Goal: Task Accomplishment & Management: Use online tool/utility

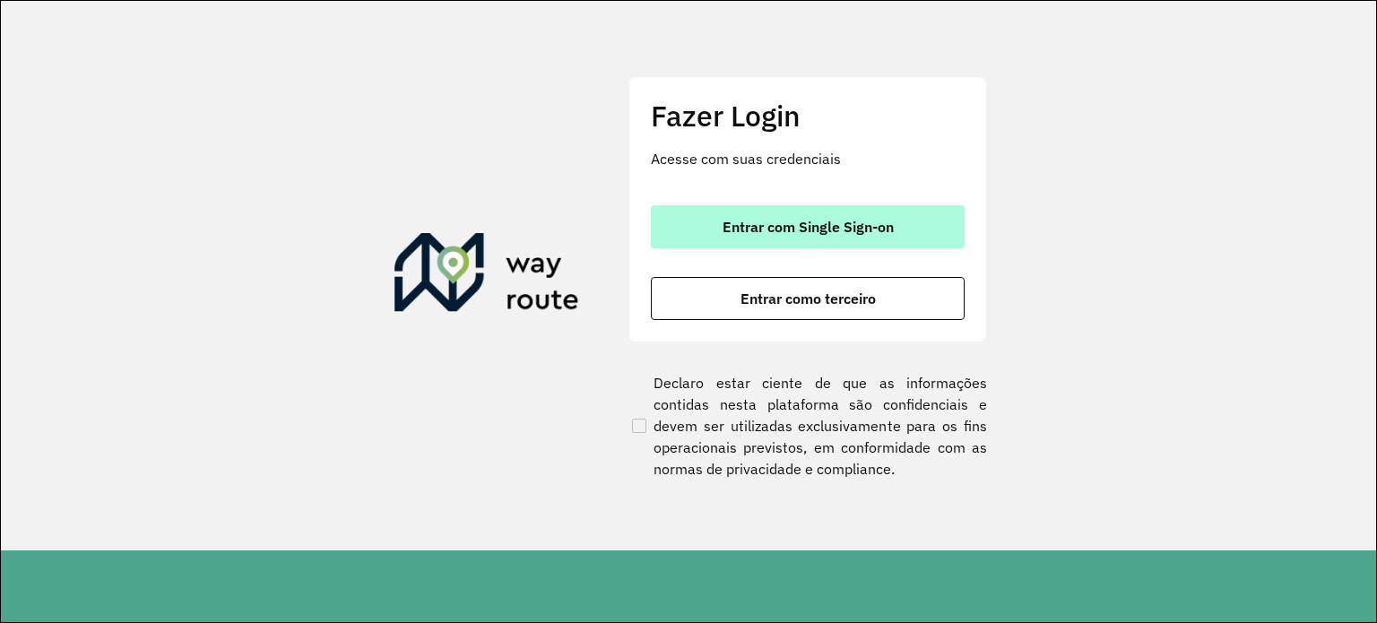
click at [784, 232] on span "Entrar com Single Sign-on" at bounding box center [808, 227] width 171 height 14
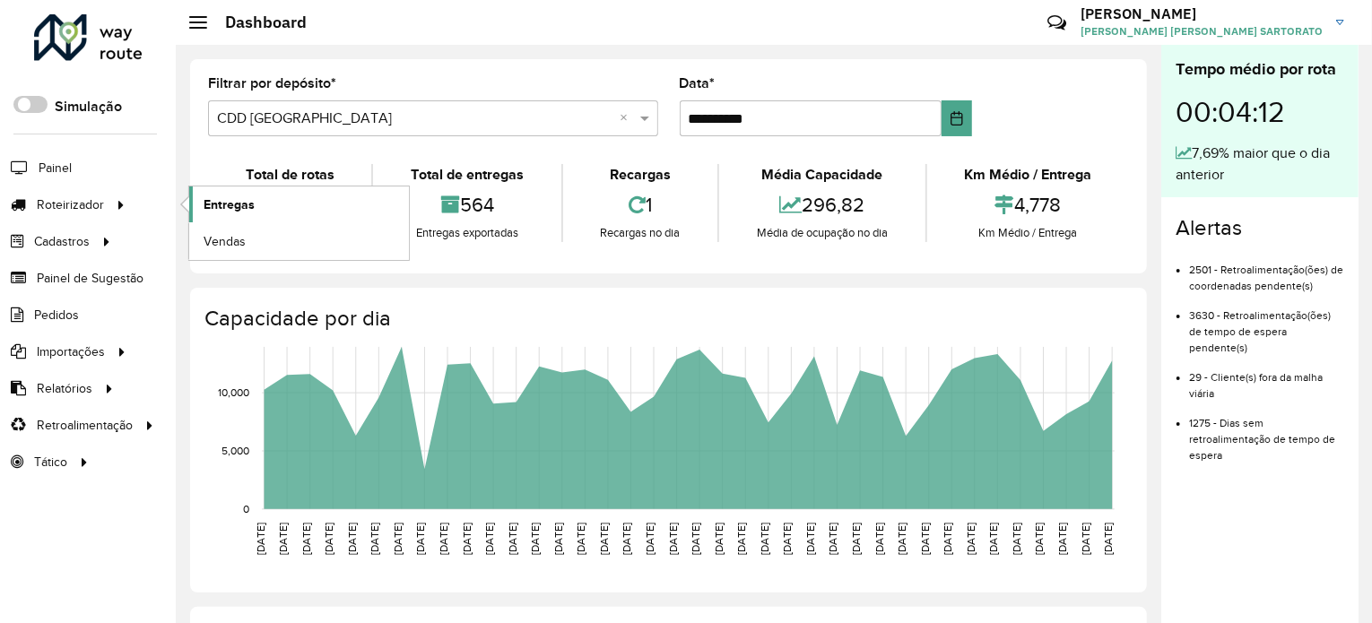
click at [221, 209] on span "Entregas" at bounding box center [228, 204] width 51 height 19
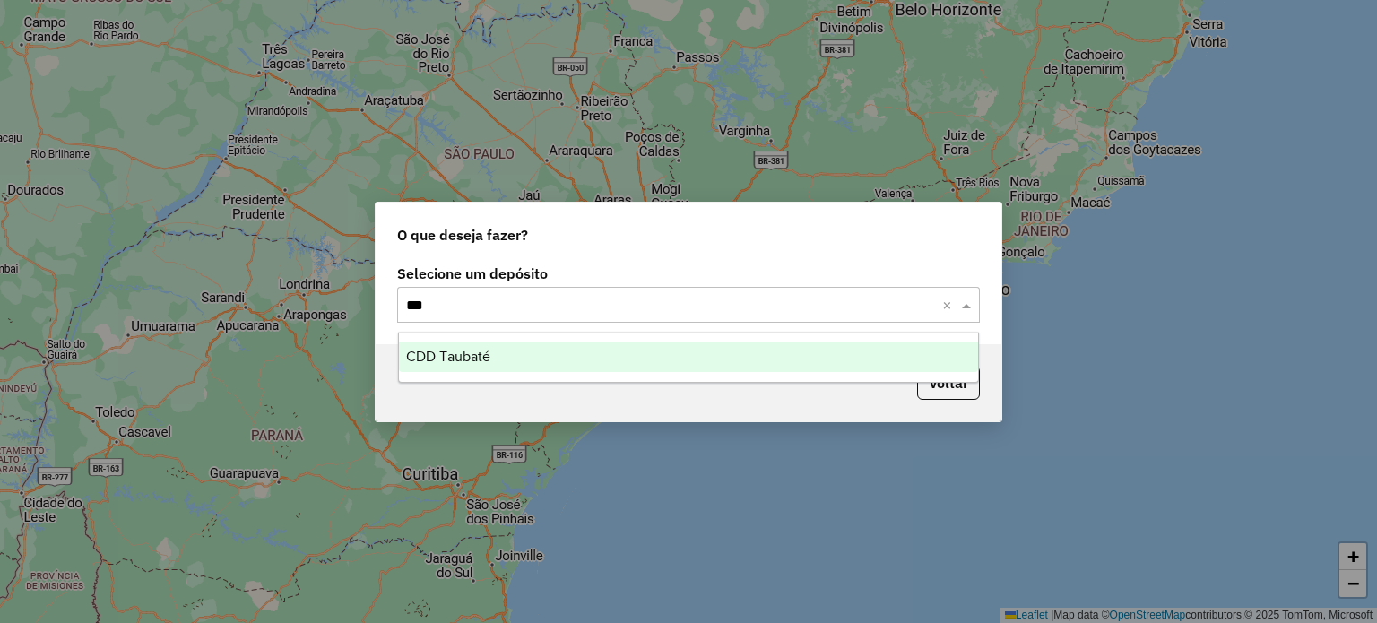
type input "****"
click at [487, 366] on div "CDD Taubaté" at bounding box center [689, 357] width 580 height 30
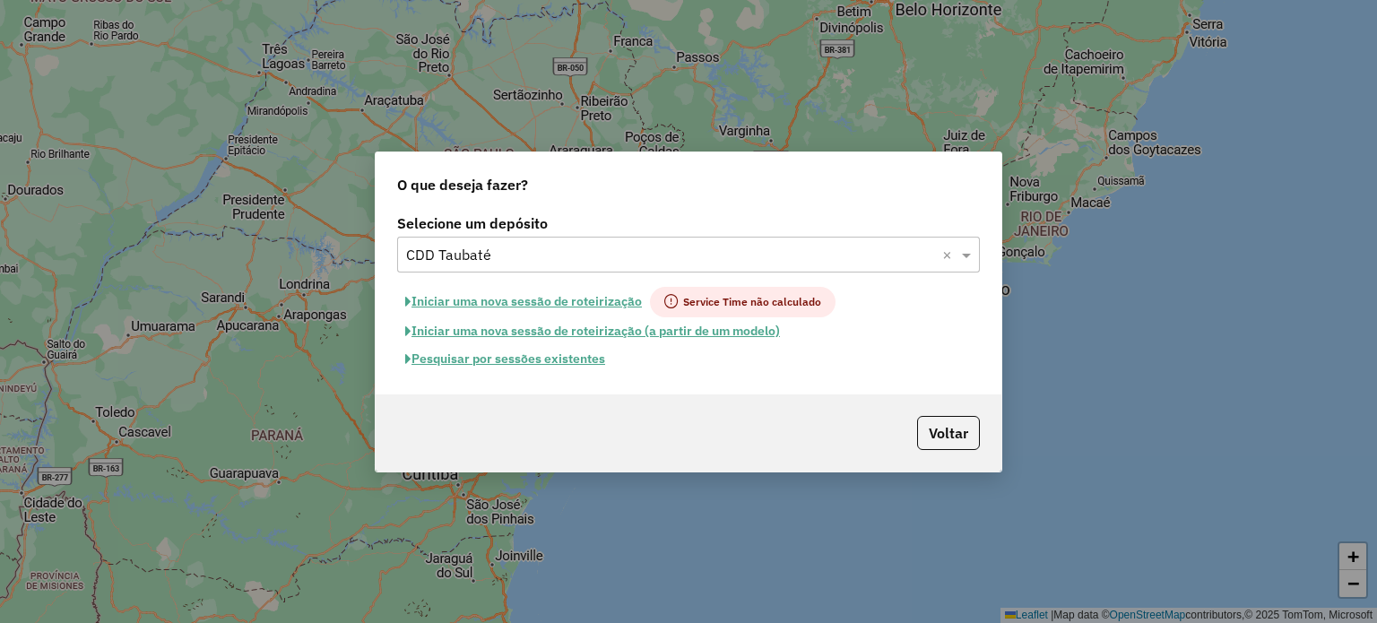
click at [501, 361] on button "Pesquisar por sessões existentes" at bounding box center [505, 359] width 216 height 28
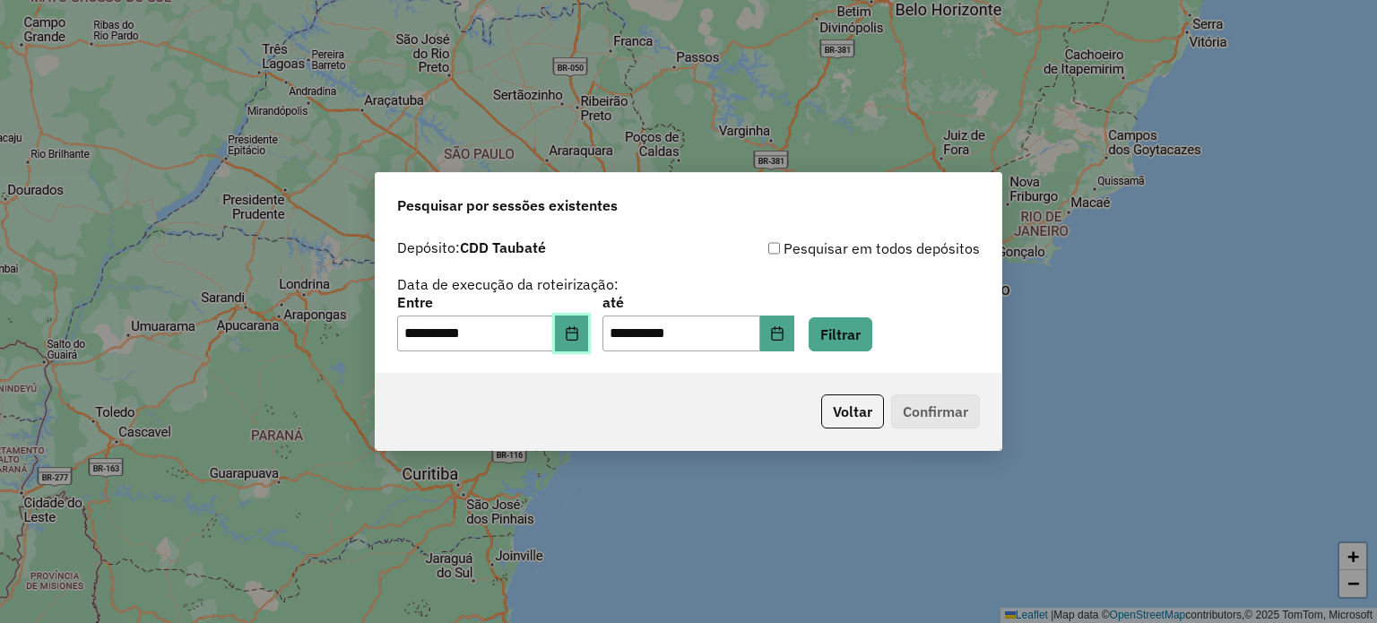
click at [582, 342] on button "Choose Date" at bounding box center [572, 334] width 34 height 36
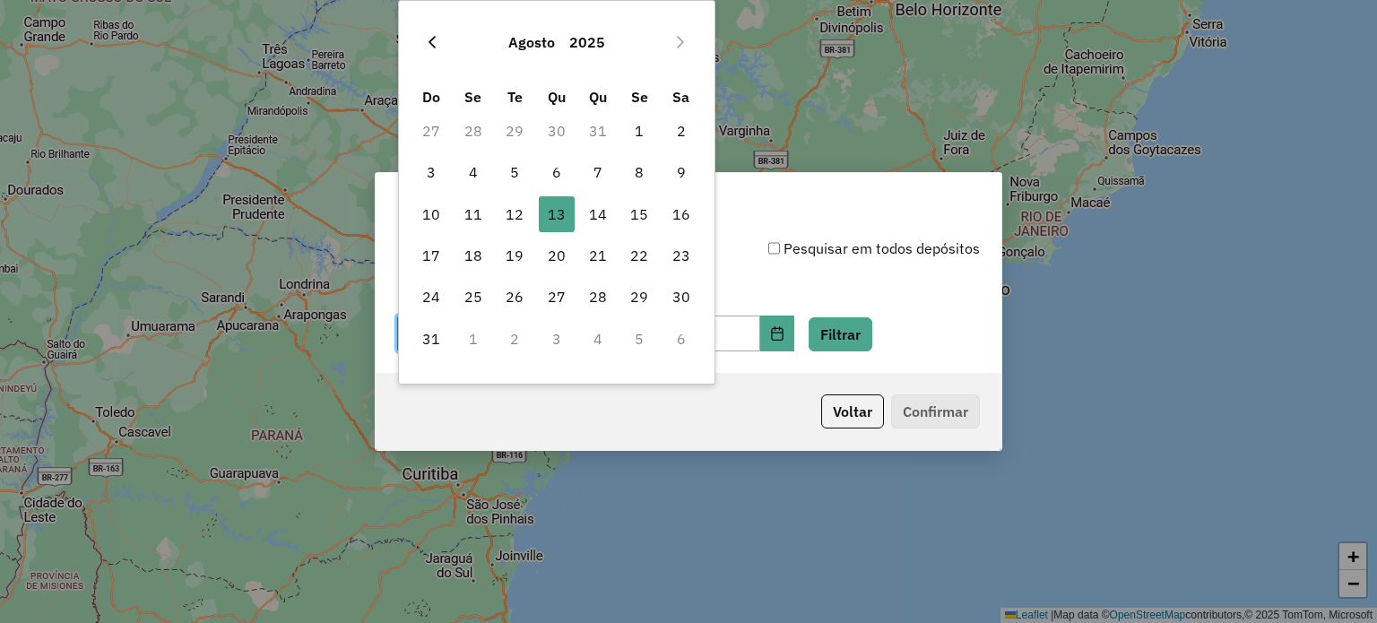
click at [430, 39] on icon "Previous Month" at bounding box center [432, 42] width 14 height 14
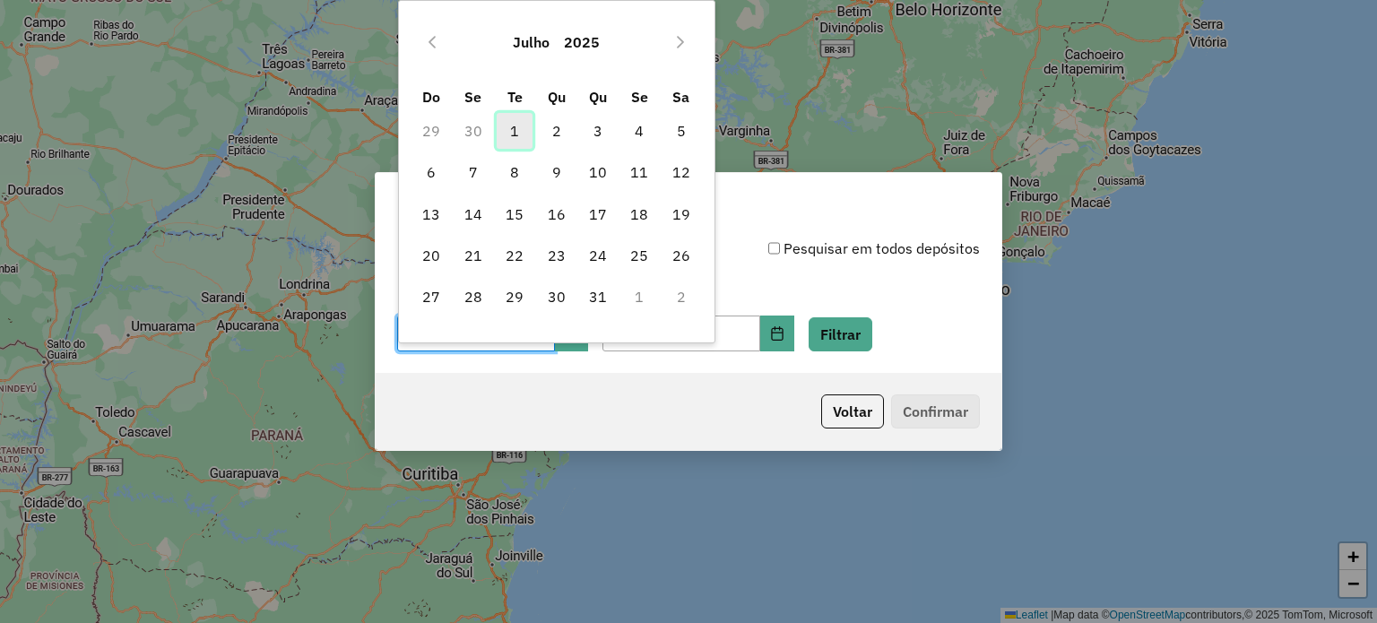
click at [515, 127] on span "1" at bounding box center [515, 131] width 36 height 36
type input "**********"
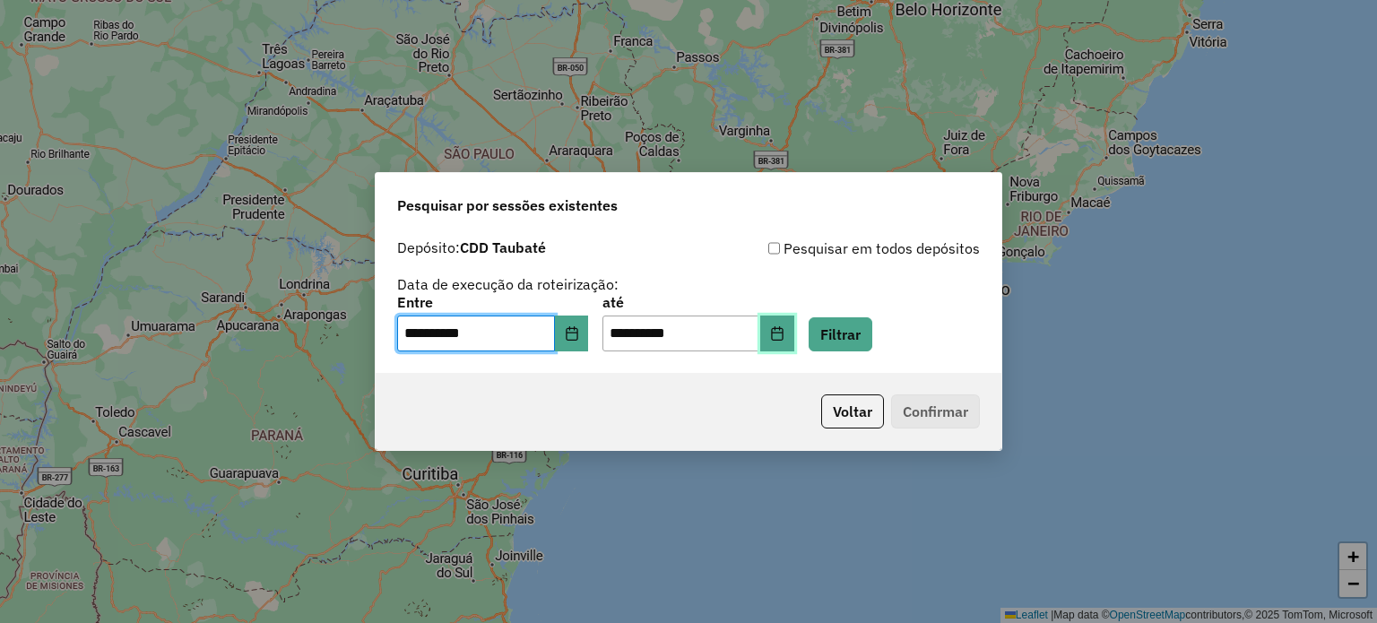
click at [784, 334] on icon "Choose Date" at bounding box center [777, 333] width 14 height 14
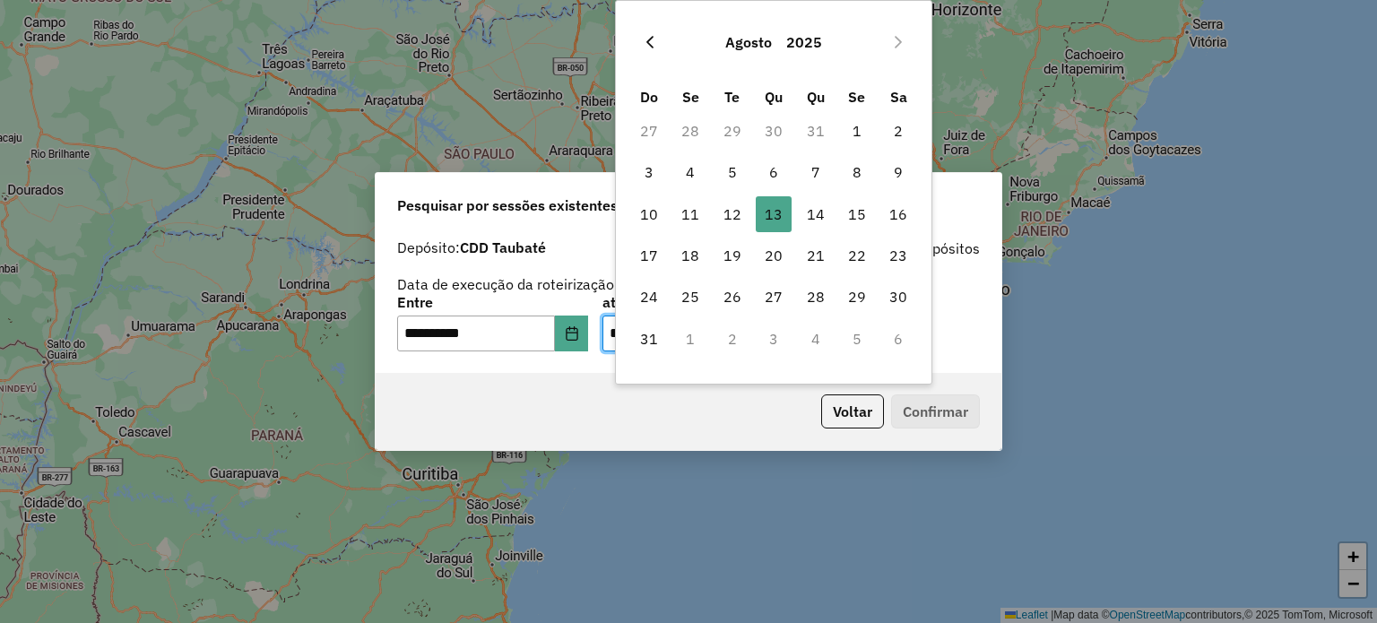
click at [648, 39] on icon "Previous Month" at bounding box center [649, 42] width 7 height 13
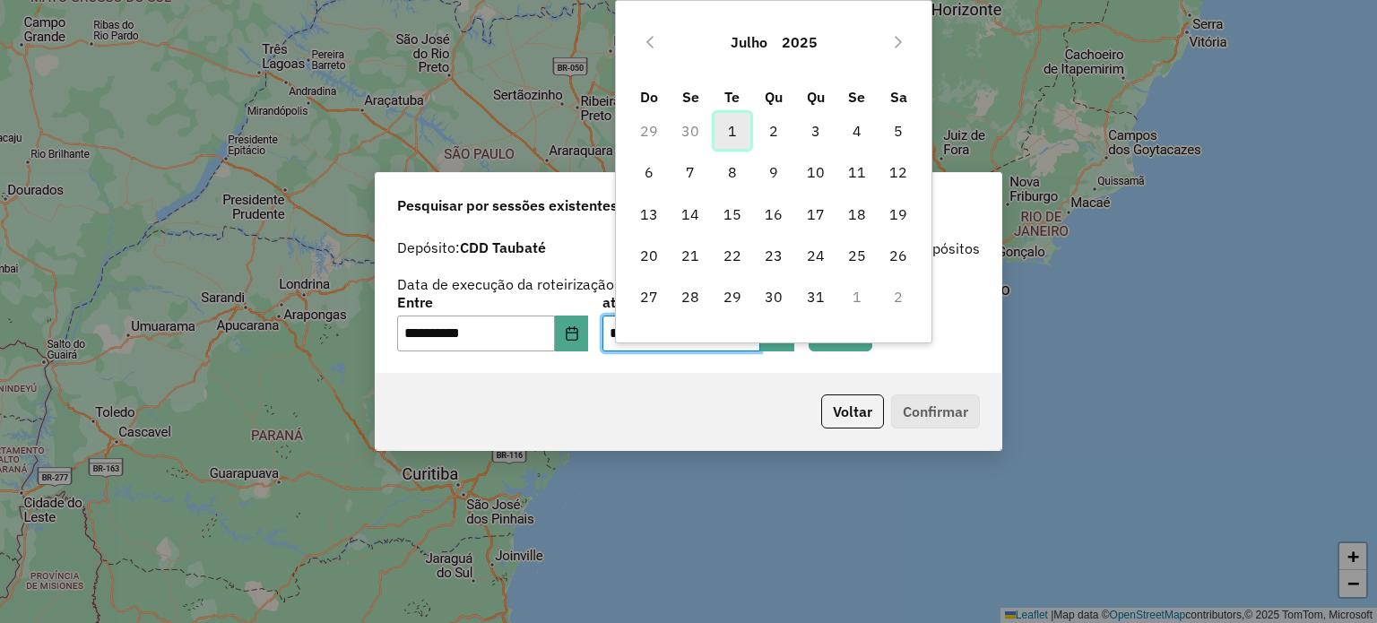
click at [725, 132] on span "1" at bounding box center [732, 131] width 36 height 36
type input "**********"
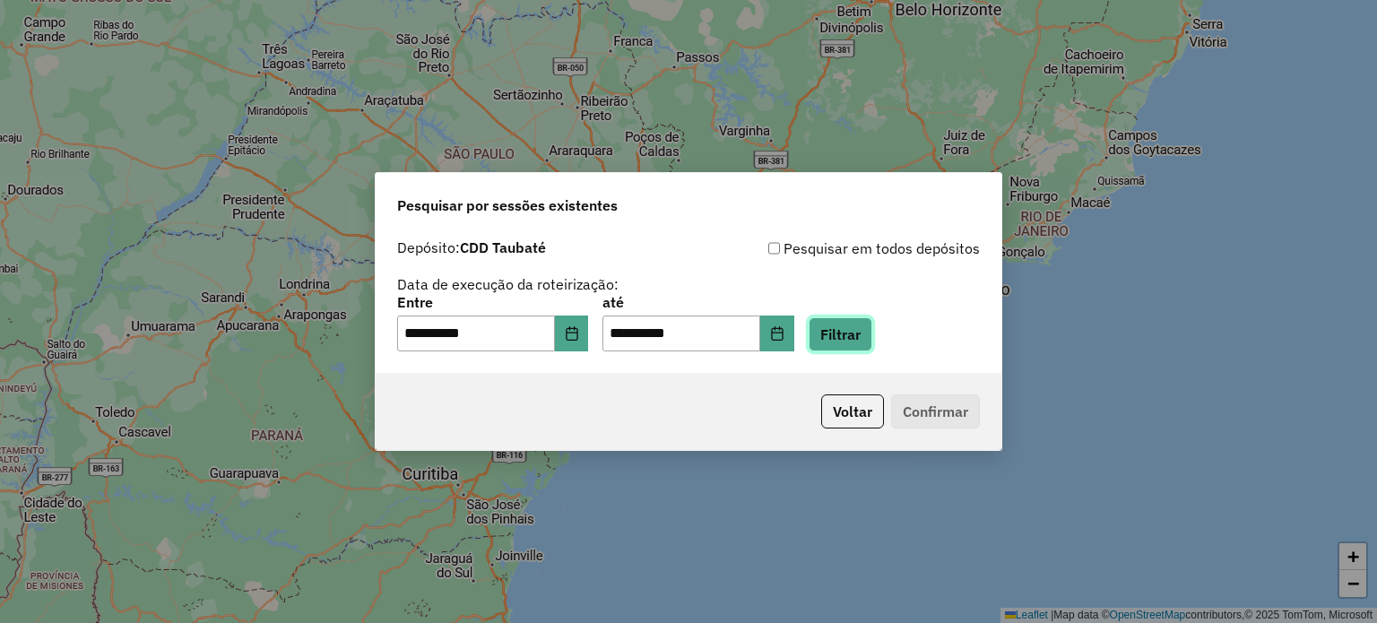
click at [853, 335] on button "Filtrar" at bounding box center [841, 334] width 64 height 34
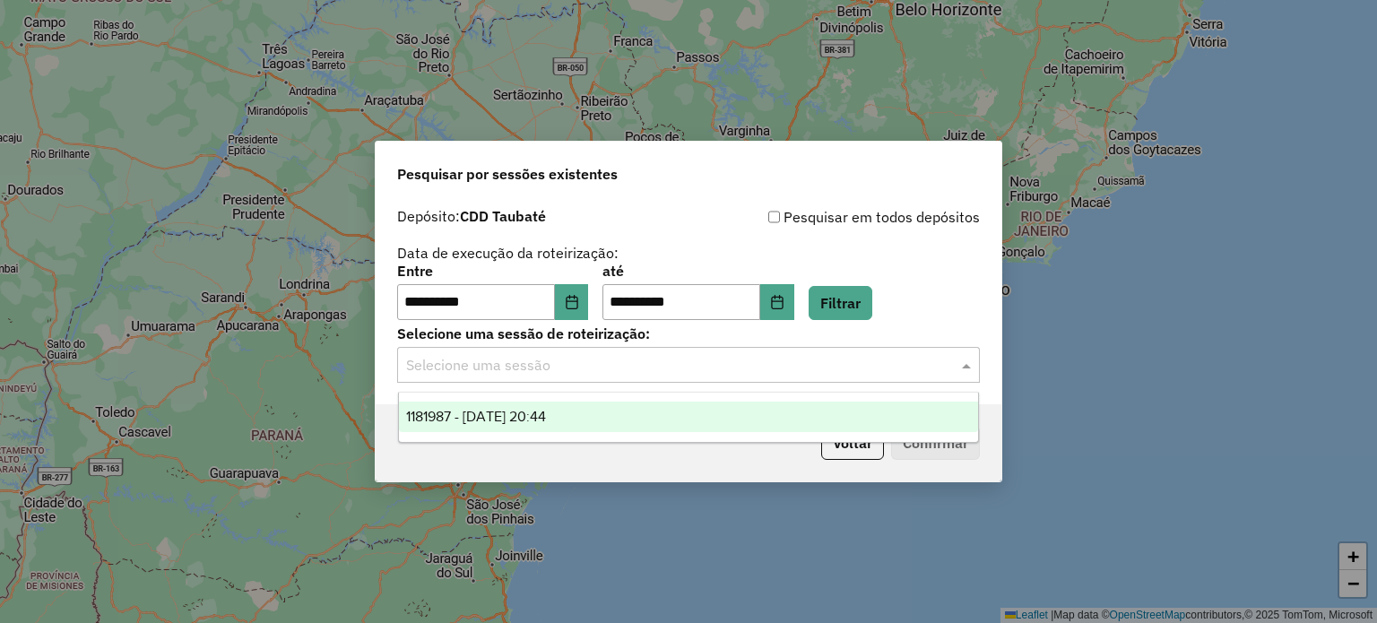
click at [617, 371] on input "text" at bounding box center [670, 366] width 529 height 22
click at [546, 419] on span "1181987 - 01/07/2025 20:44" at bounding box center [476, 416] width 140 height 15
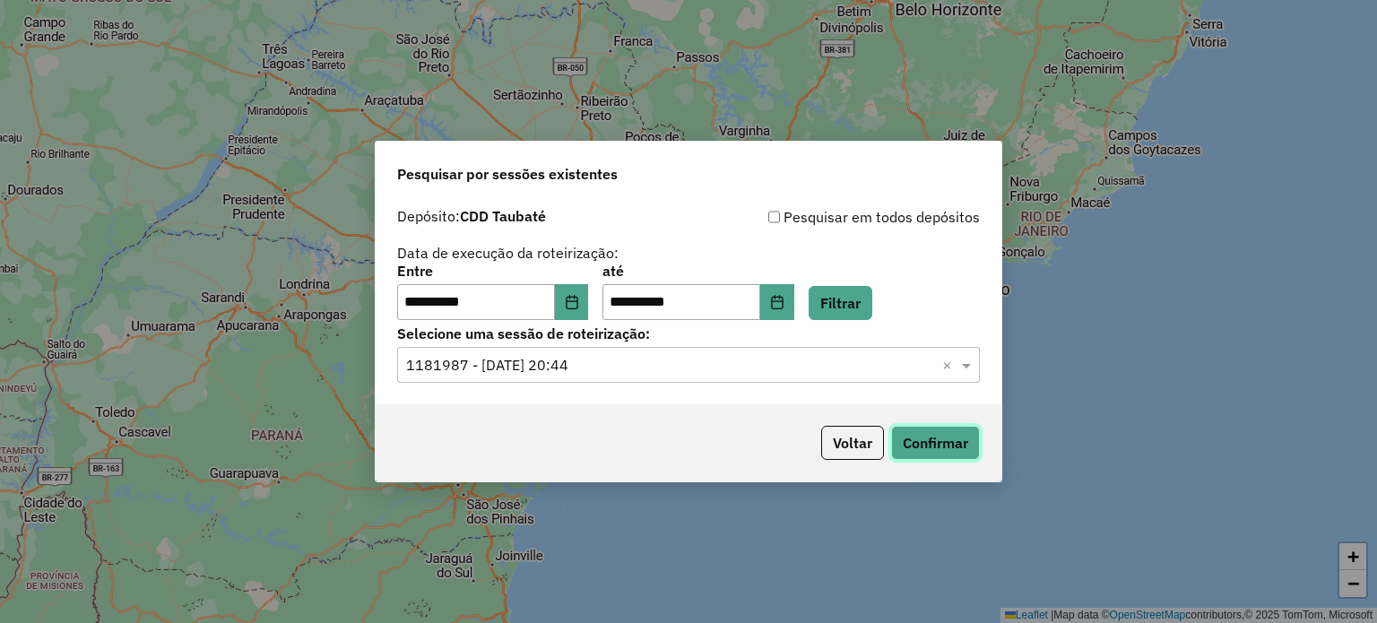
click at [923, 444] on button "Confirmar" at bounding box center [935, 443] width 89 height 34
click at [579, 299] on icon "Choose Date" at bounding box center [572, 302] width 14 height 14
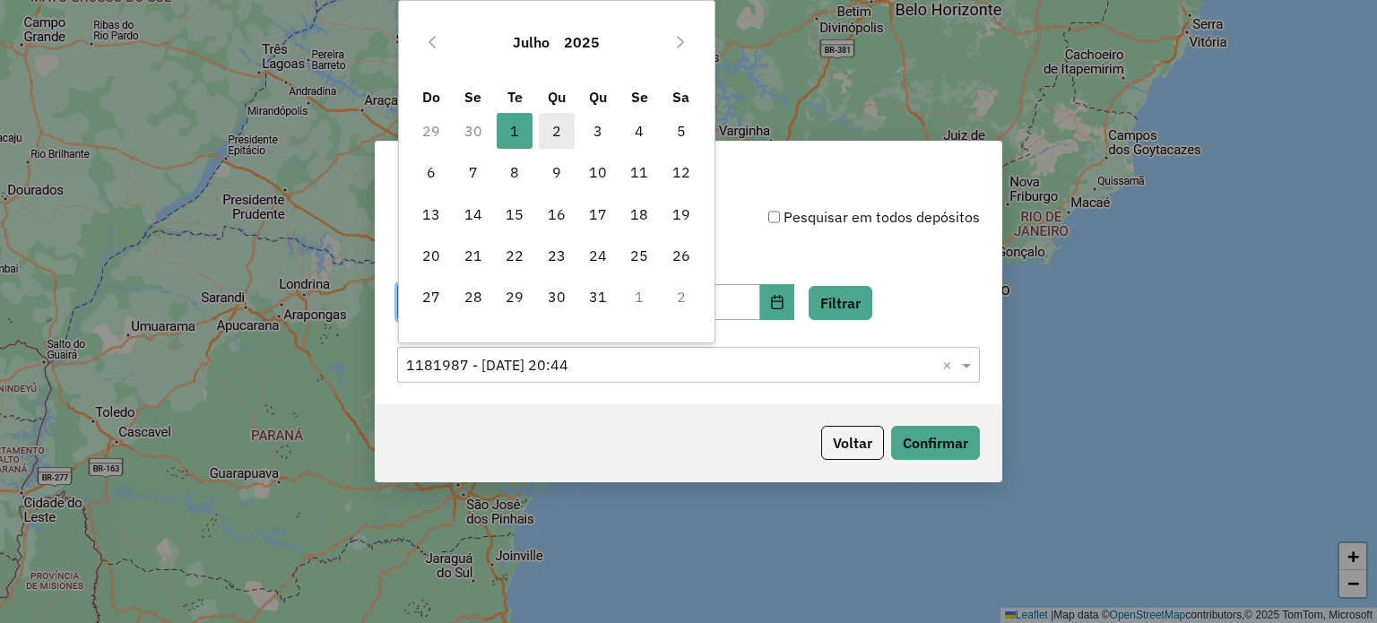
click at [548, 130] on span "2" at bounding box center [557, 131] width 36 height 36
type input "**********"
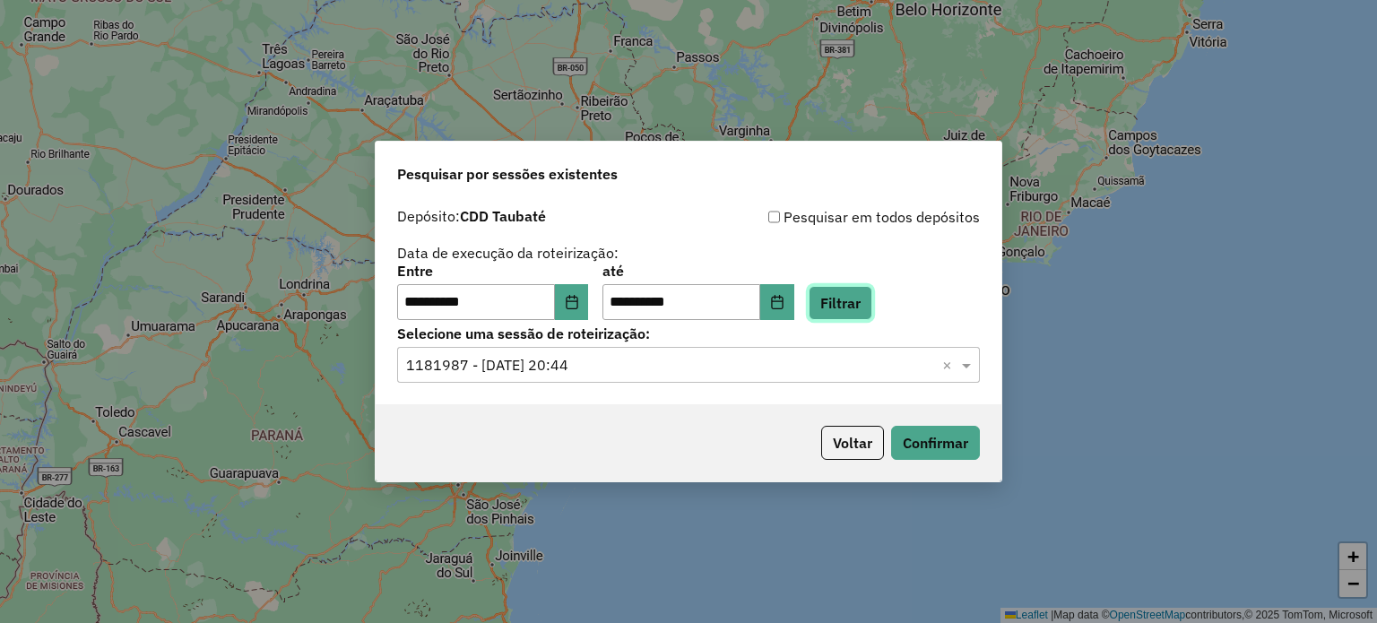
click at [860, 302] on button "Filtrar" at bounding box center [841, 303] width 64 height 34
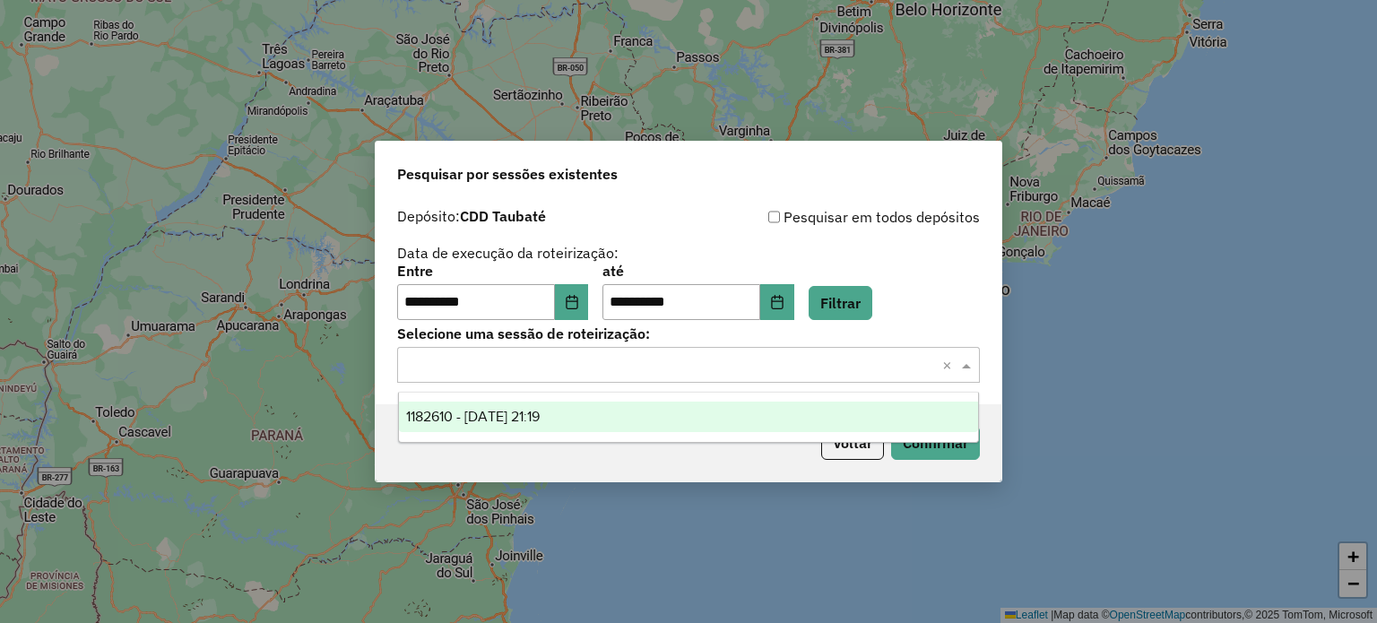
click at [554, 361] on input "text" at bounding box center [670, 366] width 529 height 22
click at [540, 414] on span "1182610 - 02/07/2025 21:19" at bounding box center [473, 416] width 134 height 15
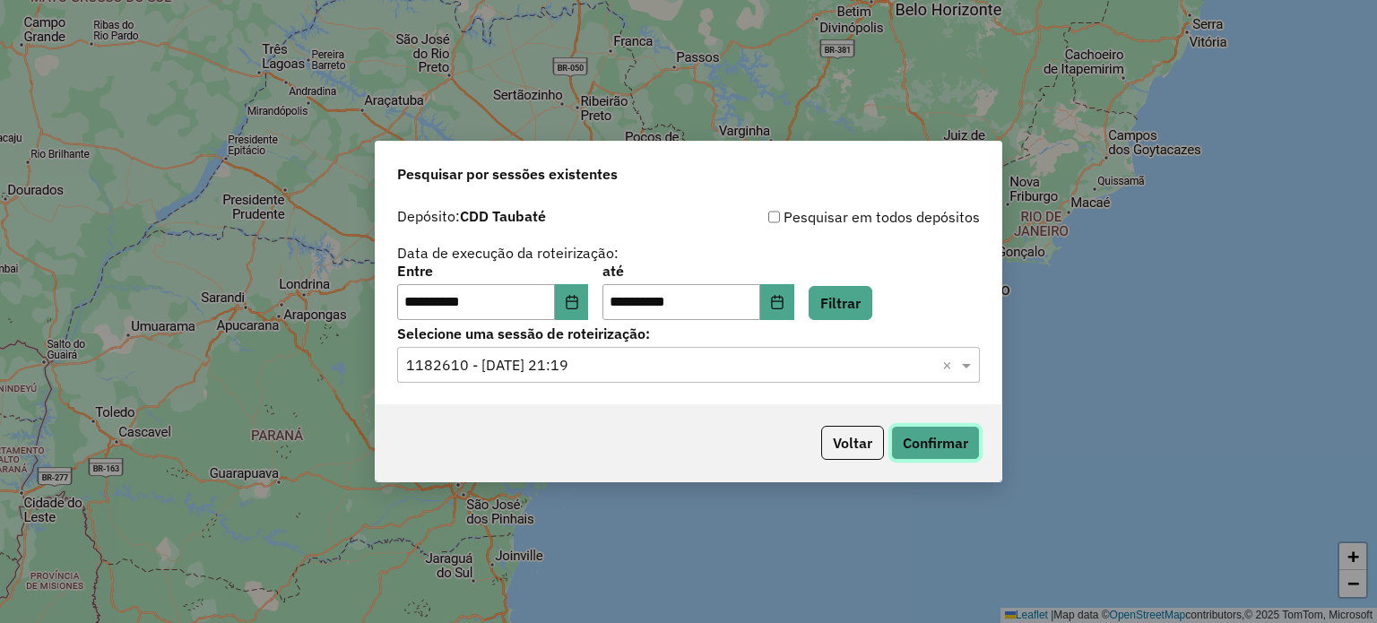
click at [936, 446] on button "Confirmar" at bounding box center [935, 443] width 89 height 34
click at [861, 438] on button "Voltar" at bounding box center [852, 443] width 63 height 34
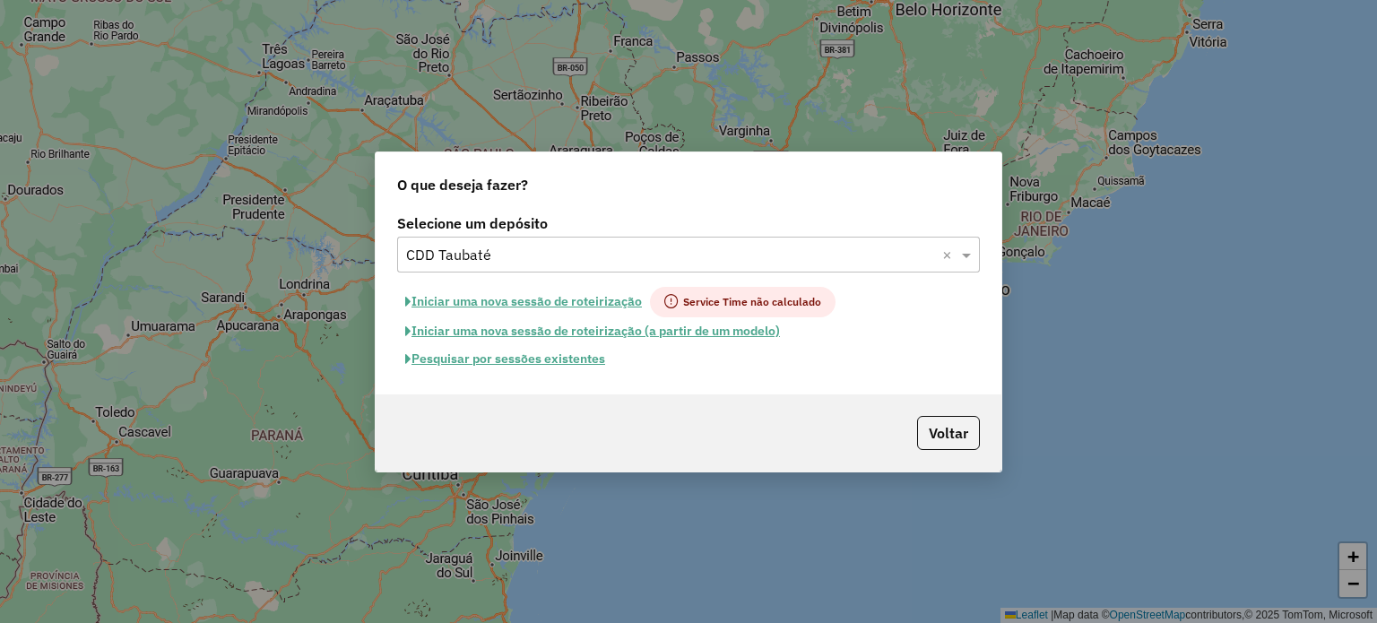
click at [980, 425] on div "Voltar" at bounding box center [689, 432] width 626 height 77
click at [972, 428] on button "Voltar" at bounding box center [948, 433] width 63 height 34
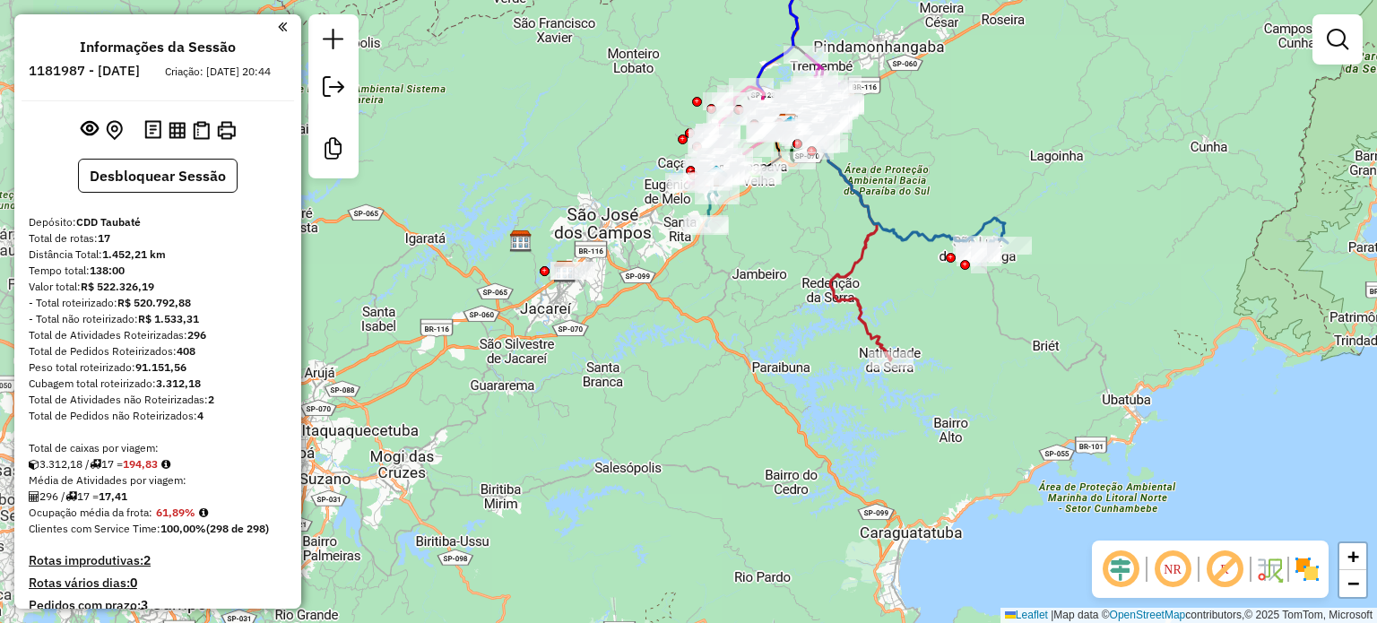
drag, startPoint x: 578, startPoint y: 407, endPoint x: 671, endPoint y: 250, distance: 182.5
click at [671, 250] on div "Janela de atendimento Grade de atendimento Capacidade Transportadoras Veículos …" at bounding box center [688, 311] width 1377 height 623
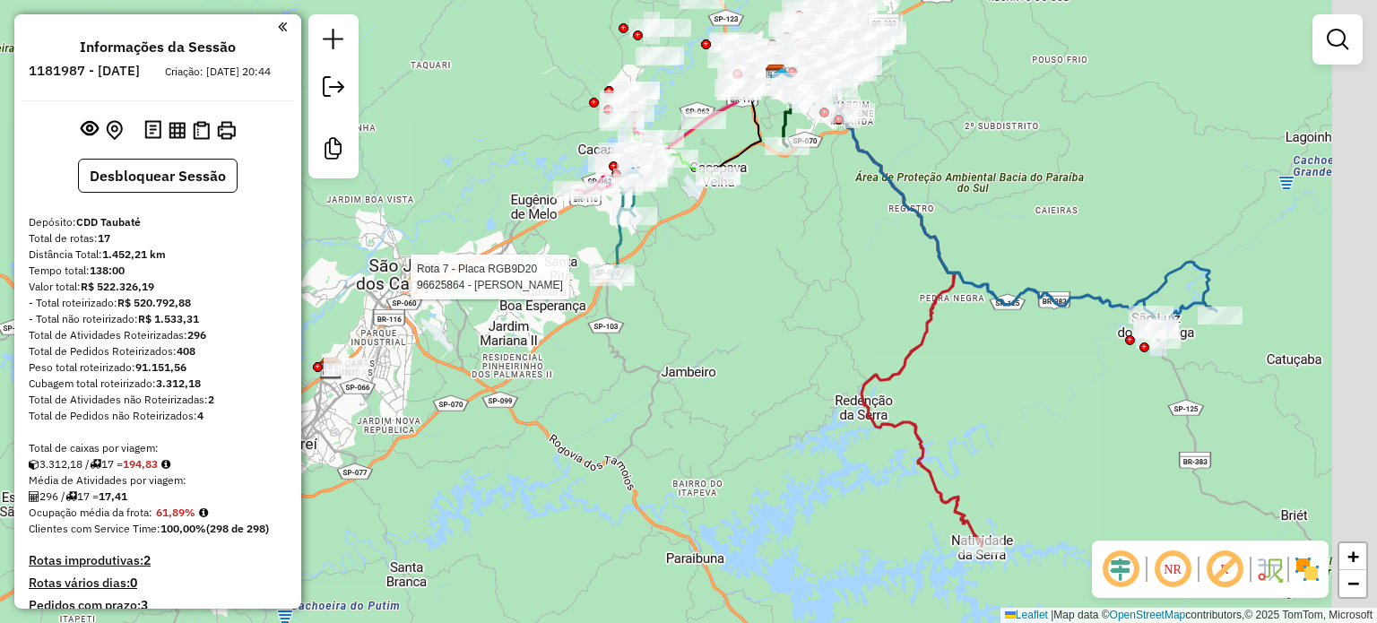
drag, startPoint x: 810, startPoint y: 284, endPoint x: 723, endPoint y: 450, distance: 187.3
click at [723, 450] on div "Rota 7 - Placa RGB9D20 96625864 - WILMA SANTOS OLIVEIR Janela de atendimento Gr…" at bounding box center [688, 311] width 1377 height 623
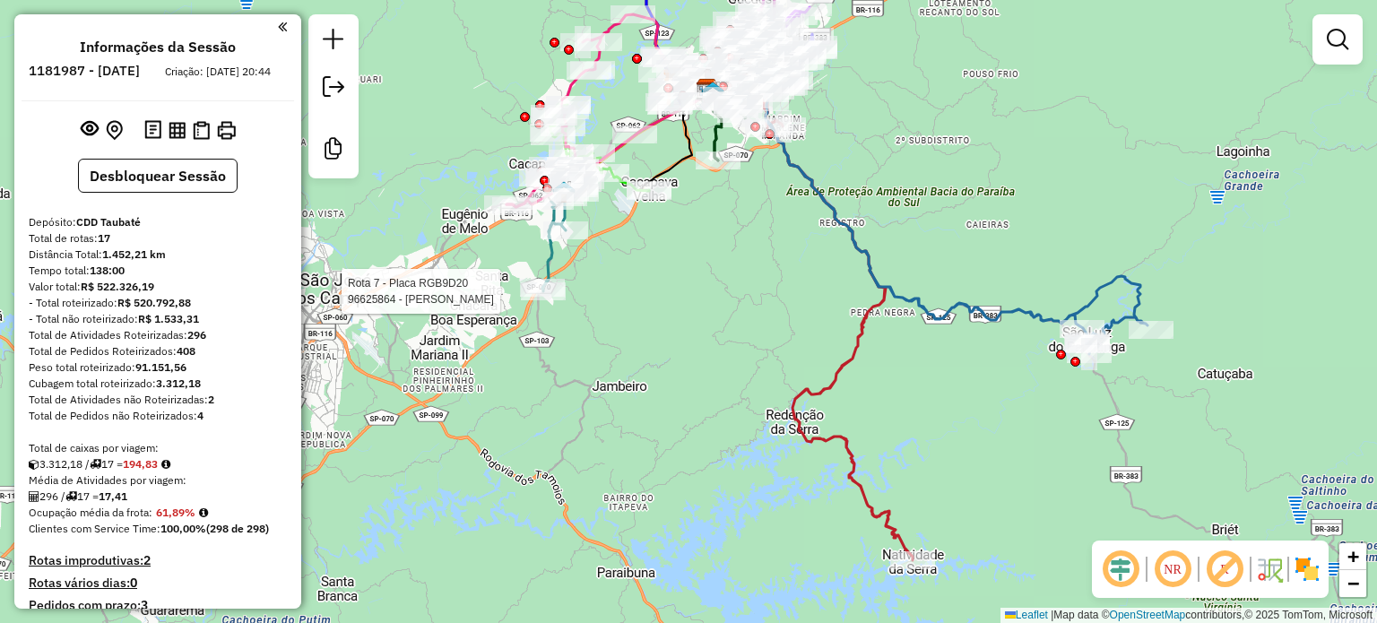
drag, startPoint x: 1000, startPoint y: 404, endPoint x: 930, endPoint y: 420, distance: 71.6
click at [930, 419] on div "Rota 7 - Placa RGB9D20 96625864 - WILMA SANTOS OLIVEIR Janela de atendimento Gr…" at bounding box center [688, 311] width 1377 height 623
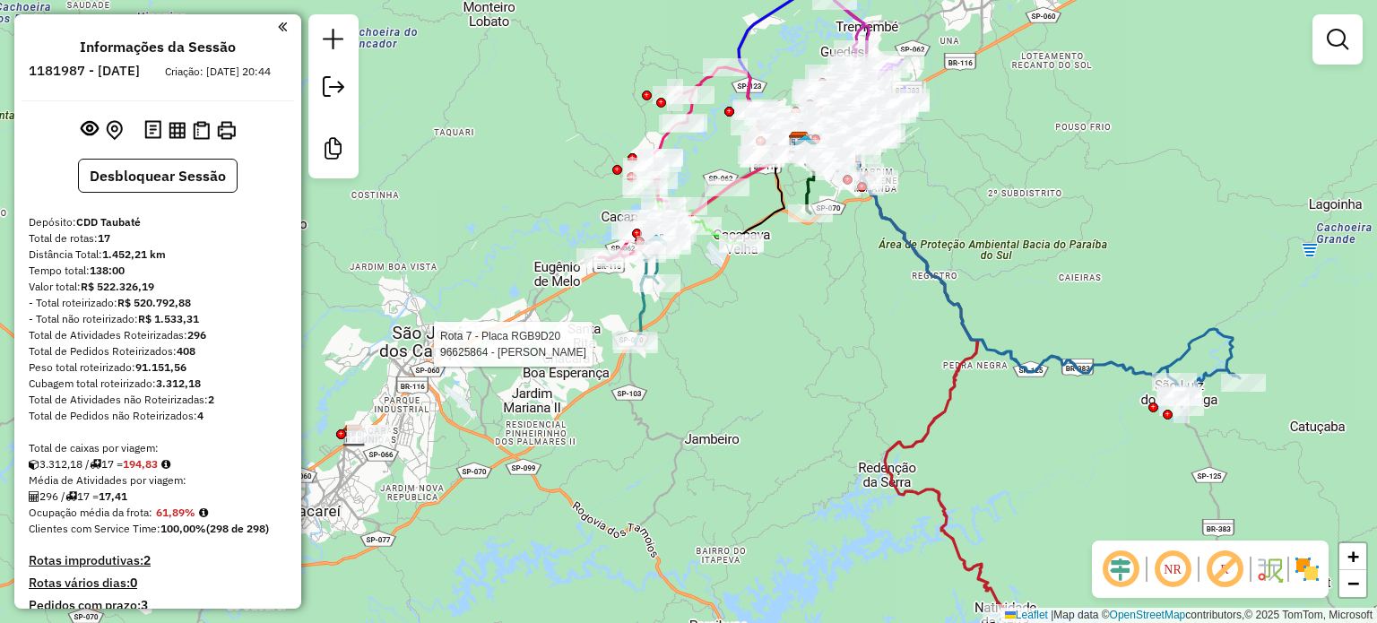
drag, startPoint x: 661, startPoint y: 471, endPoint x: 758, endPoint y: 523, distance: 110.7
click at [758, 523] on div "Rota 7 - Placa RGB9D20 96625864 - WILMA SANTOS OLIVEIR Janela de atendimento Gr…" at bounding box center [688, 311] width 1377 height 623
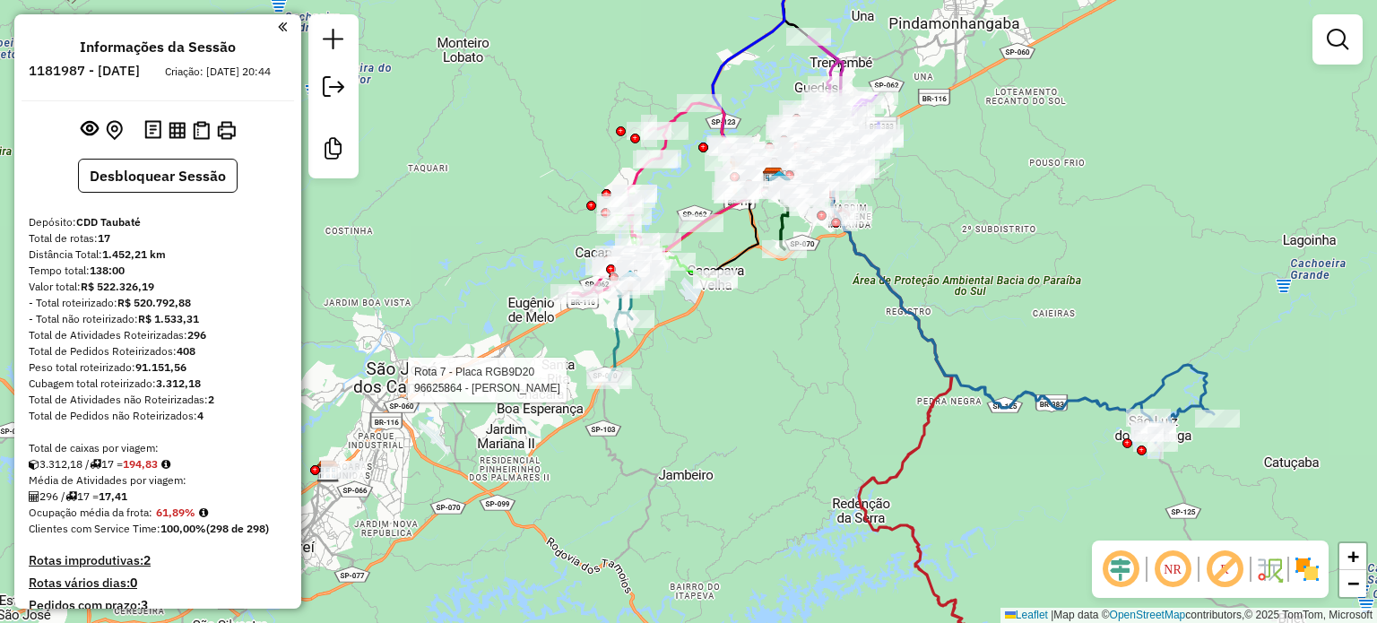
drag, startPoint x: 722, startPoint y: 471, endPoint x: 689, endPoint y: 509, distance: 50.3
click at [690, 508] on div "Rota 7 - Placa RGB9D20 96625864 - WILMA SANTOS OLIVEIR Janela de atendimento Gr…" at bounding box center [688, 311] width 1377 height 623
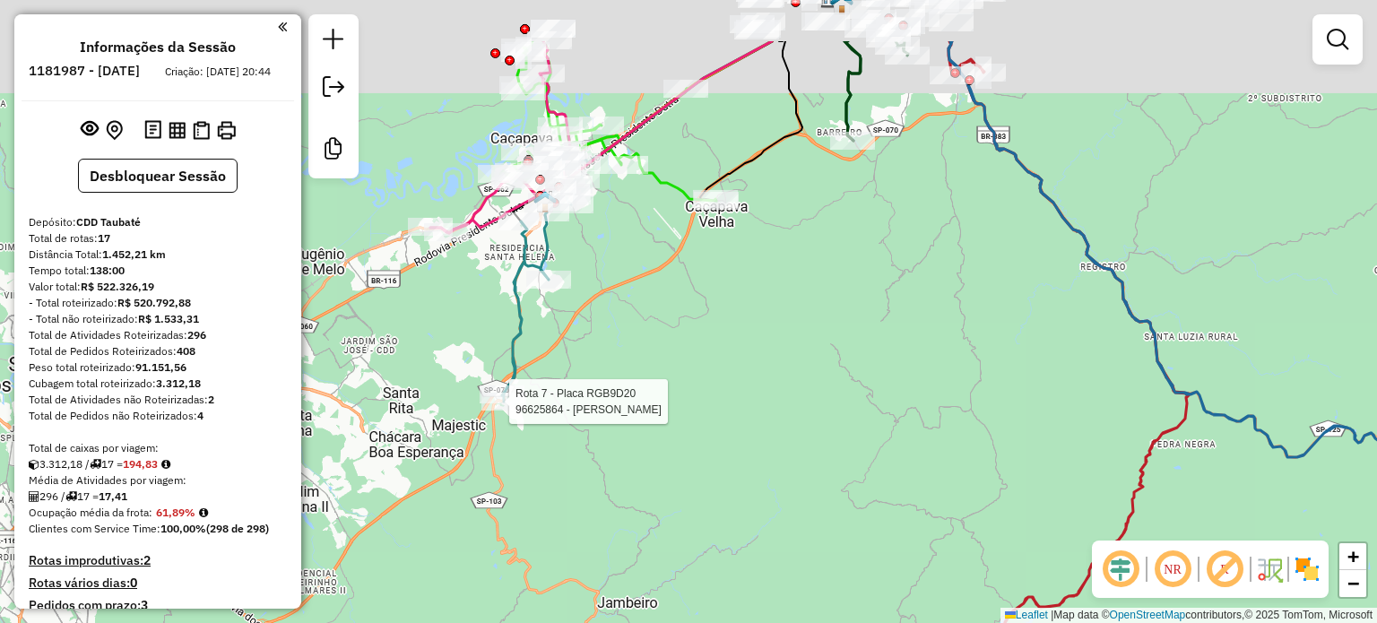
drag, startPoint x: 753, startPoint y: 349, endPoint x: 757, endPoint y: 451, distance: 102.3
click at [747, 468] on div "Rota 7 - Placa RGB9D20 96625864 - WILMA SANTOS OLIVEIR Janela de atendimento Gr…" at bounding box center [688, 311] width 1377 height 623
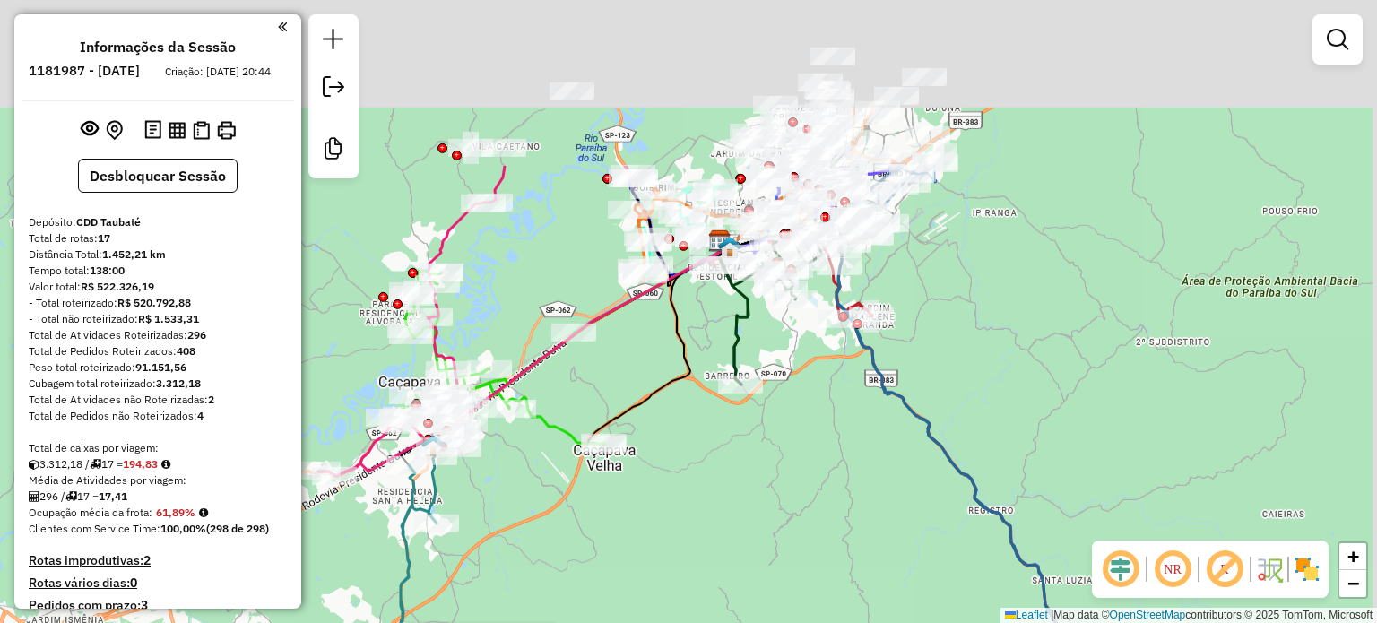
drag, startPoint x: 825, startPoint y: 334, endPoint x: 716, endPoint y: 562, distance: 252.2
click at [716, 562] on div "Rota 7 - Placa RGB9D20 96625864 - WILMA SANTOS OLIVEIR Janela de atendimento Gr…" at bounding box center [688, 311] width 1377 height 623
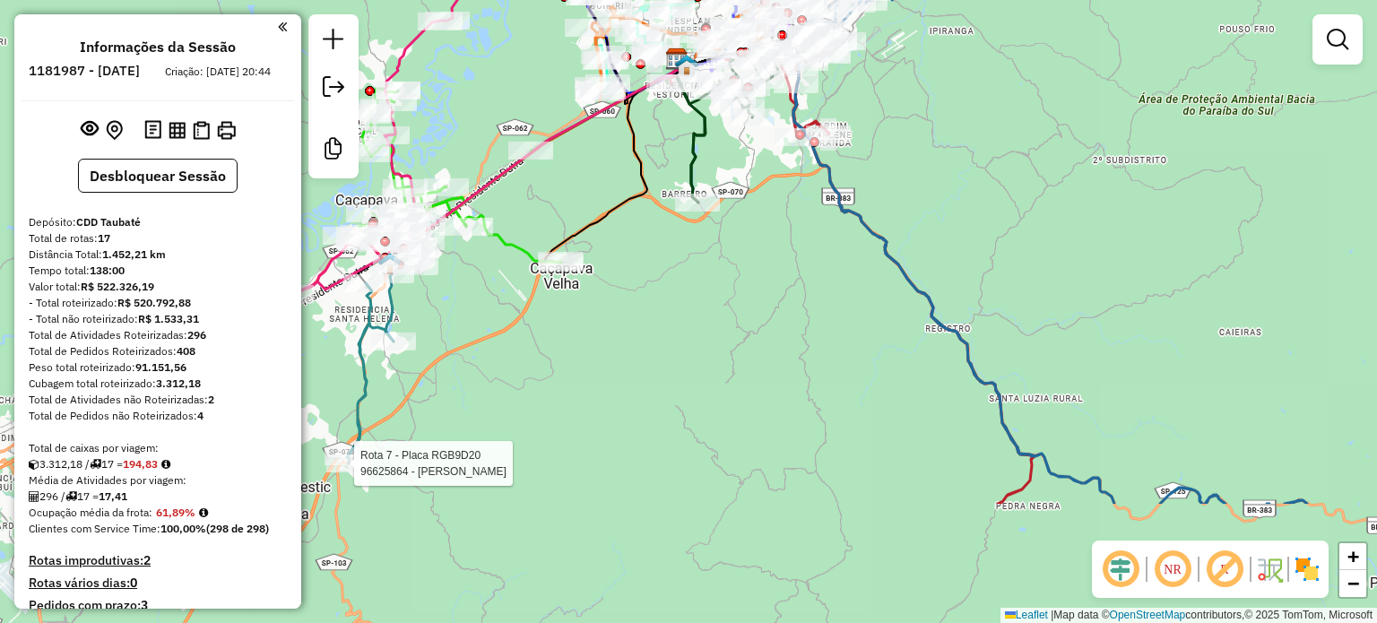
drag, startPoint x: 961, startPoint y: 368, endPoint x: 906, endPoint y: 207, distance: 170.4
click at [919, 182] on div "Rota 7 - Placa RGB9D20 96625864 - WILMA SANTOS OLIVEIR Janela de atendimento Gr…" at bounding box center [688, 311] width 1377 height 623
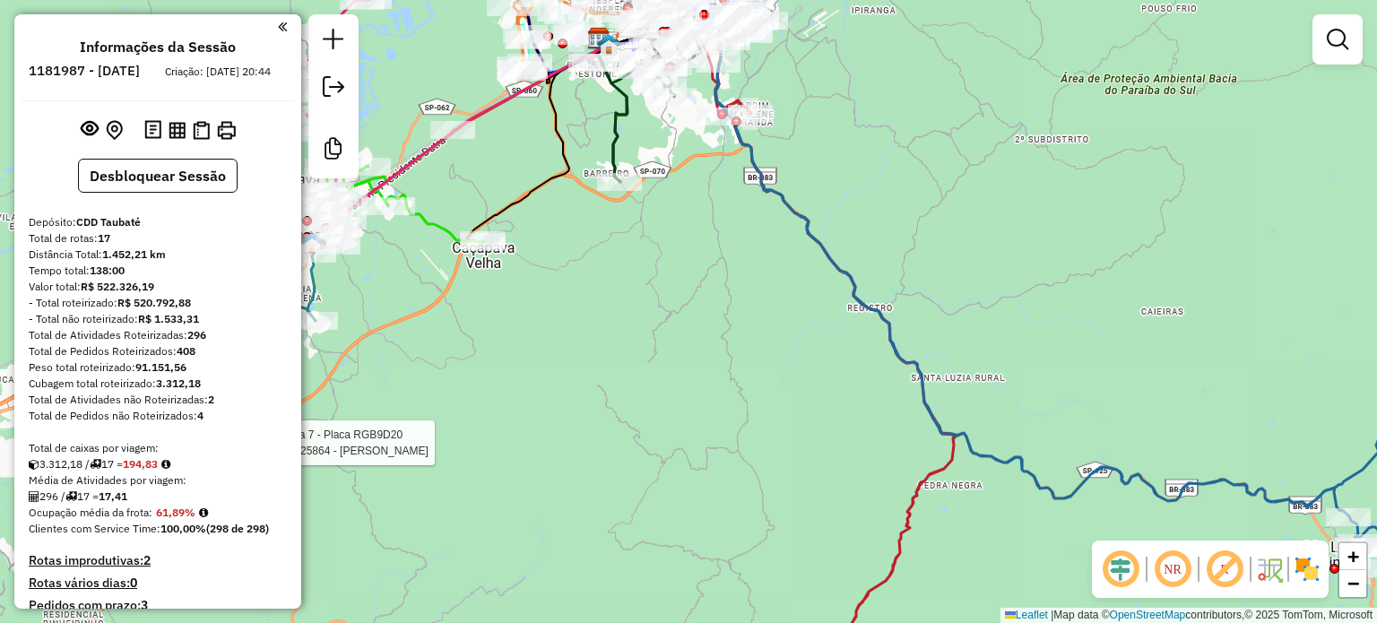
drag, startPoint x: 839, startPoint y: 422, endPoint x: 775, endPoint y: 494, distance: 95.9
click at [775, 494] on div "Rota 7 - Placa RGB9D20 96625864 - WILMA SANTOS OLIVEIR Janela de atendimento Gr…" at bounding box center [688, 311] width 1377 height 623
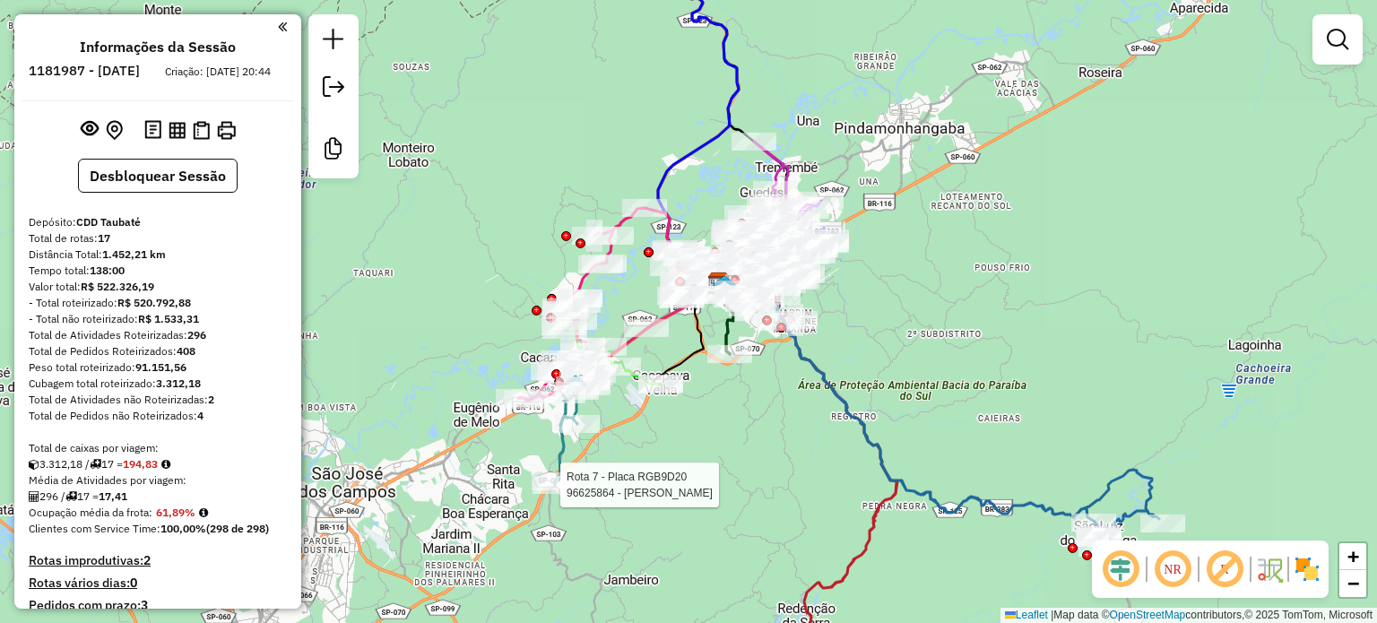
drag, startPoint x: 907, startPoint y: 323, endPoint x: 913, endPoint y: 558, distance: 235.8
click at [913, 558] on div "Rota 7 - Placa RGB9D20 96625864 - WILMA SANTOS OLIVEIR Janela de atendimento Gr…" at bounding box center [688, 311] width 1377 height 623
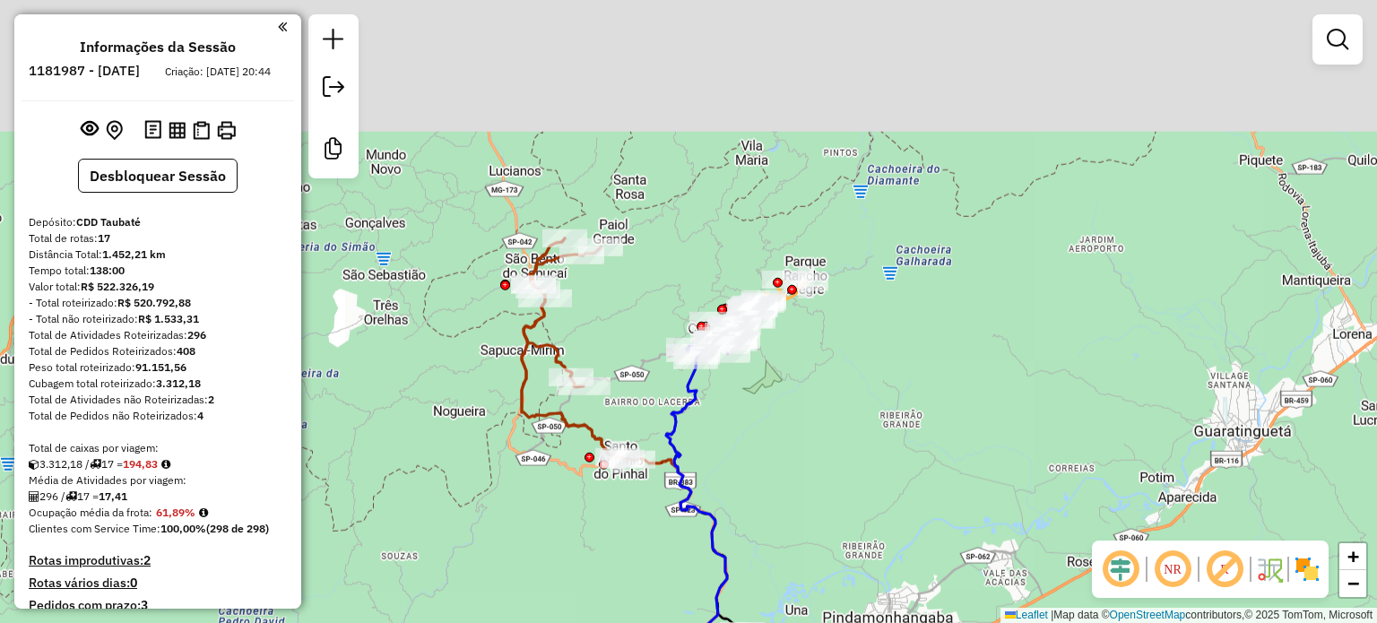
drag, startPoint x: 892, startPoint y: 302, endPoint x: 881, endPoint y: 538, distance: 236.0
click at [878, 558] on div "Rota 7 - Placa RGB9D20 96625864 - WILMA SANTOS OLIVEIR Janela de atendimento Gr…" at bounding box center [688, 311] width 1377 height 623
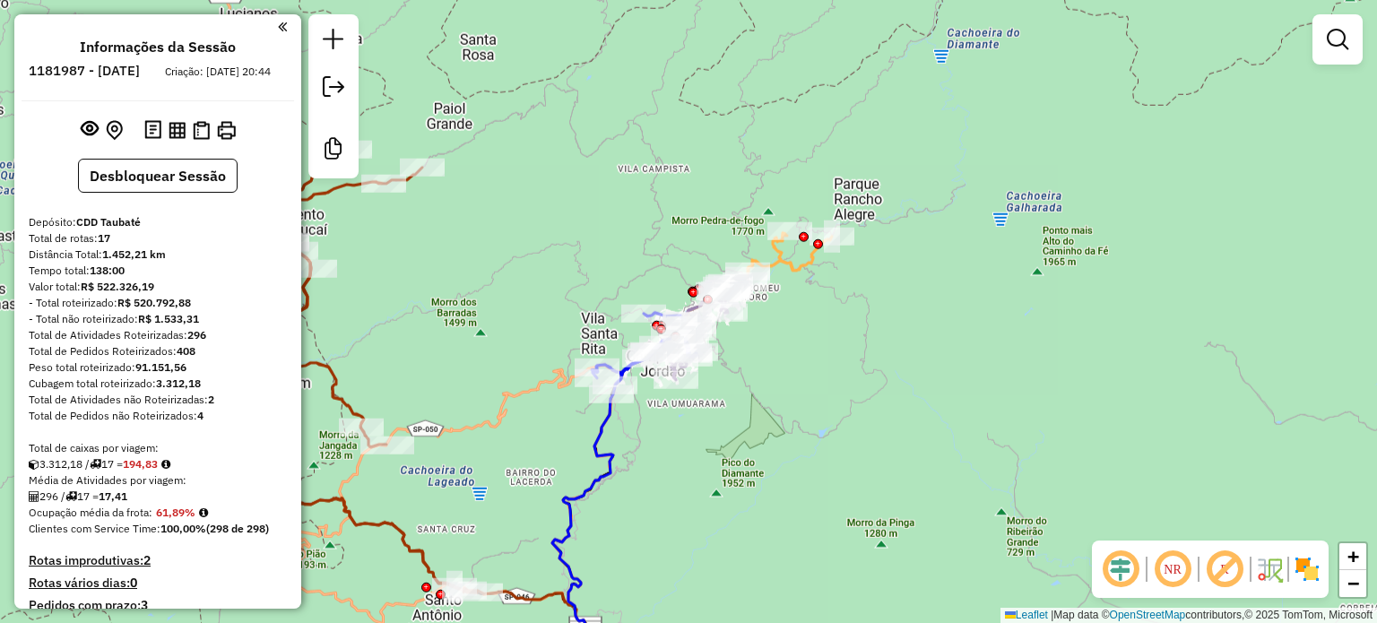
drag, startPoint x: 749, startPoint y: 372, endPoint x: 809, endPoint y: 488, distance: 129.9
click at [803, 501] on div "Rota 7 - Placa RGB9D20 96625864 - WILMA SANTOS OLIVEIR Janela de atendimento Gr…" at bounding box center [688, 311] width 1377 height 623
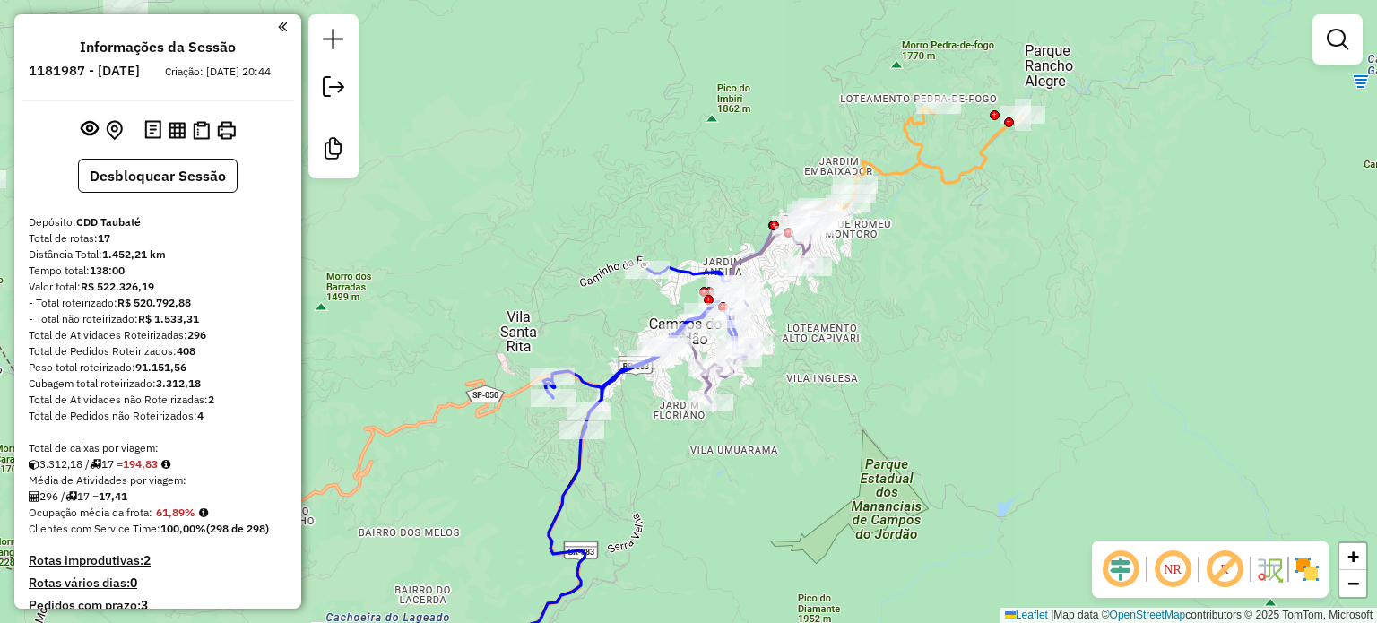
drag, startPoint x: 843, startPoint y: 332, endPoint x: 1034, endPoint y: 435, distance: 217.0
click at [1034, 435] on div "Rota 7 - Placa RGB9D20 96625864 - WILMA SANTOS OLIVEIR Janela de atendimento Gr…" at bounding box center [688, 311] width 1377 height 623
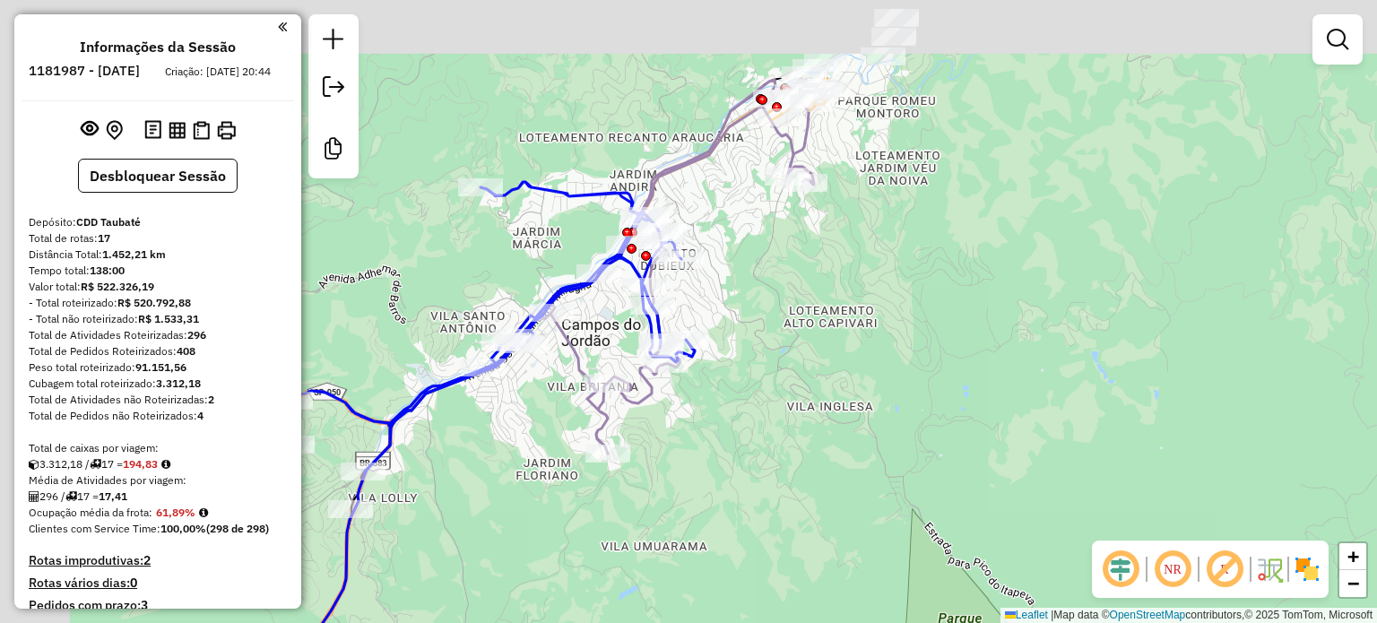
drag, startPoint x: 832, startPoint y: 300, endPoint x: 988, endPoint y: 425, distance: 199.6
click at [1006, 443] on div "Rota 7 - Placa RGB9D20 96625864 - WILMA SANTOS OLIVEIR Janela de atendimento Gr…" at bounding box center [688, 311] width 1377 height 623
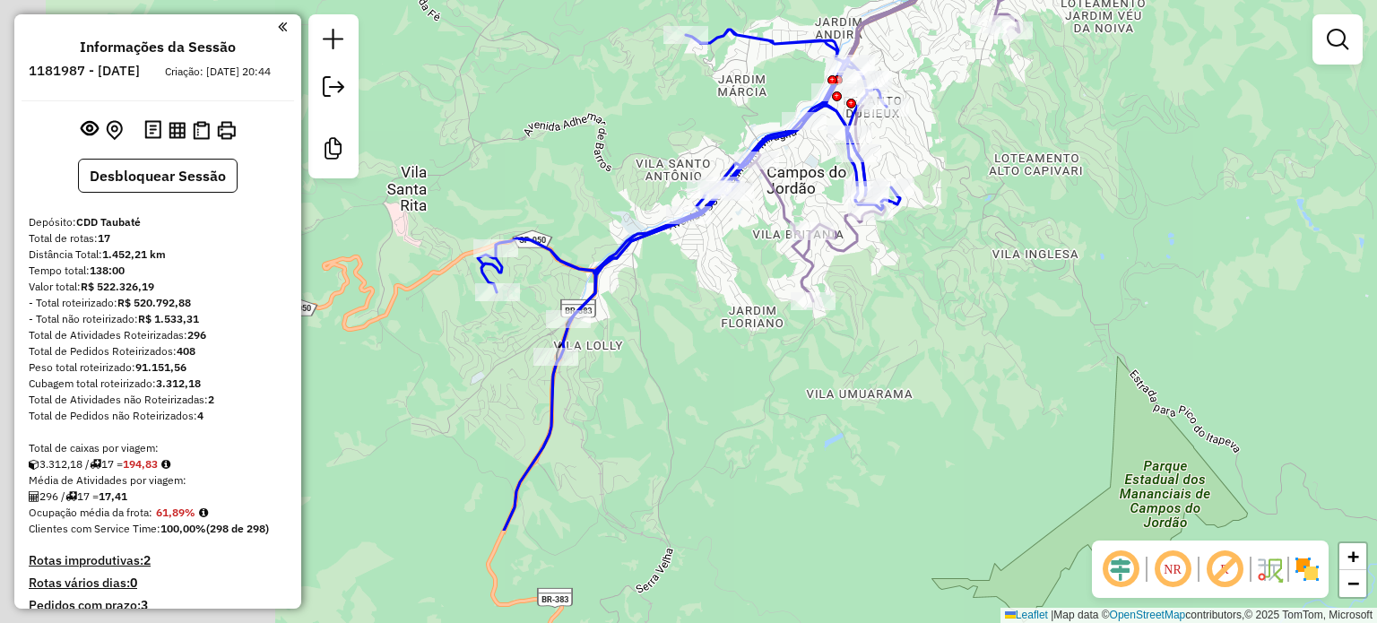
drag, startPoint x: 930, startPoint y: 376, endPoint x: 1054, endPoint y: 295, distance: 148.4
click at [1054, 295] on div "Rota 7 - Placa RGB9D20 96625864 - WILMA SANTOS OLIVEIR Janela de atendimento Gr…" at bounding box center [688, 311] width 1377 height 623
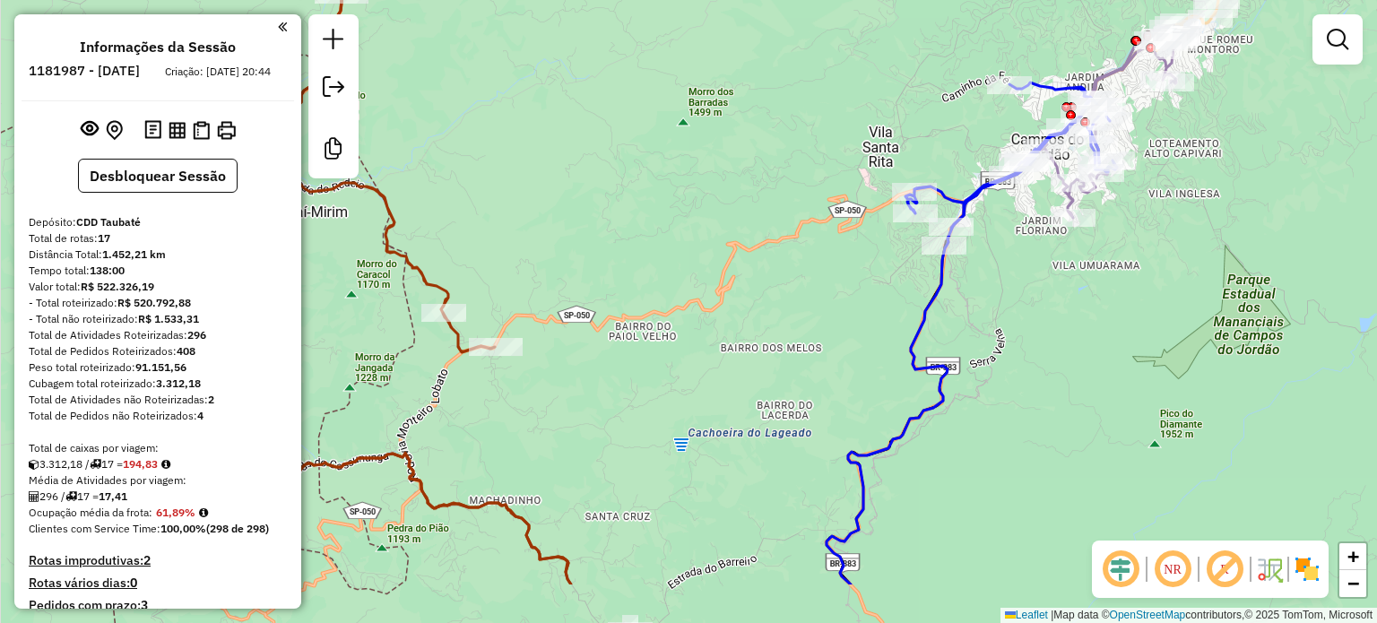
drag, startPoint x: 697, startPoint y: 221, endPoint x: 819, endPoint y: 164, distance: 134.4
click at [819, 164] on div "Rota 7 - Placa RGB9D20 96625864 - WILMA SANTOS OLIVEIR Janela de atendimento Gr…" at bounding box center [688, 311] width 1377 height 623
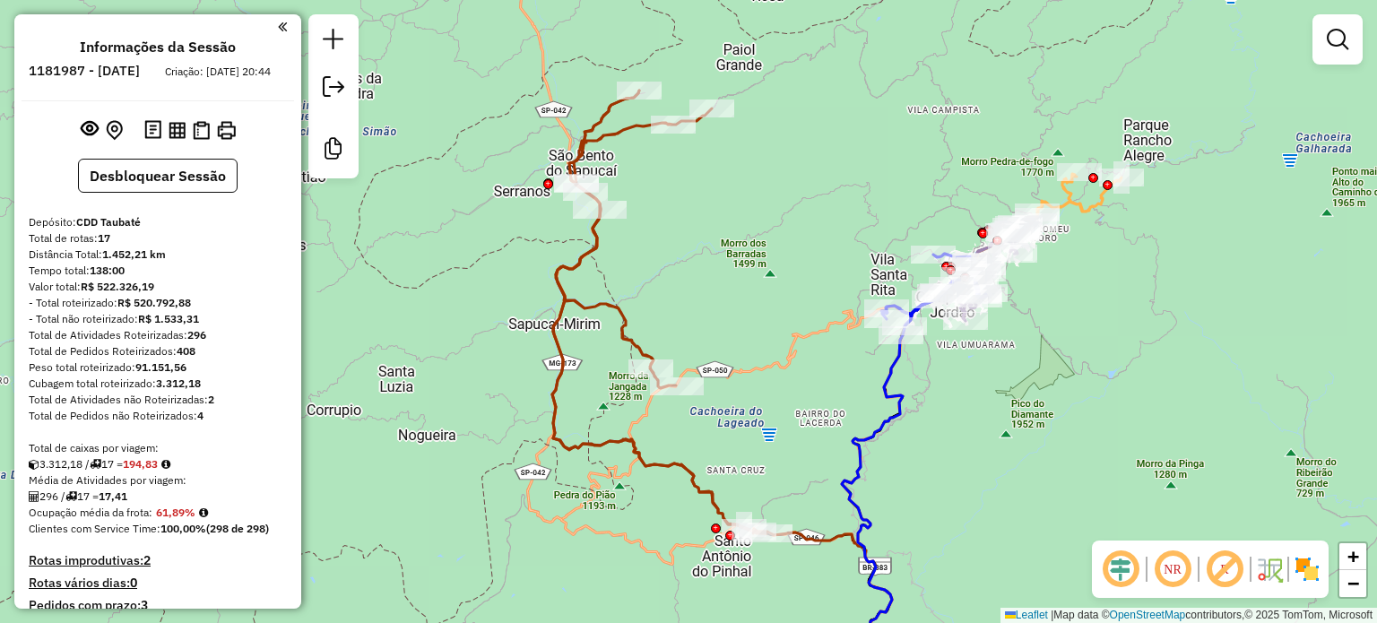
drag, startPoint x: 731, startPoint y: 230, endPoint x: 741, endPoint y: 308, distance: 78.6
click at [741, 308] on div "Rota 7 - Placa RGB9D20 96625864 - WILMA SANTOS OLIVEIR Janela de atendimento Gr…" at bounding box center [688, 311] width 1377 height 623
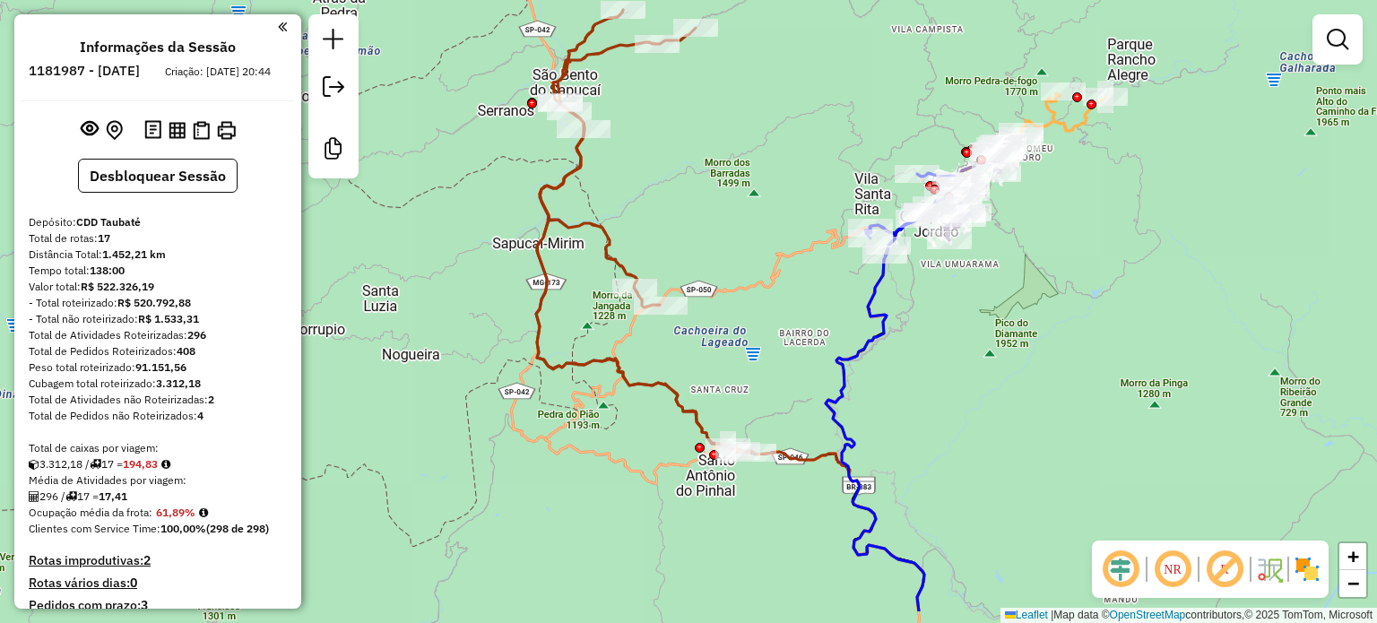
drag, startPoint x: 728, startPoint y: 327, endPoint x: 699, endPoint y: 254, distance: 78.9
click at [699, 254] on div "Rota 7 - Placa RGB9D20 96625864 - WILMA SANTOS OLIVEIR Janela de atendimento Gr…" at bounding box center [688, 311] width 1377 height 623
click at [1232, 578] on em at bounding box center [1224, 569] width 43 height 43
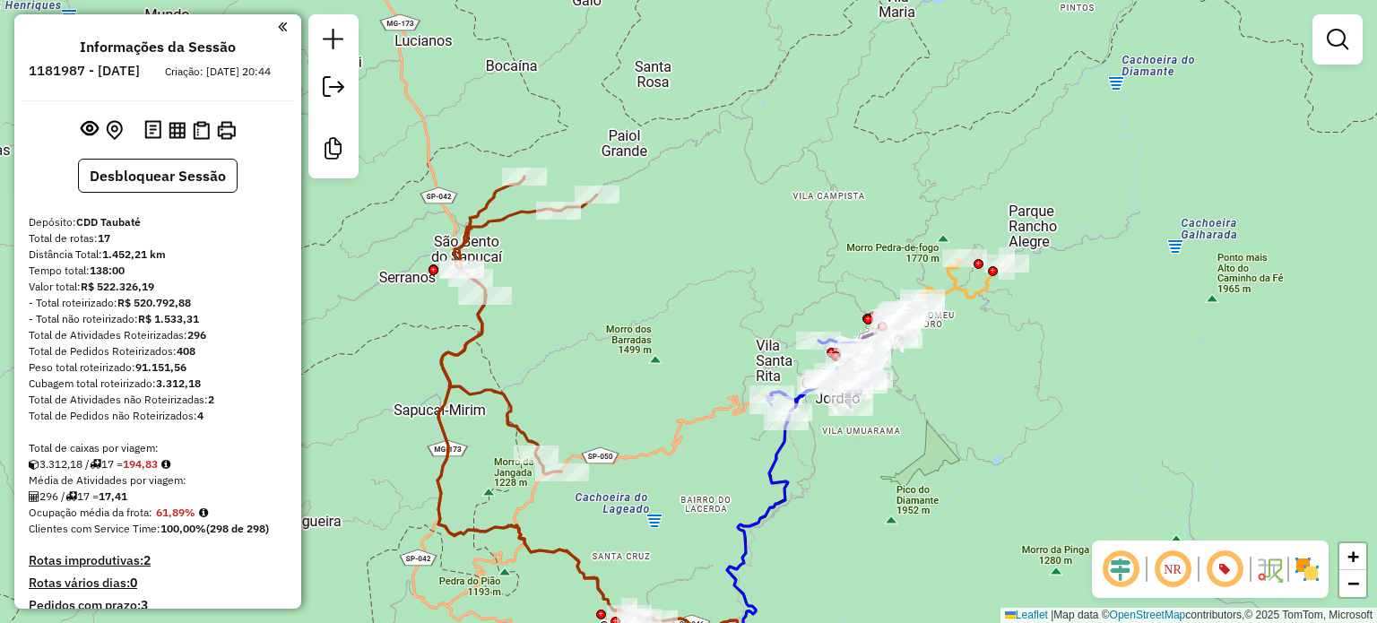
drag, startPoint x: 723, startPoint y: 182, endPoint x: 618, endPoint y: 342, distance: 190.9
click at [618, 342] on div "Rota 7 - Placa RGB9D20 96625864 - WILMA SANTOS OLIVEIR Janela de atendimento Gr…" at bounding box center [688, 311] width 1377 height 623
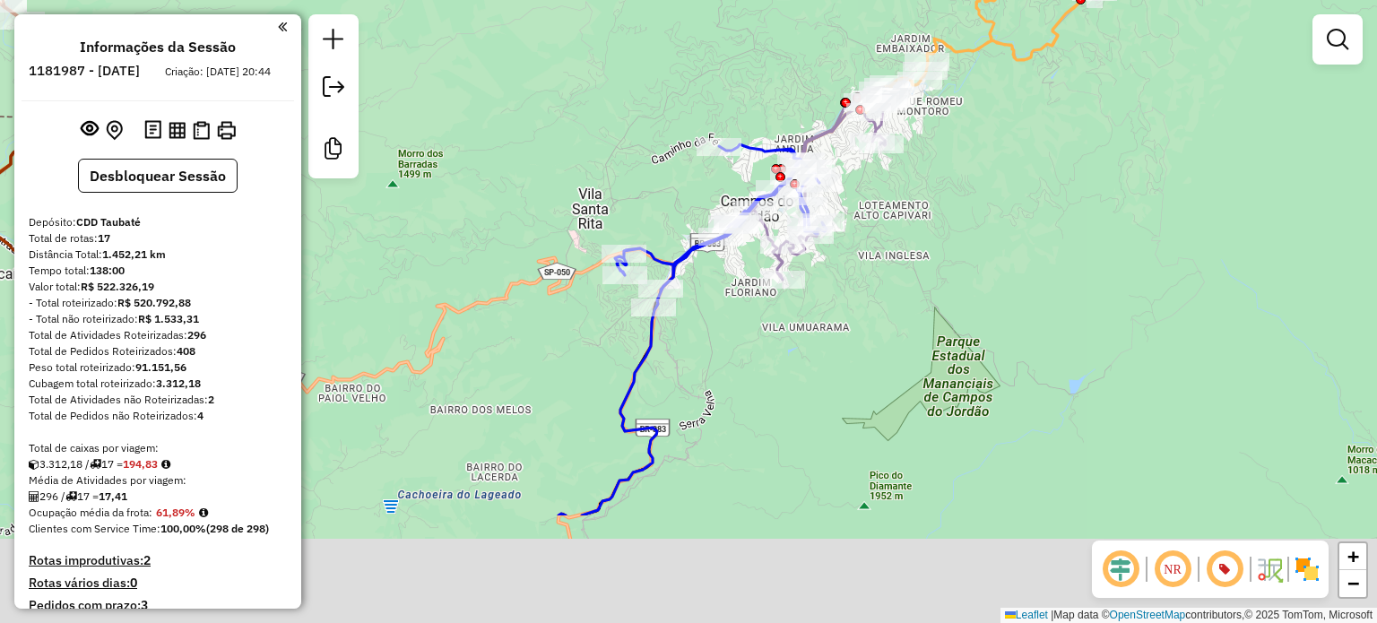
drag, startPoint x: 926, startPoint y: 400, endPoint x: 1072, endPoint y: 214, distance: 236.2
click at [1072, 214] on div "Rota 7 - Placa RGB9D20 96625864 - WILMA SANTOS OLIVEIR Janela de atendimento Gr…" at bounding box center [688, 311] width 1377 height 623
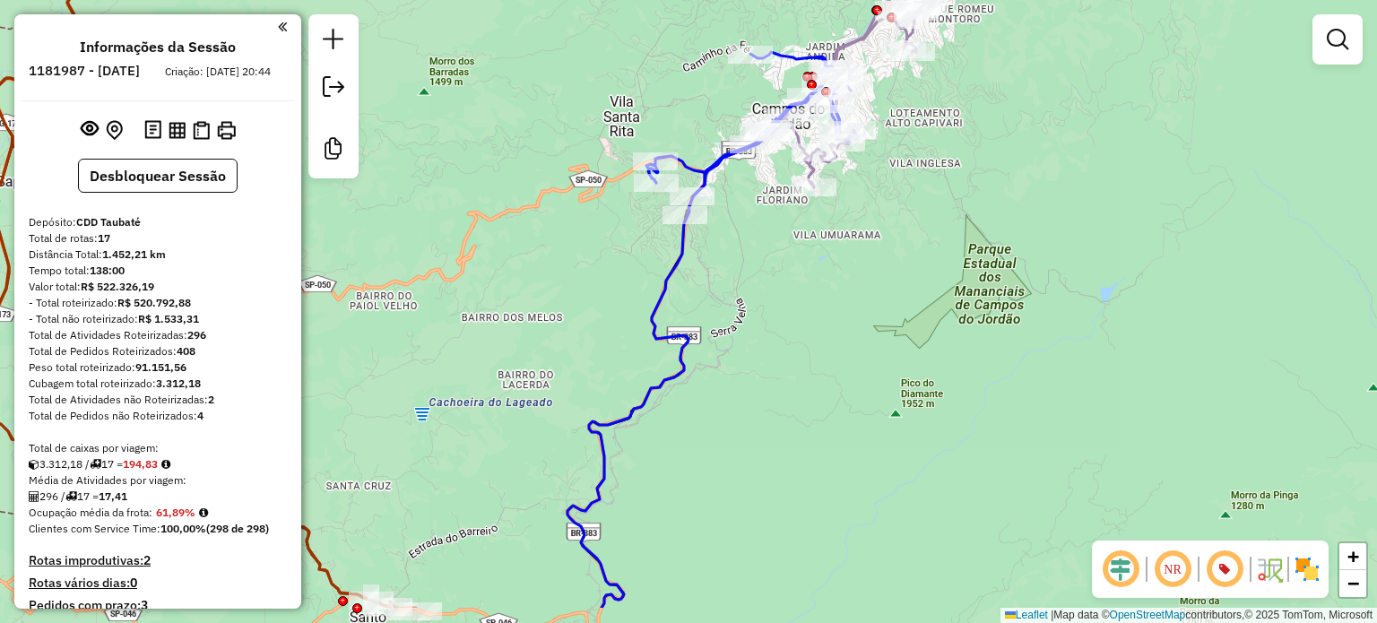
drag, startPoint x: 926, startPoint y: 361, endPoint x: 997, endPoint y: 215, distance: 162.4
click at [997, 216] on div "Rota 7 - Placa RGB9D20 96625864 - WILMA SANTOS OLIVEIR Janela de atendimento Gr…" at bounding box center [688, 311] width 1377 height 623
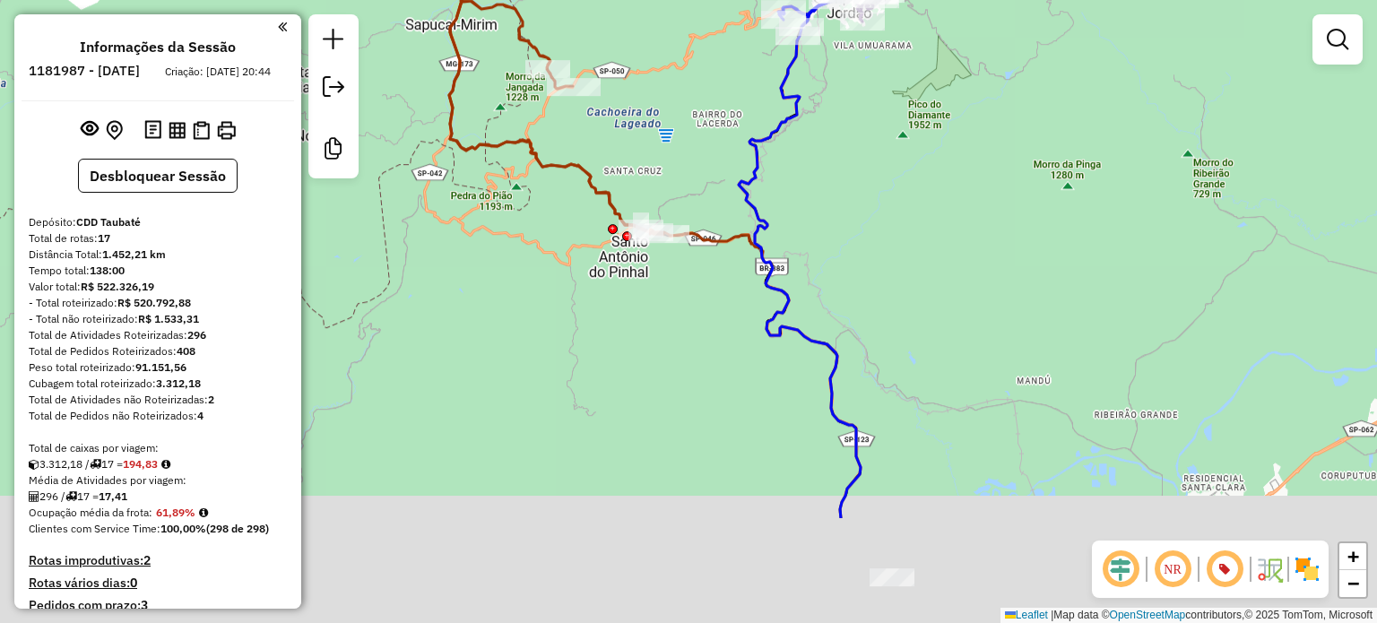
drag, startPoint x: 972, startPoint y: 333, endPoint x: 913, endPoint y: 166, distance: 176.6
click at [913, 166] on div "Rota 7 - Placa RGB9D20 96625864 - WILMA SANTOS OLIVEIR Janela de atendimento Gr…" at bounding box center [688, 311] width 1377 height 623
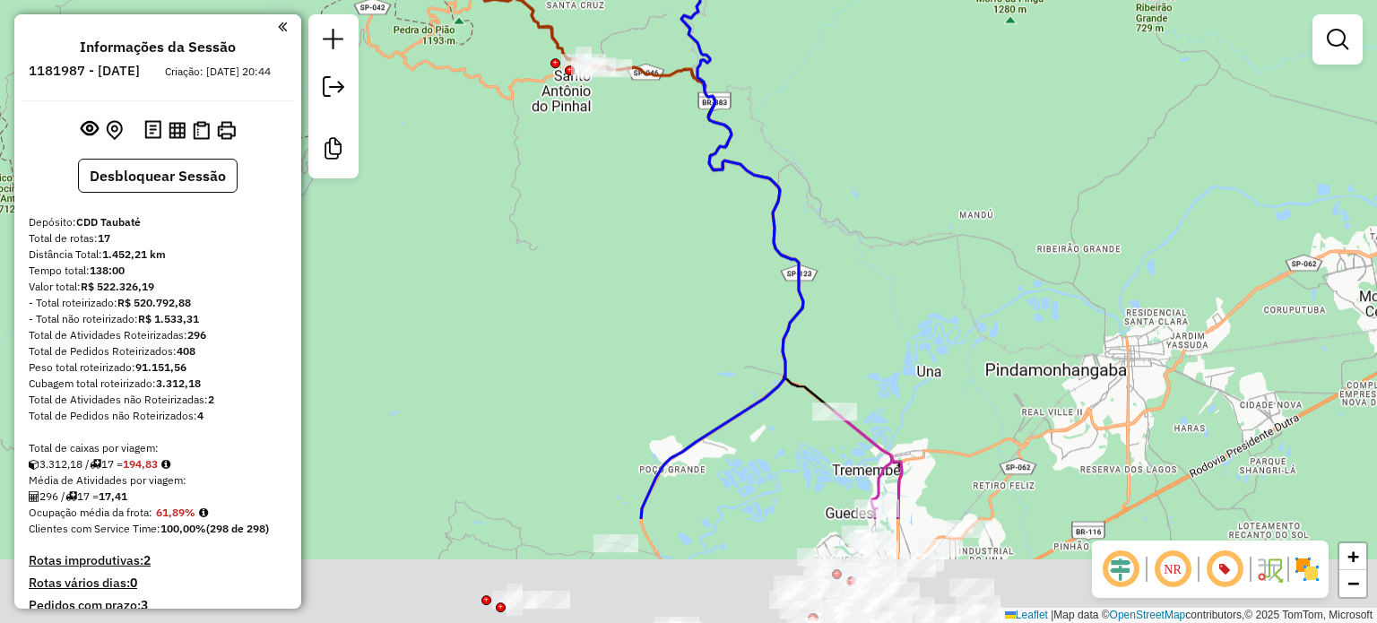
drag, startPoint x: 893, startPoint y: 274, endPoint x: 835, endPoint y: 108, distance: 175.5
click at [835, 108] on div "Rota 7 - Placa RGB9D20 96625864 - WILMA SANTOS OLIVEIR Janela de atendimento Gr…" at bounding box center [688, 311] width 1377 height 623
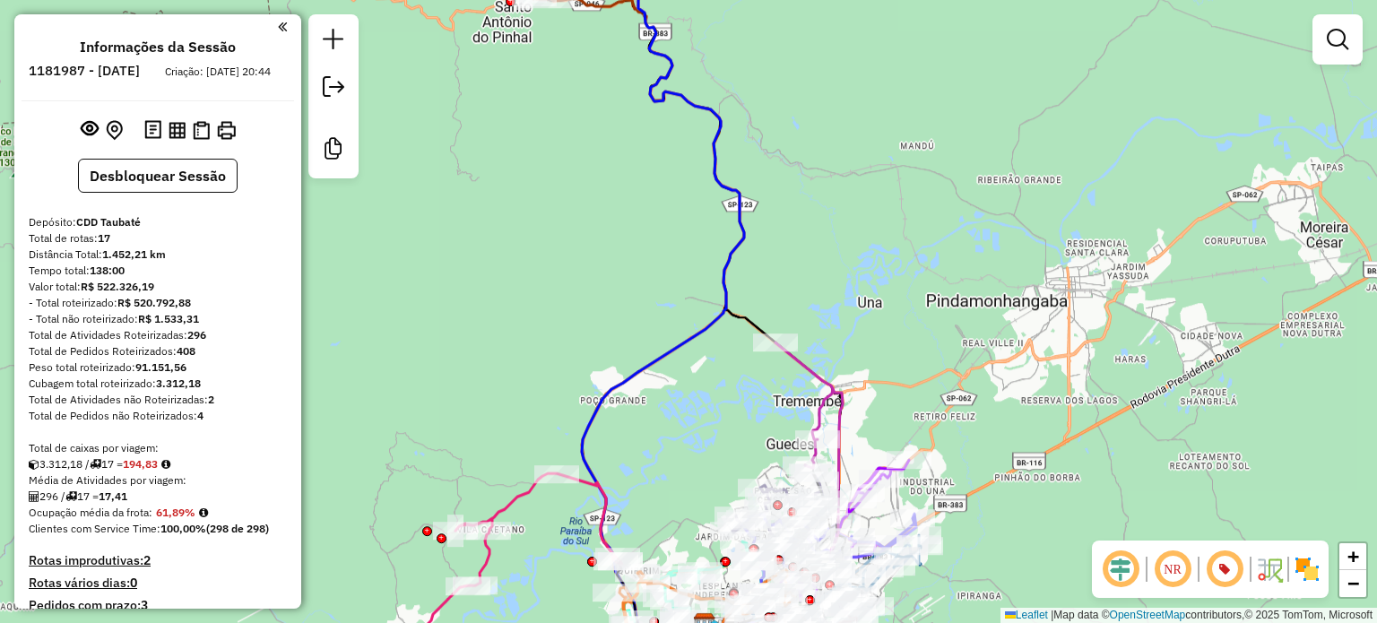
drag, startPoint x: 959, startPoint y: 299, endPoint x: 1021, endPoint y: 30, distance: 275.9
click at [1022, 27] on div "Rota 7 - Placa RGB9D20 96625864 - WILMA SANTOS OLIVEIR Janela de atendimento Gr…" at bounding box center [688, 311] width 1377 height 623
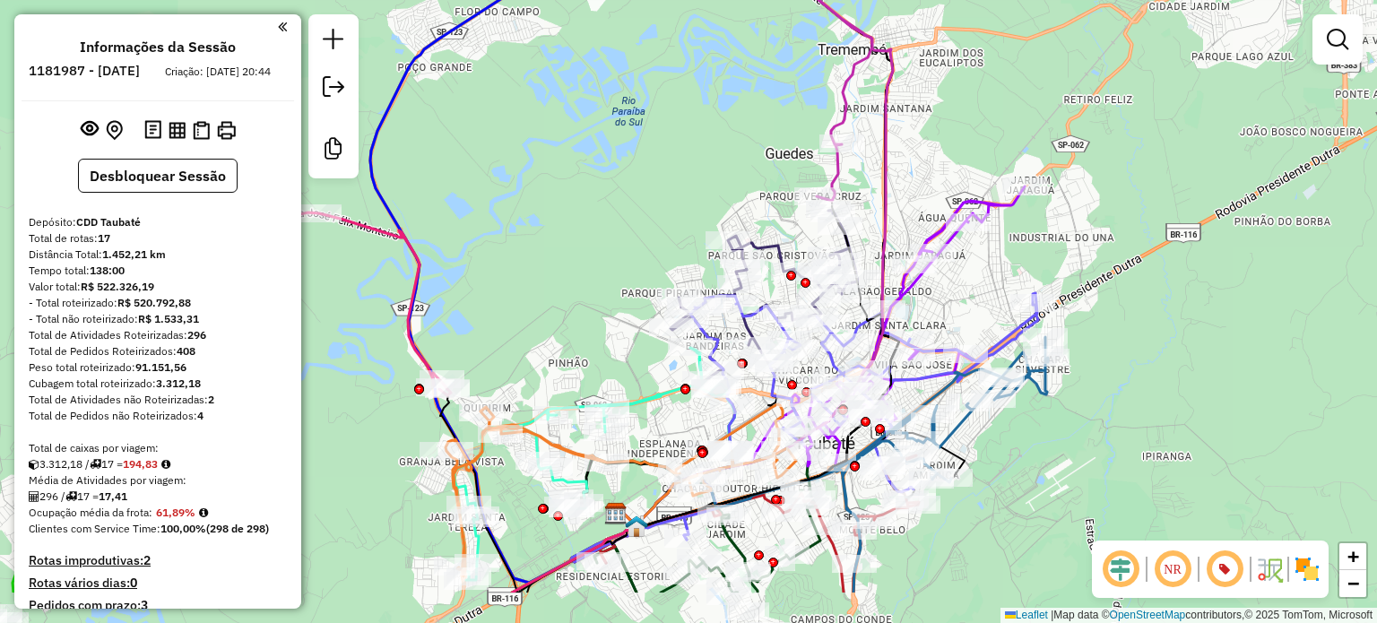
drag, startPoint x: 992, startPoint y: 221, endPoint x: 1000, endPoint y: 102, distance: 119.5
click at [1000, 102] on div "Rota 7 - Placa RGB9D20 96625864 - WILMA SANTOS OLIVEIR Janela de atendimento Gr…" at bounding box center [688, 311] width 1377 height 623
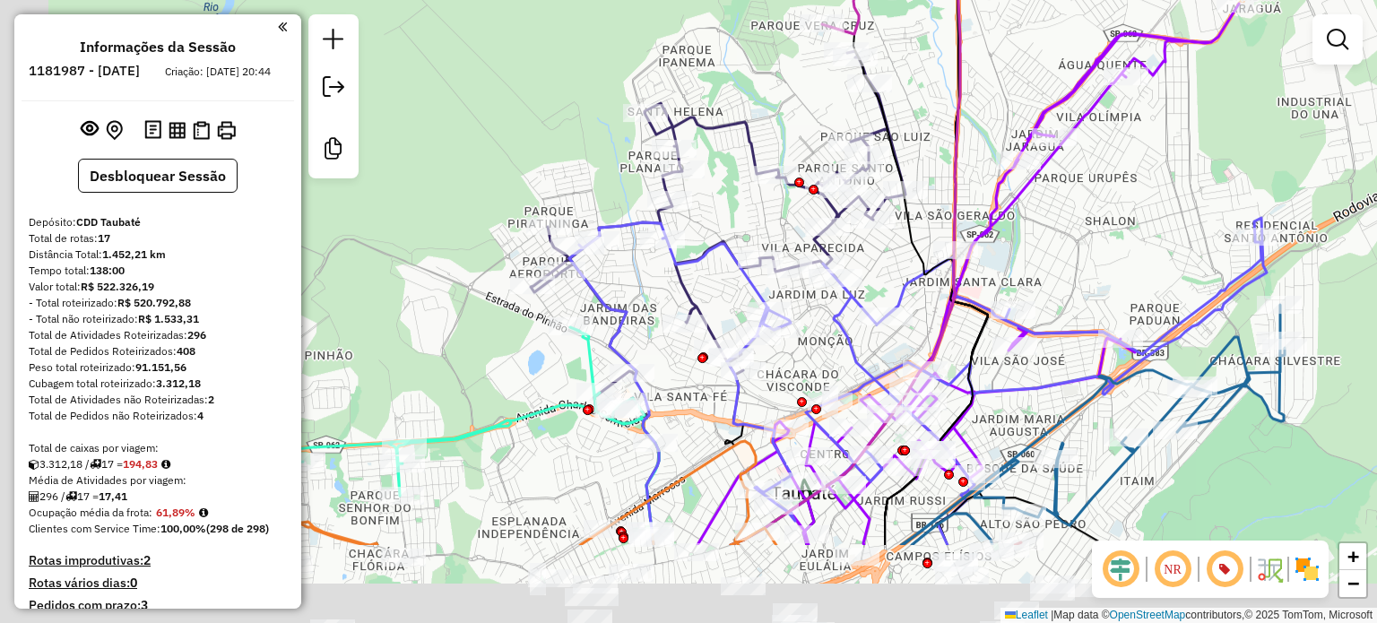
drag, startPoint x: 1096, startPoint y: 172, endPoint x: 1211, endPoint y: 92, distance: 139.8
click at [1211, 92] on div "Rota 7 - Placa RGB9D20 96625864 - WILMA SANTOS OLIVEIR Janela de atendimento Gr…" at bounding box center [688, 311] width 1377 height 623
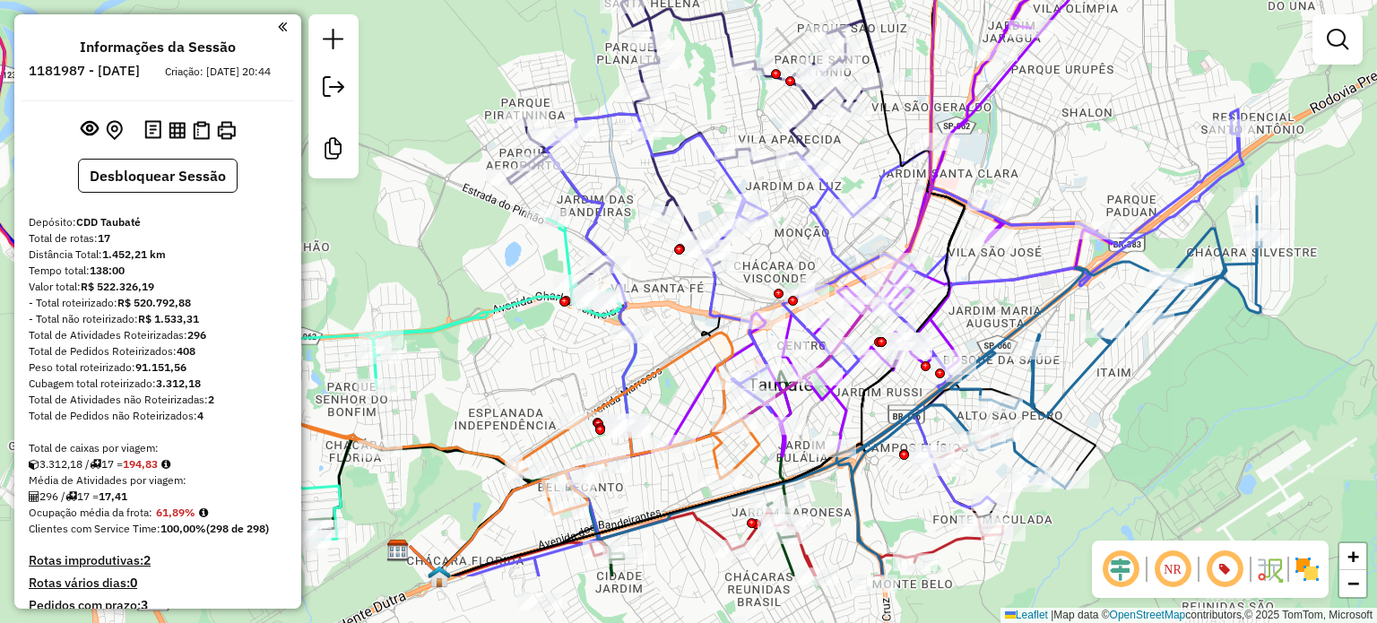
drag, startPoint x: 1151, startPoint y: 175, endPoint x: 1128, endPoint y: 66, distance: 110.9
click at [1128, 66] on div "Rota 7 - Placa RGB9D20 96625864 - WILMA SANTOS OLIVEIR Janela de atendimento Gr…" at bounding box center [688, 311] width 1377 height 623
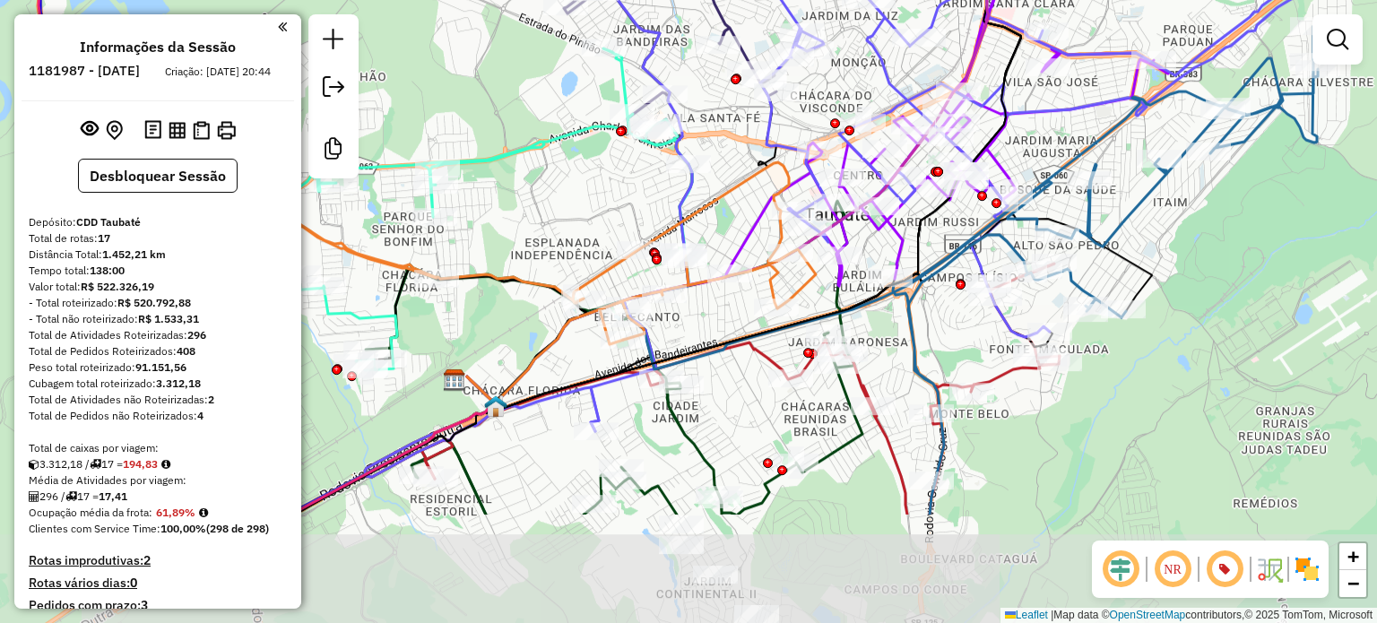
drag, startPoint x: 1155, startPoint y: 355, endPoint x: 1222, endPoint y: 177, distance: 189.5
click at [1222, 177] on div "Rota 7 - Placa RGB9D20 96625864 - WILMA SANTOS OLIVEIR Janela de atendimento Gr…" at bounding box center [688, 311] width 1377 height 623
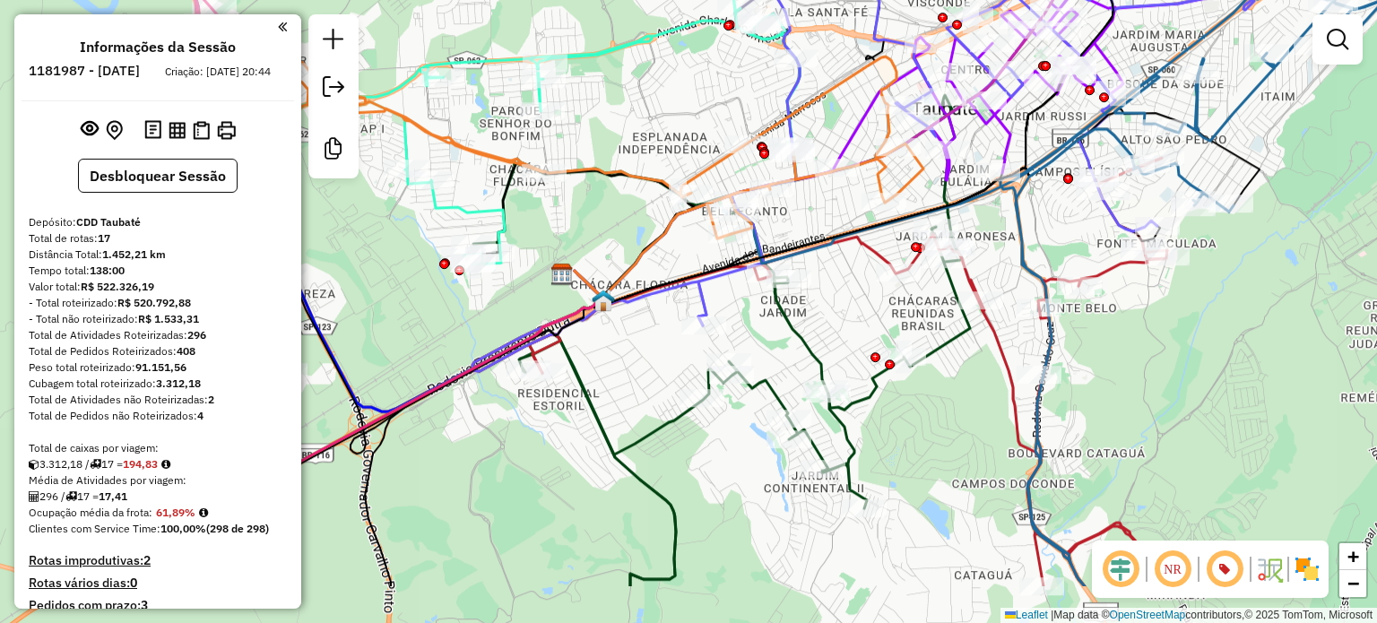
drag, startPoint x: 1065, startPoint y: 406, endPoint x: 1164, endPoint y: 279, distance: 161.6
click at [1165, 279] on div "Rota 7 - Placa RGB9D20 96625864 - WILMA SANTOS OLIVEIR Janela de atendimento Gr…" at bounding box center [688, 311] width 1377 height 623
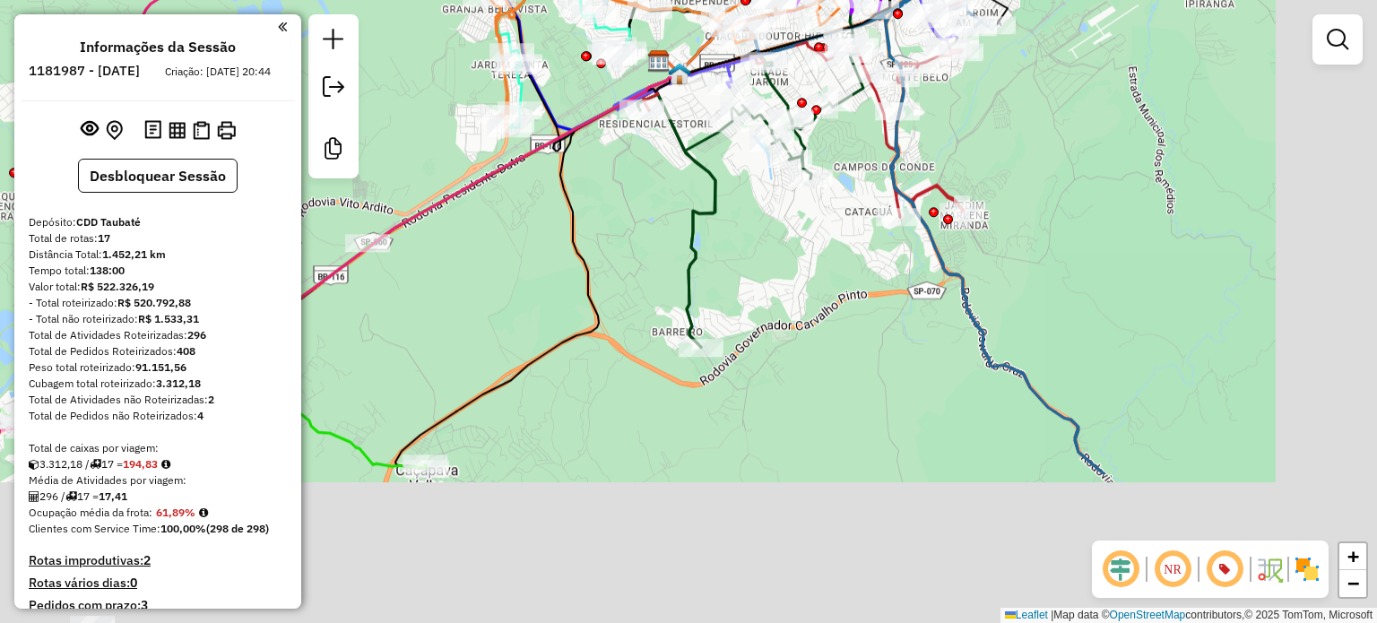
drag, startPoint x: 1173, startPoint y: 378, endPoint x: 965, endPoint y: 161, distance: 300.5
click at [961, 151] on div "Rota 7 - Placa RGB9D20 96625864 - WILMA SANTOS OLIVEIR Janela de atendimento Gr…" at bounding box center [688, 311] width 1377 height 623
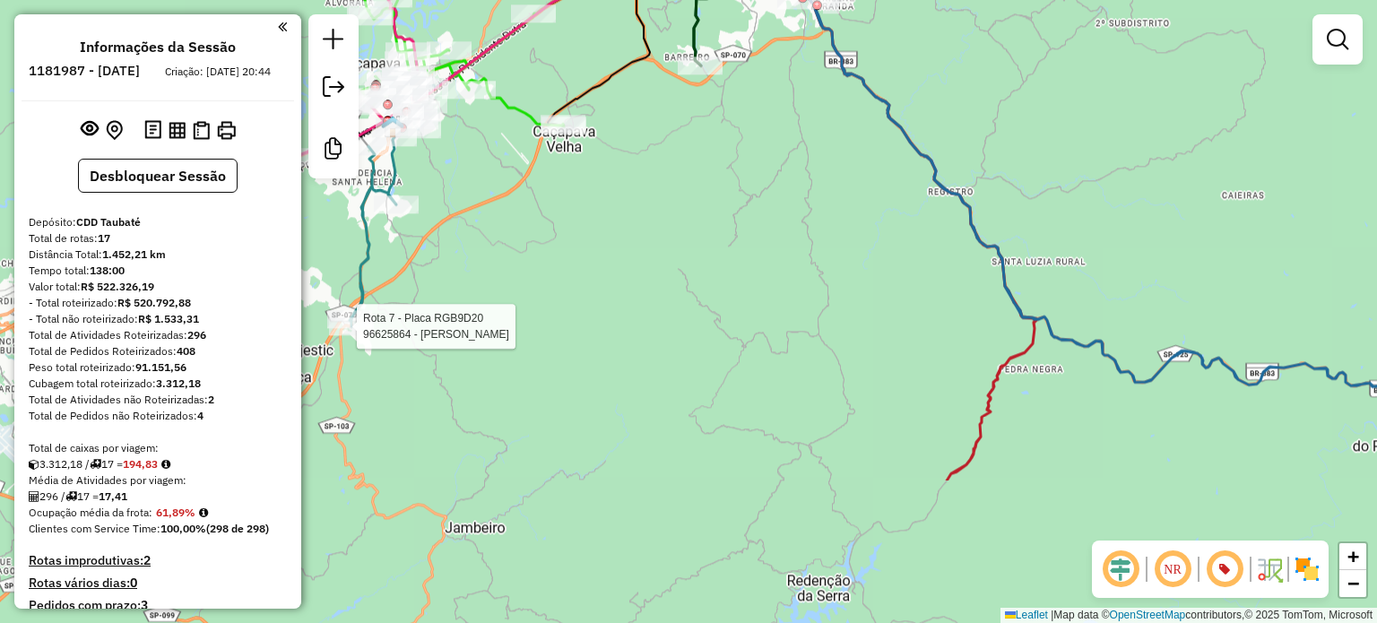
drag, startPoint x: 1004, startPoint y: 452, endPoint x: 870, endPoint y: 247, distance: 244.2
click at [870, 247] on div "Rota 7 - Placa RGB9D20 96625864 - WILMA SANTOS OLIVEIR Janela de atendimento Gr…" at bounding box center [688, 311] width 1377 height 623
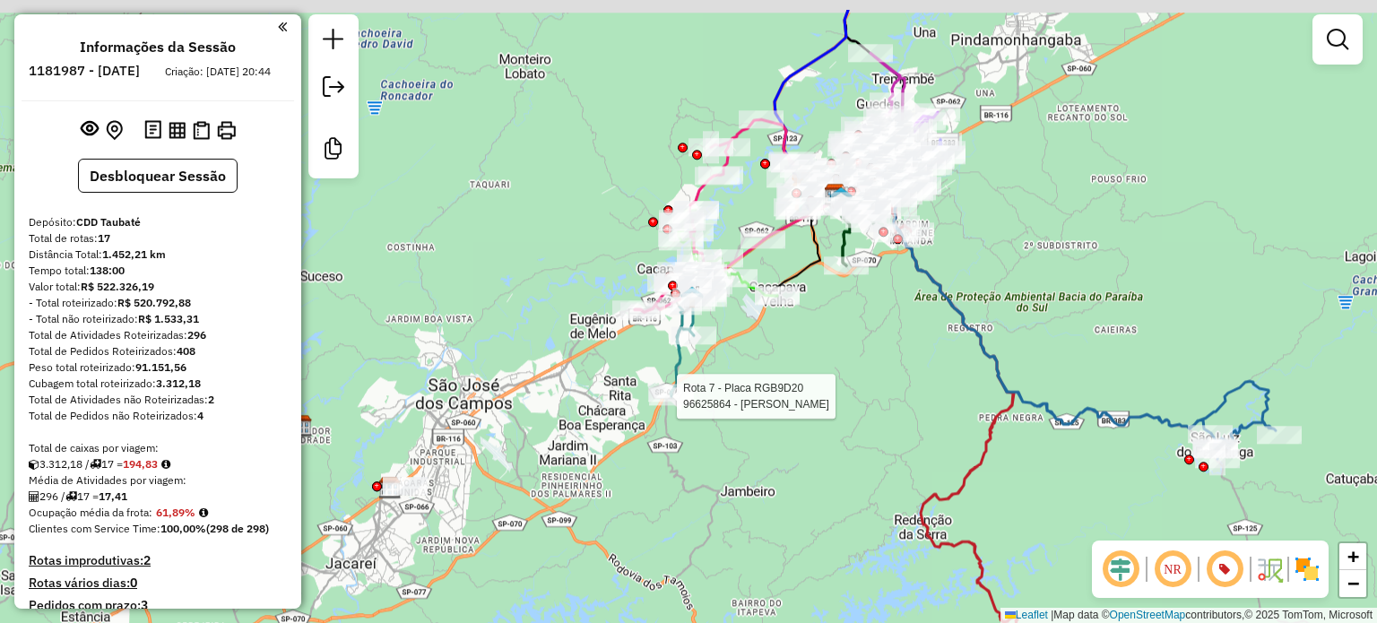
drag, startPoint x: 1084, startPoint y: 427, endPoint x: 1095, endPoint y: 499, distance: 73.4
click at [1095, 499] on div "Rota 7 - Placa RGB9D20 96625864 - WILMA SANTOS OLIVEIR Janela de atendimento Gr…" at bounding box center [688, 311] width 1377 height 623
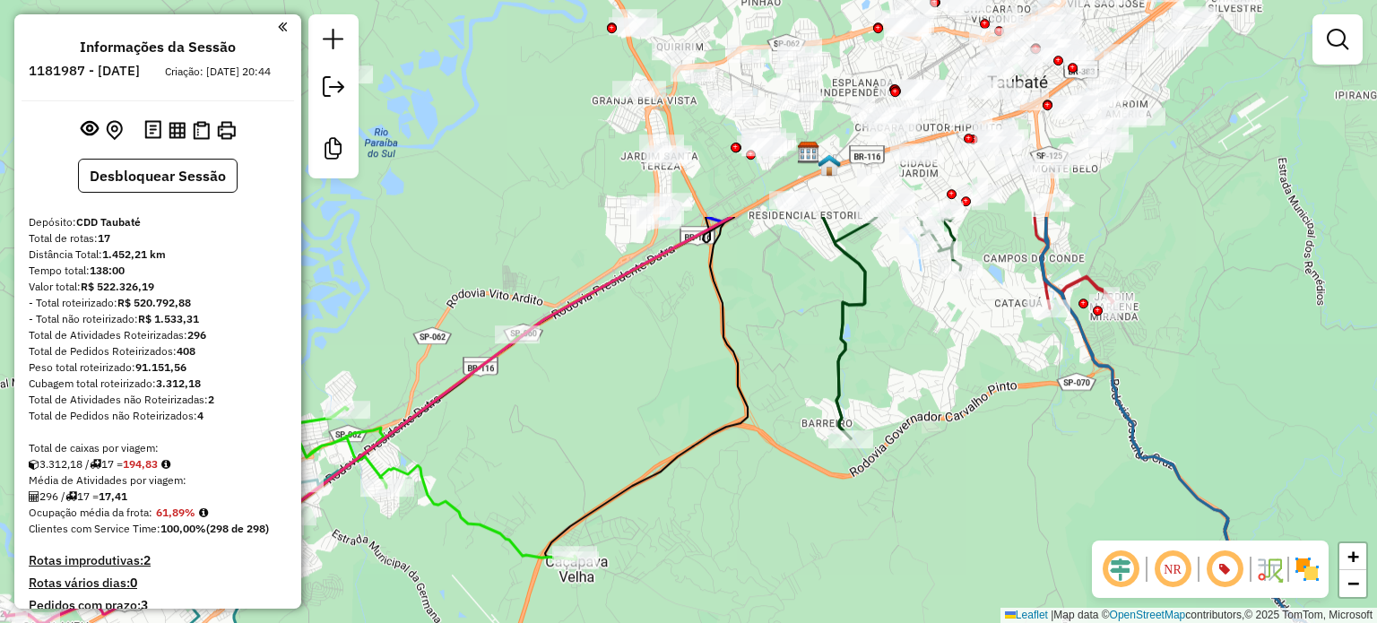
drag, startPoint x: 895, startPoint y: 318, endPoint x: 1002, endPoint y: 598, distance: 299.7
click at [1002, 598] on div "Rota 7 - Placa RGB9D20 96625864 - WILMA SANTOS OLIVEIR Janela de atendimento Gr…" at bounding box center [688, 311] width 1377 height 623
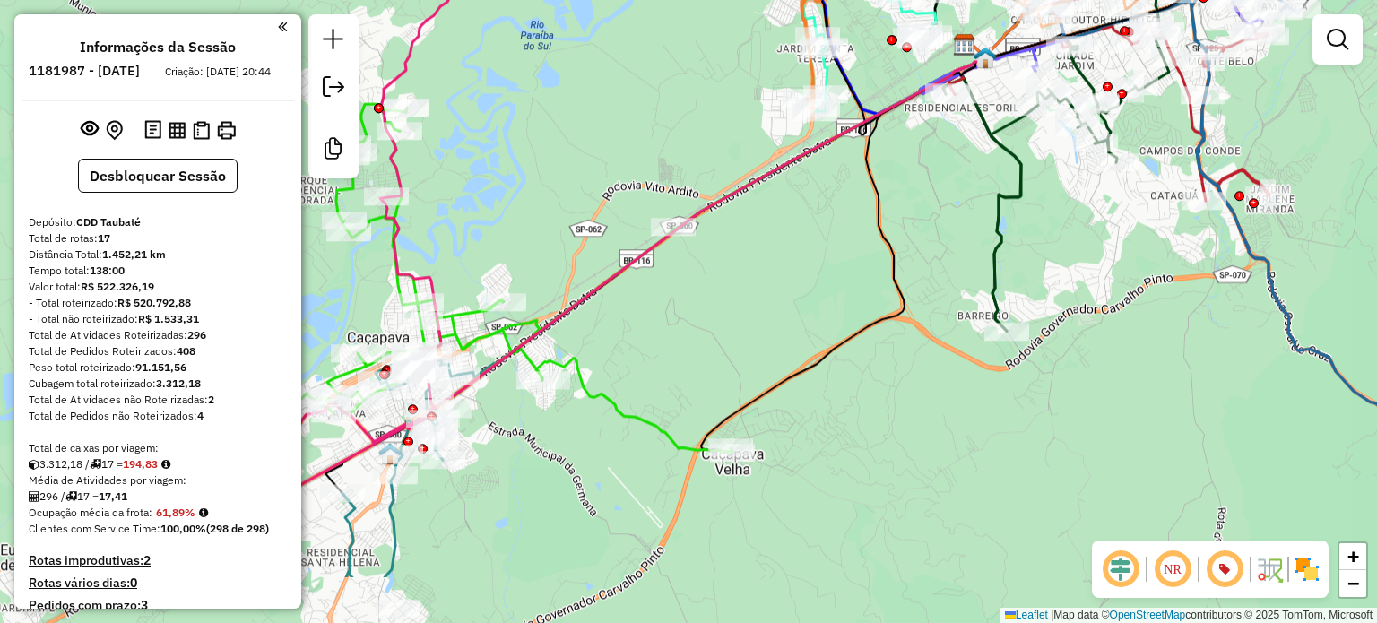
drag, startPoint x: 918, startPoint y: 374, endPoint x: 1078, endPoint y: 268, distance: 192.2
click at [1079, 257] on div "Rota 7 - Placa RGB9D20 96625864 - WILMA SANTOS OLIVEIR Janela de atendimento Gr…" at bounding box center [688, 311] width 1377 height 623
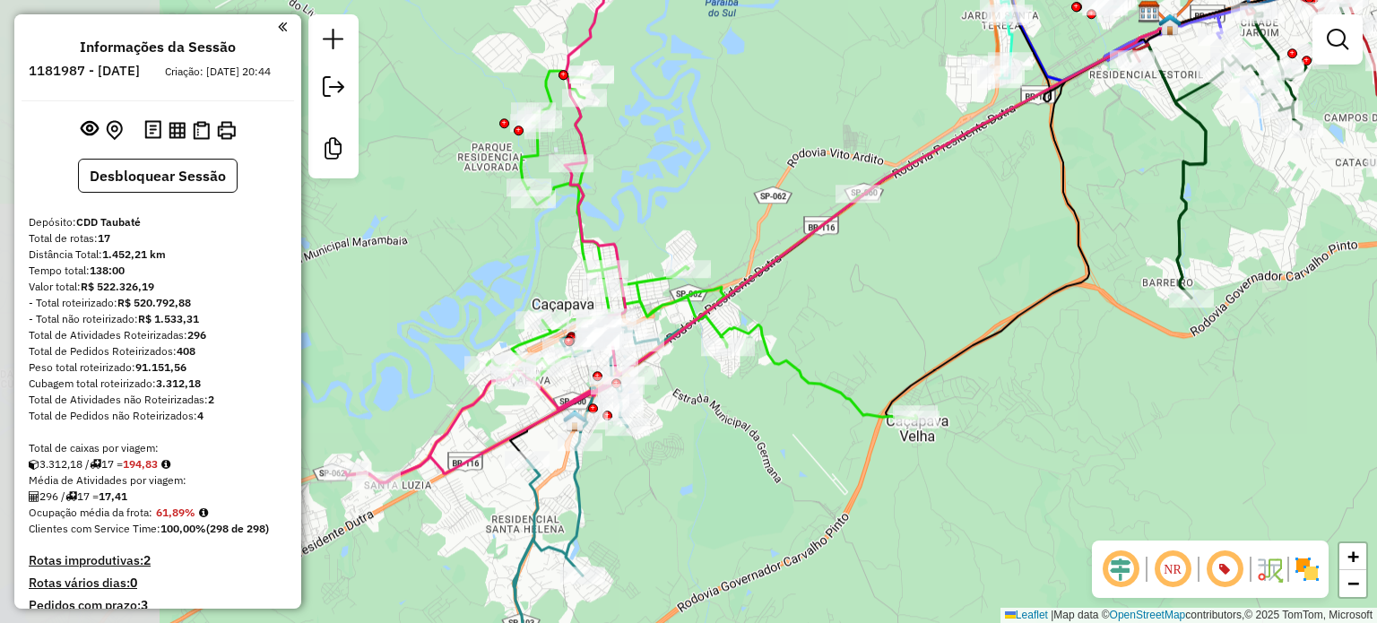
drag, startPoint x: 829, startPoint y: 515, endPoint x: 1008, endPoint y: 490, distance: 180.9
click at [1008, 490] on div "Rota 7 - Placa RGB9D20 96625864 - WILMA SANTOS OLIVEIR Janela de atendimento Gr…" at bounding box center [688, 311] width 1377 height 623
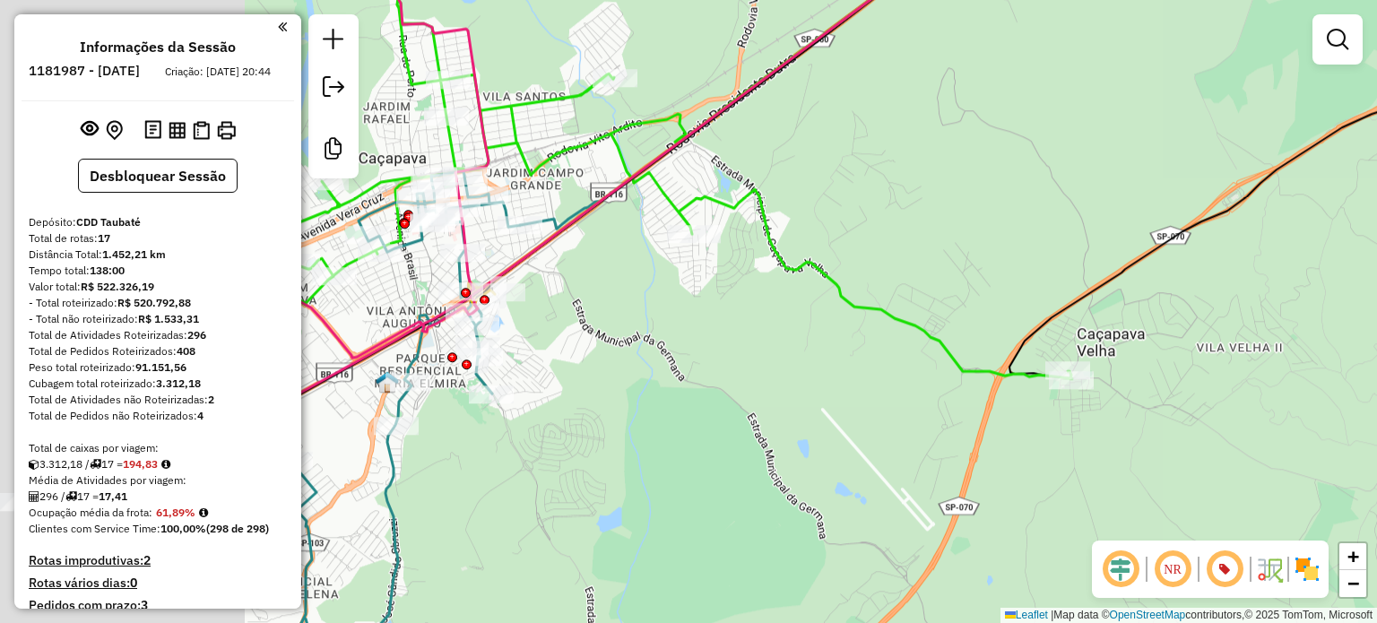
drag, startPoint x: 896, startPoint y: 530, endPoint x: 1102, endPoint y: 546, distance: 205.9
click at [1103, 550] on hb-router-mapa "Informações da Sessão 1181987 - 01/07/2025 Criação: 30/06/2025 20:44 Desbloquea…" at bounding box center [688, 311] width 1377 height 623
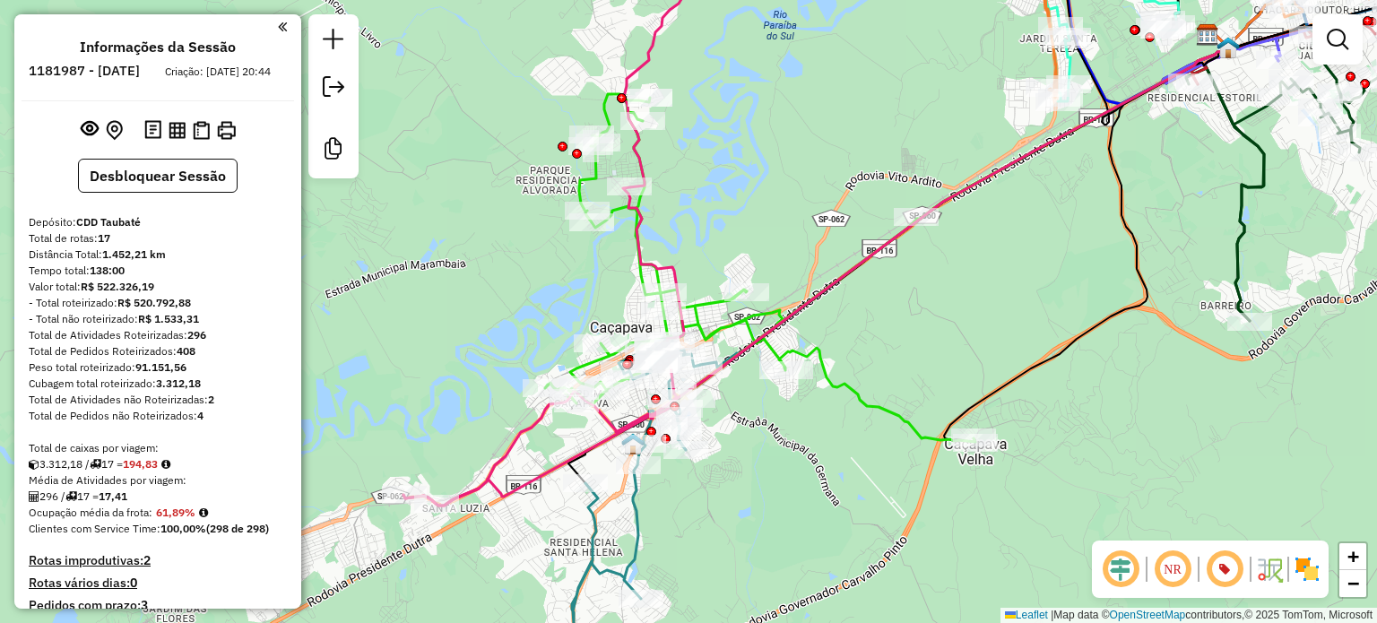
drag, startPoint x: 751, startPoint y: 431, endPoint x: 786, endPoint y: 462, distance: 46.4
click at [786, 462] on div "Rota 7 - Placa RGB9D20 96625864 - WILMA SANTOS OLIVEIR Janela de atendimento Gr…" at bounding box center [688, 311] width 1377 height 623
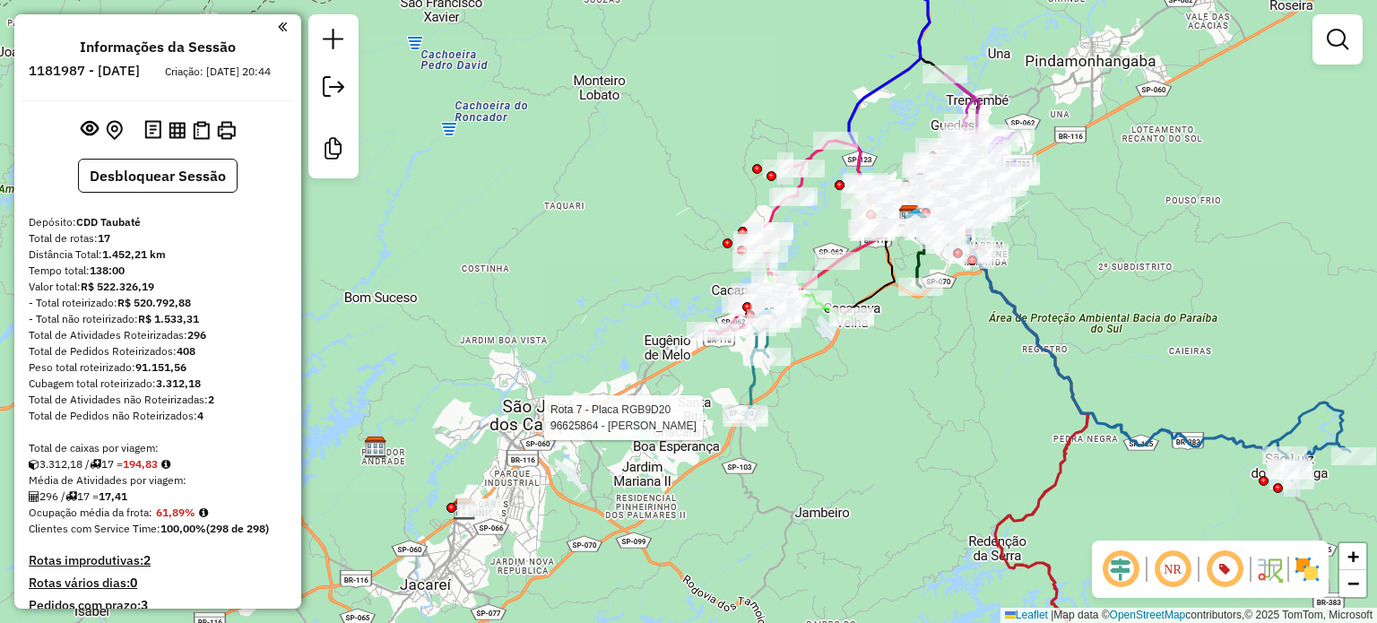
click at [1316, 584] on img at bounding box center [1307, 569] width 29 height 29
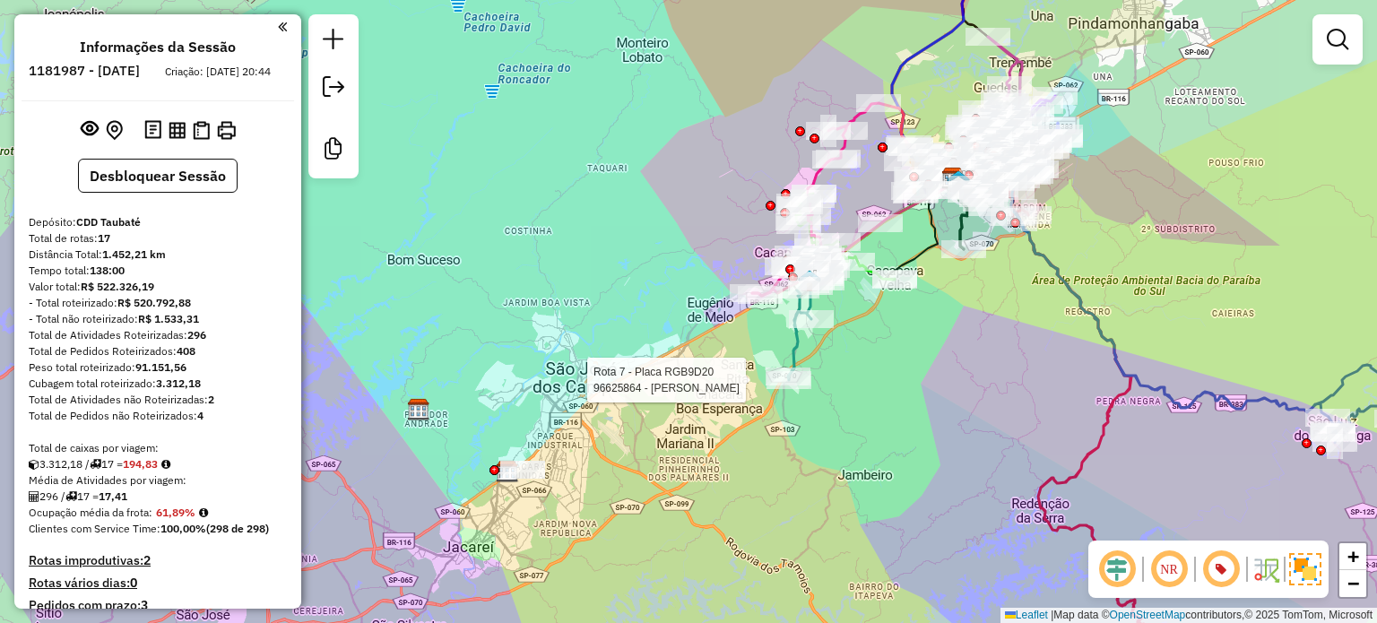
drag, startPoint x: 828, startPoint y: 465, endPoint x: 909, endPoint y: 380, distance: 117.3
click at [909, 380] on div "Rota 7 - Placa RGB9D20 96625864 - WILMA SANTOS OLIVEIR Janela de atendimento Gr…" at bounding box center [688, 311] width 1377 height 623
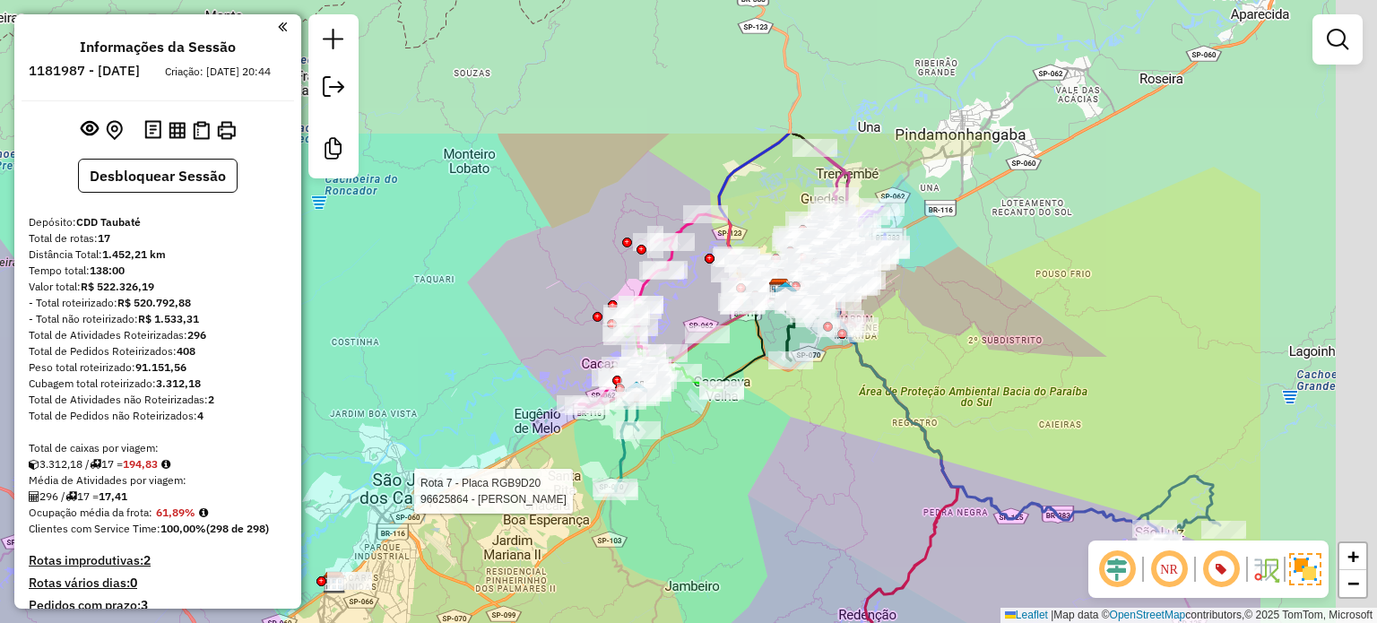
drag, startPoint x: 867, startPoint y: 410, endPoint x: 615, endPoint y: 595, distance: 312.9
click at [595, 602] on div "Rota 7 - Placa RGB9D20 96625864 - WILMA SANTOS OLIVEIR Janela de atendimento Gr…" at bounding box center [688, 311] width 1377 height 623
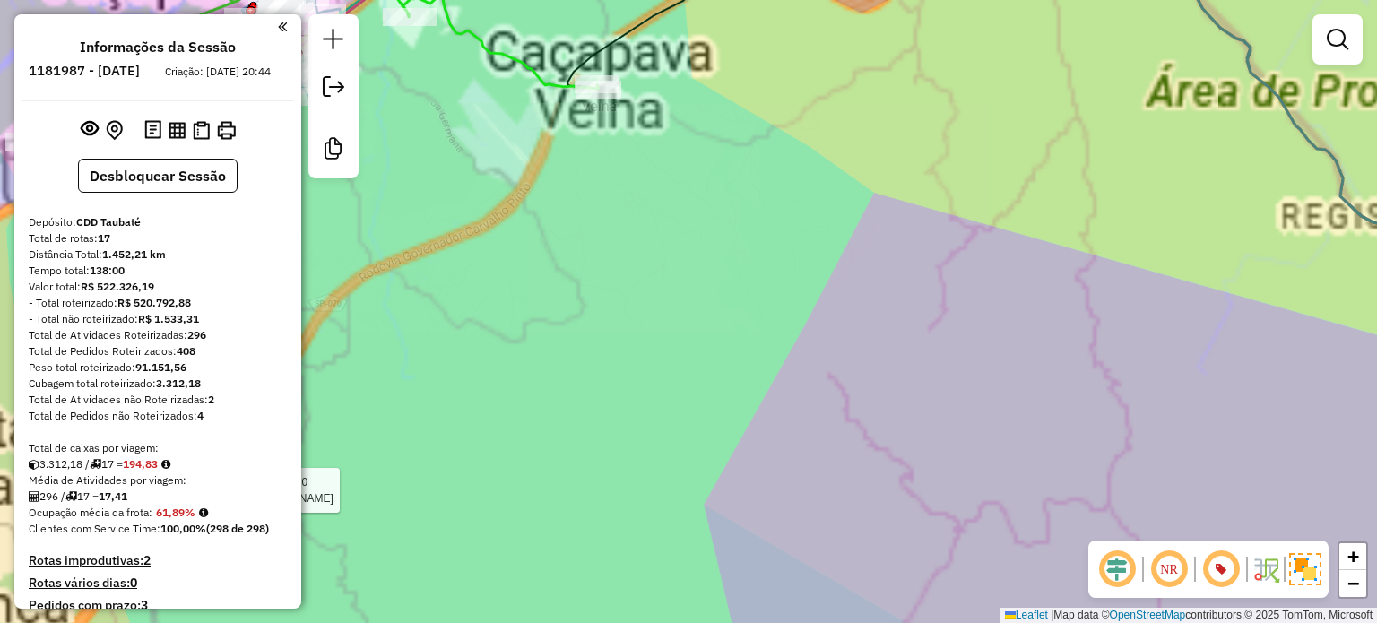
drag, startPoint x: 624, startPoint y: 555, endPoint x: 904, endPoint y: 482, distance: 289.8
click at [904, 482] on div "Rota 7 - Placa RGB9D20 96625864 - WILMA SANTOS OLIVEIR Janela de atendimento Gr…" at bounding box center [688, 311] width 1377 height 623
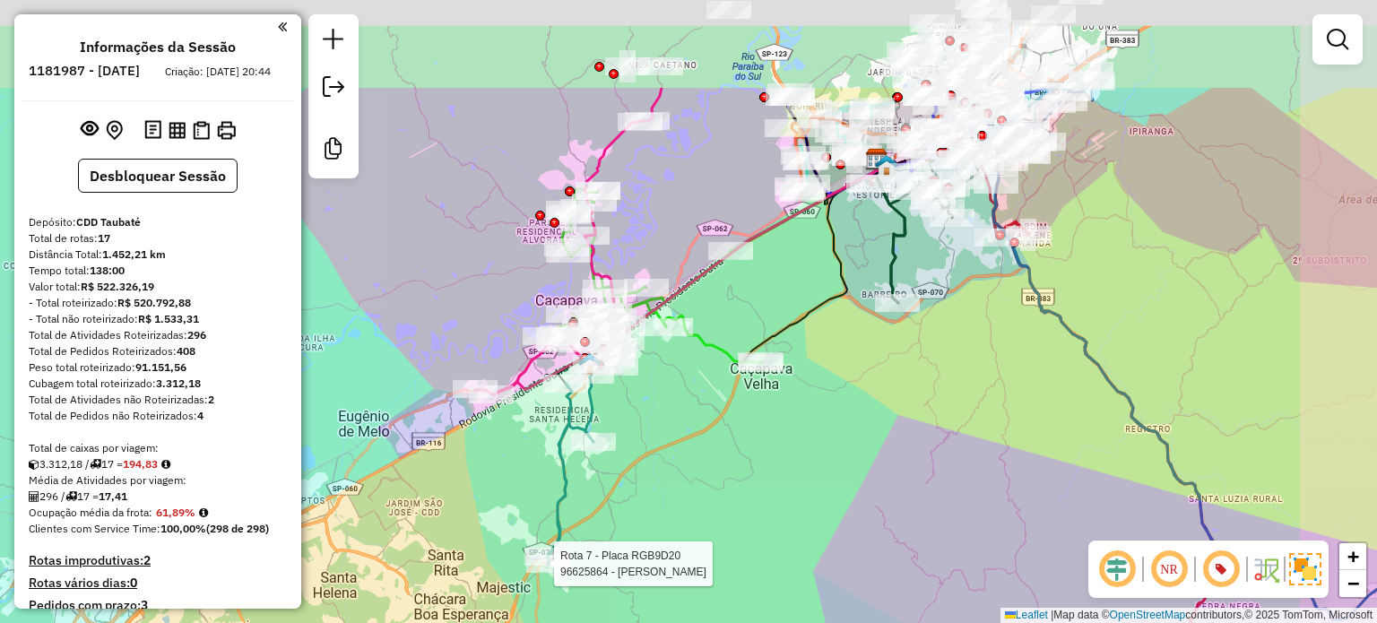
drag, startPoint x: 861, startPoint y: 345, endPoint x: 777, endPoint y: 495, distance: 171.4
click at [777, 495] on div "Rota 7 - Placa RGB9D20 96625864 - WILMA SANTOS OLIVEIR Janela de atendimento Gr…" at bounding box center [688, 311] width 1377 height 623
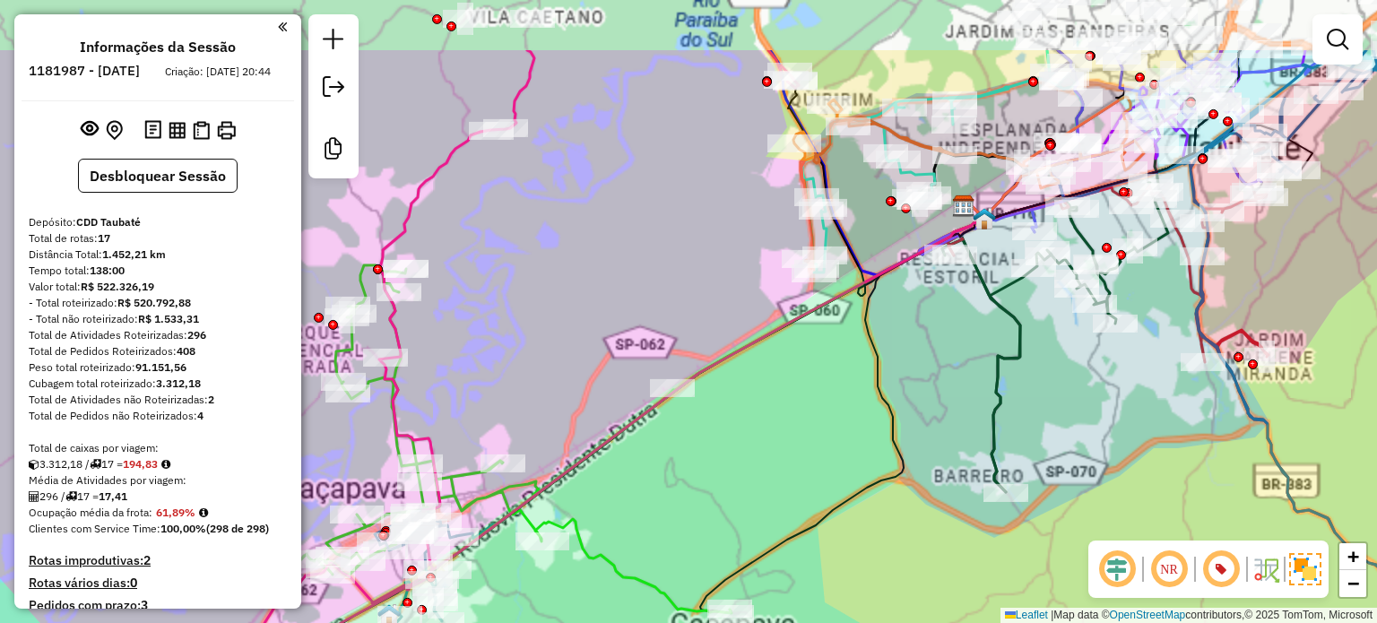
drag, startPoint x: 739, startPoint y: 129, endPoint x: 721, endPoint y: 282, distance: 154.3
click at [721, 282] on div "Rota 7 - Placa RGB9D20 96625864 - WILMA SANTOS OLIVEIR Janela de atendimento Gr…" at bounding box center [688, 311] width 1377 height 623
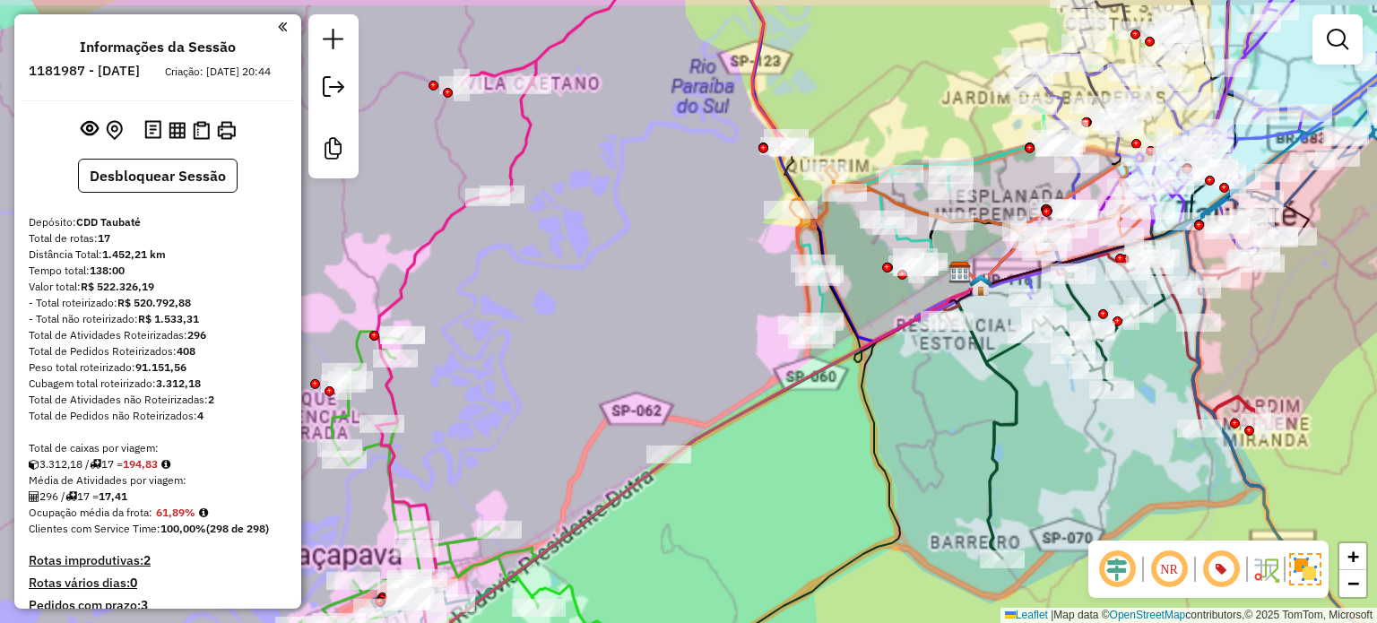
drag, startPoint x: 707, startPoint y: 243, endPoint x: 702, endPoint y: 302, distance: 59.4
click at [695, 307] on div "Rota 7 - Placa RGB9D20 96625864 - WILMA SANTOS OLIVEIR Janela de atendimento Gr…" at bounding box center [688, 311] width 1377 height 623
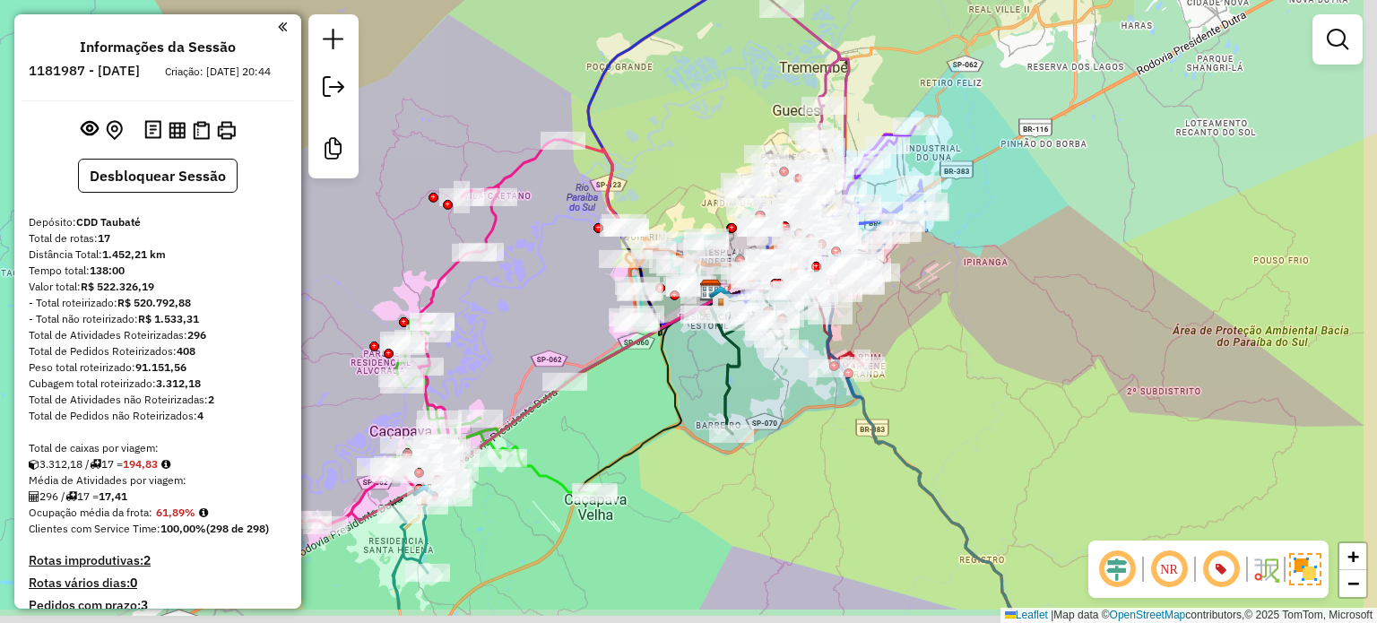
drag, startPoint x: 947, startPoint y: 373, endPoint x: 956, endPoint y: 274, distance: 99.1
click at [956, 274] on div "Rota 7 - Placa RGB9D20 96625864 - WILMA SANTOS OLIVEIR Janela de atendimento Gr…" at bounding box center [688, 311] width 1377 height 623
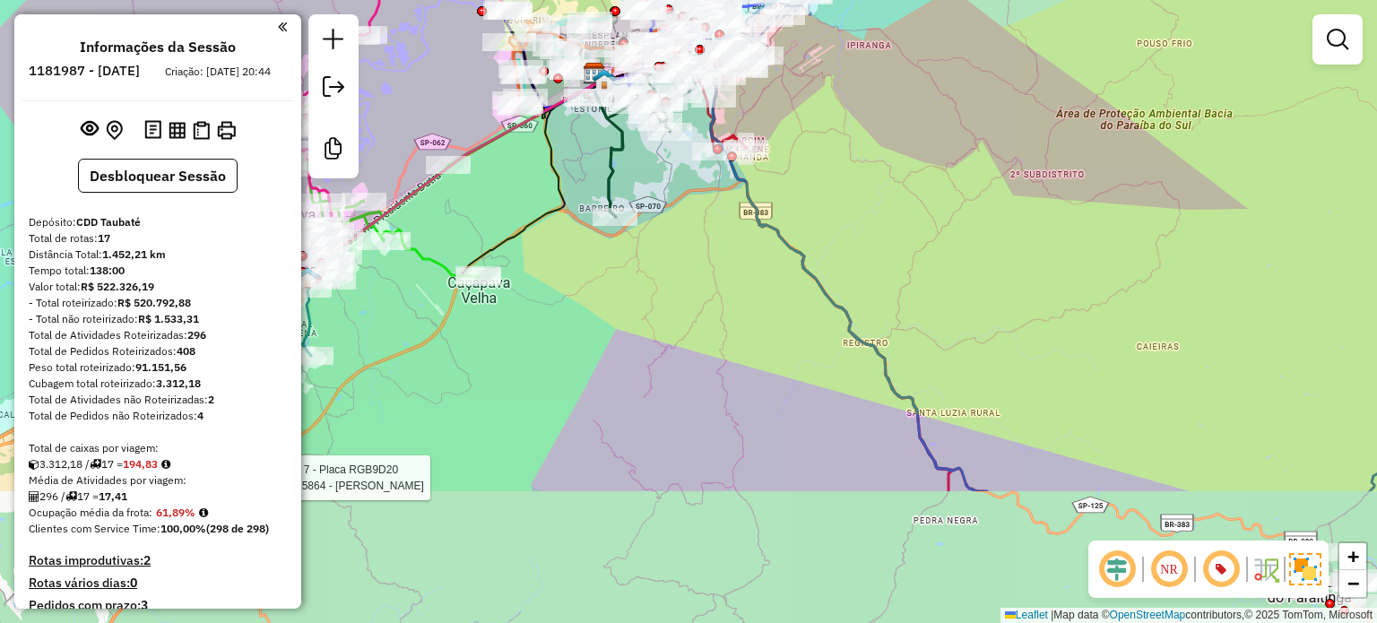
drag, startPoint x: 978, startPoint y: 362, endPoint x: 867, endPoint y: 166, distance: 225.6
click at [867, 166] on div "Rota 7 - Placa RGB9D20 96625864 - WILMA SANTOS OLIVEIR Janela de atendimento Gr…" at bounding box center [688, 311] width 1377 height 623
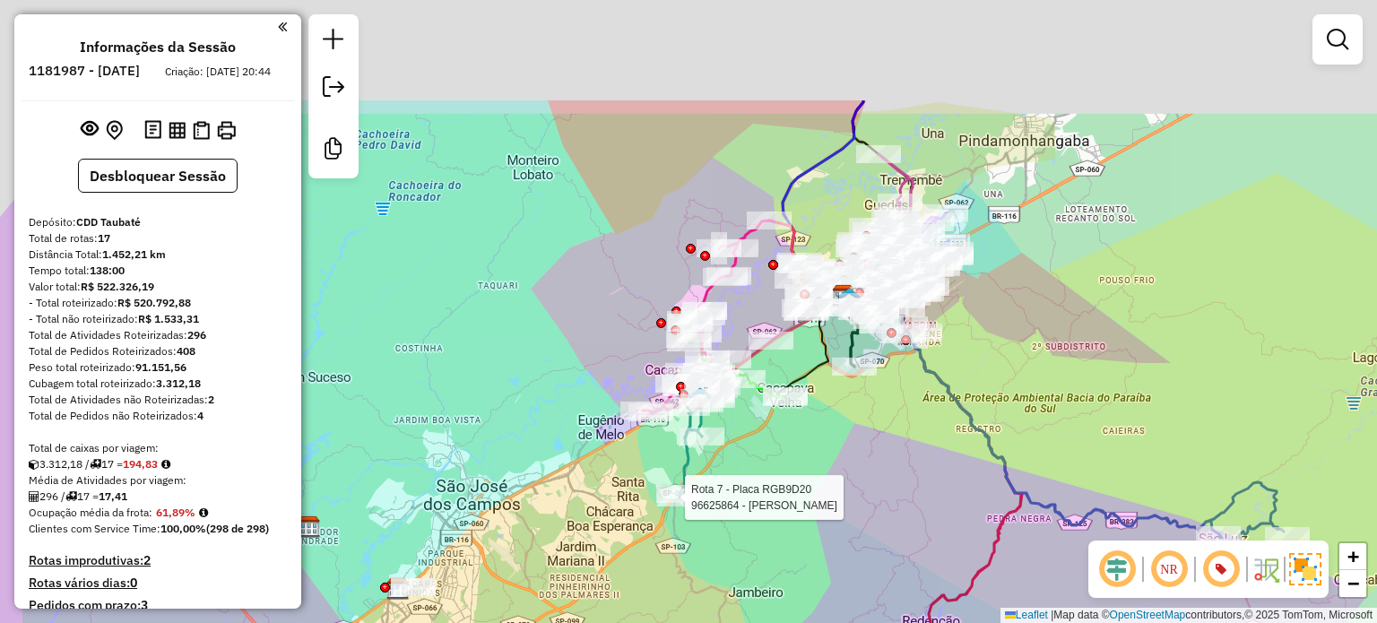
drag, startPoint x: 827, startPoint y: 303, endPoint x: 949, endPoint y: 493, distance: 226.3
click at [949, 493] on div "Rota 7 - Placa RGB9D20 96625864 - WILMA SANTOS OLIVEIR Janela de atendimento Gr…" at bounding box center [688, 311] width 1377 height 623
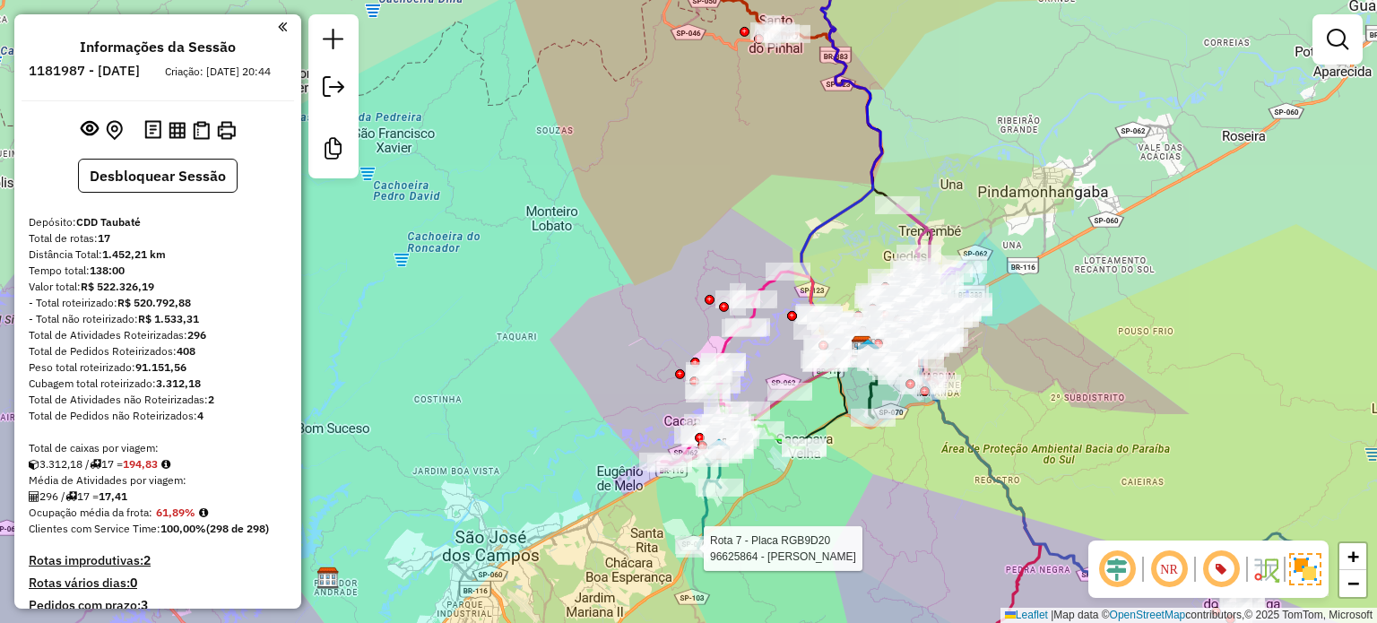
drag, startPoint x: 1017, startPoint y: 169, endPoint x: 1030, endPoint y: 315, distance: 145.8
click at [1030, 315] on div "Rota 7 - Placa RGB9D20 96625864 - WILMA SANTOS OLIVEIR Janela de atendimento Gr…" at bounding box center [688, 311] width 1377 height 623
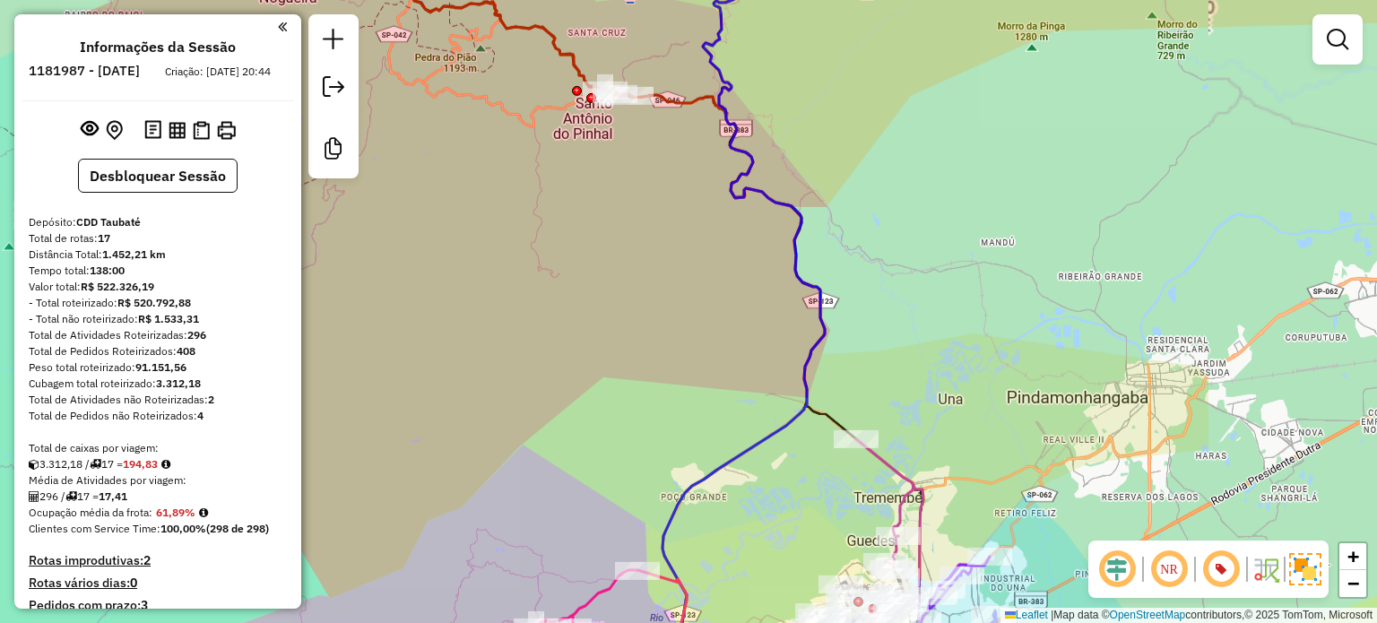
drag, startPoint x: 974, startPoint y: 313, endPoint x: 931, endPoint y: 93, distance: 223.8
click at [931, 93] on div "Rota 7 - Placa RGB9D20 96625864 - WILMA SANTOS OLIVEIR Janela de atendimento Gr…" at bounding box center [688, 311] width 1377 height 623
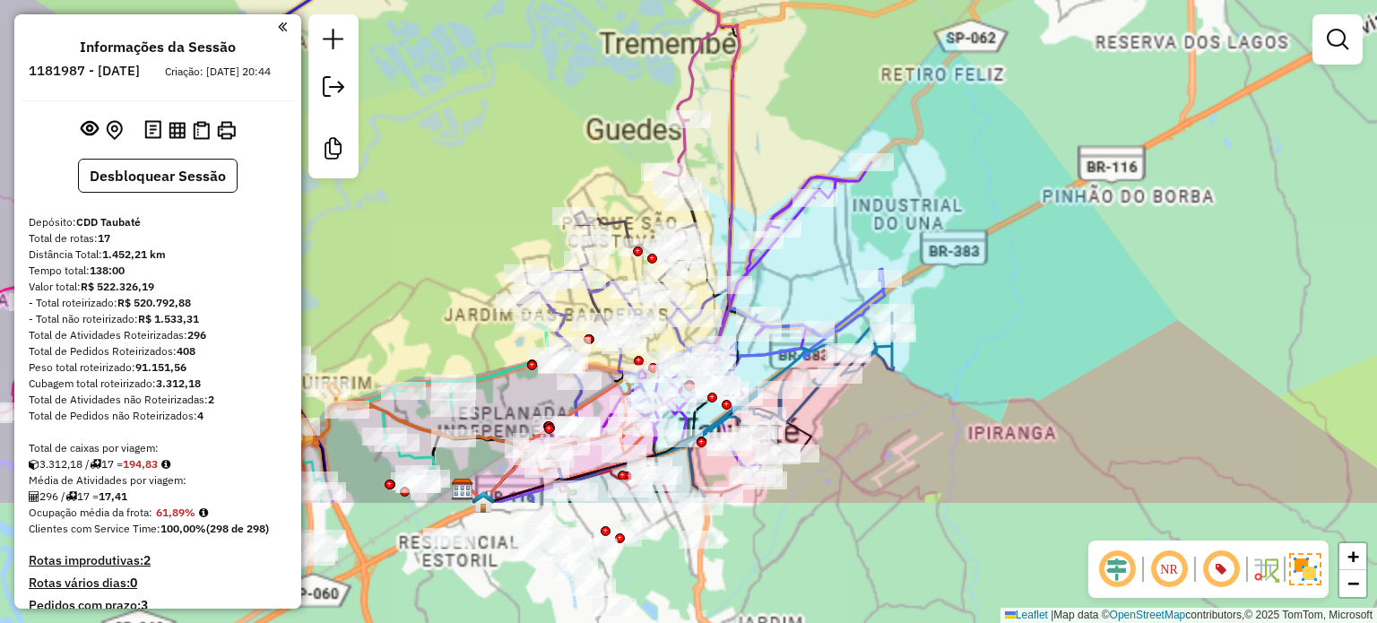
drag, startPoint x: 970, startPoint y: 422, endPoint x: 982, endPoint y: 228, distance: 194.9
click at [981, 228] on div "Rota 7 - Placa RGB9D20 96625864 - WILMA SANTOS OLIVEIR Janela de atendimento Gr…" at bounding box center [688, 311] width 1377 height 623
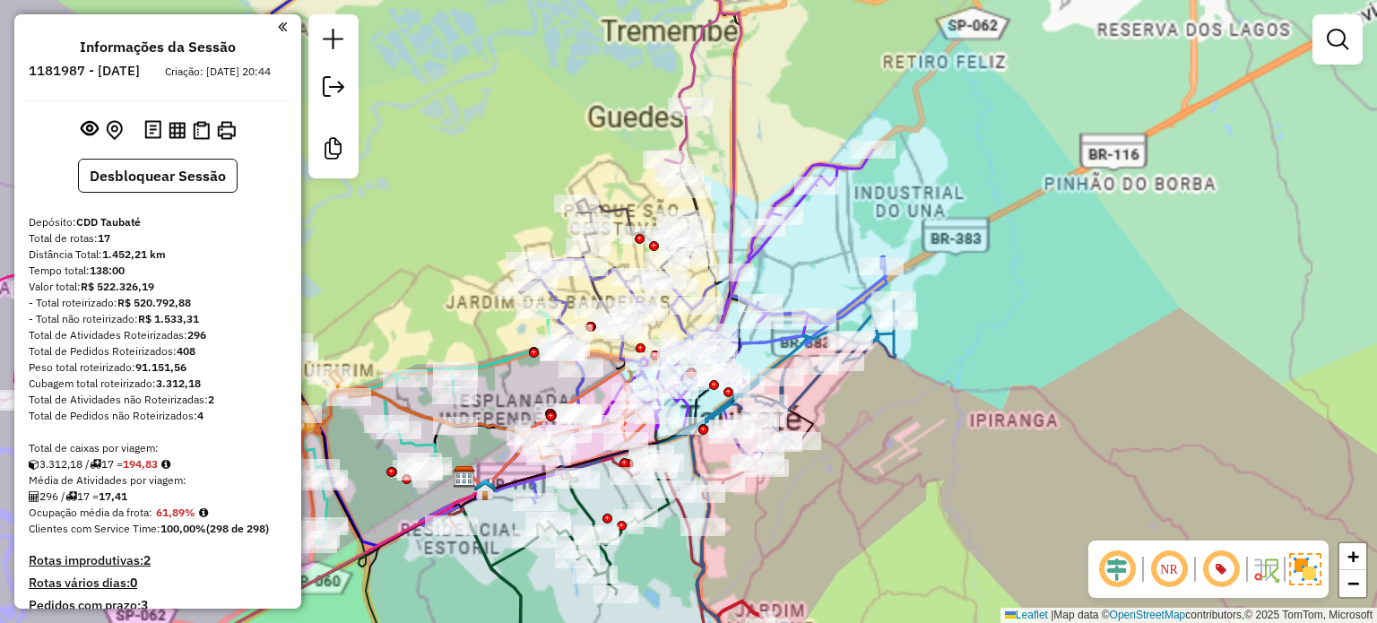
drag, startPoint x: 1008, startPoint y: 460, endPoint x: 1095, endPoint y: 412, distance: 99.1
click at [1095, 412] on div "Rota 7 - Placa RGB9D20 96625864 - WILMA SANTOS OLIVEIR Janela de atendimento Gr…" at bounding box center [688, 311] width 1377 height 623
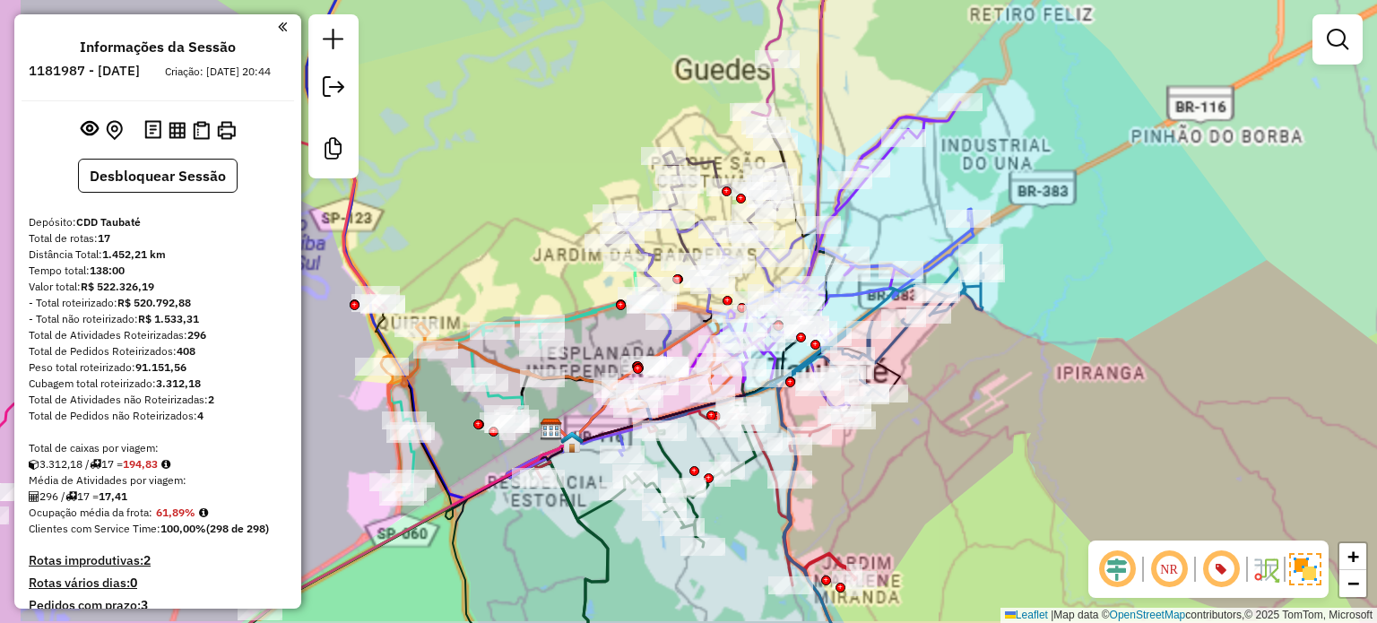
drag, startPoint x: 981, startPoint y: 480, endPoint x: 1112, endPoint y: 394, distance: 156.6
click at [1112, 394] on div "Rota 7 - Placa RGB9D20 96625864 - WILMA SANTOS OLIVEIR Janela de atendimento Gr…" at bounding box center [688, 311] width 1377 height 623
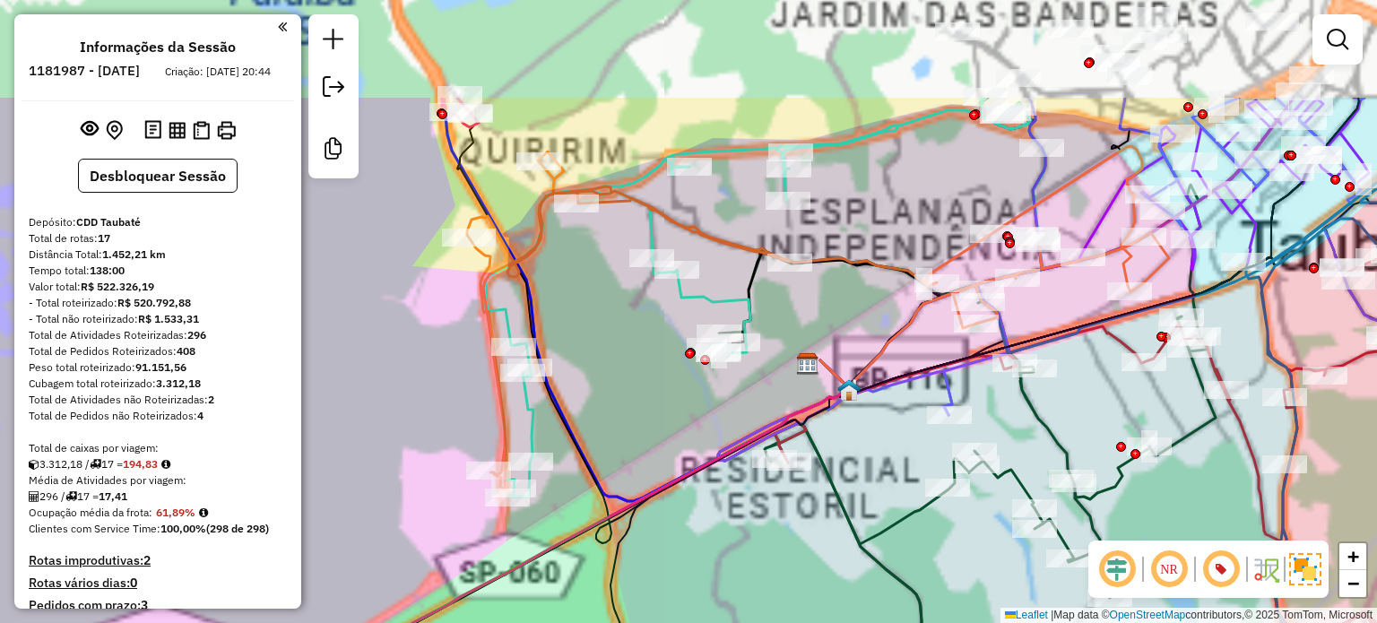
drag, startPoint x: 644, startPoint y: 448, endPoint x: 743, endPoint y: 609, distance: 188.8
click at [743, 609] on div "Rota 7 - Placa RGB9D20 96625864 - WILMA SANTOS OLIVEIR Janela de atendimento Gr…" at bounding box center [688, 311] width 1377 height 623
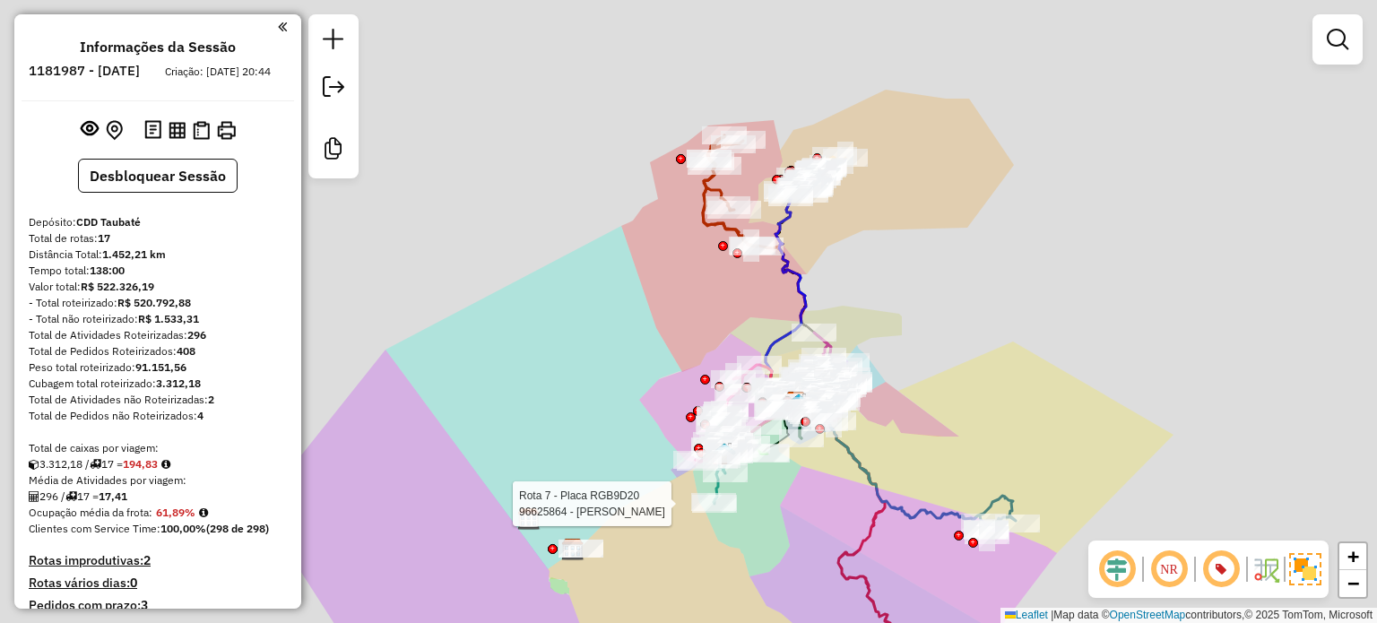
drag, startPoint x: 991, startPoint y: 151, endPoint x: 964, endPoint y: 314, distance: 165.4
click at [964, 314] on div "Rota 7 - Placa RGB9D20 96625864 - WILMA SANTOS OLIVEIR Janela de atendimento Gr…" at bounding box center [688, 311] width 1377 height 623
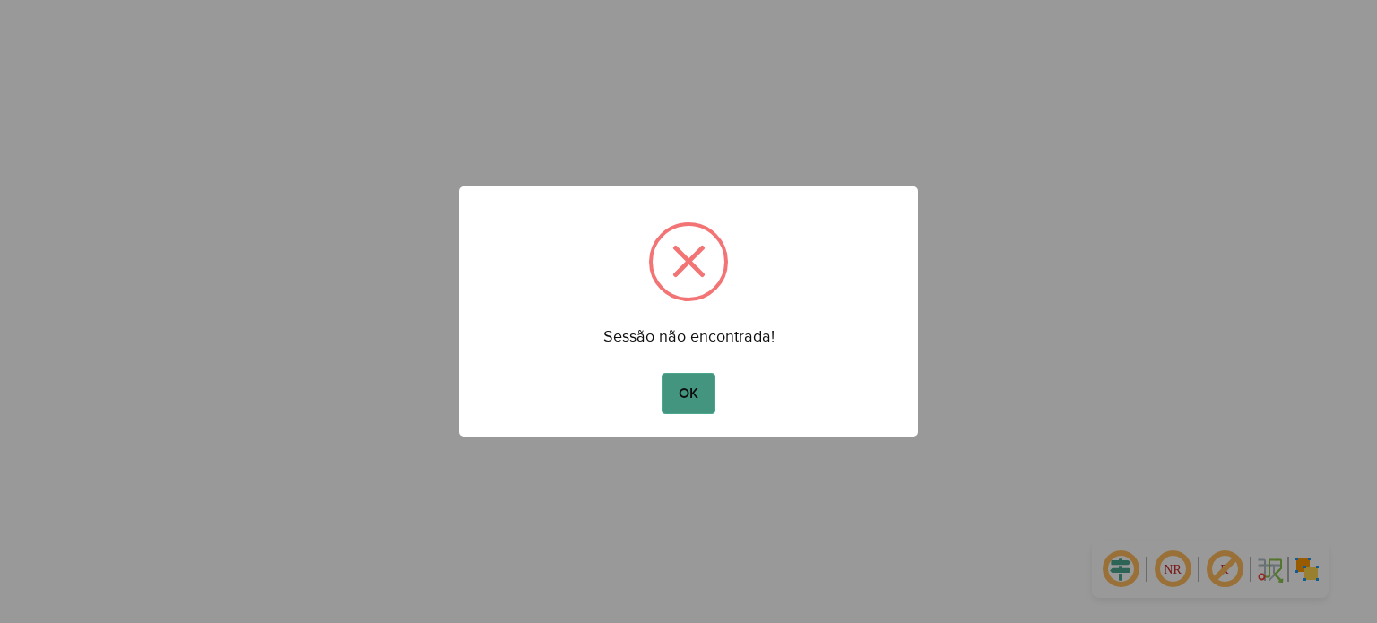
click at [687, 407] on button "OK" at bounding box center [688, 393] width 53 height 41
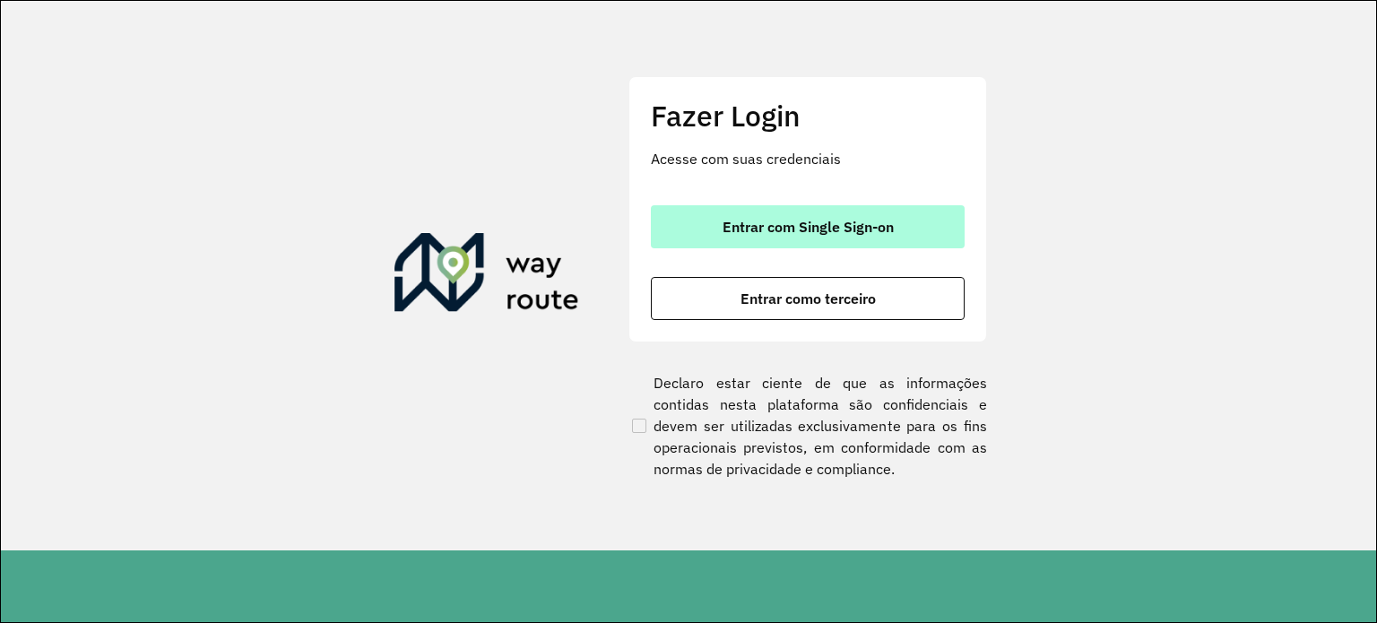
click at [724, 221] on span "Entrar com Single Sign-on" at bounding box center [808, 227] width 171 height 14
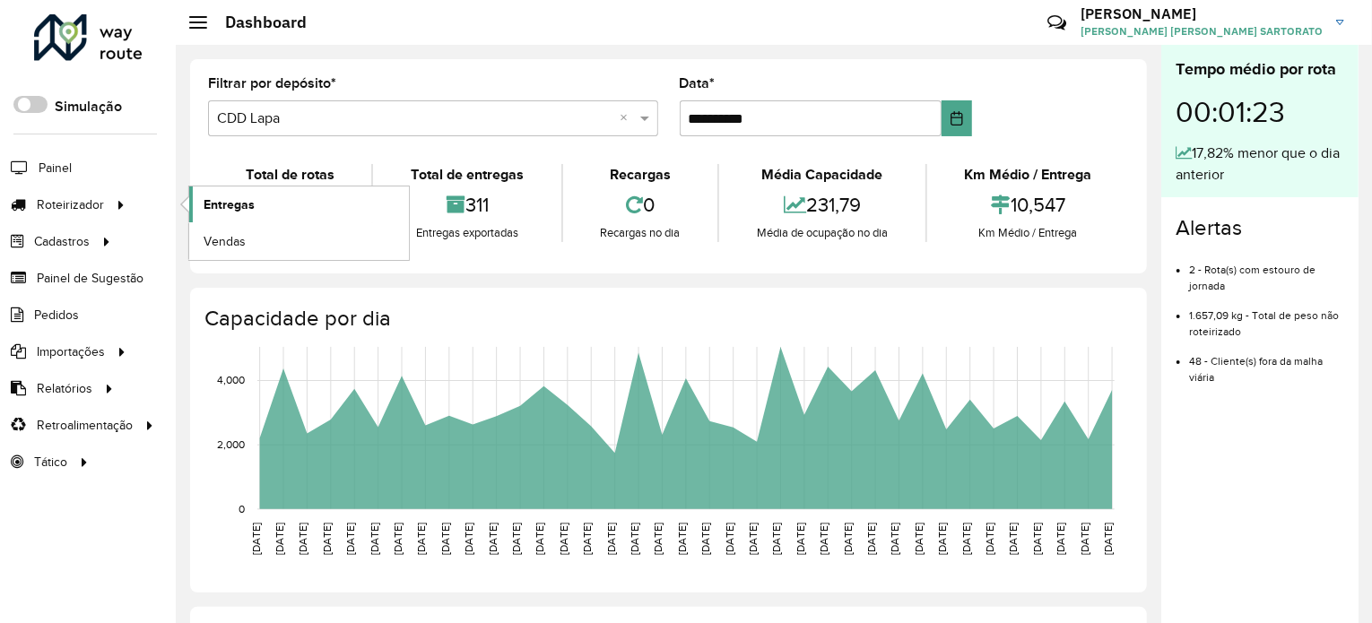
click at [222, 203] on span "Entregas" at bounding box center [228, 204] width 51 height 19
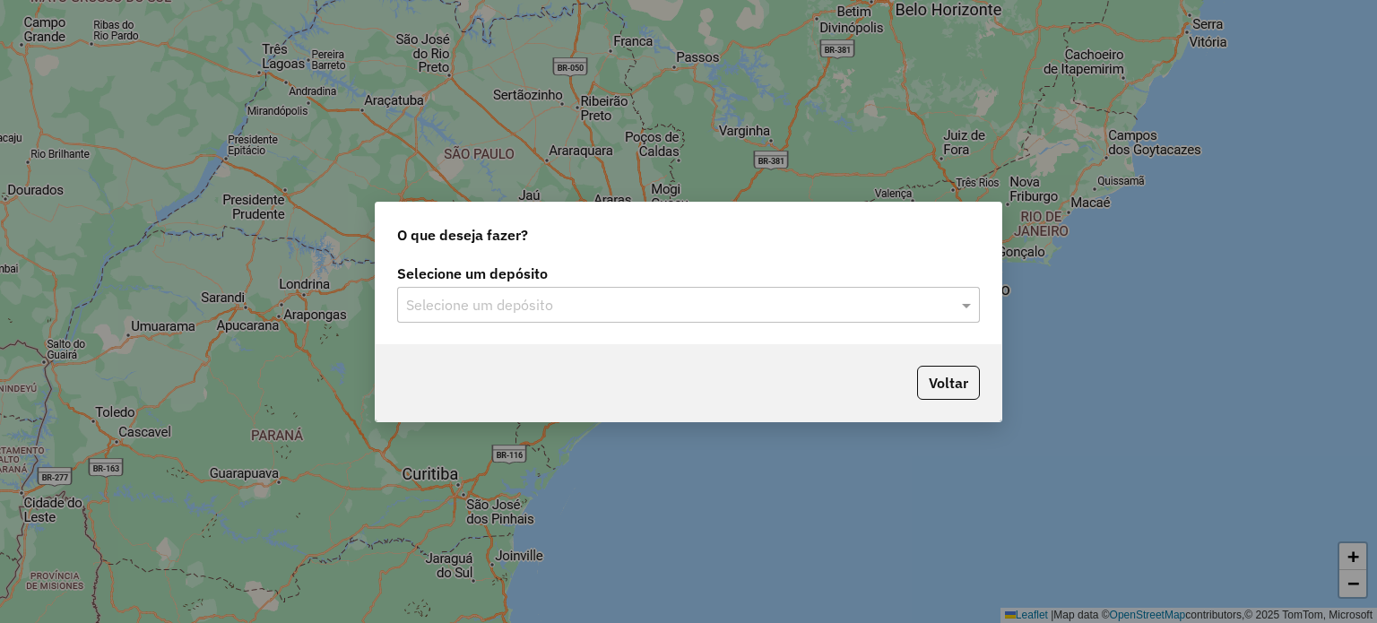
click at [538, 307] on input "text" at bounding box center [670, 306] width 529 height 22
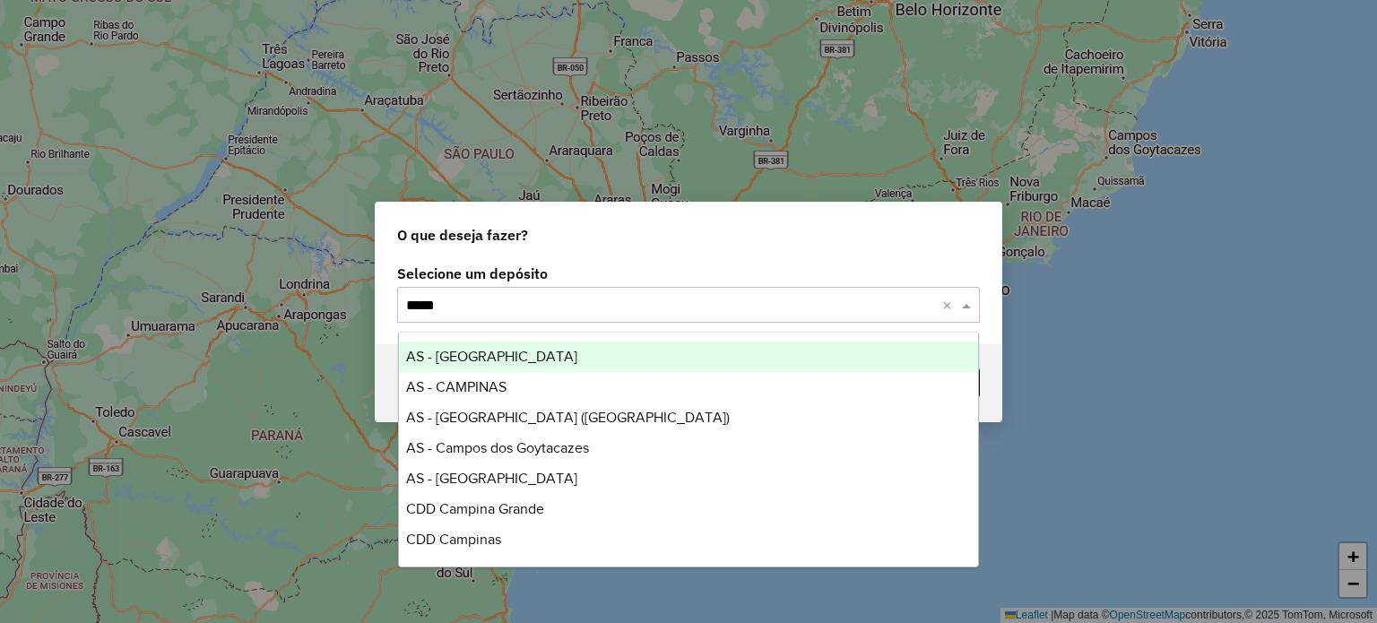
type input "******"
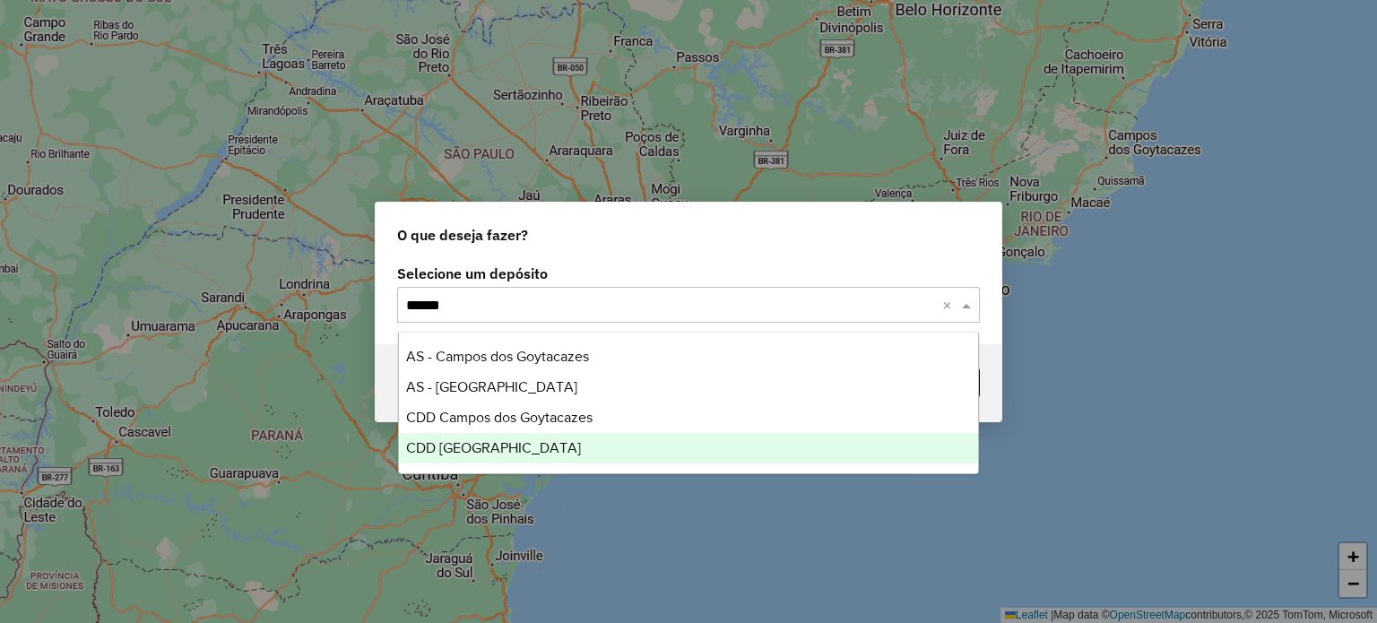
click at [489, 458] on div "CDD [GEOGRAPHIC_DATA]" at bounding box center [689, 448] width 580 height 30
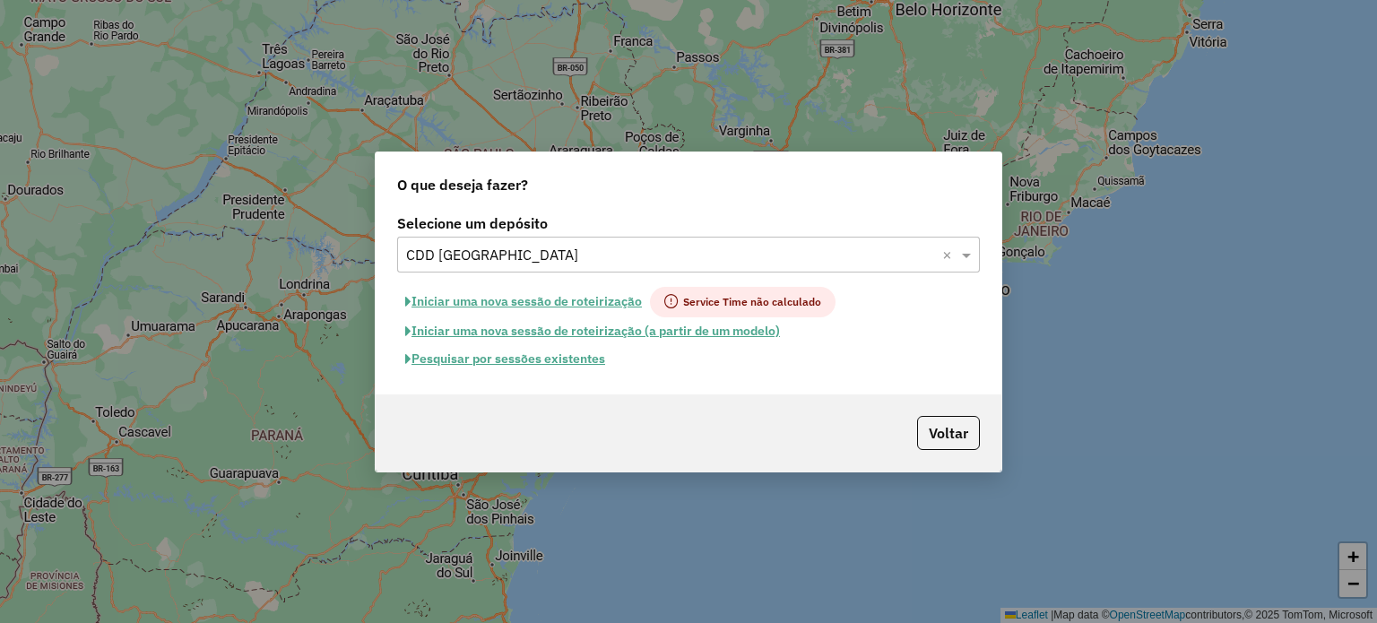
click at [489, 359] on button "Pesquisar por sessões existentes" at bounding box center [505, 359] width 216 height 28
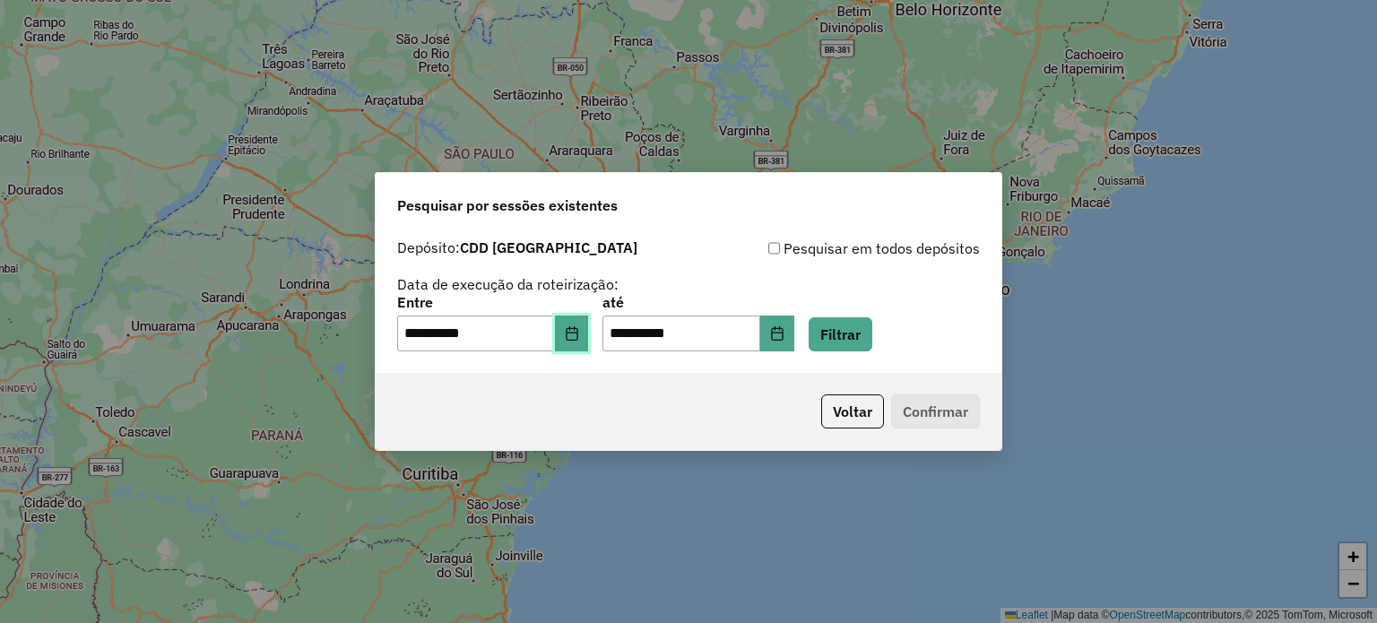
click at [574, 338] on button "Choose Date" at bounding box center [572, 334] width 34 height 36
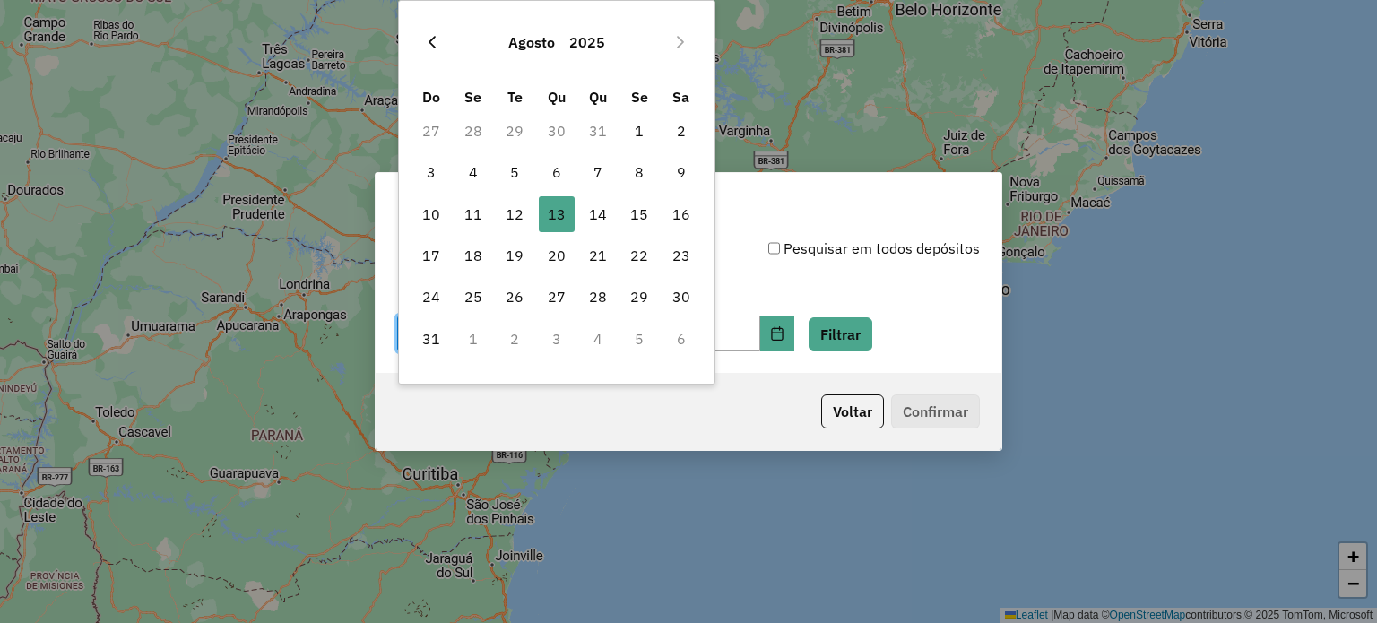
click at [434, 38] on icon "Previous Month" at bounding box center [431, 42] width 7 height 13
click at [545, 134] on span "2" at bounding box center [557, 131] width 36 height 36
type input "**********"
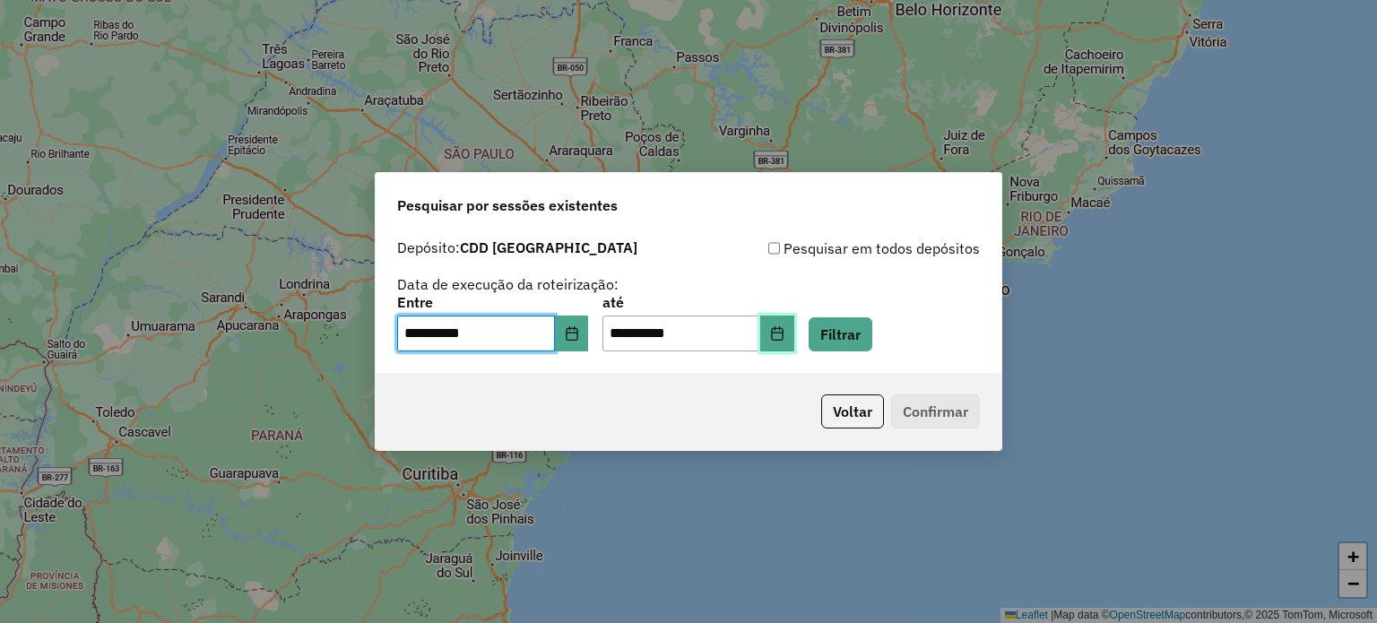
click at [784, 336] on icon "Choose Date" at bounding box center [777, 333] width 14 height 14
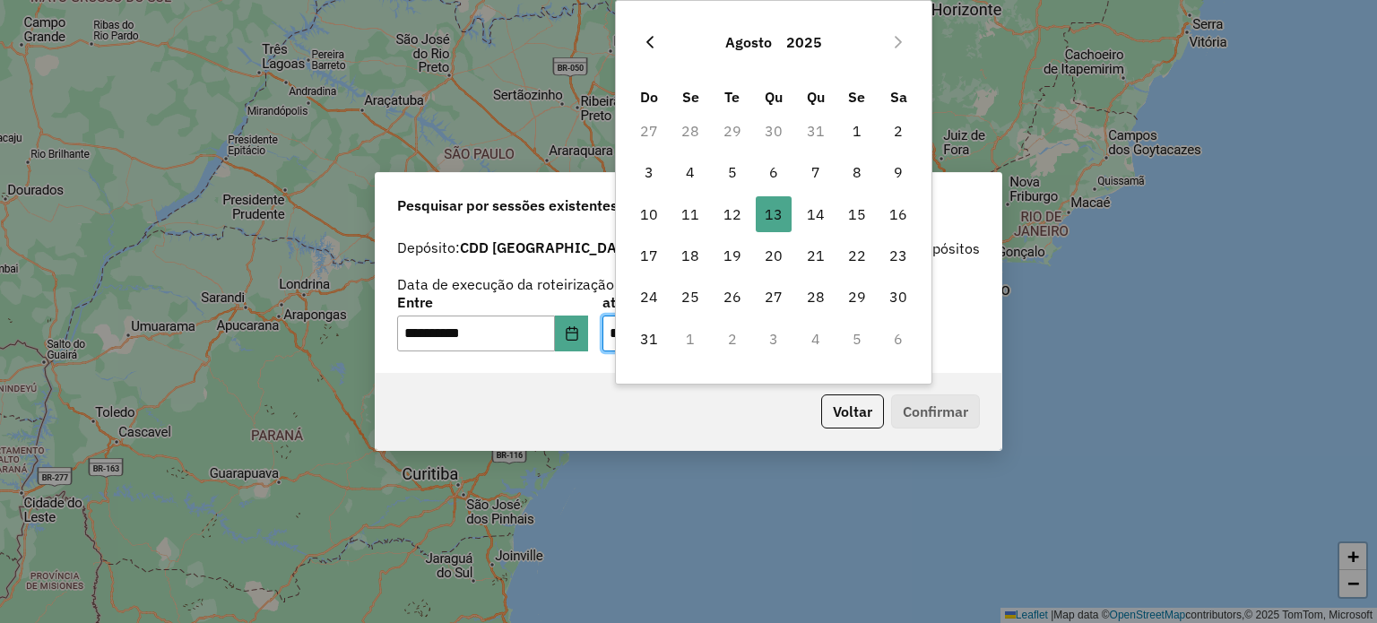
click at [656, 39] on button "Previous Month" at bounding box center [650, 42] width 29 height 29
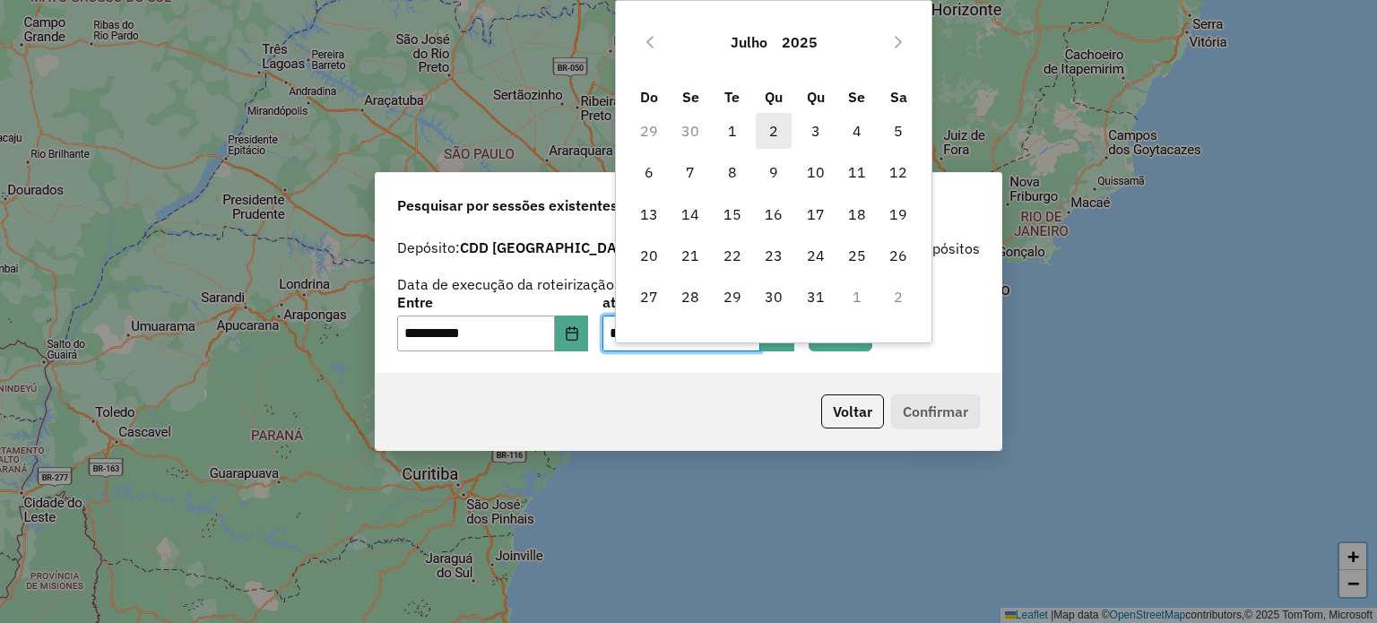
click at [775, 135] on span "2" at bounding box center [774, 131] width 36 height 36
type input "**********"
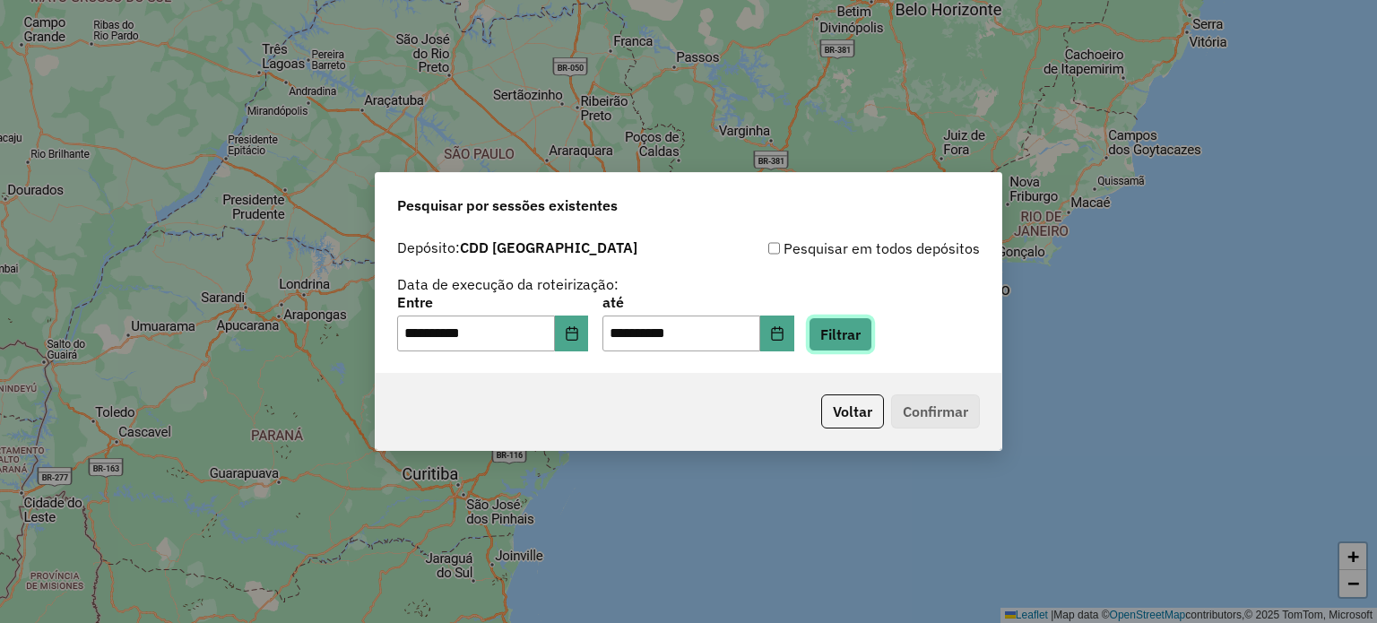
click at [853, 332] on button "Filtrar" at bounding box center [841, 334] width 64 height 34
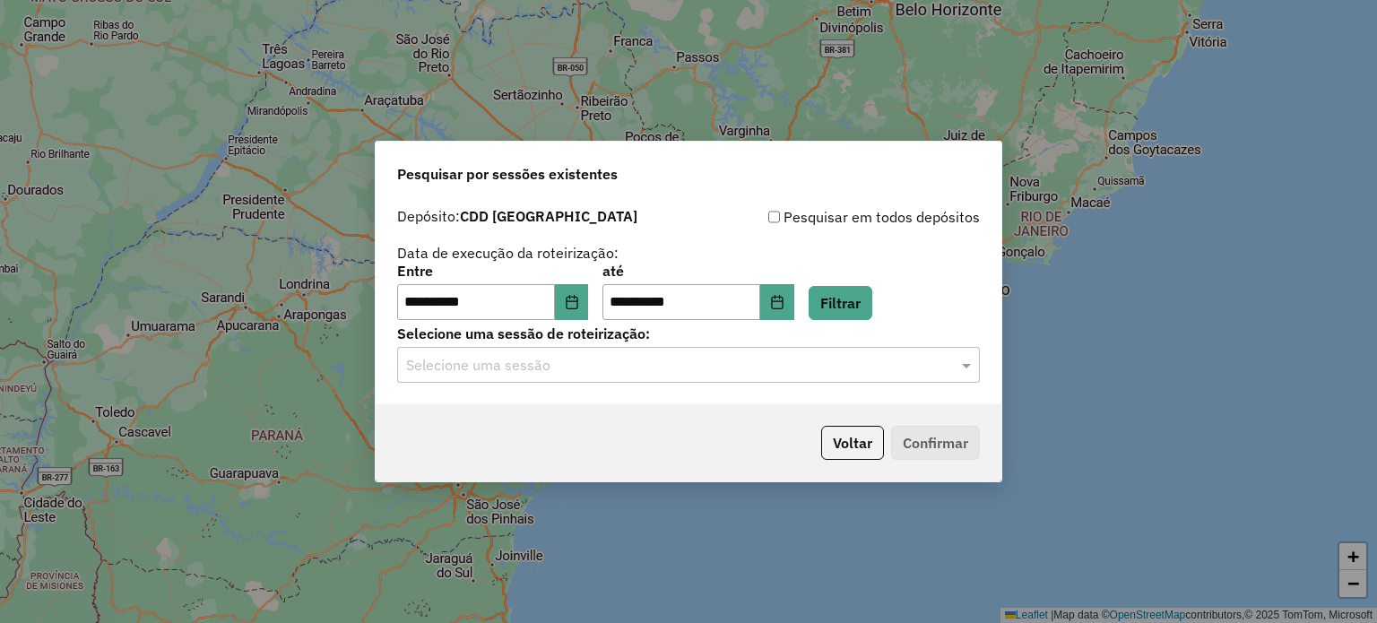
click at [554, 361] on input "text" at bounding box center [670, 366] width 529 height 22
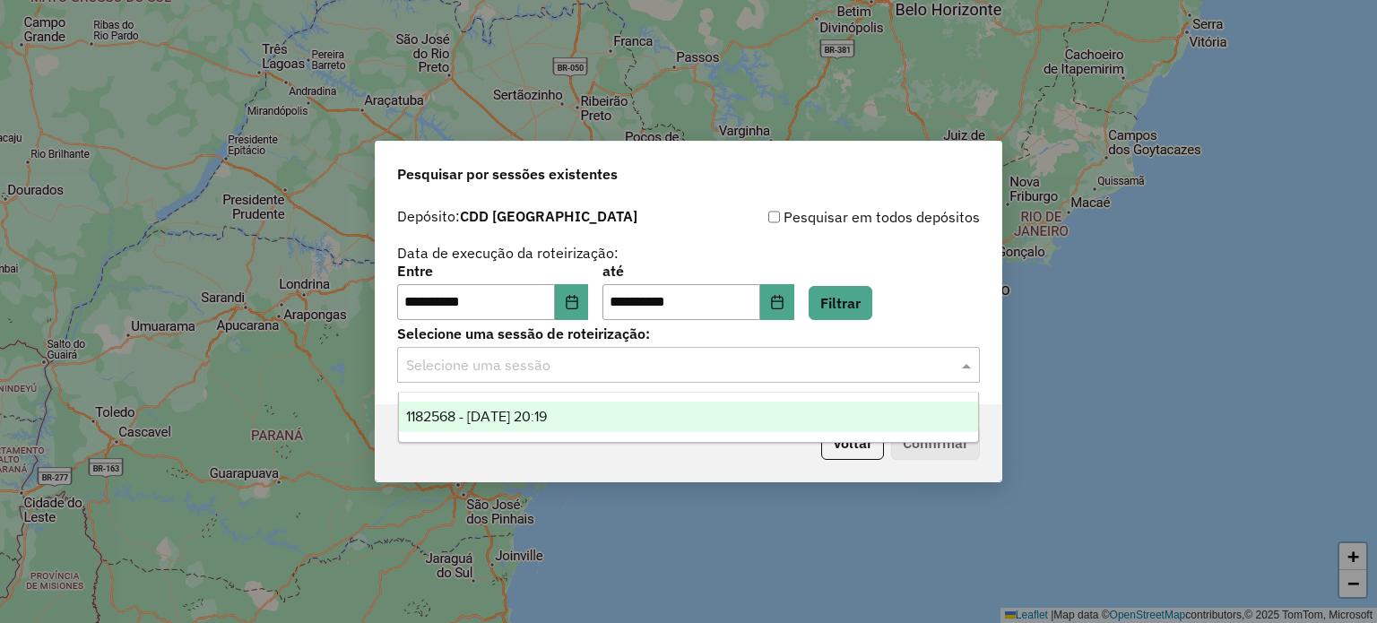
click at [531, 424] on span "1182568 - 02/07/2025 20:19" at bounding box center [476, 416] width 141 height 15
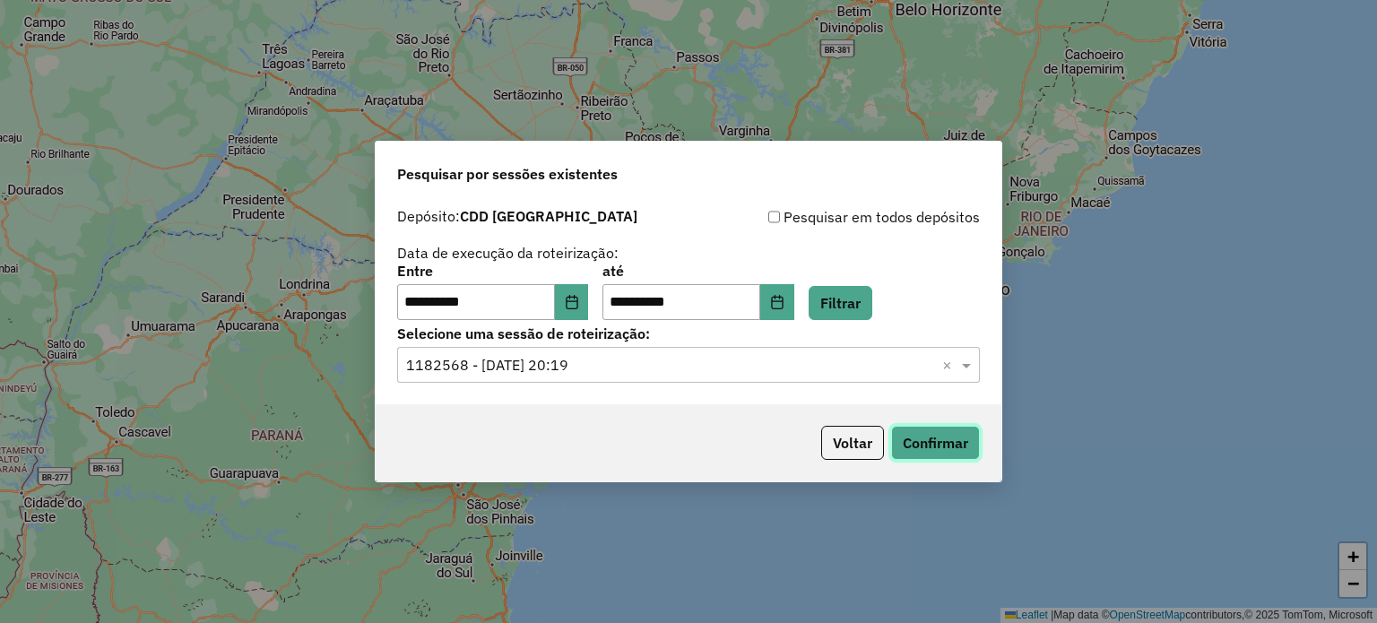
click at [928, 437] on button "Confirmar" at bounding box center [935, 443] width 89 height 34
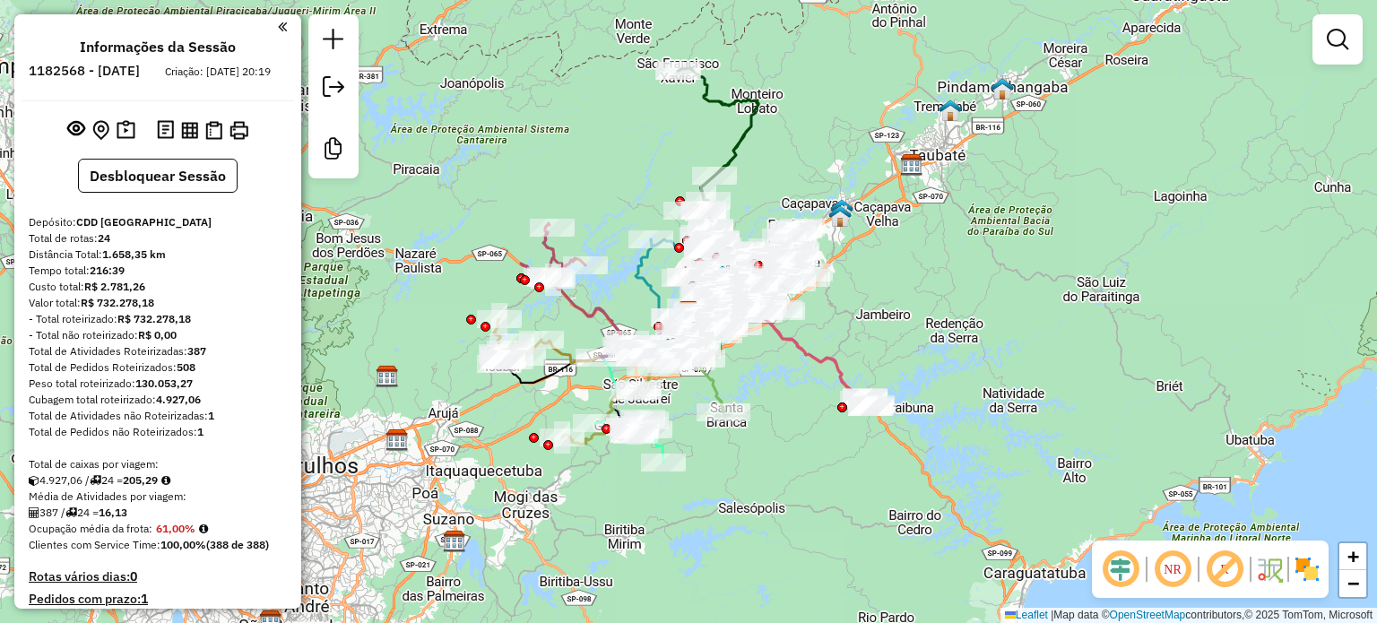
click at [1226, 575] on em at bounding box center [1224, 569] width 43 height 43
click at [1108, 568] on em at bounding box center [1120, 569] width 43 height 43
click at [1298, 566] on img at bounding box center [1307, 569] width 29 height 29
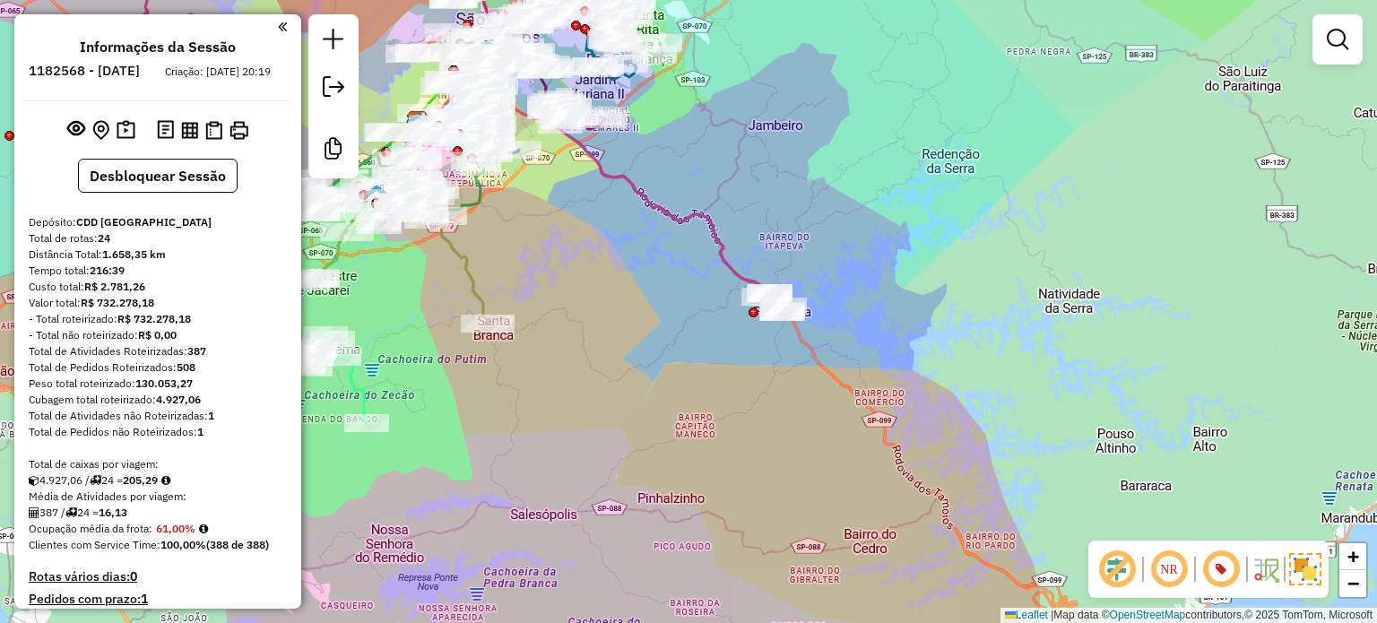
drag, startPoint x: 653, startPoint y: 425, endPoint x: 778, endPoint y: 495, distance: 142.9
click at [778, 495] on div "Janela de atendimento Grade de atendimento Capacidade Transportadoras Veículos …" at bounding box center [688, 311] width 1377 height 623
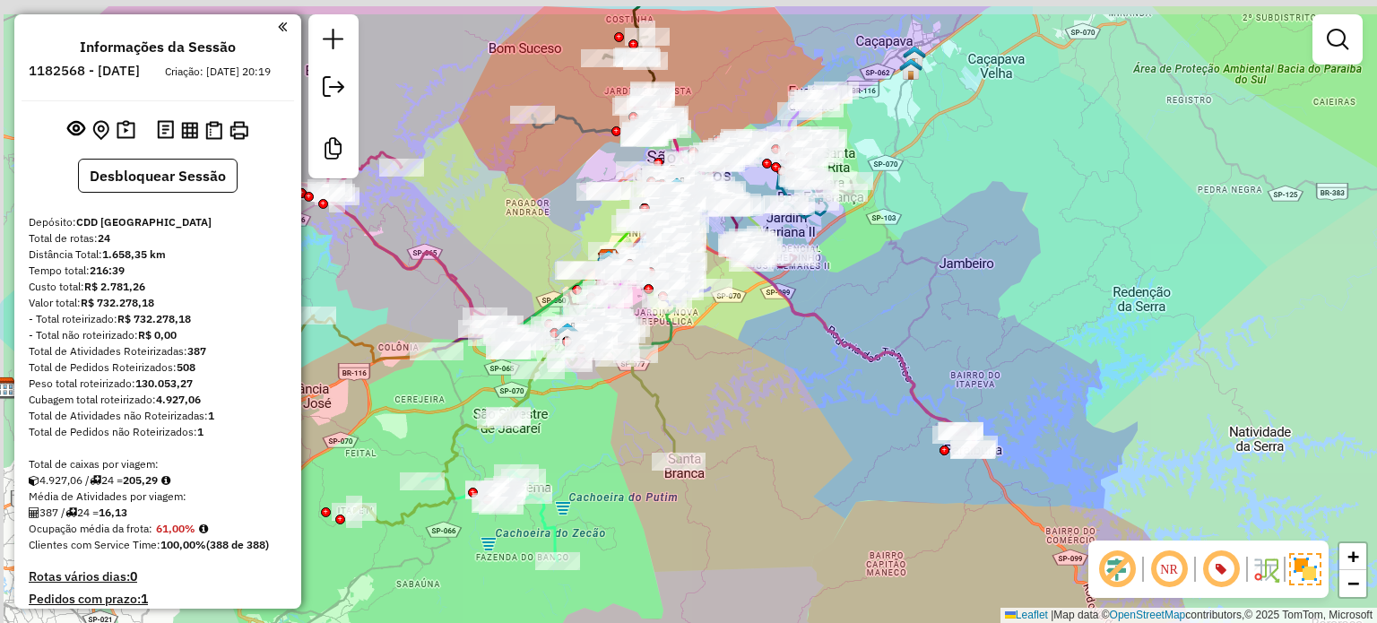
drag, startPoint x: 759, startPoint y: 390, endPoint x: 864, endPoint y: 491, distance: 145.8
click at [861, 489] on div "Janela de atendimento Grade de atendimento Capacidade Transportadoras Veículos …" at bounding box center [688, 311] width 1377 height 623
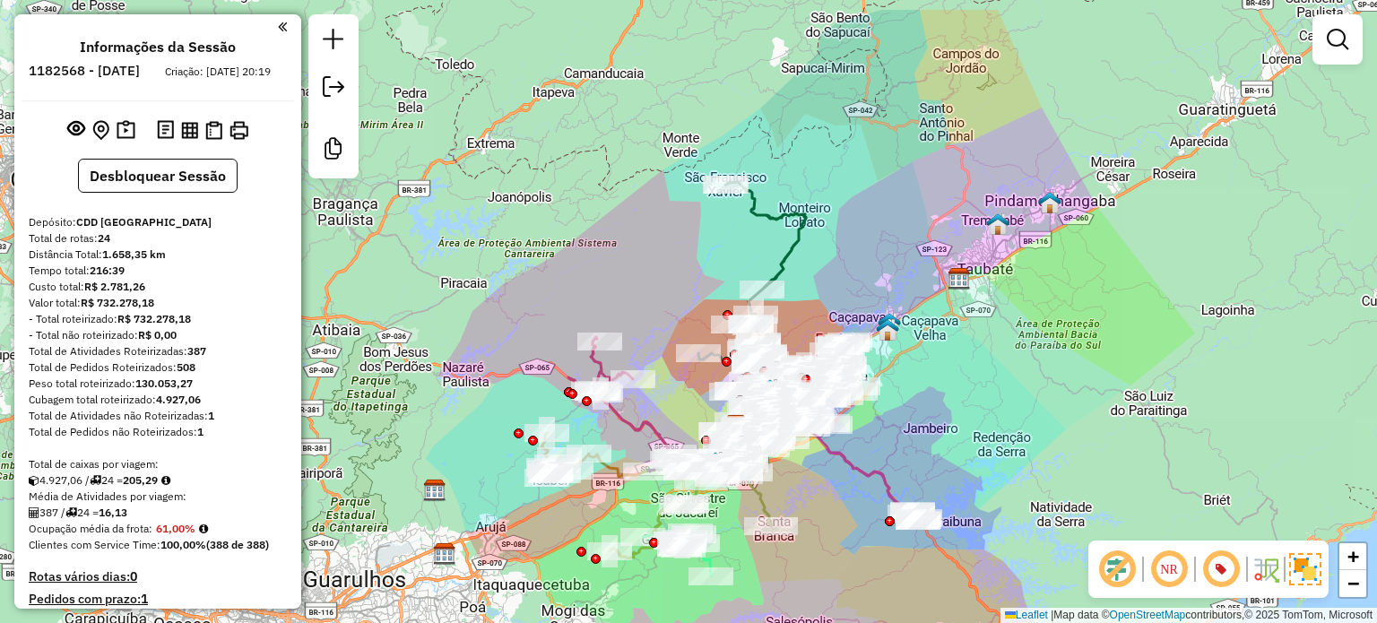
drag, startPoint x: 900, startPoint y: 204, endPoint x: 900, endPoint y: 214, distance: 9.9
click at [898, 207] on div "Janela de atendimento Grade de atendimento Capacidade Transportadoras Veículos …" at bounding box center [688, 311] width 1377 height 623
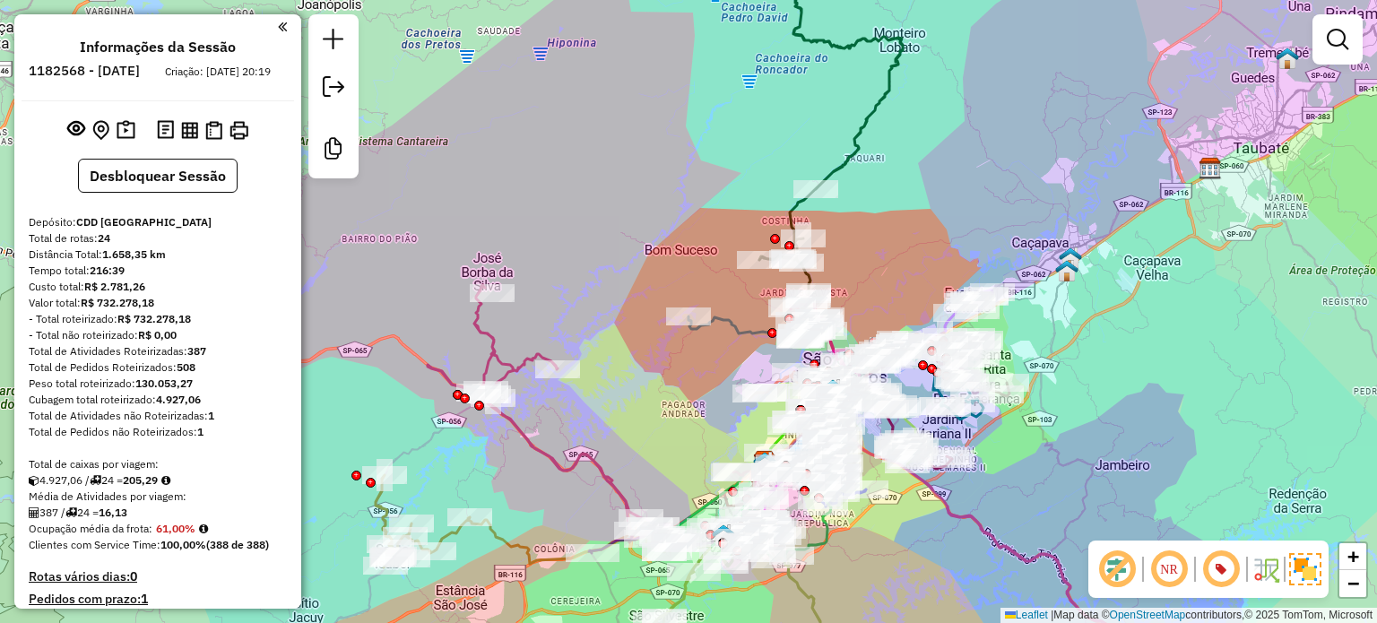
drag, startPoint x: 936, startPoint y: 328, endPoint x: 1095, endPoint y: 376, distance: 165.9
click at [1095, 376] on div "Janela de atendimento Grade de atendimento Capacidade Transportadoras Veículos …" at bounding box center [688, 311] width 1377 height 623
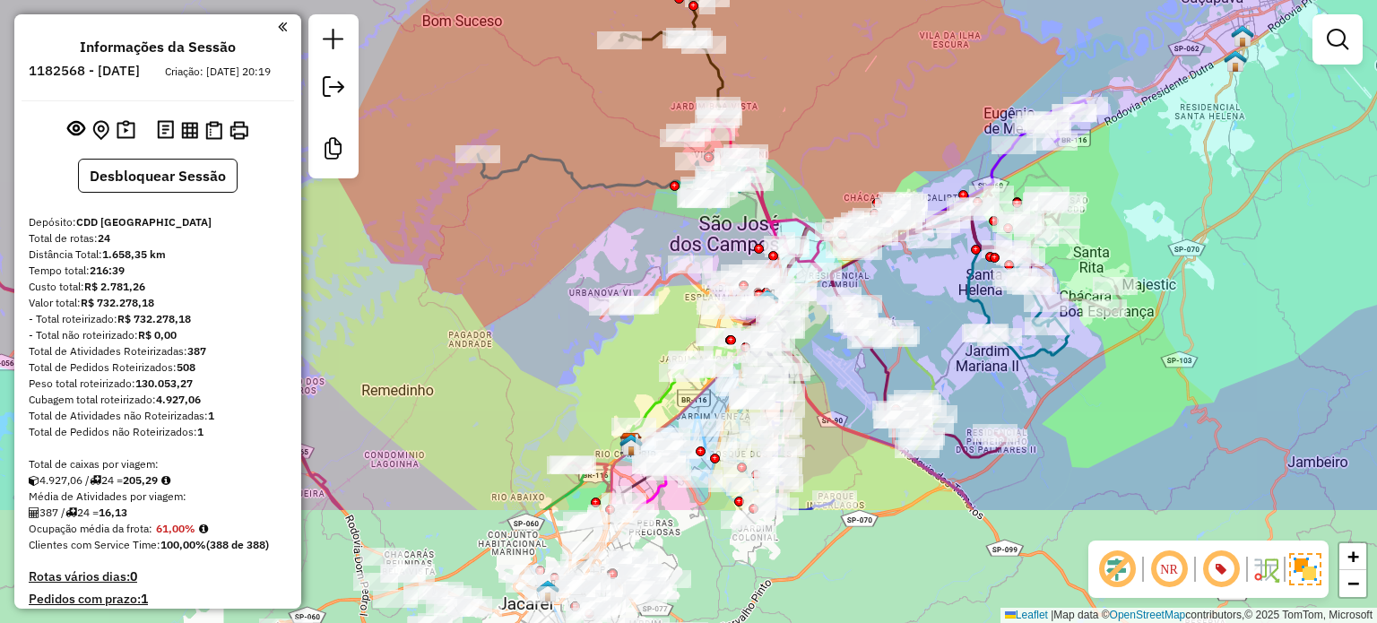
drag, startPoint x: 1190, startPoint y: 282, endPoint x: 1165, endPoint y: 203, distance: 82.8
click at [1165, 203] on div "Janela de atendimento Grade de atendimento Capacidade Transportadoras Veículos …" at bounding box center [688, 311] width 1377 height 623
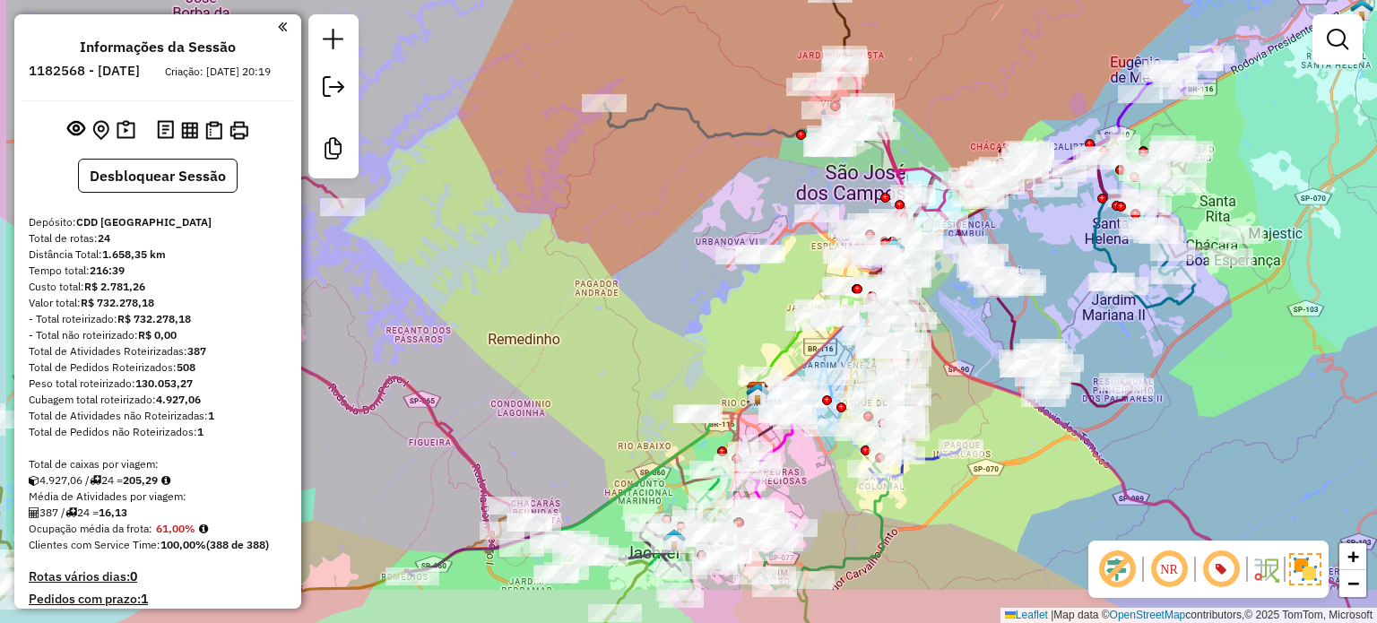
drag, startPoint x: 1172, startPoint y: 372, endPoint x: 1281, endPoint y: 356, distance: 110.5
click at [1294, 351] on div "Janela de atendimento Grade de atendimento Capacidade Transportadoras Veículos …" at bounding box center [688, 311] width 1377 height 623
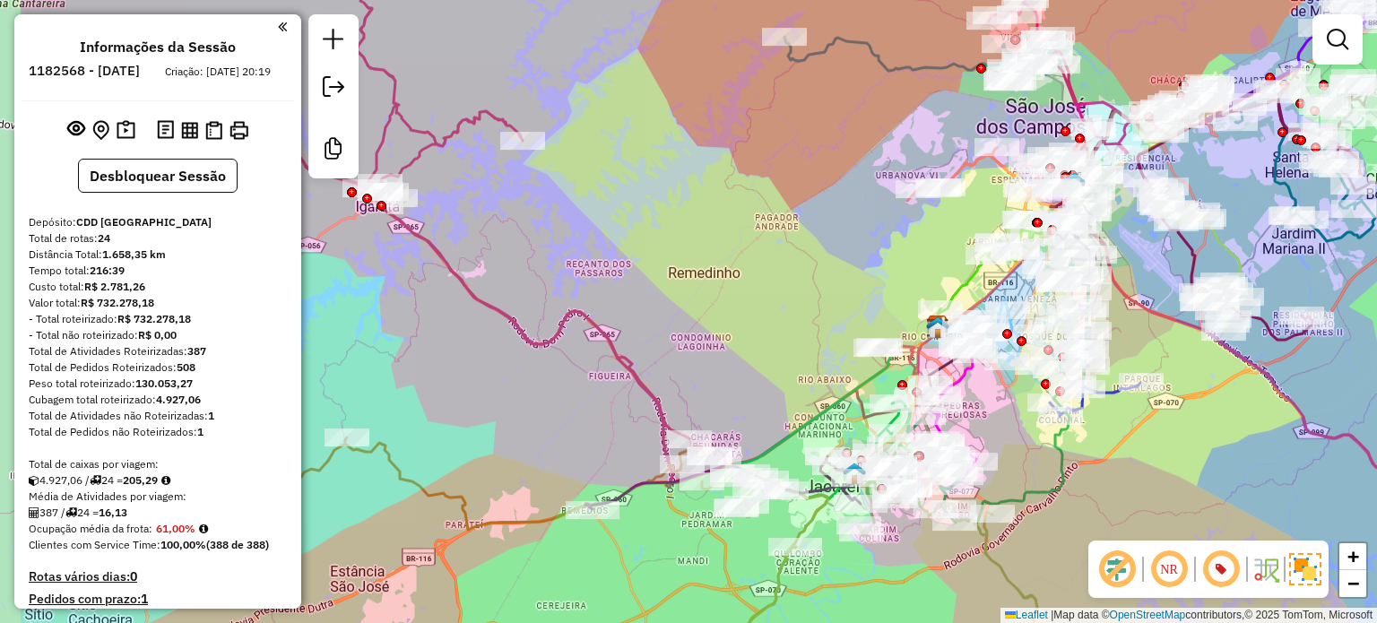
drag, startPoint x: 505, startPoint y: 349, endPoint x: 815, endPoint y: 258, distance: 323.1
click at [818, 256] on div "Janela de atendimento Grade de atendimento Capacidade Transportadoras Veículos …" at bounding box center [688, 311] width 1377 height 623
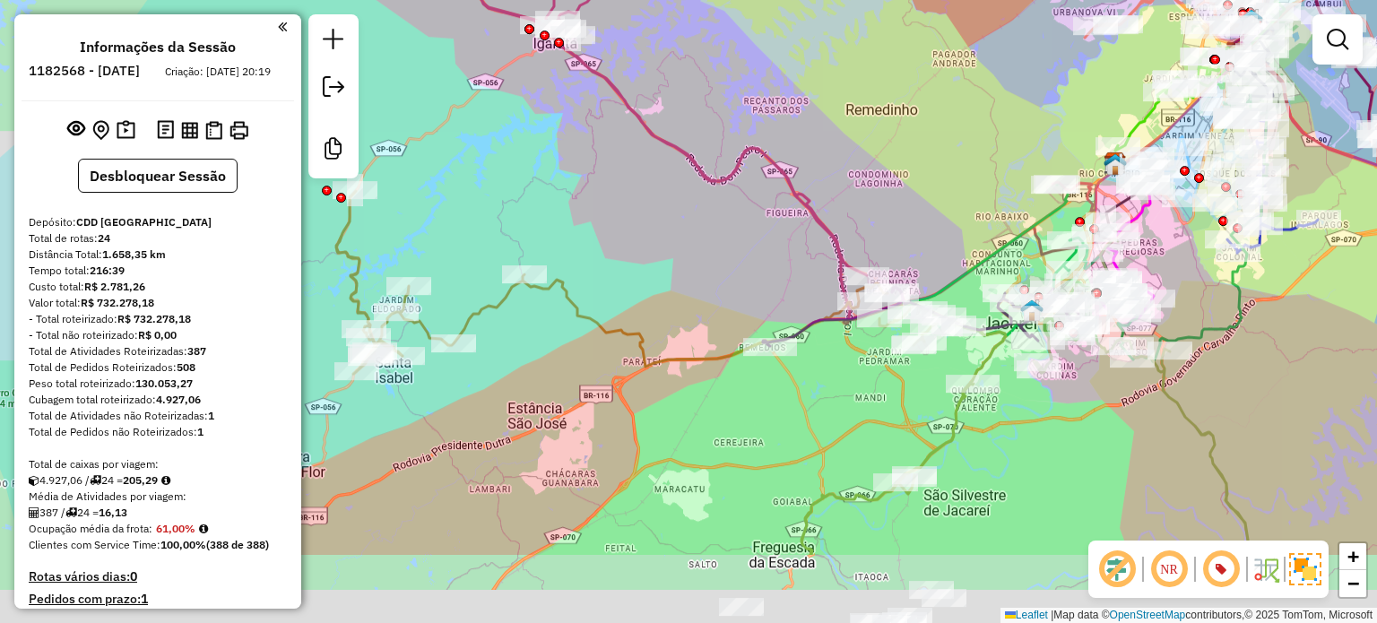
drag, startPoint x: 666, startPoint y: 250, endPoint x: 696, endPoint y: 177, distance: 79.2
click at [690, 173] on div "Janela de atendimento Grade de atendimento Capacidade Transportadoras Veículos …" at bounding box center [688, 311] width 1377 height 623
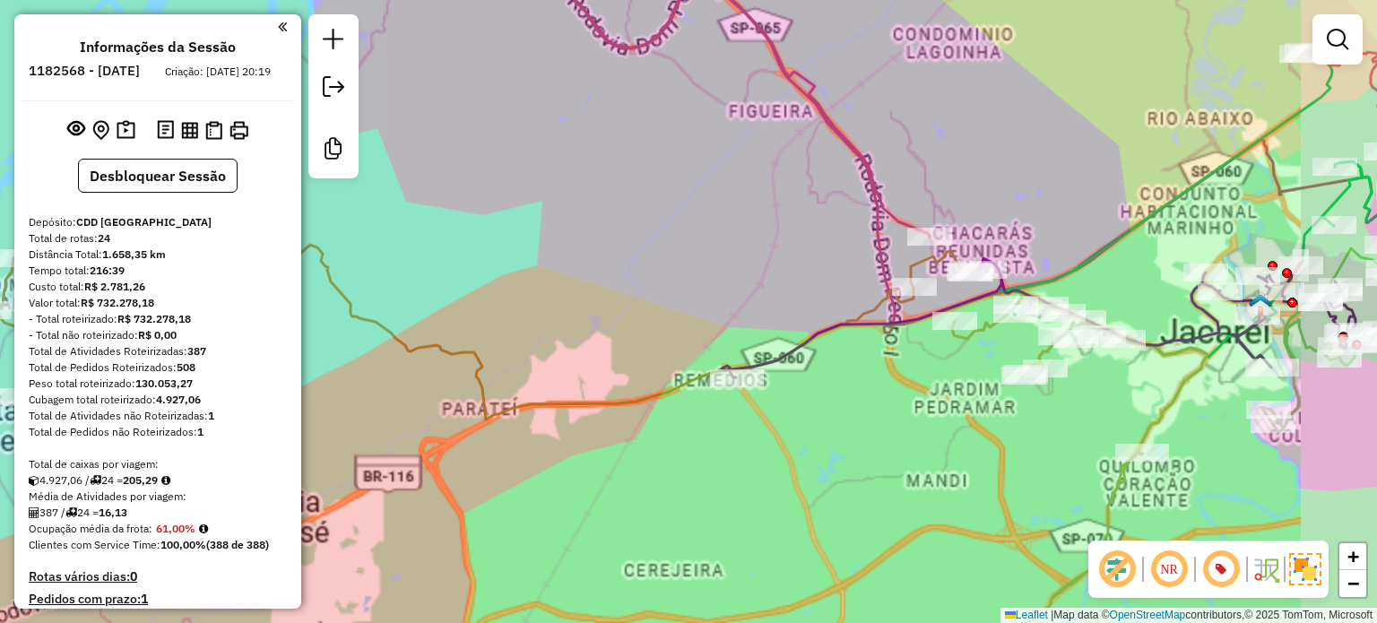
drag, startPoint x: 781, startPoint y: 254, endPoint x: 687, endPoint y: 275, distance: 96.6
click at [682, 289] on div "Janela de atendimento Grade de atendimento Capacidade Transportadoras Veículos …" at bounding box center [688, 311] width 1377 height 623
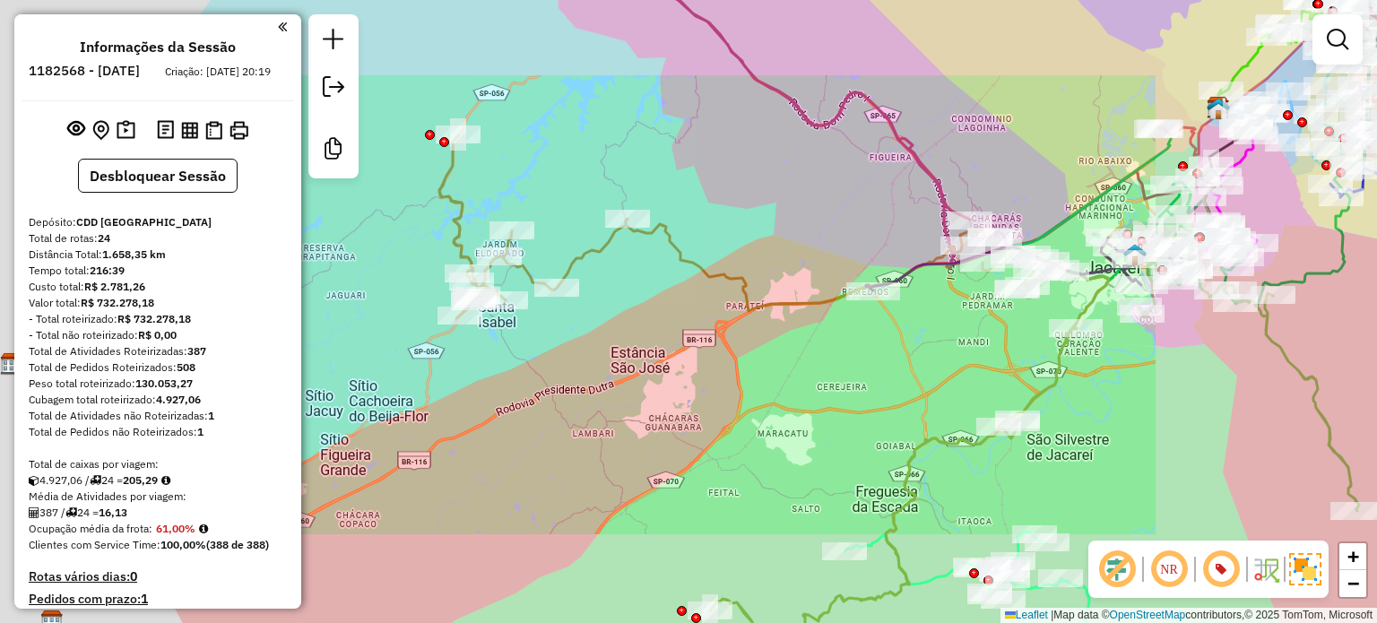
drag, startPoint x: 650, startPoint y: 386, endPoint x: 878, endPoint y: 355, distance: 229.8
click at [877, 356] on div "Janela de atendimento Grade de atendimento Capacidade Transportadoras Veículos …" at bounding box center [688, 311] width 1377 height 623
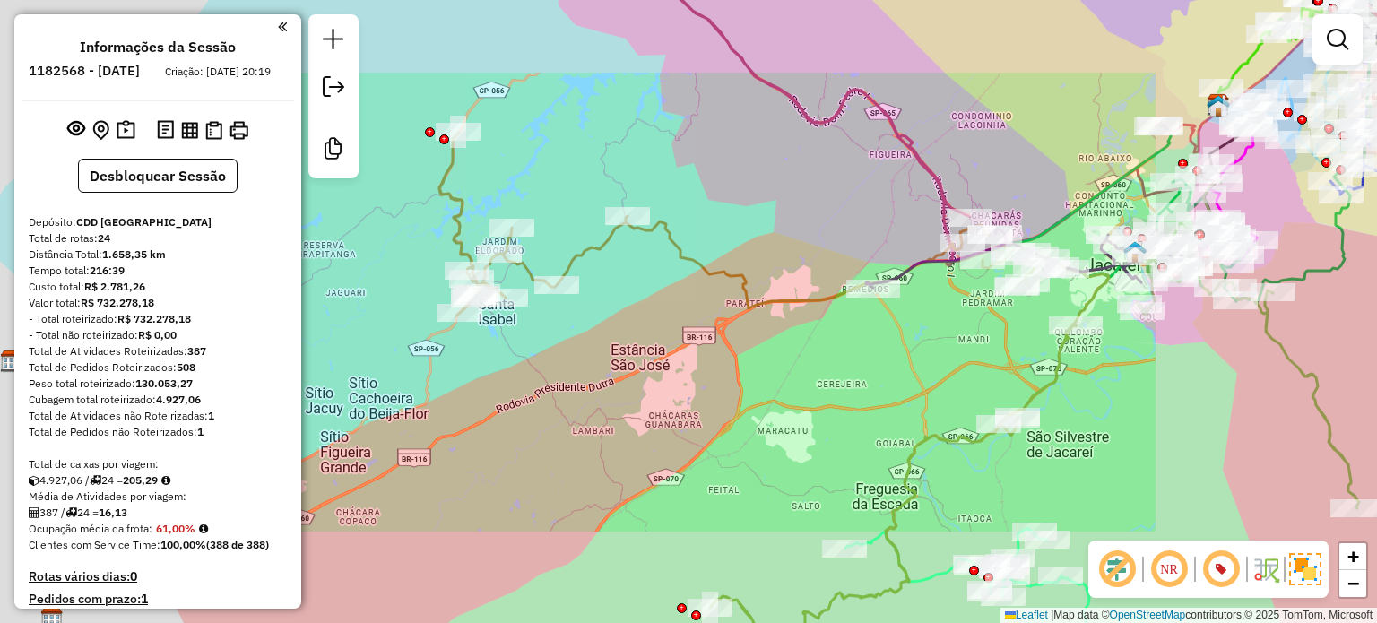
drag, startPoint x: 690, startPoint y: 364, endPoint x: 605, endPoint y: 429, distance: 107.4
click at [614, 437] on div "Janela de atendimento Grade de atendimento Capacidade Transportadoras Veículos …" at bounding box center [688, 311] width 1377 height 623
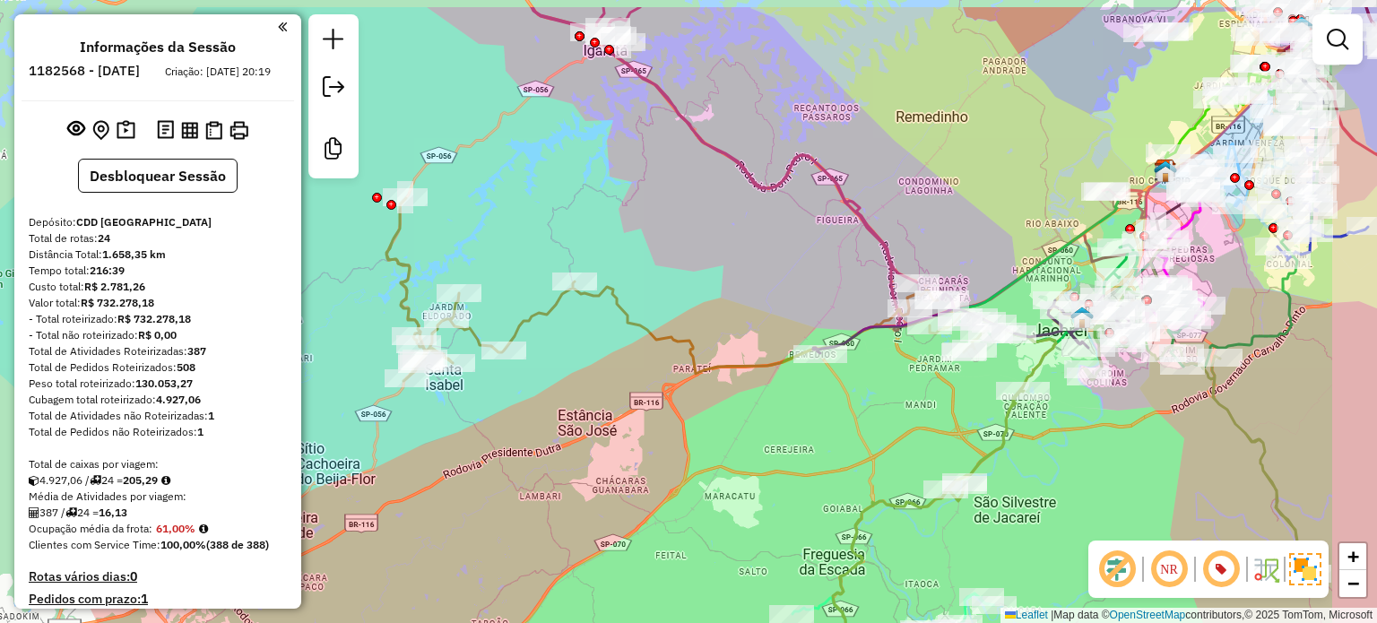
drag, startPoint x: 825, startPoint y: 326, endPoint x: 749, endPoint y: 392, distance: 99.8
click at [736, 434] on div "Janela de atendimento Grade de atendimento Capacidade Transportadoras Veículos …" at bounding box center [688, 311] width 1377 height 623
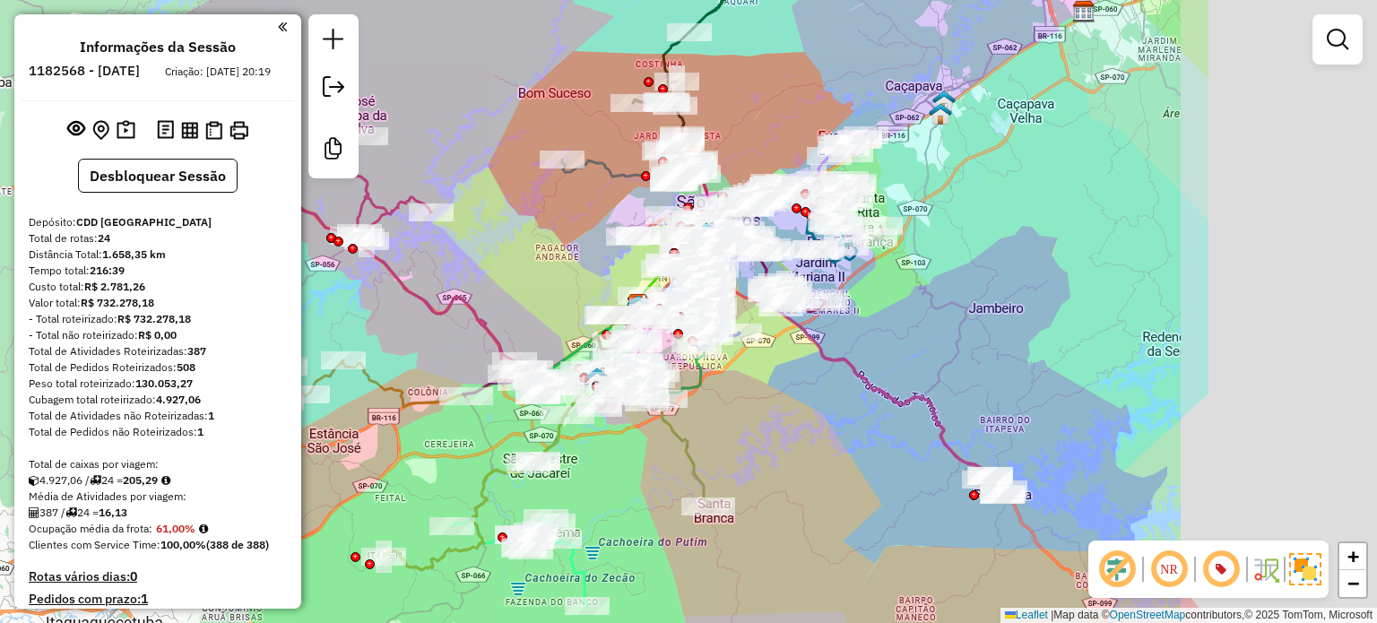
drag, startPoint x: 804, startPoint y: 217, endPoint x: 479, endPoint y: 259, distance: 328.1
click at [479, 259] on div "Janela de atendimento Grade de atendimento Capacidade Transportadoras Veículos …" at bounding box center [688, 311] width 1377 height 623
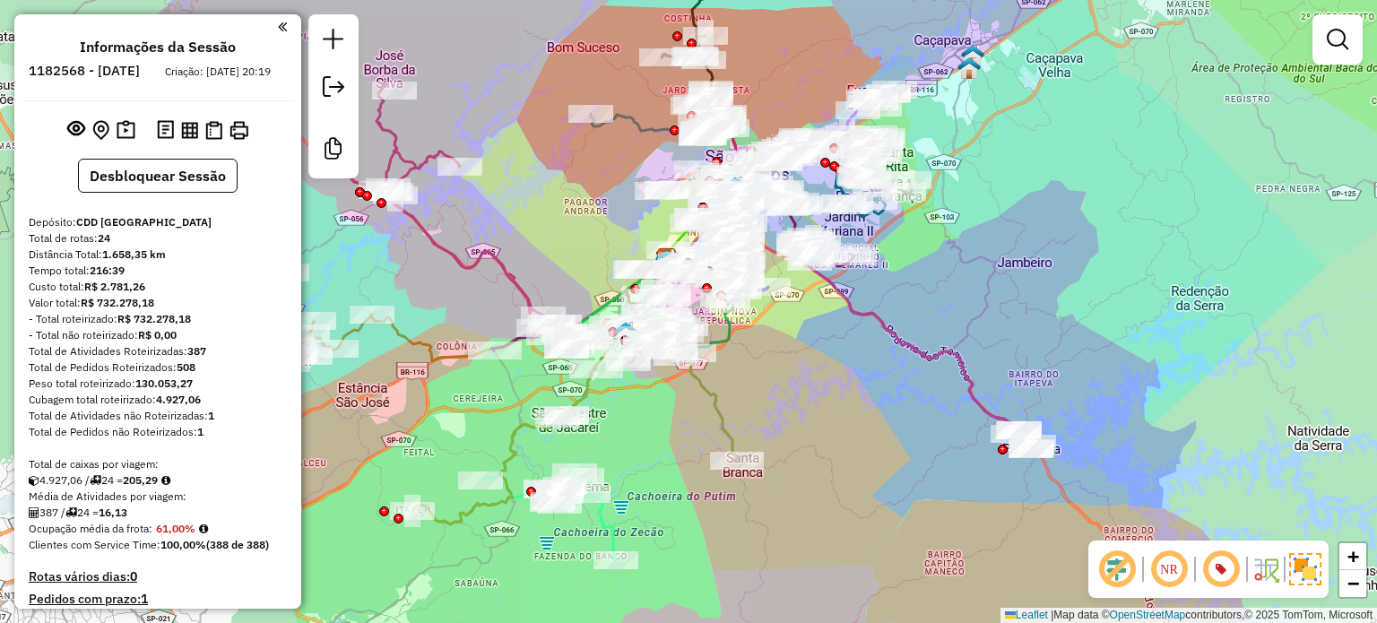
drag, startPoint x: 757, startPoint y: 385, endPoint x: 822, endPoint y: 390, distance: 65.7
click at [801, 333] on div "Janela de atendimento Grade de atendimento Capacidade Transportadoras Veículos …" at bounding box center [688, 311] width 1377 height 623
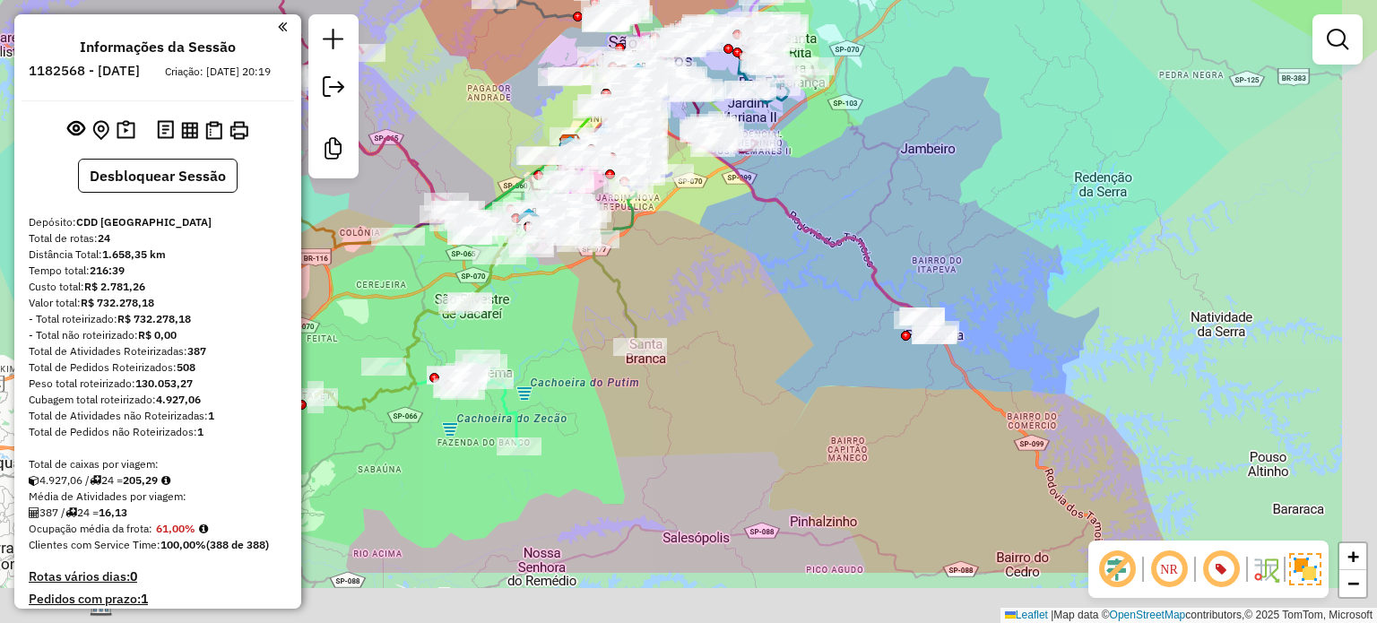
drag, startPoint x: 851, startPoint y: 416, endPoint x: 749, endPoint y: 314, distance: 143.9
click at [757, 302] on div "Janela de atendimento Grade de atendimento Capacidade Transportadoras Veículos …" at bounding box center [688, 311] width 1377 height 623
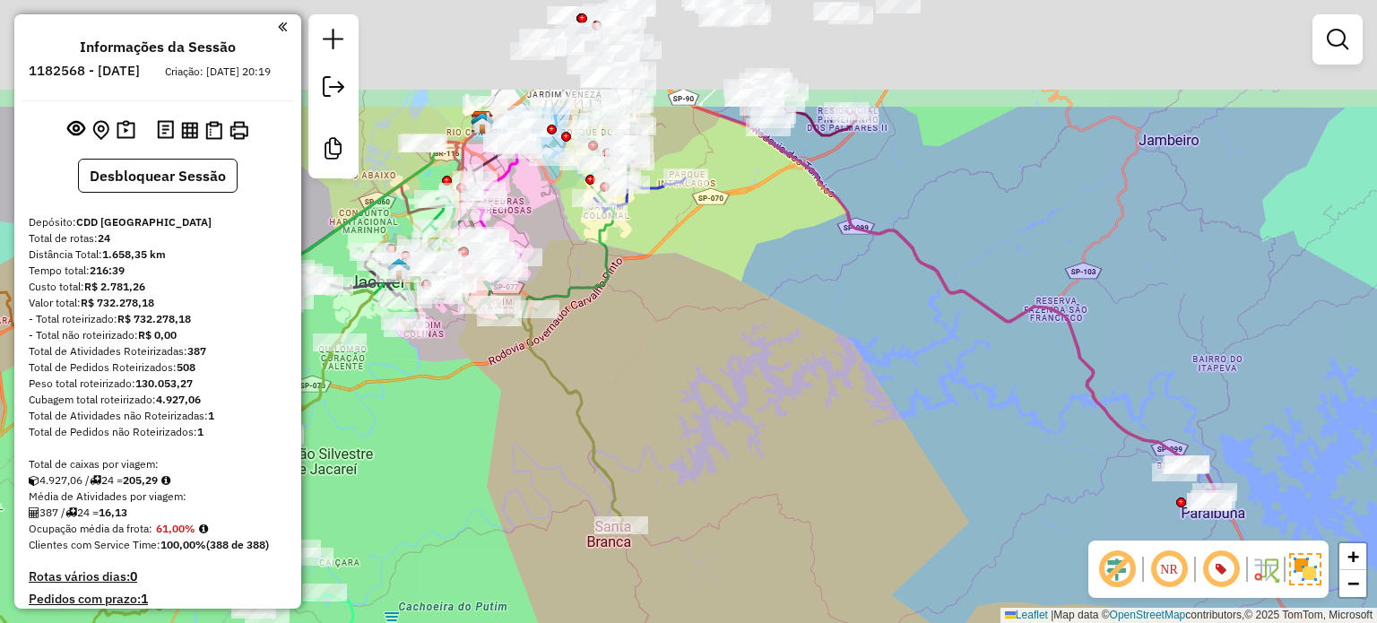
drag, startPoint x: 777, startPoint y: 274, endPoint x: 869, endPoint y: 446, distance: 194.1
click at [869, 446] on div "Janela de atendimento Grade de atendimento Capacidade Transportadoras Veículos …" at bounding box center [688, 311] width 1377 height 623
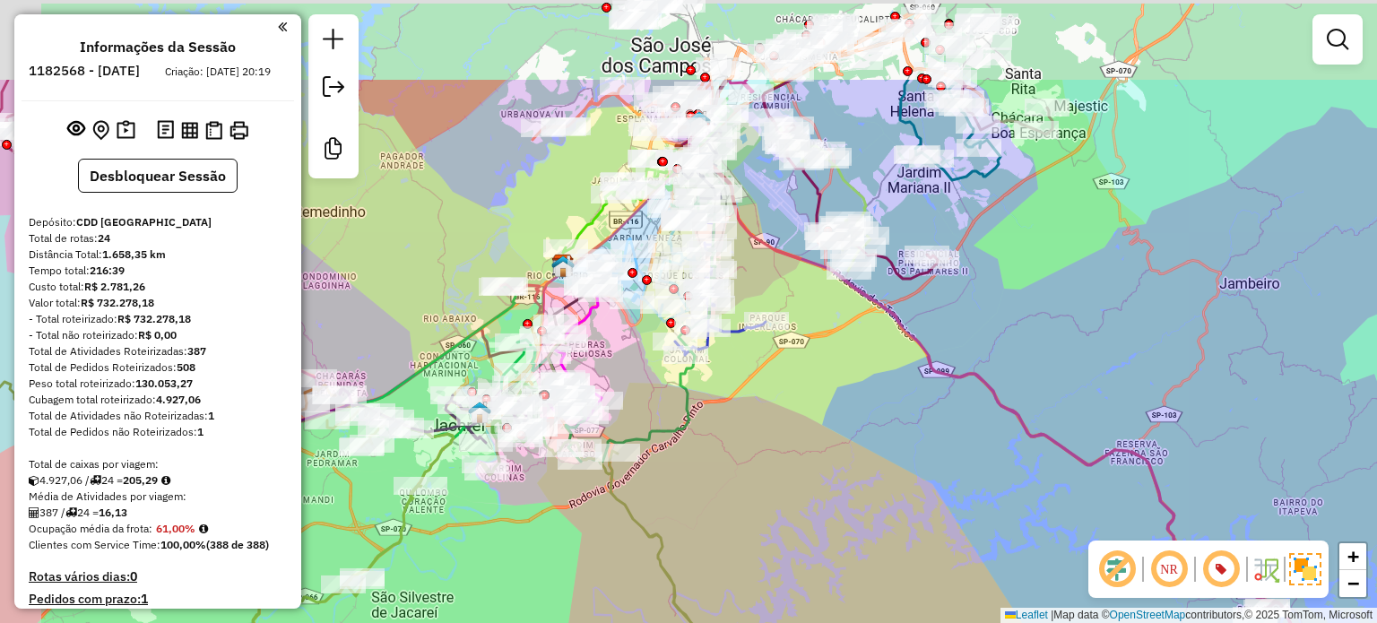
drag, startPoint x: 775, startPoint y: 365, endPoint x: 852, endPoint y: 503, distance: 158.6
click at [852, 503] on div "Janela de atendimento Grade de atendimento Capacidade Transportadoras Veículos …" at bounding box center [688, 311] width 1377 height 623
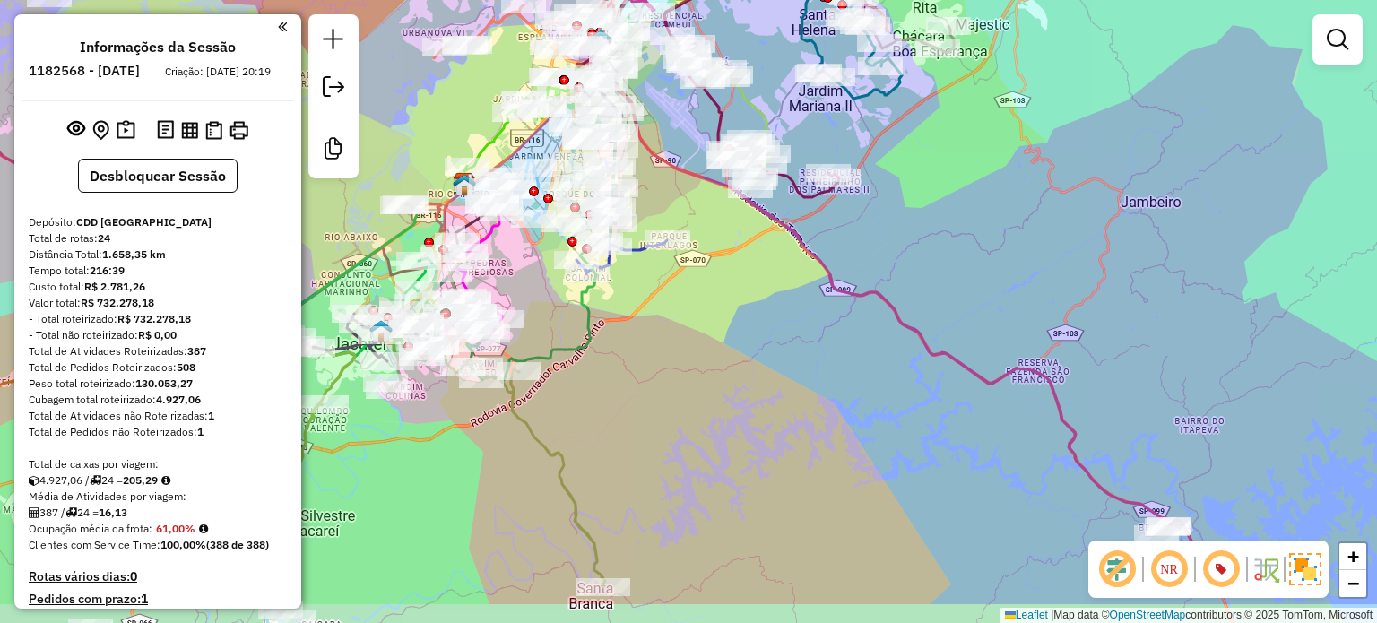
drag, startPoint x: 837, startPoint y: 508, endPoint x: 740, endPoint y: 427, distance: 127.3
click at [740, 427] on div "Janela de atendimento Grade de atendimento Capacidade Transportadoras Veículos …" at bounding box center [688, 311] width 1377 height 623
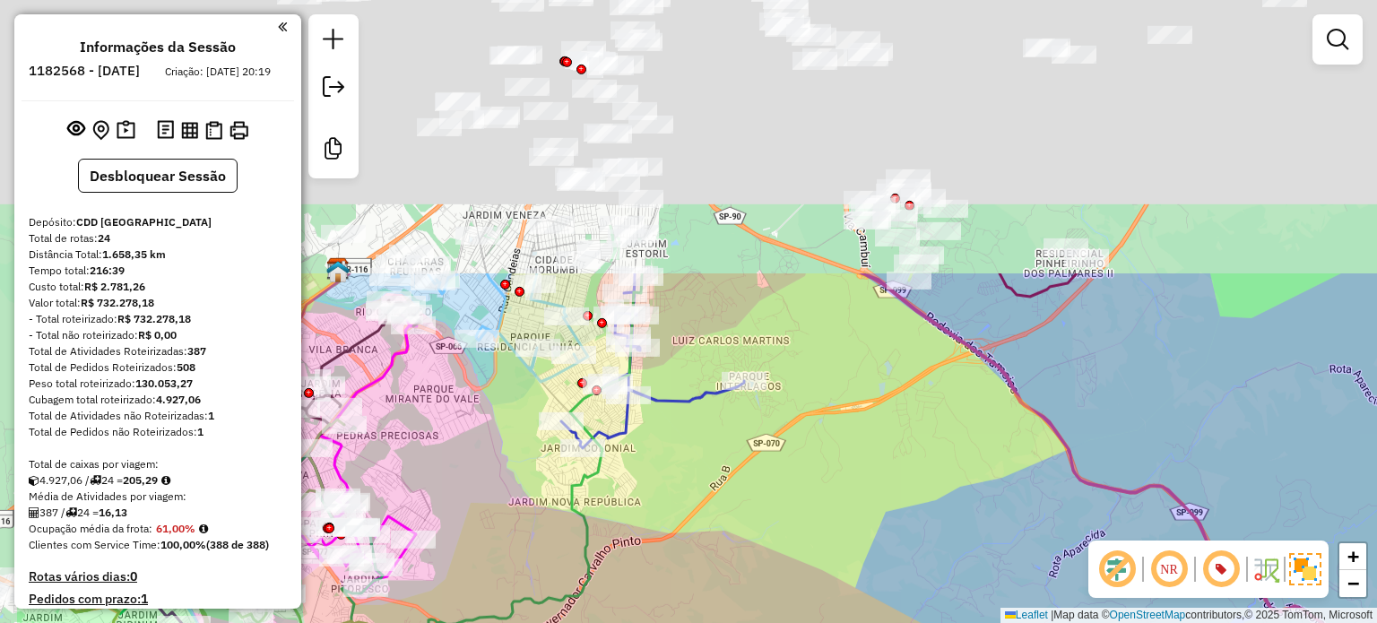
drag, startPoint x: 691, startPoint y: 299, endPoint x: 801, endPoint y: 513, distance: 240.5
click at [846, 622] on html "Aguarde... Pop-up bloqueado! Seu navegador bloqueou automáticamente a abertura …" at bounding box center [688, 311] width 1377 height 623
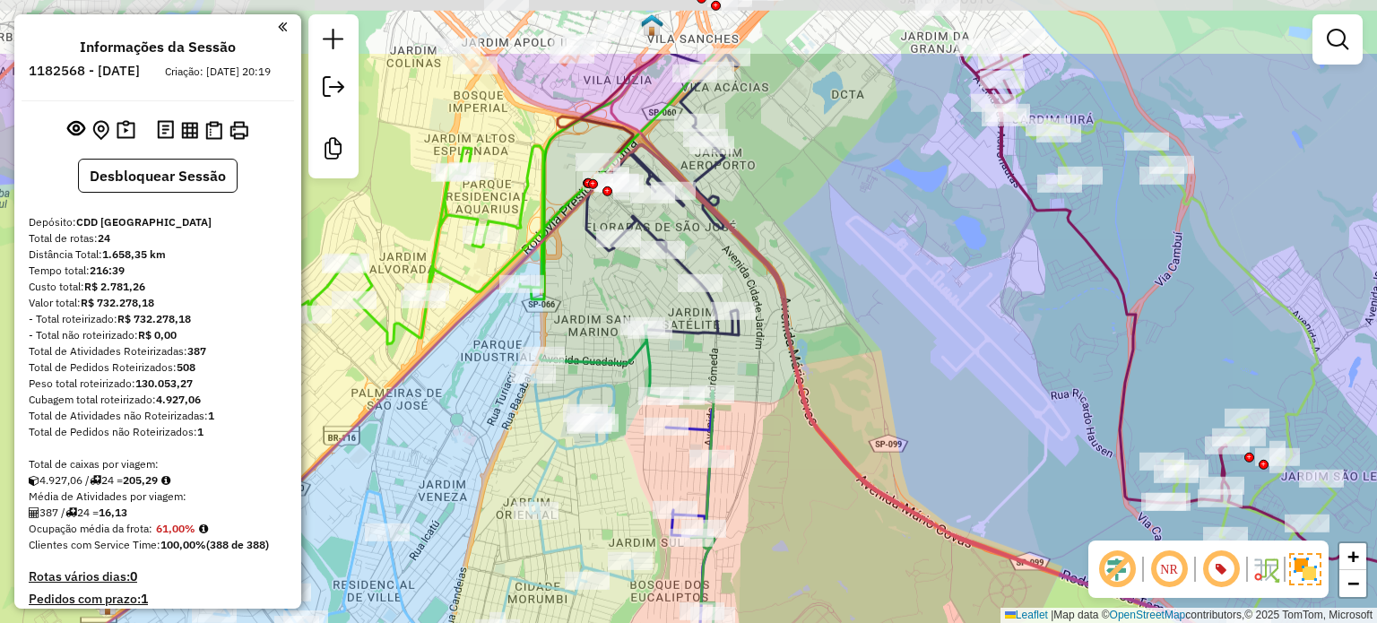
drag, startPoint x: 845, startPoint y: 191, endPoint x: 775, endPoint y: 168, distance: 74.6
click at [774, 165] on div "Janela de atendimento Grade de atendimento Capacidade Transportadoras Veículos …" at bounding box center [688, 311] width 1377 height 623
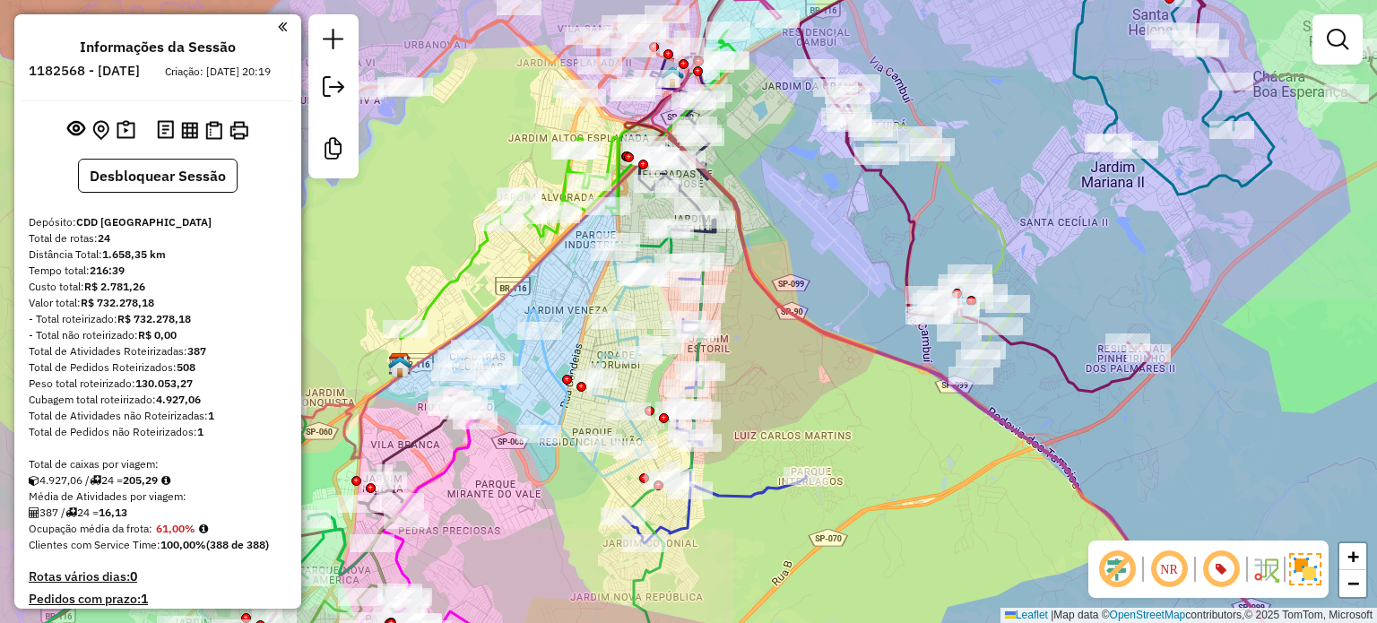
drag, startPoint x: 874, startPoint y: 414, endPoint x: 714, endPoint y: 264, distance: 219.5
click at [714, 264] on div "Janela de atendimento Grade de atendimento Capacidade Transportadoras Veículos …" at bounding box center [688, 311] width 1377 height 623
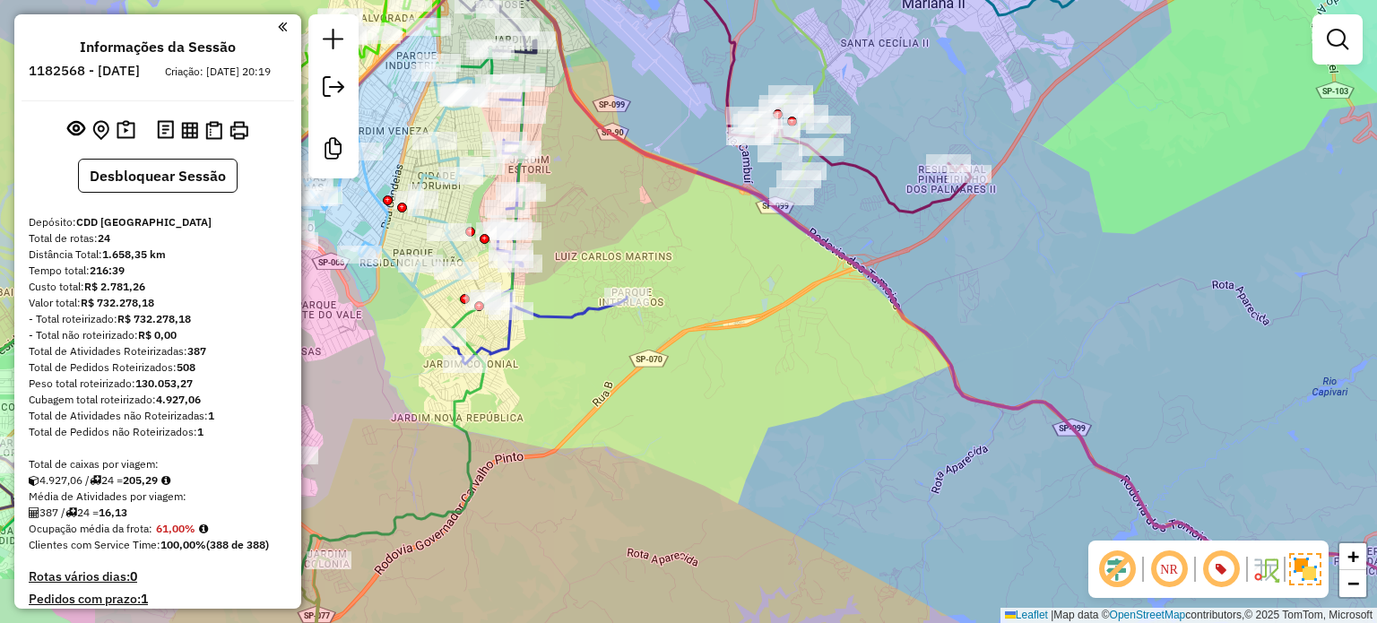
drag, startPoint x: 818, startPoint y: 384, endPoint x: 723, endPoint y: 304, distance: 124.1
click at [723, 304] on div "Janela de atendimento Grade de atendimento Capacidade Transportadoras Veículos …" at bounding box center [688, 311] width 1377 height 623
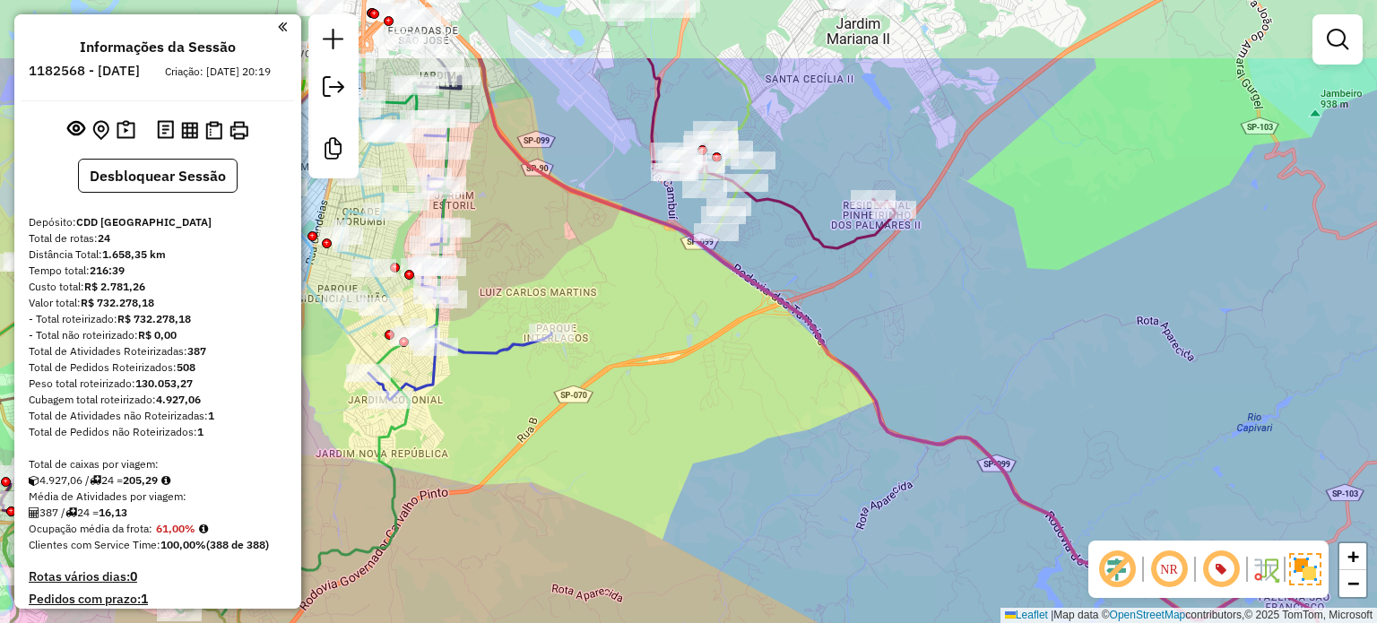
drag, startPoint x: 880, startPoint y: 237, endPoint x: 892, endPoint y: 469, distance: 232.5
click at [892, 469] on div "Janela de atendimento Grade de atendimento Capacidade Transportadoras Veículos …" at bounding box center [688, 311] width 1377 height 623
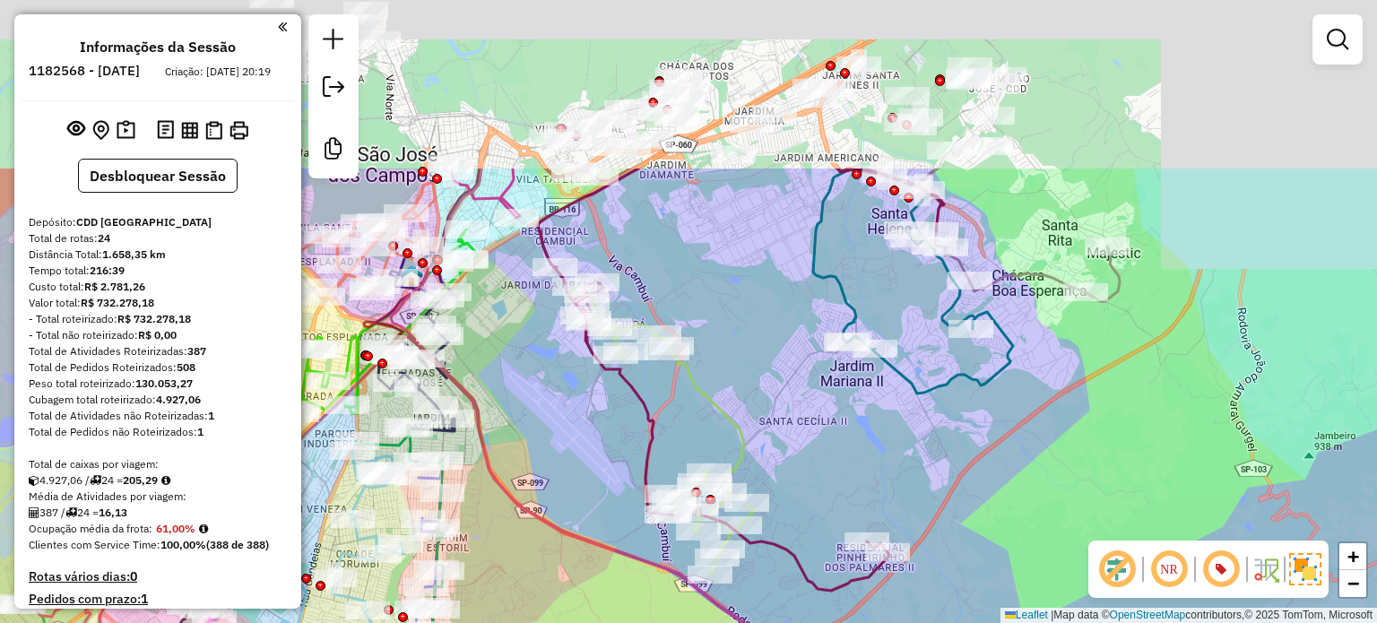
drag, startPoint x: 861, startPoint y: 228, endPoint x: 861, endPoint y: 459, distance: 231.3
click at [861, 459] on div "Janela de atendimento Grade de atendimento Capacidade Transportadoras Veículos …" at bounding box center [688, 311] width 1377 height 623
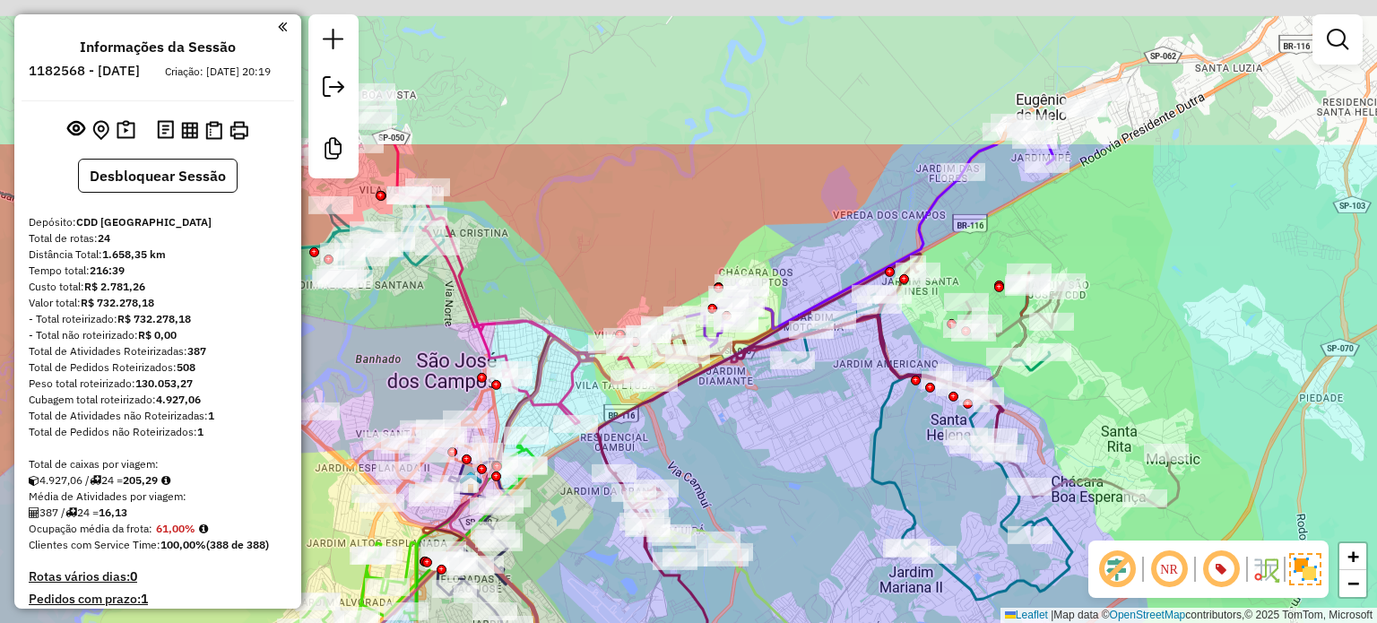
drag, startPoint x: 738, startPoint y: 176, endPoint x: 800, endPoint y: 386, distance: 219.6
click at [800, 386] on div "Janela de atendimento Grade de atendimento Capacidade Transportadoras Veículos …" at bounding box center [688, 311] width 1377 height 623
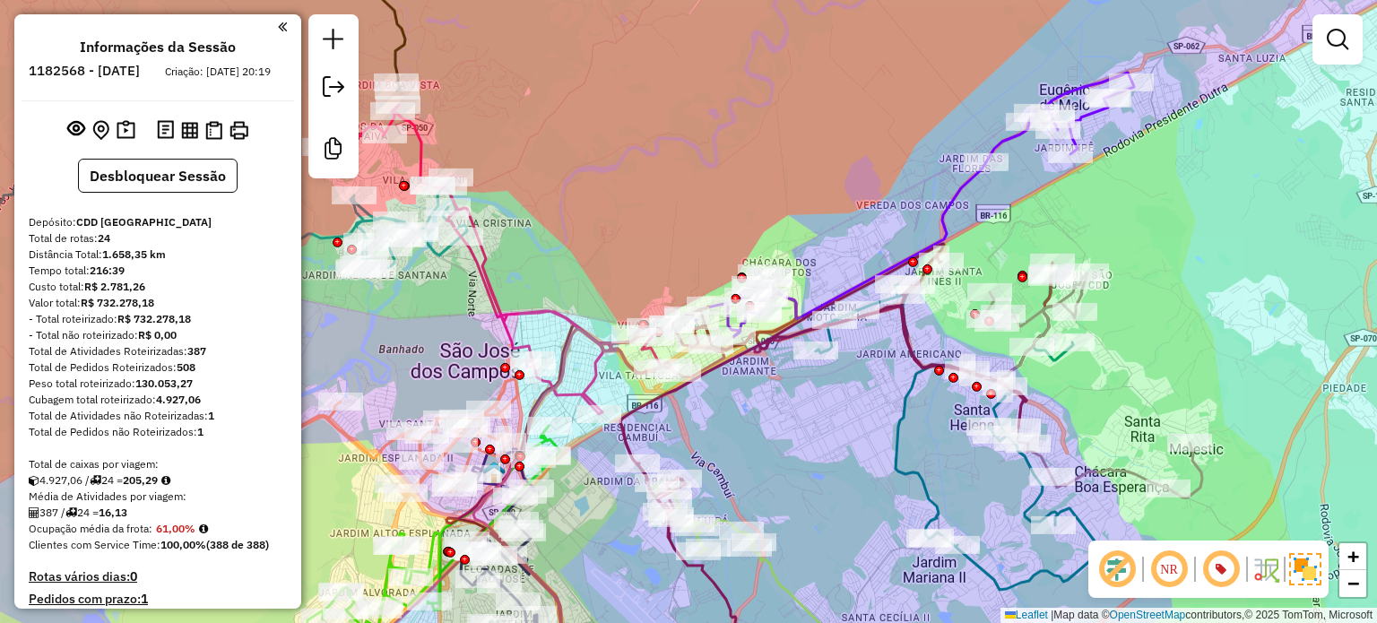
drag, startPoint x: 858, startPoint y: 247, endPoint x: 911, endPoint y: 212, distance: 63.4
click at [911, 212] on div "Janela de atendimento Grade de atendimento Capacidade Transportadoras Veículos …" at bounding box center [688, 311] width 1377 height 623
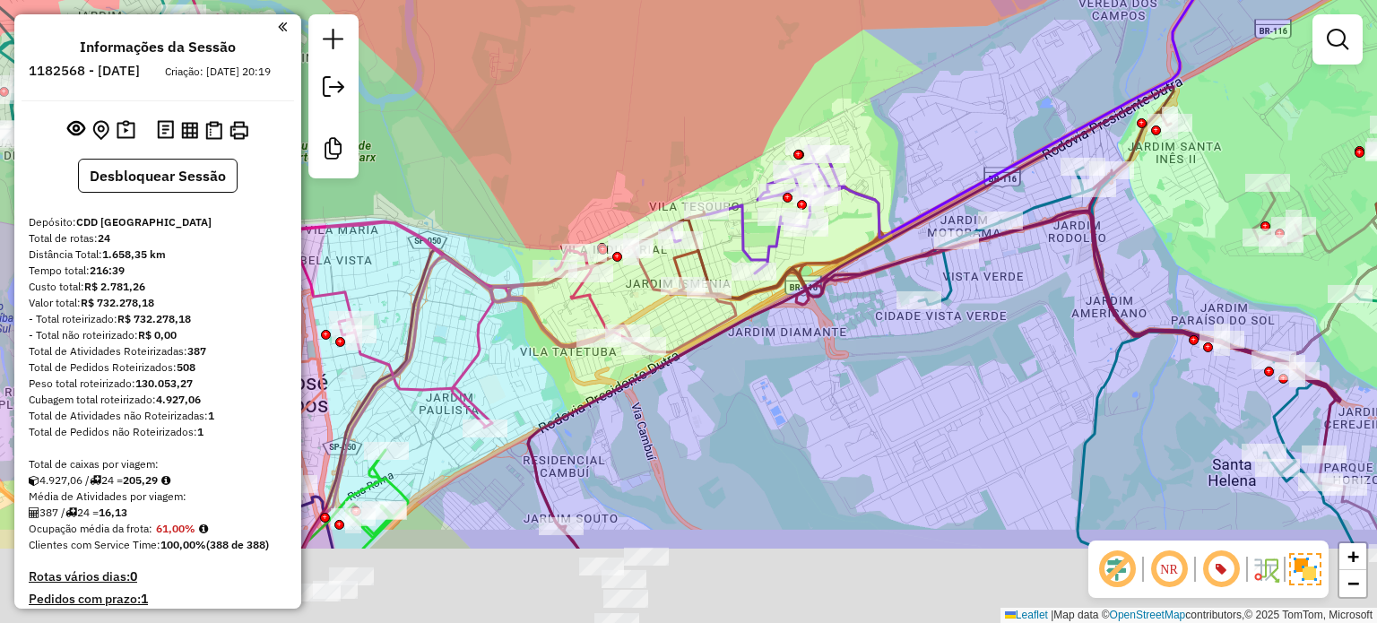
drag, startPoint x: 849, startPoint y: 251, endPoint x: 969, endPoint y: 121, distance: 177.0
click at [972, 114] on div "Janela de atendimento Grade de atendimento Capacidade Transportadoras Veículos …" at bounding box center [688, 311] width 1377 height 623
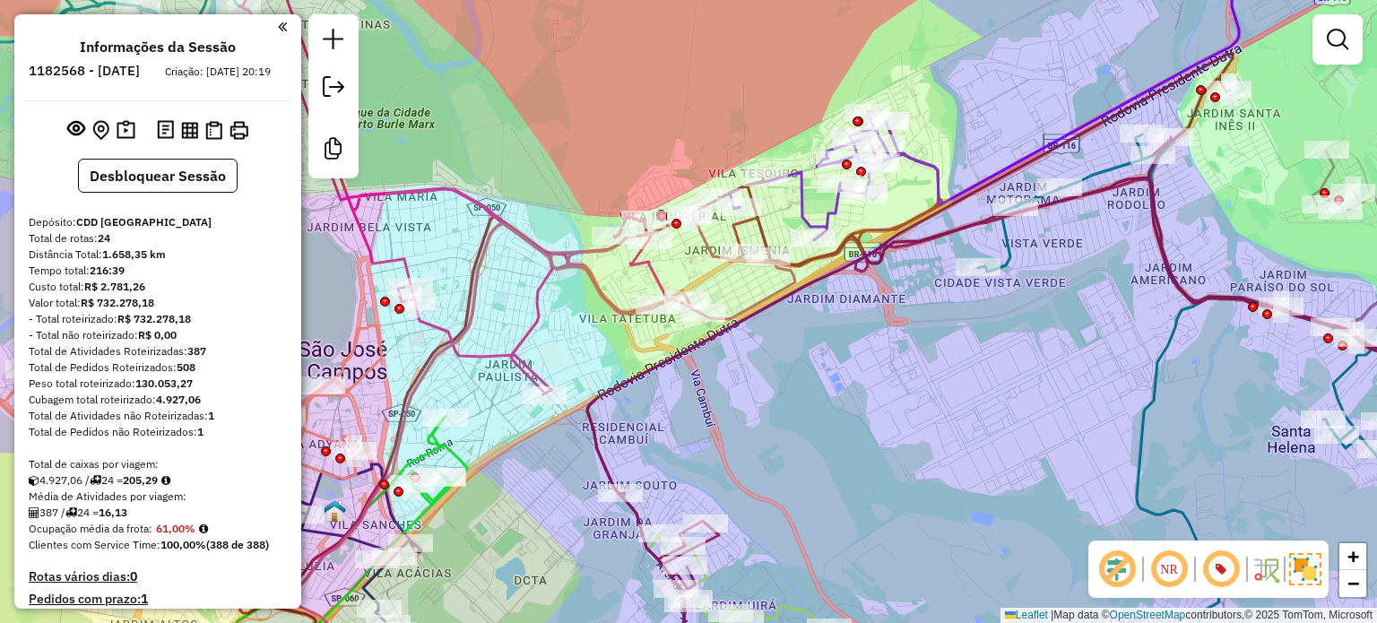
drag, startPoint x: 790, startPoint y: 385, endPoint x: 849, endPoint y: 352, distance: 67.8
click at [849, 352] on div "Janela de atendimento Grade de atendimento Capacidade Transportadoras Veículos …" at bounding box center [688, 311] width 1377 height 623
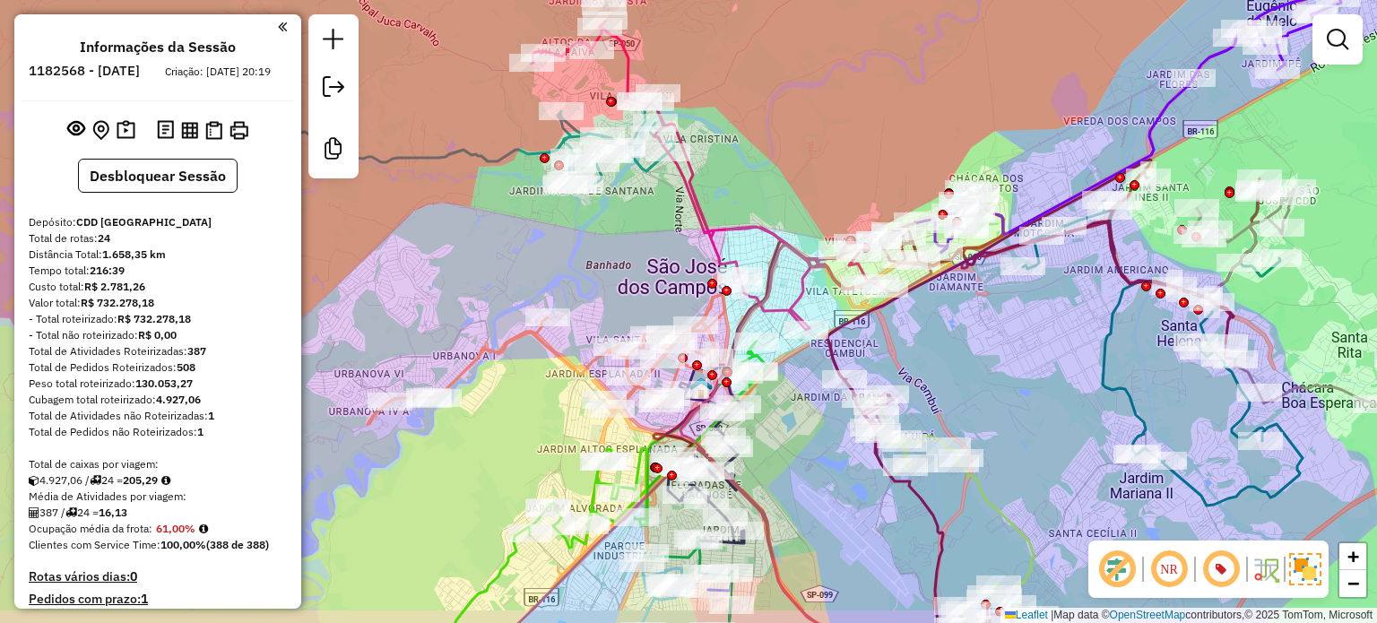
drag, startPoint x: 1035, startPoint y: 382, endPoint x: 1038, endPoint y: 346, distance: 36.0
click at [1038, 346] on div "Janela de atendimento Grade de atendimento Capacidade Transportadoras Veículos …" at bounding box center [688, 311] width 1377 height 623
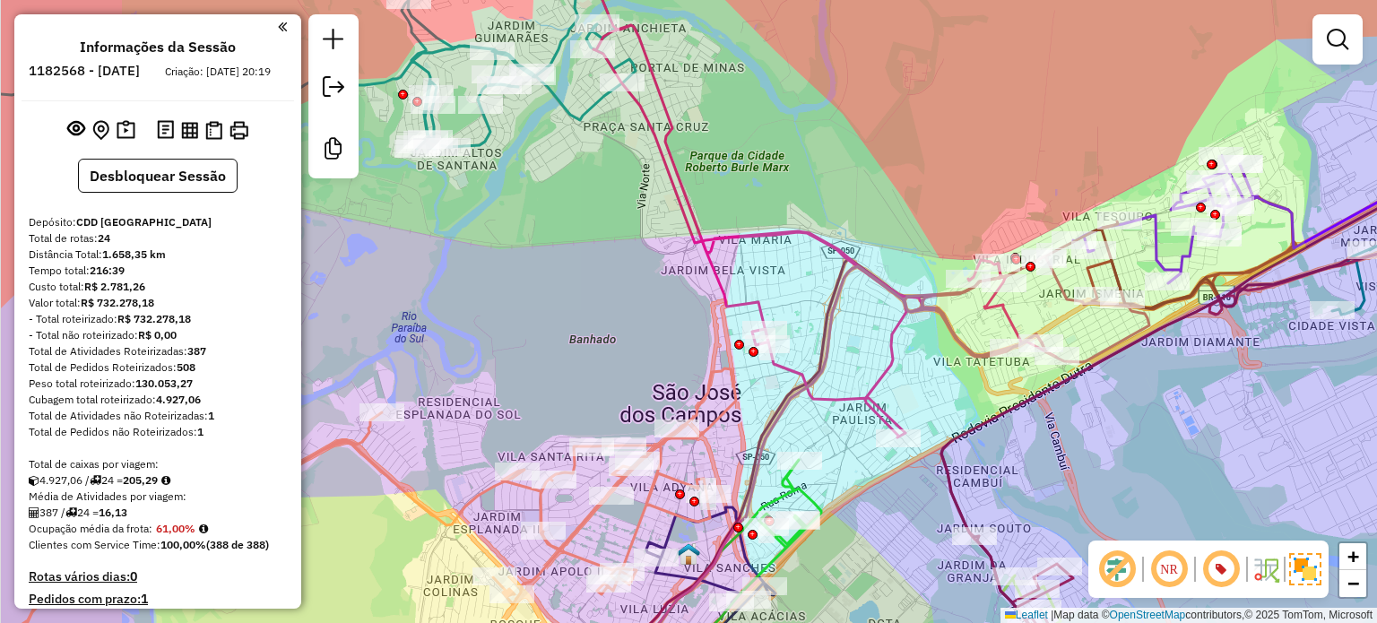
drag, startPoint x: 840, startPoint y: 201, endPoint x: 991, endPoint y: 161, distance: 156.5
click at [991, 161] on div "Janela de atendimento Grade de atendimento Capacidade Transportadoras Veículos …" at bounding box center [688, 311] width 1377 height 623
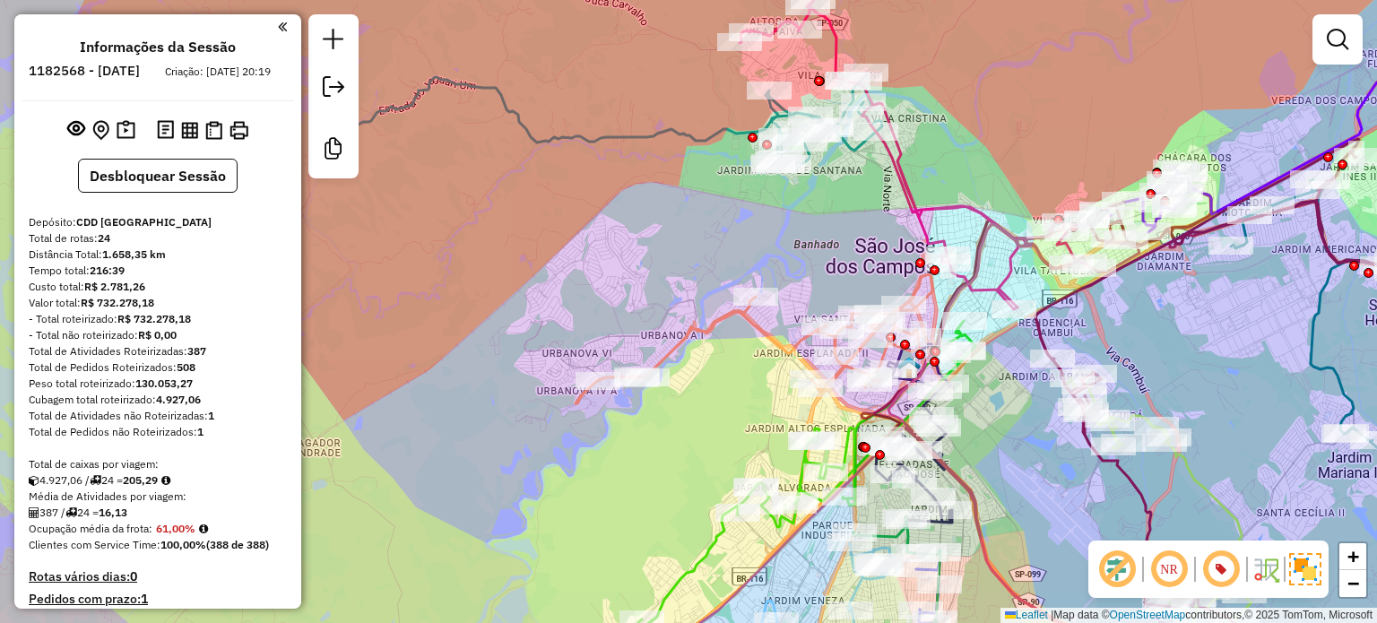
drag, startPoint x: 945, startPoint y: 141, endPoint x: 1014, endPoint y: 148, distance: 69.4
click at [1014, 148] on div "Janela de atendimento Grade de atendimento Capacidade Transportadoras Veículos …" at bounding box center [688, 311] width 1377 height 623
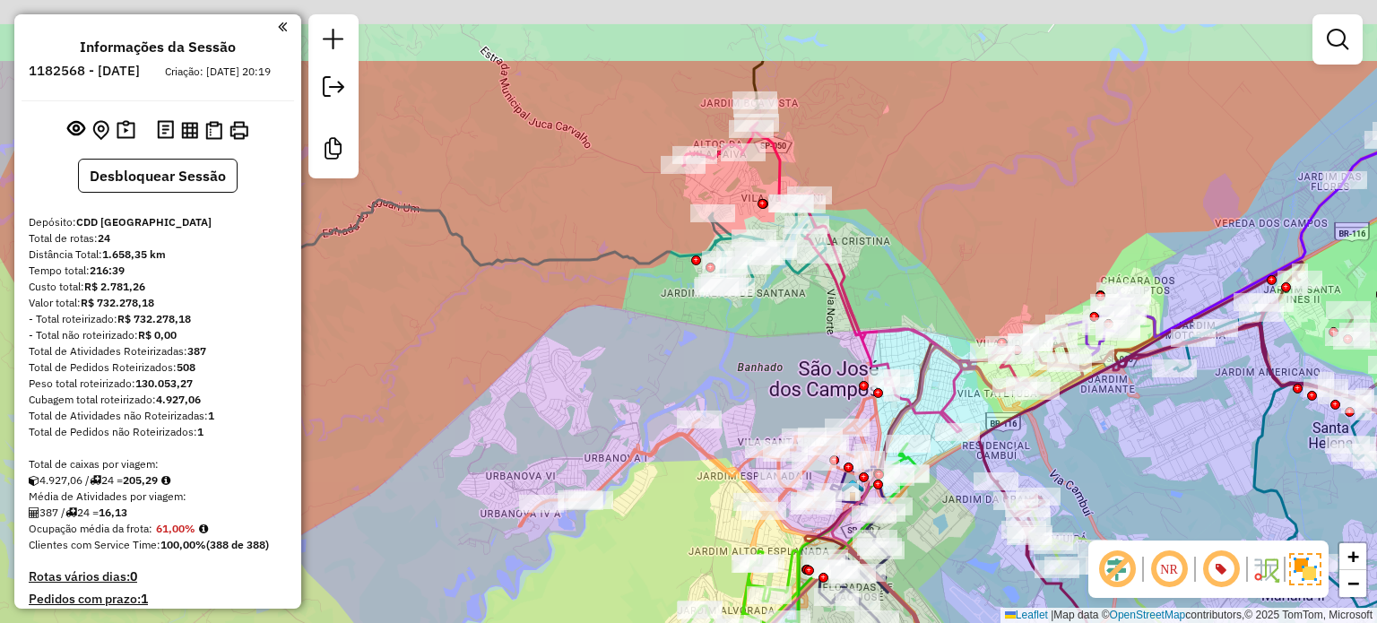
drag, startPoint x: 978, startPoint y: 85, endPoint x: 915, endPoint y: 243, distance: 169.8
click at [915, 243] on div "Janela de atendimento Grade de atendimento Capacidade Transportadoras Veículos …" at bounding box center [688, 311] width 1377 height 623
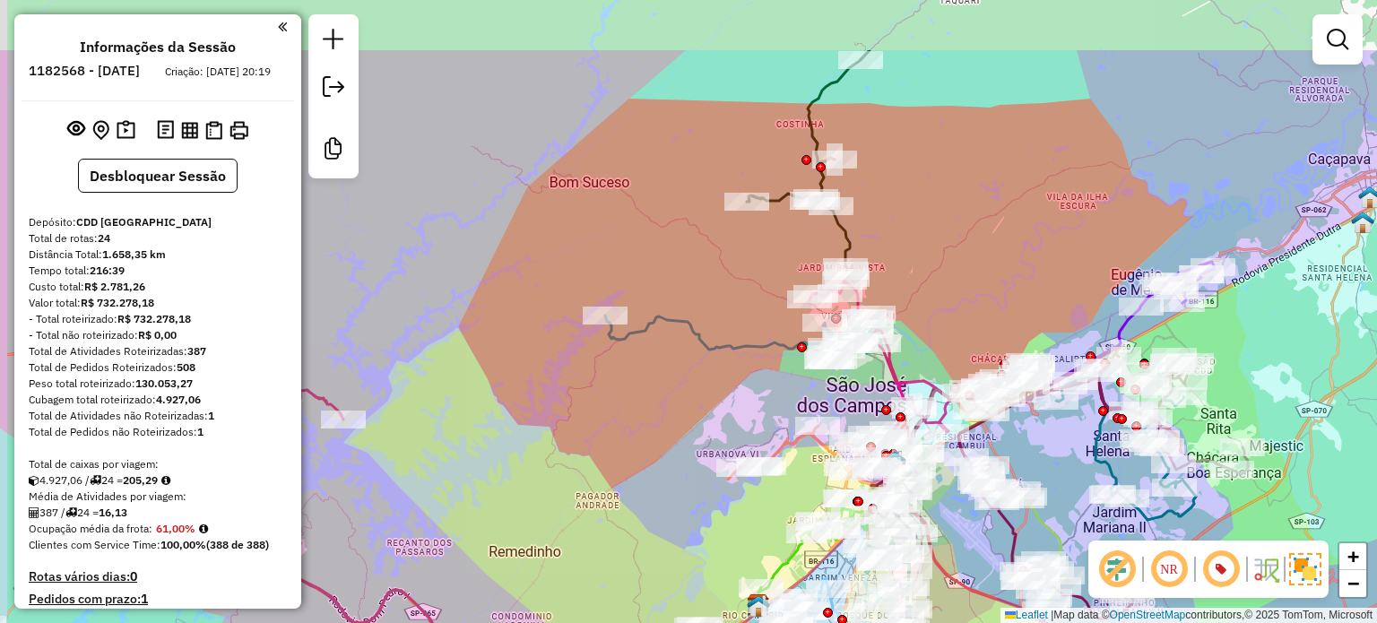
drag, startPoint x: 943, startPoint y: 109, endPoint x: 953, endPoint y: 221, distance: 112.5
click at [953, 221] on div "Janela de atendimento Grade de atendimento Capacidade Transportadoras Veículos …" at bounding box center [688, 311] width 1377 height 623
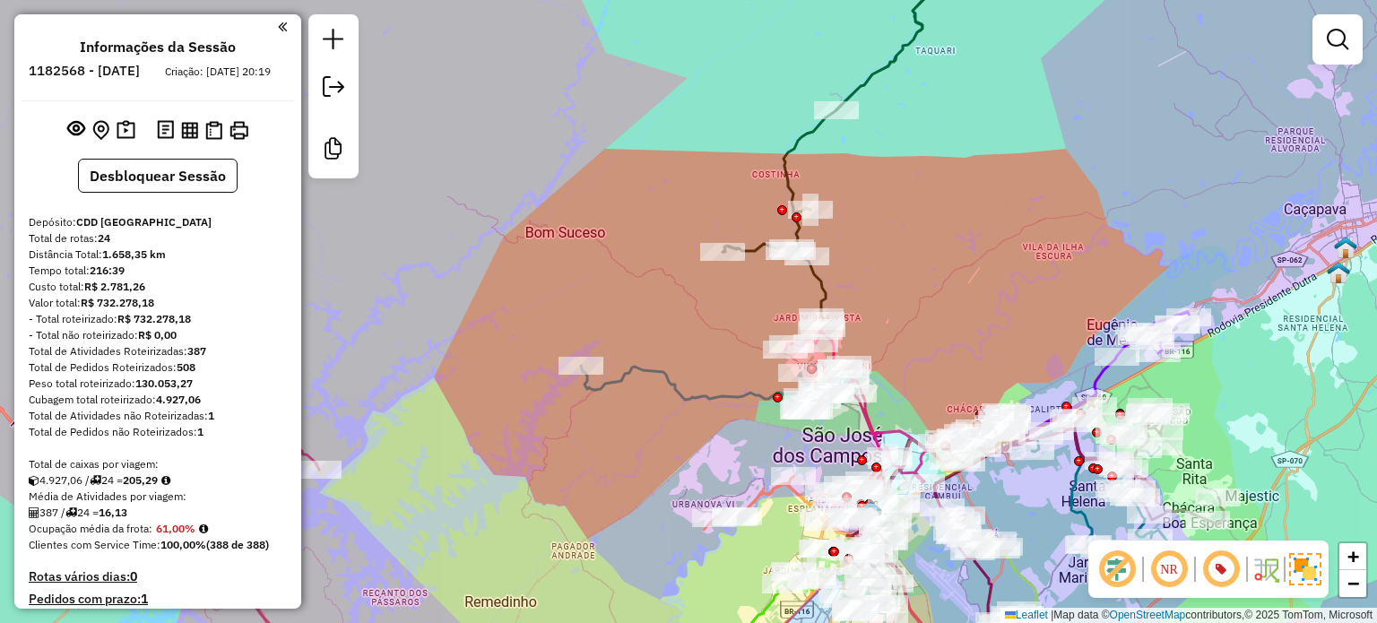
drag, startPoint x: 992, startPoint y: 107, endPoint x: 943, endPoint y: 313, distance: 212.0
click at [943, 314] on div "Janela de atendimento Grade de atendimento Capacidade Transportadoras Veículos …" at bounding box center [688, 311] width 1377 height 623
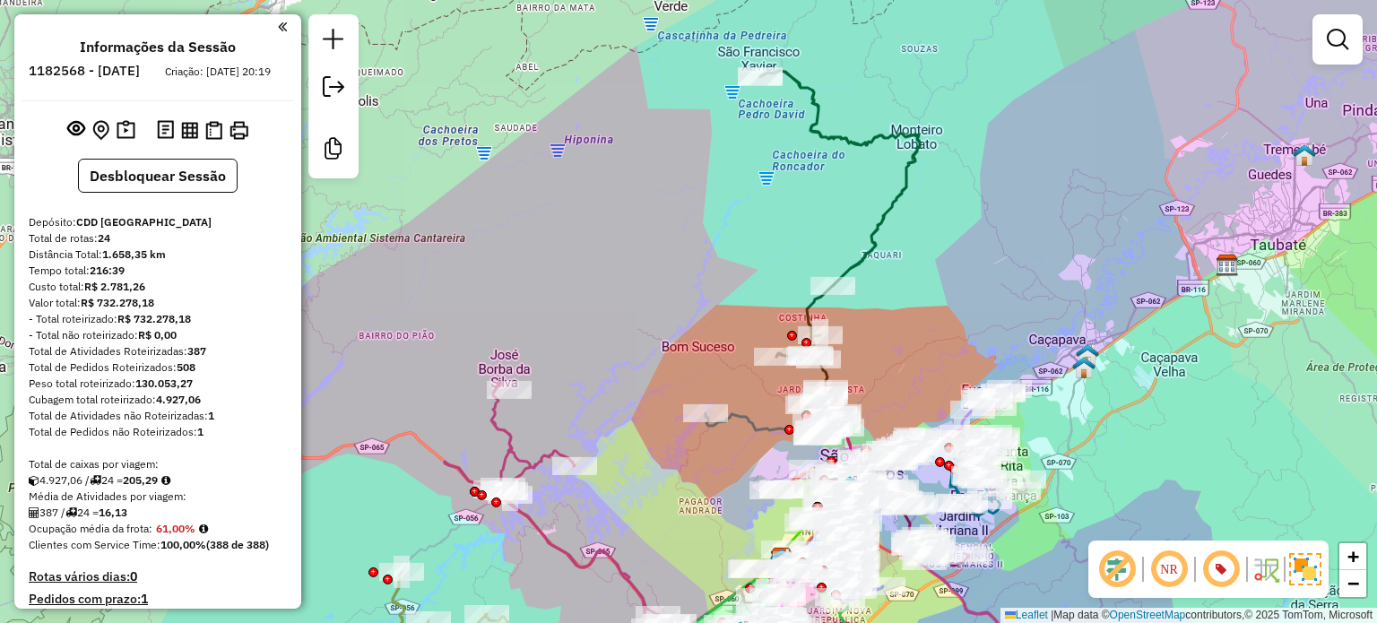
drag, startPoint x: 1034, startPoint y: 125, endPoint x: 986, endPoint y: 125, distance: 47.5
click at [986, 125] on div "Janela de atendimento Grade de atendimento Capacidade Transportadoras Veículos …" at bounding box center [688, 311] width 1377 height 623
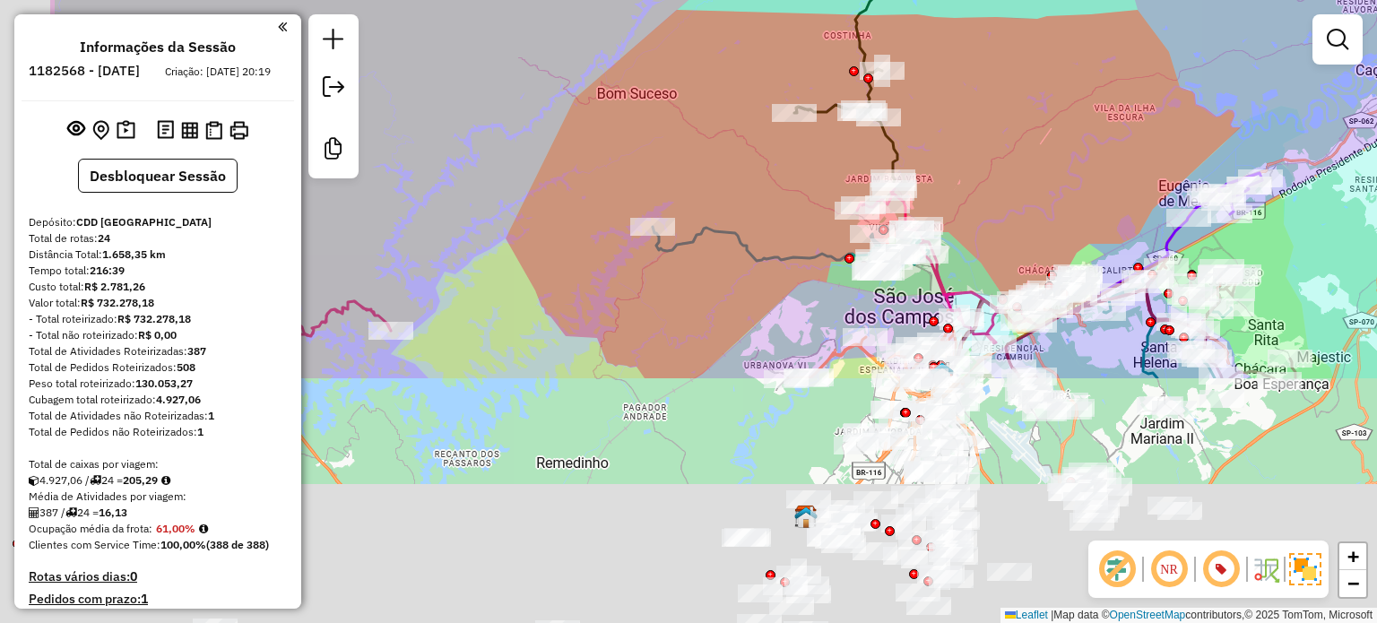
drag, startPoint x: 855, startPoint y: 347, endPoint x: 1043, endPoint y: 42, distance: 358.2
click at [1043, 42] on div "Janela de atendimento Grade de atendimento Capacidade Transportadoras Veículos …" at bounding box center [688, 311] width 1377 height 623
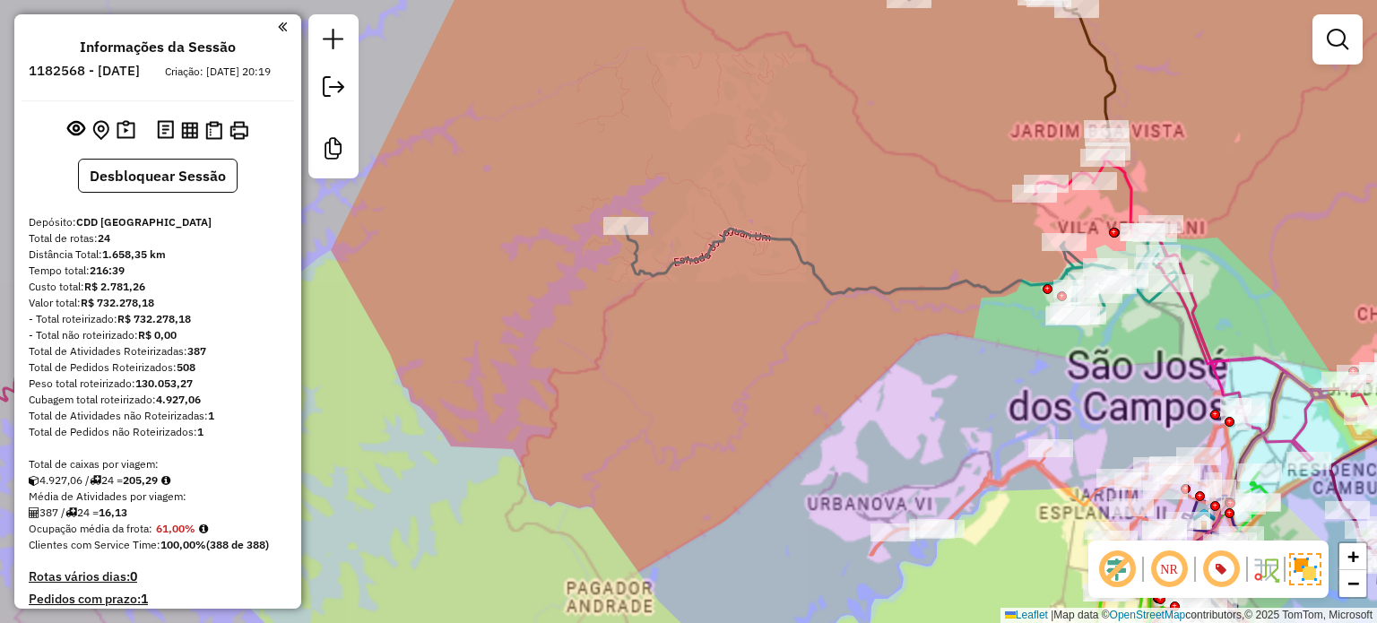
drag, startPoint x: 851, startPoint y: 195, endPoint x: 736, endPoint y: 172, distance: 117.1
click at [747, 169] on div "Janela de atendimento Grade de atendimento Capacidade Transportadoras Veículos …" at bounding box center [688, 311] width 1377 height 623
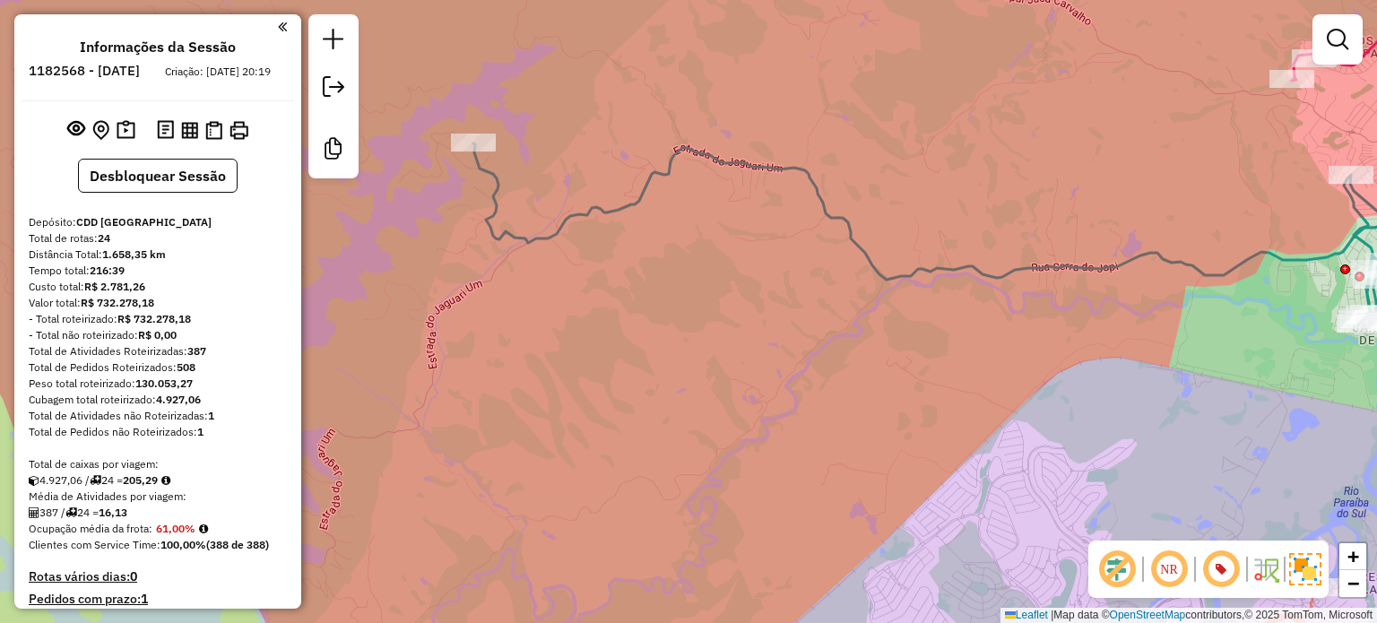
drag, startPoint x: 746, startPoint y: 333, endPoint x: 705, endPoint y: 275, distance: 71.4
click at [705, 275] on div "Janela de atendimento Grade de atendimento Capacidade Transportadoras Veículos …" at bounding box center [688, 311] width 1377 height 623
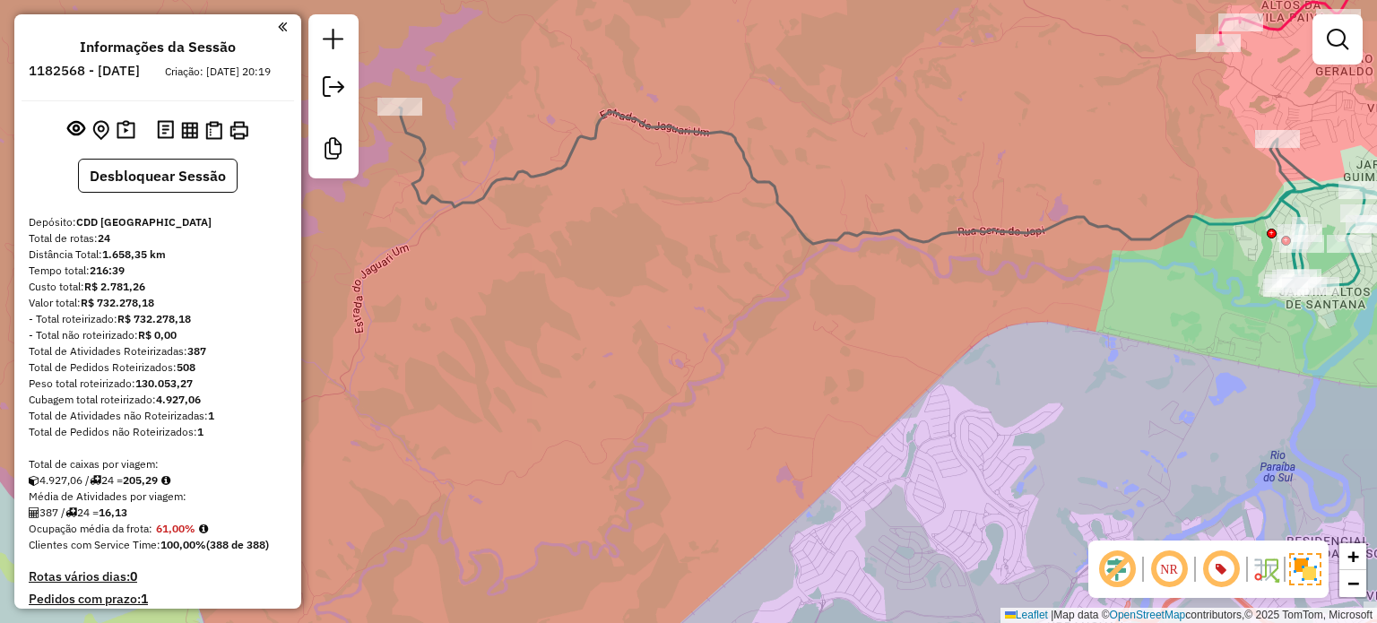
drag, startPoint x: 1000, startPoint y: 269, endPoint x: 914, endPoint y: 278, distance: 86.5
click at [915, 277] on div "Janela de atendimento Grade de atendimento Capacidade Transportadoras Veículos …" at bounding box center [688, 311] width 1377 height 623
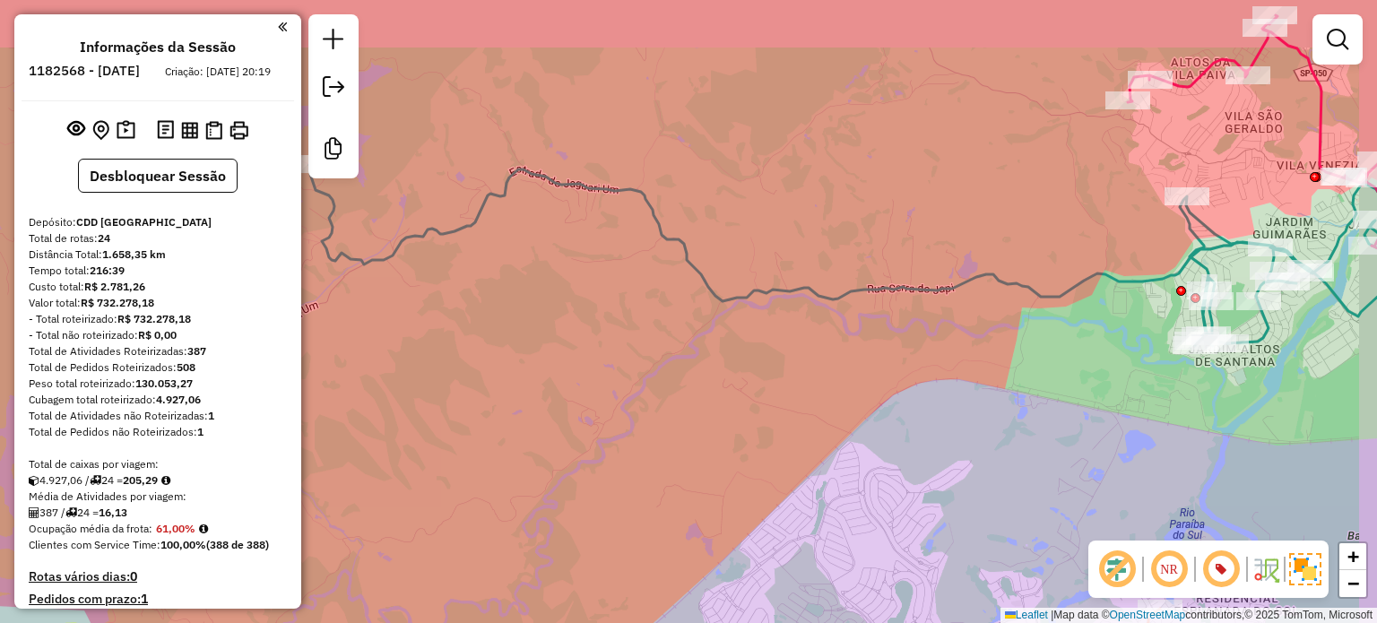
drag, startPoint x: 1008, startPoint y: 275, endPoint x: 931, endPoint y: 337, distance: 98.1
click at [932, 336] on div "Janela de atendimento Grade de atendimento Capacidade Transportadoras Veículos …" at bounding box center [688, 311] width 1377 height 623
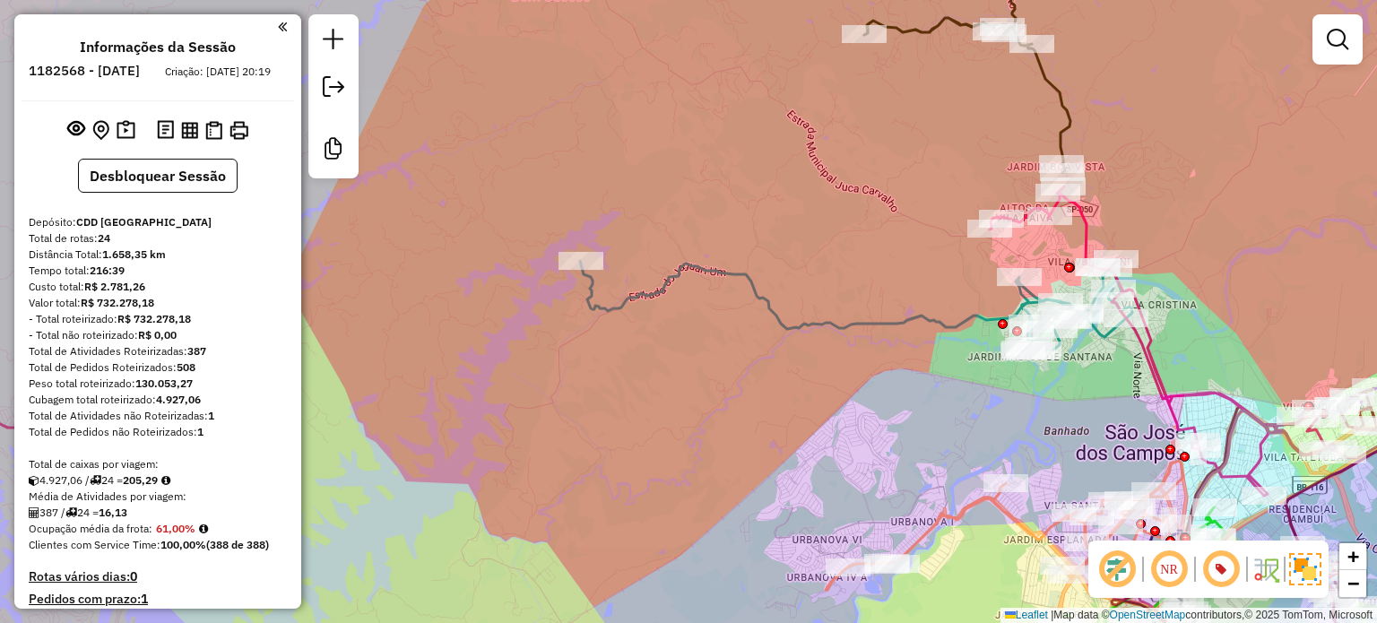
drag, startPoint x: 957, startPoint y: 237, endPoint x: 914, endPoint y: 238, distance: 43.1
click at [920, 235] on div "Janela de atendimento Grade de atendimento Capacidade Transportadoras Veículos …" at bounding box center [688, 311] width 1377 height 623
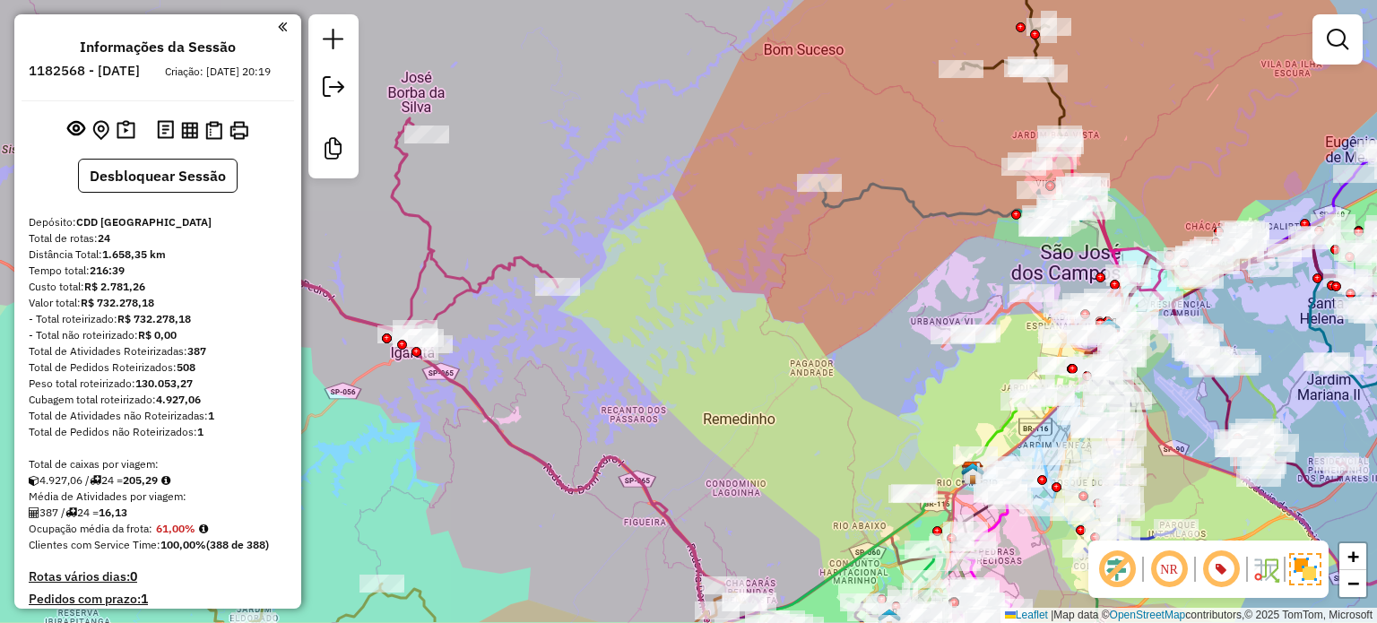
drag, startPoint x: 775, startPoint y: 322, endPoint x: 857, endPoint y: 260, distance: 103.1
click at [857, 260] on div "Janela de atendimento Grade de atendimento Capacidade Transportadoras Veículos …" at bounding box center [688, 311] width 1377 height 623
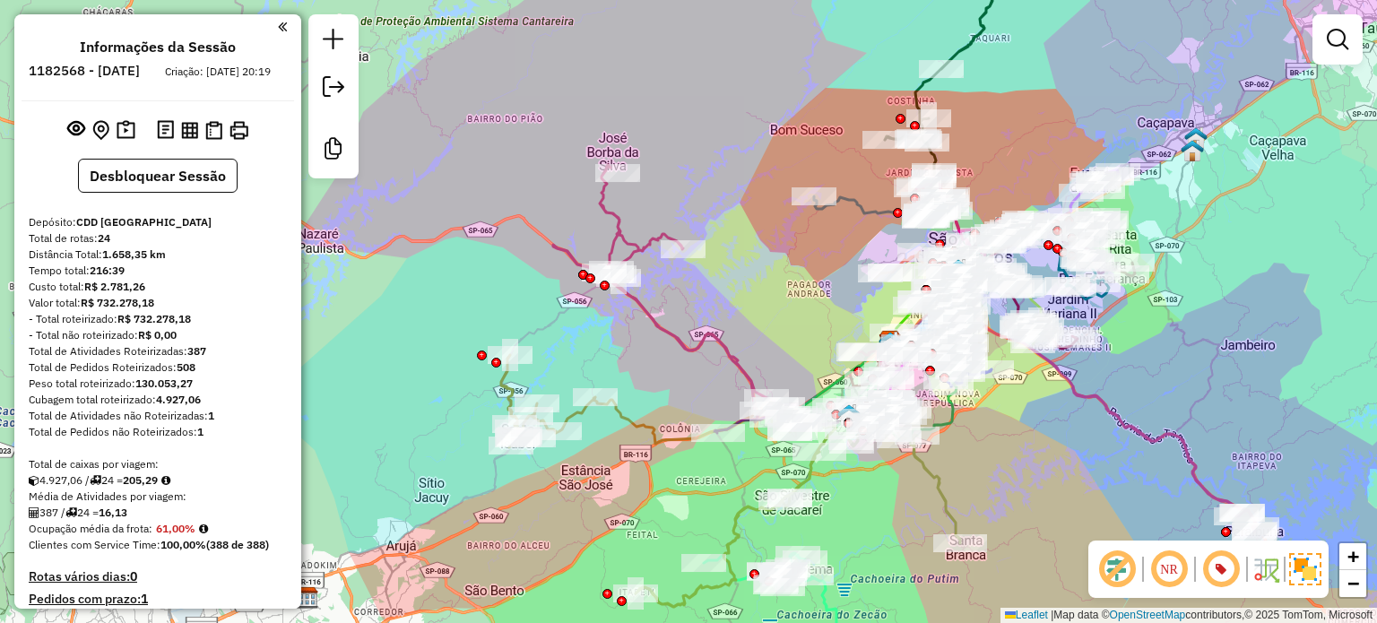
drag, startPoint x: 779, startPoint y: 275, endPoint x: 767, endPoint y: 264, distance: 16.5
click at [767, 264] on div "Janela de atendimento Grade de atendimento Capacidade Transportadoras Veículos …" at bounding box center [688, 311] width 1377 height 623
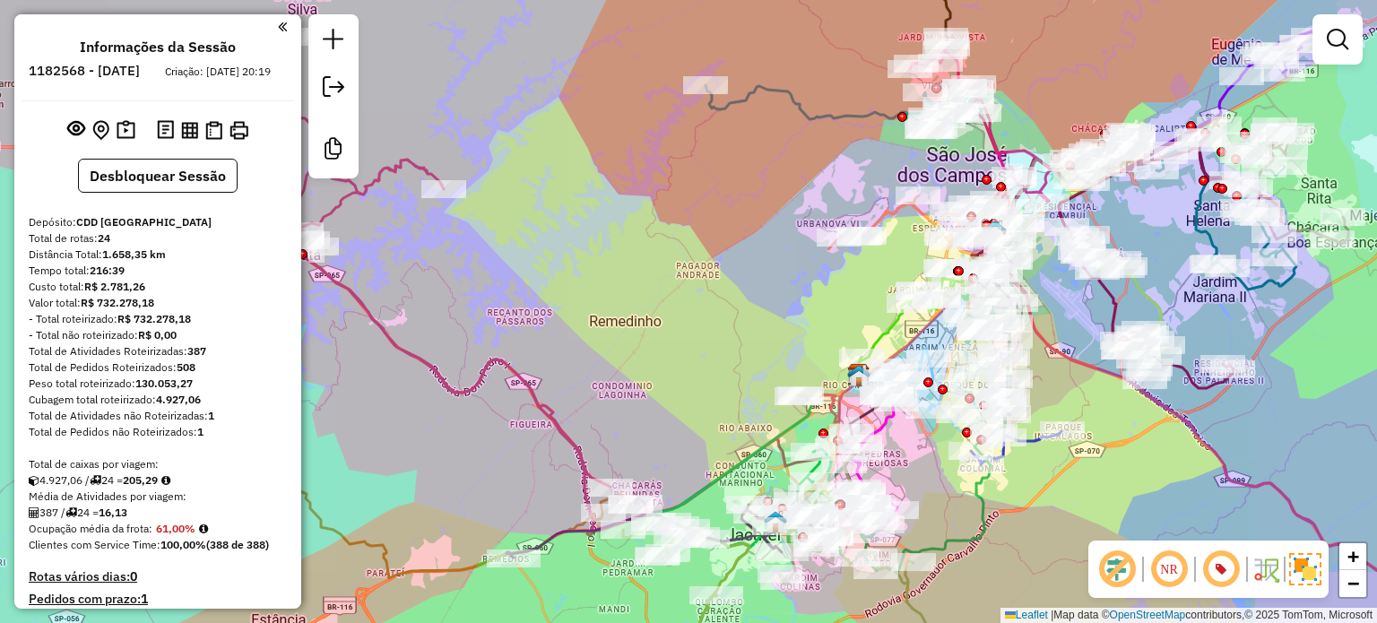
drag, startPoint x: 911, startPoint y: 247, endPoint x: 778, endPoint y: 247, distance: 132.7
click at [783, 246] on div "Janela de atendimento Grade de atendimento Capacidade Transportadoras Veículos …" at bounding box center [688, 311] width 1377 height 623
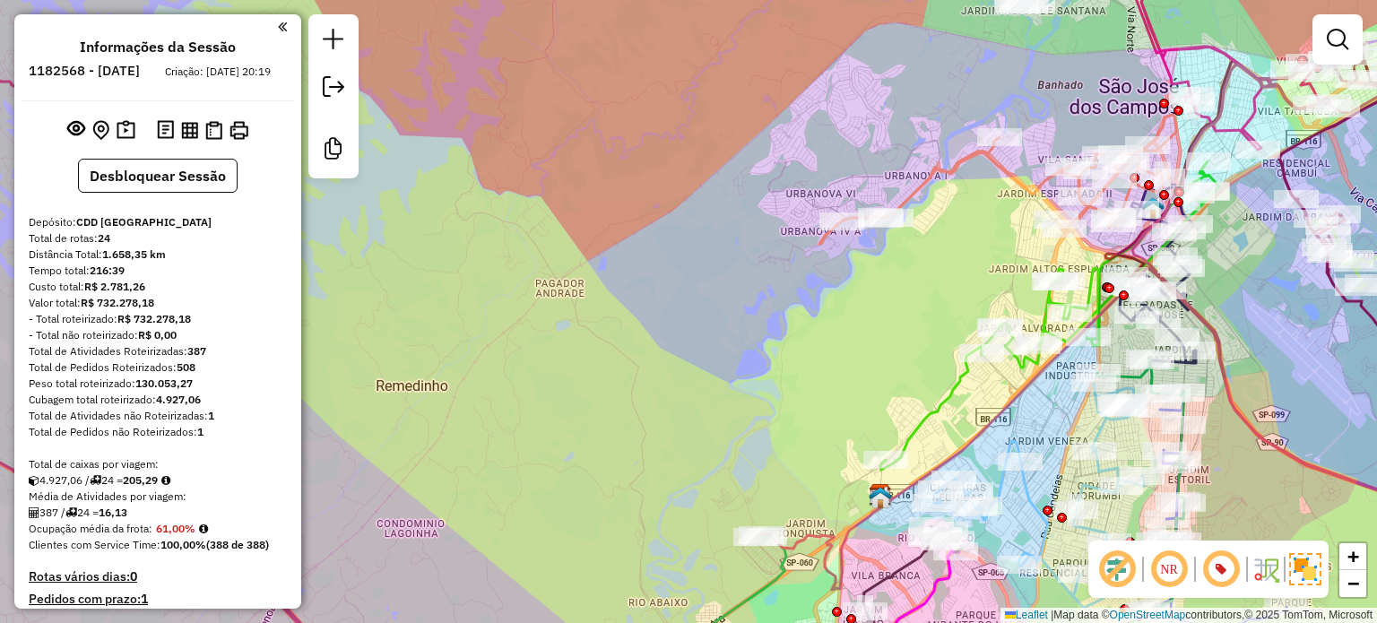
drag, startPoint x: 886, startPoint y: 367, endPoint x: 710, endPoint y: 379, distance: 176.1
click at [713, 379] on div "Janela de atendimento Grade de atendimento Capacidade Transportadoras Veículos …" at bounding box center [688, 311] width 1377 height 623
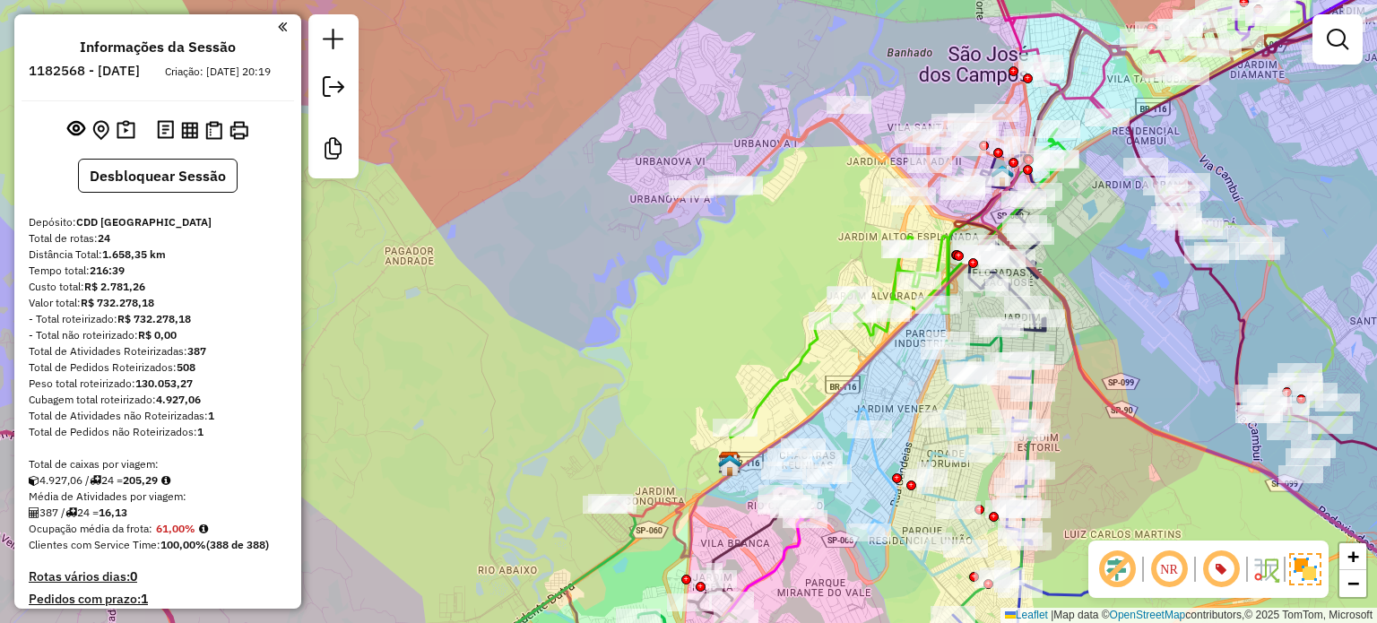
drag, startPoint x: 1169, startPoint y: 339, endPoint x: 1086, endPoint y: 327, distance: 83.3
click at [1097, 306] on div "Janela de atendimento Grade de atendimento Capacidade Transportadoras Veículos …" at bounding box center [688, 311] width 1377 height 623
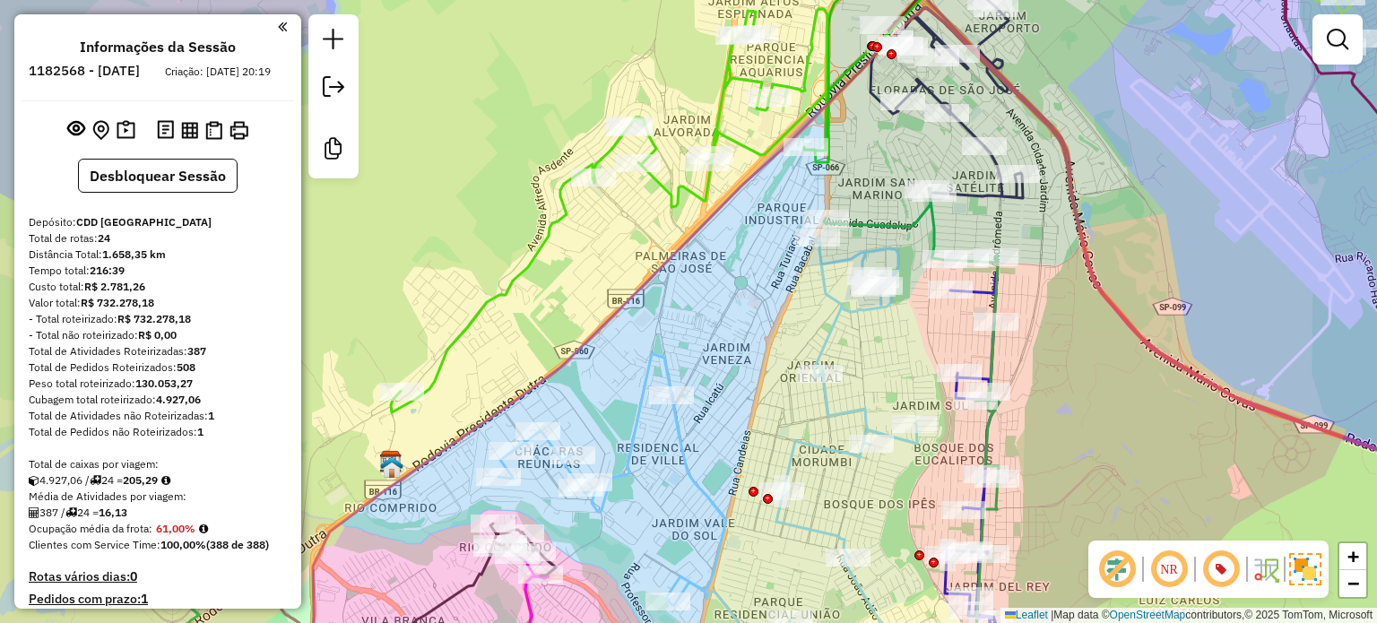
drag, startPoint x: 1125, startPoint y: 436, endPoint x: 1106, endPoint y: 409, distance: 32.8
click at [1106, 409] on div "Janela de atendimento Grade de atendimento Capacidade Transportadoras Veículos …" at bounding box center [688, 311] width 1377 height 623
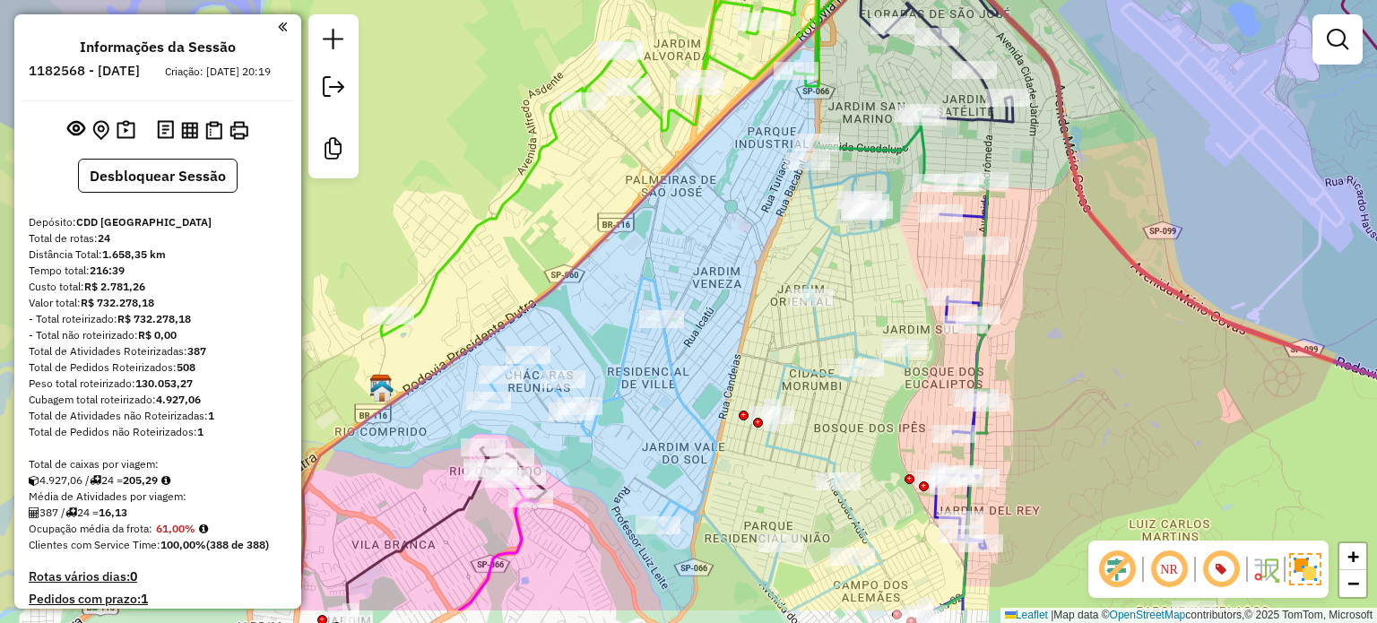
drag, startPoint x: 1095, startPoint y: 470, endPoint x: 1083, endPoint y: 402, distance: 69.1
click at [1083, 402] on div "Janela de atendimento Grade de atendimento Capacidade Transportadoras Veículos …" at bounding box center [688, 311] width 1377 height 623
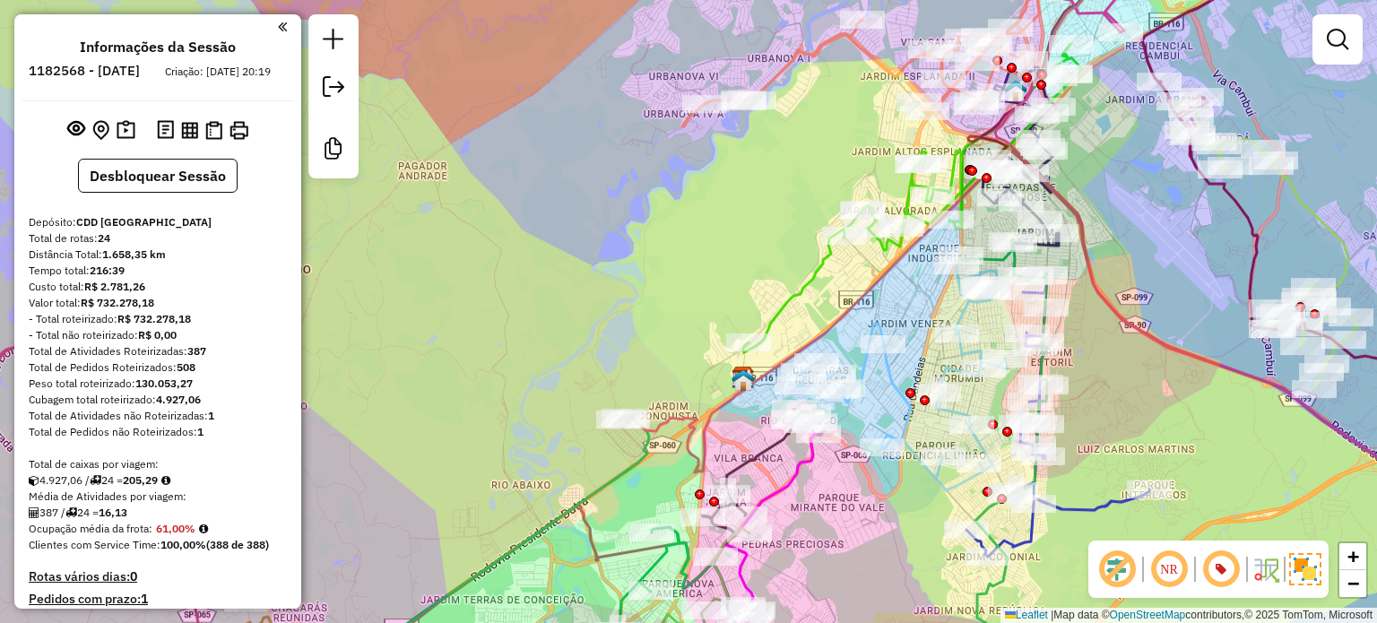
drag, startPoint x: 1069, startPoint y: 446, endPoint x: 1102, endPoint y: 385, distance: 69.0
click at [1102, 385] on div "Janela de atendimento Grade de atendimento Capacidade Transportadoras Veículos …" at bounding box center [688, 311] width 1377 height 623
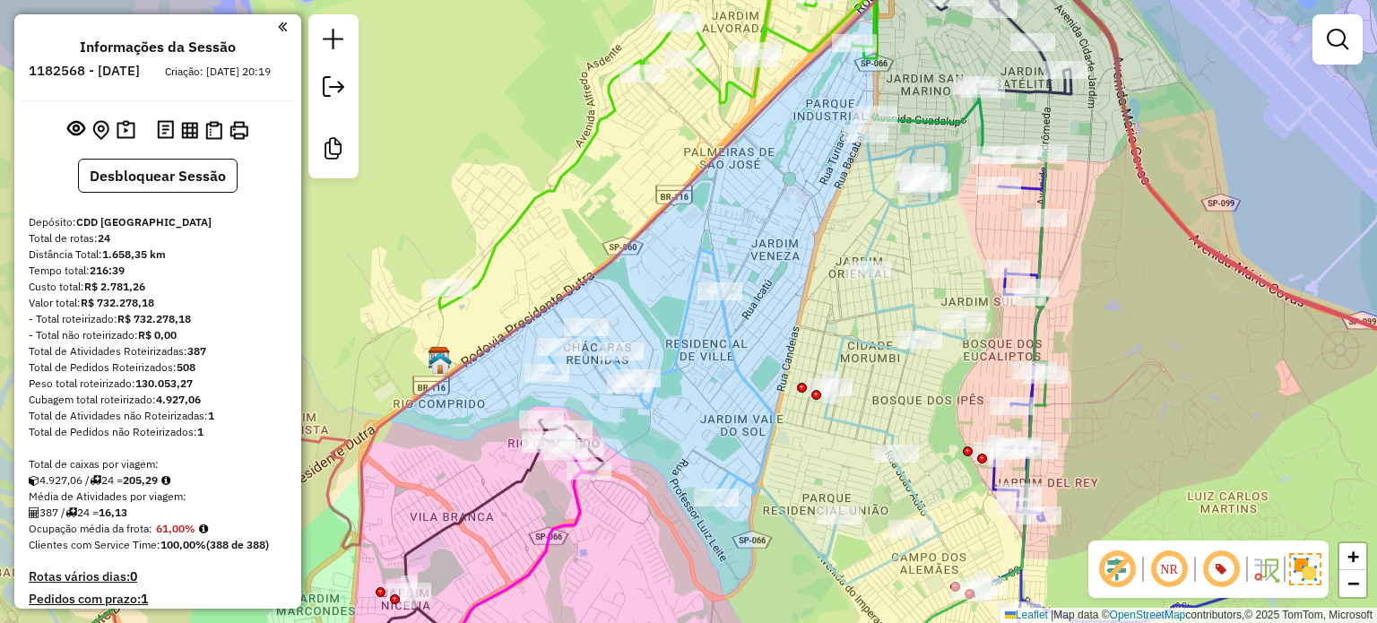
drag, startPoint x: 1113, startPoint y: 362, endPoint x: 1145, endPoint y: 402, distance: 50.4
click at [1145, 401] on div "Janela de atendimento Grade de atendimento Capacidade Transportadoras Veículos …" at bounding box center [688, 311] width 1377 height 623
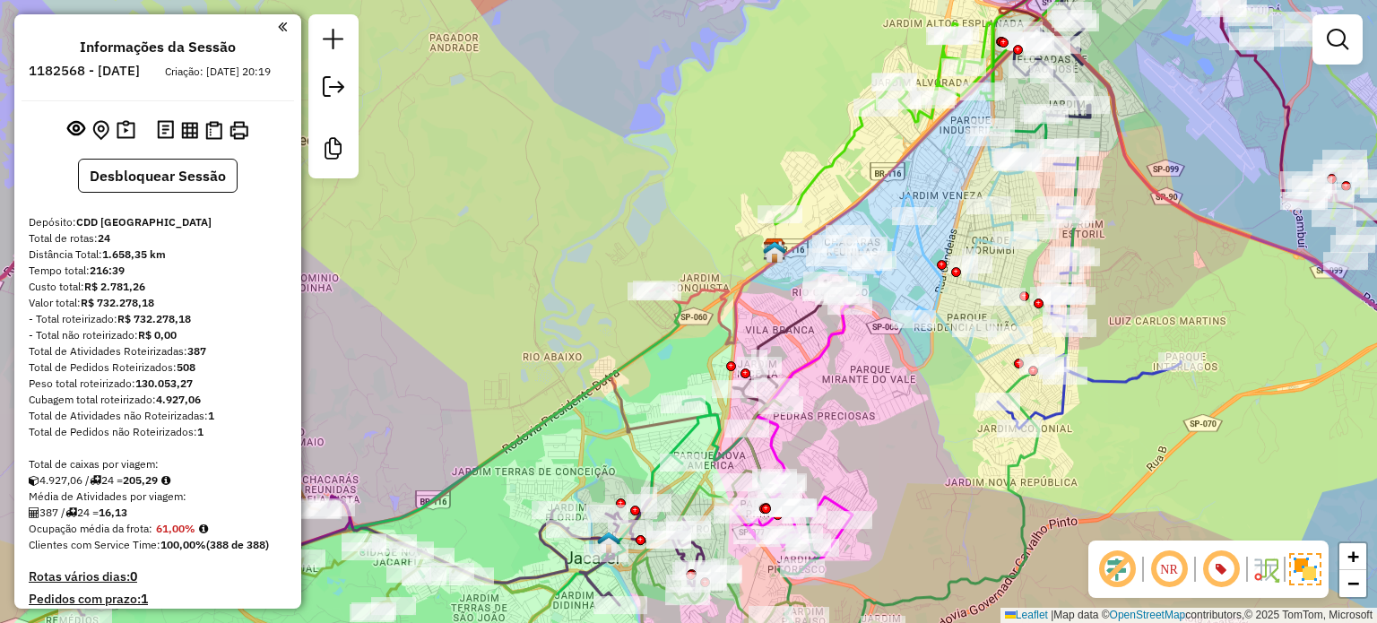
drag, startPoint x: 1093, startPoint y: 309, endPoint x: 1121, endPoint y: 254, distance: 62.5
click at [1121, 254] on div "Janela de atendimento Grade de atendimento Capacidade Transportadoras Veículos …" at bounding box center [688, 311] width 1377 height 623
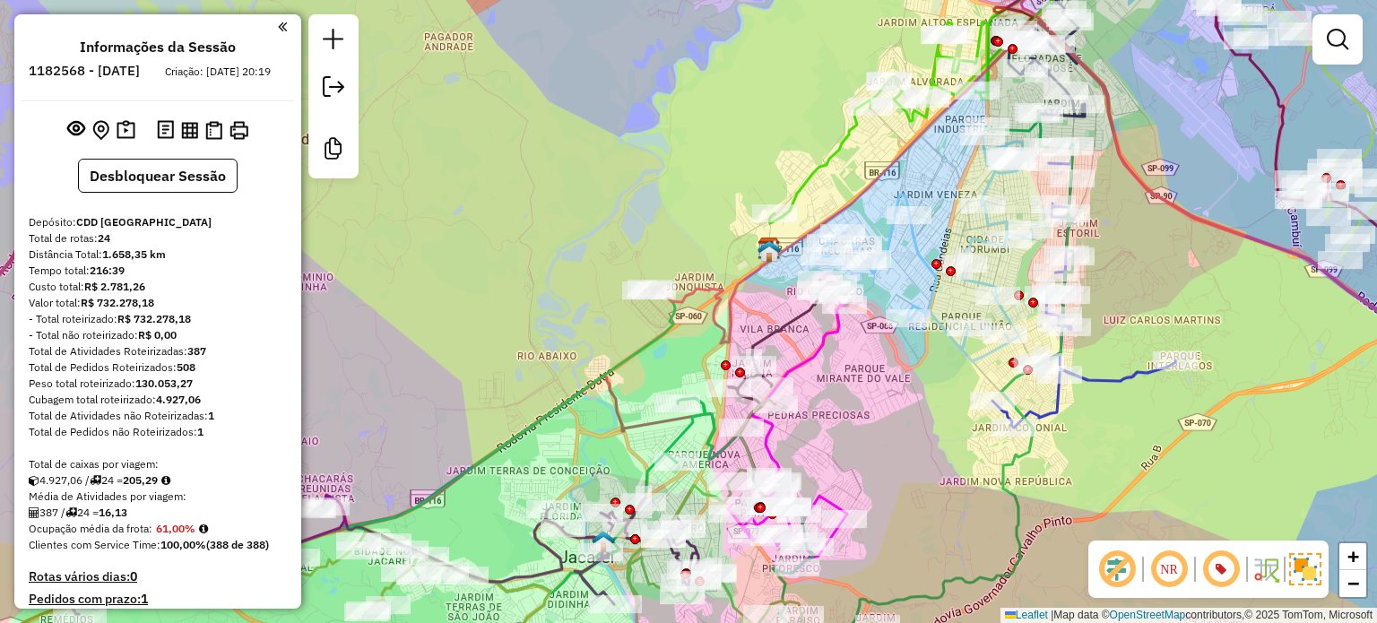
drag, startPoint x: 1138, startPoint y: 420, endPoint x: 1079, endPoint y: 372, distance: 75.9
click at [1079, 372] on div "Janela de atendimento Grade de atendimento Capacidade Transportadoras Veículos …" at bounding box center [688, 311] width 1377 height 623
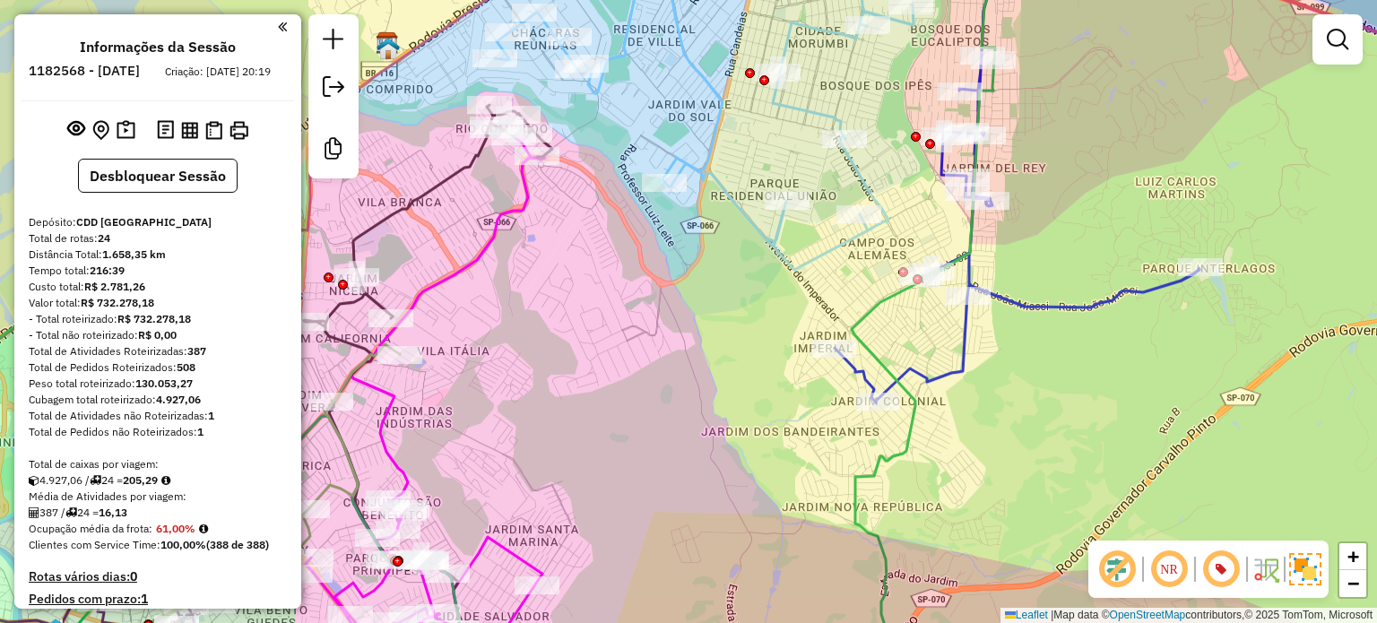
drag, startPoint x: 1056, startPoint y: 394, endPoint x: 1088, endPoint y: 408, distance: 35.3
click at [1088, 408] on div "Janela de atendimento Grade de atendimento Capacidade Transportadoras Veículos …" at bounding box center [688, 311] width 1377 height 623
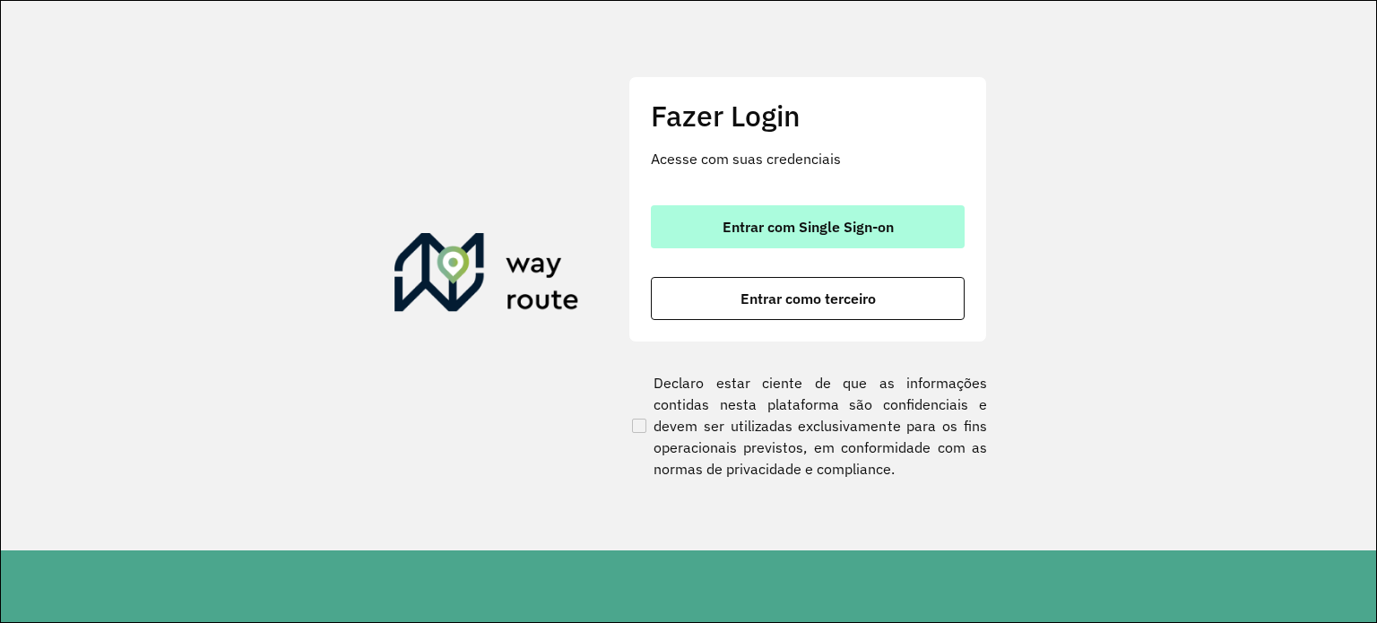
click at [688, 238] on button "Entrar com Single Sign-on" at bounding box center [808, 226] width 314 height 43
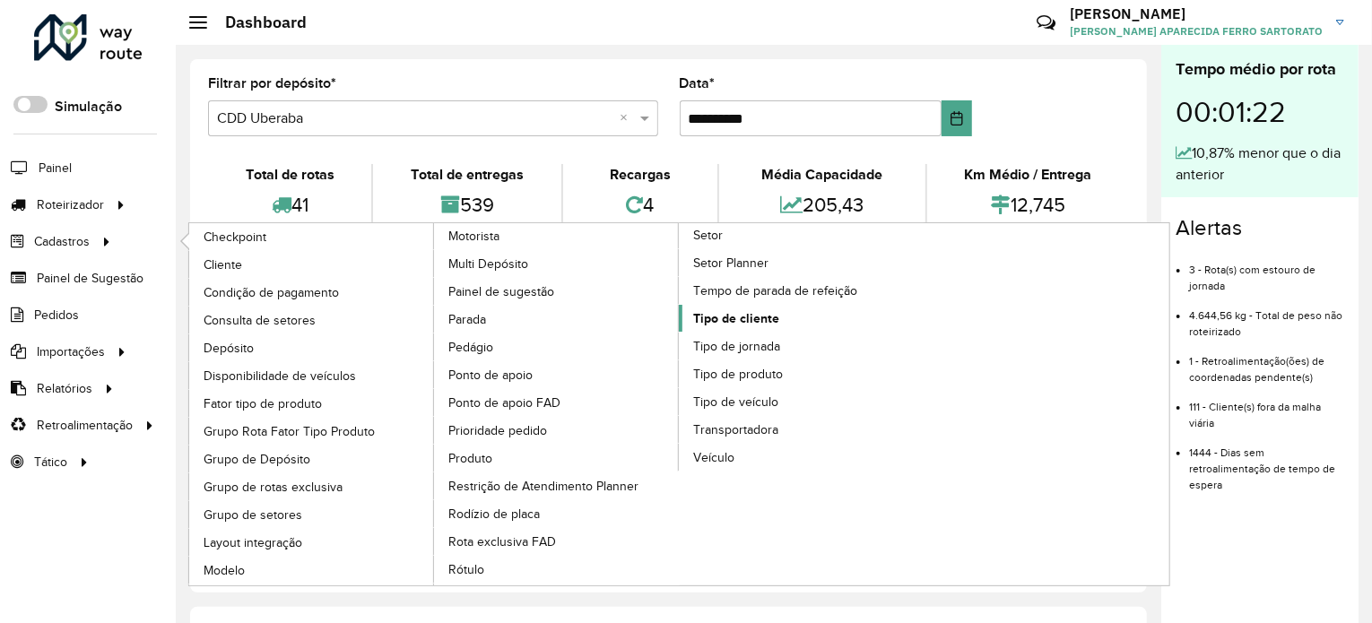
click at [717, 309] on span "Tipo de cliente" at bounding box center [736, 318] width 86 height 19
click at [719, 312] on span "Tipo de cliente" at bounding box center [736, 318] width 86 height 19
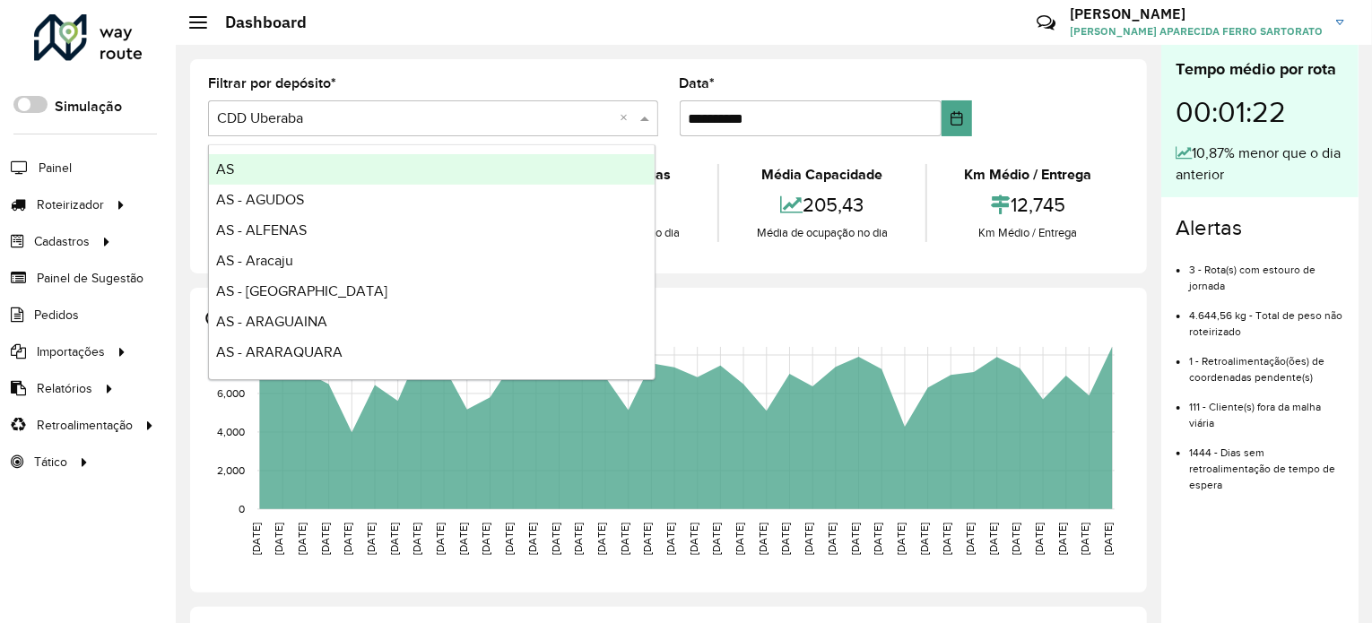
click at [351, 113] on input "text" at bounding box center [415, 119] width 396 height 22
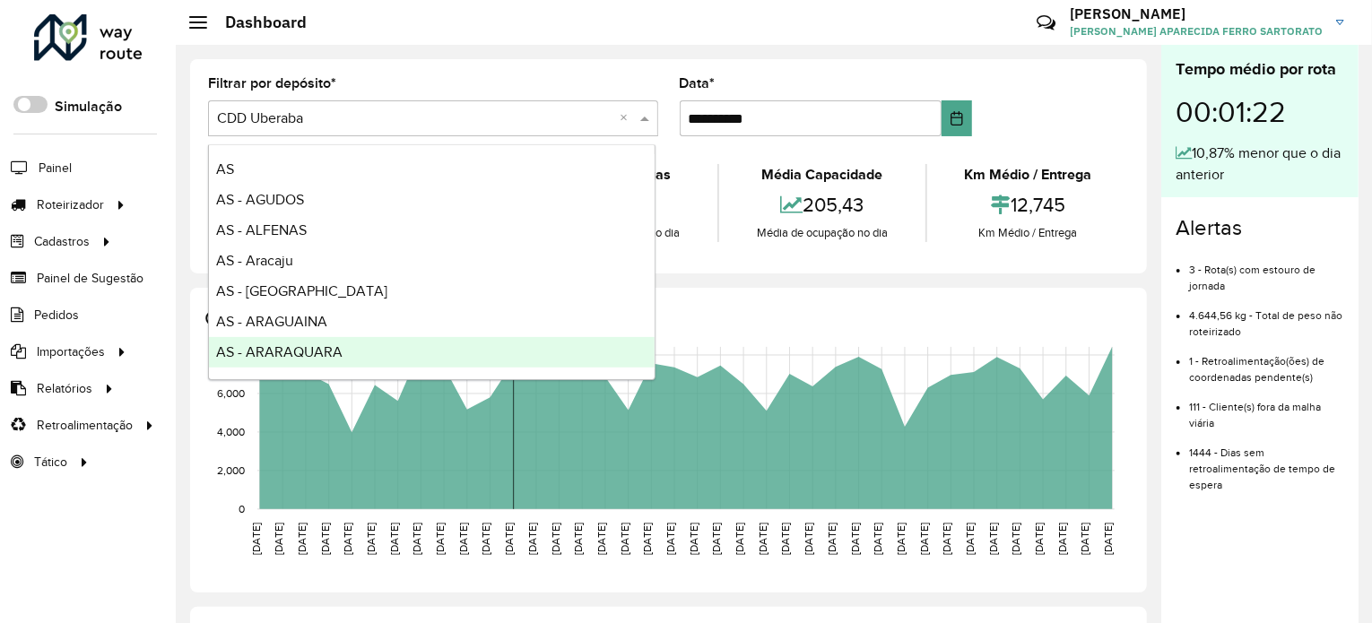
click at [511, 440] on rect at bounding box center [685, 428] width 857 height 162
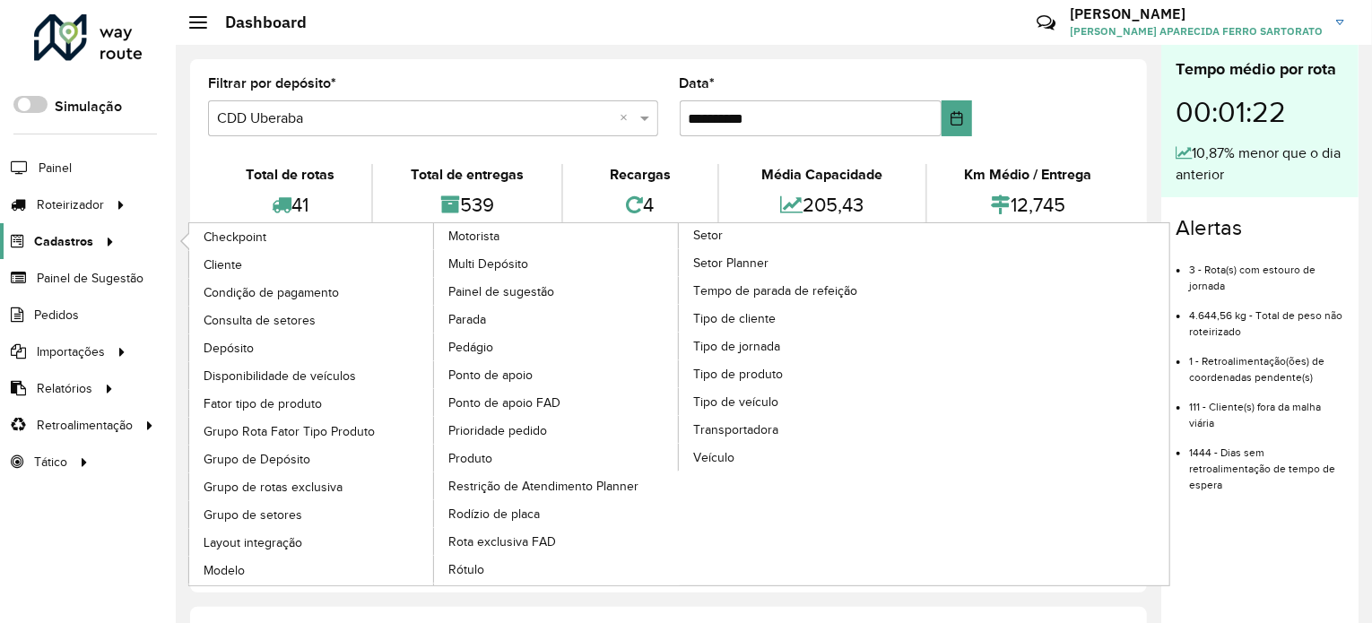
click at [65, 248] on span "Cadastros" at bounding box center [63, 241] width 59 height 19
click at [717, 311] on span "Tipo de cliente" at bounding box center [736, 318] width 86 height 19
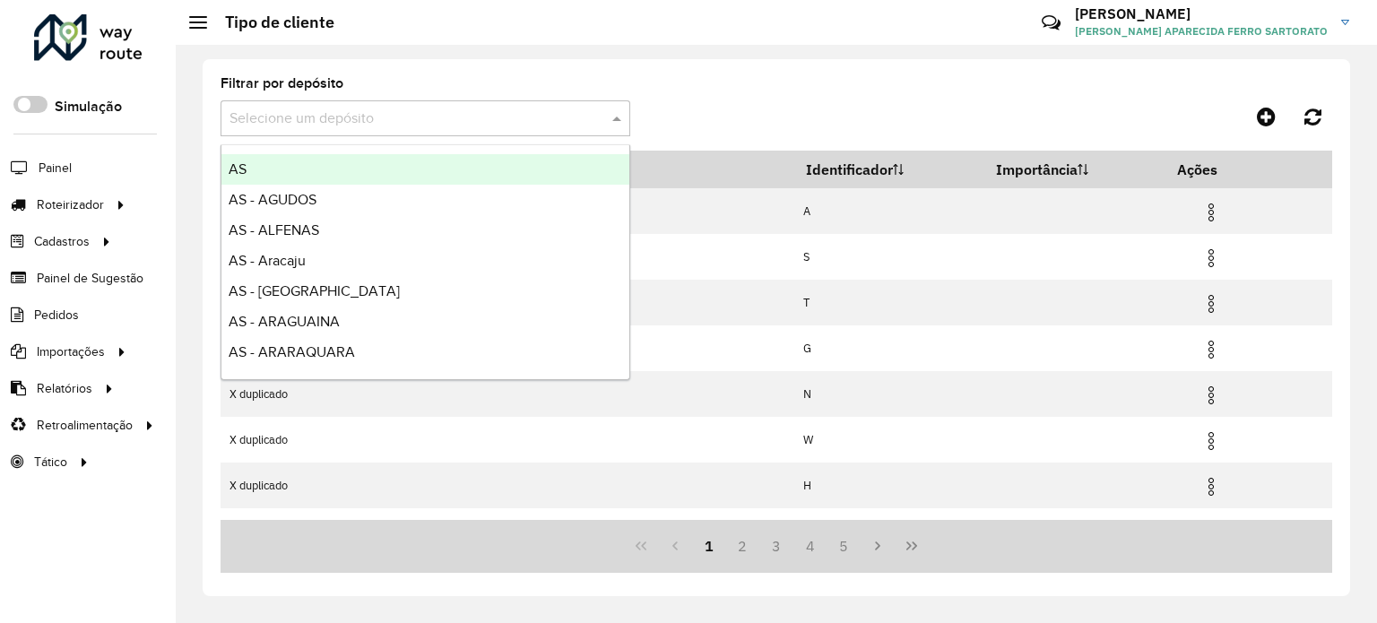
click at [416, 114] on input "text" at bounding box center [407, 119] width 356 height 22
click at [352, 124] on input "text" at bounding box center [407, 119] width 356 height 22
click at [392, 114] on input "text" at bounding box center [407, 119] width 356 height 22
click at [365, 116] on input "text" at bounding box center [407, 119] width 356 height 22
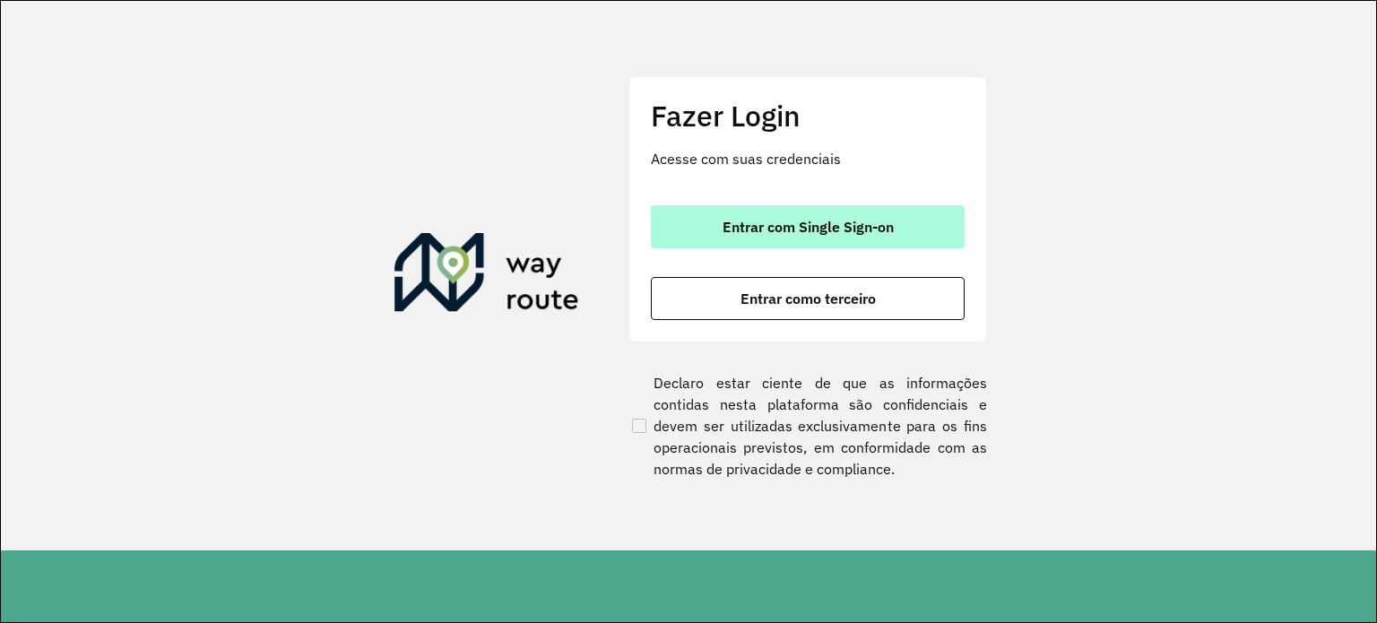
click at [718, 224] on button "Entrar com Single Sign-on" at bounding box center [808, 226] width 314 height 43
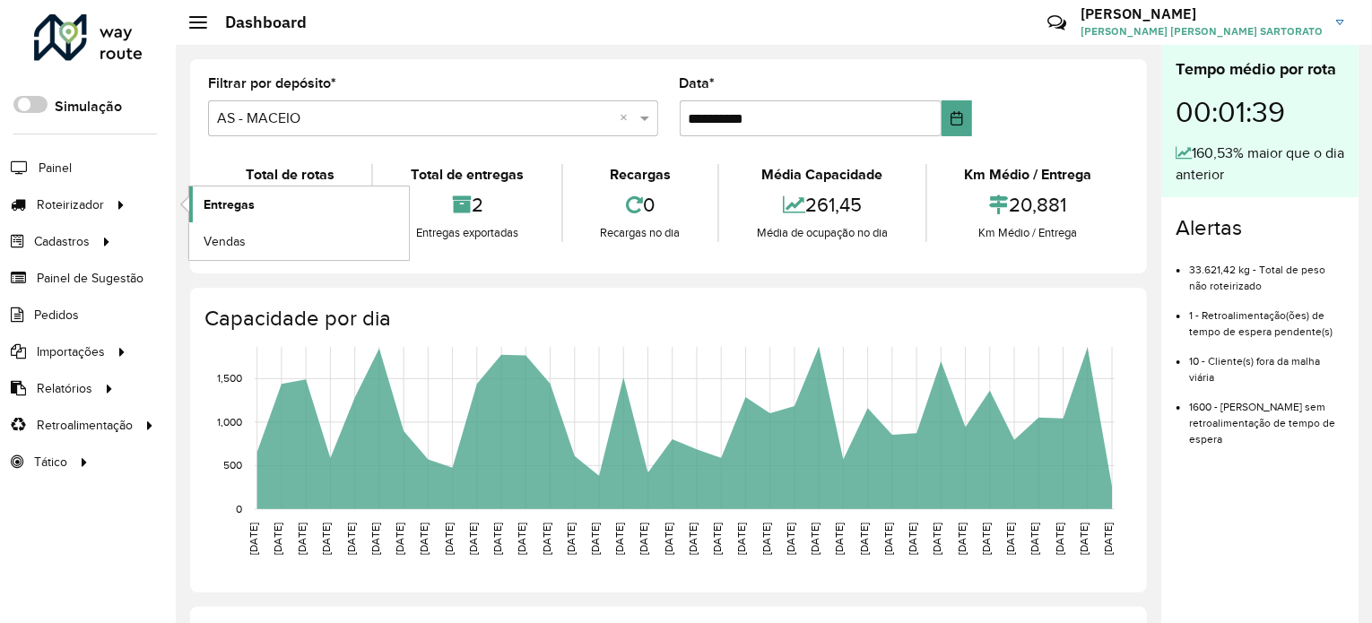
click at [237, 203] on span "Entregas" at bounding box center [228, 204] width 51 height 19
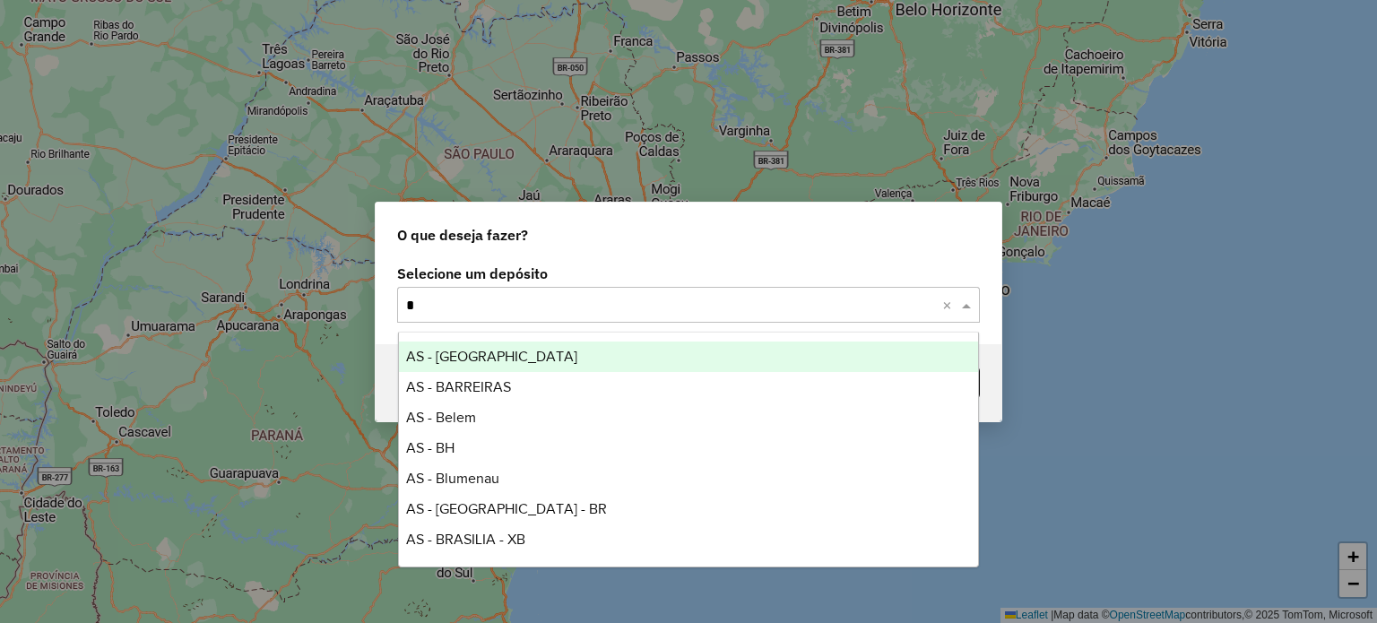
type input "**"
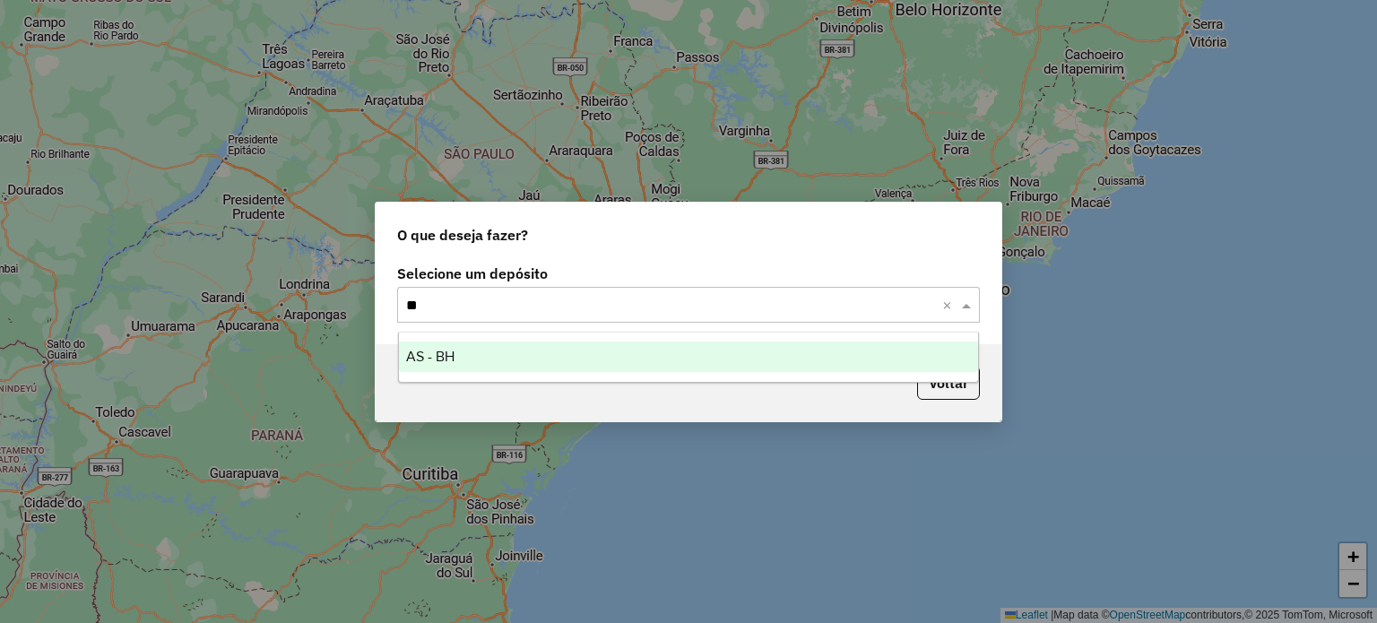
click at [466, 363] on div "AS - BH" at bounding box center [689, 357] width 580 height 30
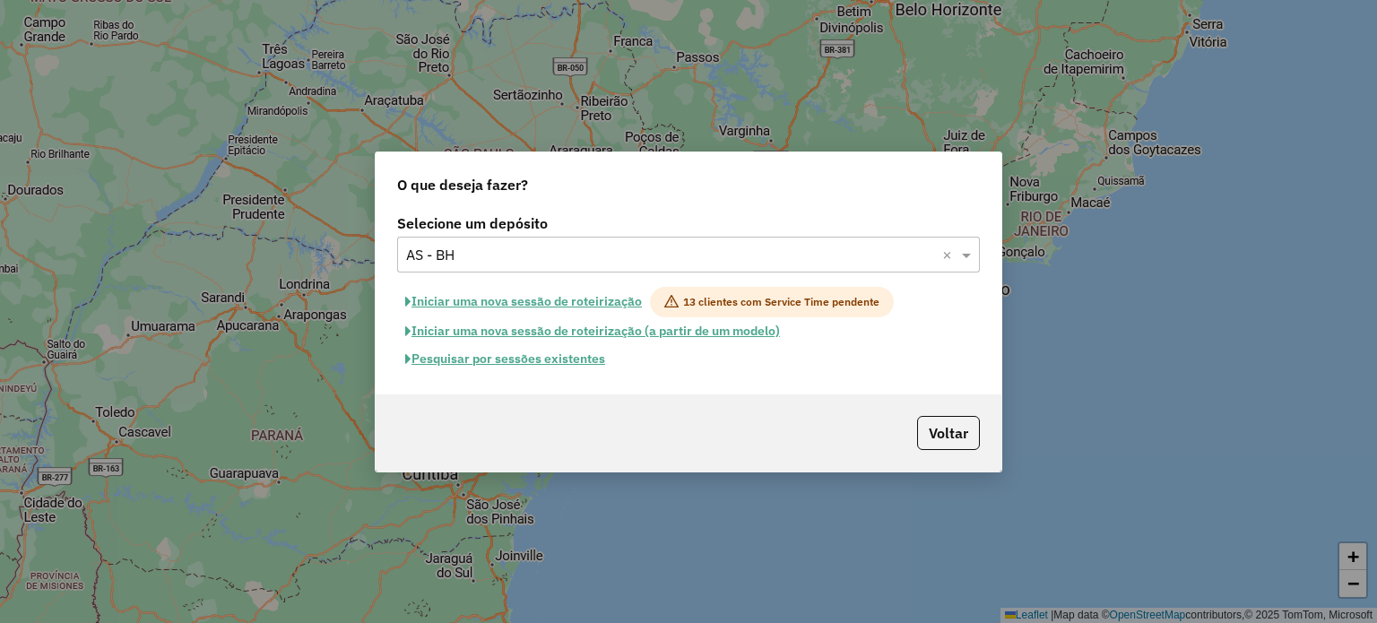
click at [484, 297] on button "Iniciar uma nova sessão de roteirização" at bounding box center [523, 302] width 253 height 30
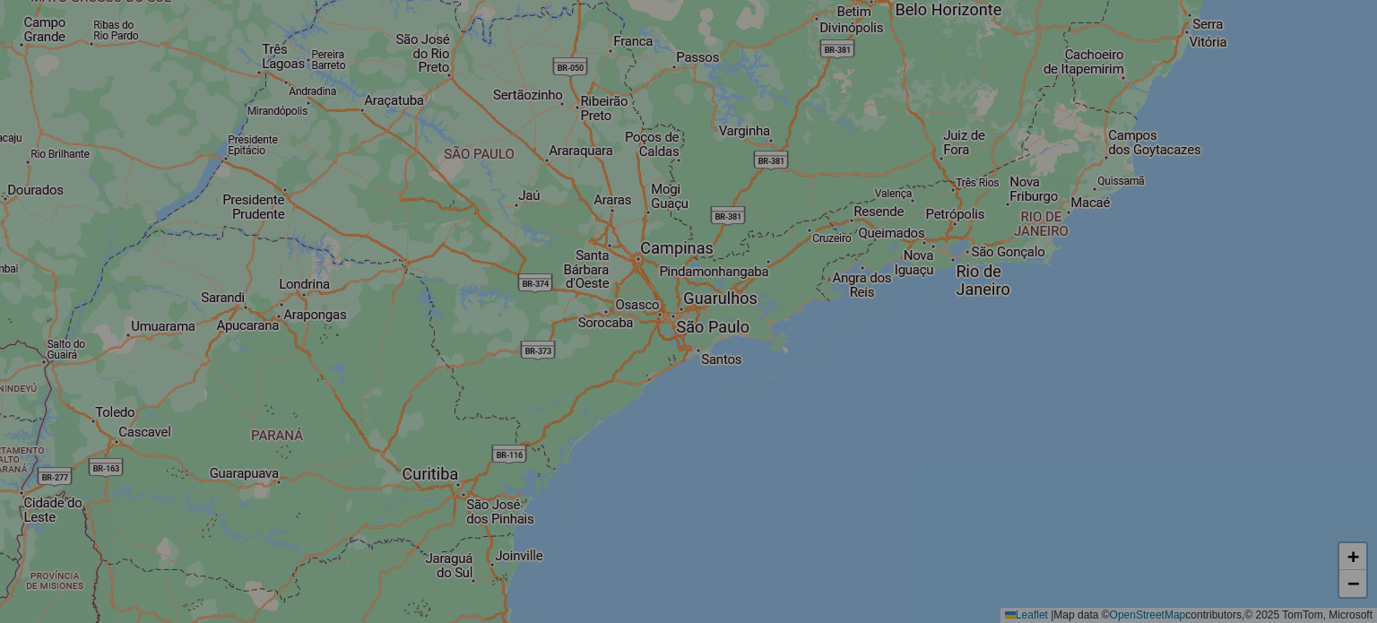
select select "*"
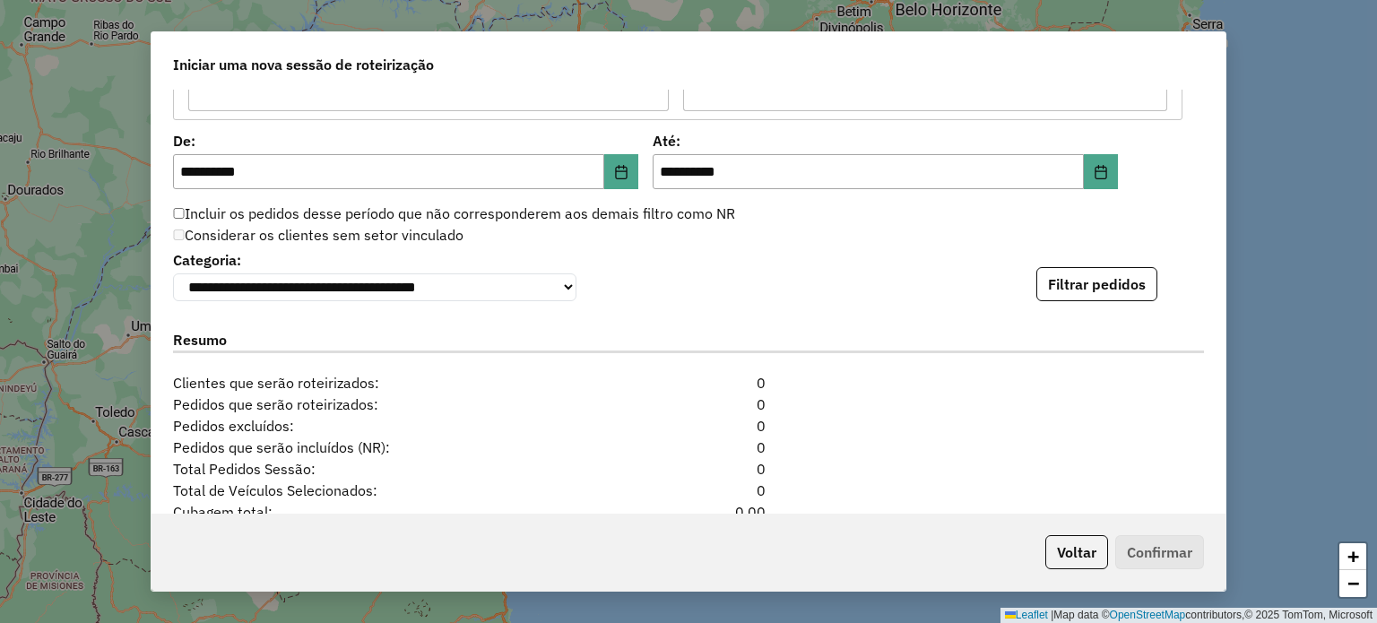
scroll to position [1793, 0]
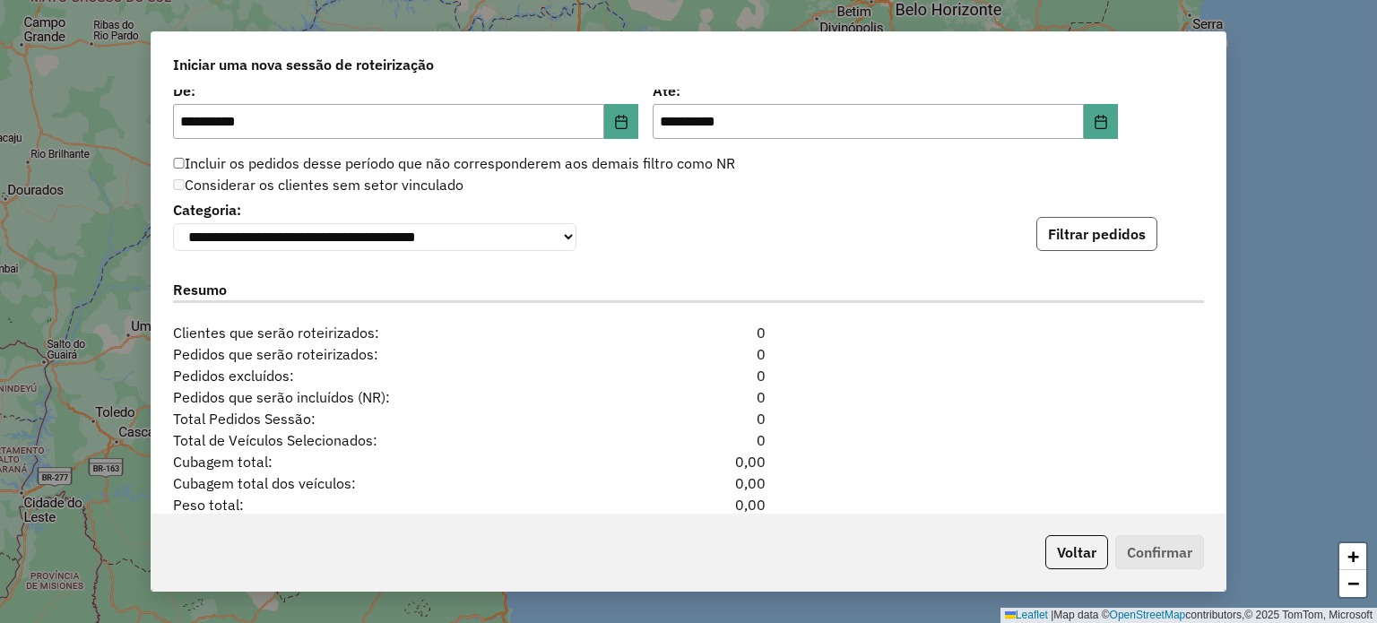
click at [1078, 238] on button "Filtrar pedidos" at bounding box center [1096, 234] width 121 height 34
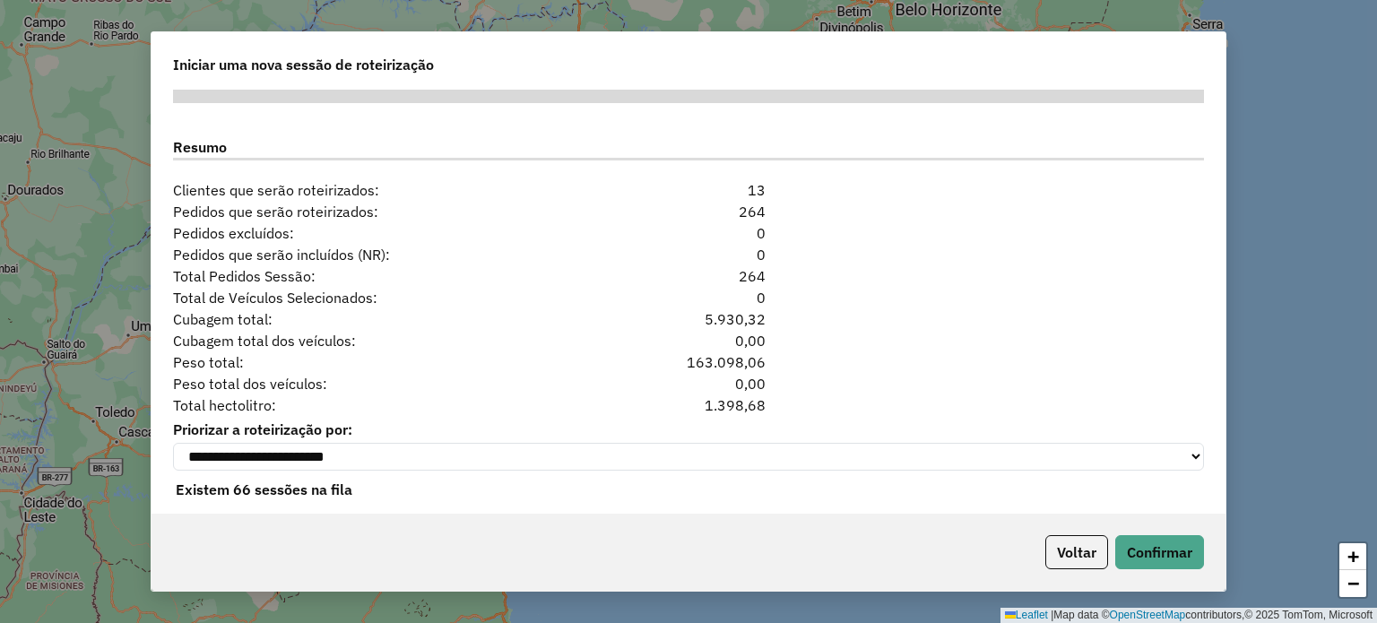
scroll to position [2330, 0]
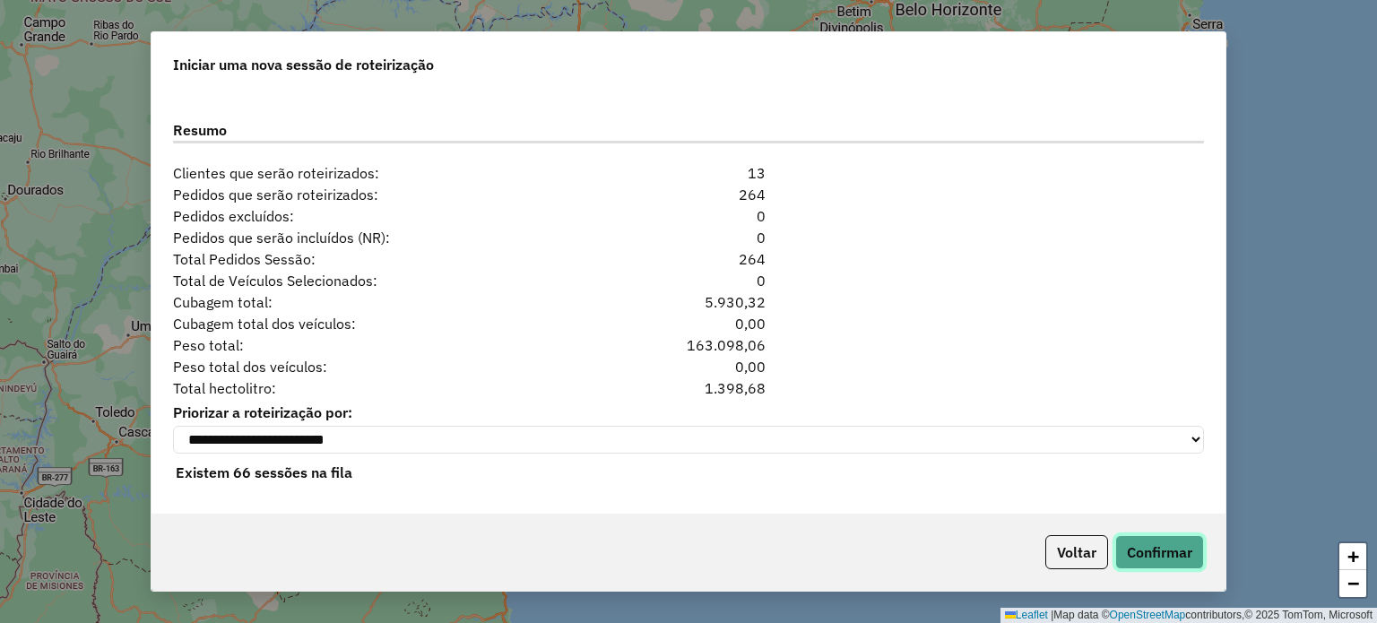
click at [1143, 549] on button "Confirmar" at bounding box center [1159, 552] width 89 height 34
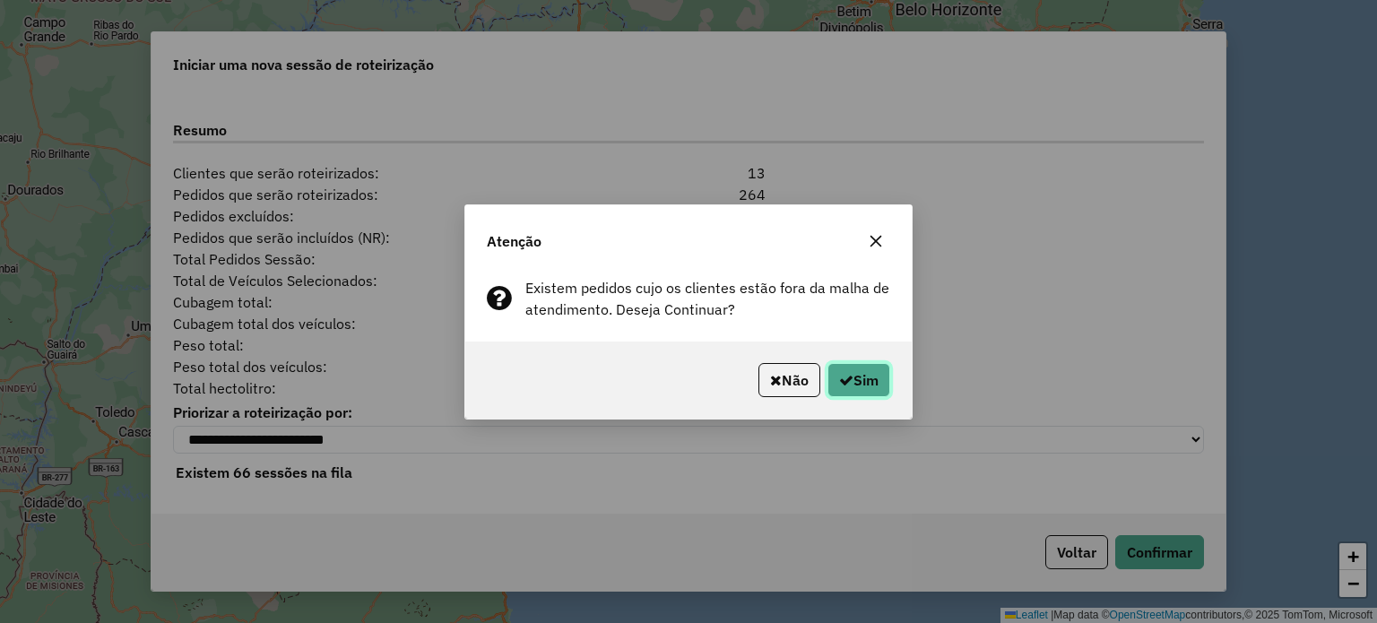
click at [861, 378] on button "Sim" at bounding box center [858, 380] width 63 height 34
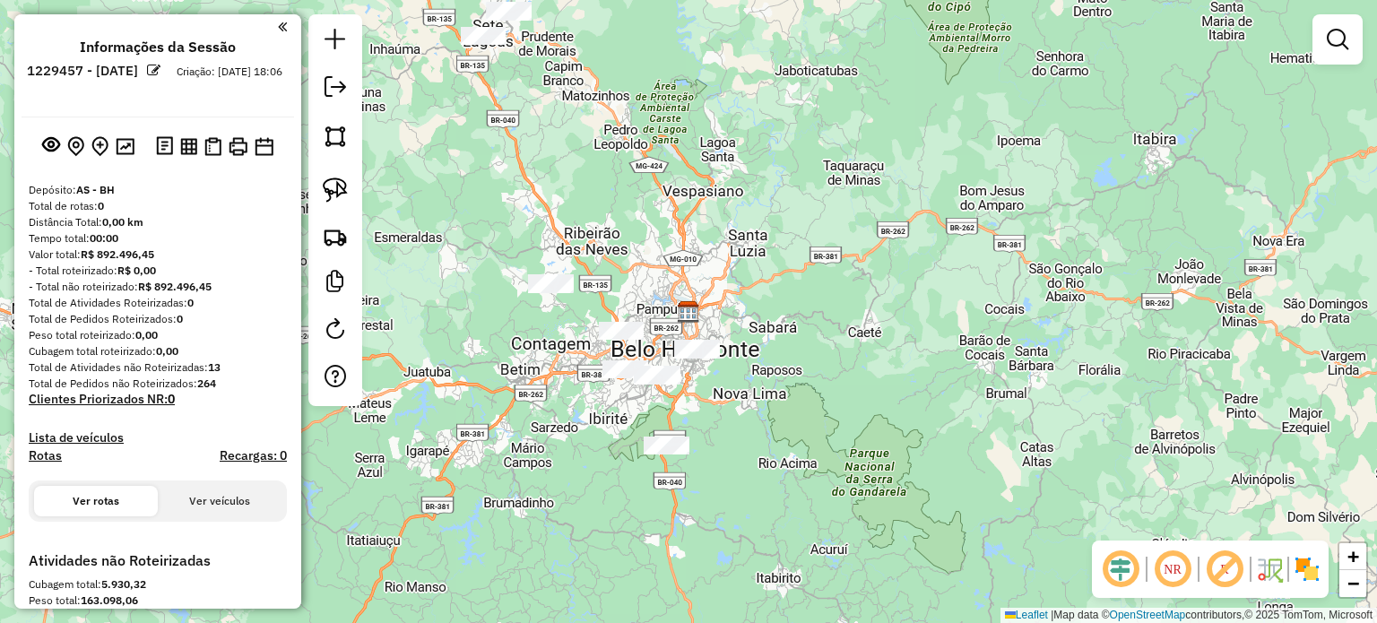
click at [1309, 572] on img at bounding box center [1307, 569] width 29 height 29
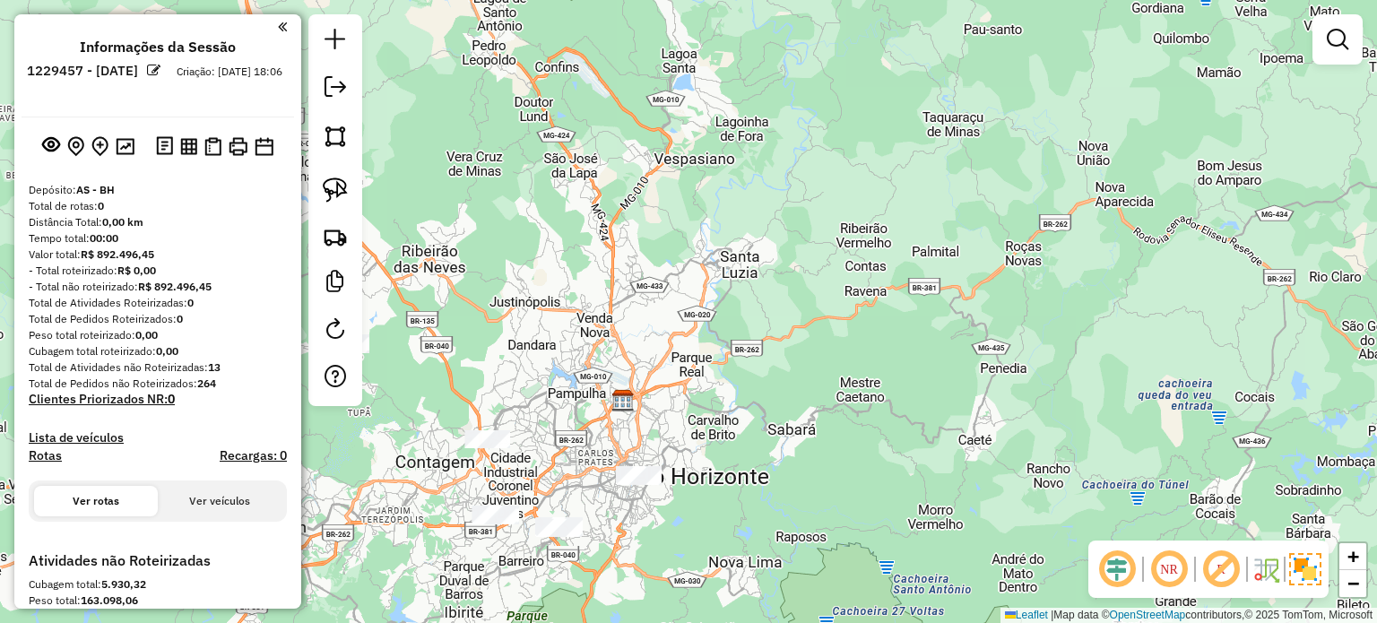
drag, startPoint x: 913, startPoint y: 331, endPoint x: 1077, endPoint y: 340, distance: 163.4
click at [1078, 340] on div "Janela de atendimento Grade de atendimento Capacidade Transportadoras Veículos …" at bounding box center [688, 311] width 1377 height 623
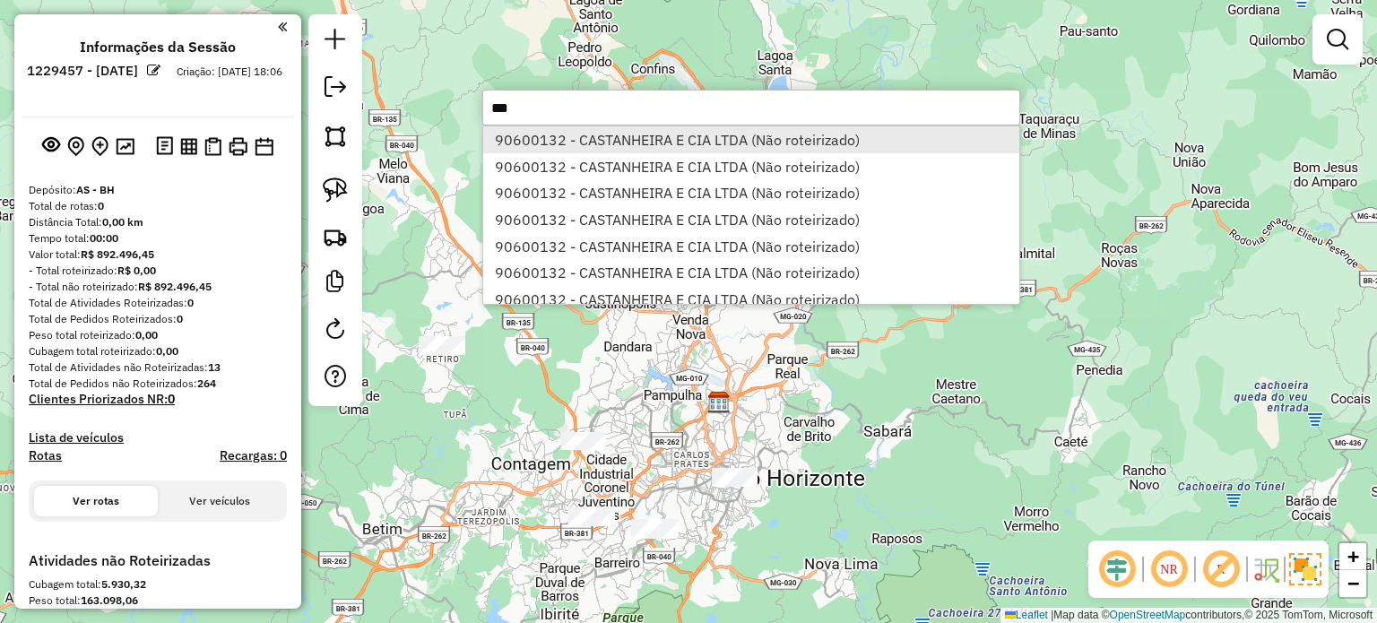
type input "***"
click at [853, 139] on li "90600132 - CASTANHEIRA E CIA LTDA (Não roteirizado)" at bounding box center [751, 139] width 536 height 27
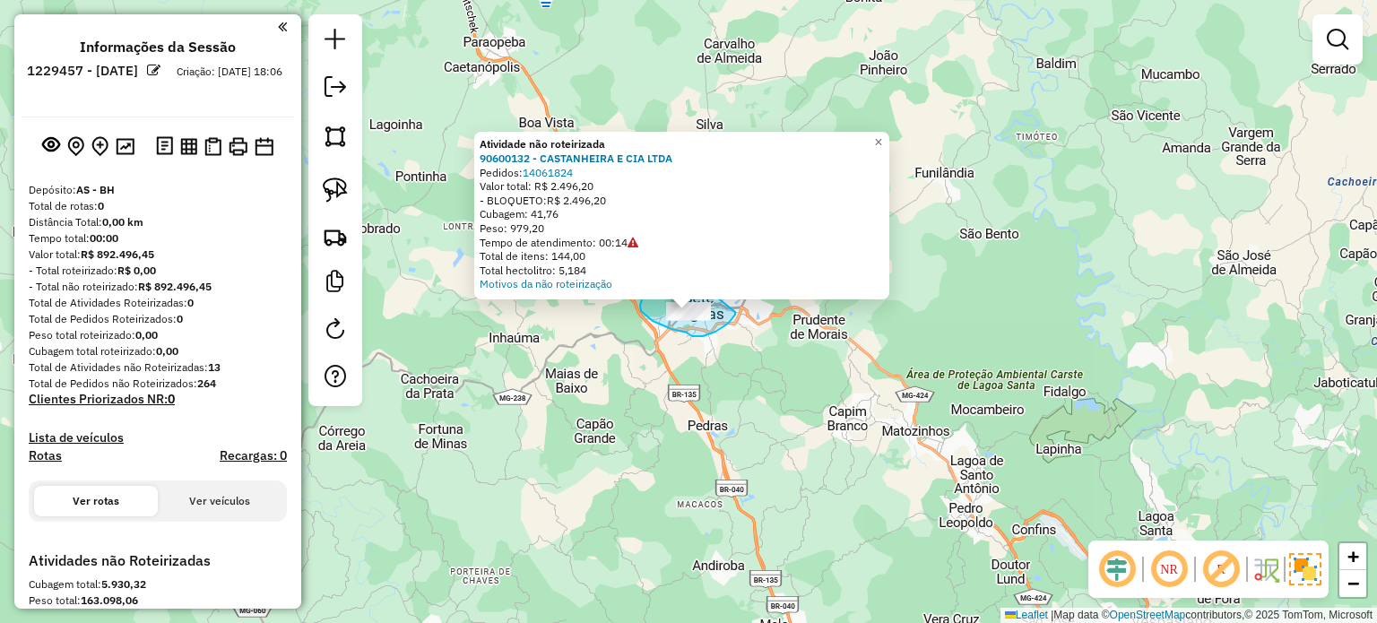
drag, startPoint x: 735, startPoint y: 312, endPoint x: 698, endPoint y: 282, distance: 47.2
click at [698, 282] on div "Atividade não roteirizada 90600132 - CASTANHEIRA E CIA LTDA Pedidos: 14061824 V…" at bounding box center [688, 311] width 1377 height 623
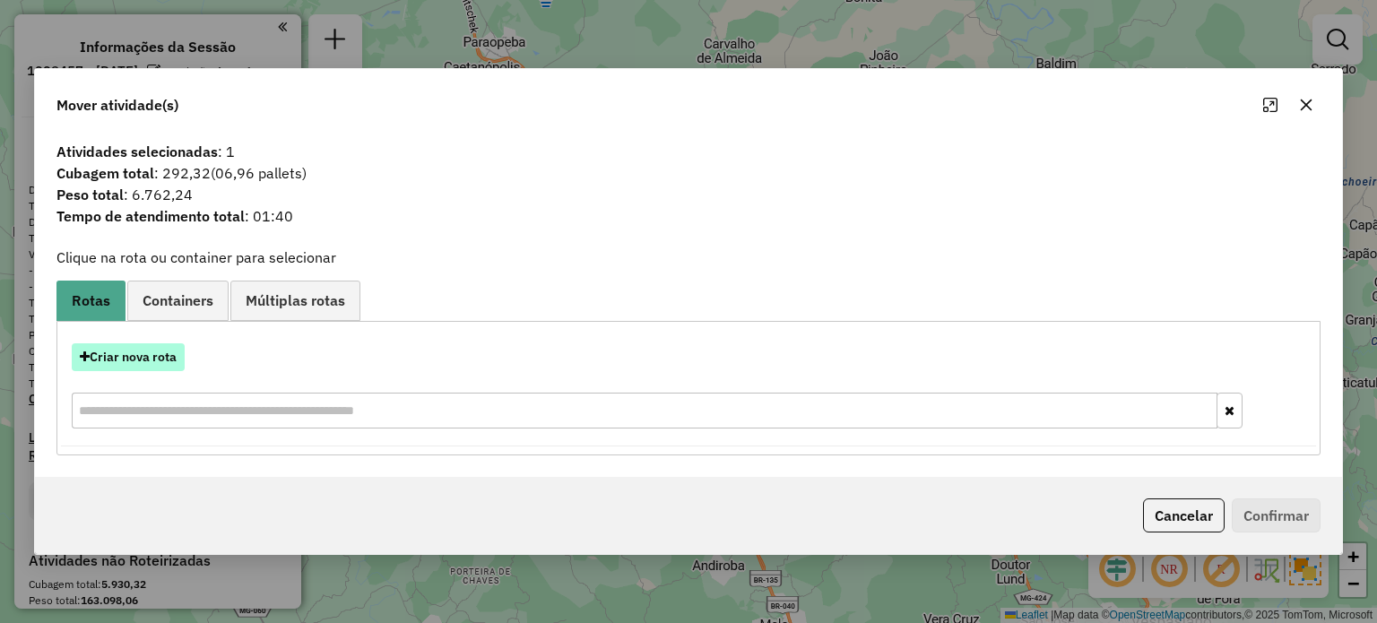
click at [132, 362] on button "Criar nova rota" at bounding box center [128, 357] width 113 height 28
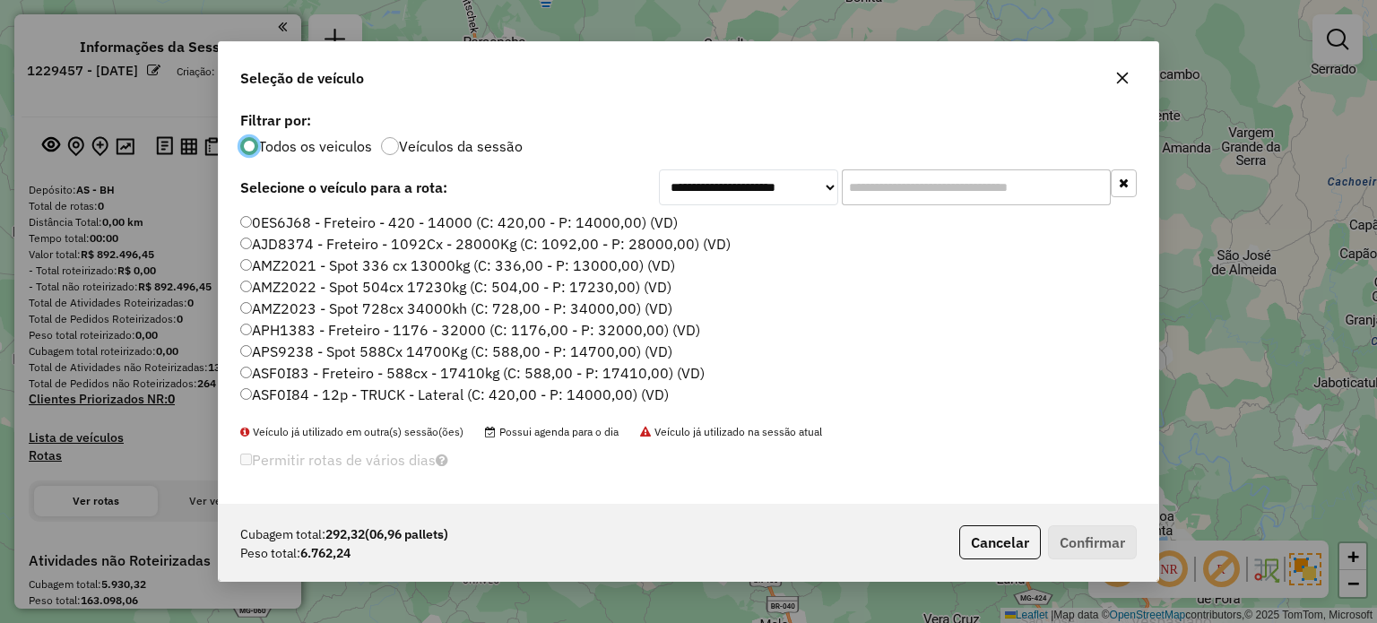
scroll to position [9, 5]
click at [897, 187] on input "text" at bounding box center [976, 187] width 269 height 36
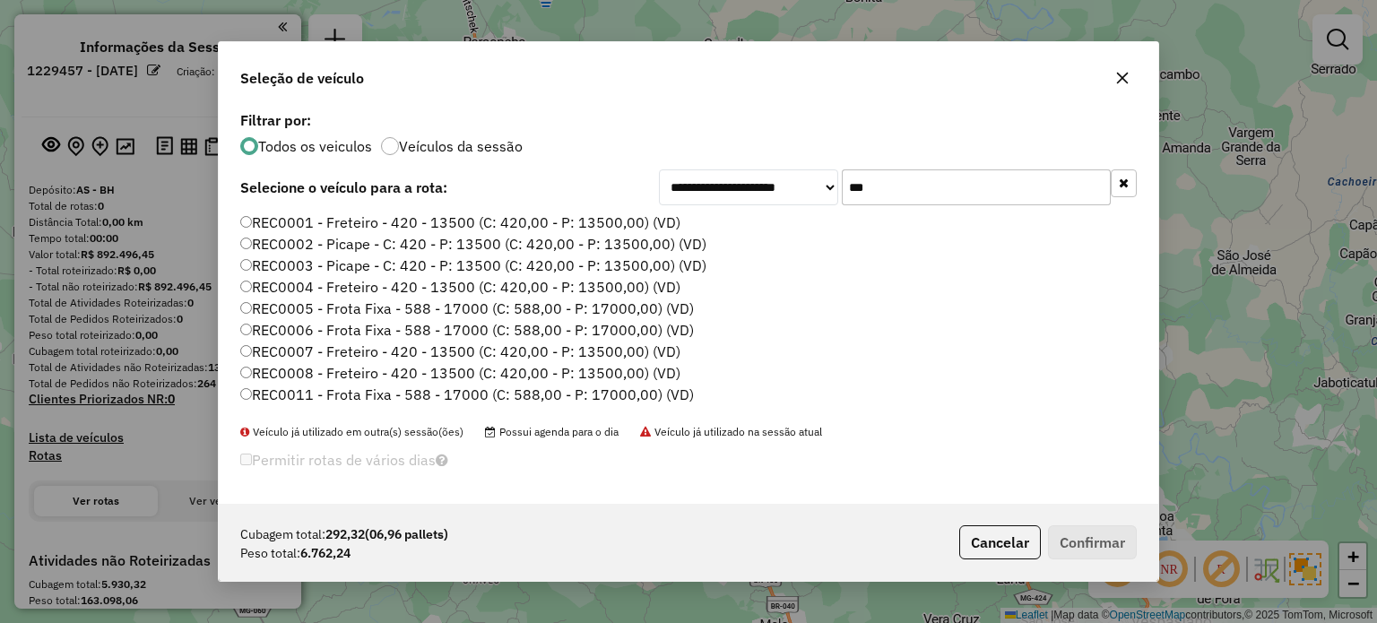
type input "***"
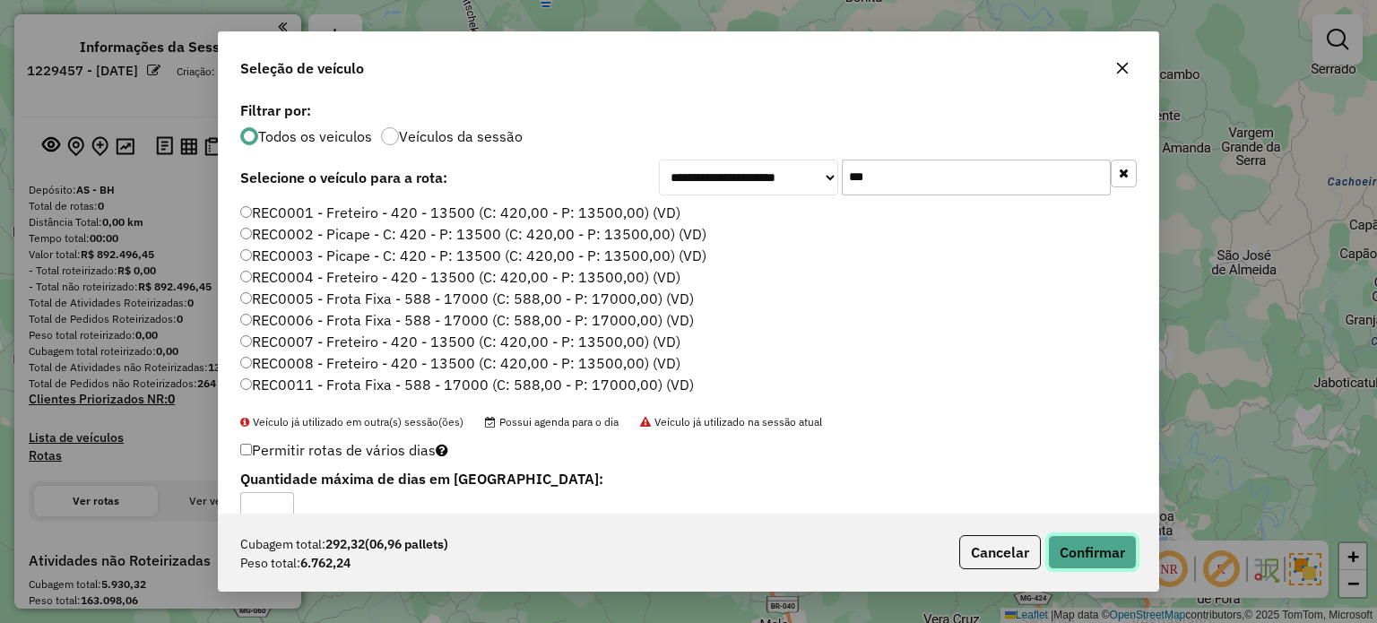
click at [1088, 541] on button "Confirmar" at bounding box center [1092, 552] width 89 height 34
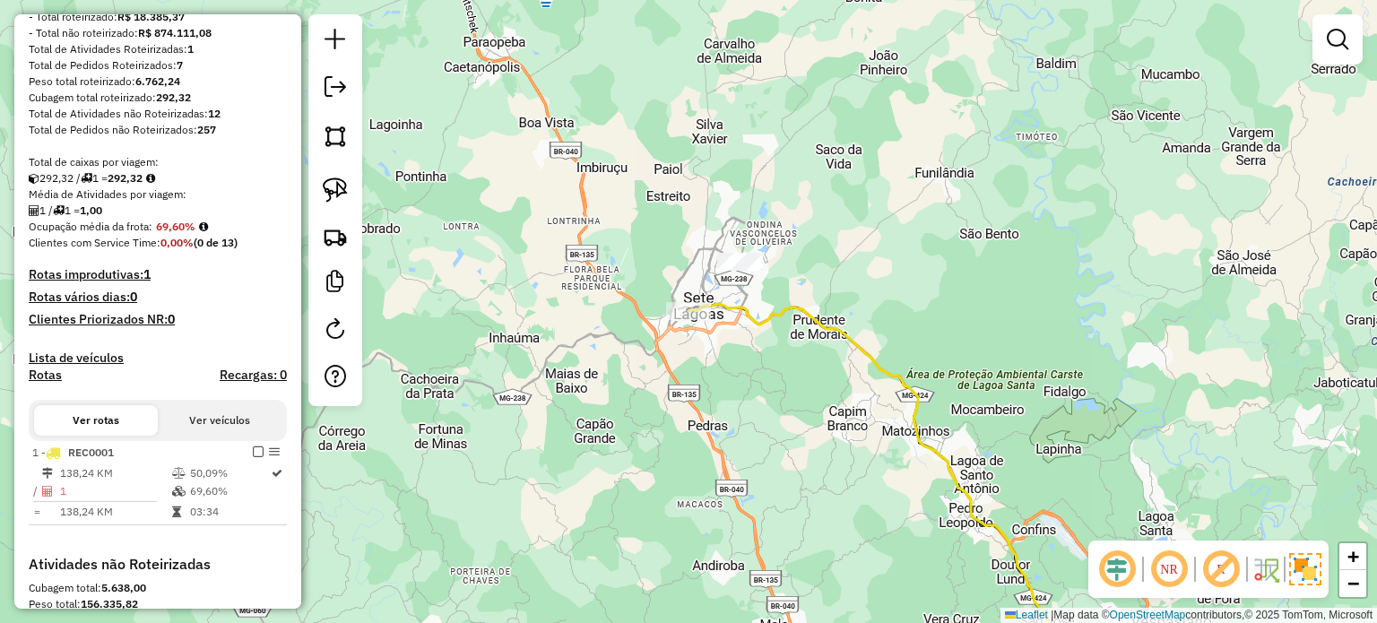
scroll to position [269, 0]
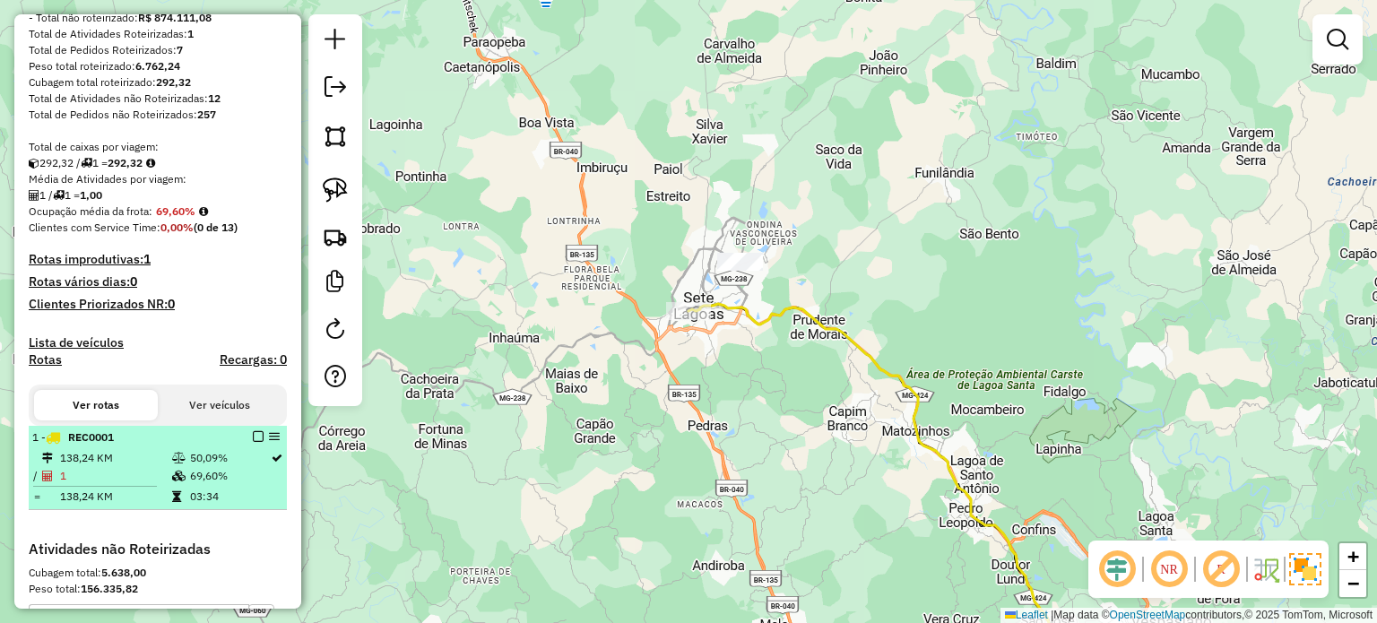
click at [253, 437] on em at bounding box center [258, 436] width 11 height 11
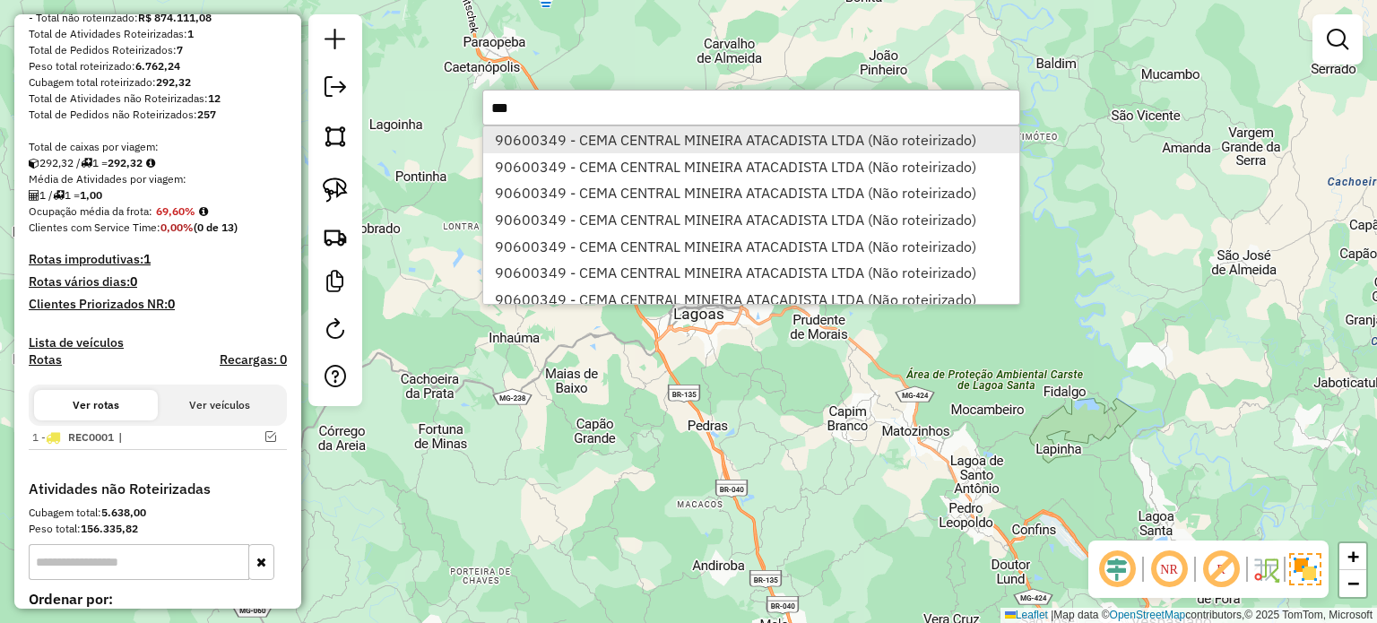
type input "***"
click at [619, 135] on li "90600349 - CEMA CENTRAL MINEIRA ATACADISTA LTDA (Não roteirizado)" at bounding box center [751, 139] width 536 height 27
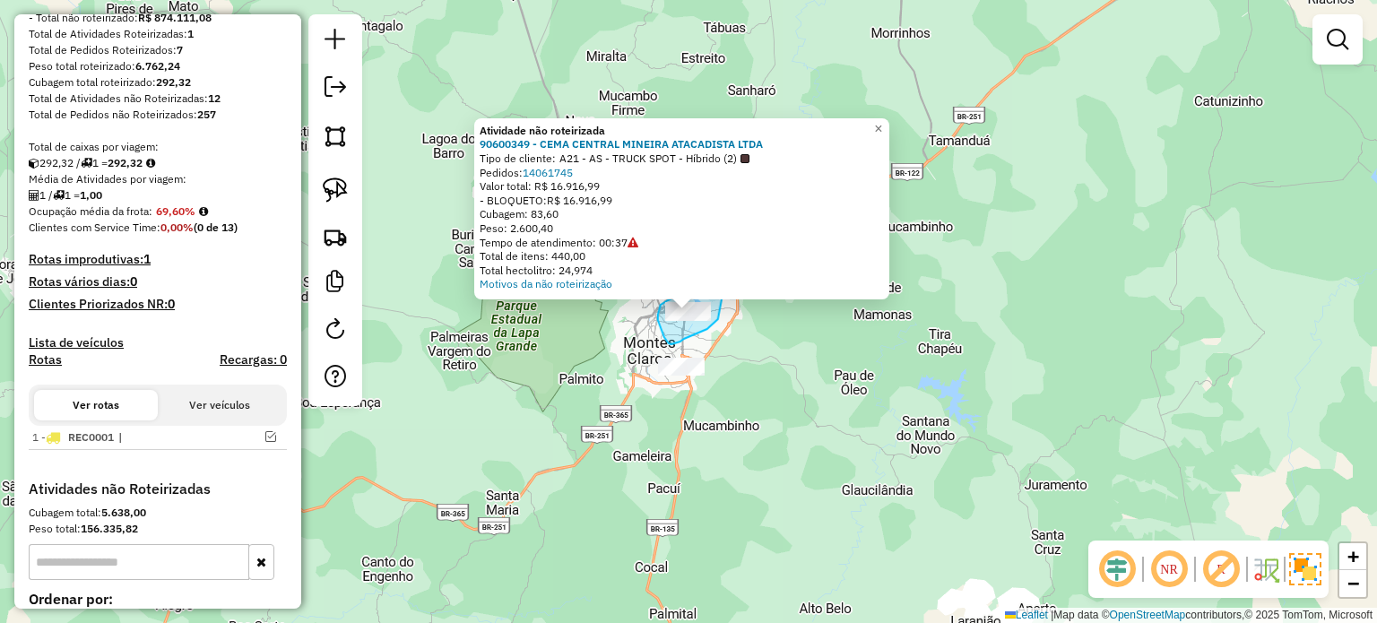
drag, startPoint x: 717, startPoint y: 320, endPoint x: 724, endPoint y: 281, distance: 39.2
click at [724, 281] on div "Atividade não roteirizada 90600349 - CEMA CENTRAL MINEIRA ATACADISTA LTDA Tipo …" at bounding box center [688, 311] width 1377 height 623
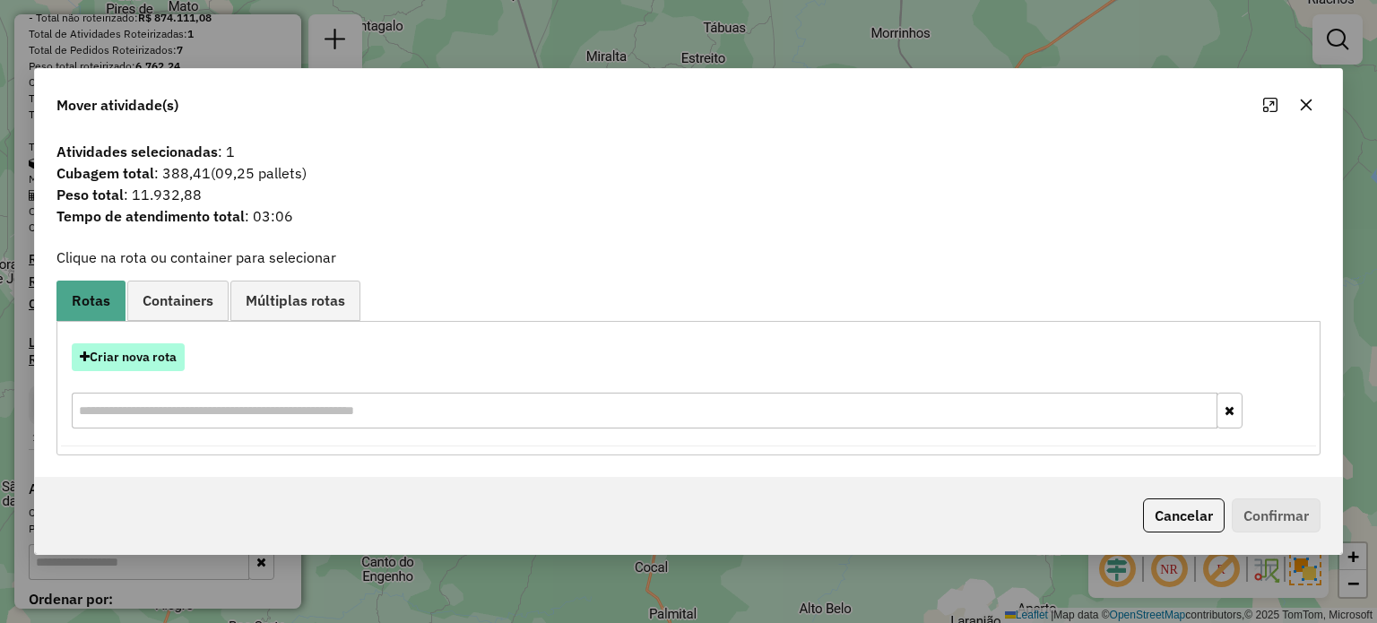
click at [93, 368] on button "Criar nova rota" at bounding box center [128, 357] width 113 height 28
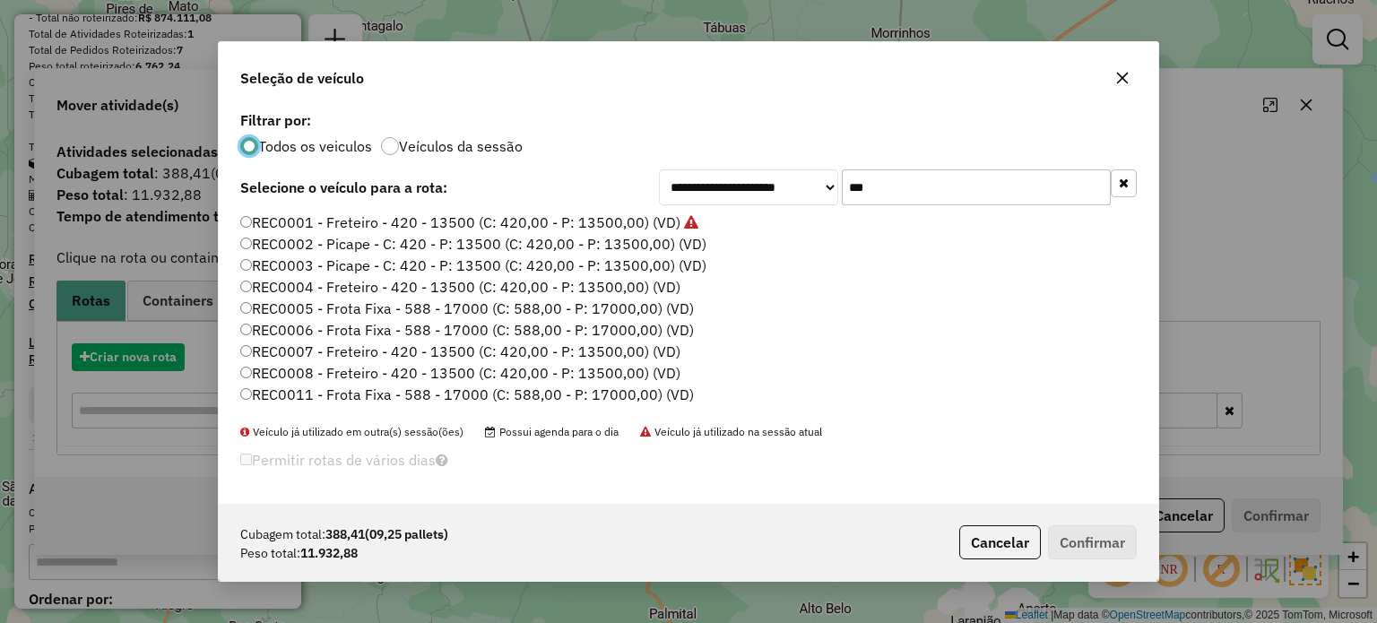
scroll to position [9, 5]
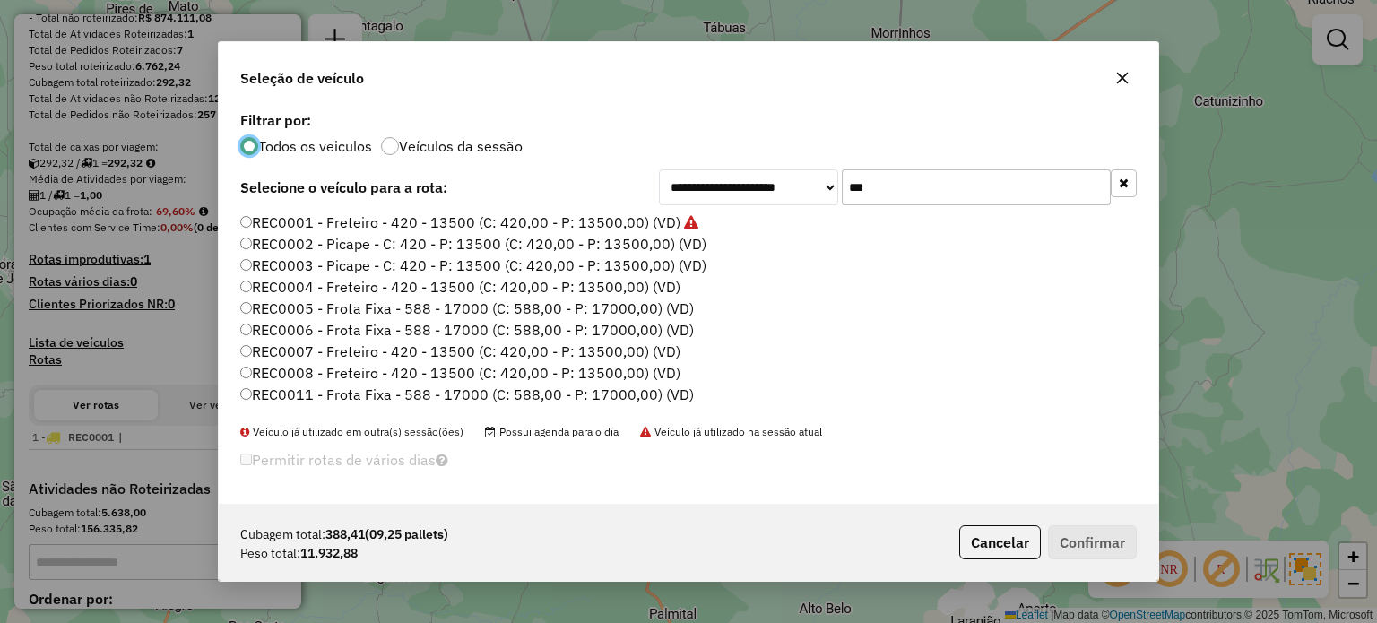
drag, startPoint x: 679, startPoint y: 196, endPoint x: 599, endPoint y: 211, distance: 81.9
click at [599, 211] on div "**********" at bounding box center [688, 305] width 939 height 397
paste input "****"
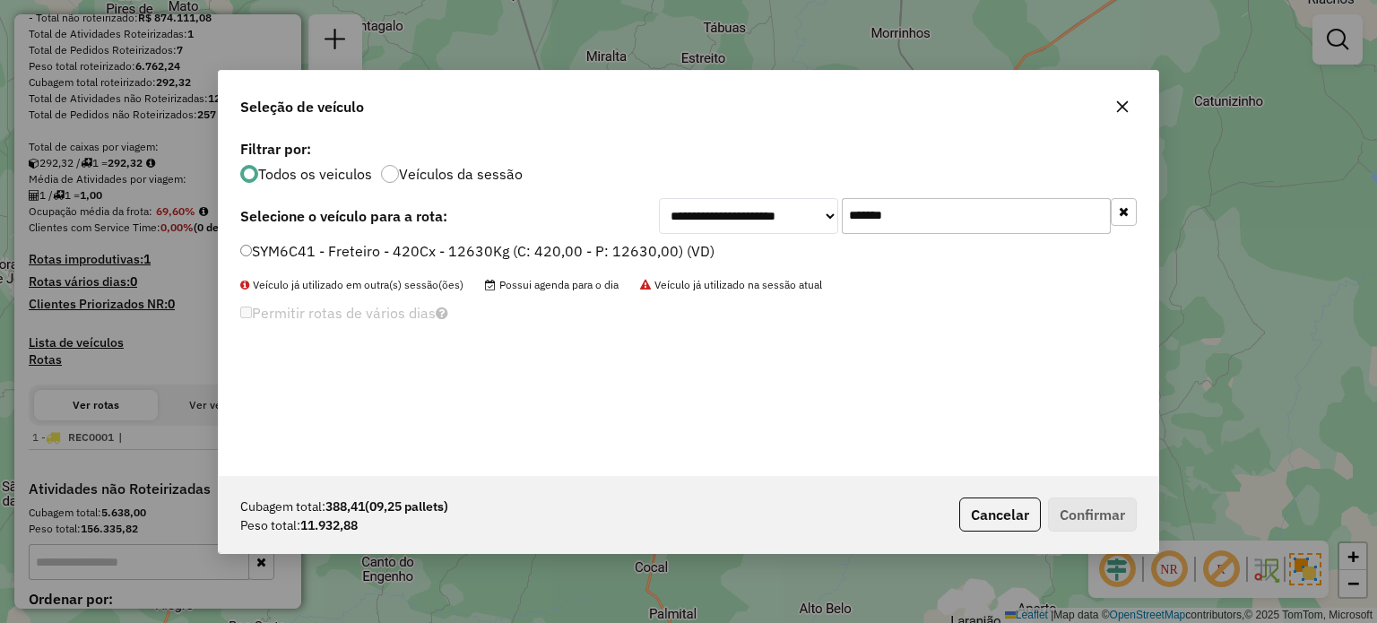
type input "*******"
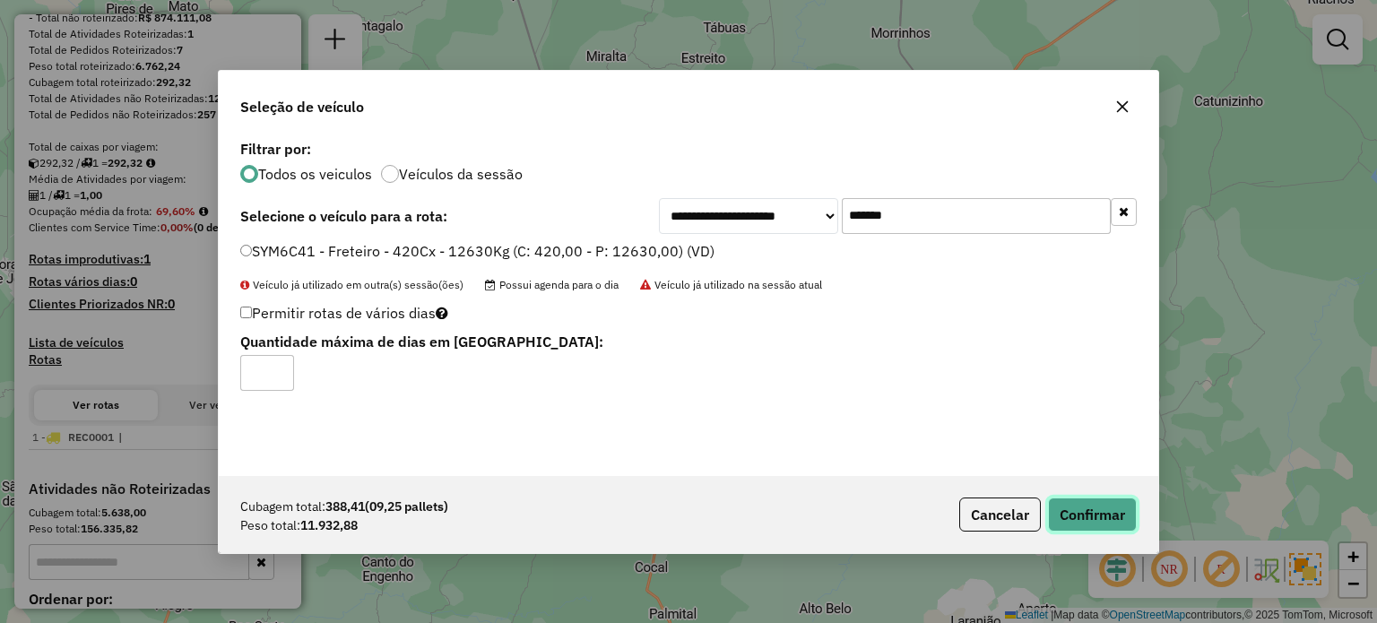
click at [1075, 510] on button "Confirmar" at bounding box center [1092, 515] width 89 height 34
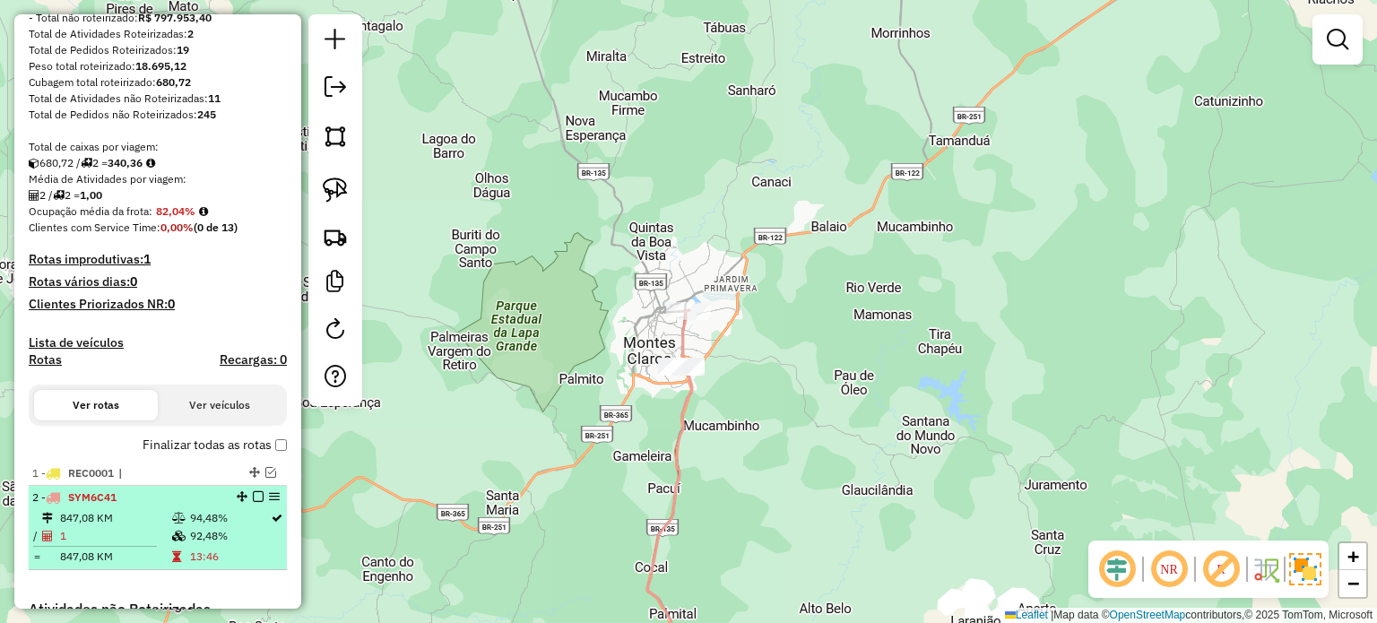
click at [253, 503] on div "2 - SYM6C41" at bounding box center [157, 497] width 251 height 16
select select "**********"
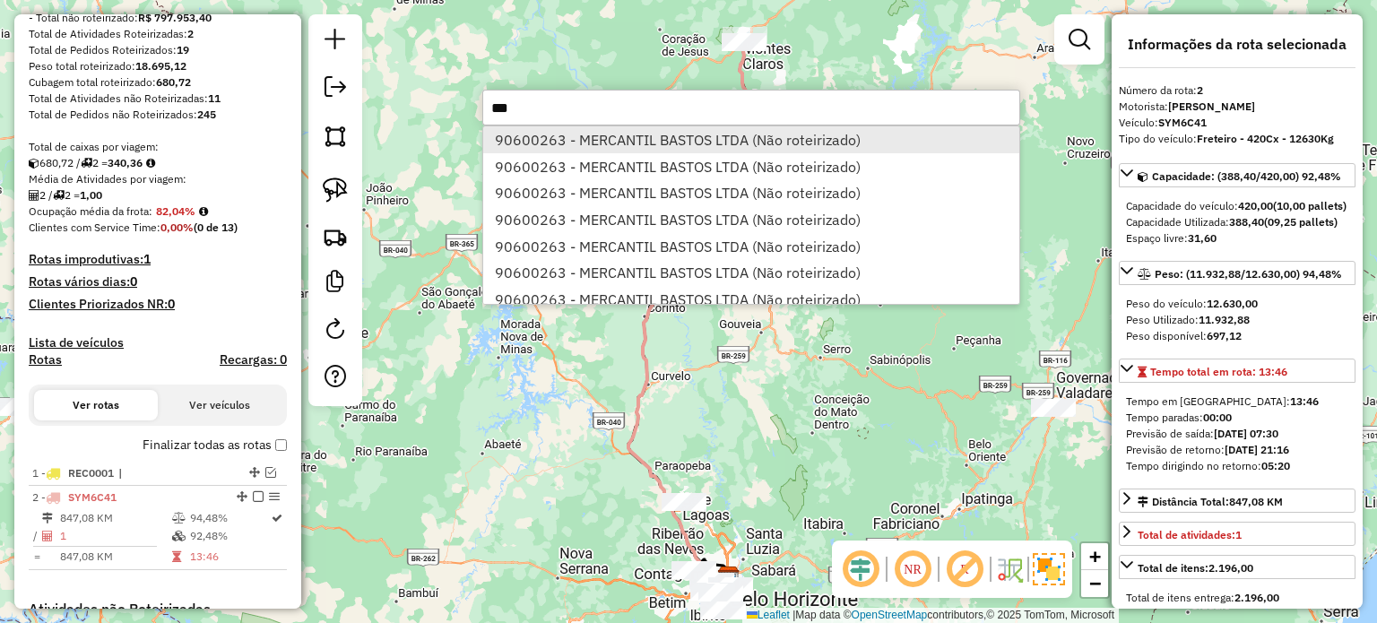
type input "***"
click at [572, 139] on li "90600263 - MERCANTIL BASTOS LTDA (Não roteirizado)" at bounding box center [751, 139] width 536 height 27
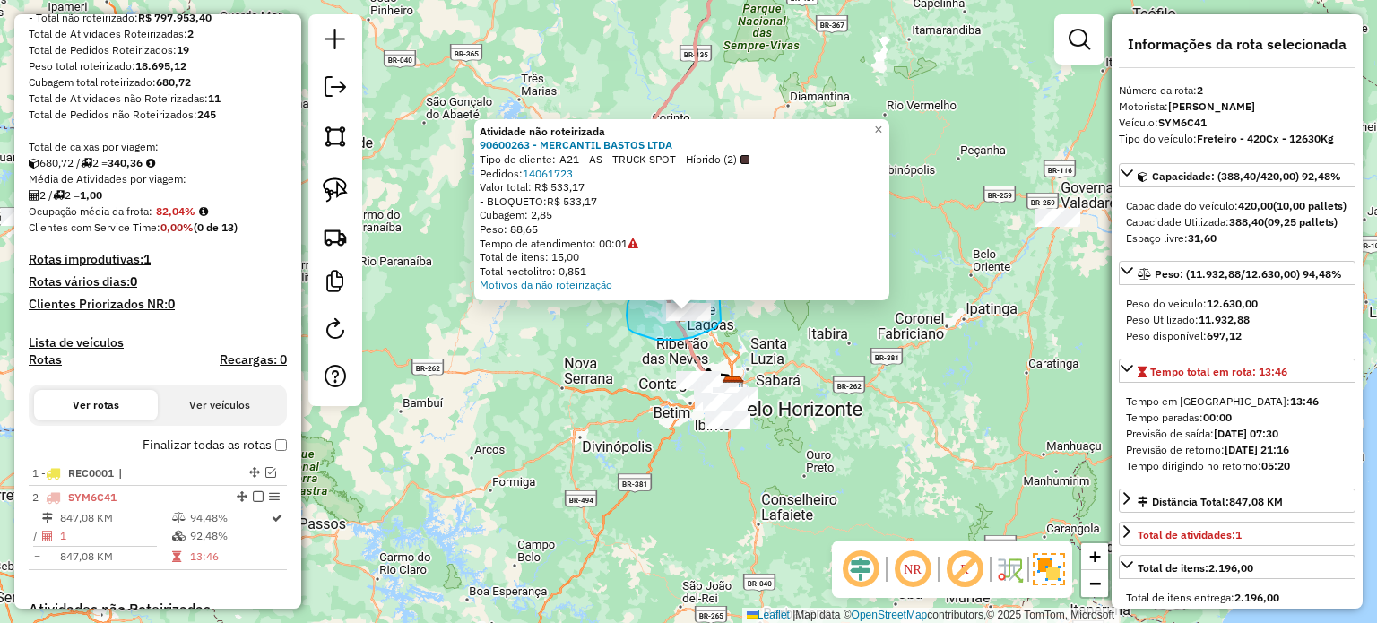
drag, startPoint x: 721, startPoint y: 321, endPoint x: 718, endPoint y: 271, distance: 50.3
click at [718, 271] on div "Atividade não roteirizada 90600263 - MERCANTIL BASTOS LTDA Tipo de cliente: A21…" at bounding box center [688, 311] width 1377 height 623
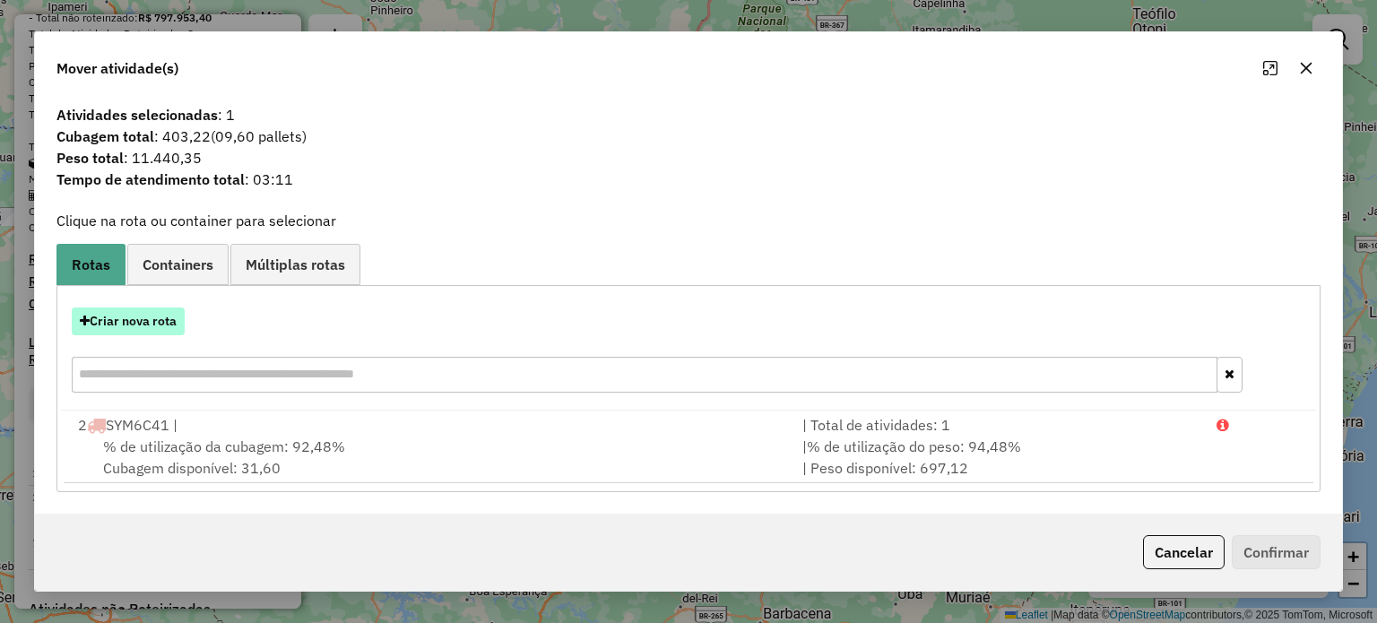
click at [97, 322] on button "Criar nova rota" at bounding box center [128, 321] width 113 height 28
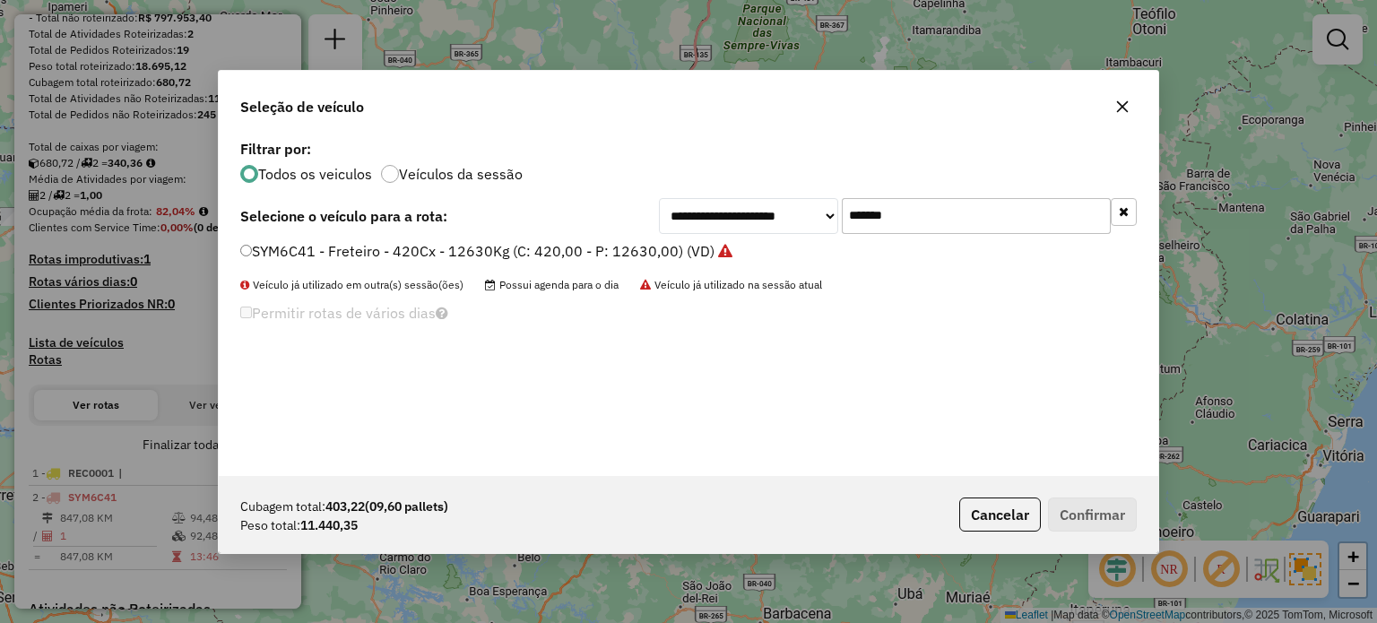
drag, startPoint x: 903, startPoint y: 202, endPoint x: 711, endPoint y: 236, distance: 194.8
click at [711, 236] on div "**********" at bounding box center [688, 305] width 939 height 341
click at [909, 219] on input "*******" at bounding box center [976, 216] width 269 height 36
drag, startPoint x: 956, startPoint y: 203, endPoint x: 847, endPoint y: 218, distance: 109.5
click at [848, 217] on input "*******" at bounding box center [976, 216] width 269 height 36
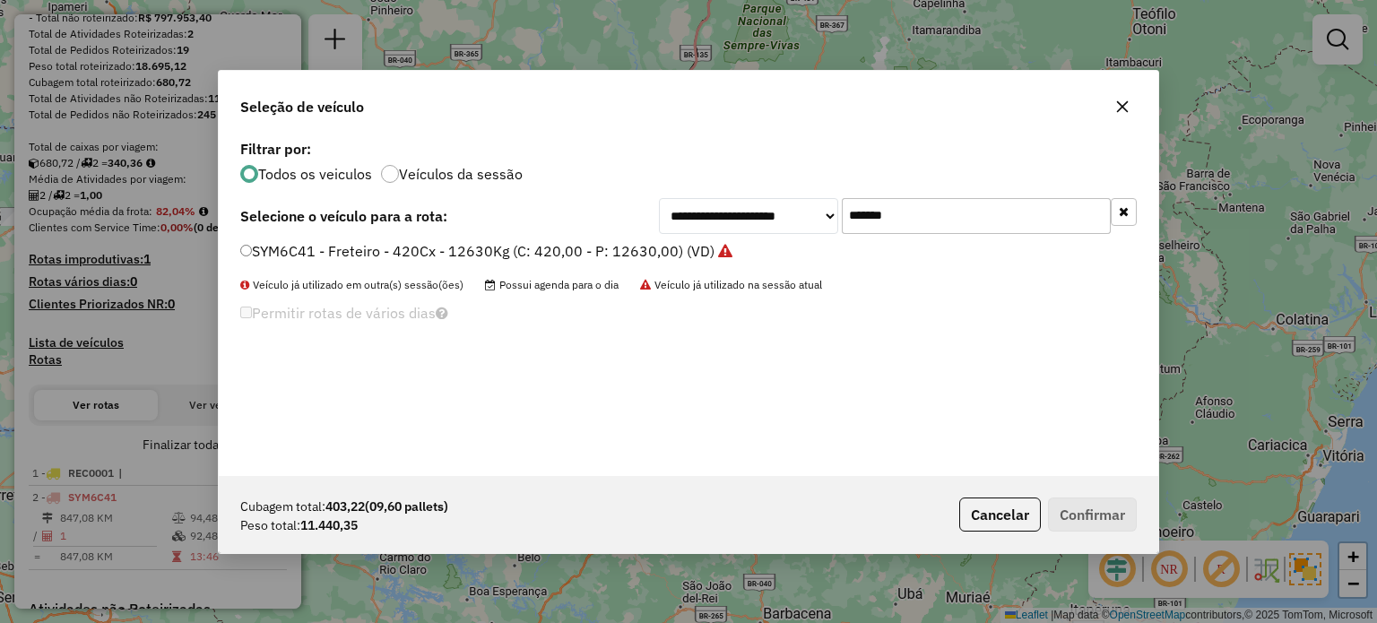
paste input "text"
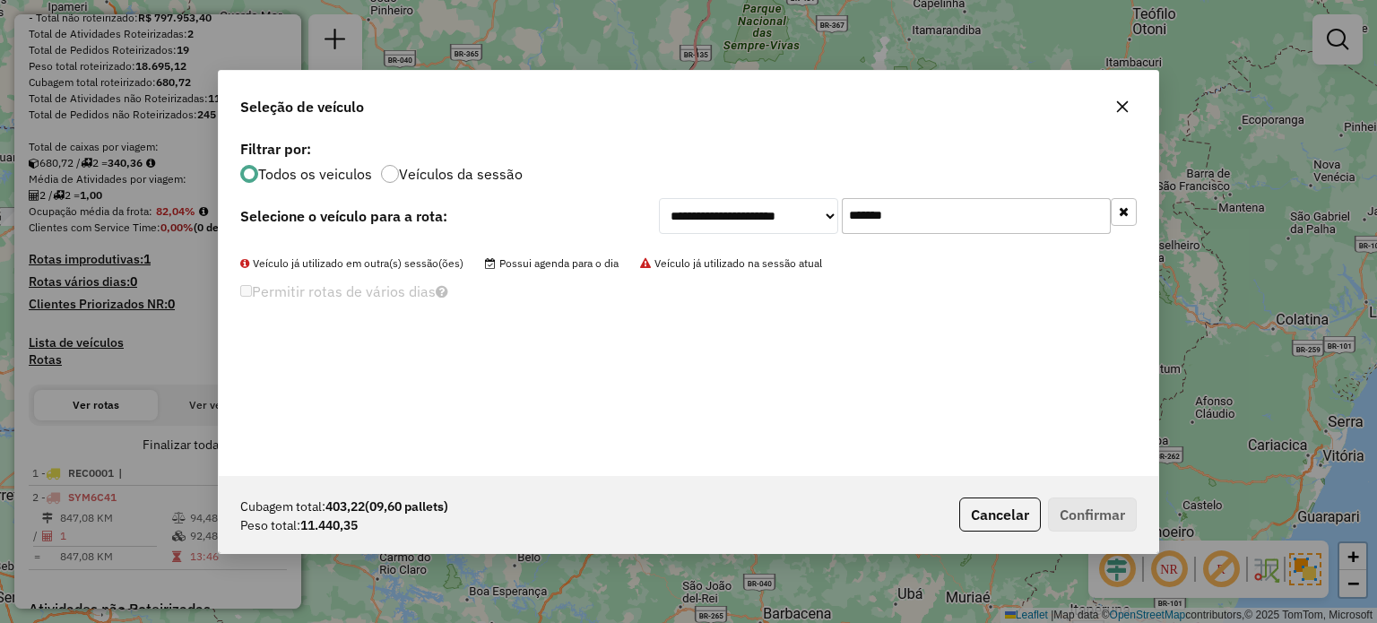
type input "*******"
click at [997, 523] on button "Cancelar" at bounding box center [1000, 515] width 82 height 34
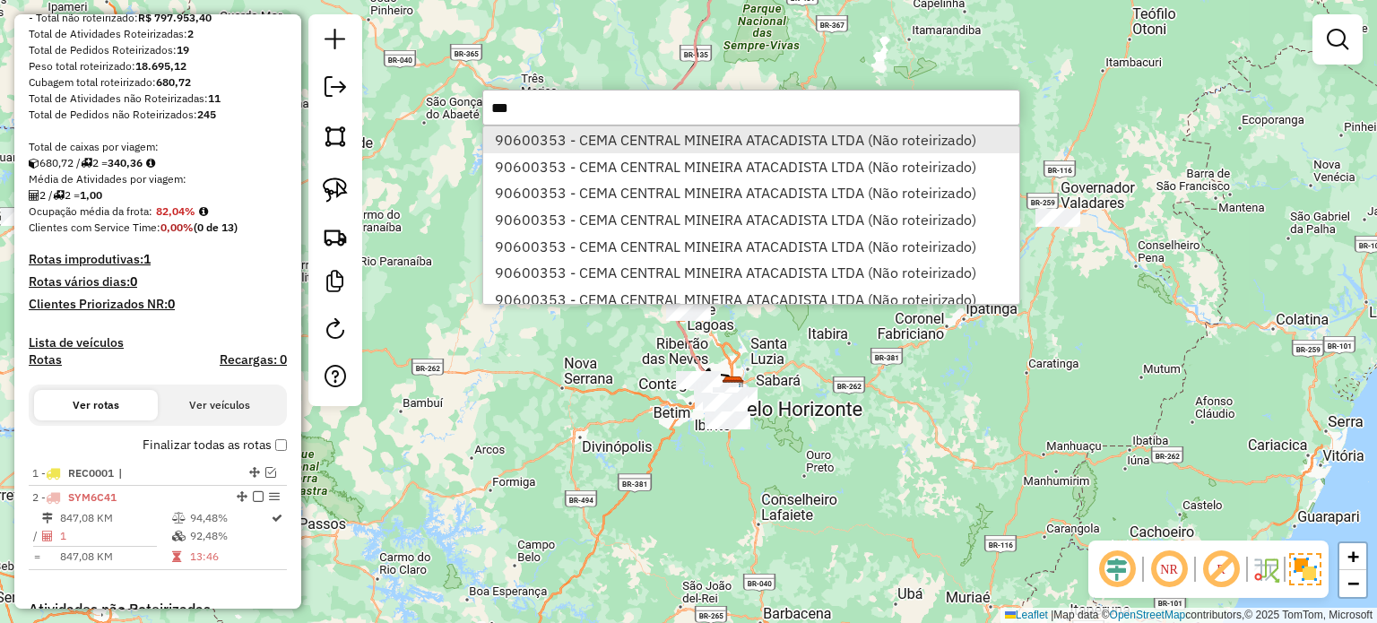
type input "***"
click at [714, 139] on li "90600353 - CEMA CENTRAL MINEIRA ATACADISTA LTDA (Não roteirizado)" at bounding box center [751, 139] width 536 height 27
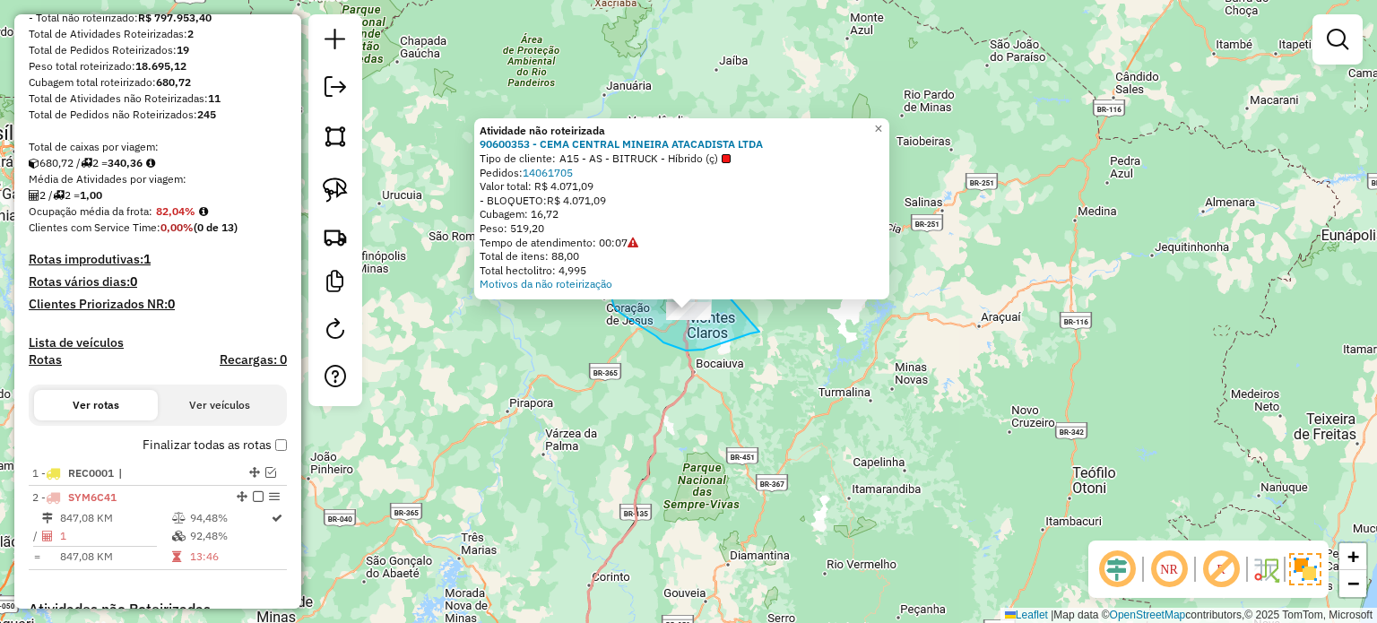
drag, startPoint x: 759, startPoint y: 332, endPoint x: 703, endPoint y: 267, distance: 85.8
click at [703, 267] on div "Atividade não roteirizada 90600353 - CEMA CENTRAL MINEIRA ATACADISTA LTDA Tipo …" at bounding box center [688, 311] width 1377 height 623
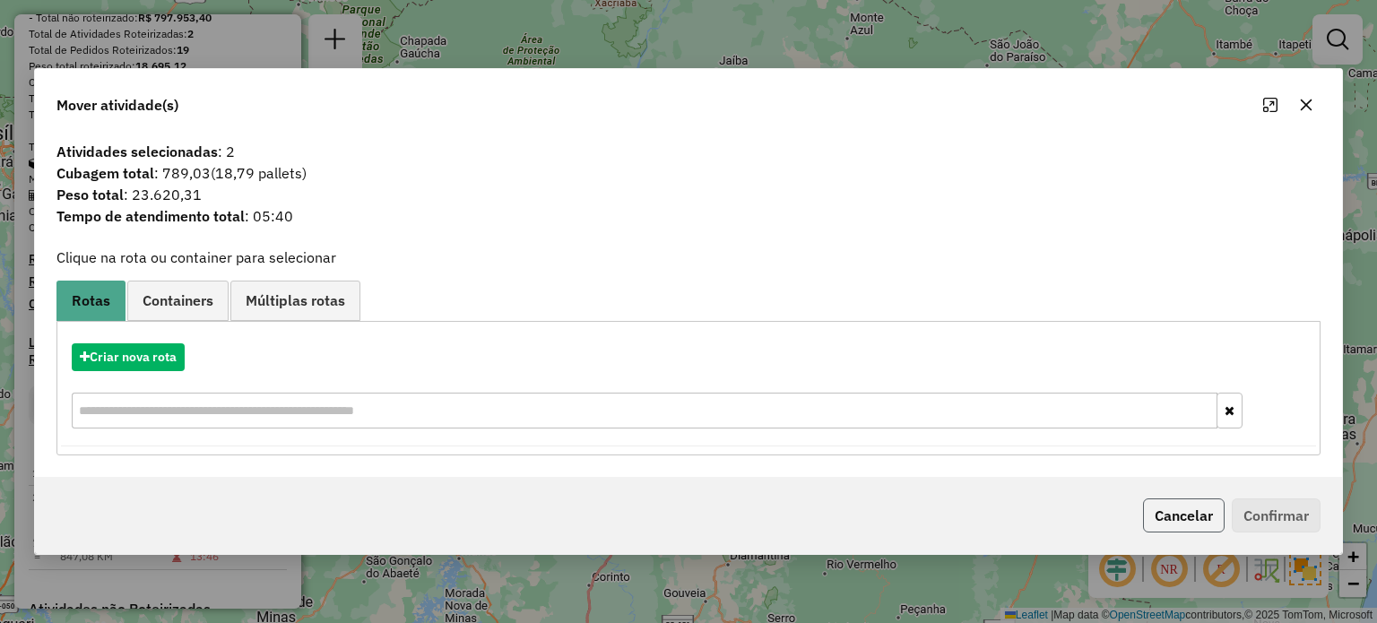
click at [1189, 515] on button "Cancelar" at bounding box center [1184, 515] width 82 height 34
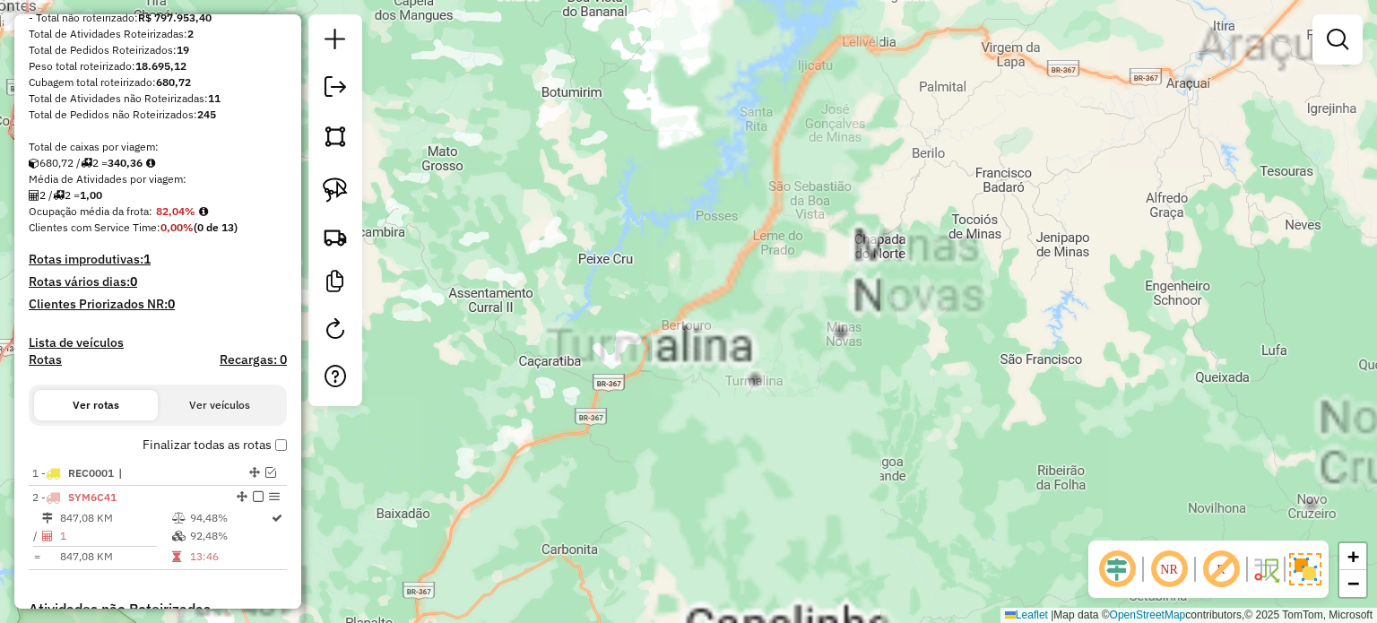
drag, startPoint x: 656, startPoint y: 375, endPoint x: 889, endPoint y: 416, distance: 236.7
click at [889, 415] on div "Janela de atendimento Grade de atendimento Capacidade Transportadoras Veículos …" at bounding box center [688, 311] width 1377 height 623
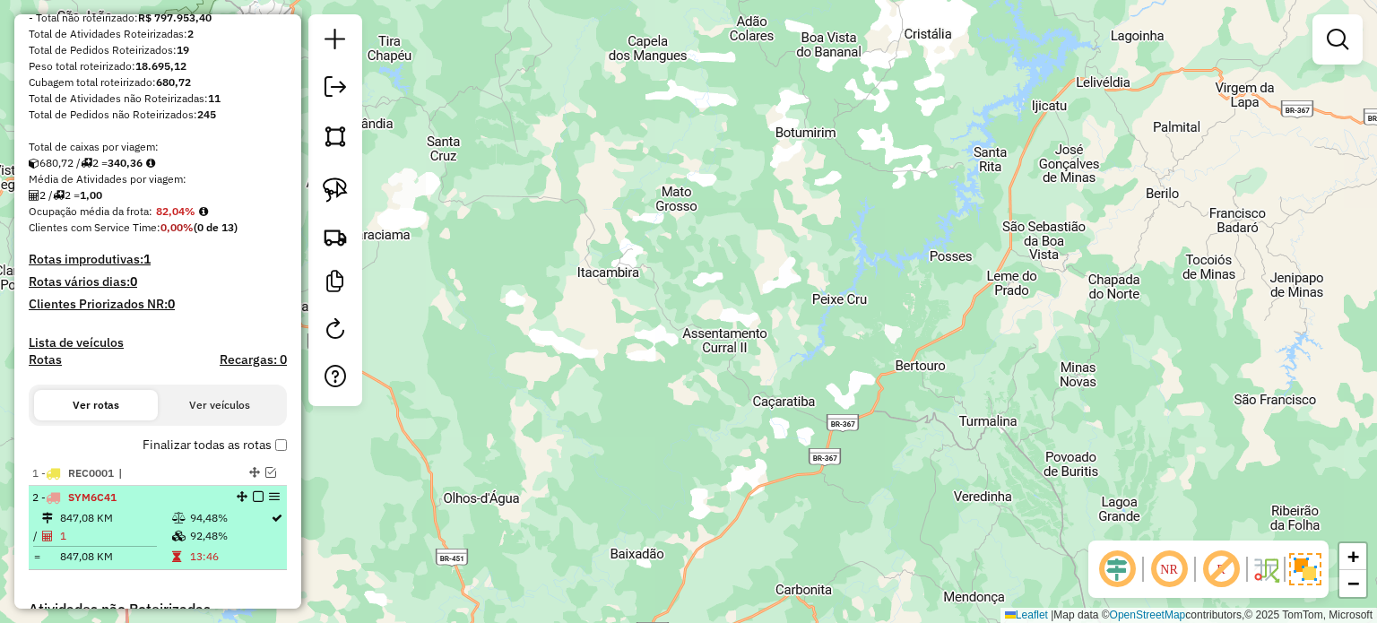
click at [253, 498] on em at bounding box center [258, 496] width 11 height 11
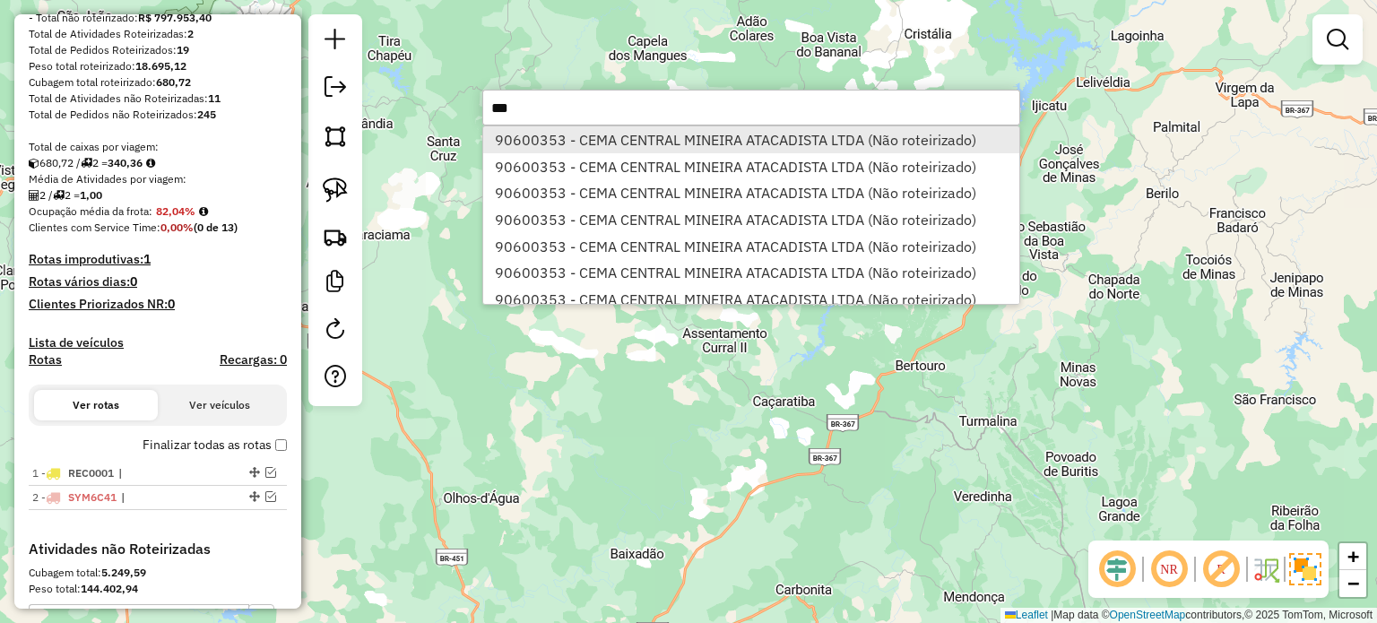
type input "***"
click at [552, 142] on li "90600353 - CEMA CENTRAL MINEIRA ATACADISTA LTDA (Não roteirizado)" at bounding box center [751, 139] width 536 height 27
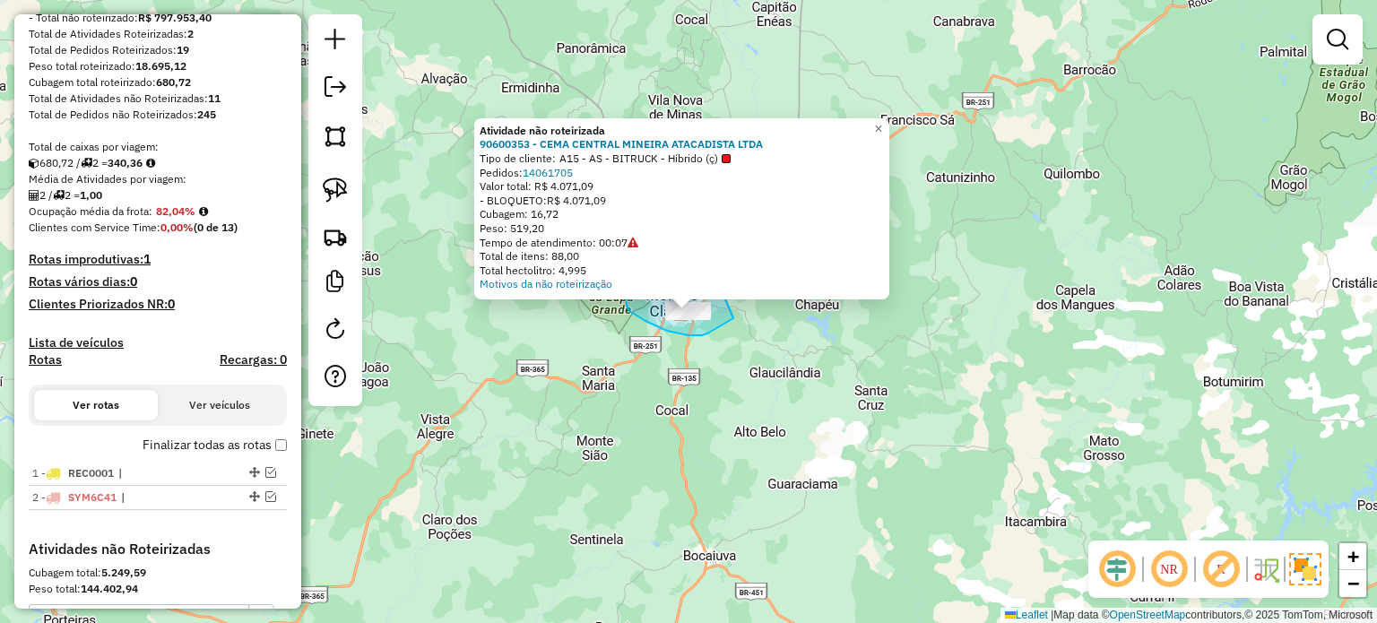
drag, startPoint x: 733, startPoint y: 318, endPoint x: 710, endPoint y: 263, distance: 60.3
click at [710, 263] on div "Atividade não roteirizada 90600353 - CEMA CENTRAL MINEIRA ATACADISTA LTDA Tipo …" at bounding box center [688, 311] width 1377 height 623
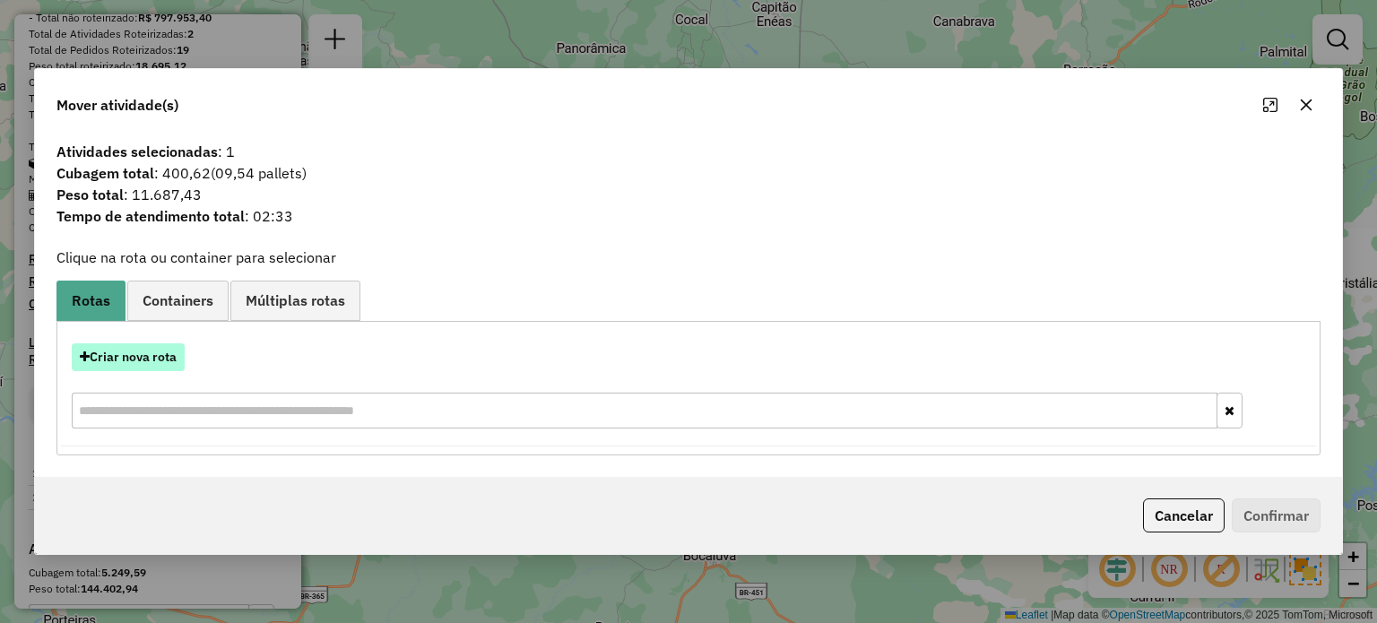
click at [133, 361] on button "Criar nova rota" at bounding box center [128, 357] width 113 height 28
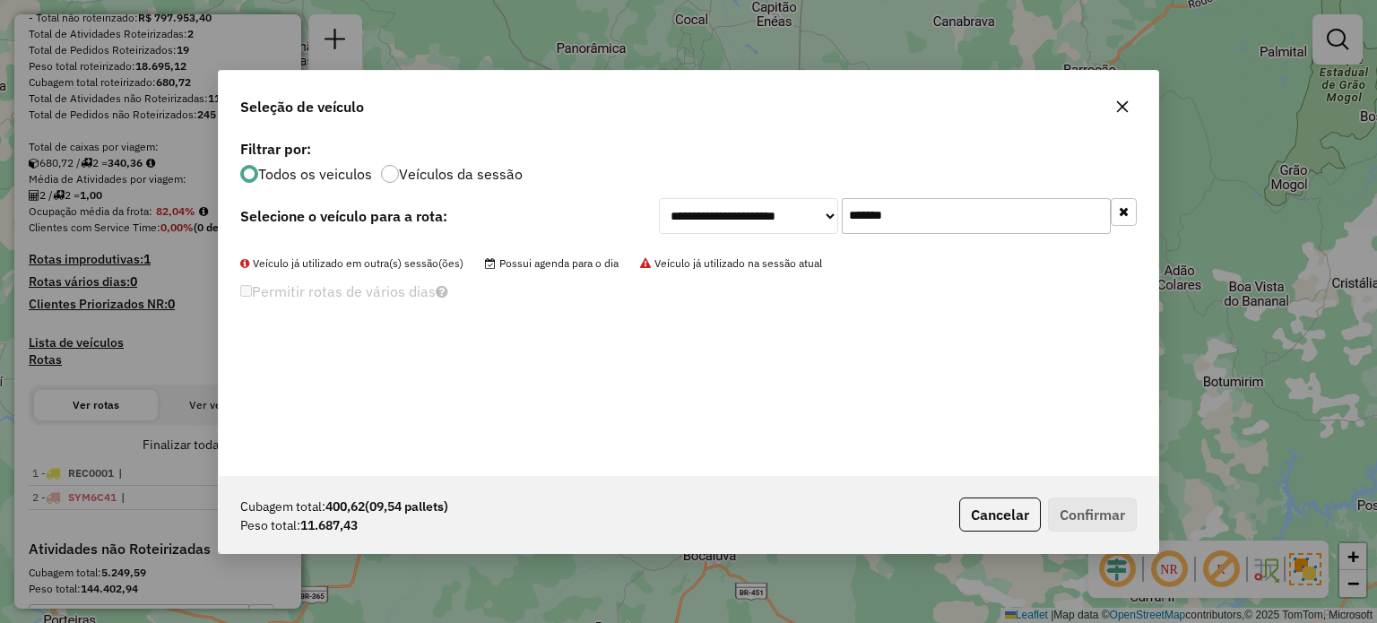
drag, startPoint x: 886, startPoint y: 212, endPoint x: 835, endPoint y: 211, distance: 50.2
click at [835, 211] on div "**********" at bounding box center [898, 216] width 478 height 36
paste input "text"
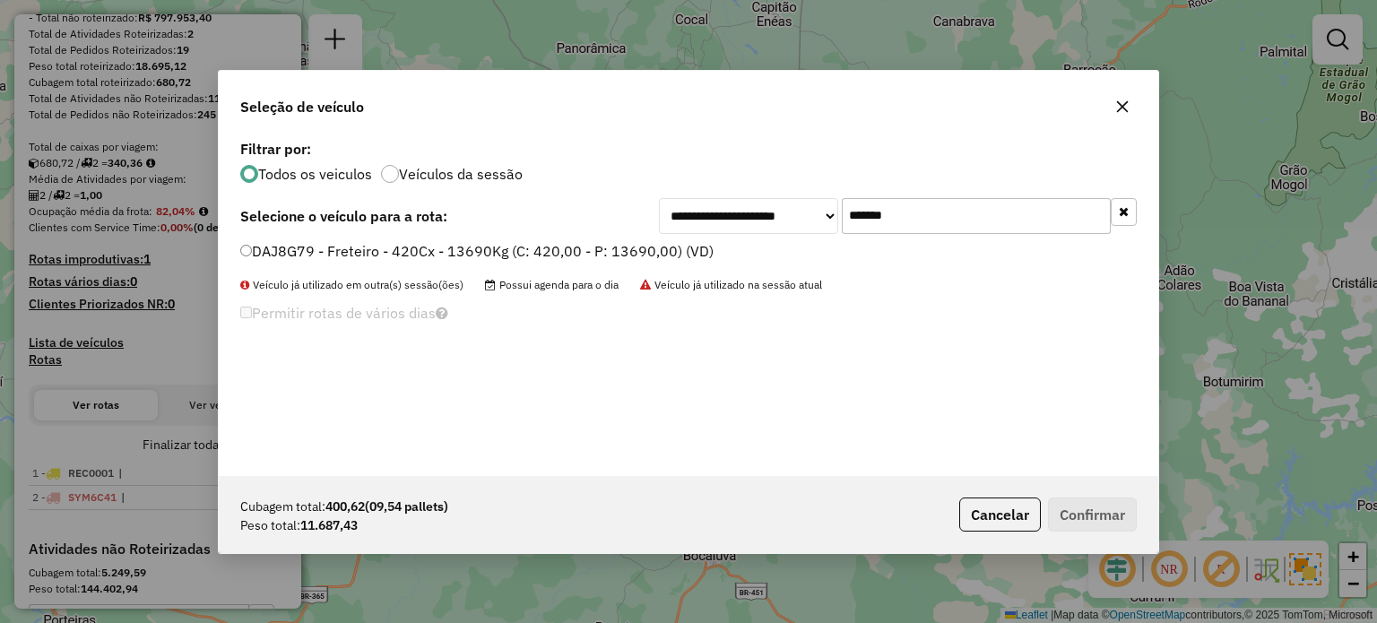
type input "*******"
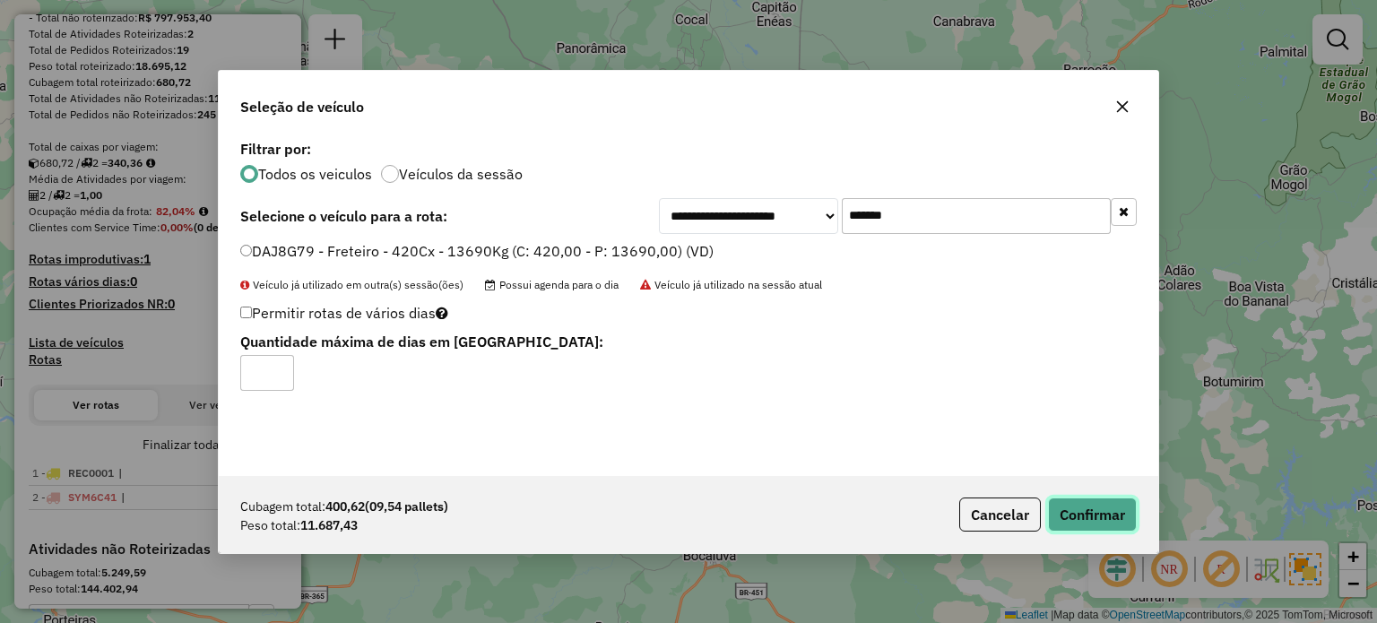
click at [1077, 502] on button "Confirmar" at bounding box center [1092, 515] width 89 height 34
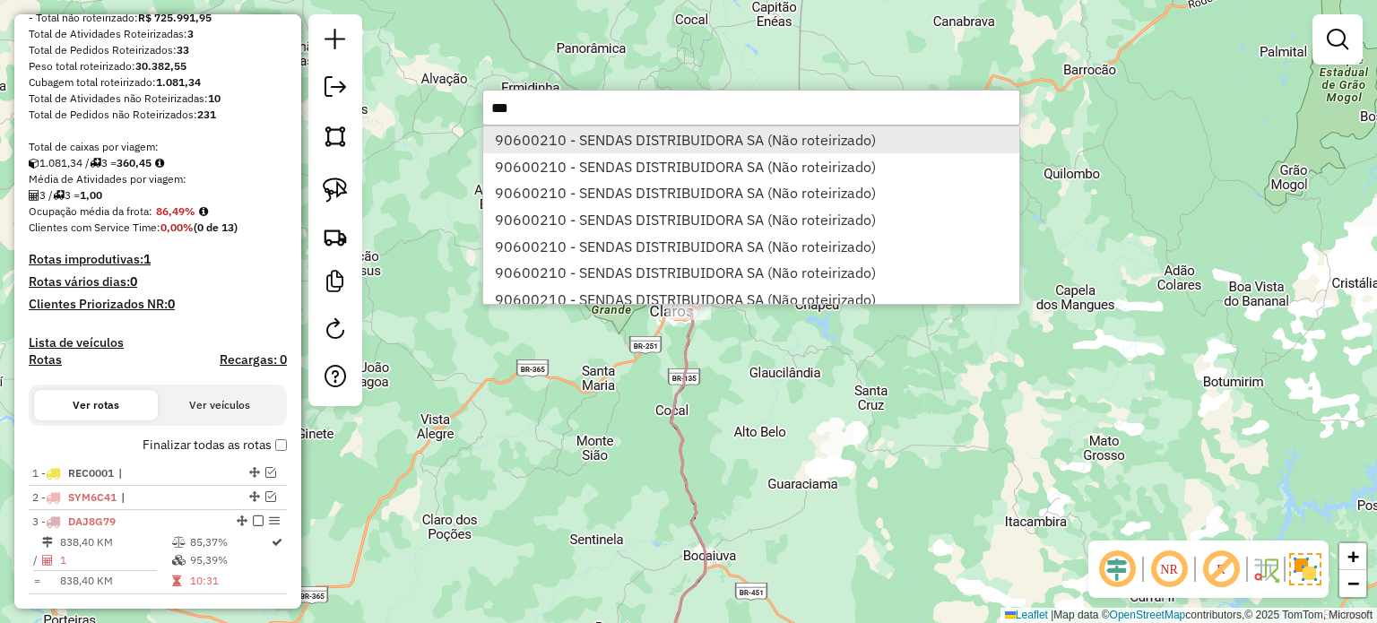
type input "***"
click at [780, 135] on li "90600210 - SENDAS DISTRIBUIDORA SA (Não roteirizado)" at bounding box center [751, 139] width 536 height 27
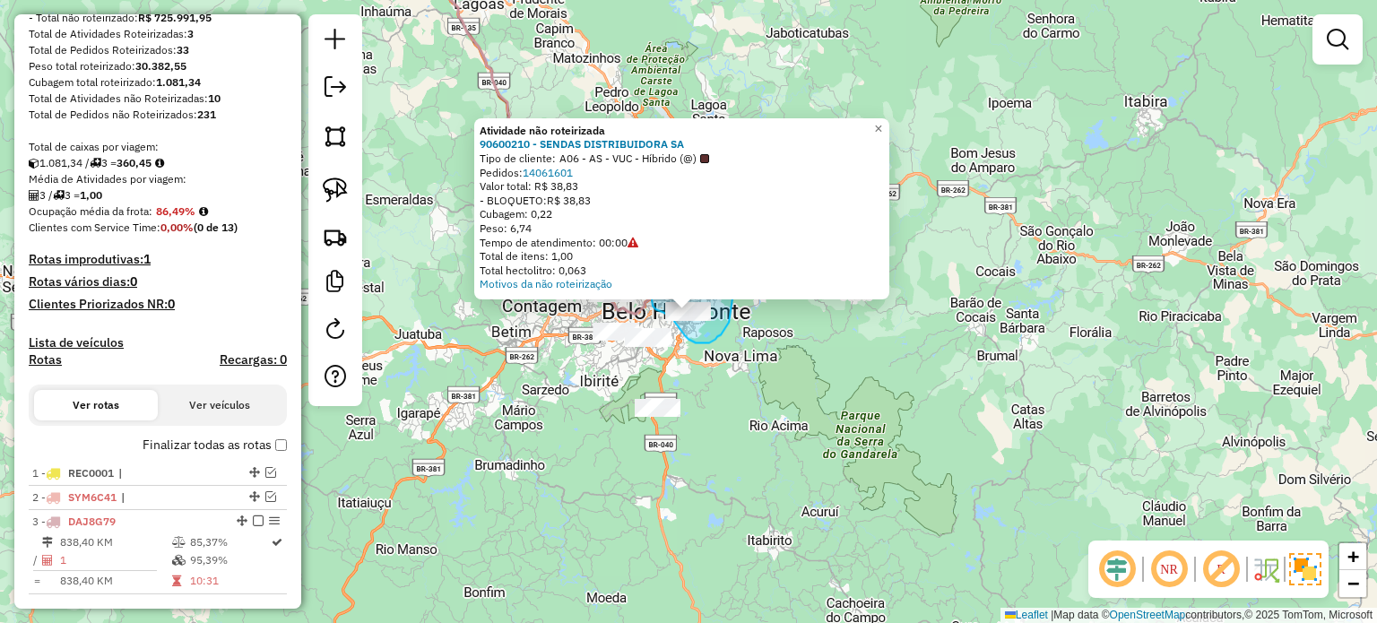
drag, startPoint x: 729, startPoint y: 323, endPoint x: 746, endPoint y: 279, distance: 47.1
click at [746, 279] on div "Atividade não roteirizada 90600210 - SENDAS DISTRIBUIDORA SA Tipo de cliente: A…" at bounding box center [688, 311] width 1377 height 623
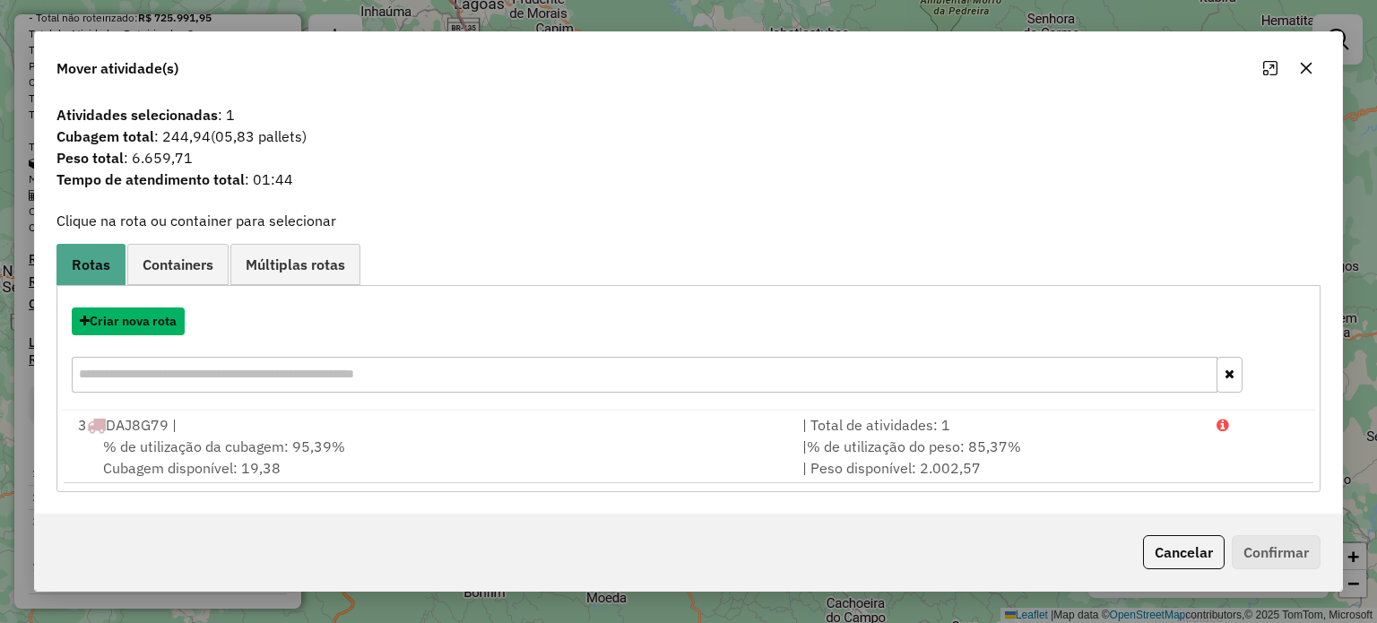
drag, startPoint x: 93, startPoint y: 316, endPoint x: 106, endPoint y: 311, distance: 13.7
click at [106, 311] on button "Criar nova rota" at bounding box center [128, 321] width 113 height 28
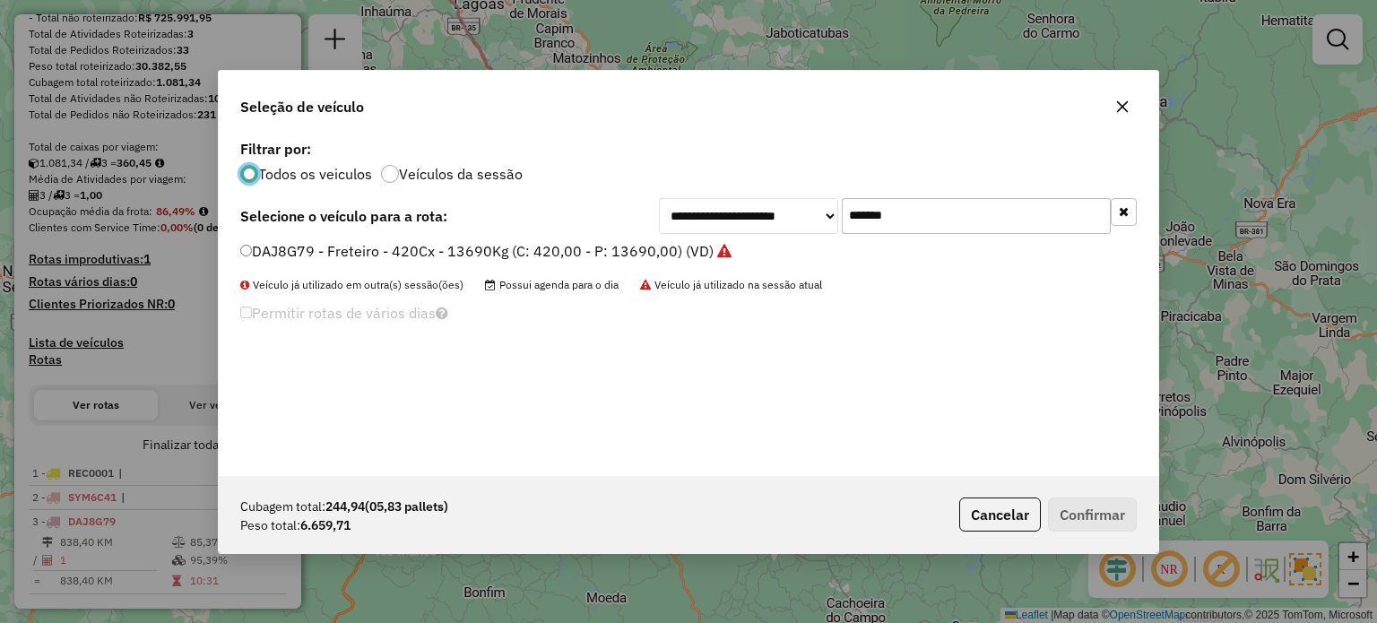
click at [932, 203] on div "**********" at bounding box center [688, 305] width 939 height 341
drag, startPoint x: 920, startPoint y: 215, endPoint x: 739, endPoint y: 268, distance: 188.6
click at [739, 268] on div "**********" at bounding box center [688, 305] width 939 height 341
paste input "text"
type input "*******"
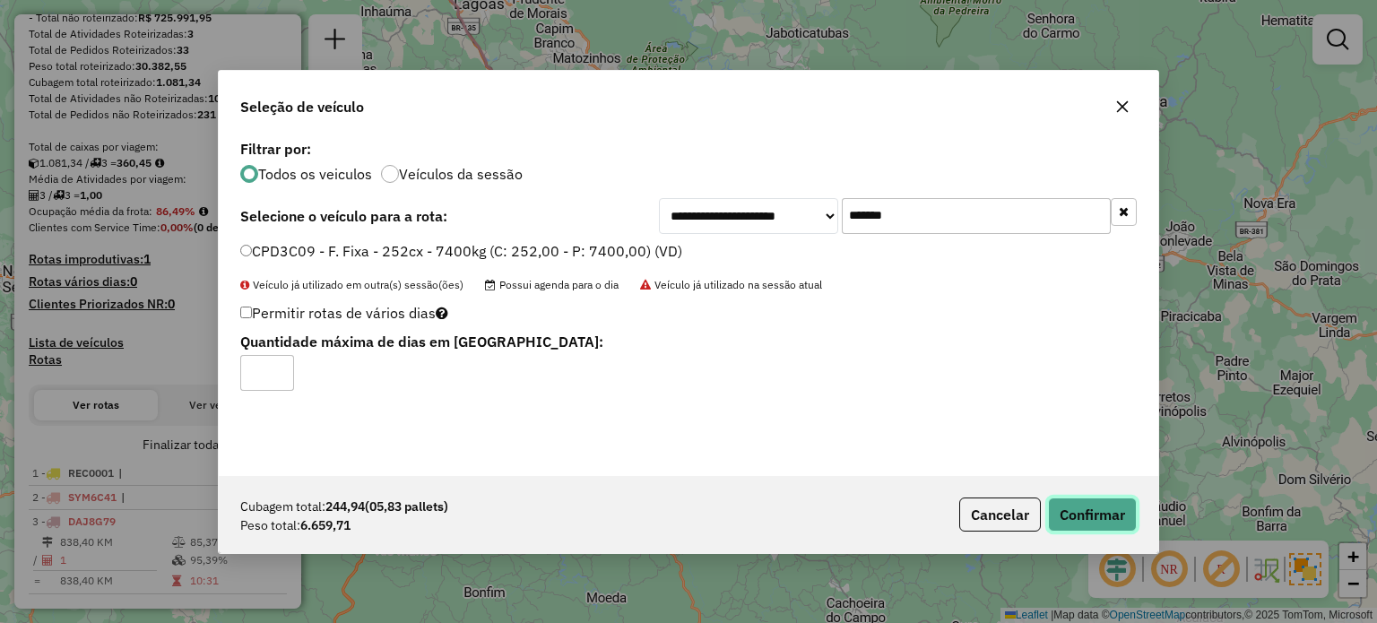
click at [1086, 506] on button "Confirmar" at bounding box center [1092, 515] width 89 height 34
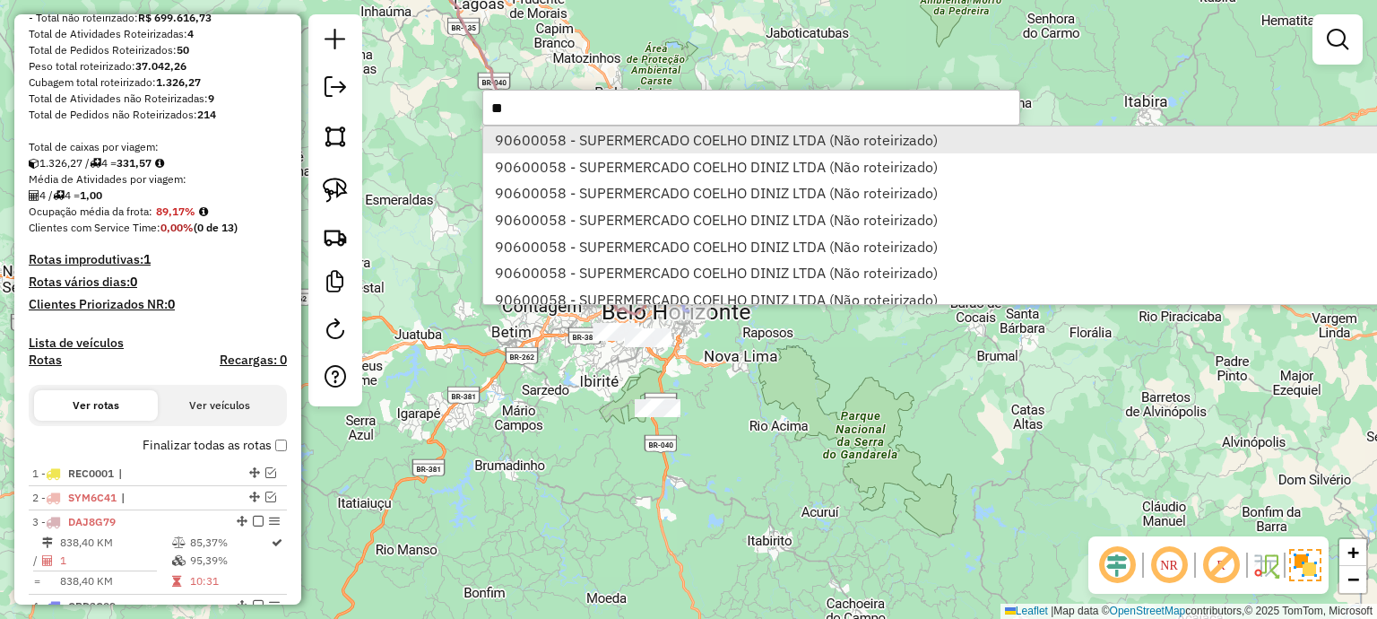
type input "**"
click at [609, 139] on li "90600058 - SUPERMERCADO COELHO DINIZ LTDA (Não roteirizado)" at bounding box center [1387, 139] width 1808 height 27
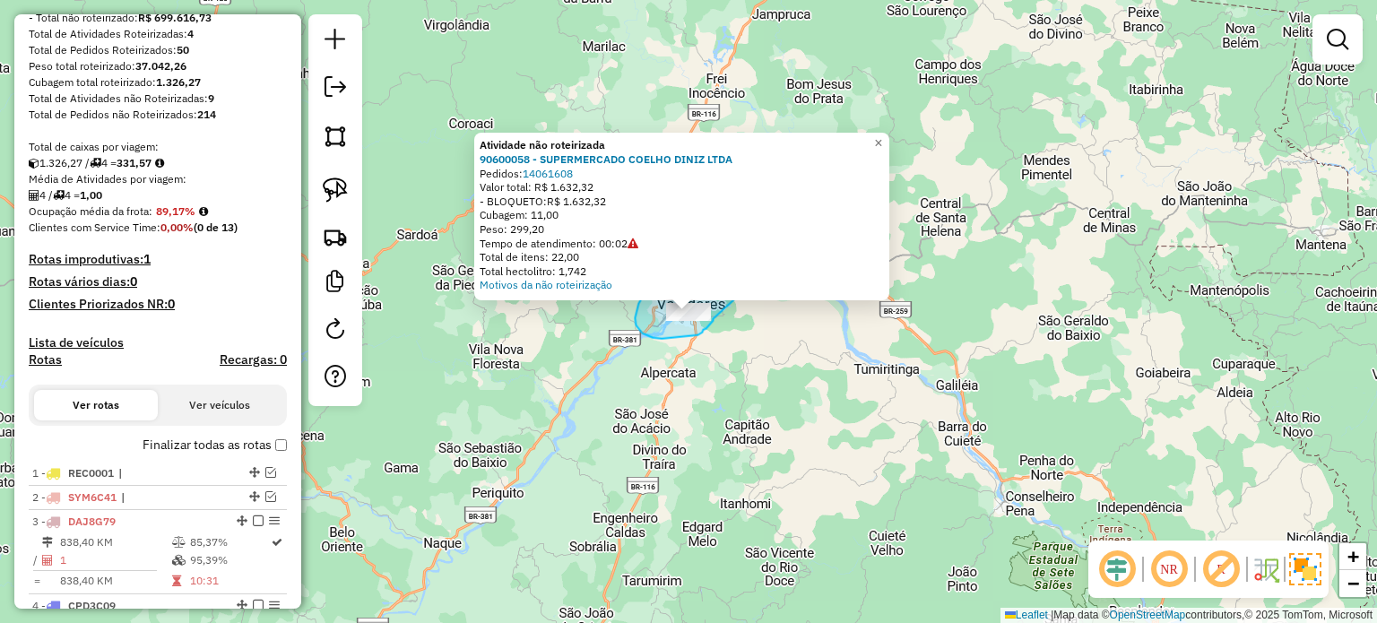
drag, startPoint x: 713, startPoint y: 319, endPoint x: 755, endPoint y: 282, distance: 55.9
click at [755, 282] on div "Atividade não roteirizada 90600058 - SUPERMERCADO COELHO DINIZ LTDA Pedidos: 14…" at bounding box center [688, 311] width 1377 height 623
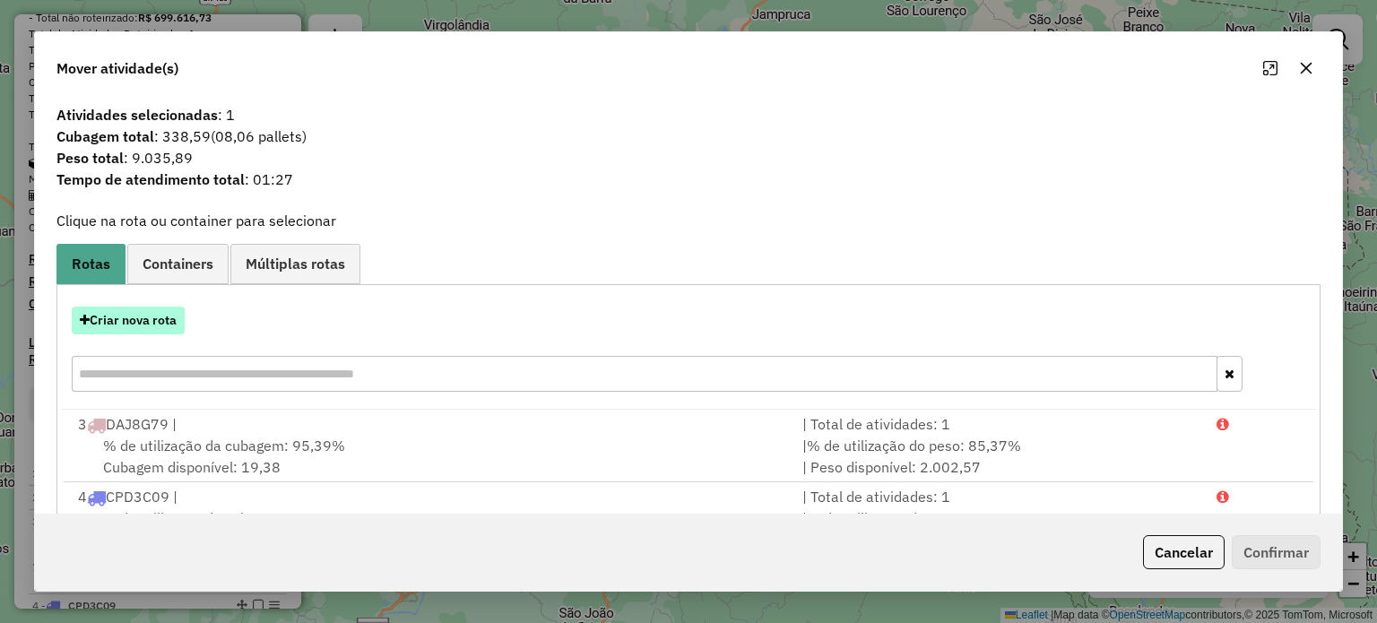
click at [149, 313] on button "Criar nova rota" at bounding box center [128, 321] width 113 height 28
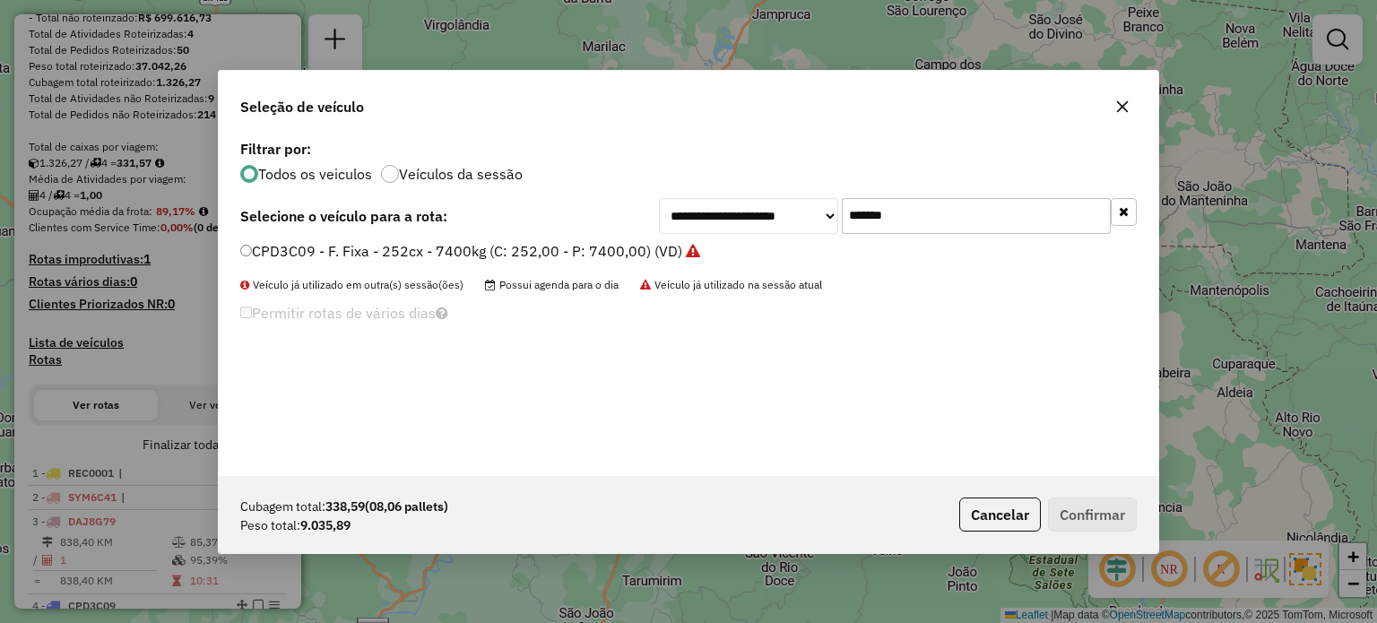
drag, startPoint x: 941, startPoint y: 211, endPoint x: 638, endPoint y: 255, distance: 306.2
click at [638, 255] on div "**********" at bounding box center [688, 305] width 939 height 341
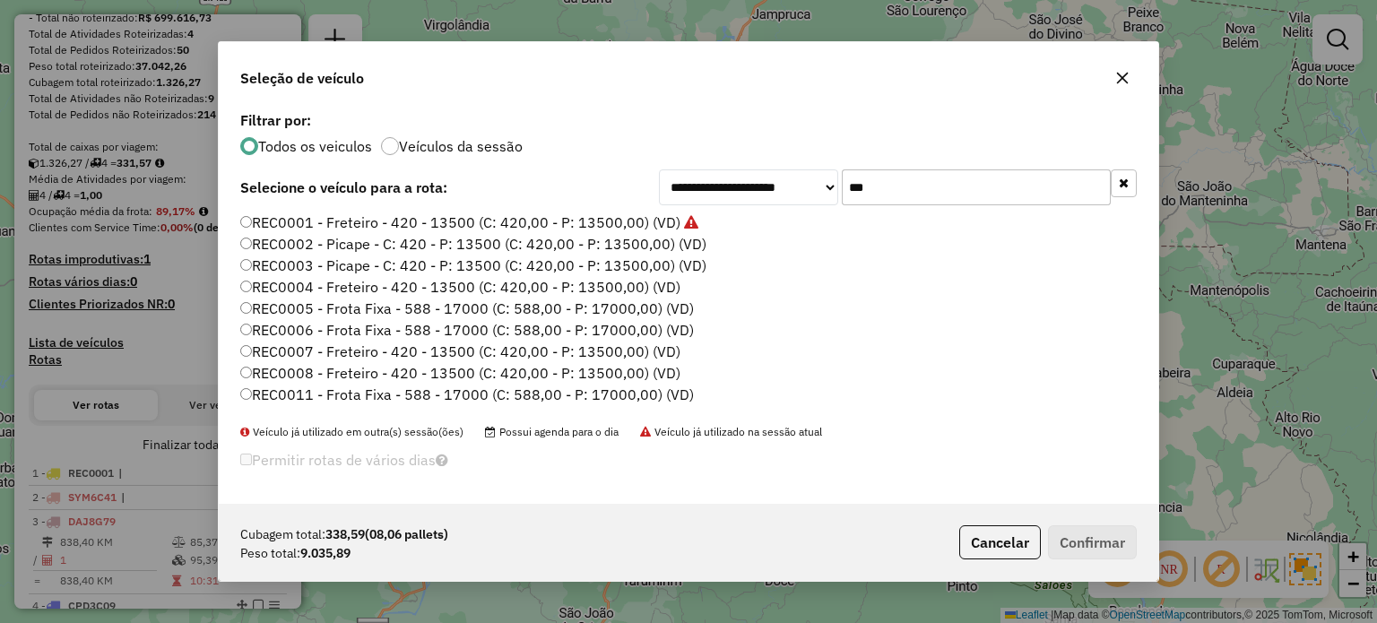
type input "***"
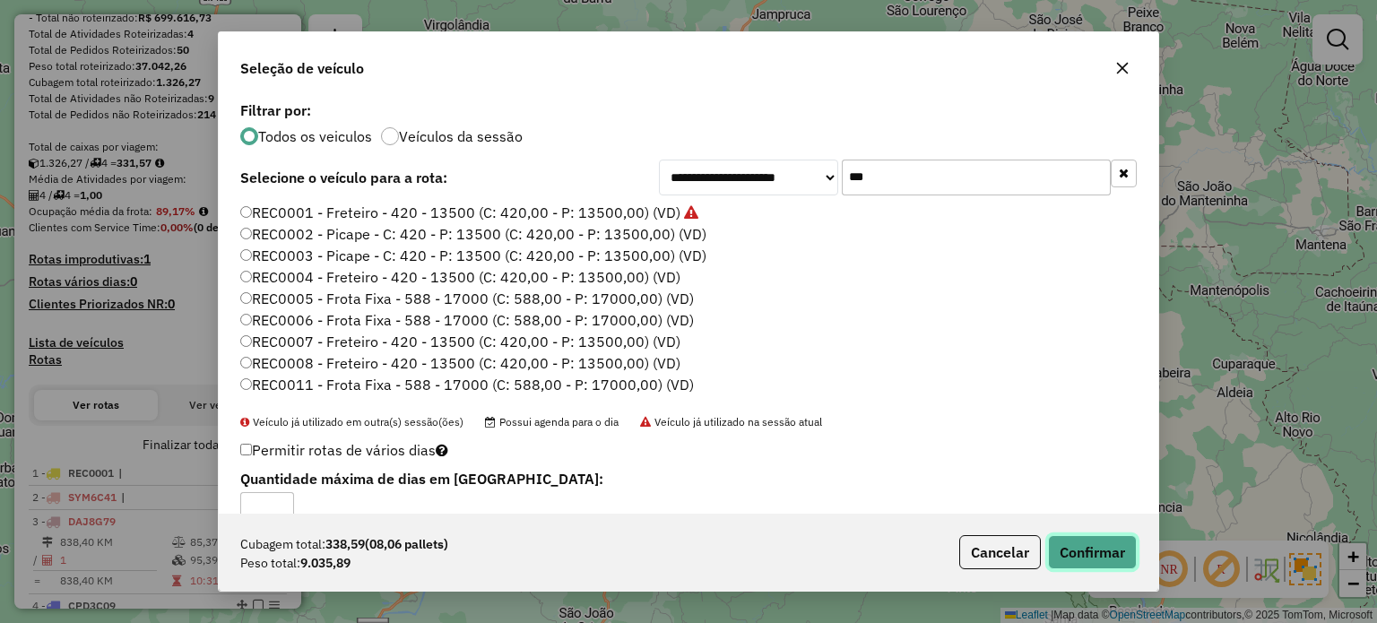
click at [1099, 541] on button "Confirmar" at bounding box center [1092, 552] width 89 height 34
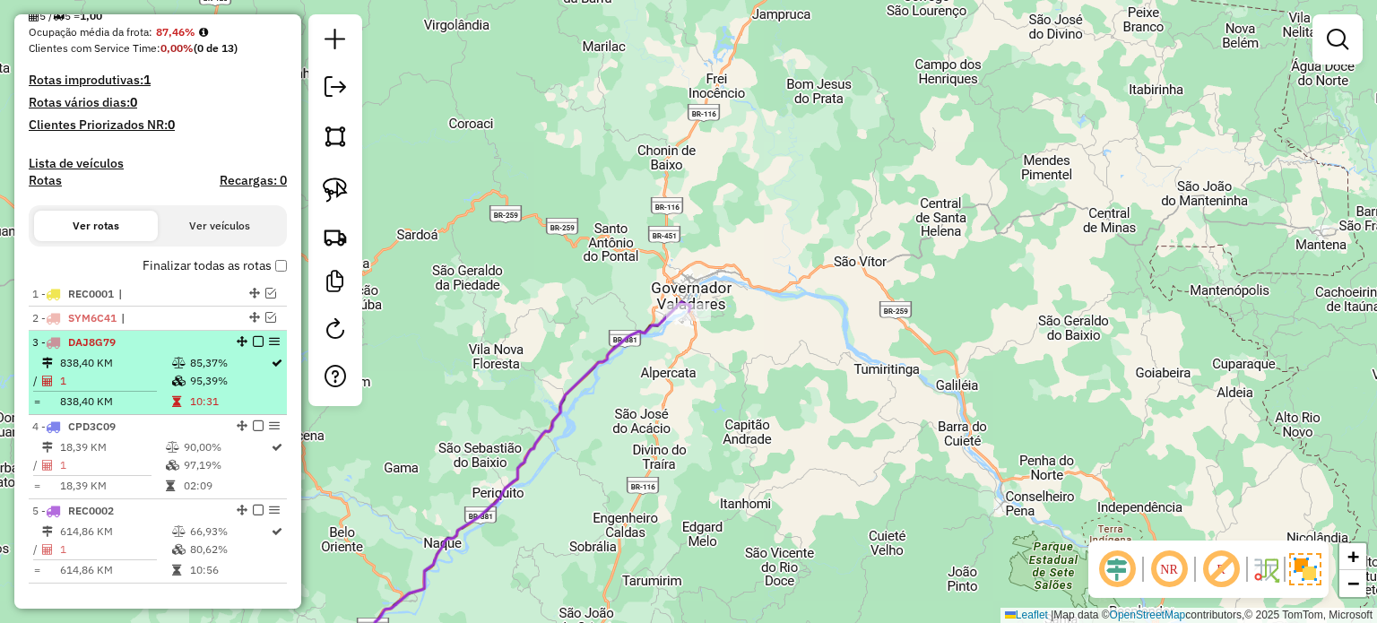
scroll to position [538, 0]
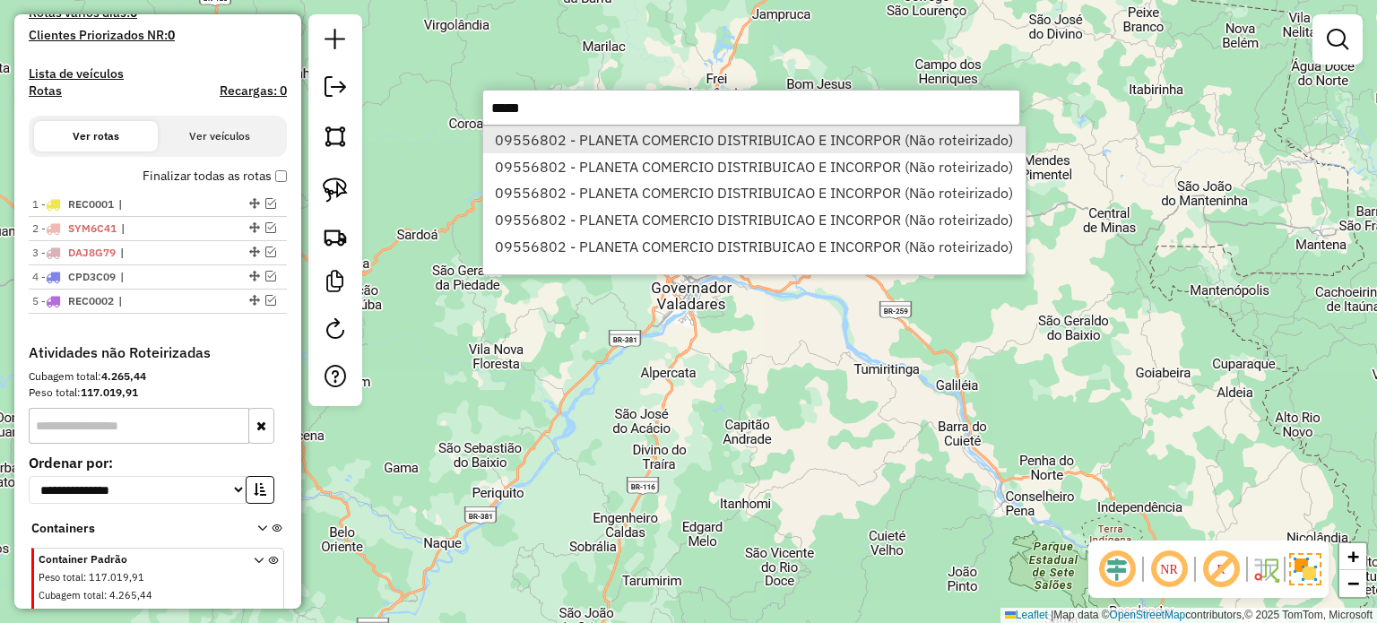
type input "*****"
click at [619, 134] on li "09556802 - PLANETA COMERCIO DISTRIBUICAO E INCORPOR (Não roteirizado)" at bounding box center [754, 139] width 542 height 27
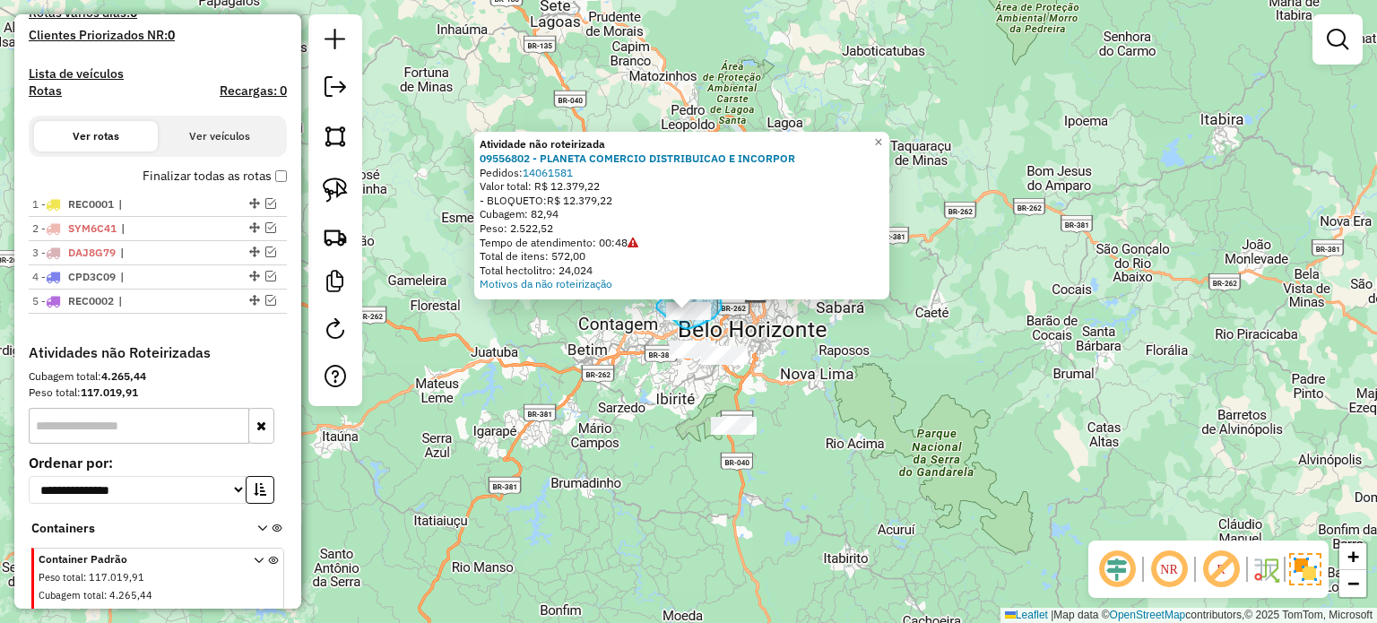
drag, startPoint x: 721, startPoint y: 309, endPoint x: 718, endPoint y: 275, distance: 34.2
click at [718, 275] on div "Atividade não roteirizada 09556802 - PLANETA COMERCIO DISTRIBUICAO E INCORPOR P…" at bounding box center [688, 311] width 1377 height 623
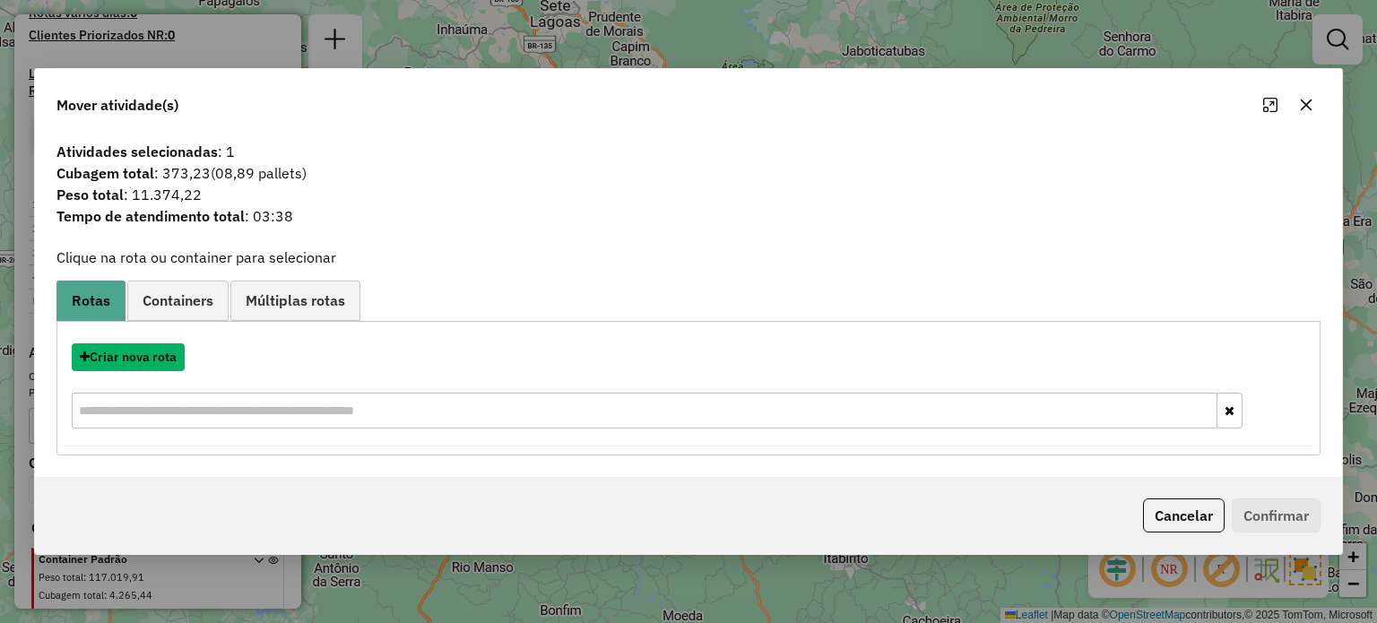
click at [140, 354] on button "Criar nova rota" at bounding box center [128, 357] width 113 height 28
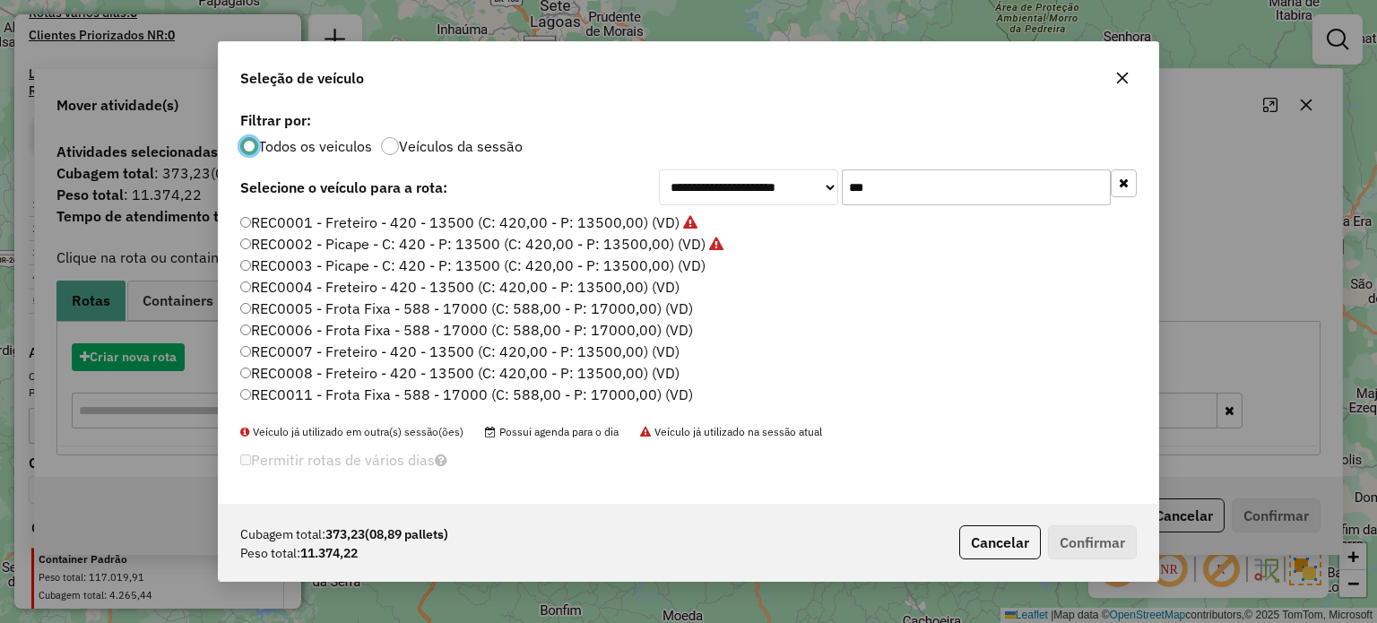
scroll to position [9, 5]
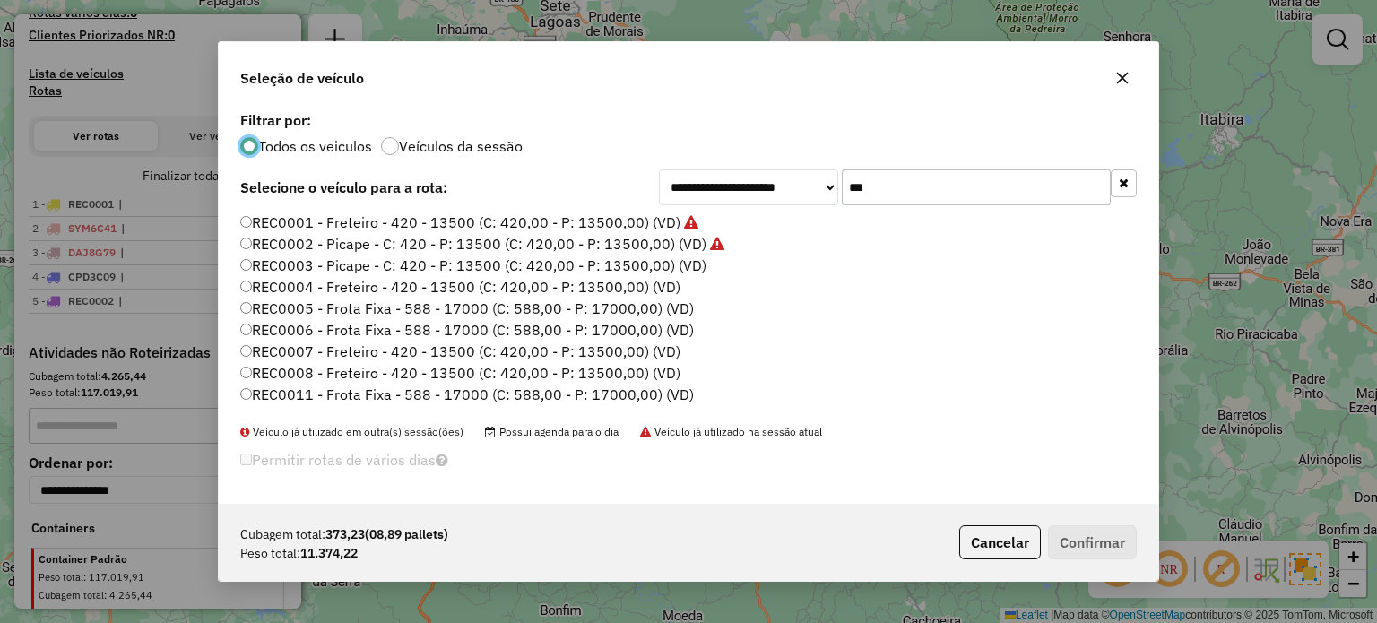
drag, startPoint x: 896, startPoint y: 180, endPoint x: 682, endPoint y: 224, distance: 218.7
click at [682, 224] on div "**********" at bounding box center [688, 305] width 939 height 397
paste input "****"
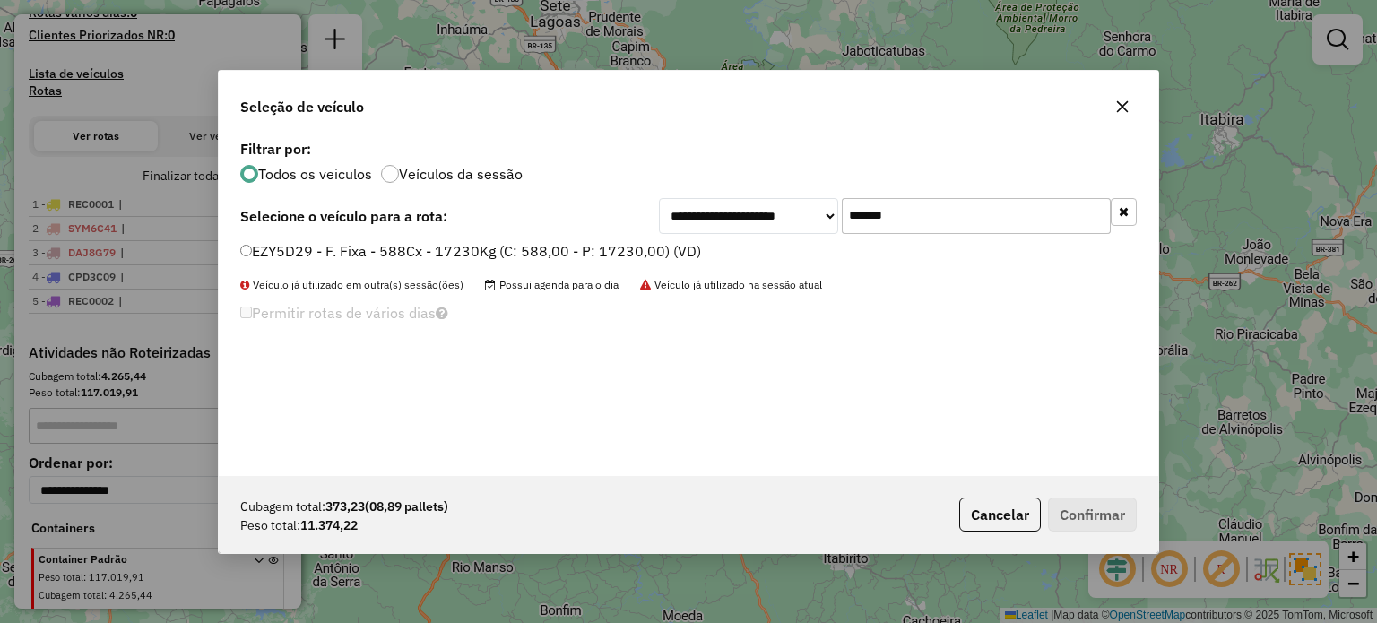
type input "*******"
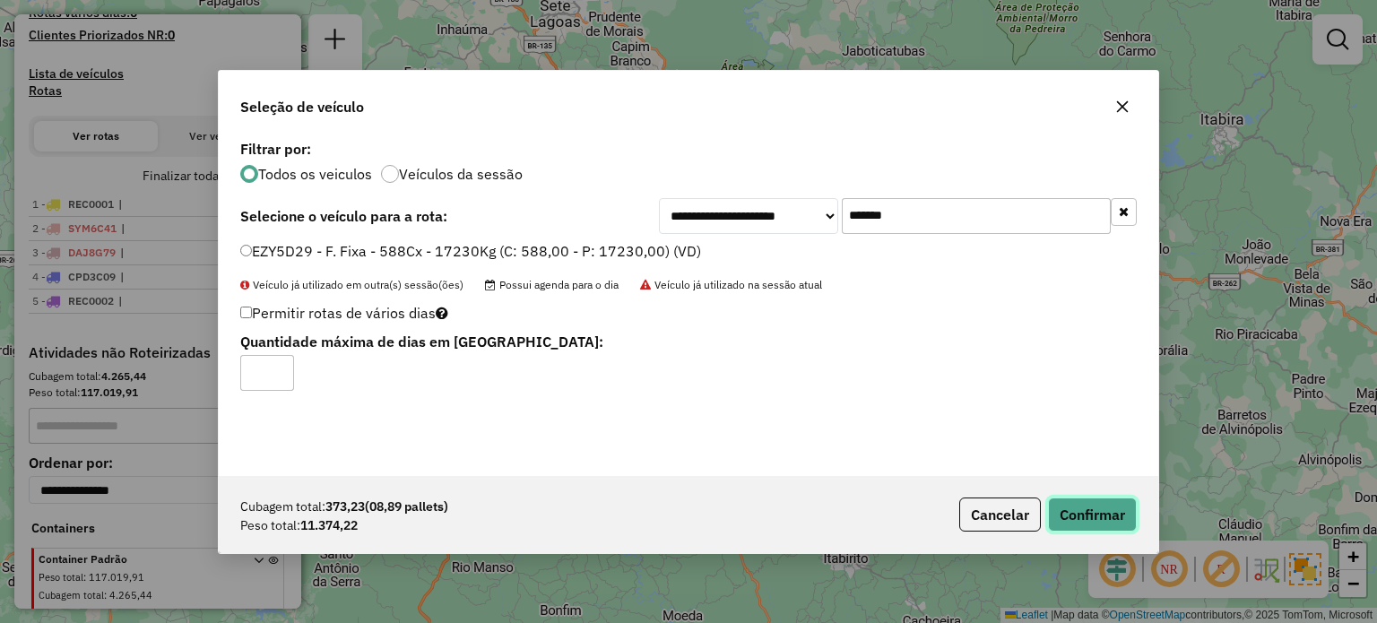
click at [1095, 512] on button "Confirmar" at bounding box center [1092, 515] width 89 height 34
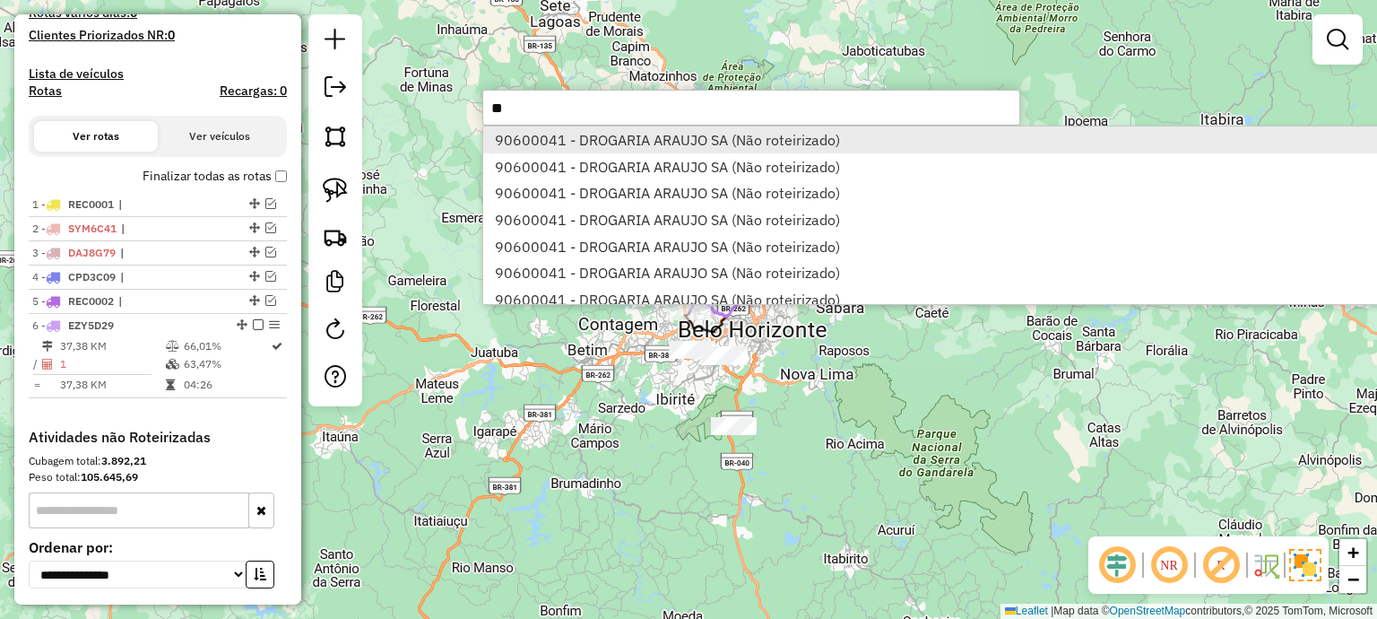
type input "**"
click at [555, 134] on li "90600041 - DROGARIA ARAUJO SA (Não roteirizado)" at bounding box center [1249, 139] width 1532 height 27
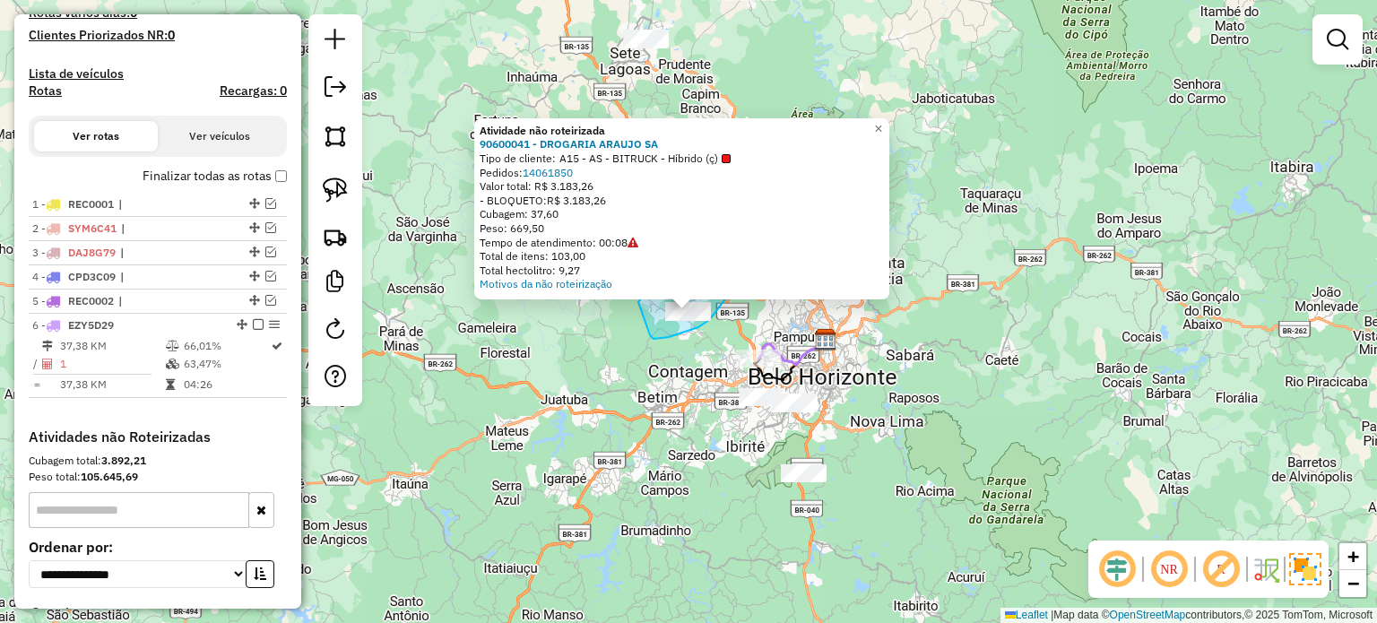
drag, startPoint x: 714, startPoint y: 315, endPoint x: 739, endPoint y: 280, distance: 43.0
click at [739, 280] on div "Atividade não roteirizada 90600041 - DROGARIA ARAUJO SA Tipo de cliente: A15 - …" at bounding box center [688, 311] width 1377 height 623
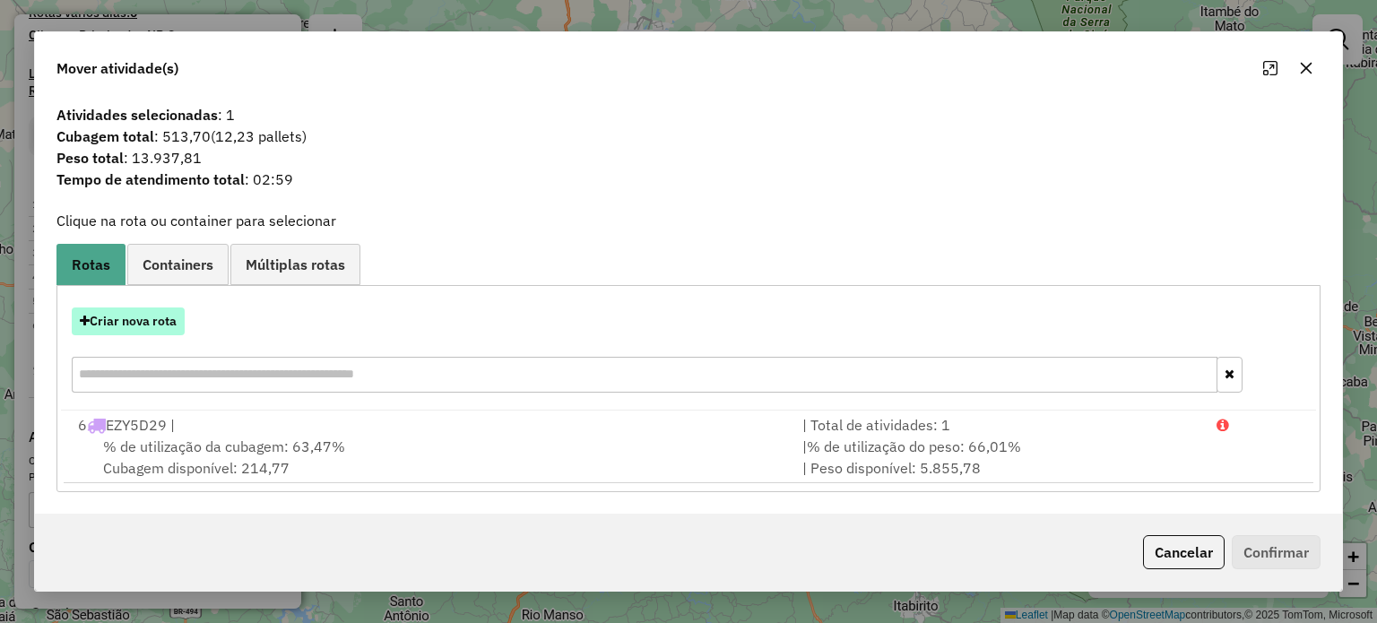
click at [91, 326] on button "Criar nova rota" at bounding box center [128, 321] width 113 height 28
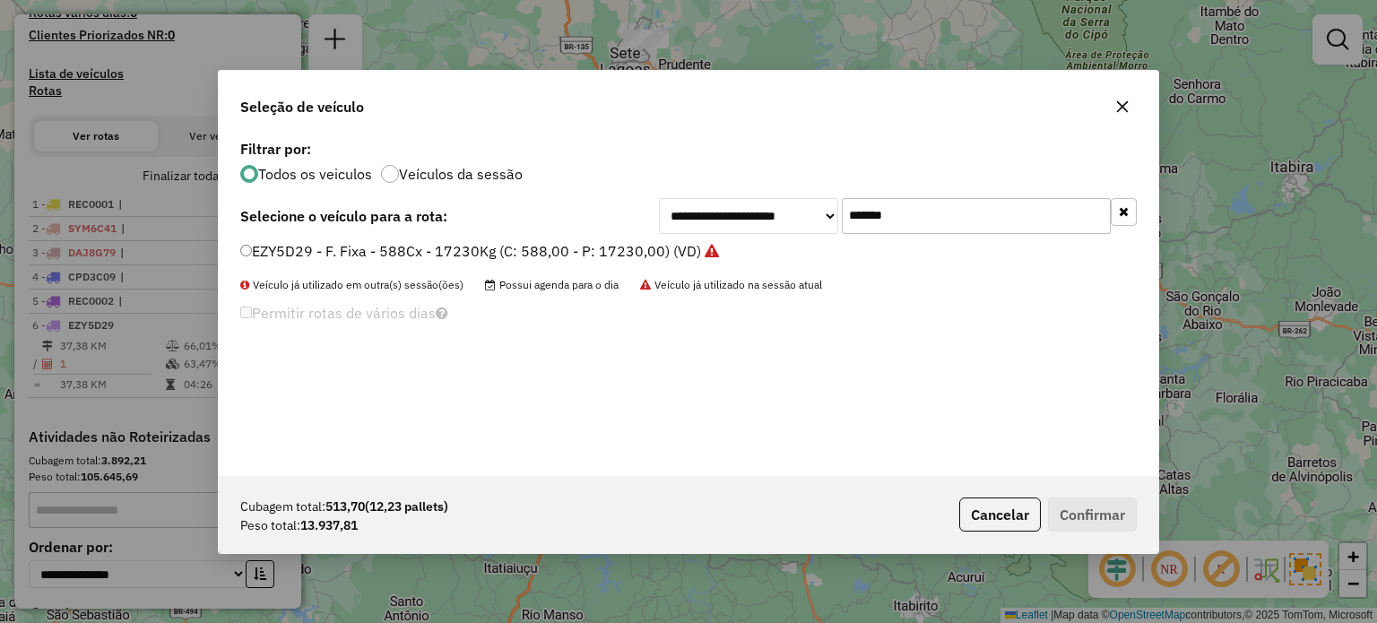
drag, startPoint x: 898, startPoint y: 214, endPoint x: 746, endPoint y: 237, distance: 154.0
click at [746, 237] on div "**********" at bounding box center [688, 305] width 939 height 341
paste input "text"
type input "*******"
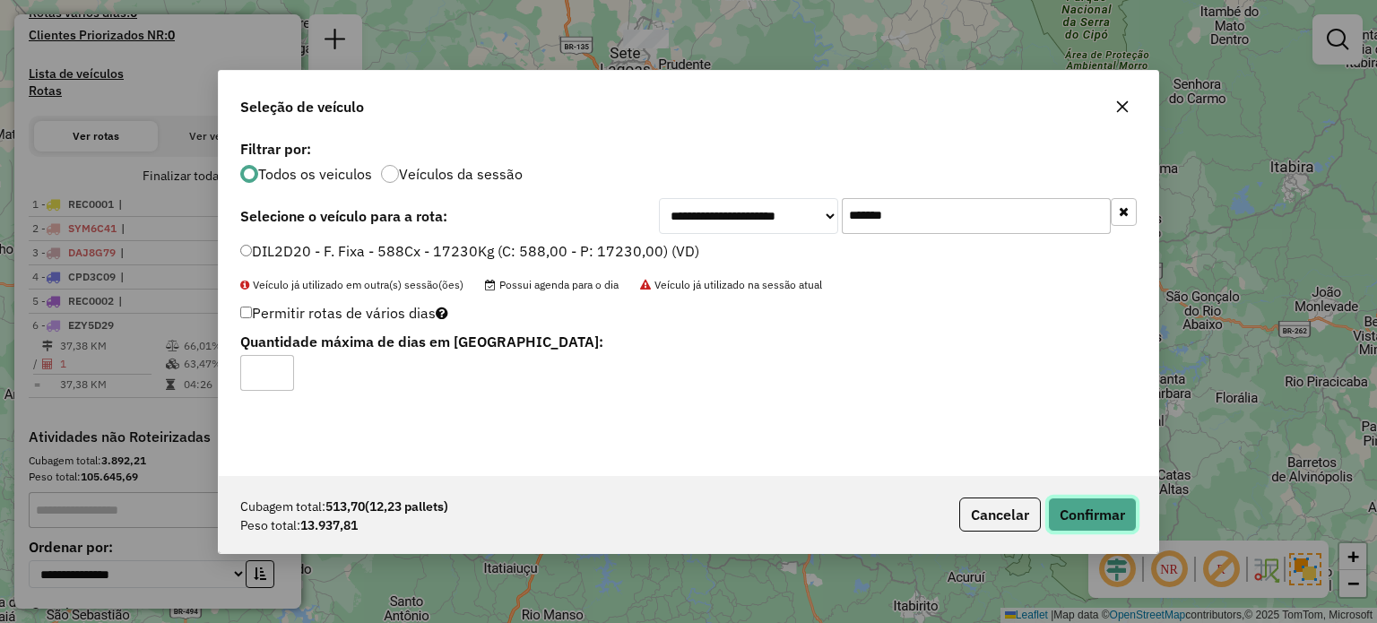
click at [1104, 512] on button "Confirmar" at bounding box center [1092, 515] width 89 height 34
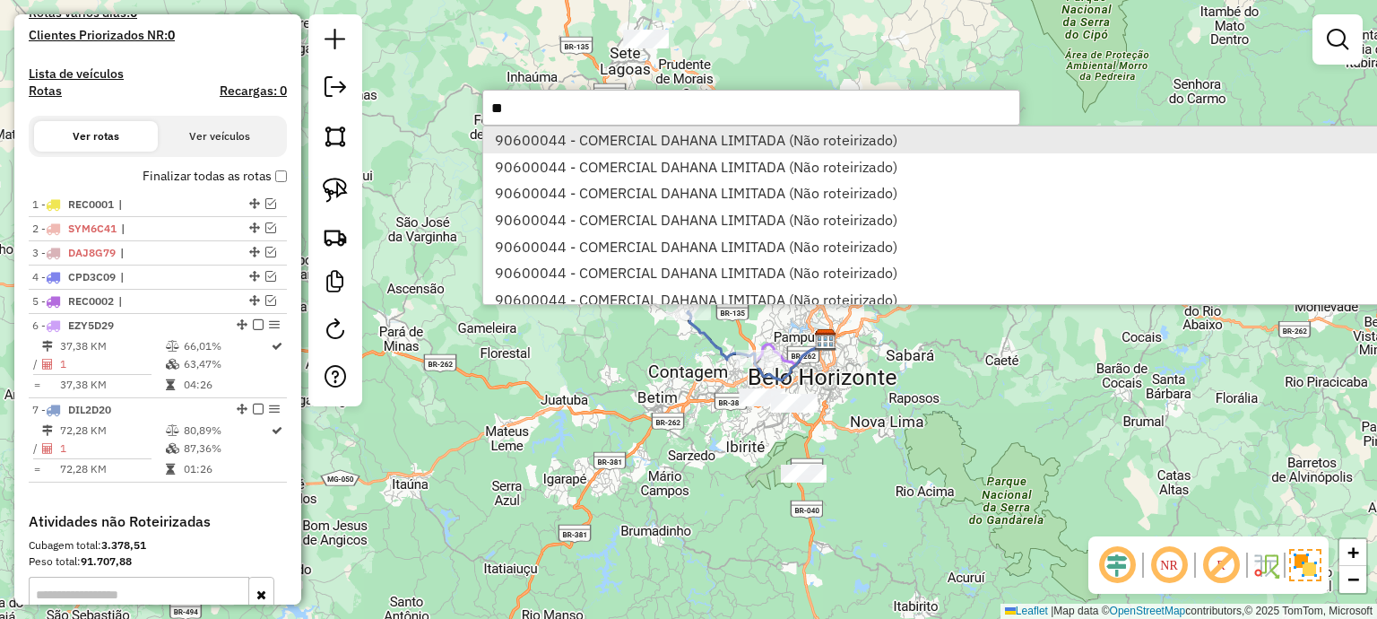
type input "**"
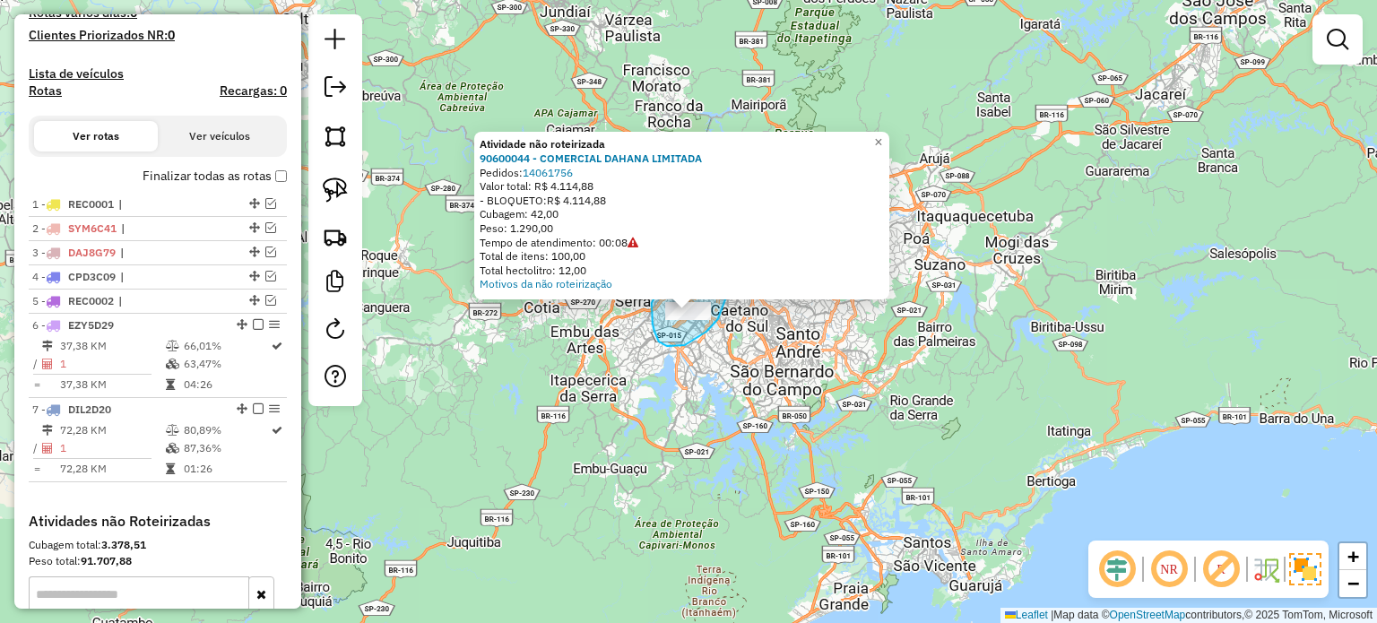
drag, startPoint x: 717, startPoint y: 320, endPoint x: 728, endPoint y: 291, distance: 30.6
click at [728, 291] on div "Atividade não roteirizada 90600044 - COMERCIAL DAHANA LIMITADA Pedidos: 1406175…" at bounding box center [688, 311] width 1377 height 623
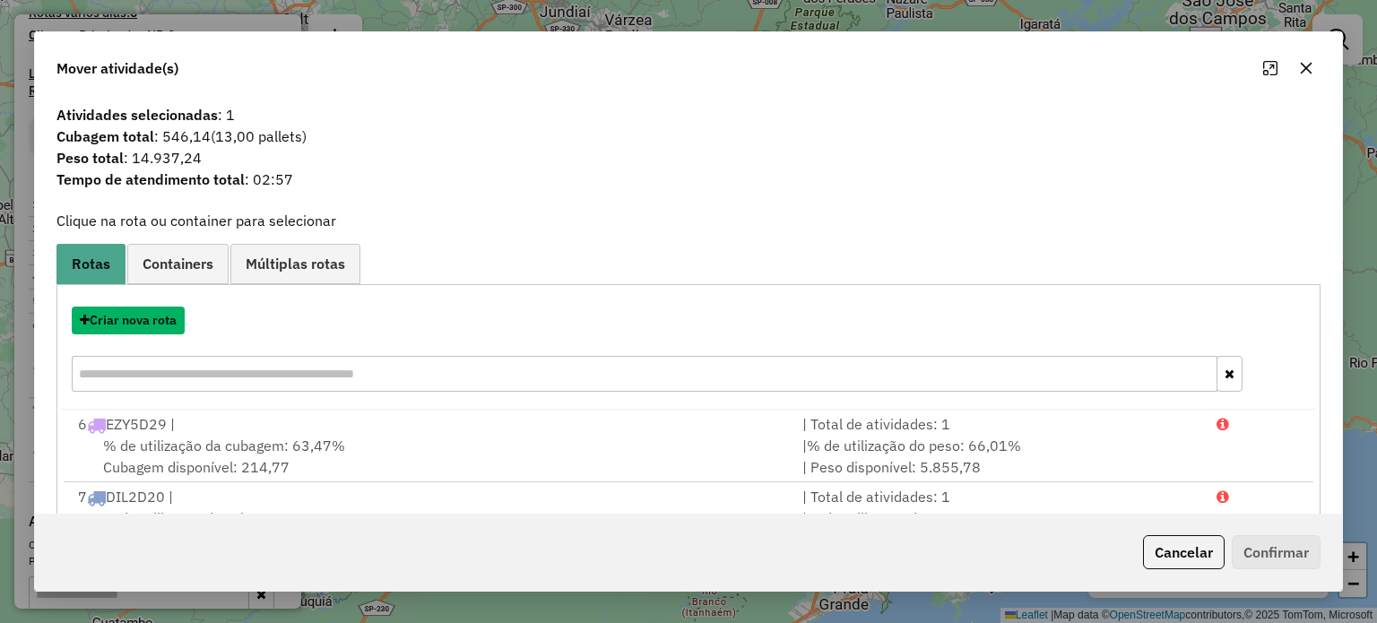
click at [133, 322] on button "Criar nova rota" at bounding box center [128, 321] width 113 height 28
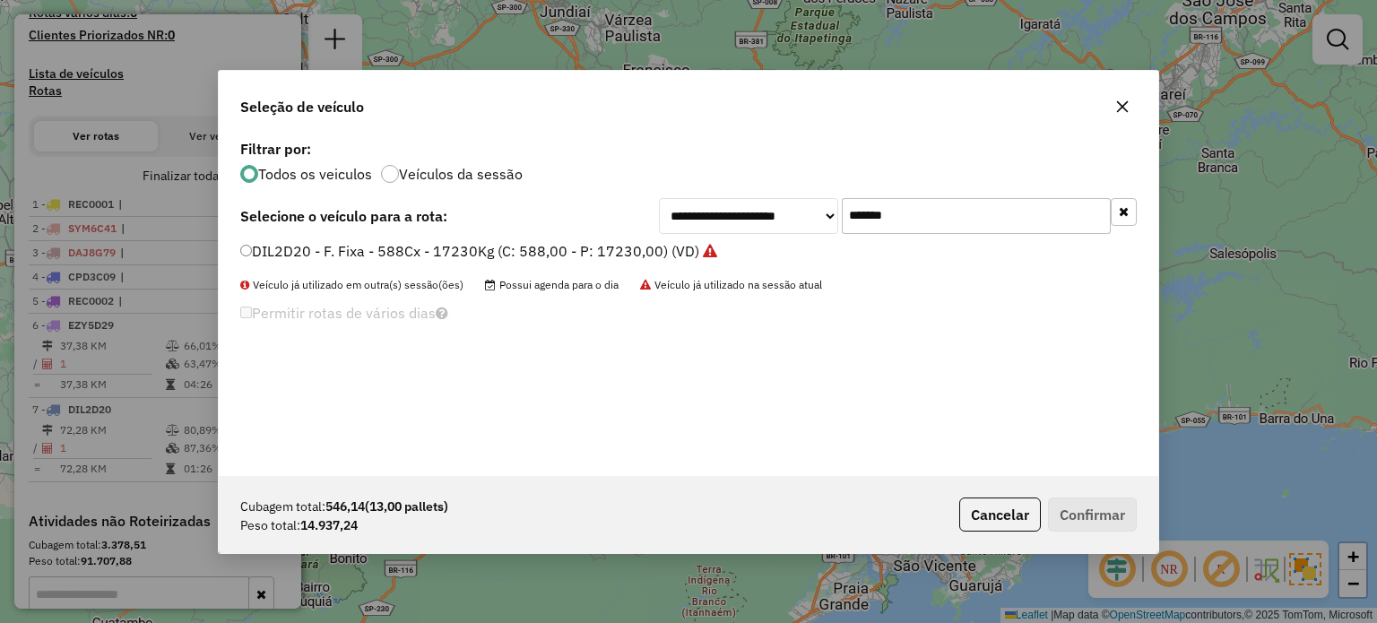
drag, startPoint x: 944, startPoint y: 211, endPoint x: 657, endPoint y: 247, distance: 289.1
click at [657, 247] on div "**********" at bounding box center [688, 305] width 939 height 341
paste input "text"
type input "*******"
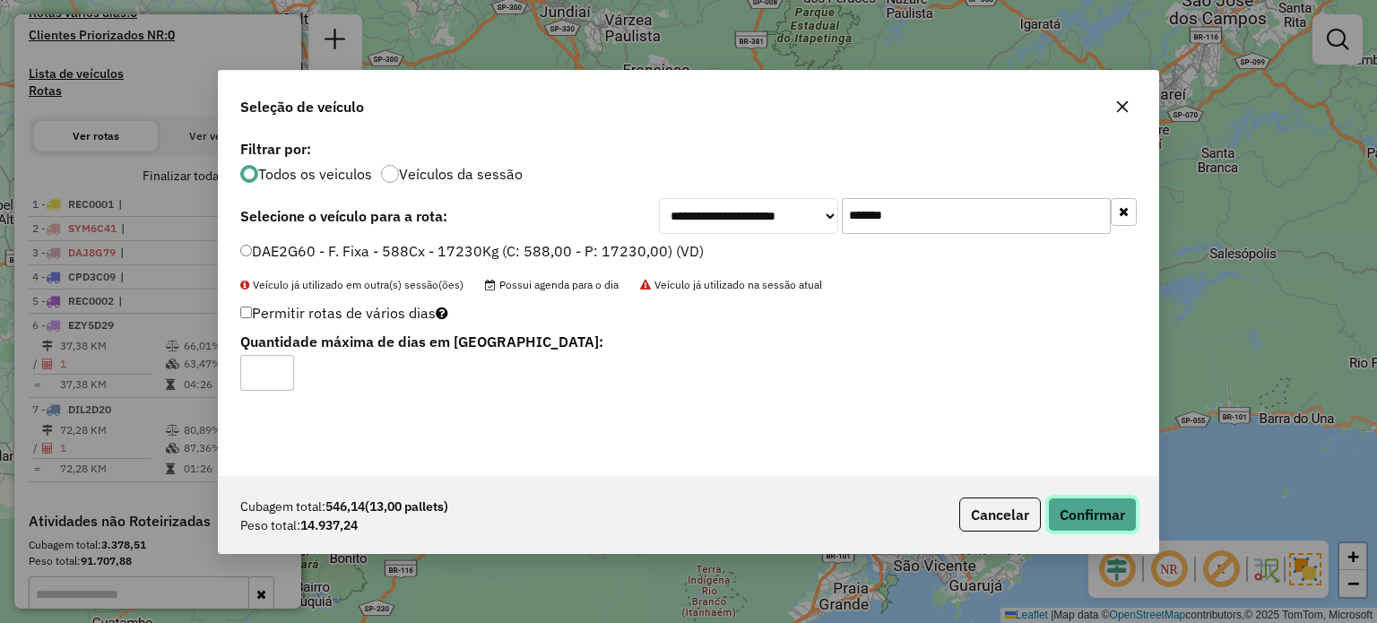
click at [1087, 504] on button "Confirmar" at bounding box center [1092, 515] width 89 height 34
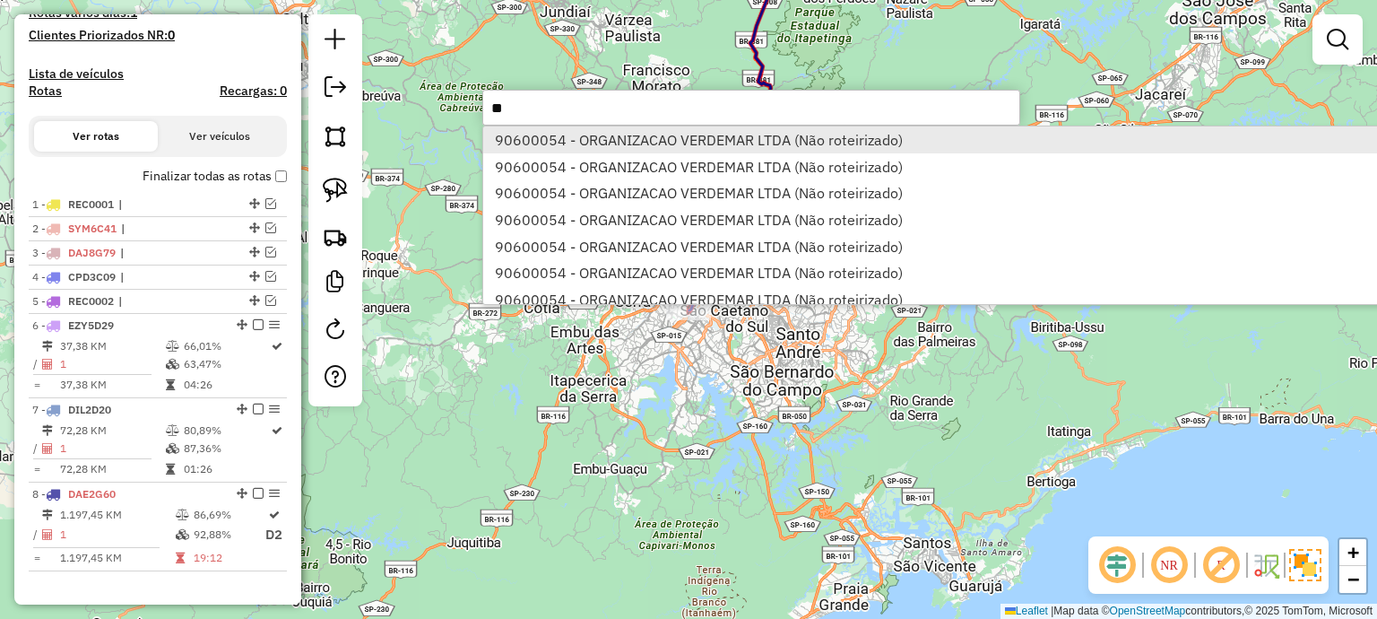
type input "**"
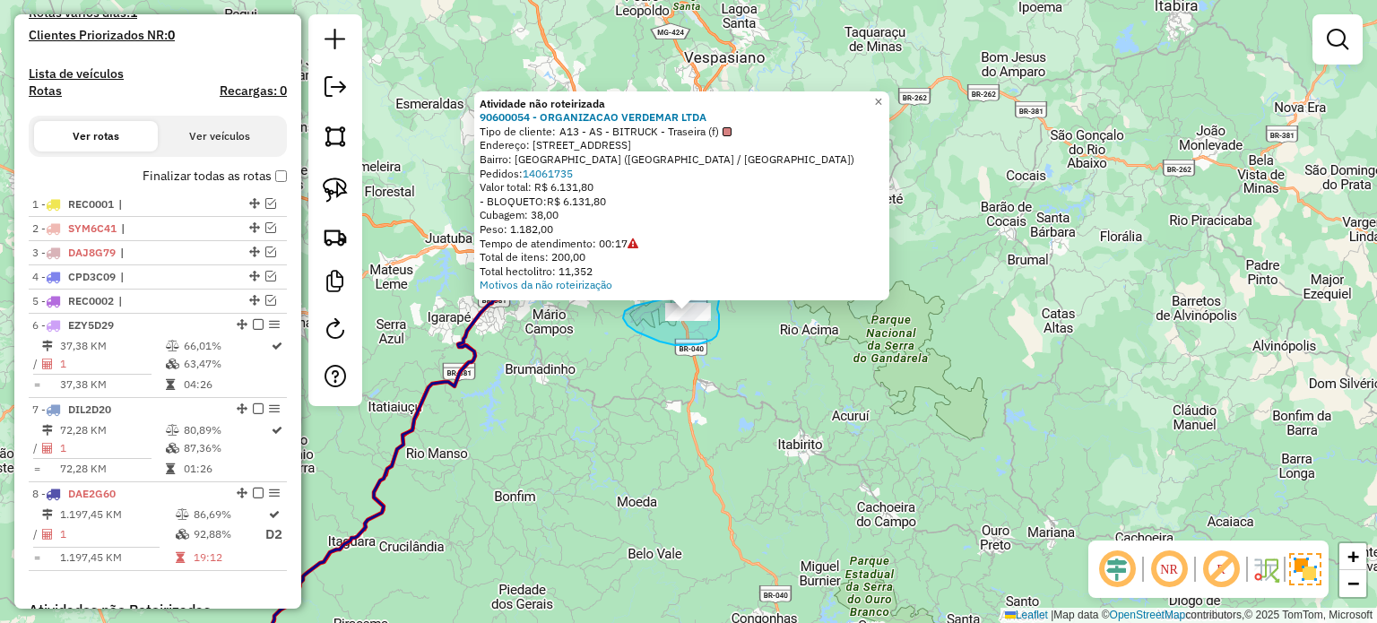
drag, startPoint x: 717, startPoint y: 309, endPoint x: 728, endPoint y: 290, distance: 21.7
click at [728, 290] on div "Atividade não roteirizada 90600054 - ORGANIZACAO VERDEMAR LTDA Tipo de cliente:…" at bounding box center [688, 311] width 1377 height 623
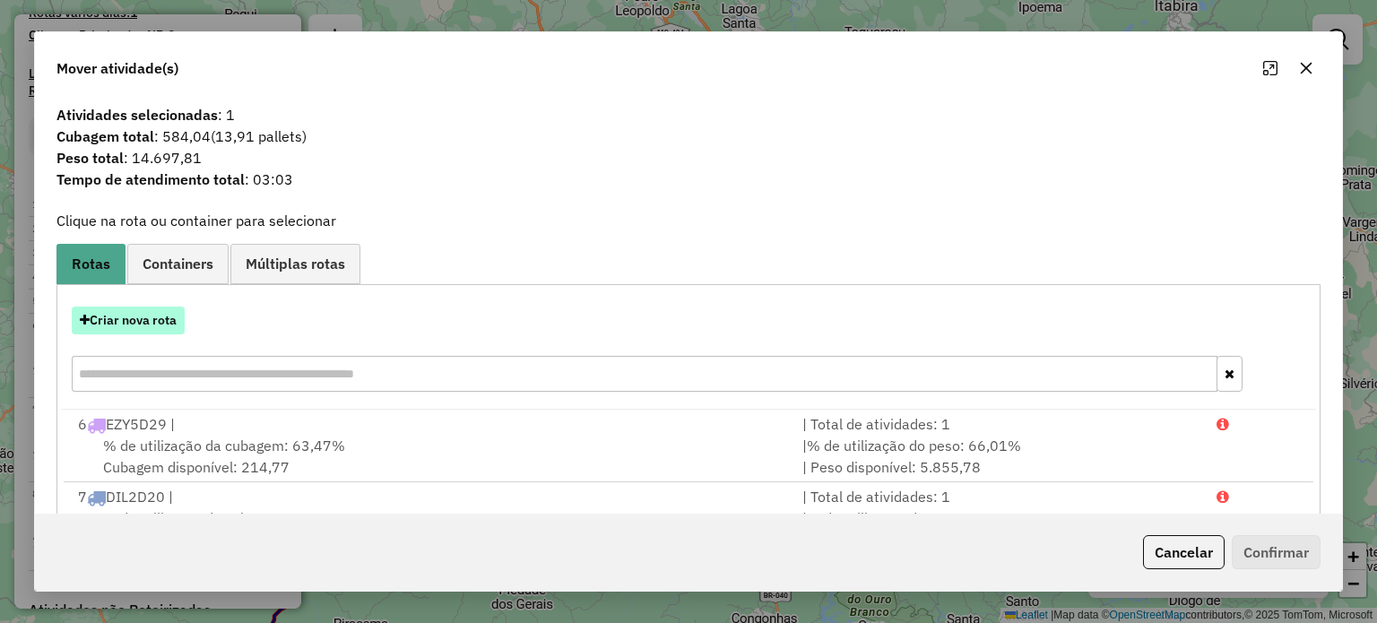
click at [150, 311] on button "Criar nova rota" at bounding box center [128, 321] width 113 height 28
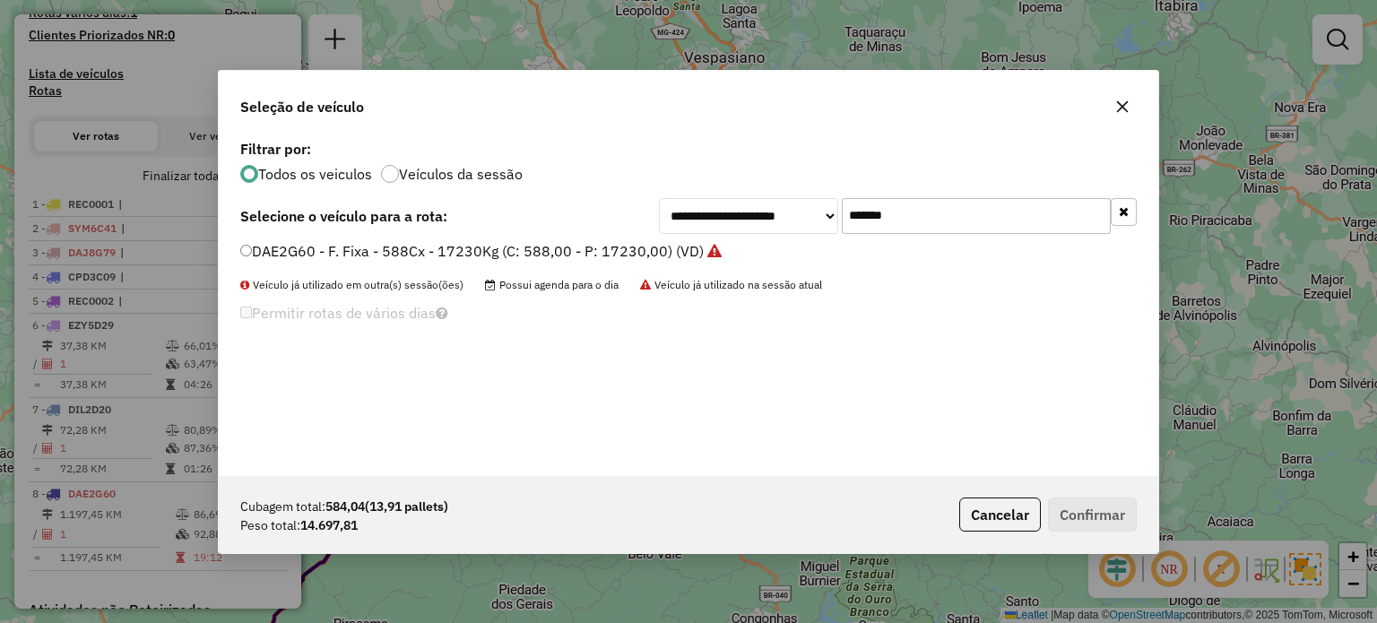
drag, startPoint x: 907, startPoint y: 210, endPoint x: 742, endPoint y: 229, distance: 166.0
click at [742, 229] on div "**********" at bounding box center [898, 216] width 478 height 36
paste input "text"
type input "*******"
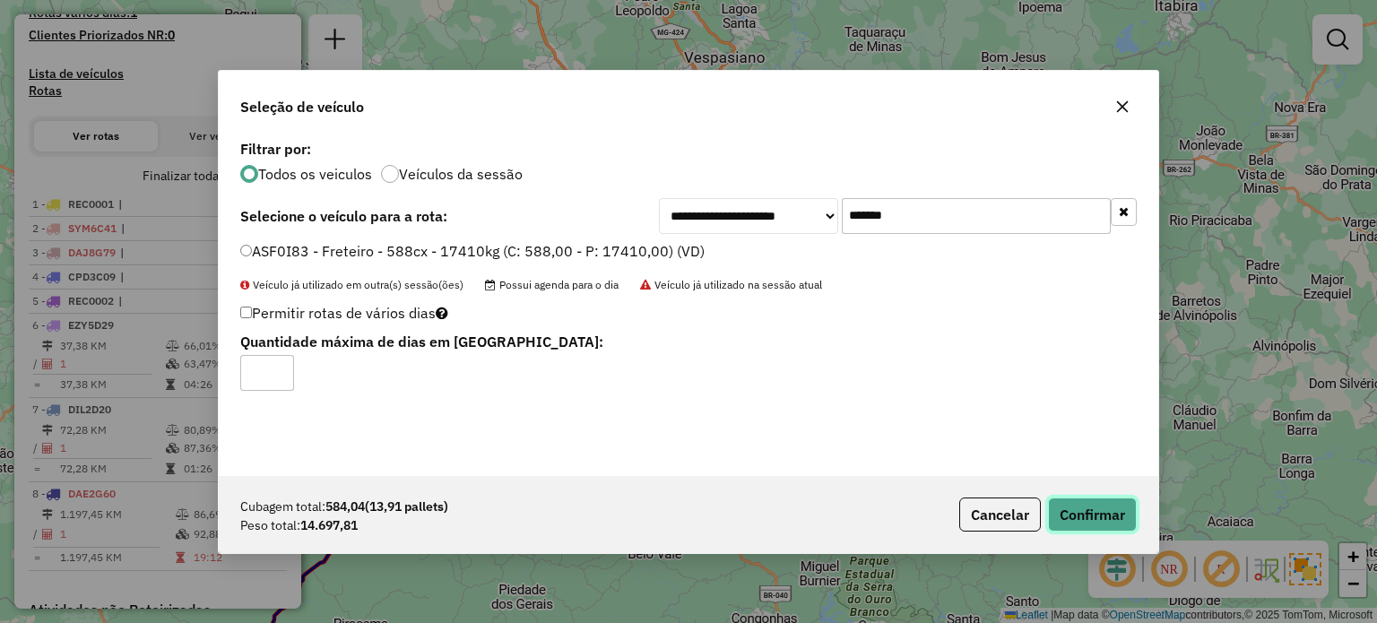
click at [1108, 513] on button "Confirmar" at bounding box center [1092, 515] width 89 height 34
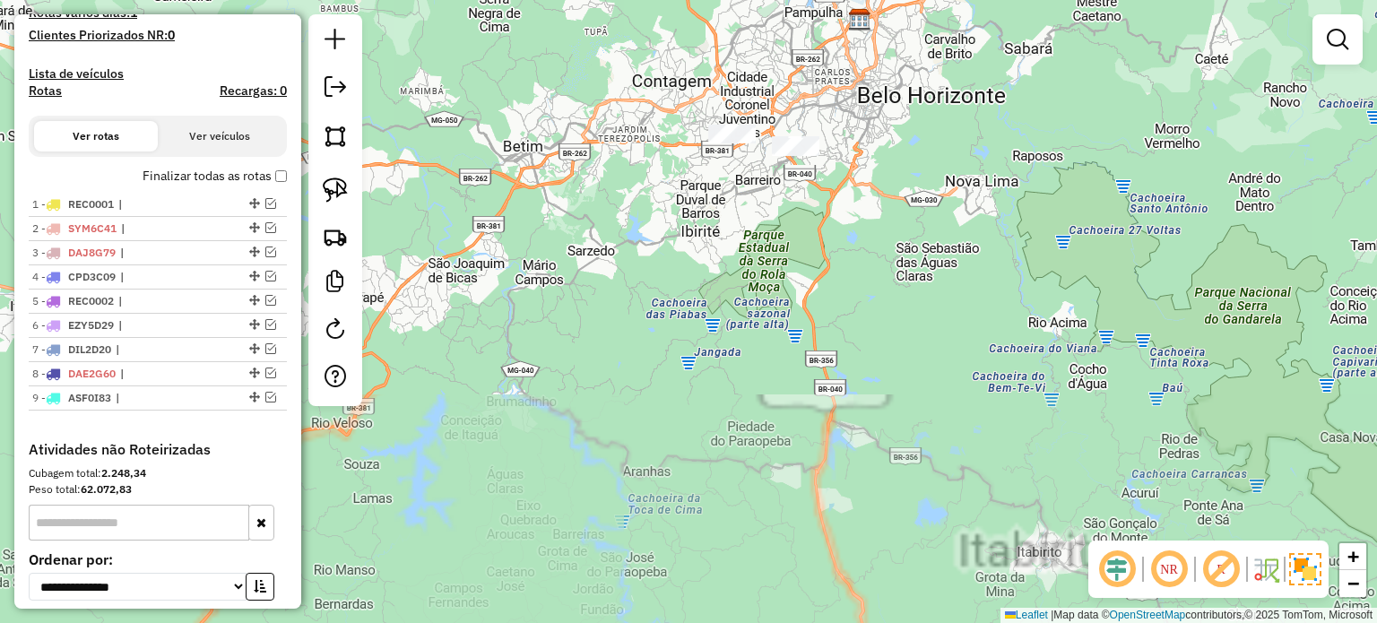
drag, startPoint x: 651, startPoint y: 279, endPoint x: 629, endPoint y: 418, distance: 140.6
click at [629, 418] on div "Janela de atendimento Grade de atendimento Capacidade Transportadoras Veículos …" at bounding box center [688, 311] width 1377 height 623
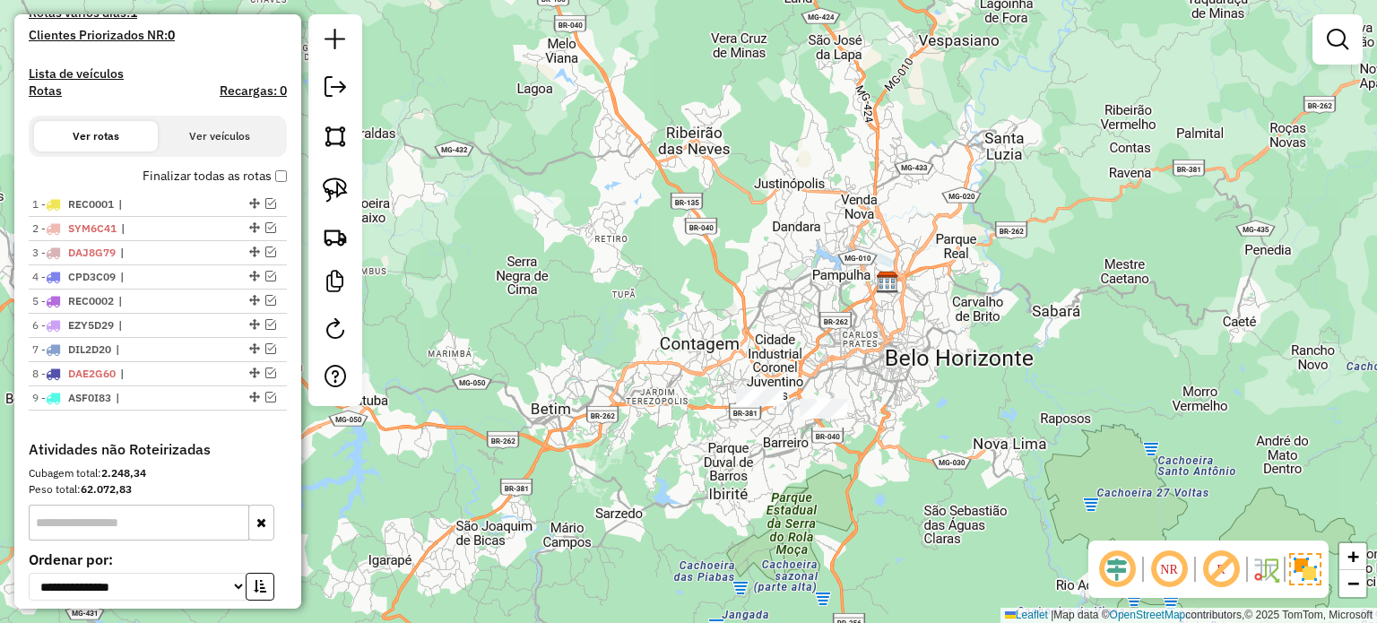
drag, startPoint x: 618, startPoint y: 307, endPoint x: 663, endPoint y: 418, distance: 119.4
click at [663, 418] on div "Janela de atendimento Grade de atendimento Capacidade Transportadoras Veículos …" at bounding box center [688, 311] width 1377 height 623
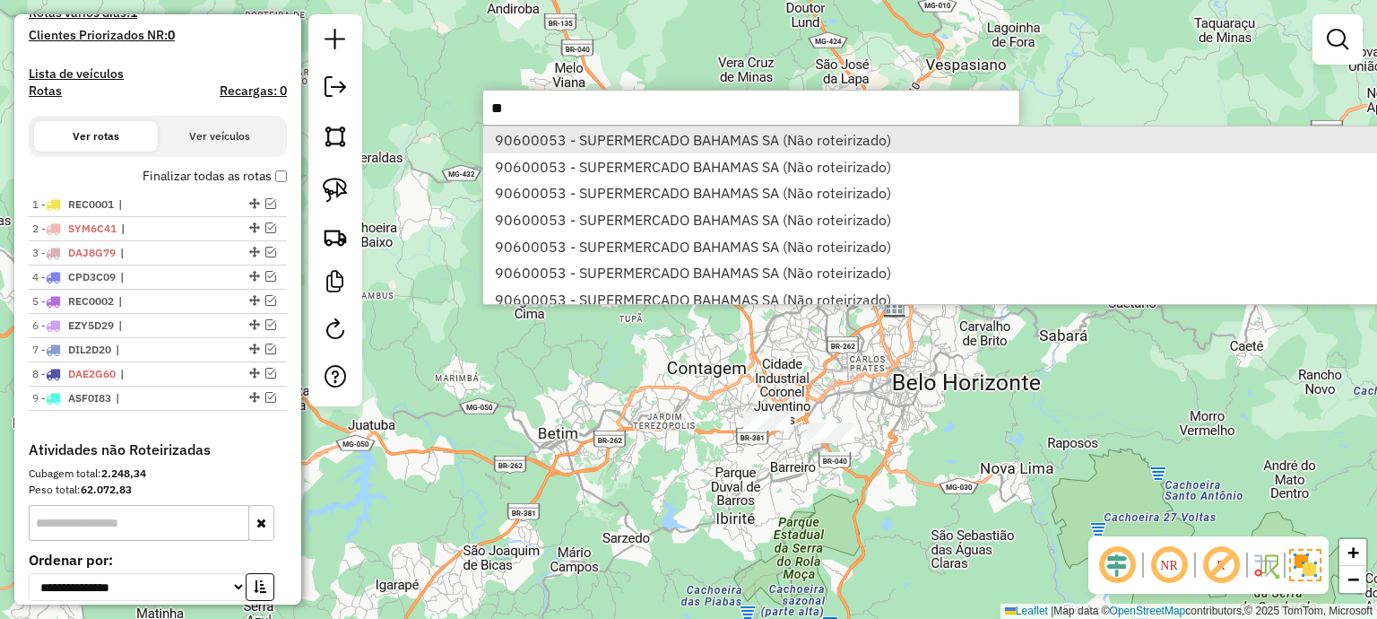
type input "**"
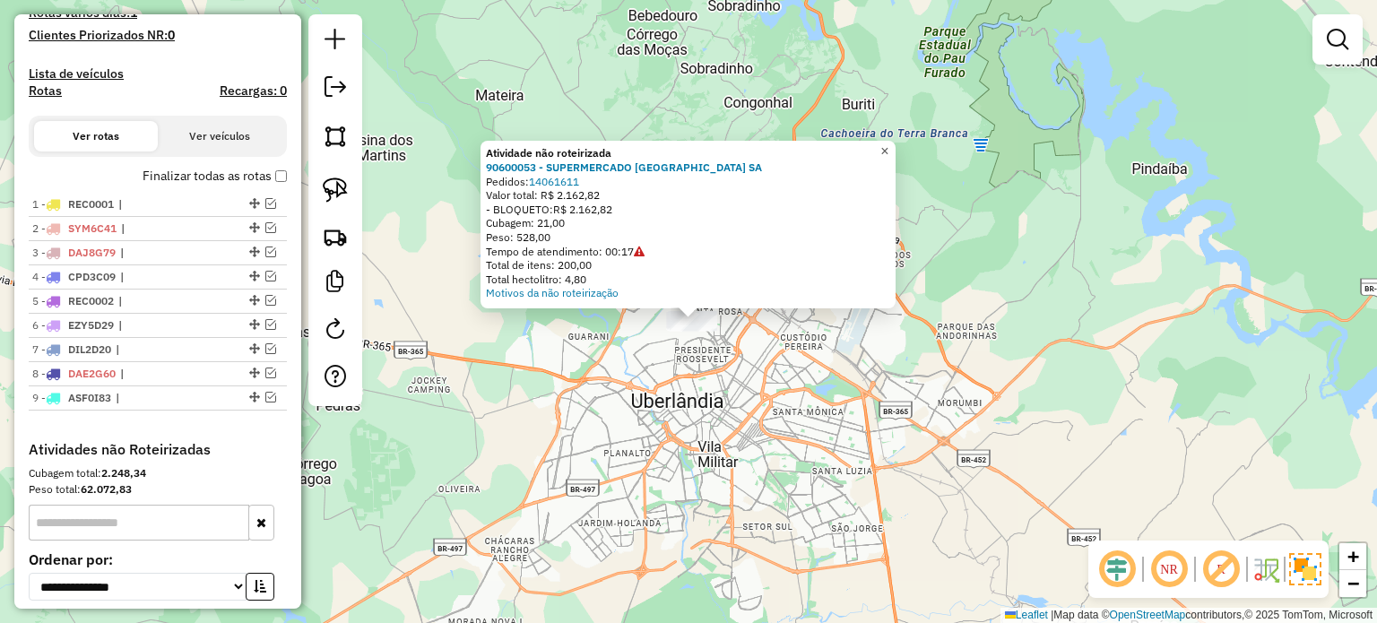
click at [888, 148] on span "×" at bounding box center [884, 150] width 8 height 15
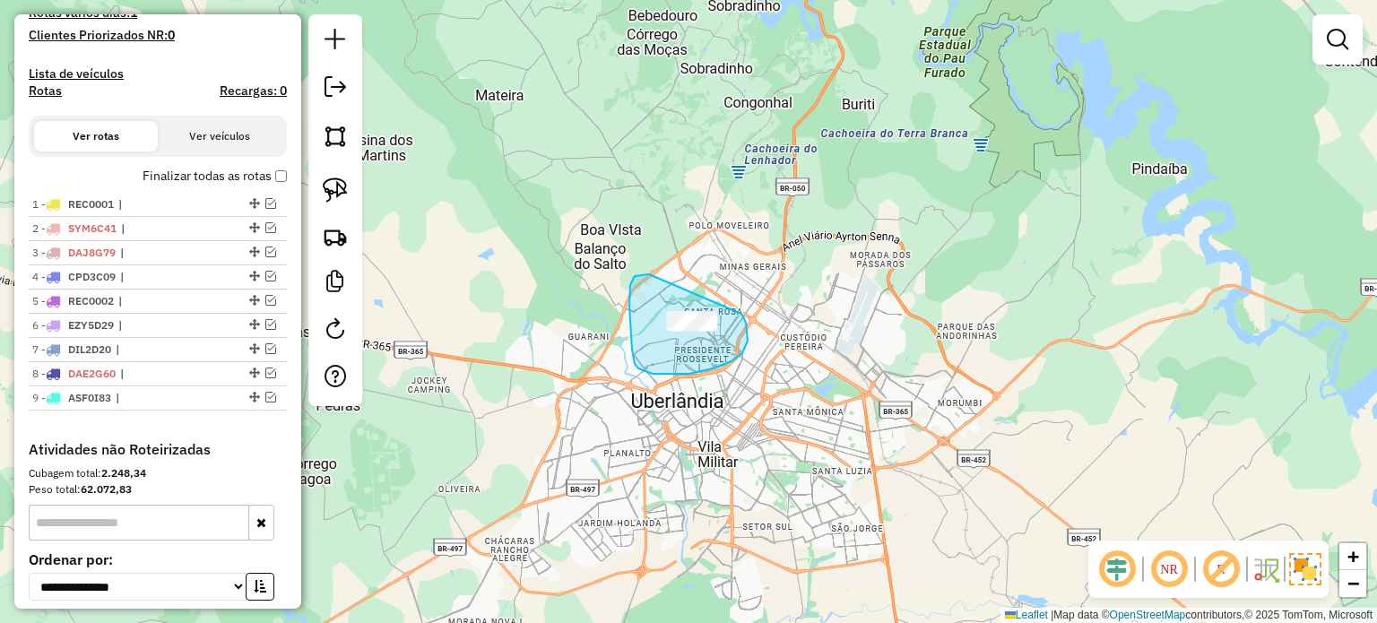
drag, startPoint x: 741, startPoint y: 314, endPoint x: 706, endPoint y: 279, distance: 49.4
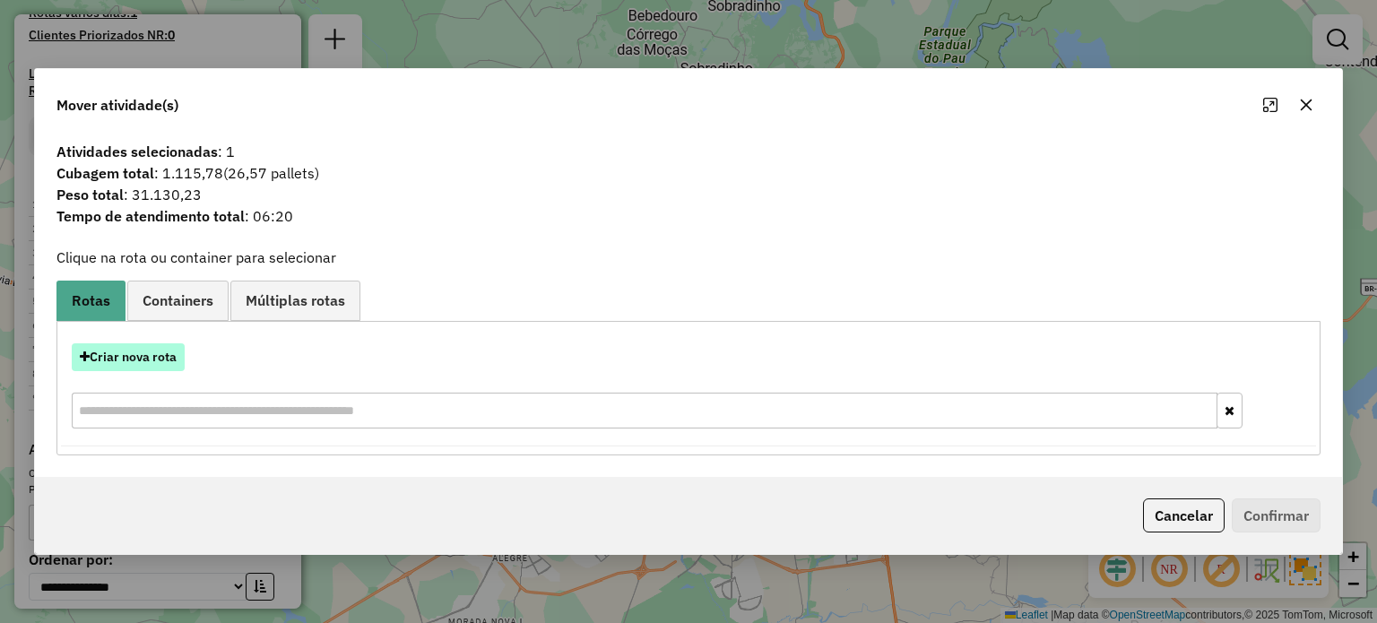
click at [138, 358] on button "Criar nova rota" at bounding box center [128, 357] width 113 height 28
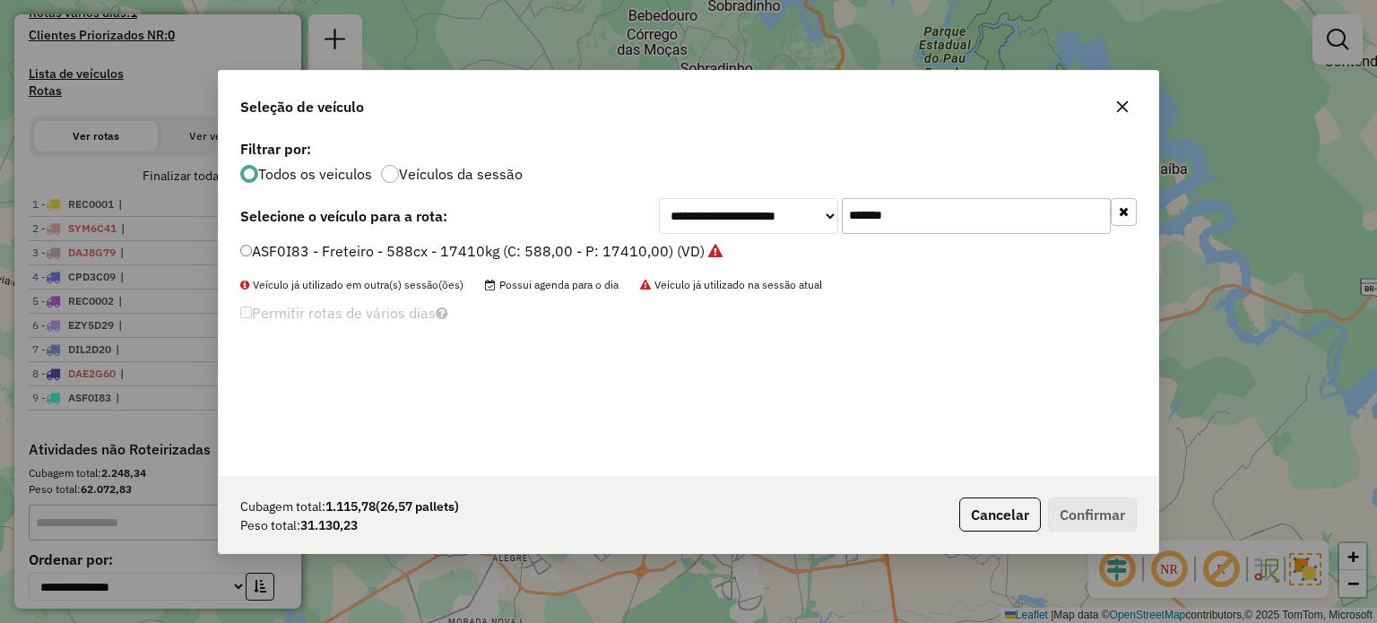
drag, startPoint x: 916, startPoint y: 219, endPoint x: 599, endPoint y: 272, distance: 321.7
click at [599, 272] on div "**********" at bounding box center [688, 305] width 939 height 341
paste input "text"
type input "*******"
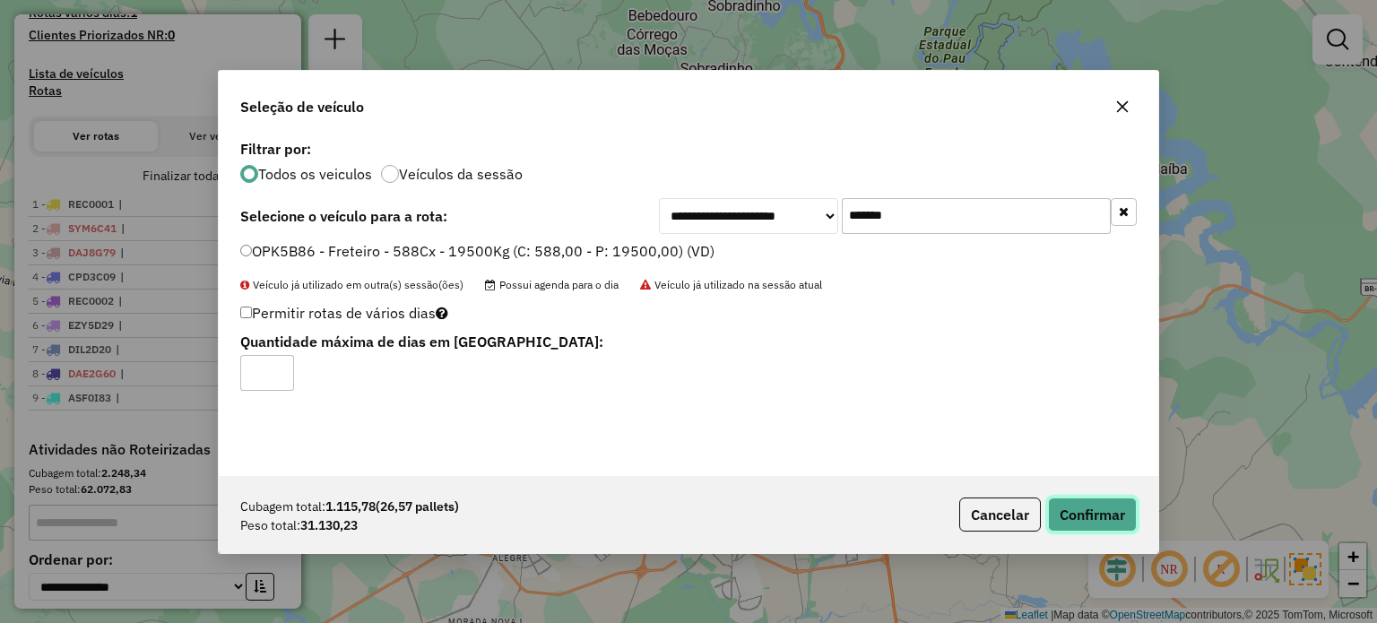
click at [1064, 522] on button "Confirmar" at bounding box center [1092, 515] width 89 height 34
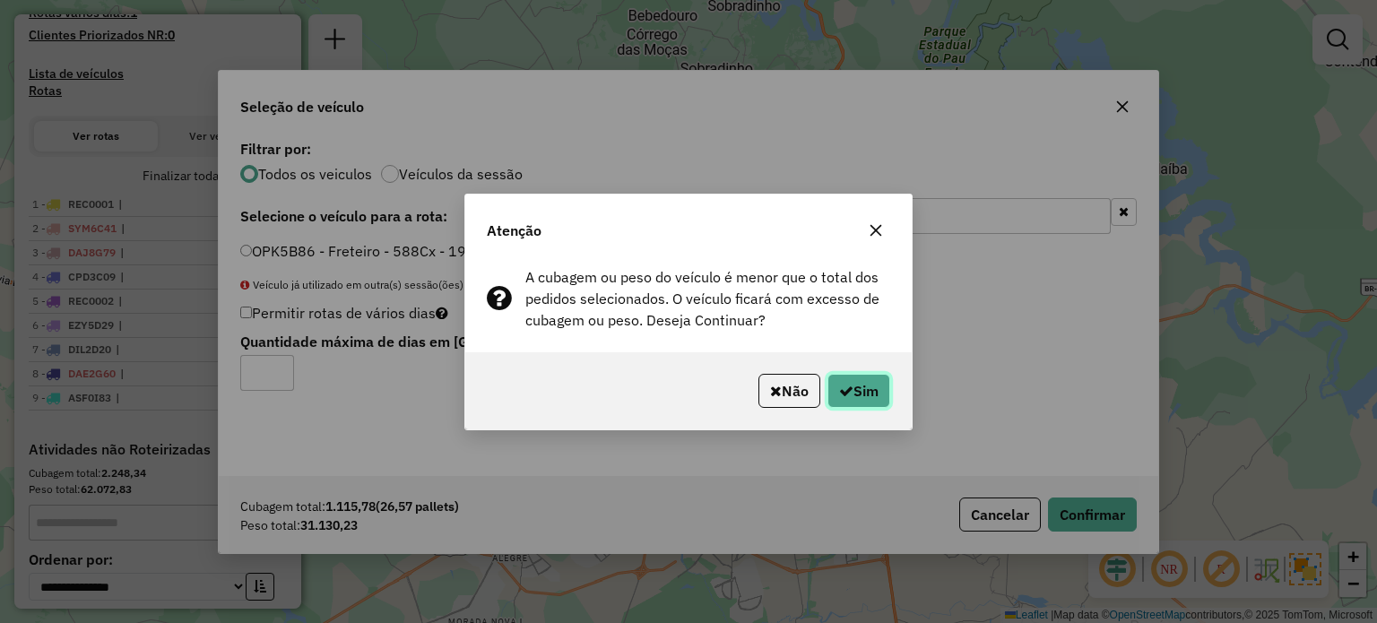
click at [860, 391] on button "Sim" at bounding box center [858, 391] width 63 height 34
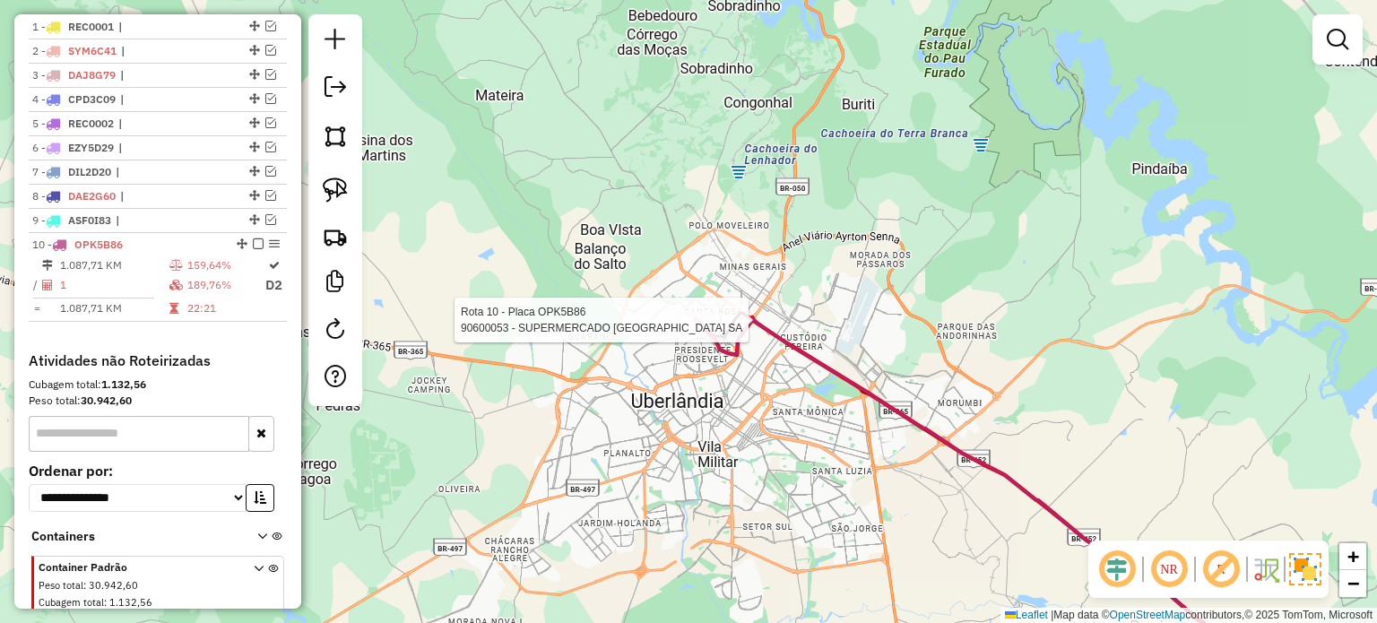
select select "**********"
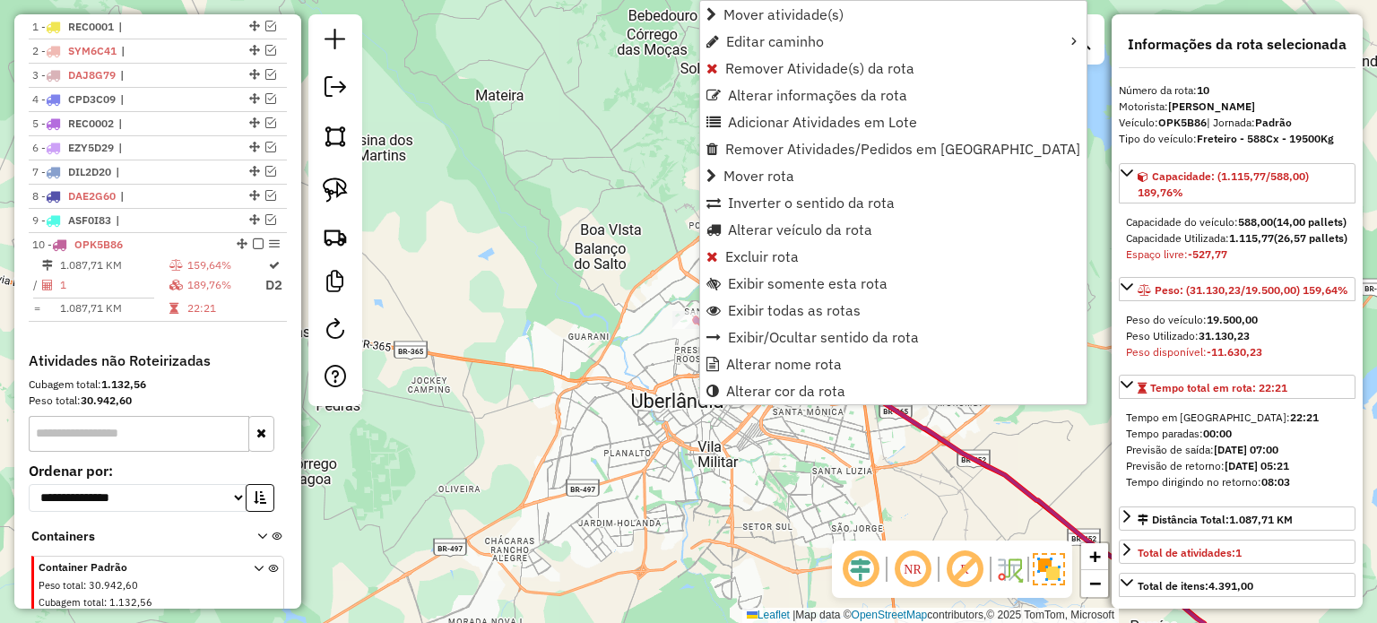
scroll to position [827, 0]
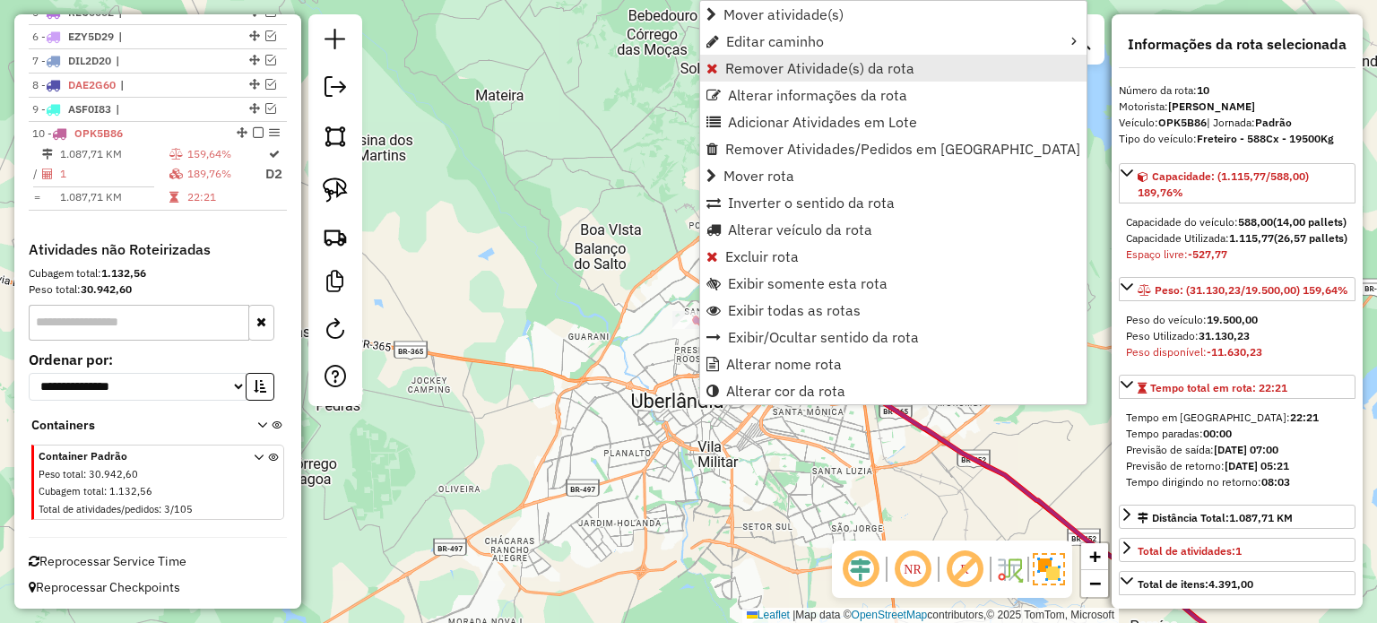
click at [773, 72] on span "Remover Atividade(s) da rota" at bounding box center [819, 68] width 189 height 14
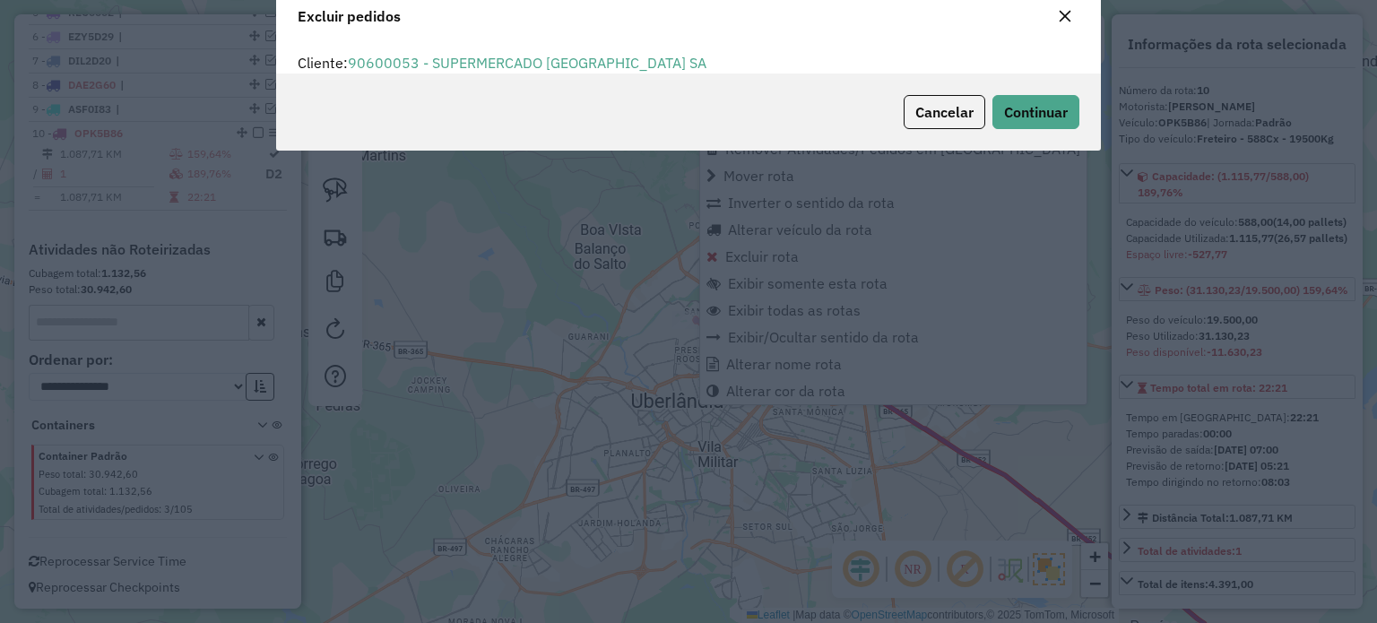
scroll to position [61, 0]
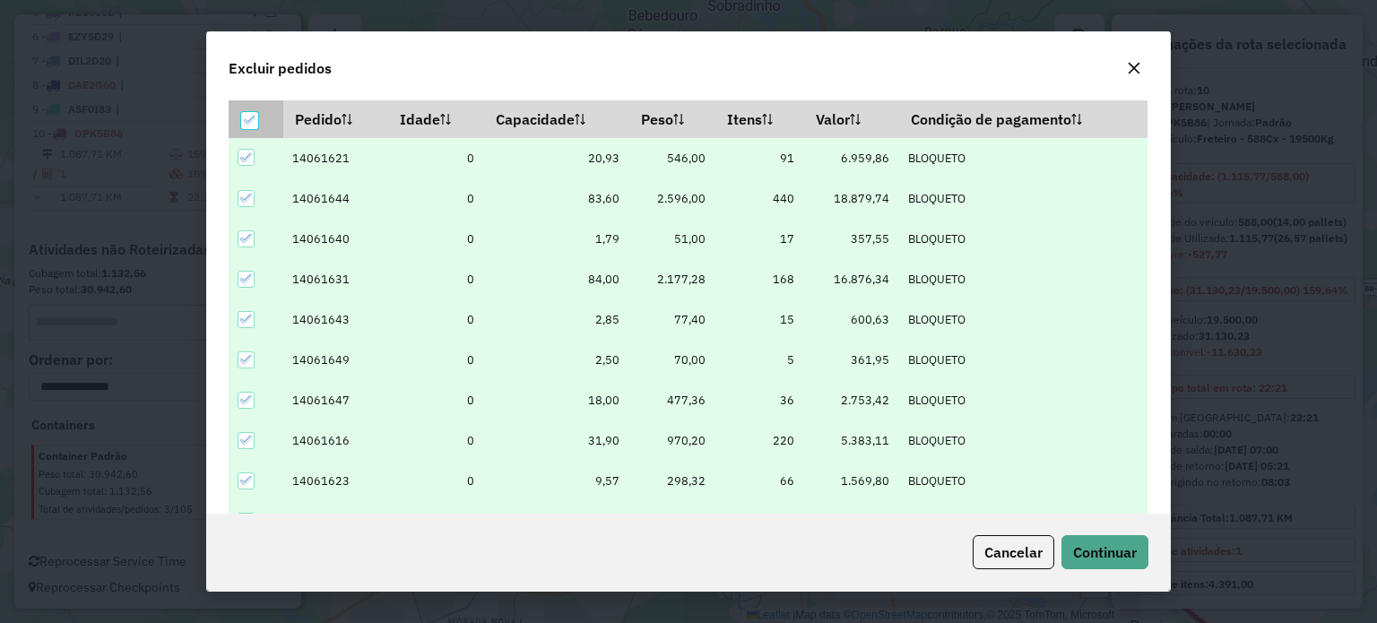
click at [247, 125] on icon at bounding box center [250, 120] width 13 height 13
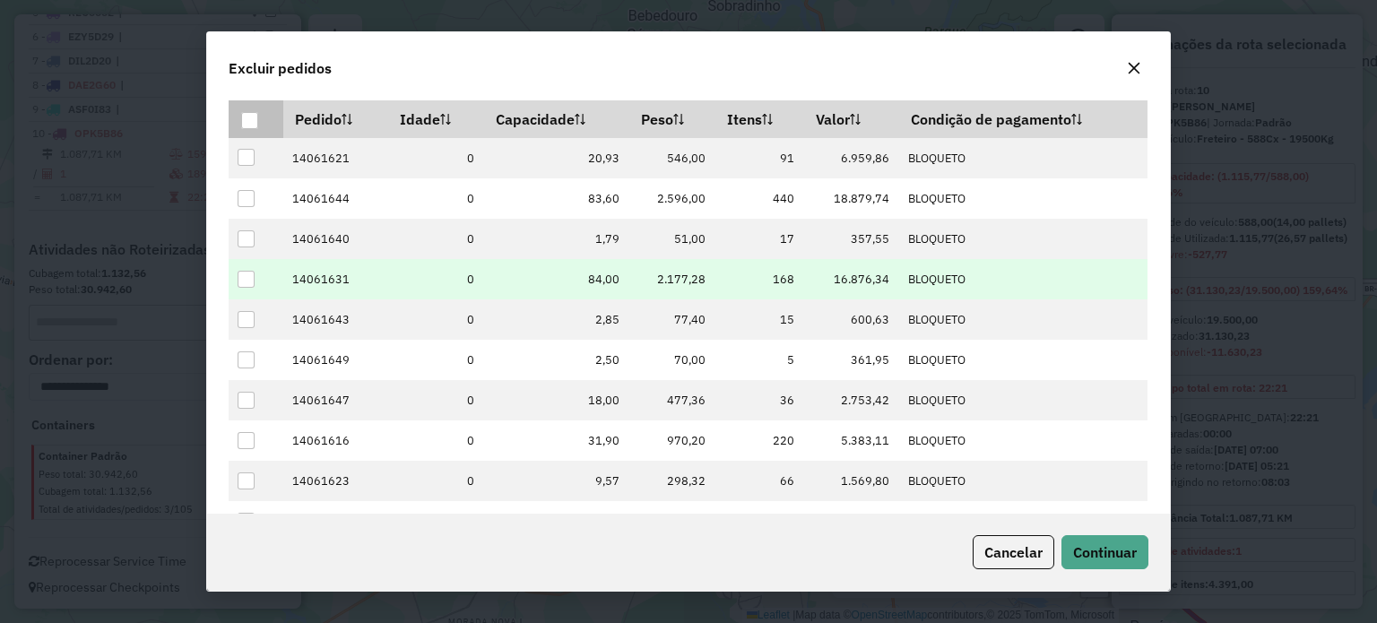
click at [258, 282] on td at bounding box center [256, 279] width 54 height 40
click at [249, 277] on div at bounding box center [246, 279] width 17 height 17
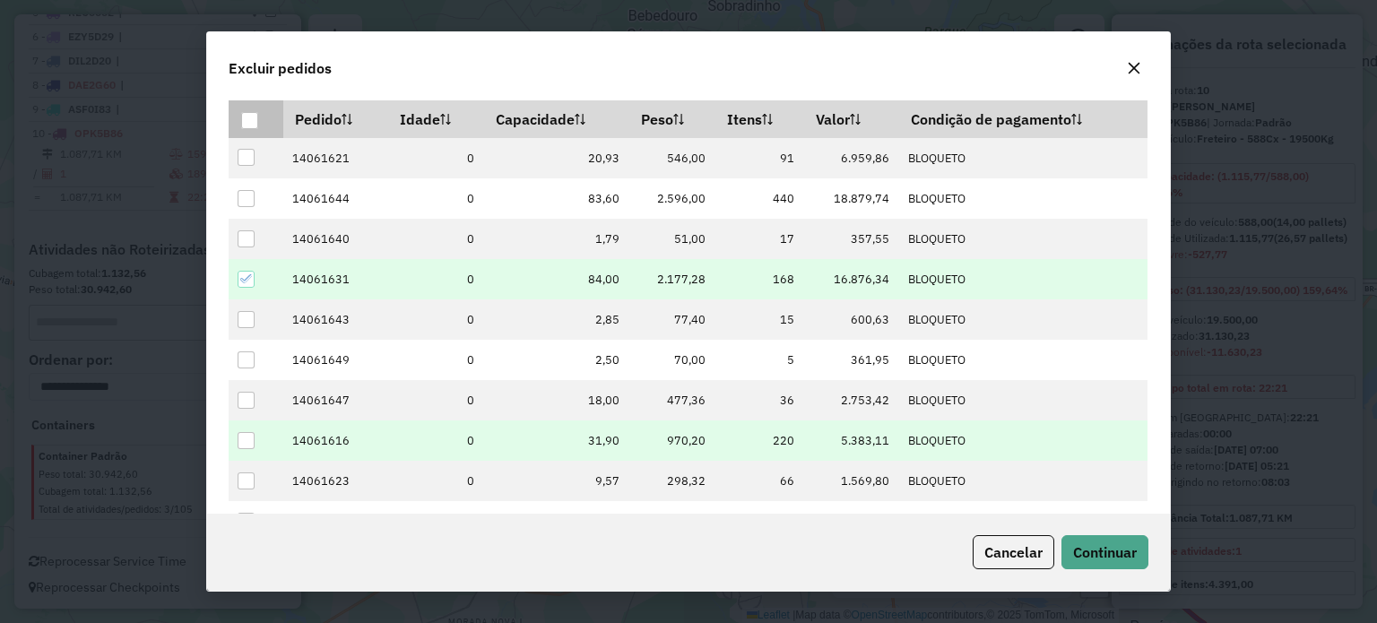
click at [248, 437] on div at bounding box center [246, 440] width 17 height 17
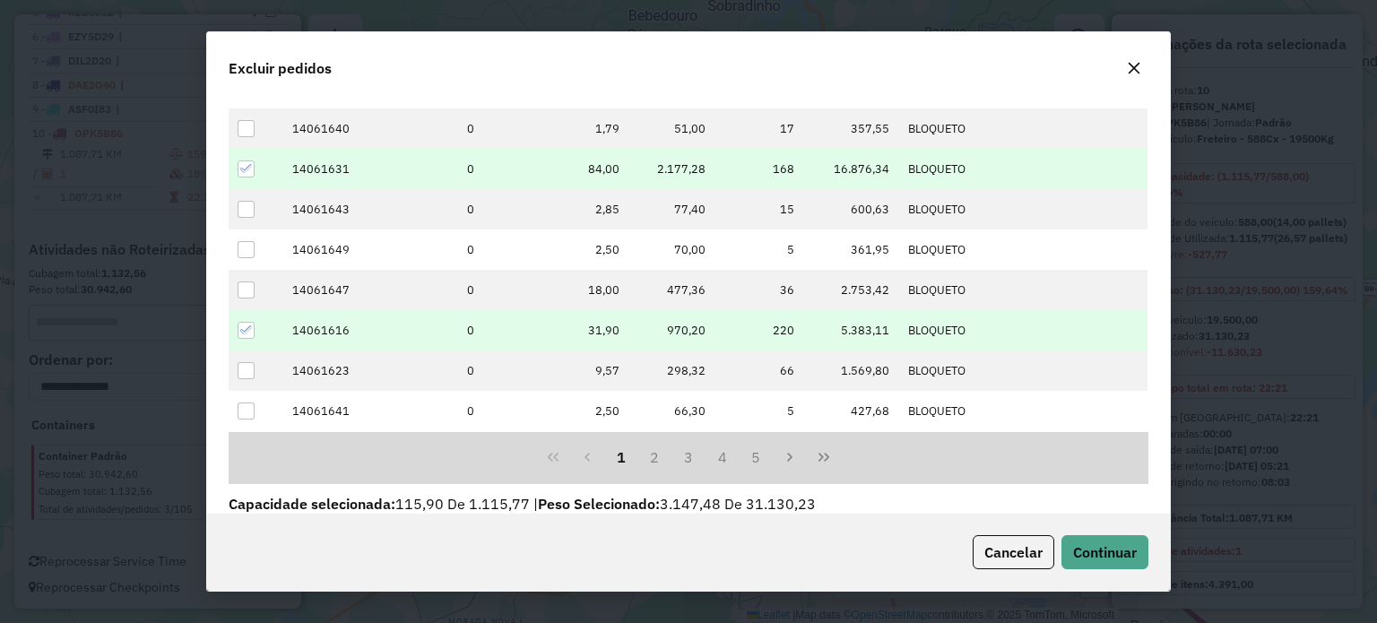
scroll to position [229, 0]
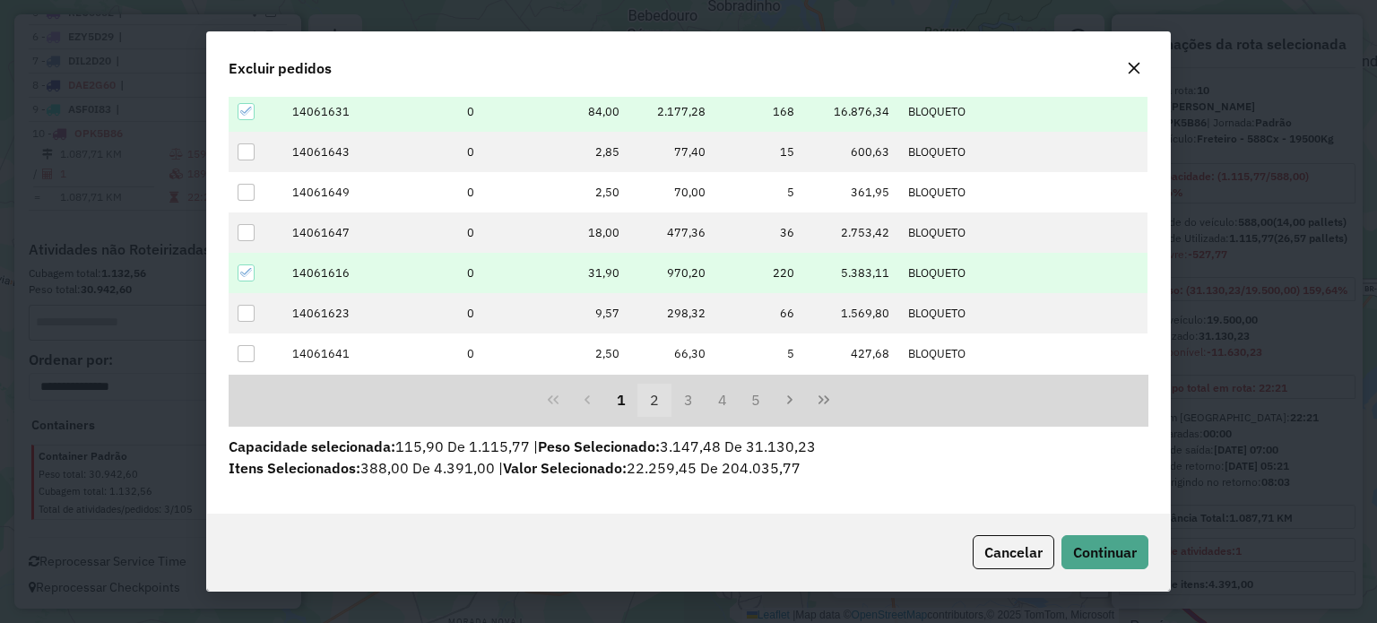
click at [658, 398] on button "2" at bounding box center [654, 401] width 34 height 34
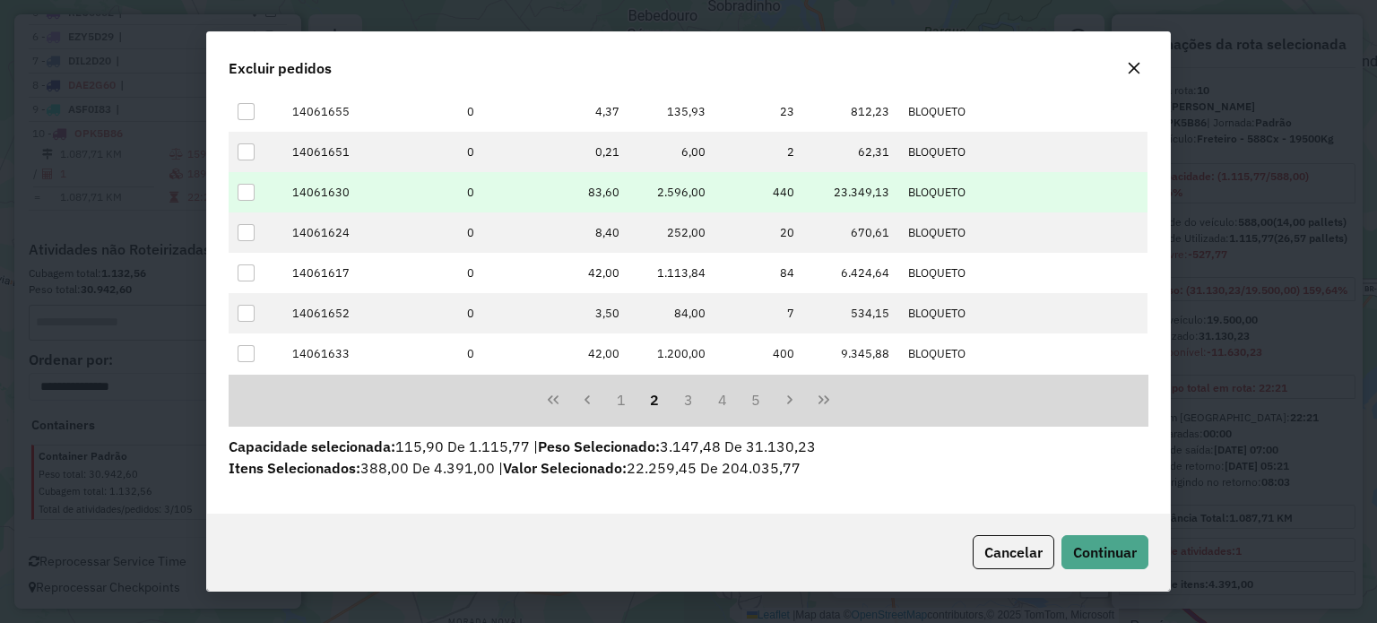
click at [248, 189] on div at bounding box center [246, 192] width 17 height 17
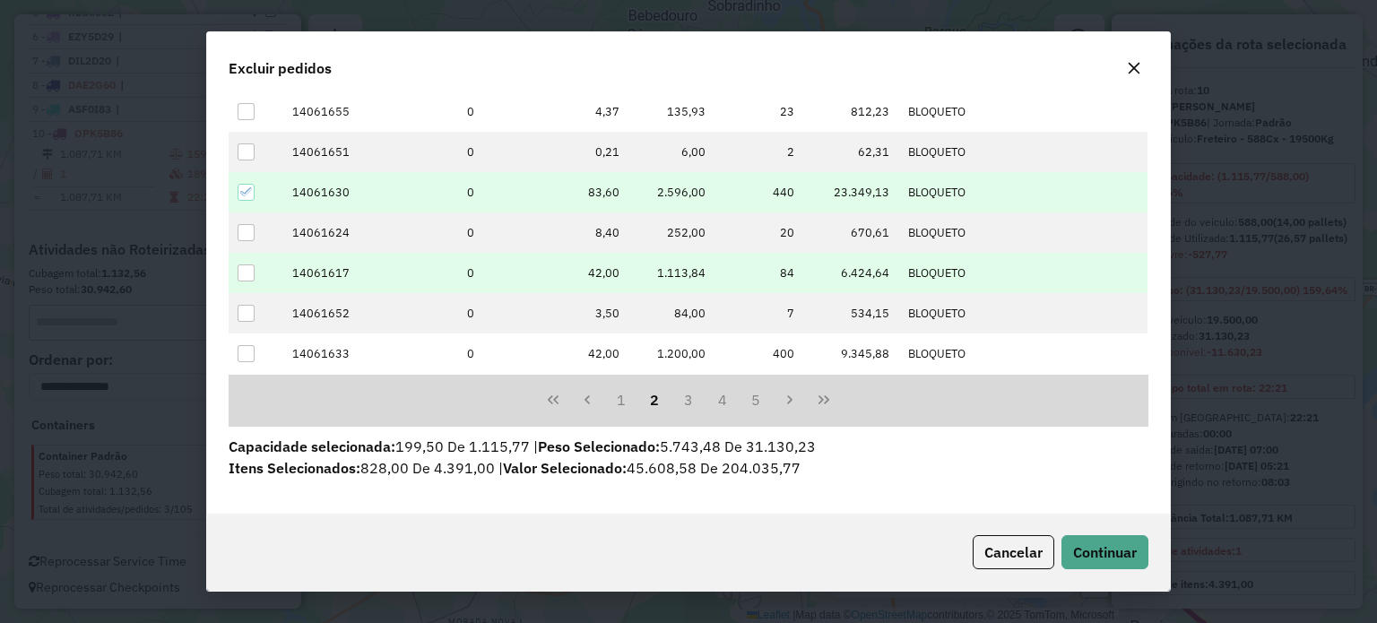
click at [248, 279] on div at bounding box center [246, 272] width 17 height 17
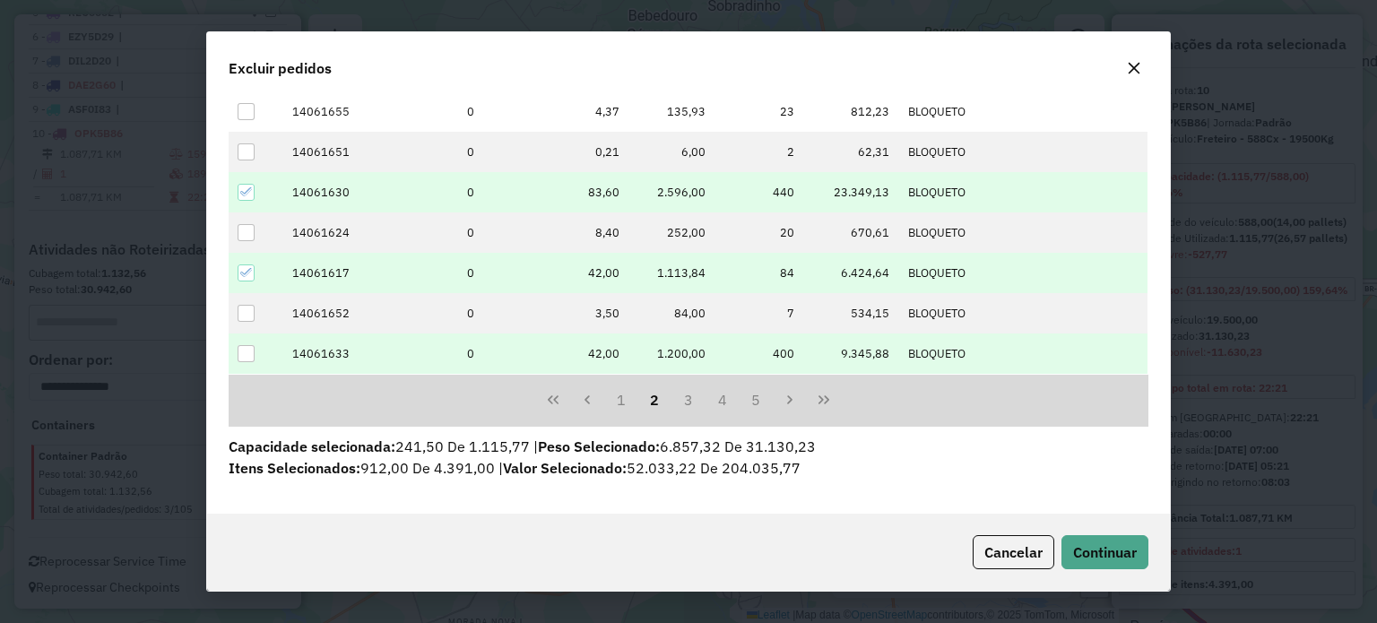
click at [252, 354] on div at bounding box center [246, 353] width 17 height 17
click at [1089, 543] on span "Continuar" at bounding box center [1105, 552] width 64 height 18
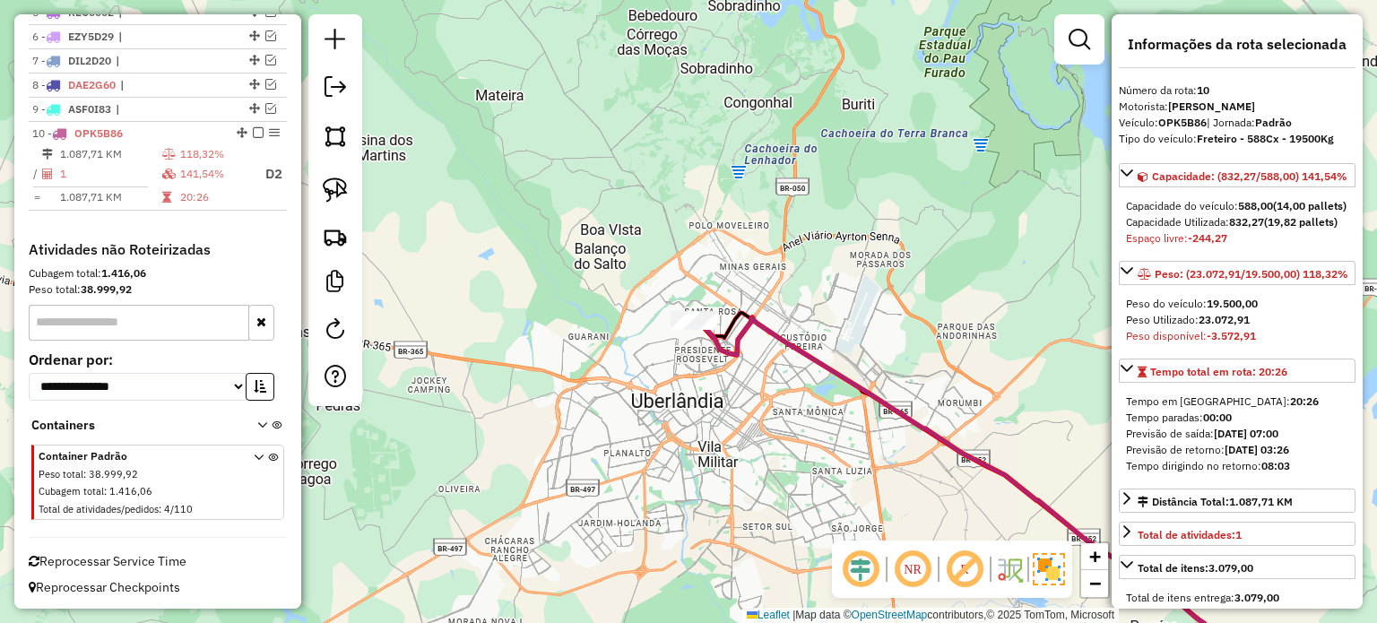
click at [904, 576] on em at bounding box center [912, 569] width 43 height 43
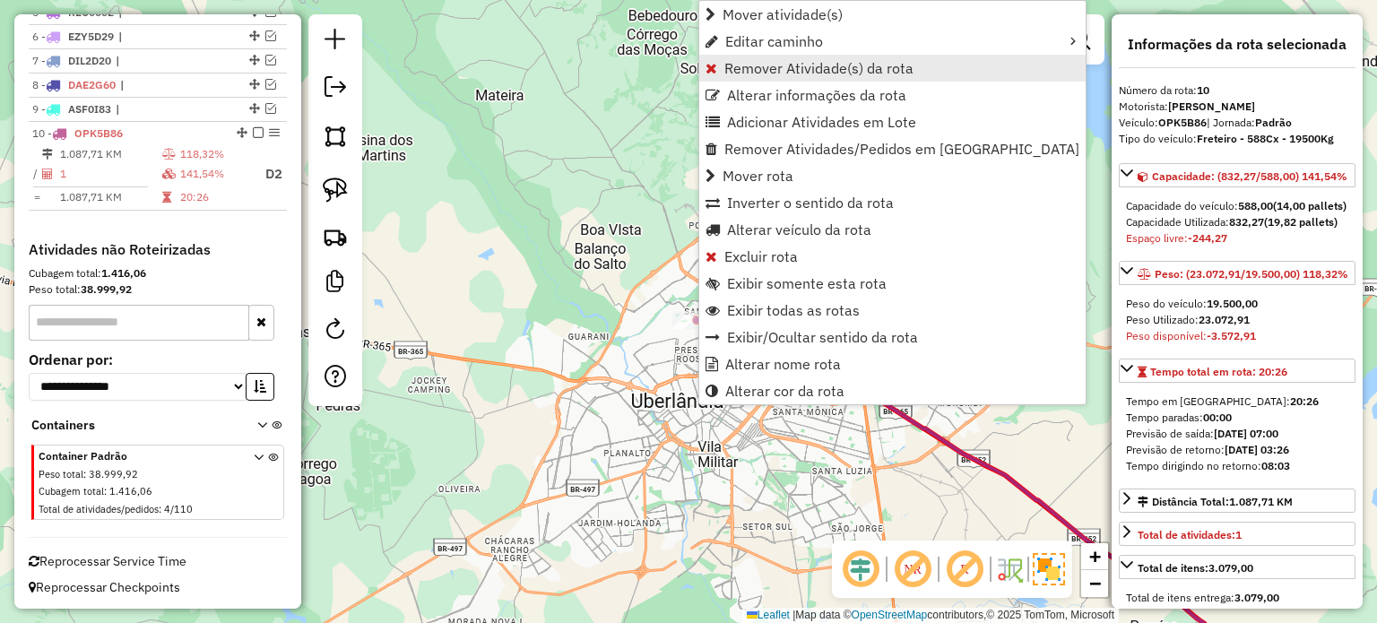
click at [734, 72] on span "Remover Atividade(s) da rota" at bounding box center [818, 68] width 189 height 14
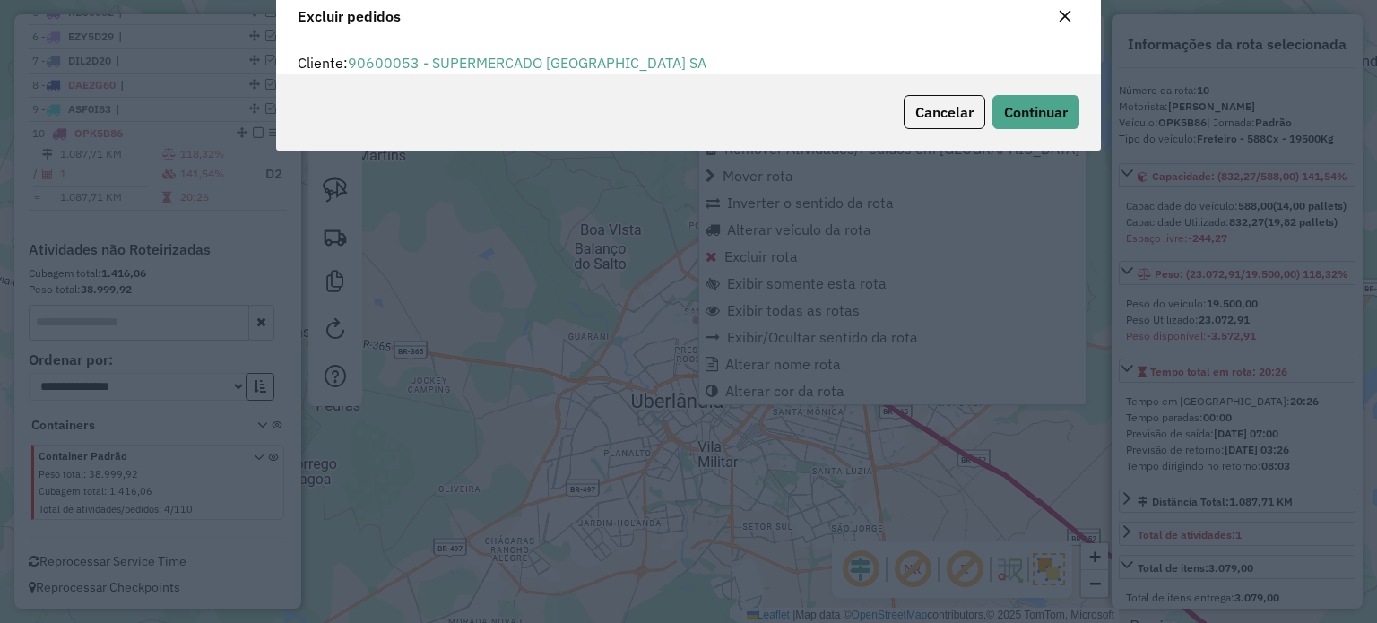
scroll to position [61, 0]
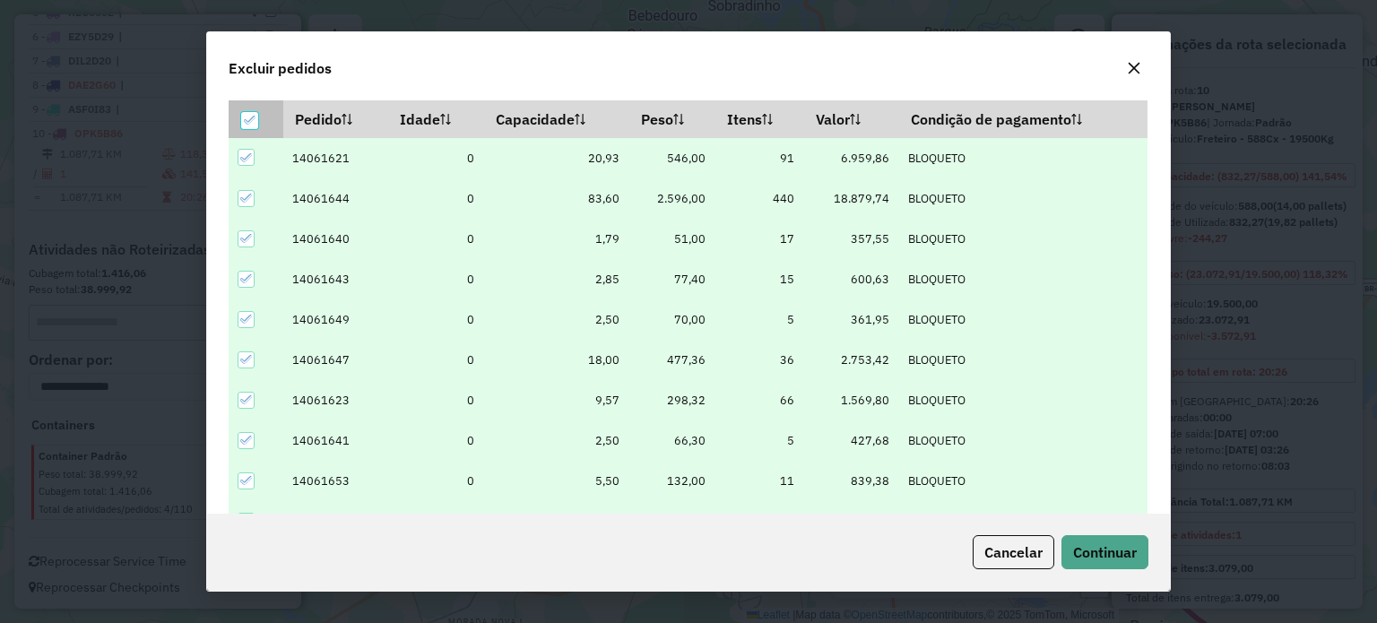
click at [255, 114] on icon at bounding box center [250, 120] width 13 height 13
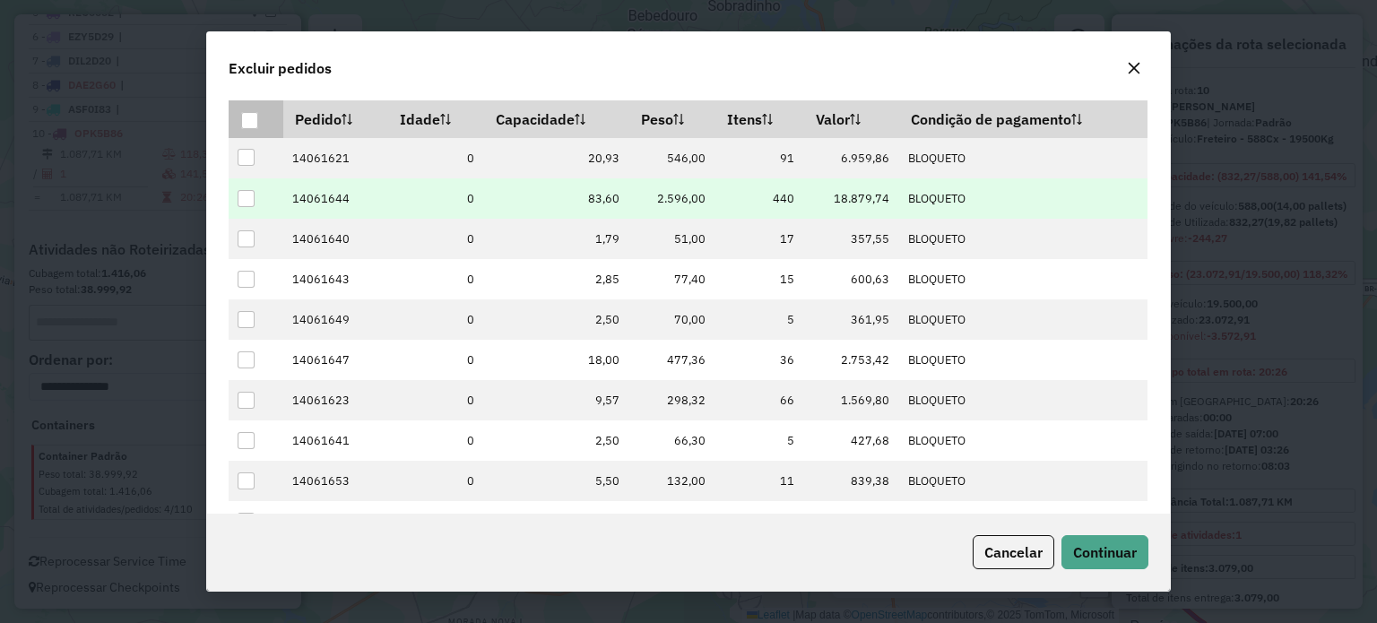
click at [247, 193] on div at bounding box center [246, 198] width 17 height 17
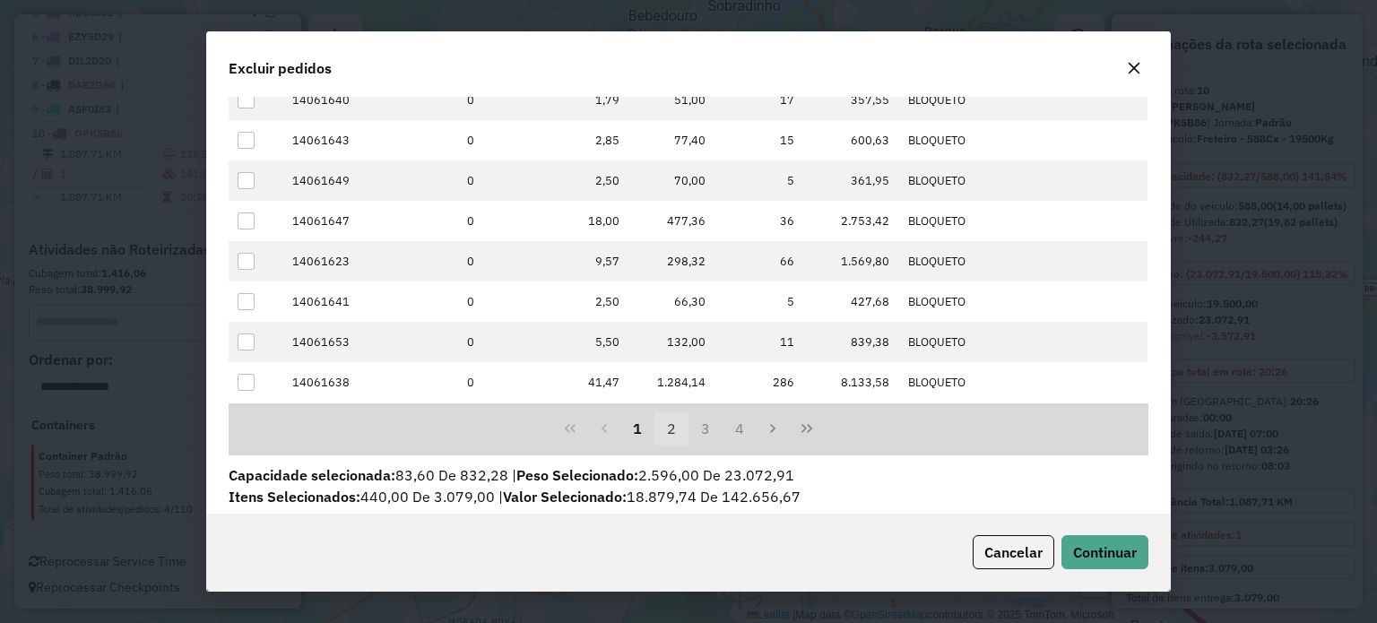
scroll to position [229, 0]
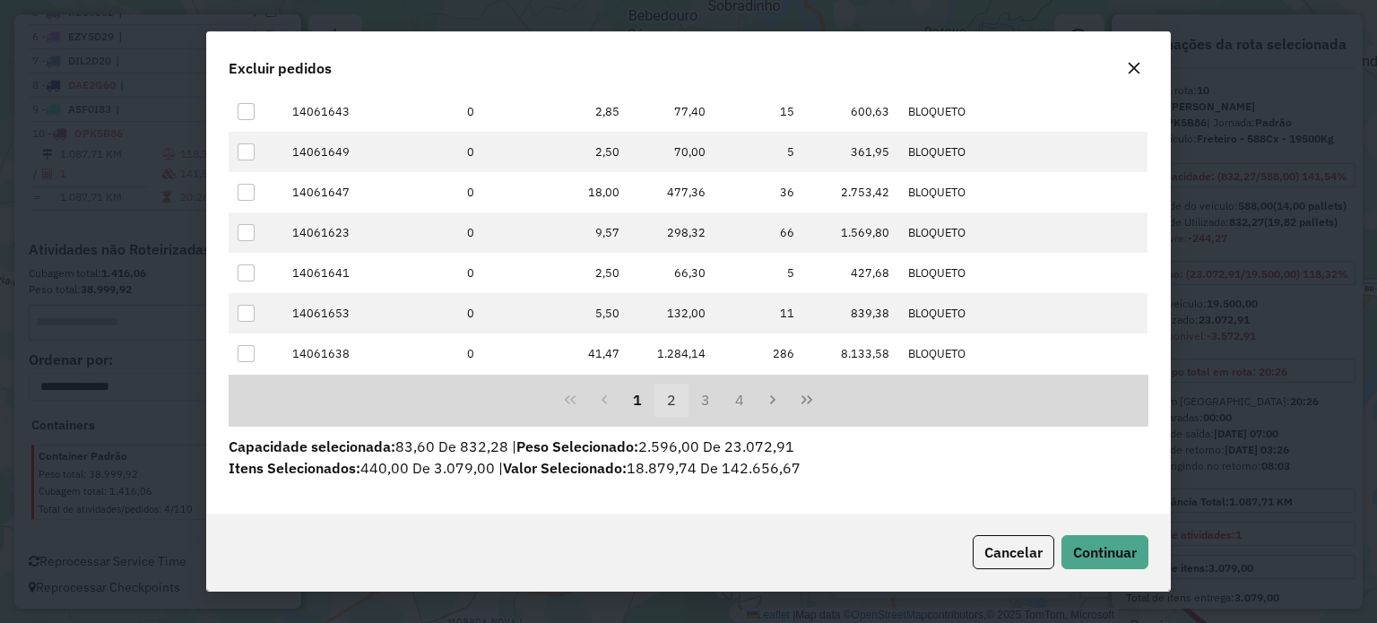
click at [666, 401] on button "2" at bounding box center [671, 401] width 34 height 34
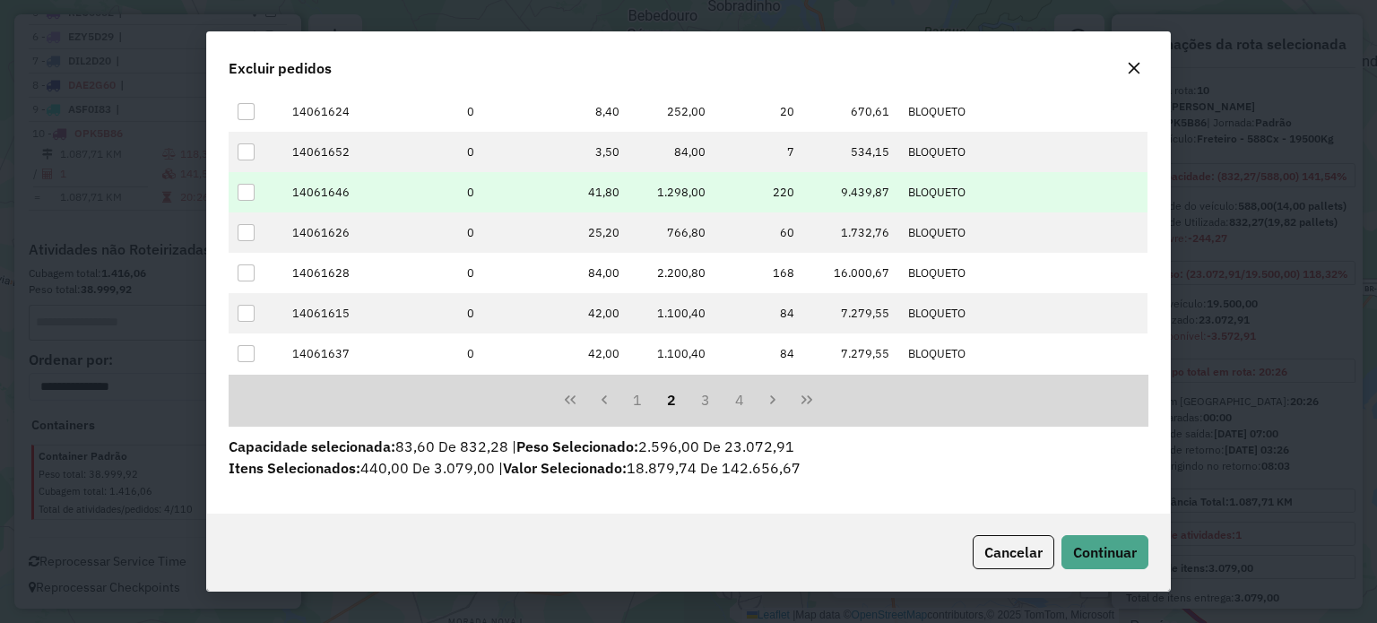
drag, startPoint x: 246, startPoint y: 187, endPoint x: 336, endPoint y: 232, distance: 101.0
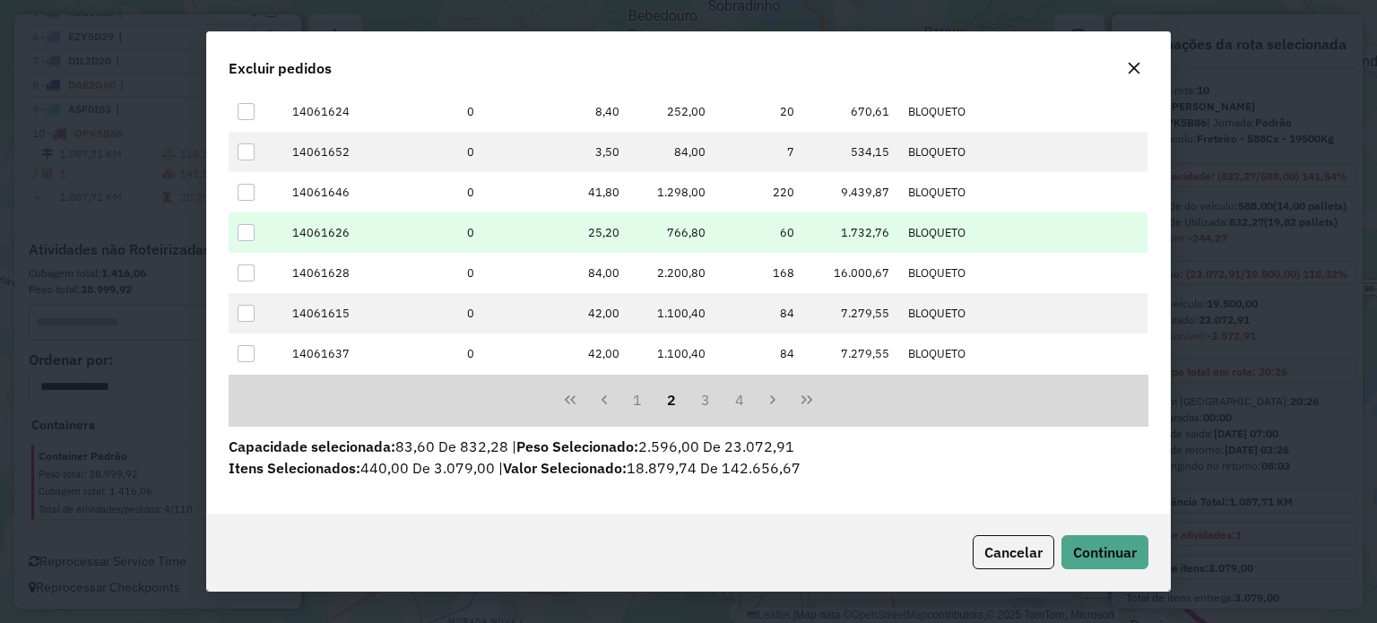
click at [246, 186] on div at bounding box center [246, 192] width 17 height 17
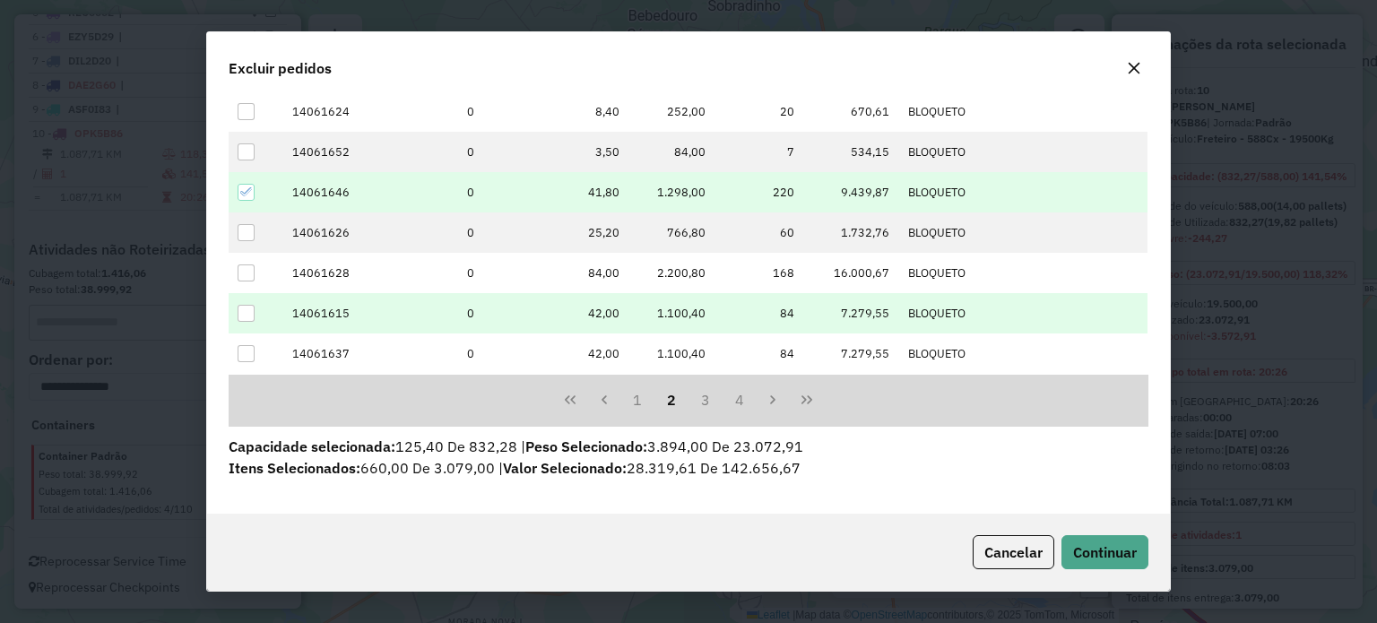
click at [261, 312] on td at bounding box center [256, 313] width 54 height 40
click at [245, 312] on div at bounding box center [246, 313] width 17 height 17
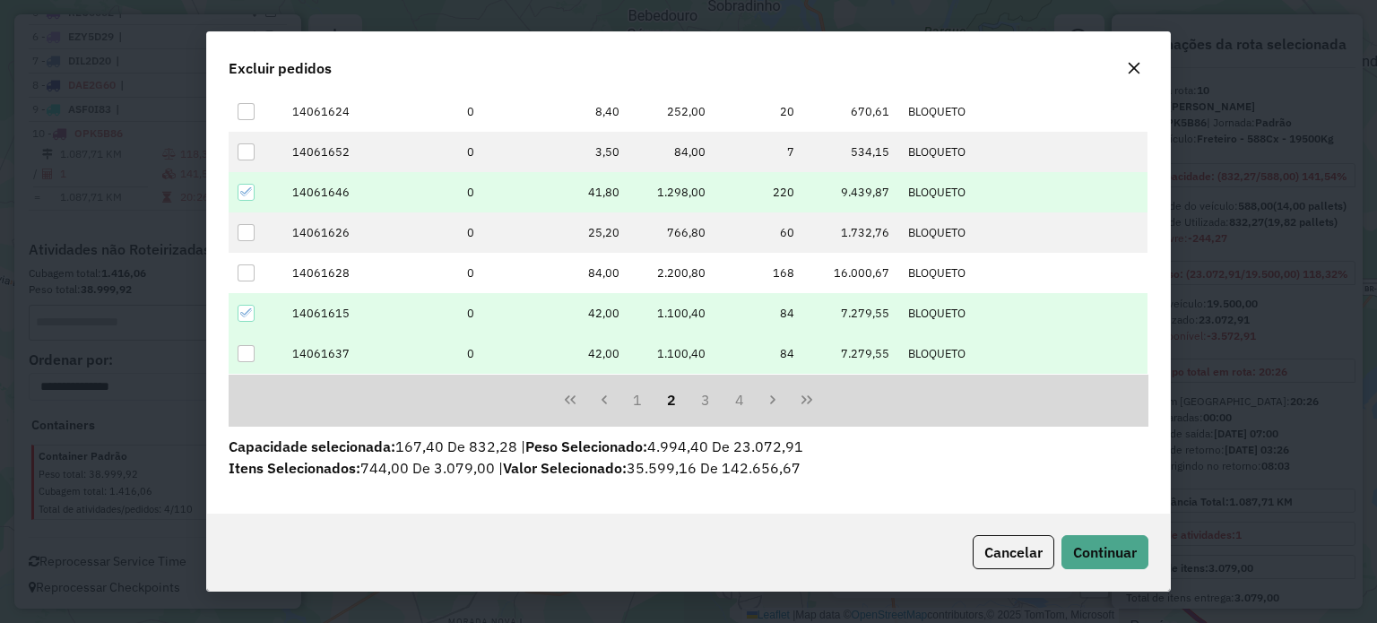
click at [242, 365] on td at bounding box center [256, 353] width 54 height 40
click at [248, 355] on div at bounding box center [246, 353] width 17 height 17
click at [1079, 559] on span "Continuar" at bounding box center [1105, 552] width 64 height 18
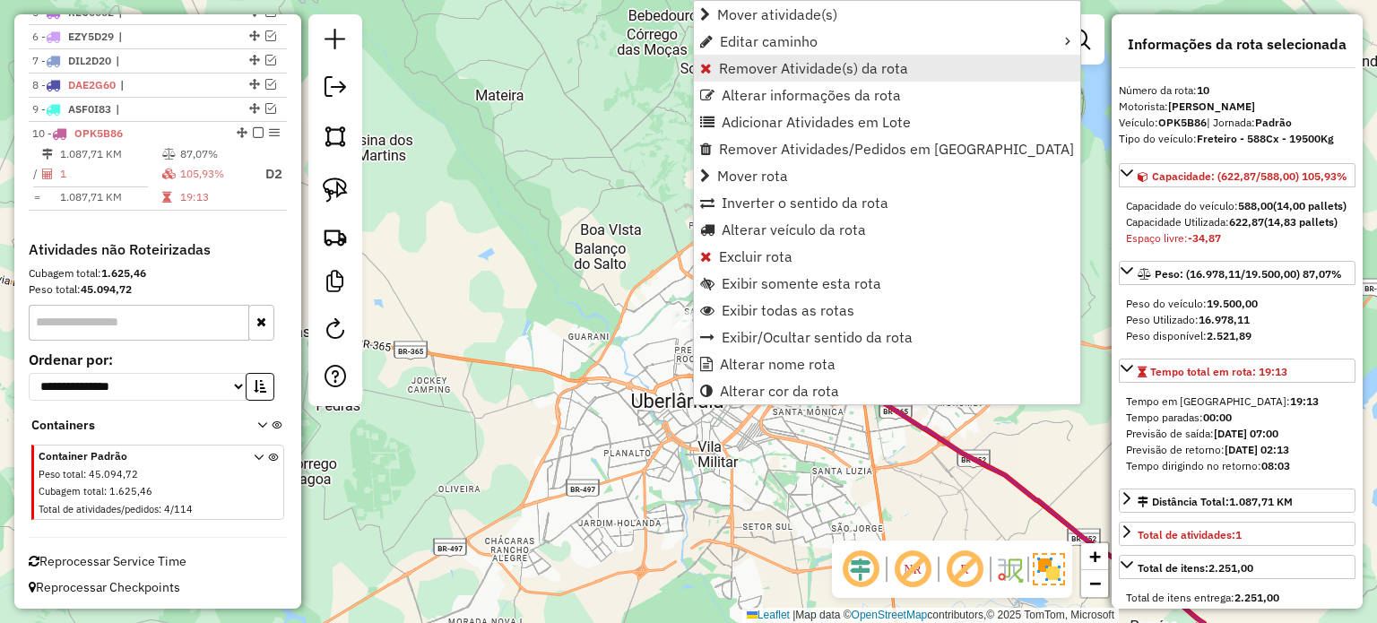
click at [723, 76] on link "Remover Atividade(s) da rota" at bounding box center [887, 68] width 386 height 27
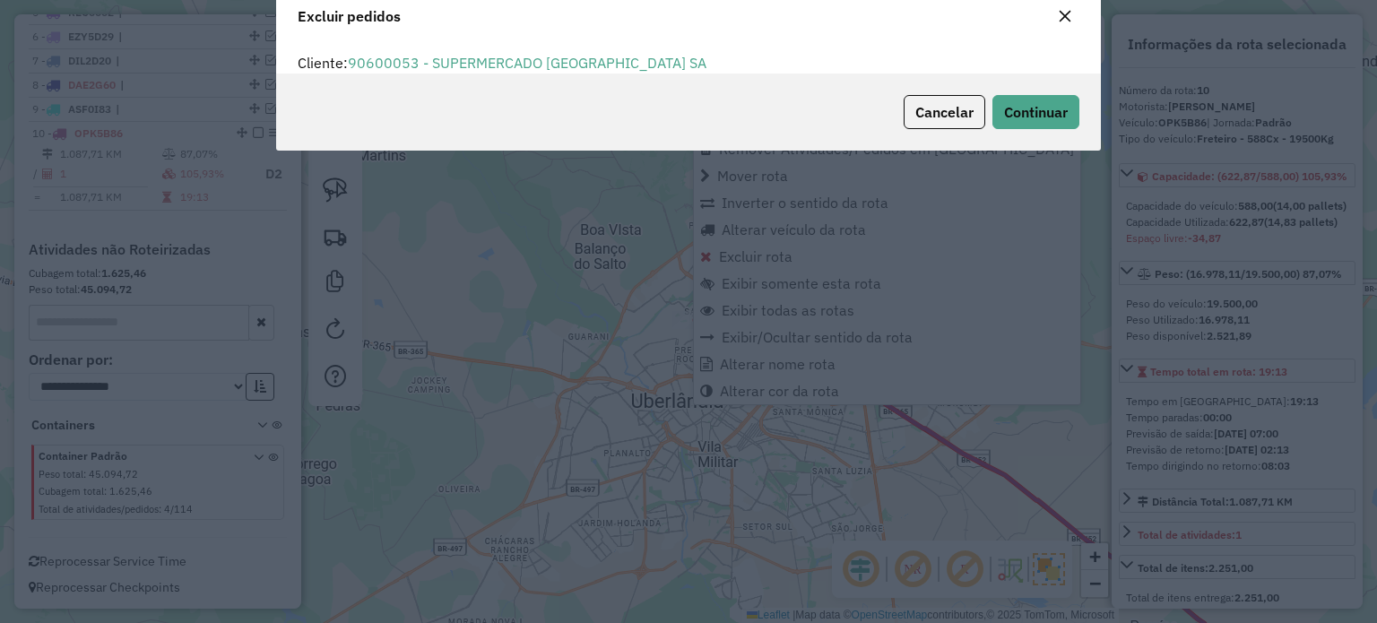
scroll to position [9, 5]
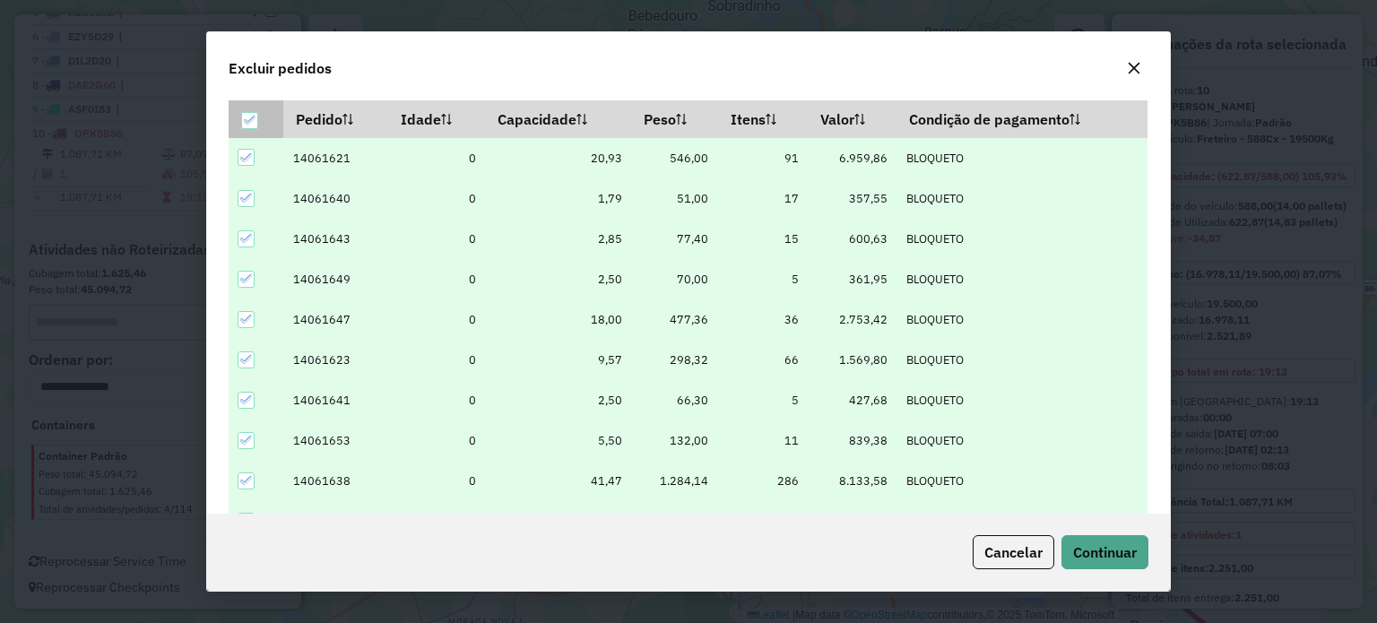
click at [251, 121] on icon at bounding box center [250, 120] width 13 height 13
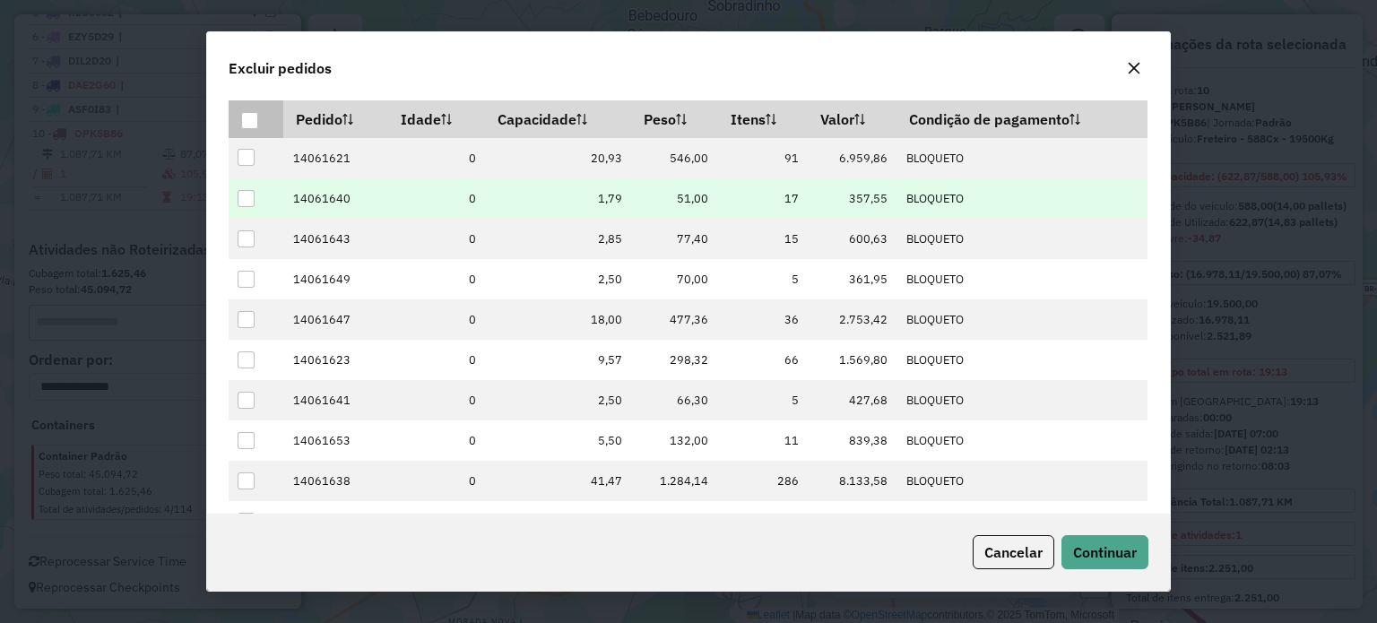
drag, startPoint x: 244, startPoint y: 200, endPoint x: 412, endPoint y: 210, distance: 168.8
click at [245, 200] on div at bounding box center [246, 198] width 17 height 17
click at [1119, 541] on button "Continuar" at bounding box center [1104, 552] width 87 height 34
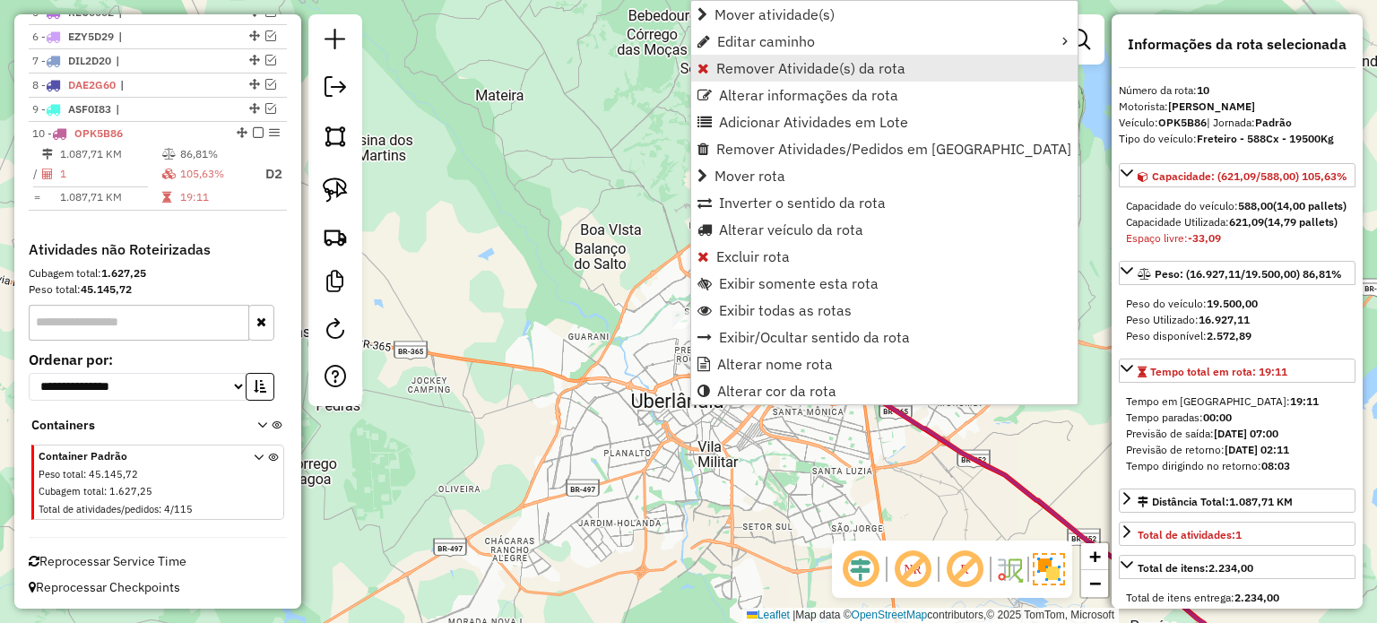
click at [741, 75] on span "Remover Atividade(s) da rota" at bounding box center [810, 68] width 189 height 14
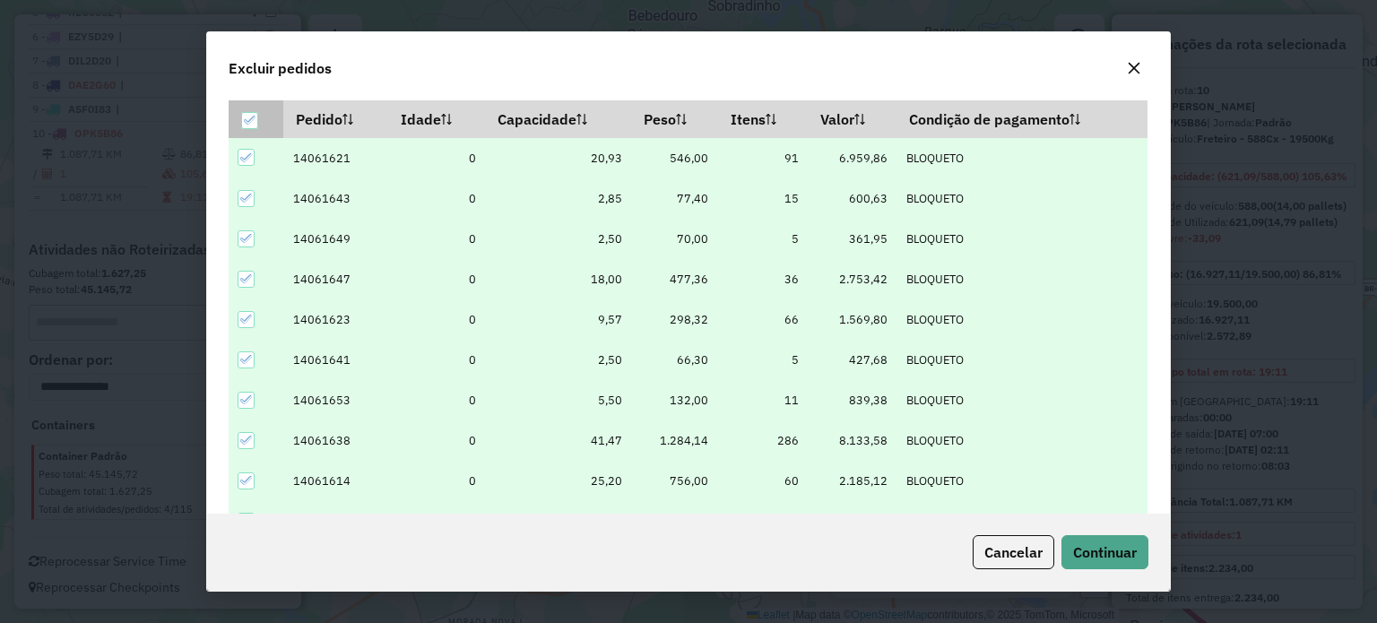
drag, startPoint x: 251, startPoint y: 118, endPoint x: 237, endPoint y: 150, distance: 34.5
click at [250, 118] on icon at bounding box center [250, 120] width 13 height 13
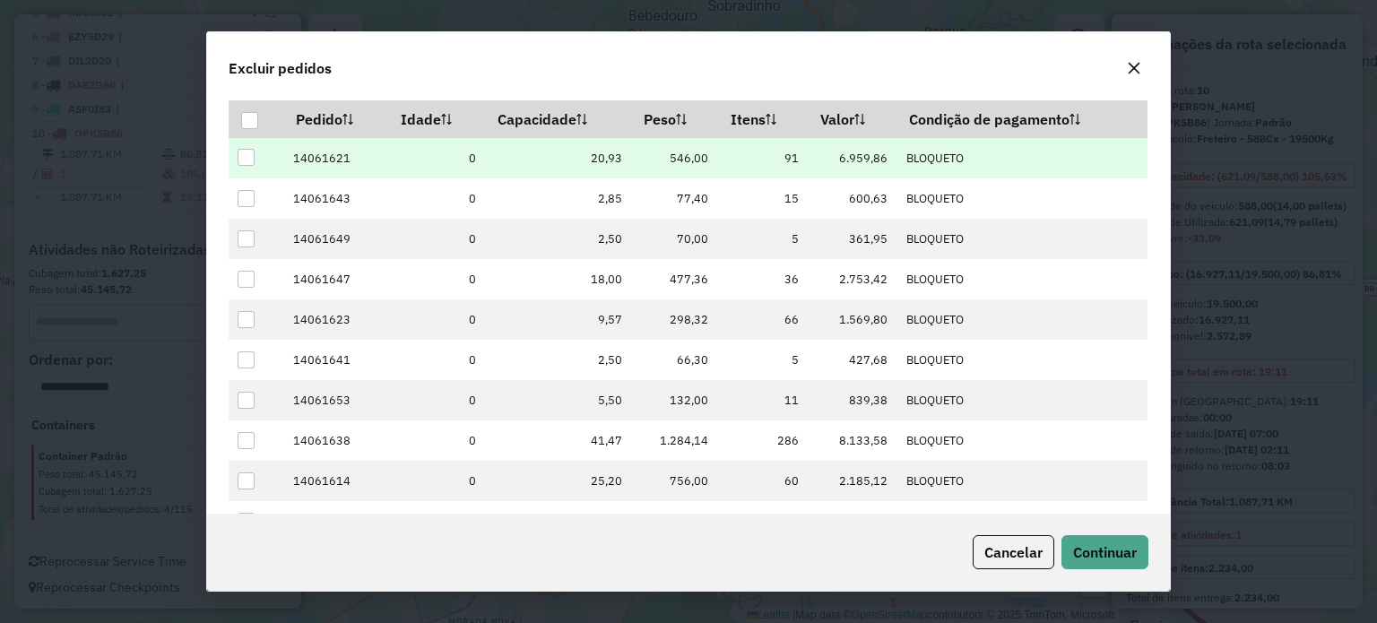
click at [247, 159] on div at bounding box center [246, 157] width 17 height 17
click at [1095, 551] on span "Continuar" at bounding box center [1105, 552] width 64 height 18
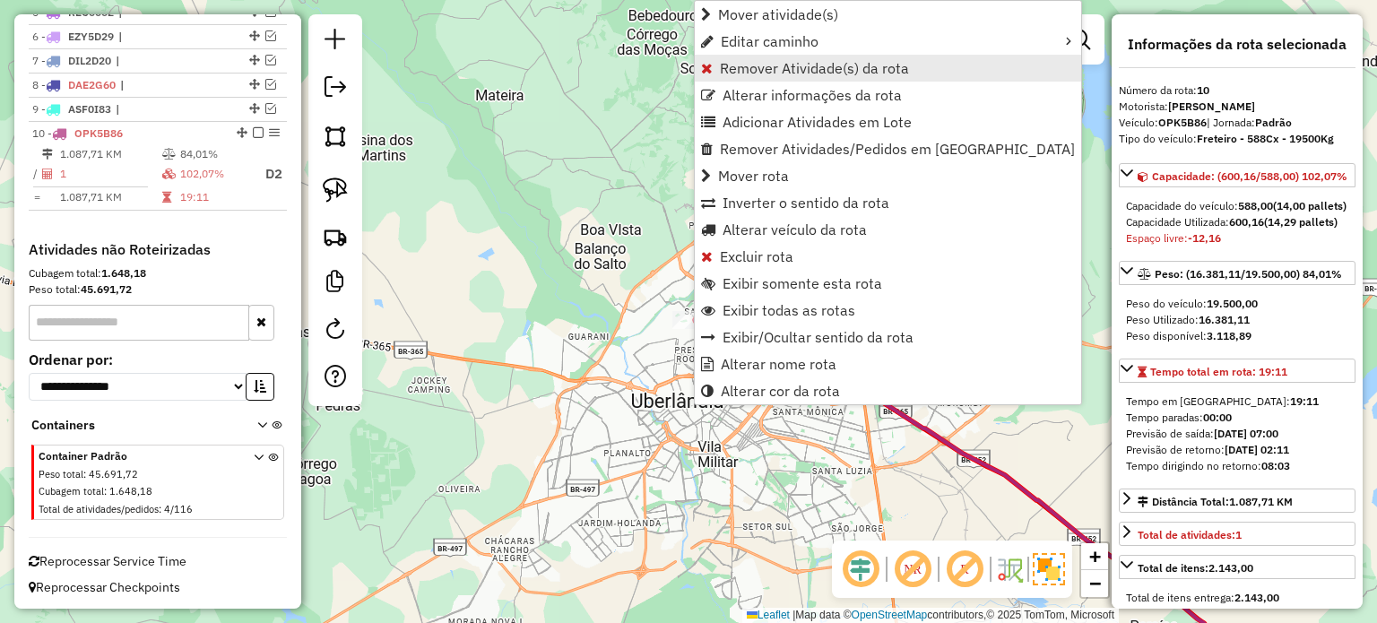
click at [746, 74] on span "Remover Atividade(s) da rota" at bounding box center [814, 68] width 189 height 14
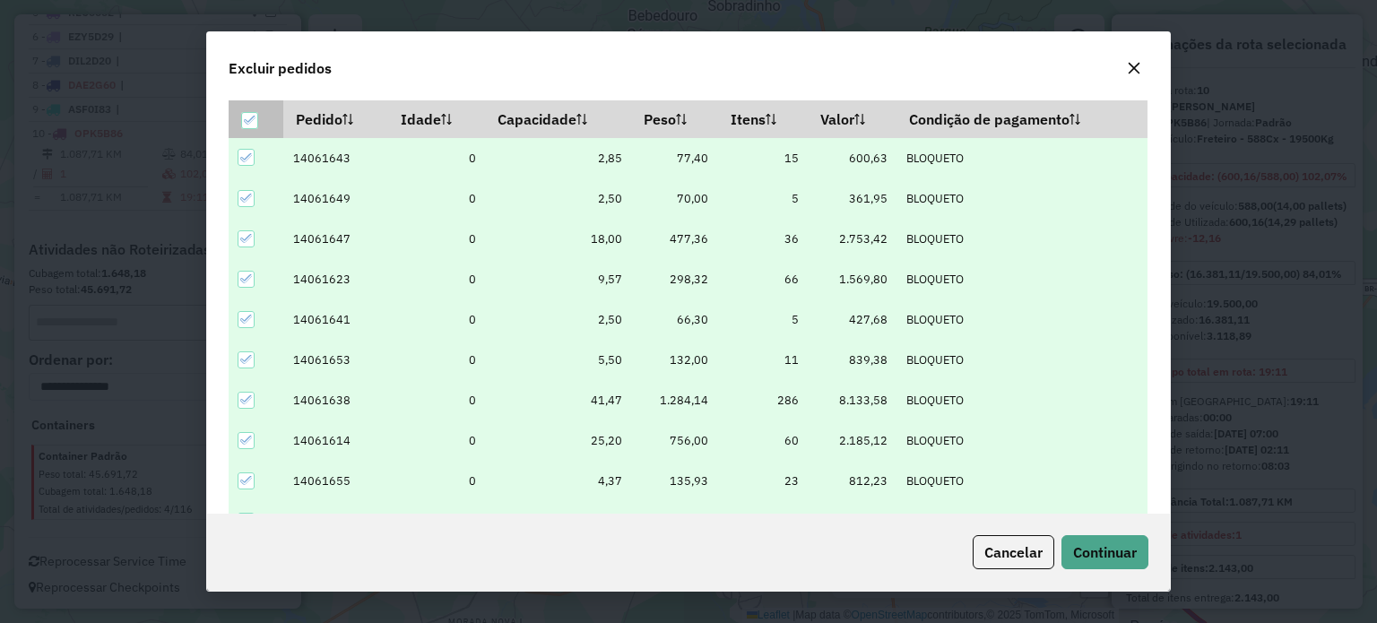
click at [247, 117] on icon at bounding box center [250, 120] width 13 height 13
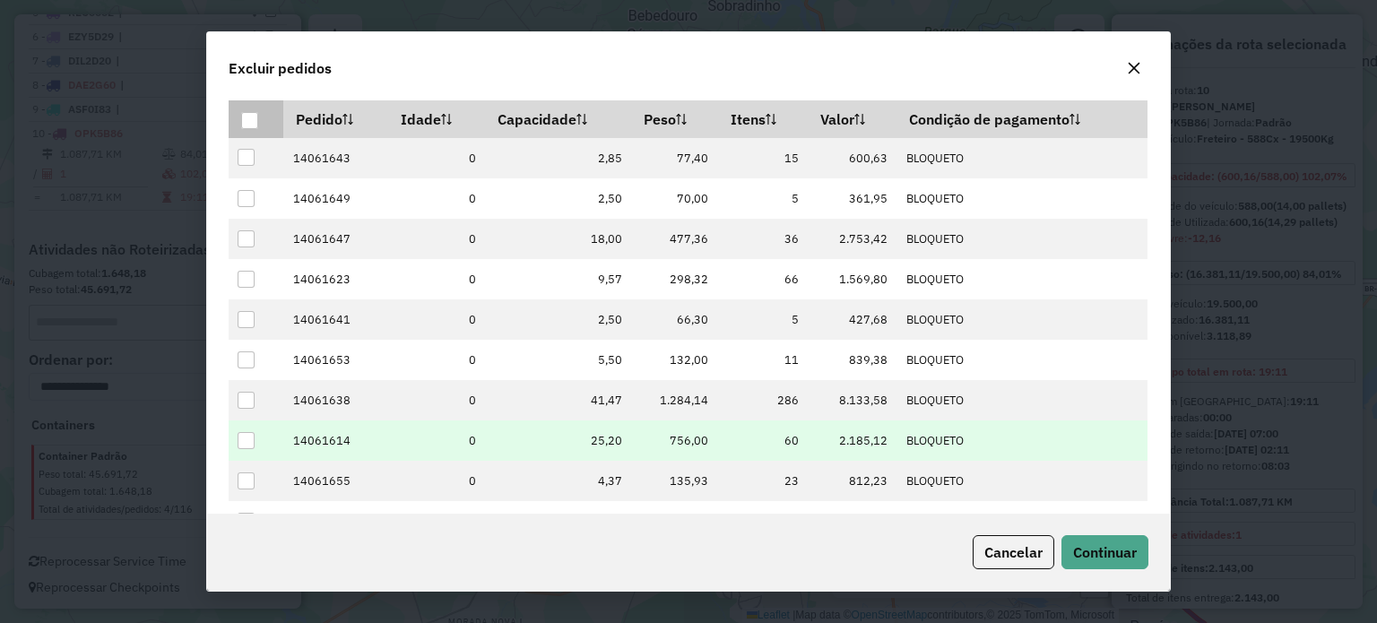
click at [247, 437] on div at bounding box center [246, 440] width 17 height 17
click at [1114, 551] on span "Continuar" at bounding box center [1105, 552] width 64 height 18
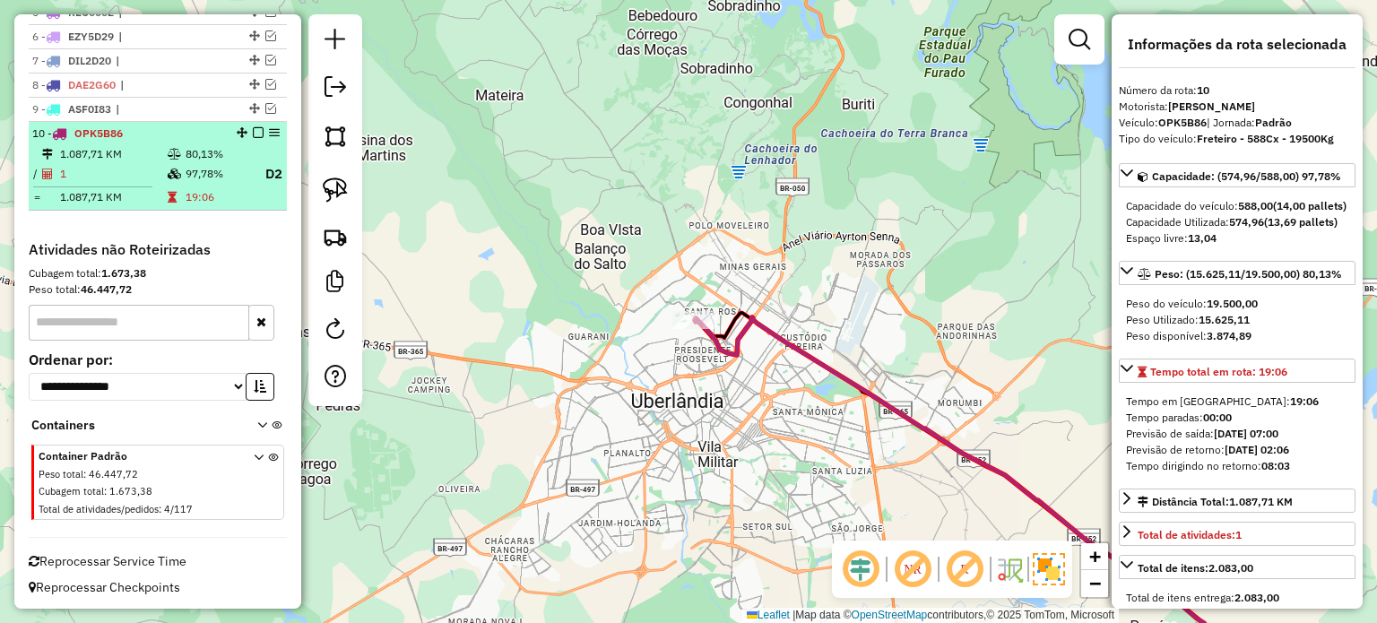
click at [247, 128] on div at bounding box center [253, 132] width 54 height 11
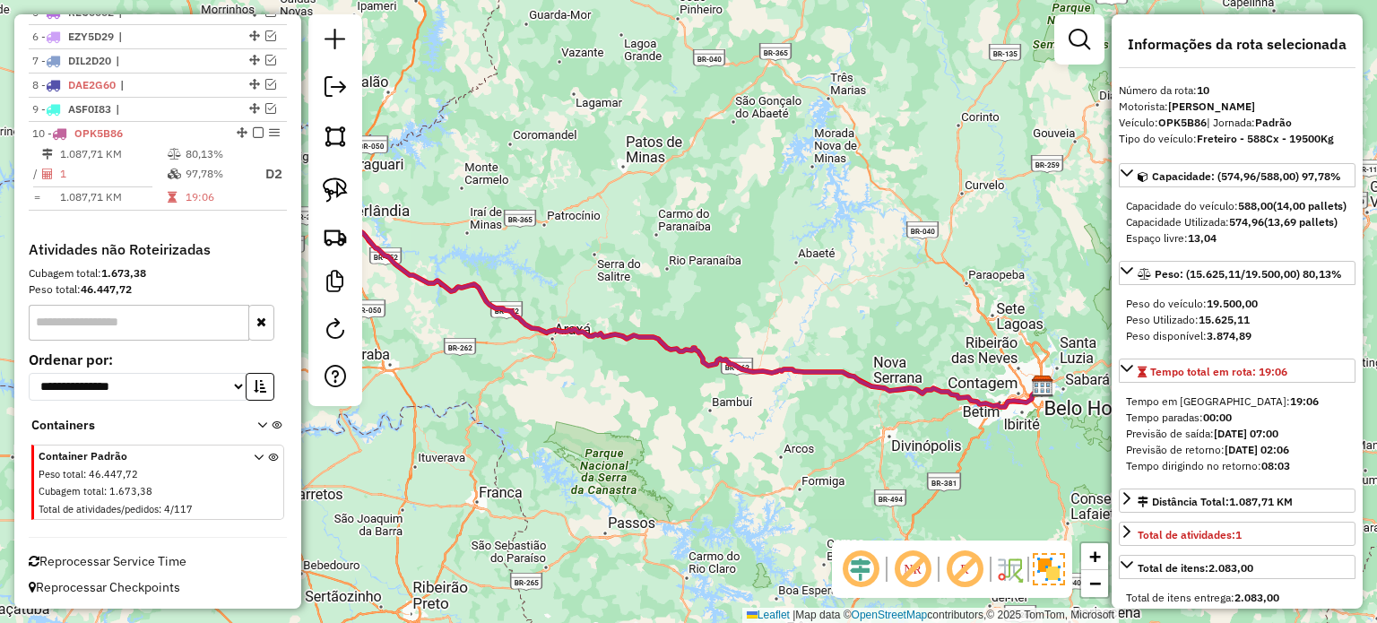
click at [918, 563] on em at bounding box center [912, 569] width 43 height 43
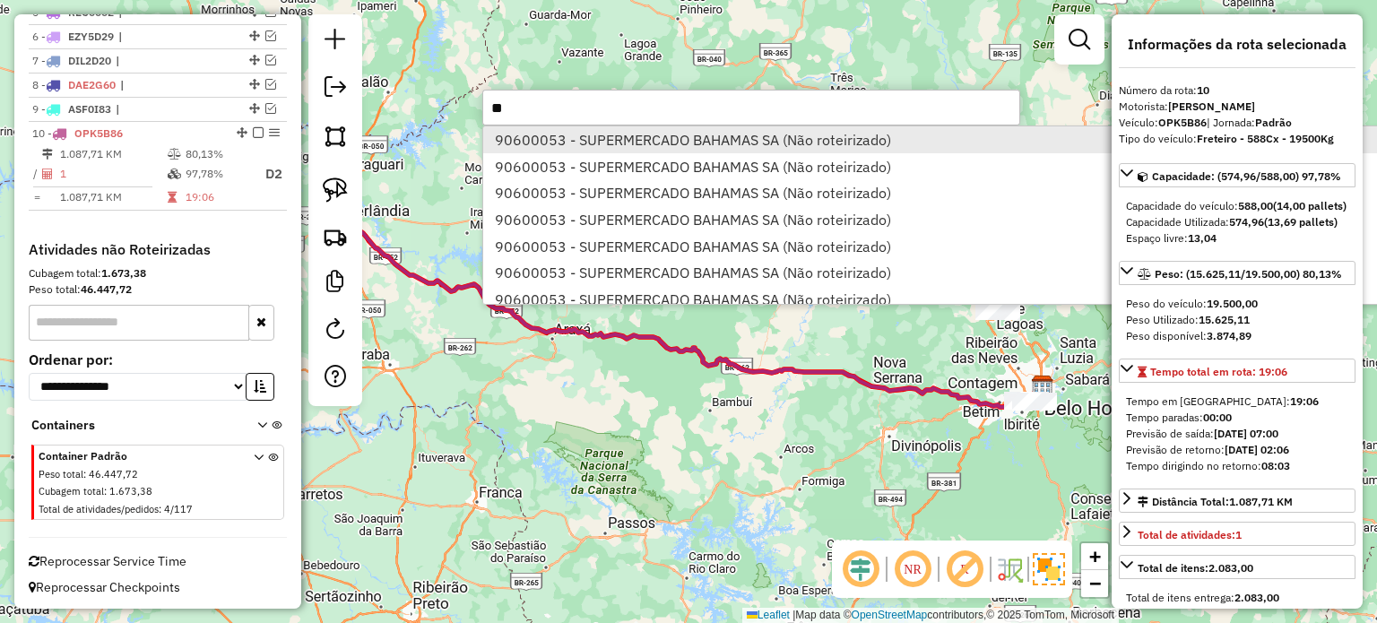
type input "**"
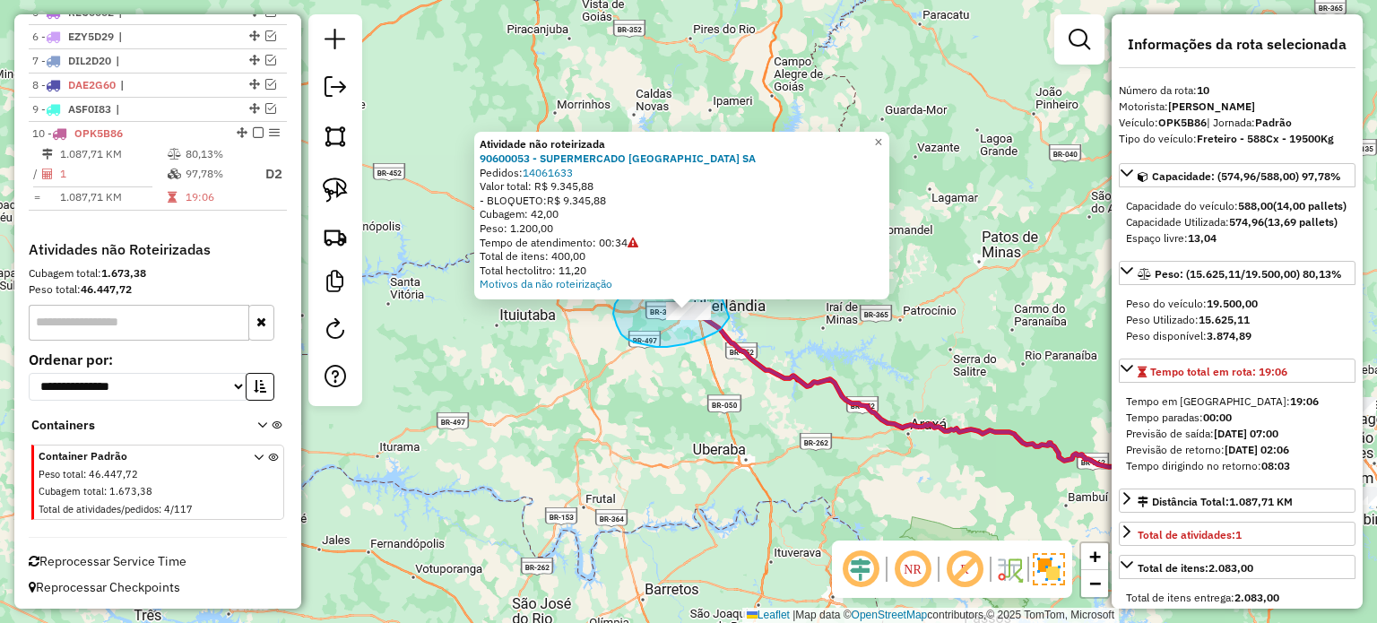
drag, startPoint x: 729, startPoint y: 316, endPoint x: 711, endPoint y: 270, distance: 49.9
click at [711, 270] on div "Atividade não roteirizada 90600053 - SUPERMERCADO [GEOGRAPHIC_DATA] SA [GEOGRAP…" at bounding box center [688, 311] width 1377 height 623
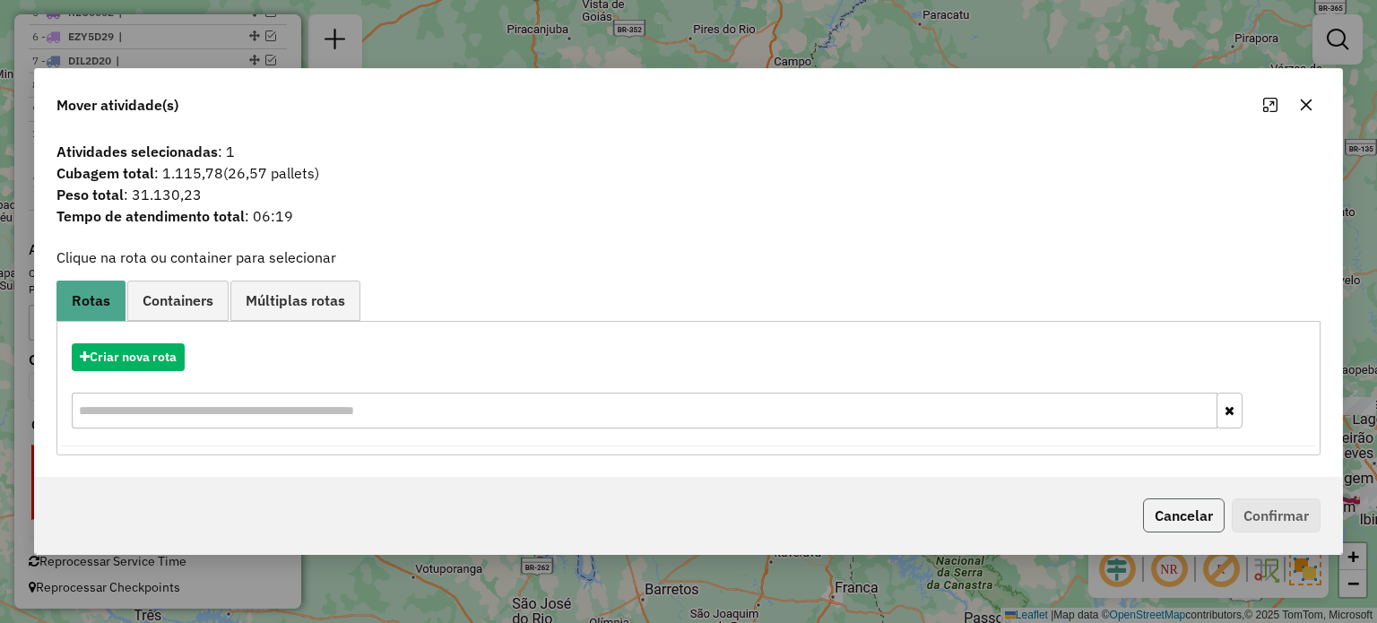
click at [1154, 512] on button "Cancelar" at bounding box center [1184, 515] width 82 height 34
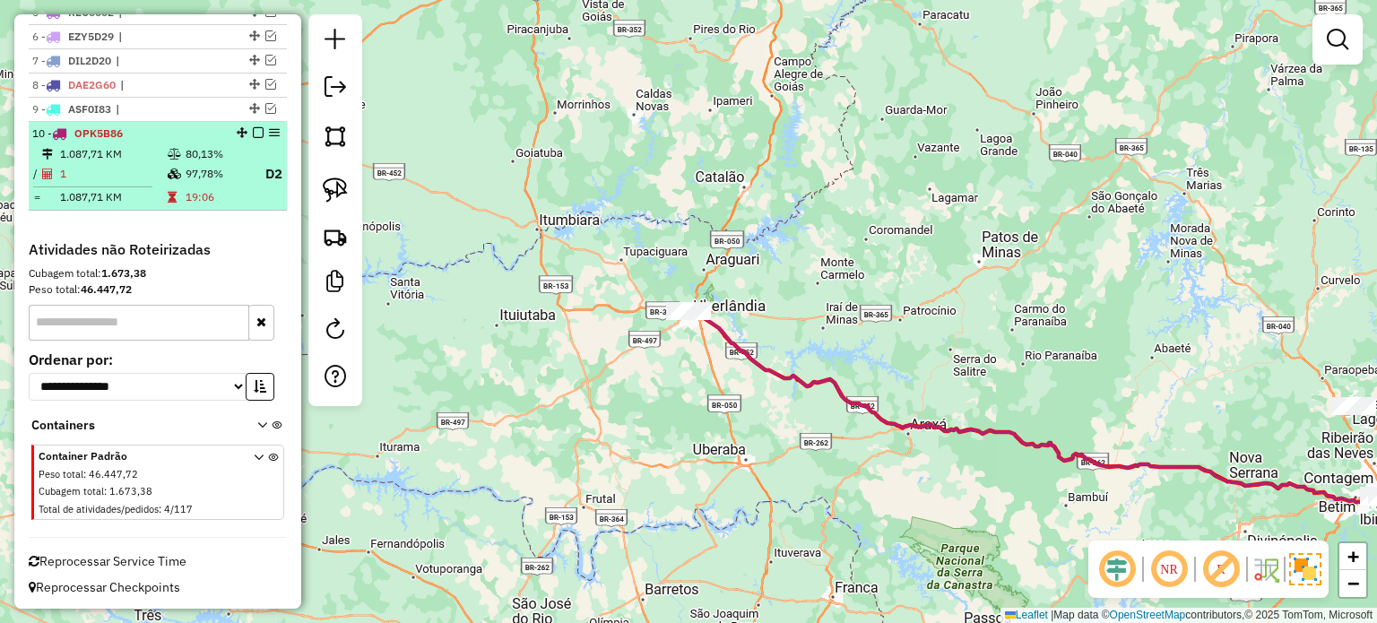
click at [254, 128] on em at bounding box center [258, 132] width 11 height 11
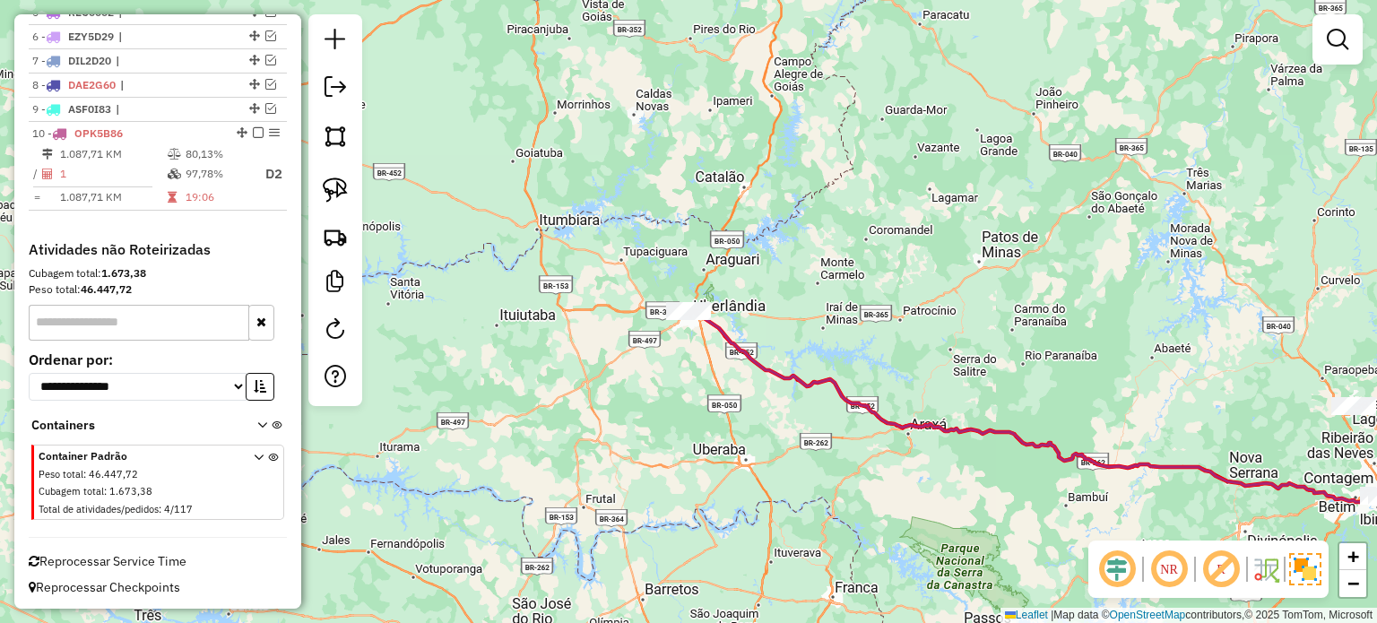
scroll to position [762, 0]
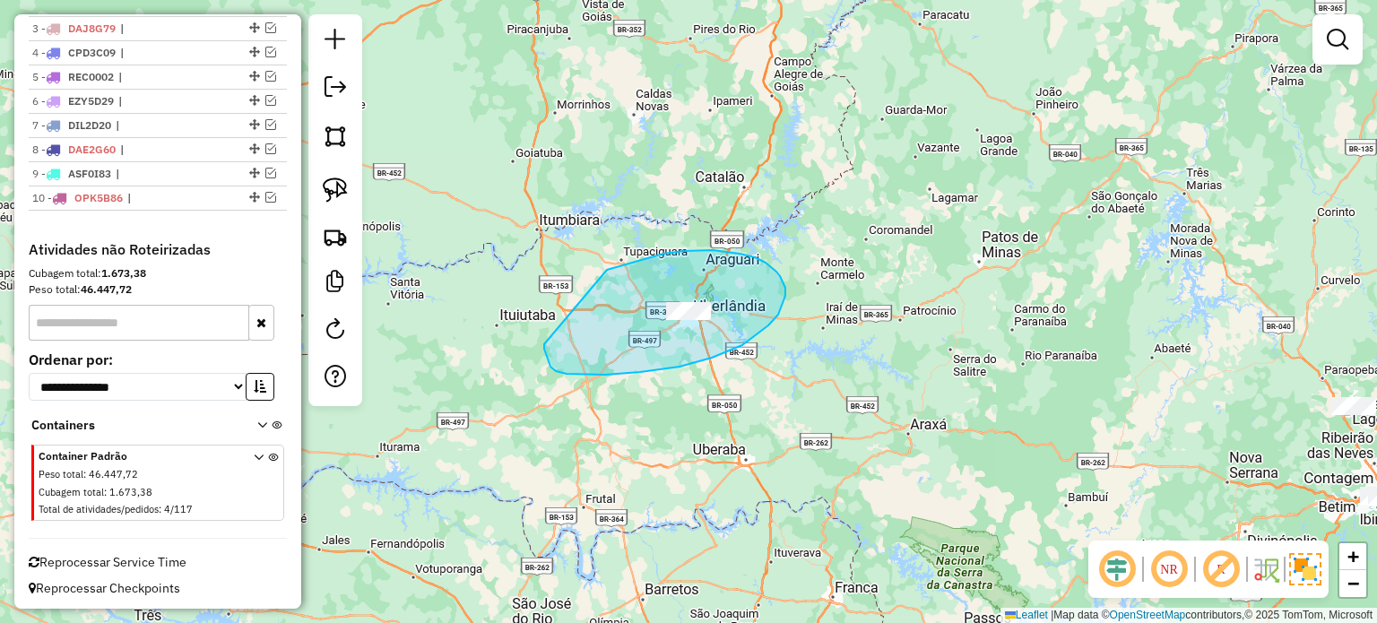
drag, startPoint x: 616, startPoint y: 268, endPoint x: 544, endPoint y: 344, distance: 104.6
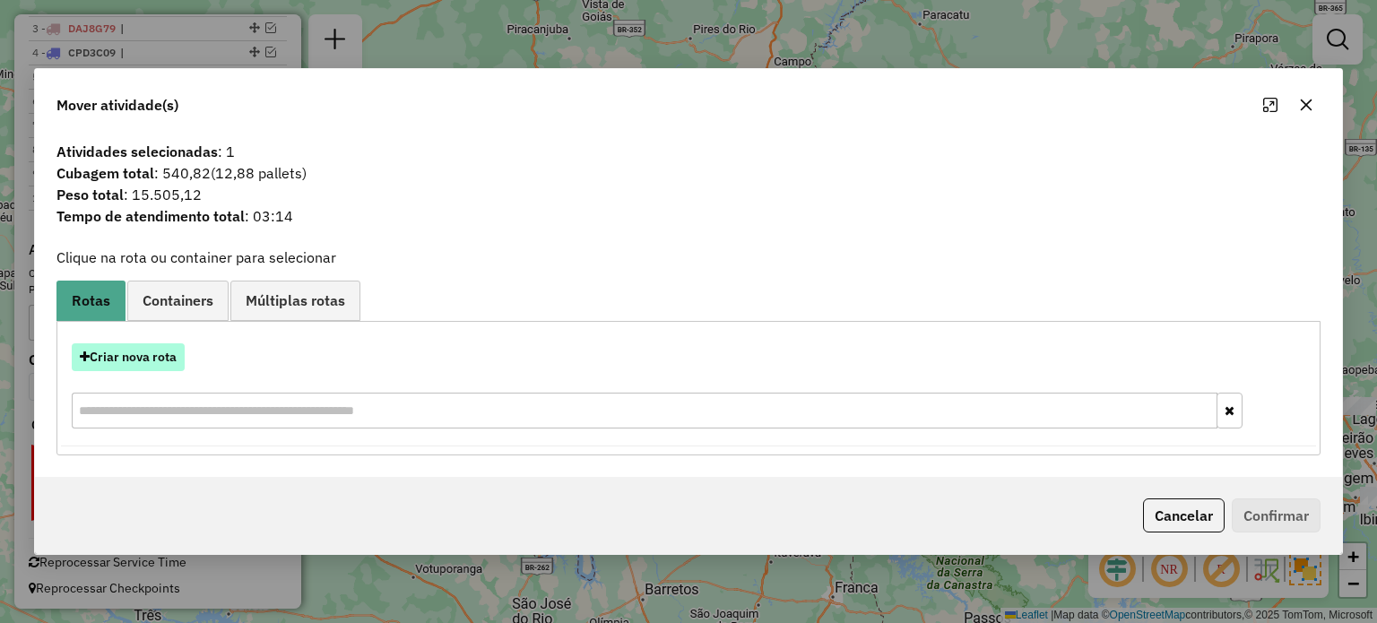
click at [134, 356] on button "Criar nova rota" at bounding box center [128, 357] width 113 height 28
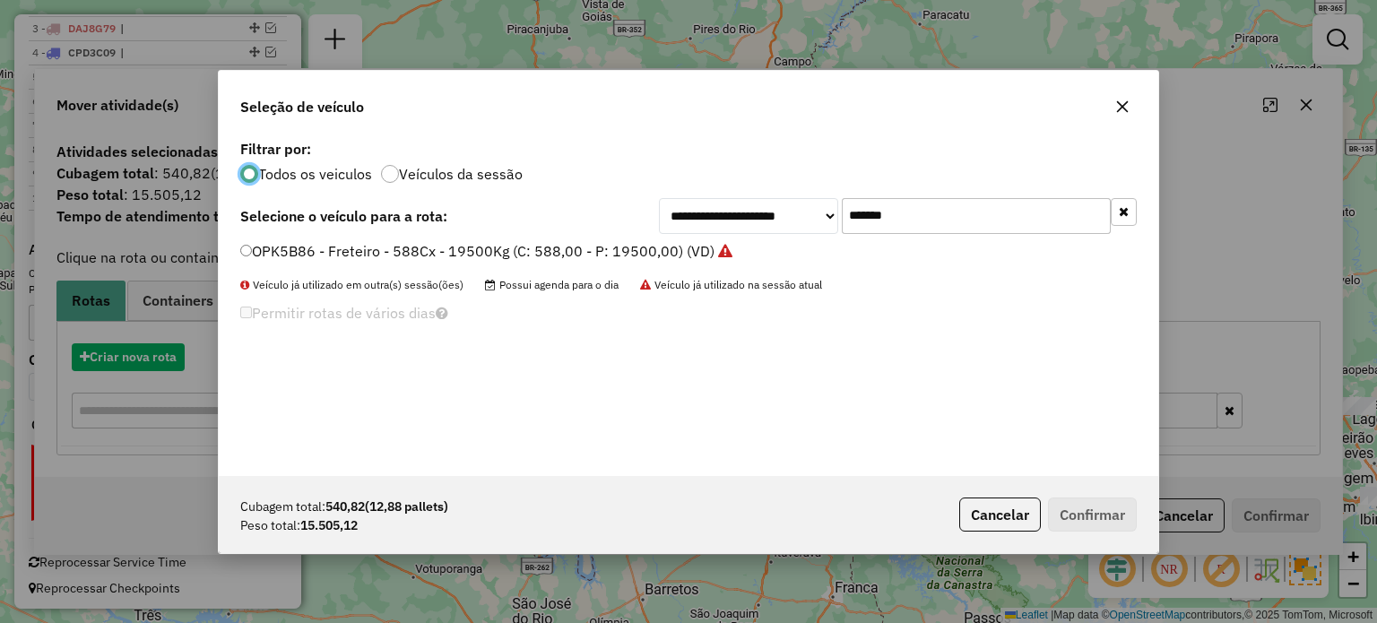
scroll to position [9, 5]
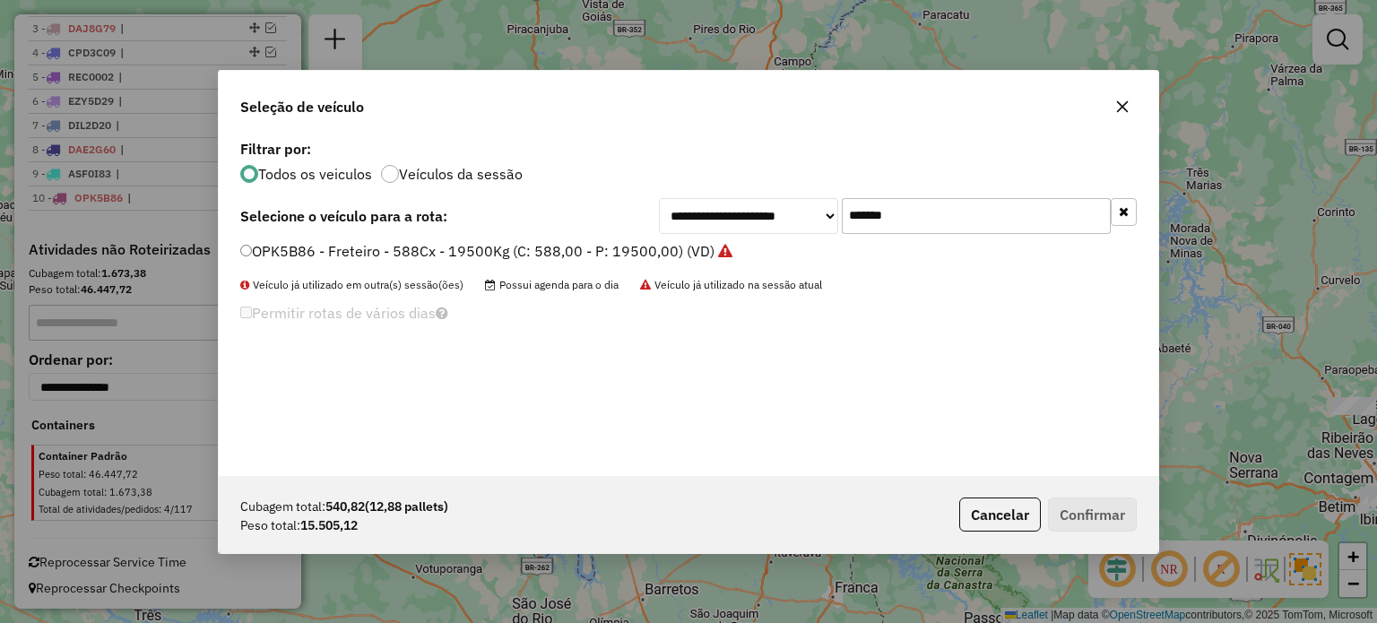
drag, startPoint x: 823, startPoint y: 225, endPoint x: 625, endPoint y: 254, distance: 200.2
click at [625, 254] on div "**********" at bounding box center [688, 305] width 939 height 341
paste input "text"
type input "*******"
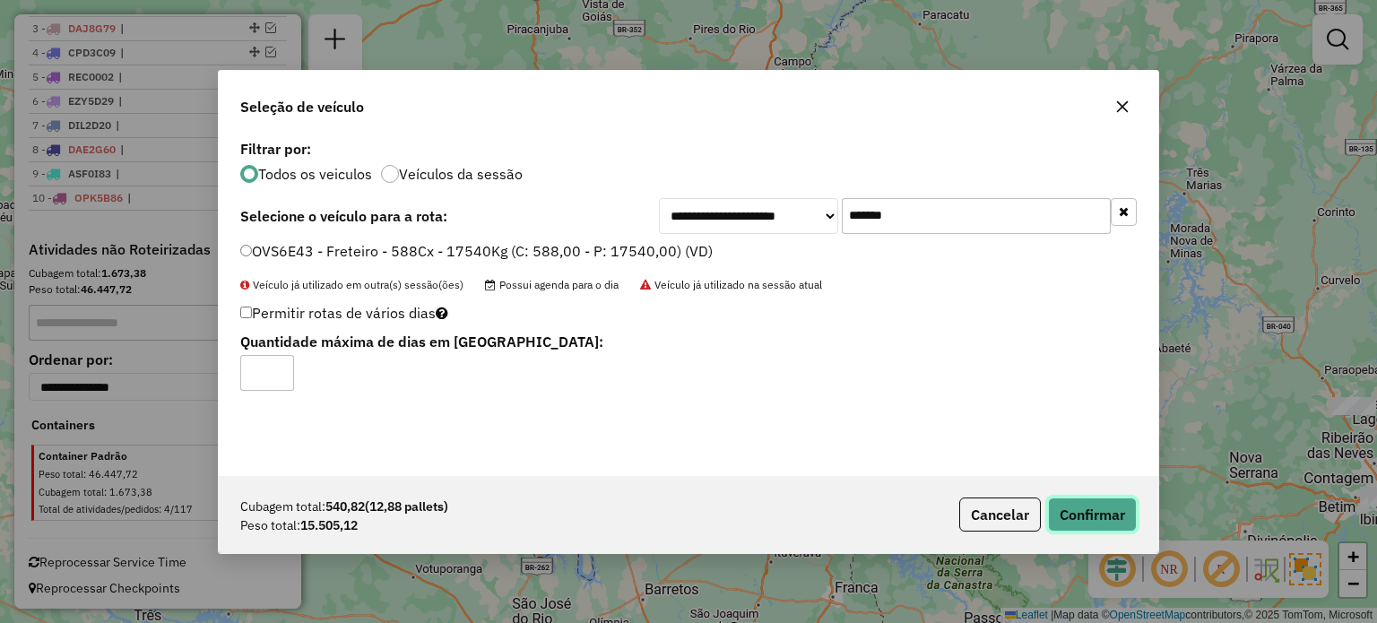
click at [1070, 520] on button "Confirmar" at bounding box center [1092, 515] width 89 height 34
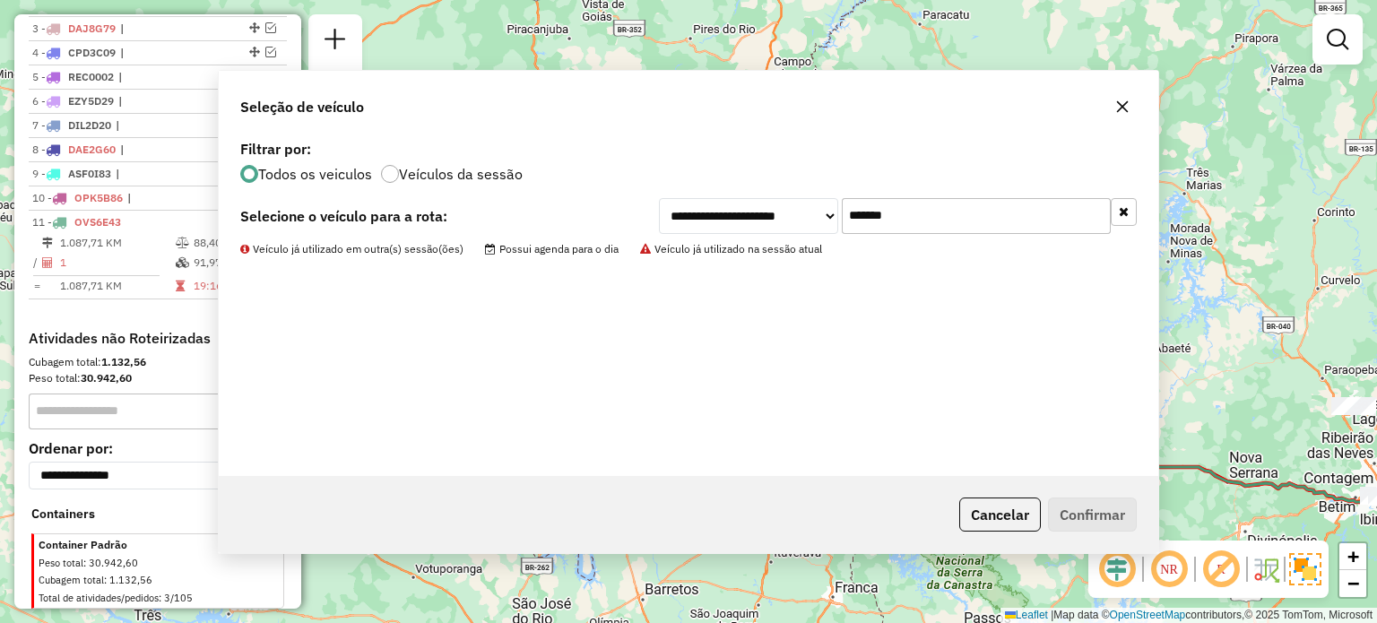
scroll to position [827, 0]
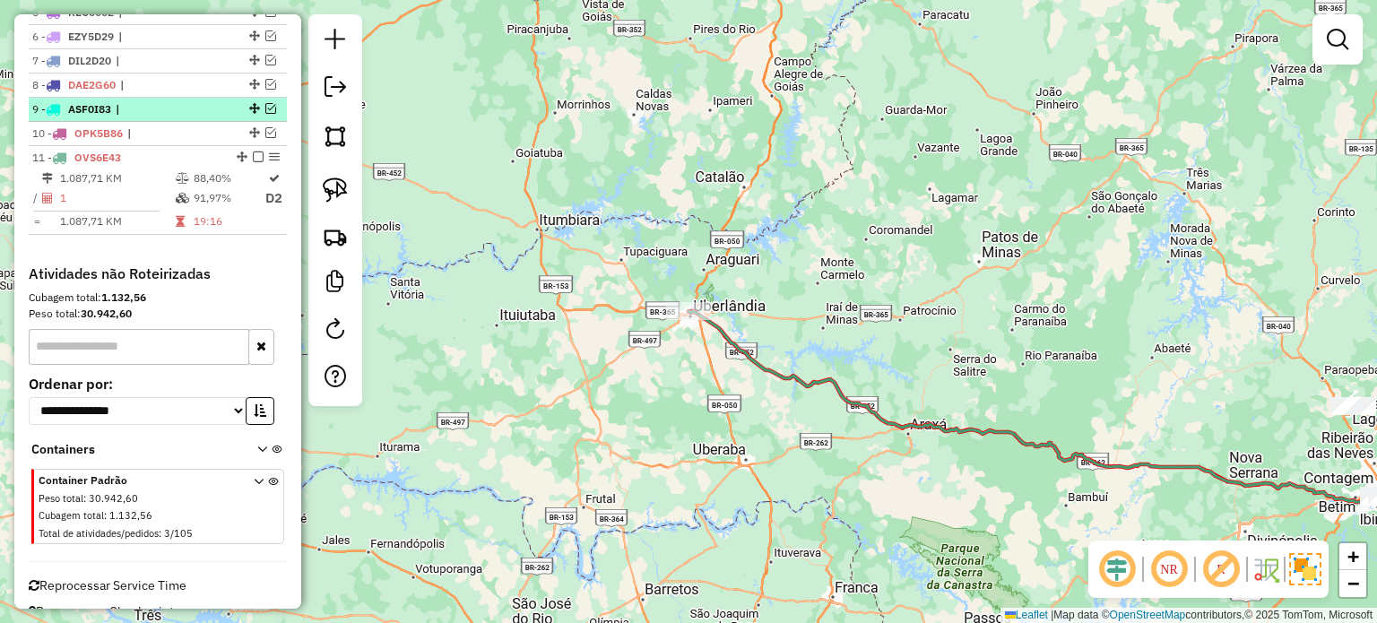
click at [253, 154] on em at bounding box center [258, 156] width 11 height 11
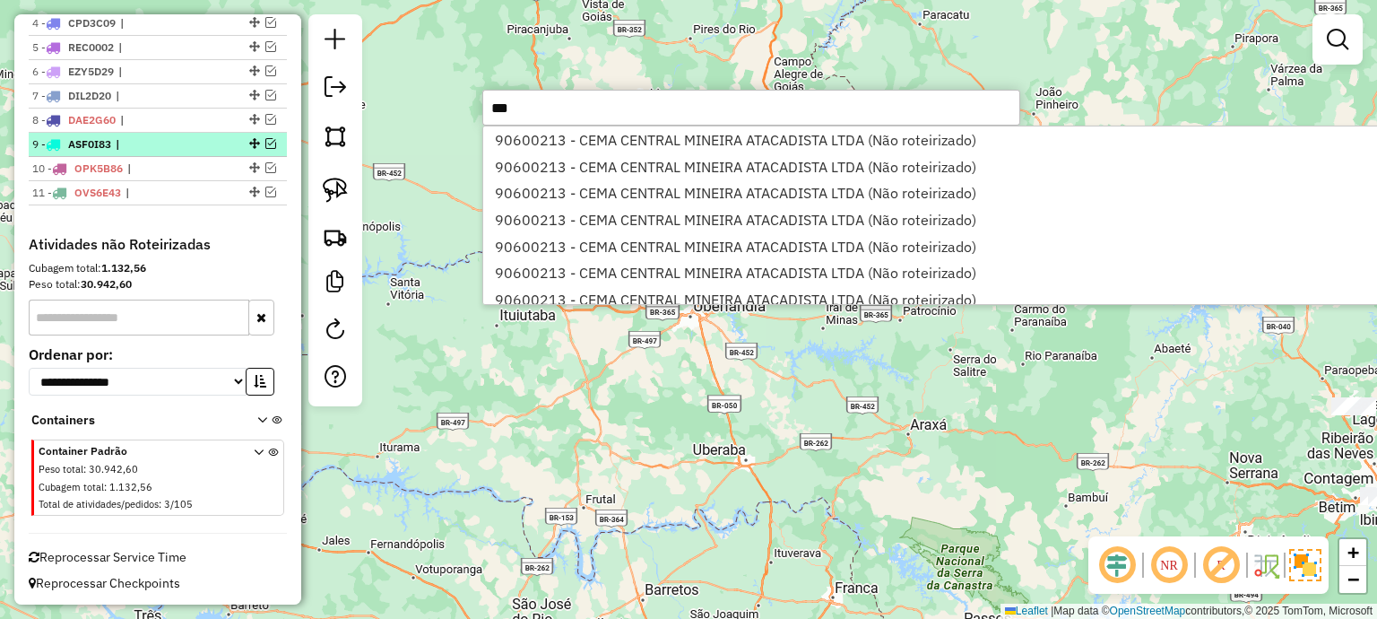
scroll to position [786, 0]
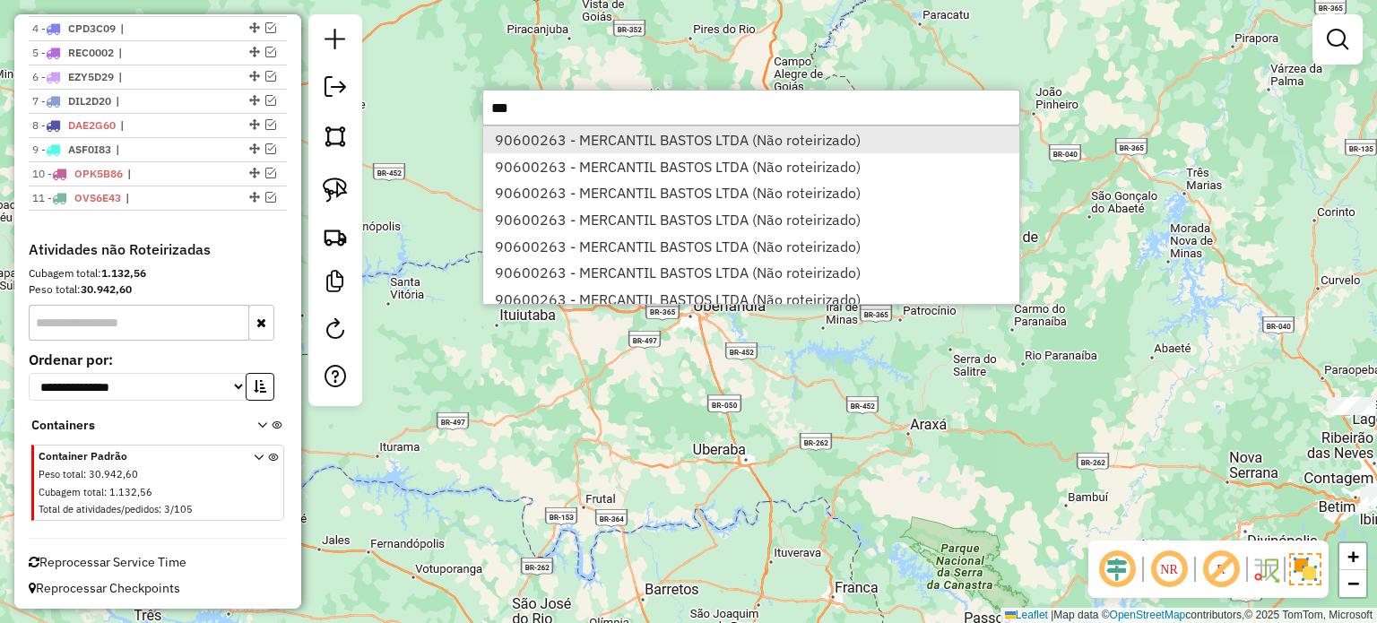
type input "***"
click at [600, 138] on li "90600263 - MERCANTIL BASTOS LTDA (Não roteirizado)" at bounding box center [751, 139] width 536 height 27
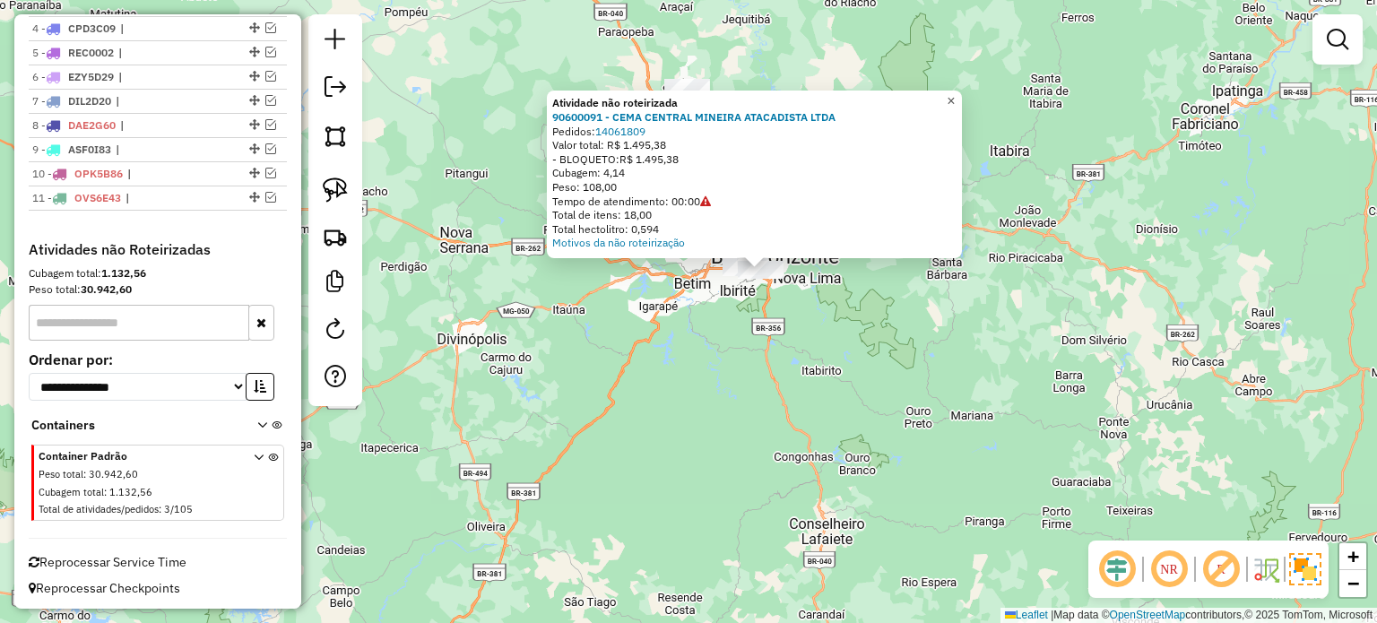
click at [962, 95] on link "×" at bounding box center [951, 102] width 22 height 22
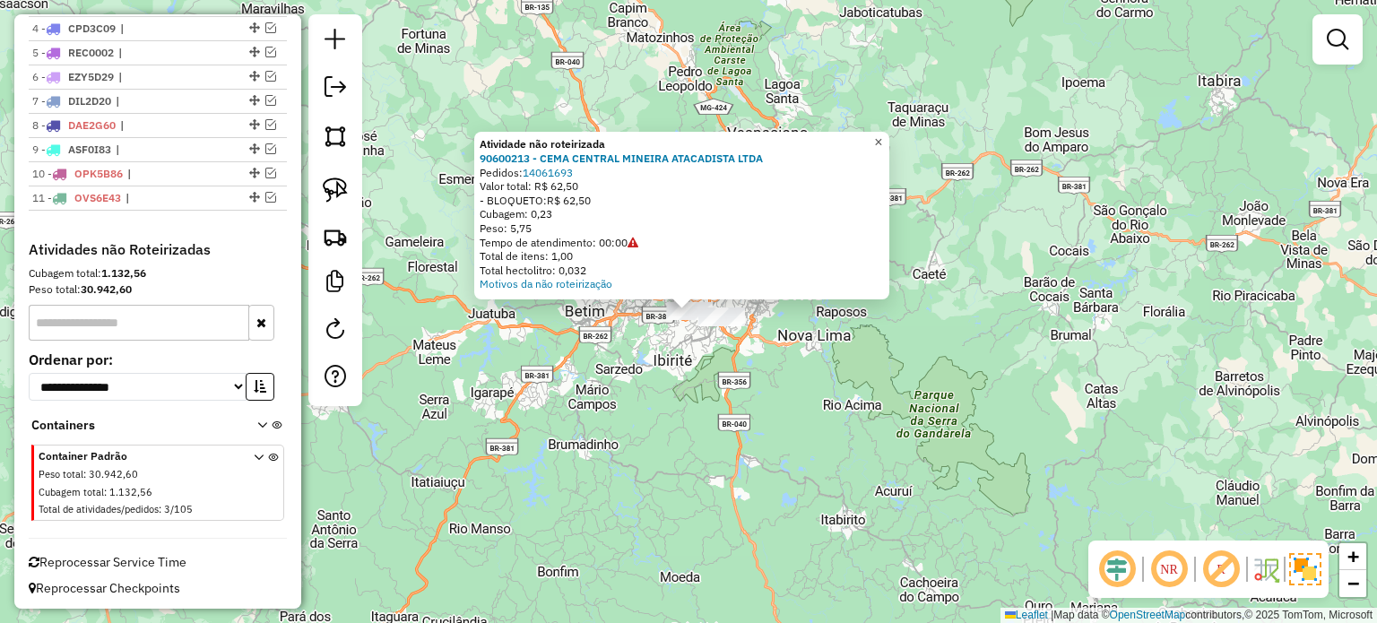
click at [882, 134] on span "×" at bounding box center [878, 141] width 8 height 15
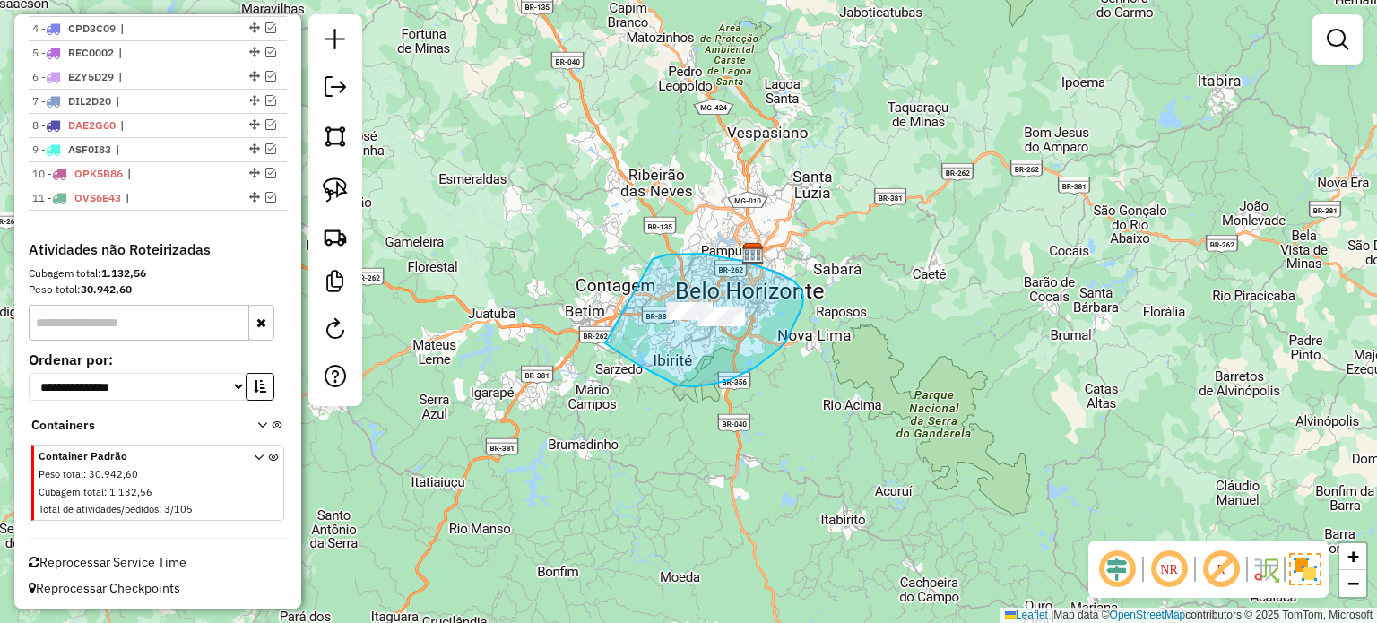
drag, startPoint x: 653, startPoint y: 259, endPoint x: 603, endPoint y: 342, distance: 96.1
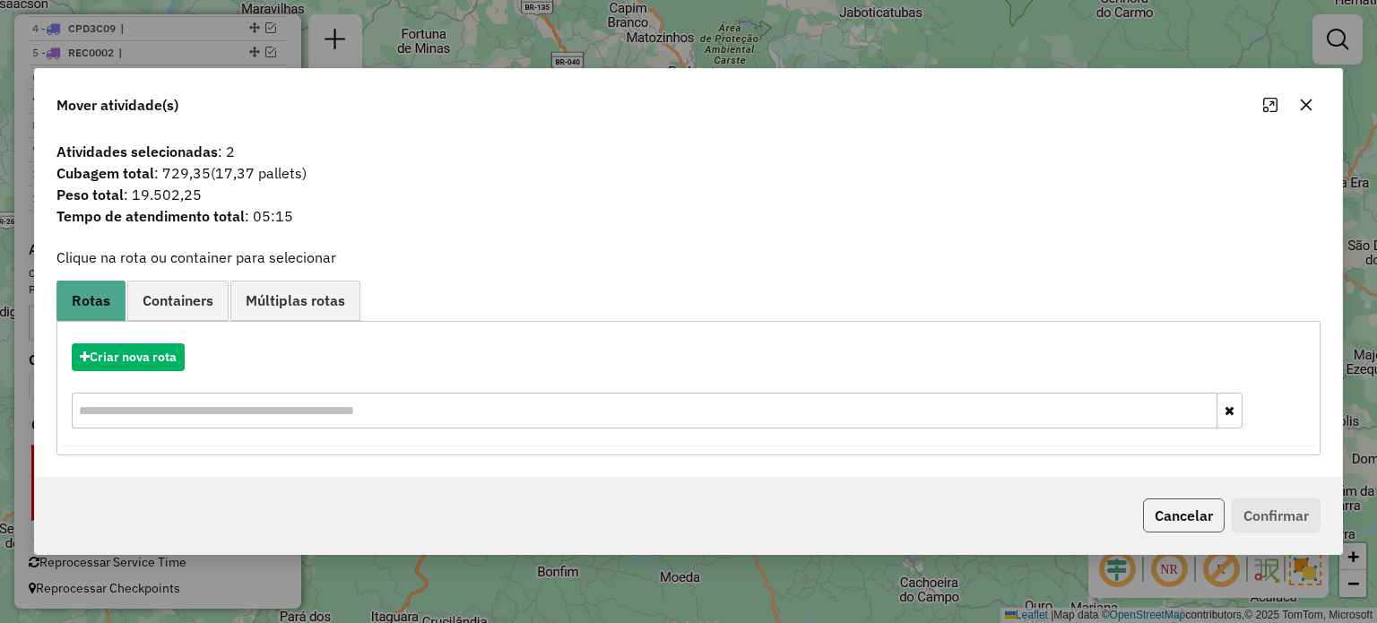
drag, startPoint x: 1150, startPoint y: 510, endPoint x: 939, endPoint y: 416, distance: 230.7
click at [1150, 510] on button "Cancelar" at bounding box center [1184, 515] width 82 height 34
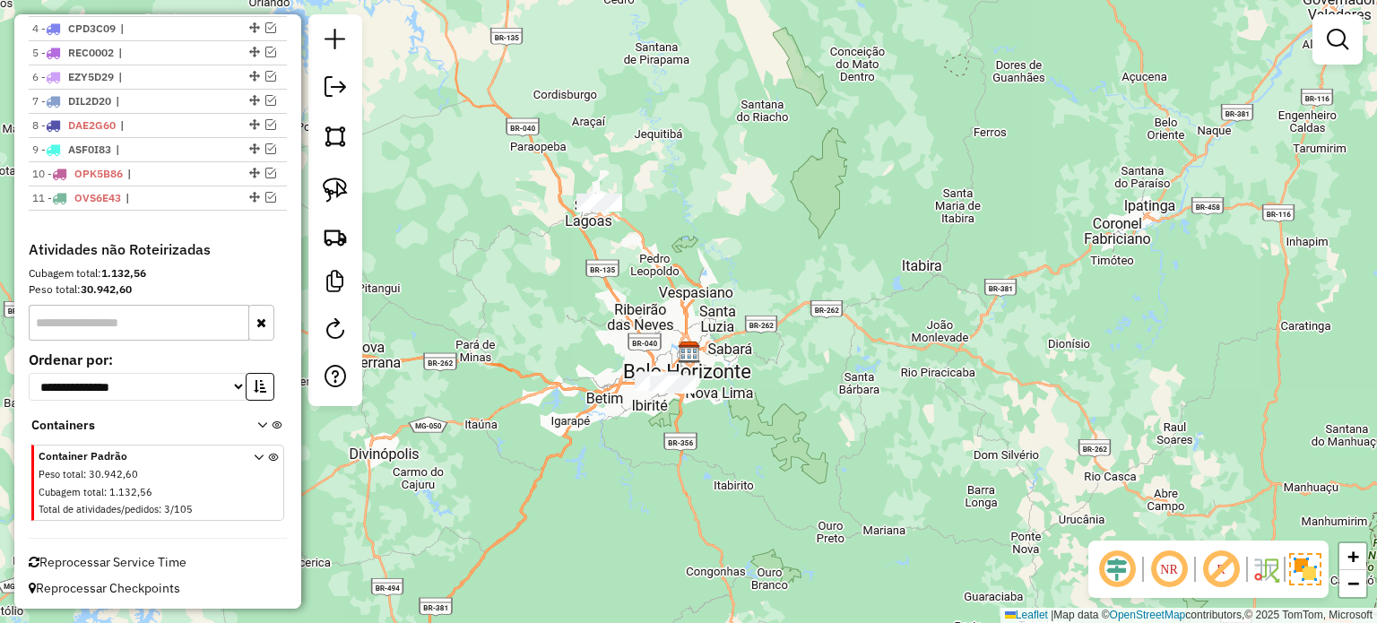
drag, startPoint x: 702, startPoint y: 198, endPoint x: 757, endPoint y: 301, distance: 116.7
click at [757, 301] on div "Janela de atendimento Grade de atendimento Capacidade Transportadoras Veículos …" at bounding box center [688, 311] width 1377 height 623
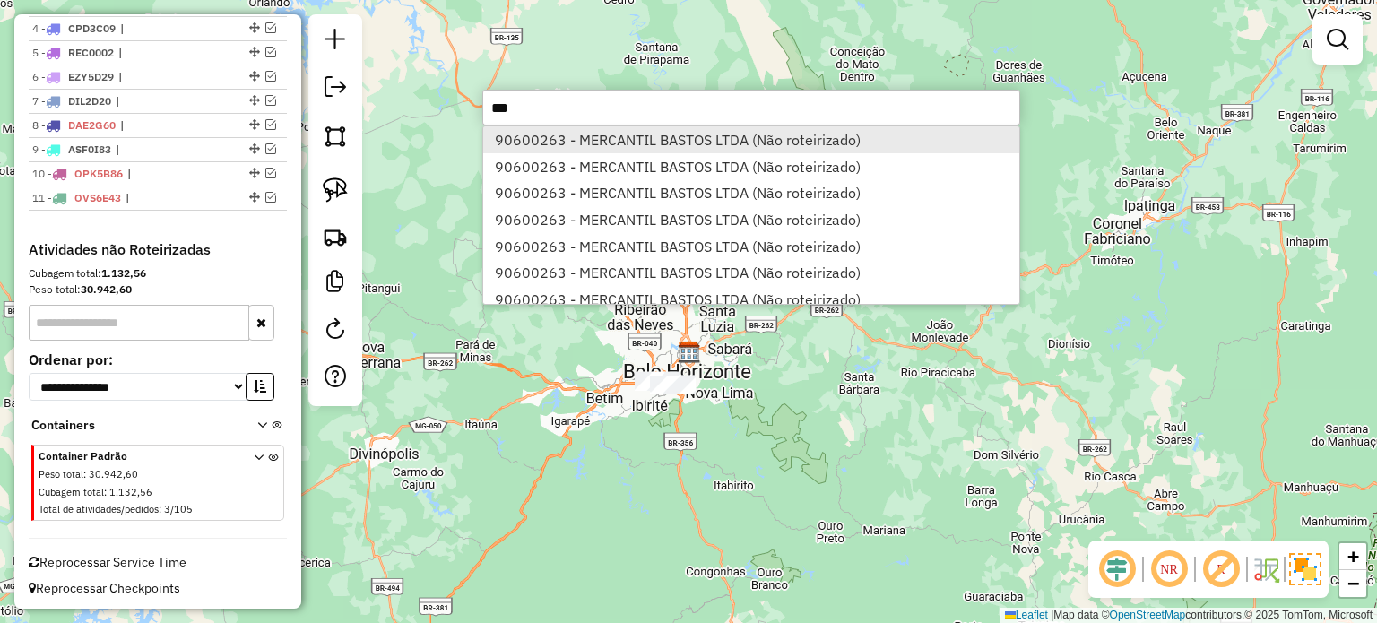
type input "***"
click at [572, 139] on li "90600263 - MERCANTIL BASTOS LTDA (Não roteirizado)" at bounding box center [751, 139] width 536 height 27
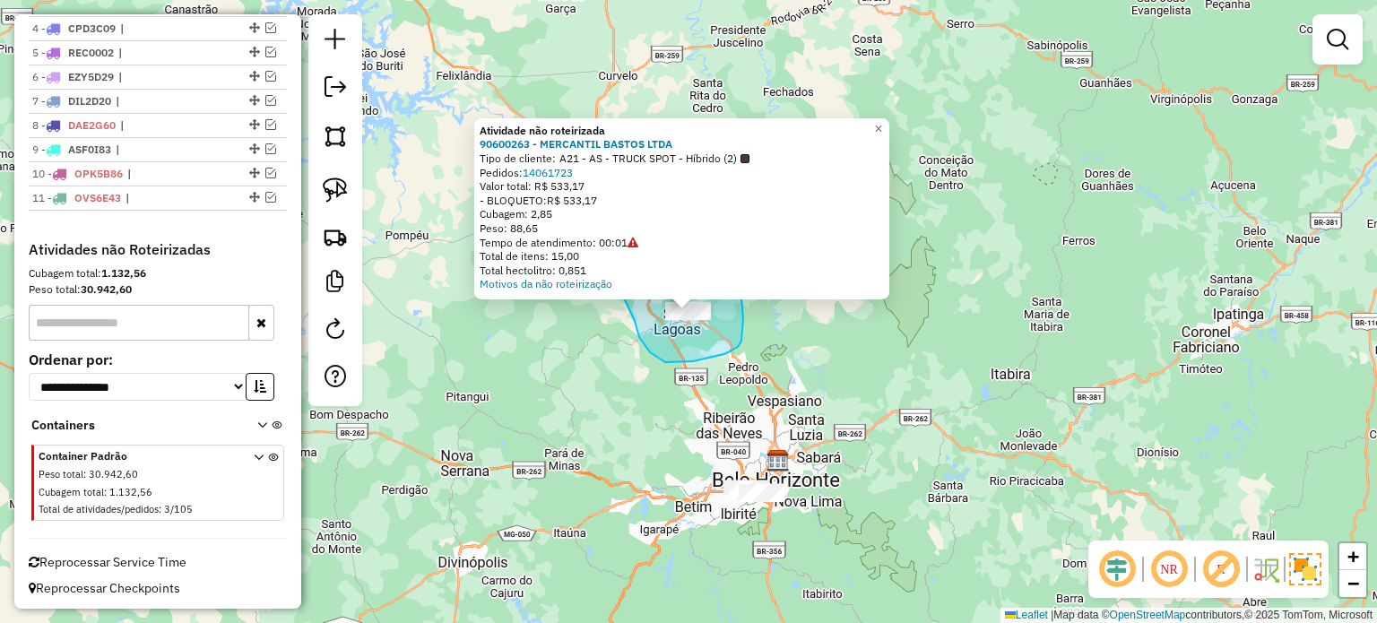
drag, startPoint x: 743, startPoint y: 318, endPoint x: 738, endPoint y: 271, distance: 47.8
click at [738, 271] on div "Atividade não roteirizada 90600263 - MERCANTIL BASTOS LTDA Tipo de cliente: A21…" at bounding box center [688, 311] width 1377 height 623
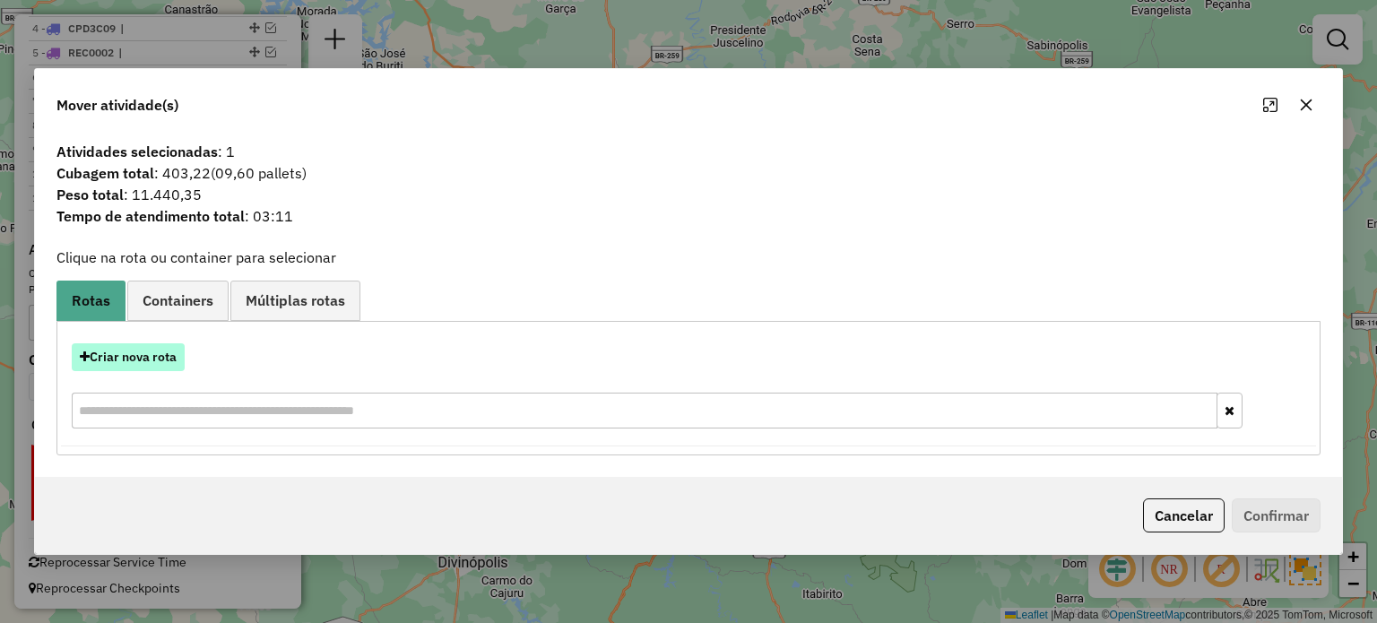
click at [134, 350] on button "Criar nova rota" at bounding box center [128, 357] width 113 height 28
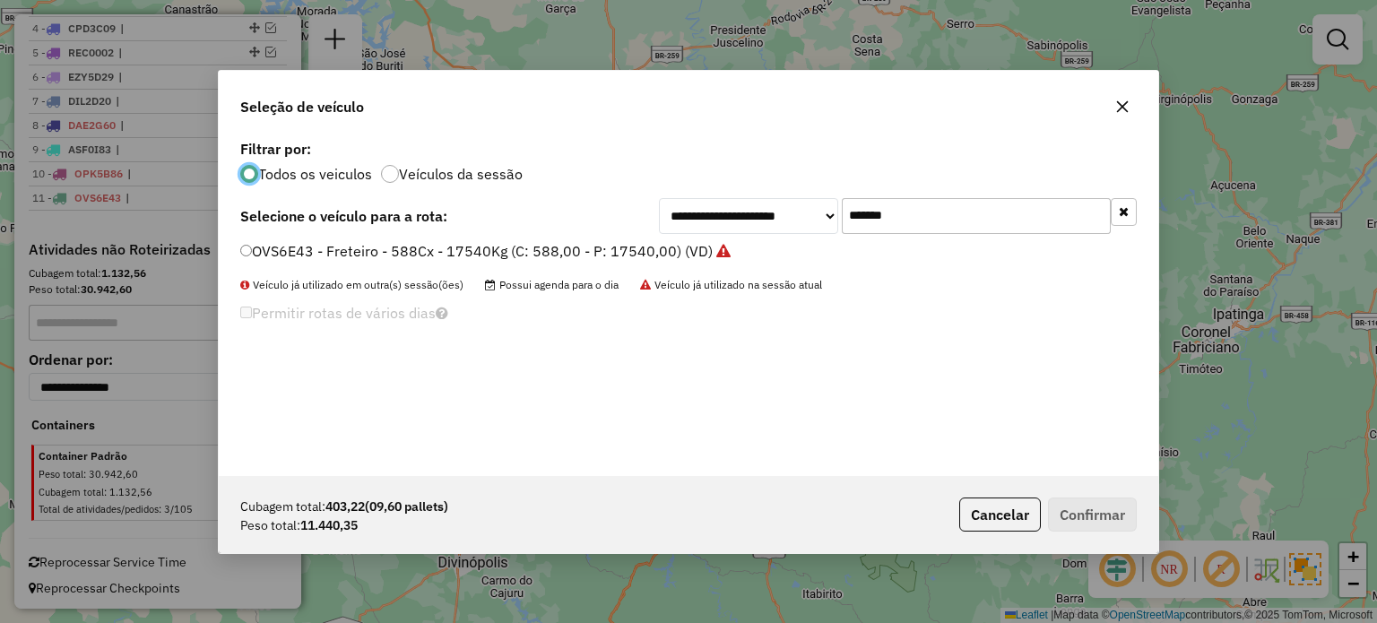
scroll to position [9, 5]
drag, startPoint x: 907, startPoint y: 219, endPoint x: 645, endPoint y: 255, distance: 265.2
click at [645, 255] on div "**********" at bounding box center [688, 305] width 939 height 341
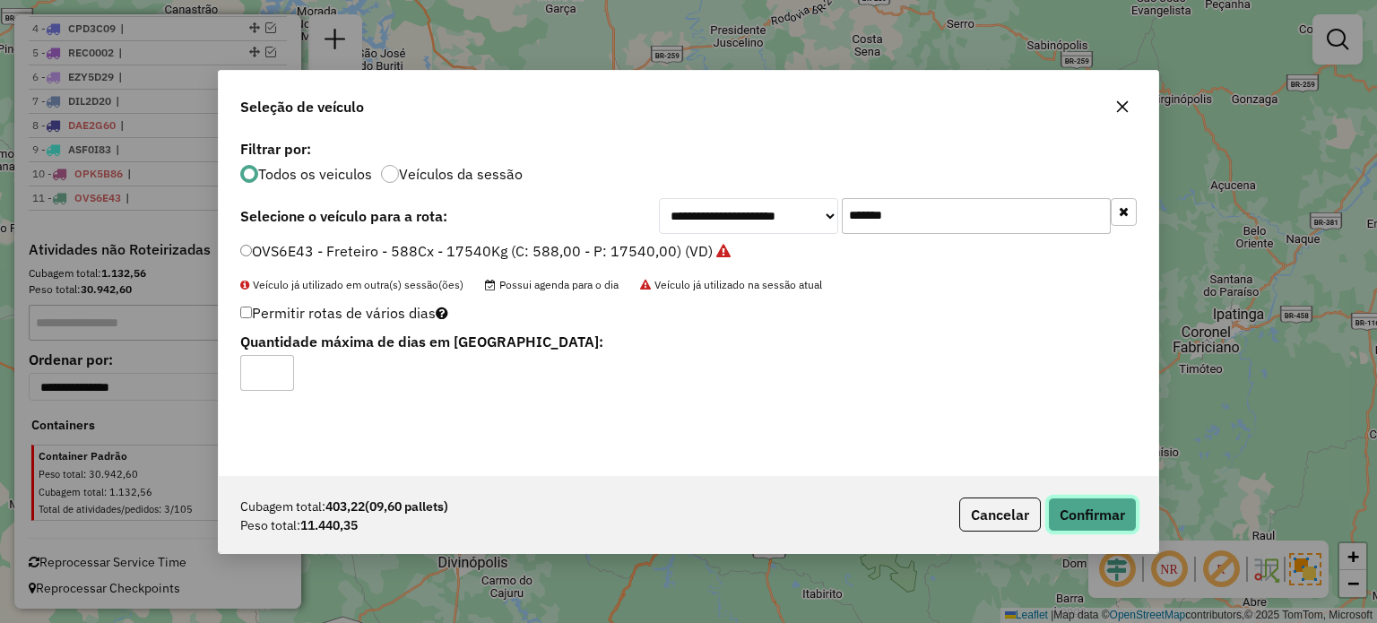
click at [1103, 511] on button "Confirmar" at bounding box center [1092, 515] width 89 height 34
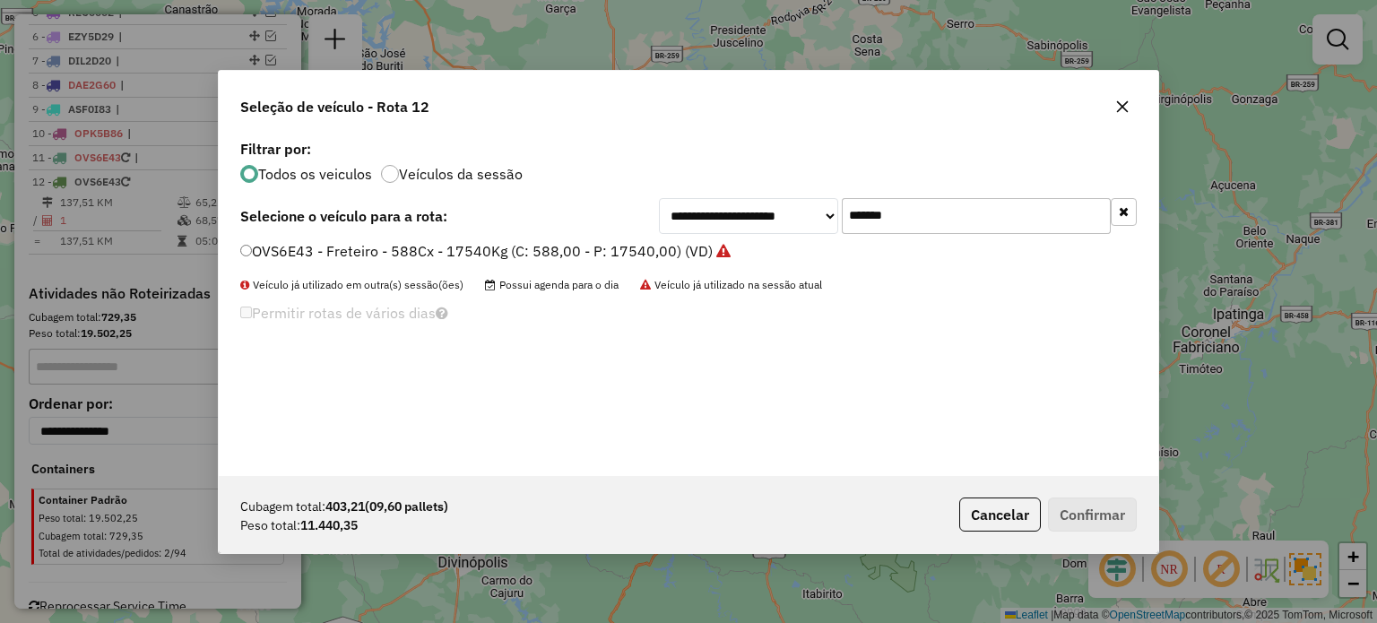
drag, startPoint x: 944, startPoint y: 220, endPoint x: 710, endPoint y: 240, distance: 234.9
click at [710, 240] on div "**********" at bounding box center [688, 305] width 939 height 341
paste input "text"
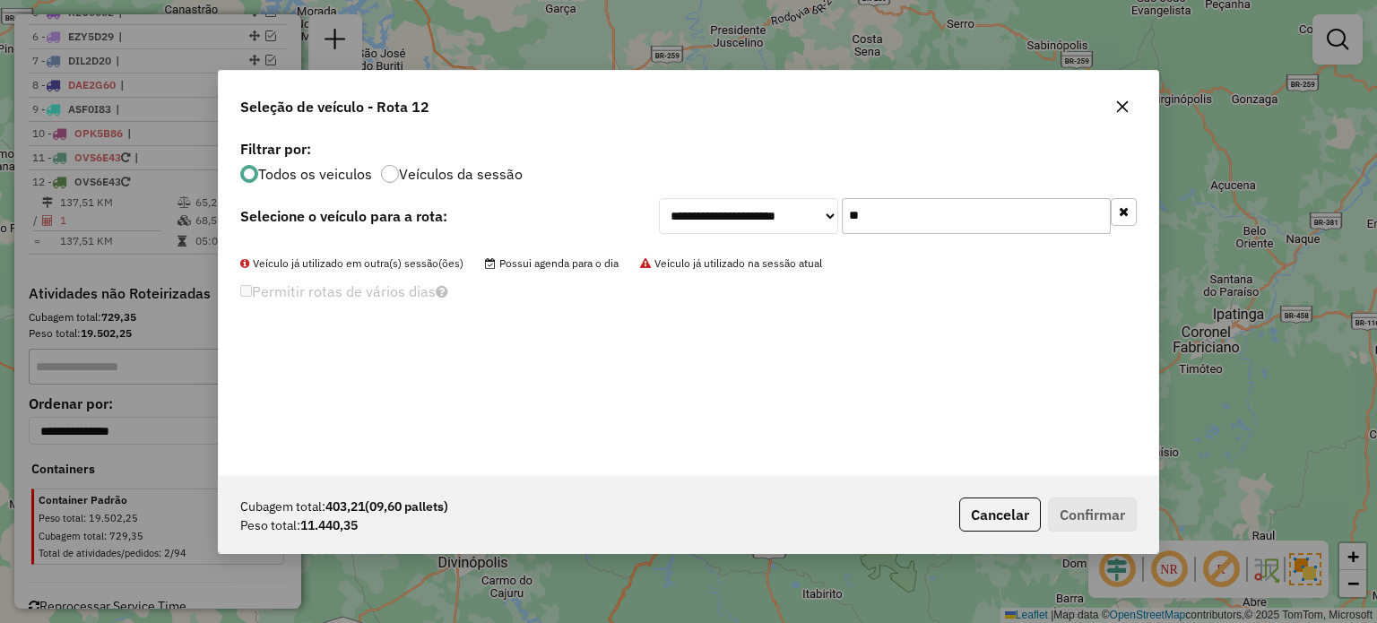
type input "*"
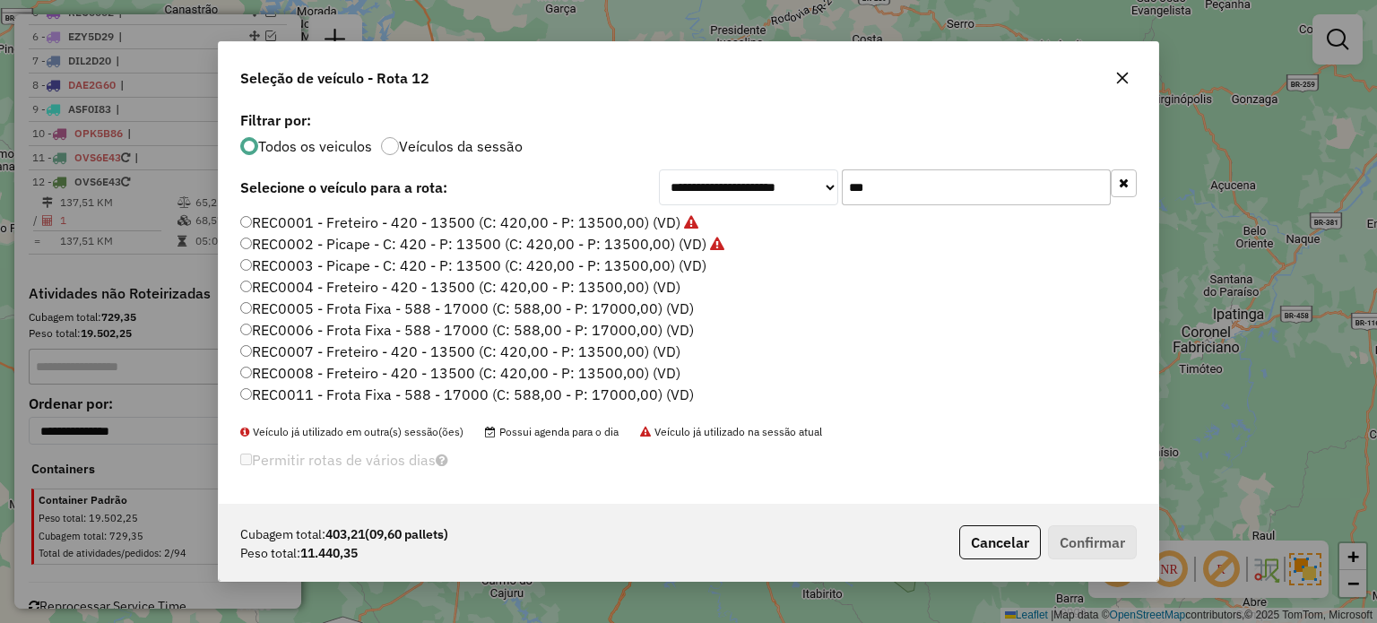
type input "***"
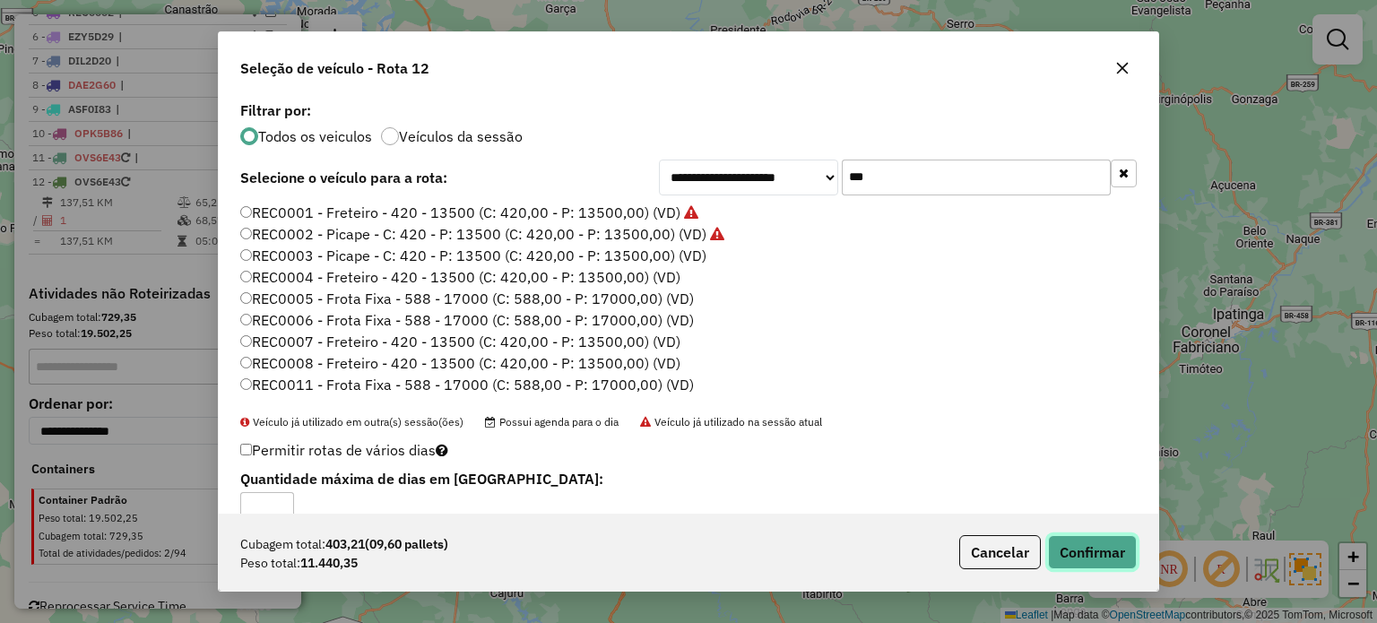
click at [1085, 550] on button "Confirmar" at bounding box center [1092, 552] width 89 height 34
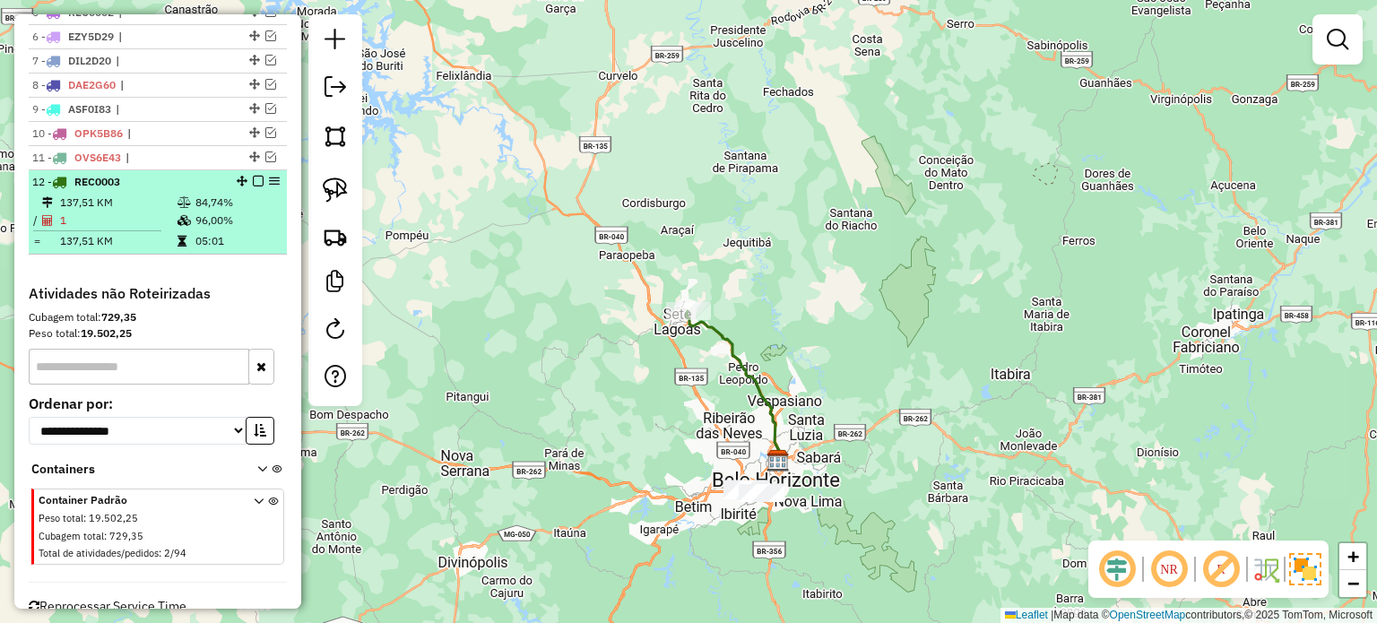
click at [253, 176] on em at bounding box center [258, 181] width 11 height 11
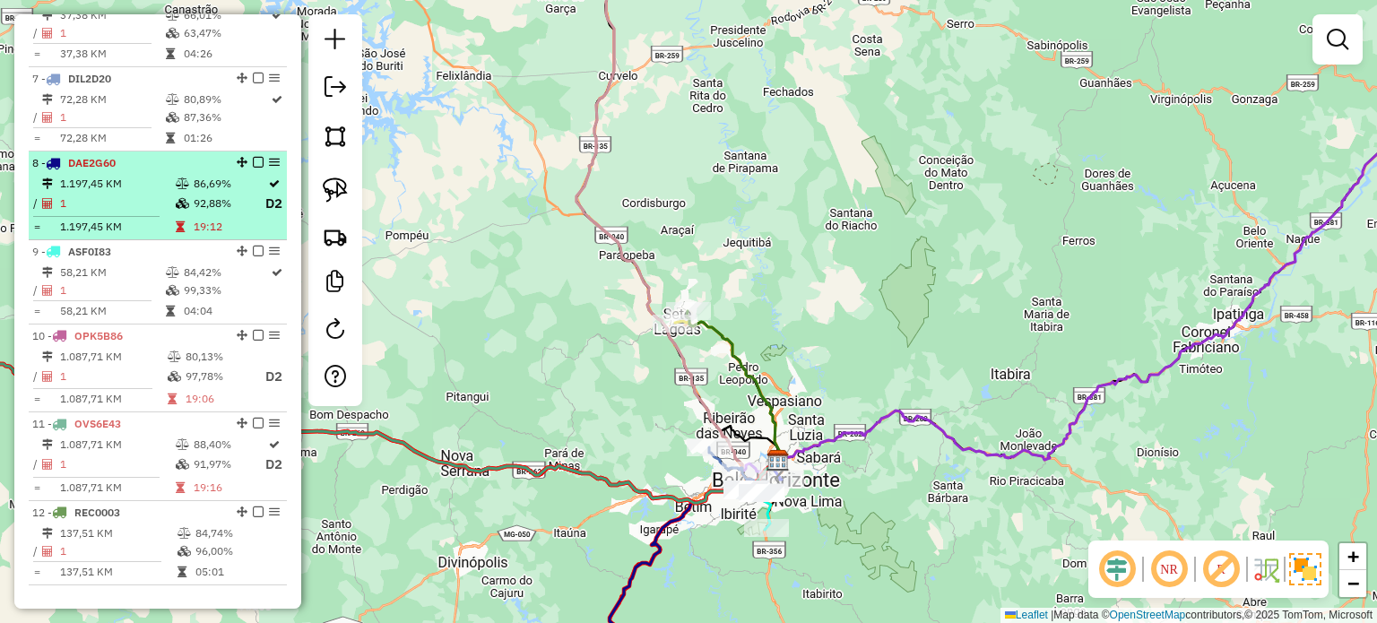
scroll to position [1348, 0]
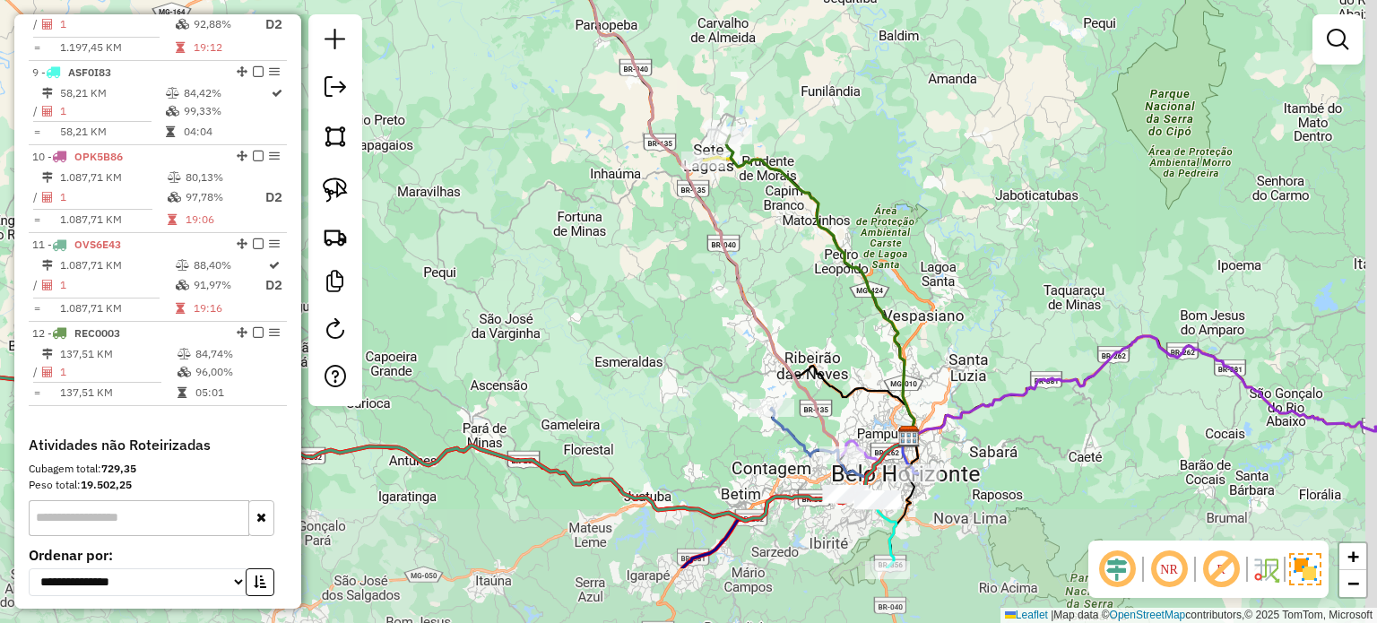
drag, startPoint x: 653, startPoint y: 405, endPoint x: 554, endPoint y: 293, distance: 149.9
click at [550, 288] on div "Janela de atendimento Grade de atendimento Capacidade Transportadoras Veículos …" at bounding box center [688, 311] width 1377 height 623
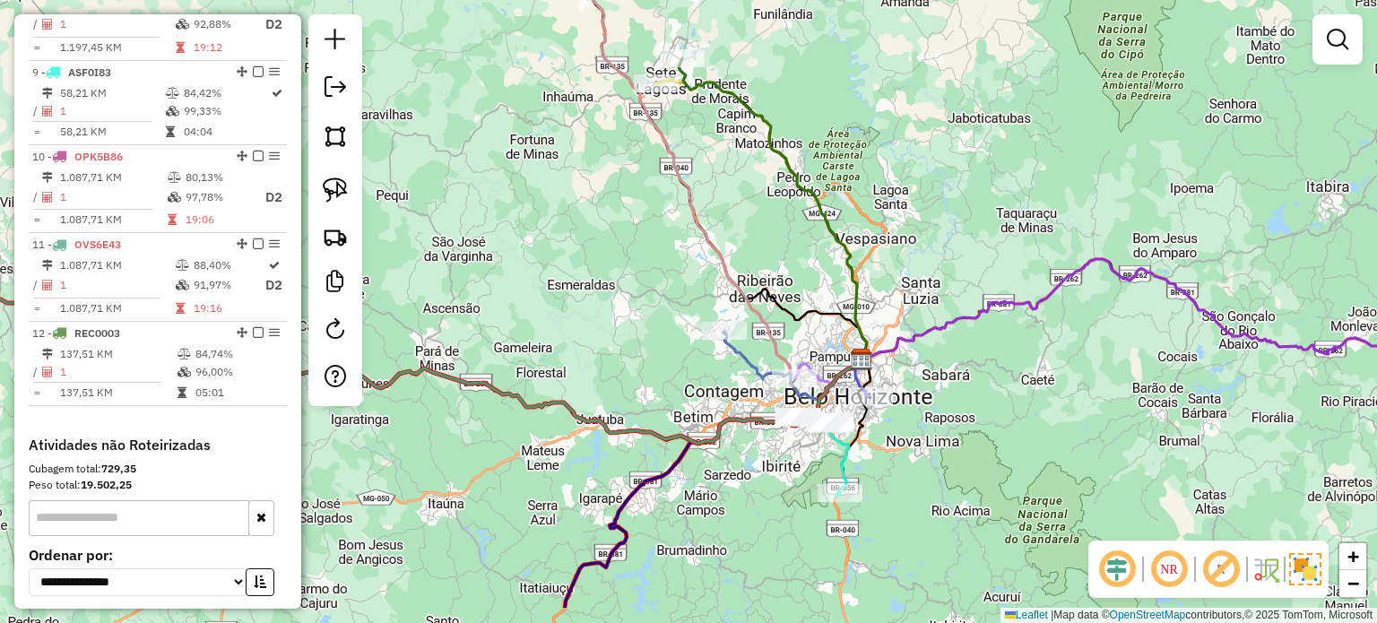
drag, startPoint x: 688, startPoint y: 363, endPoint x: 663, endPoint y: 305, distance: 63.4
click at [625, 266] on div "Janela de atendimento Grade de atendimento Capacidade Transportadoras Veículos …" at bounding box center [688, 311] width 1377 height 623
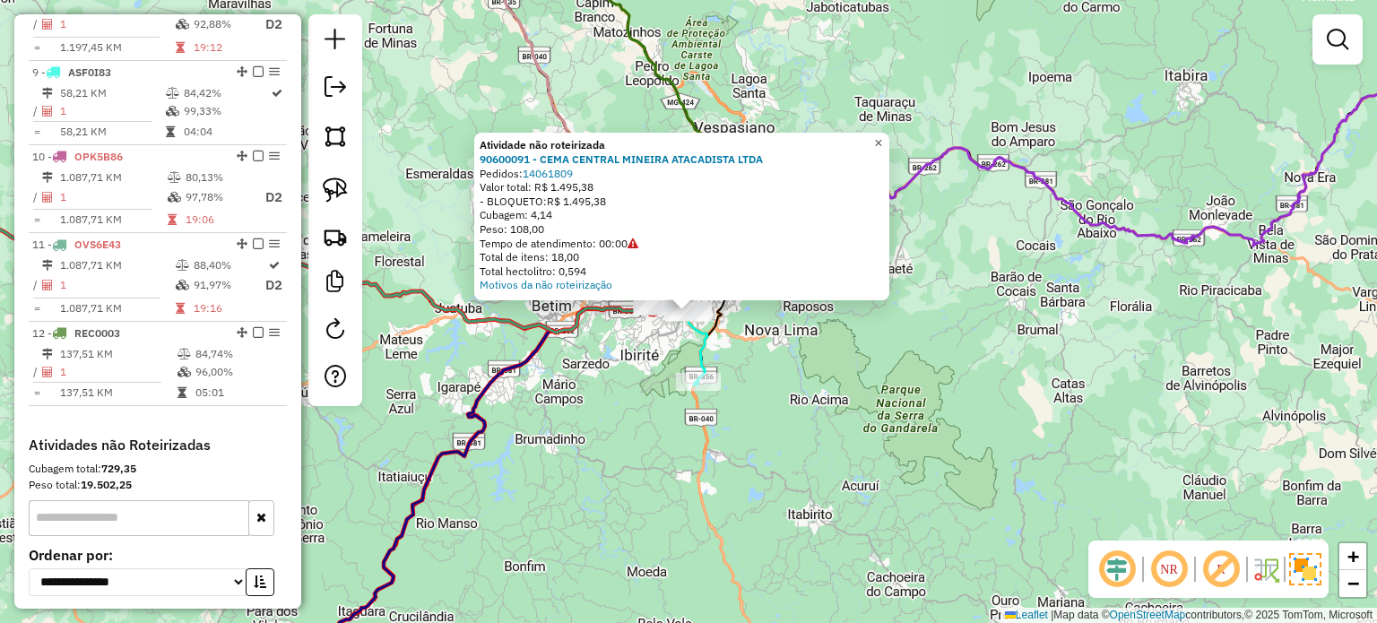
click at [882, 139] on span "×" at bounding box center [878, 143] width 8 height 15
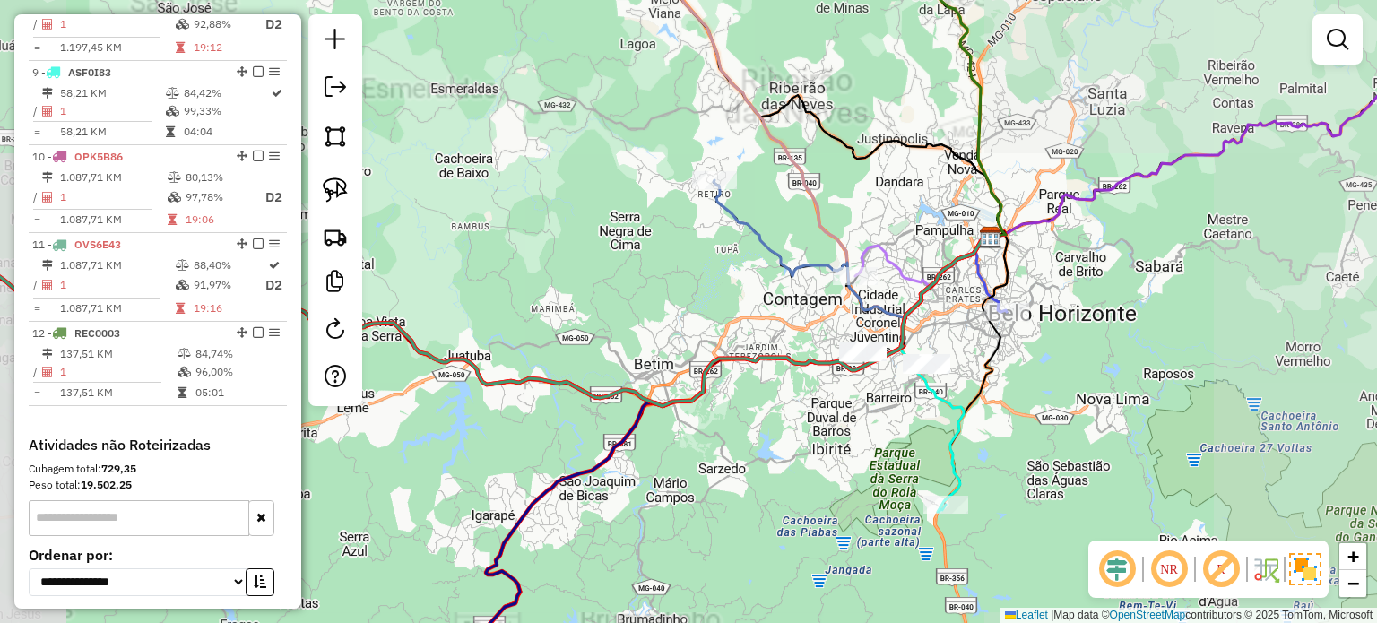
drag, startPoint x: 564, startPoint y: 186, endPoint x: 550, endPoint y: 295, distance: 109.4
click at [550, 295] on div "Janela de atendimento Grade de atendimento Capacidade Transportadoras Veículos …" at bounding box center [688, 311] width 1377 height 623
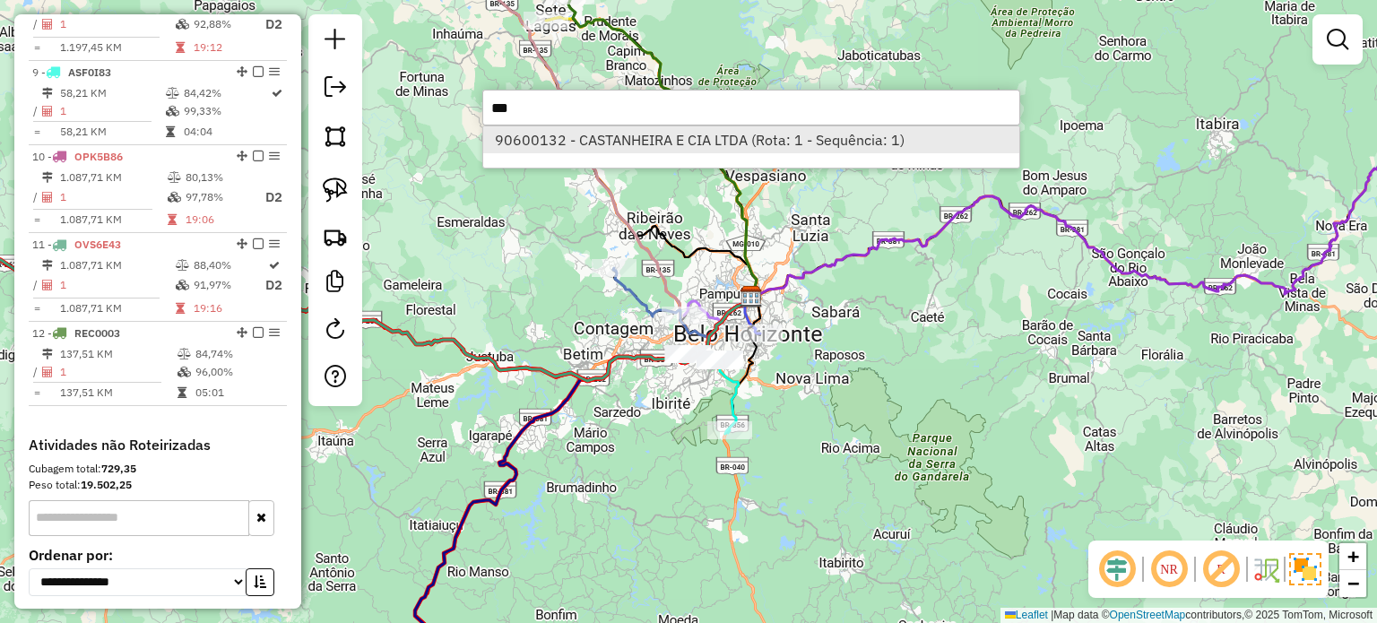
type input "***"
click at [567, 148] on li "90600132 - CASTANHEIRA E CIA LTDA (Rota: 1 - Sequência: 1)" at bounding box center [751, 139] width 536 height 27
select select "**********"
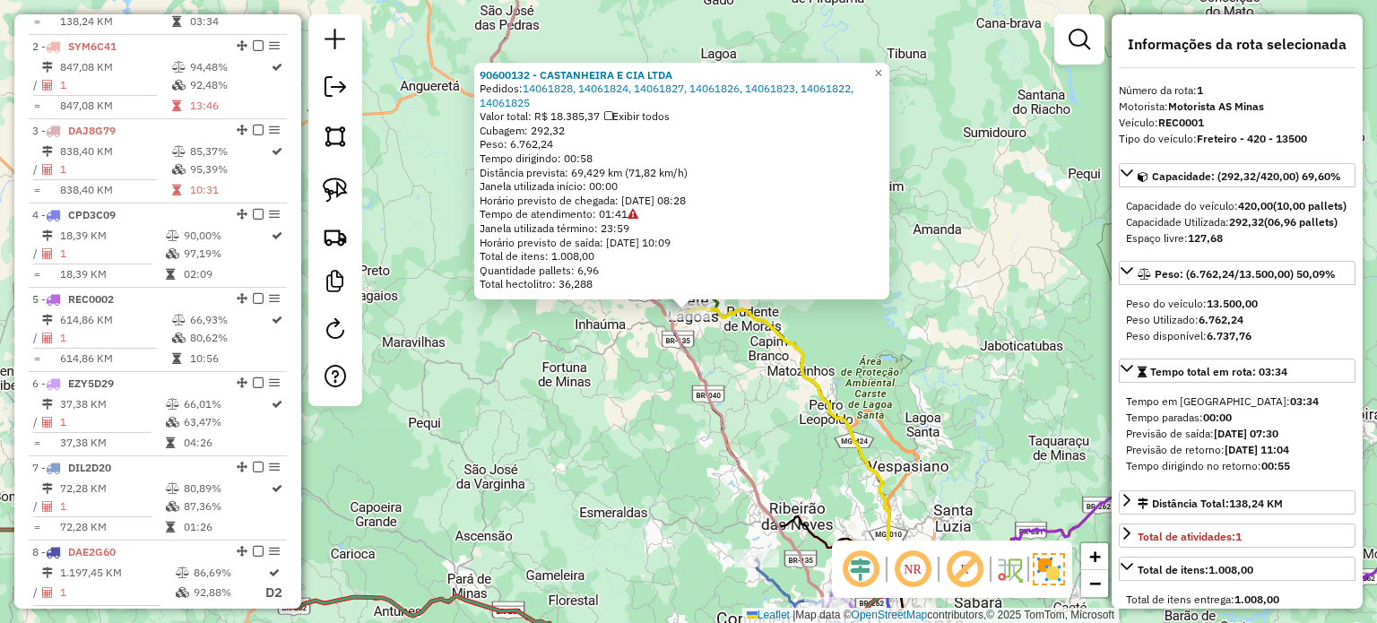
scroll to position [716, 0]
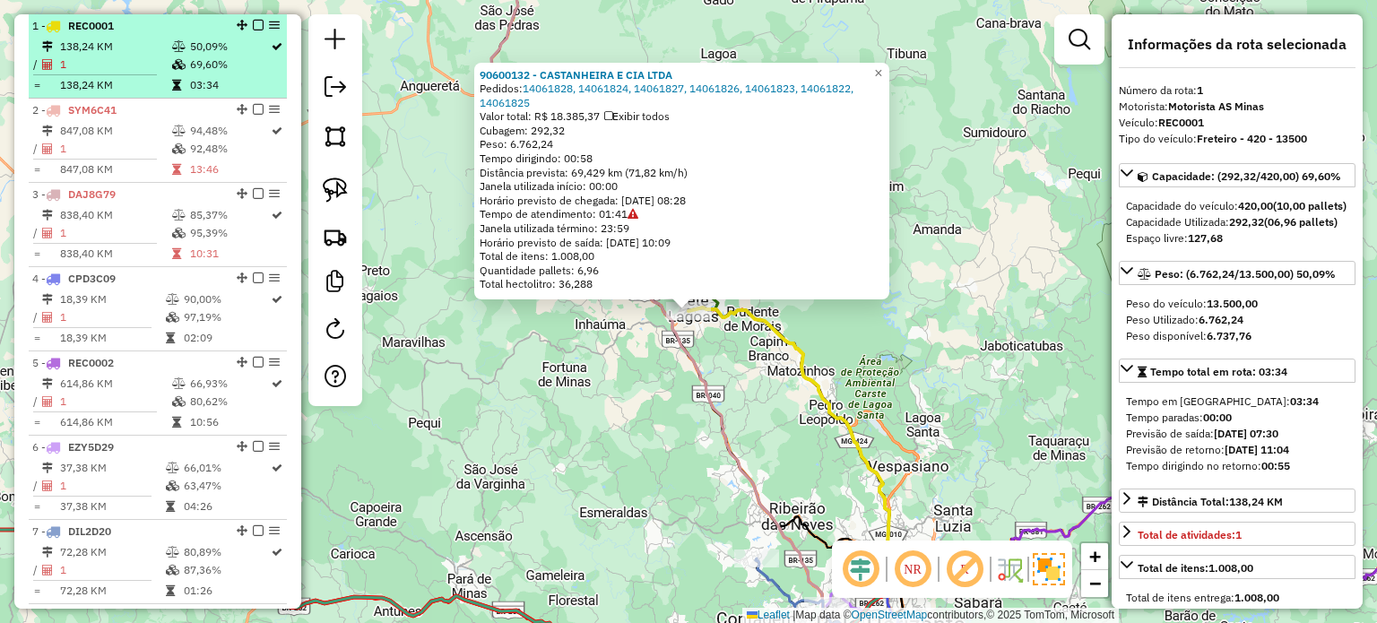
click at [253, 28] on em at bounding box center [258, 25] width 11 height 11
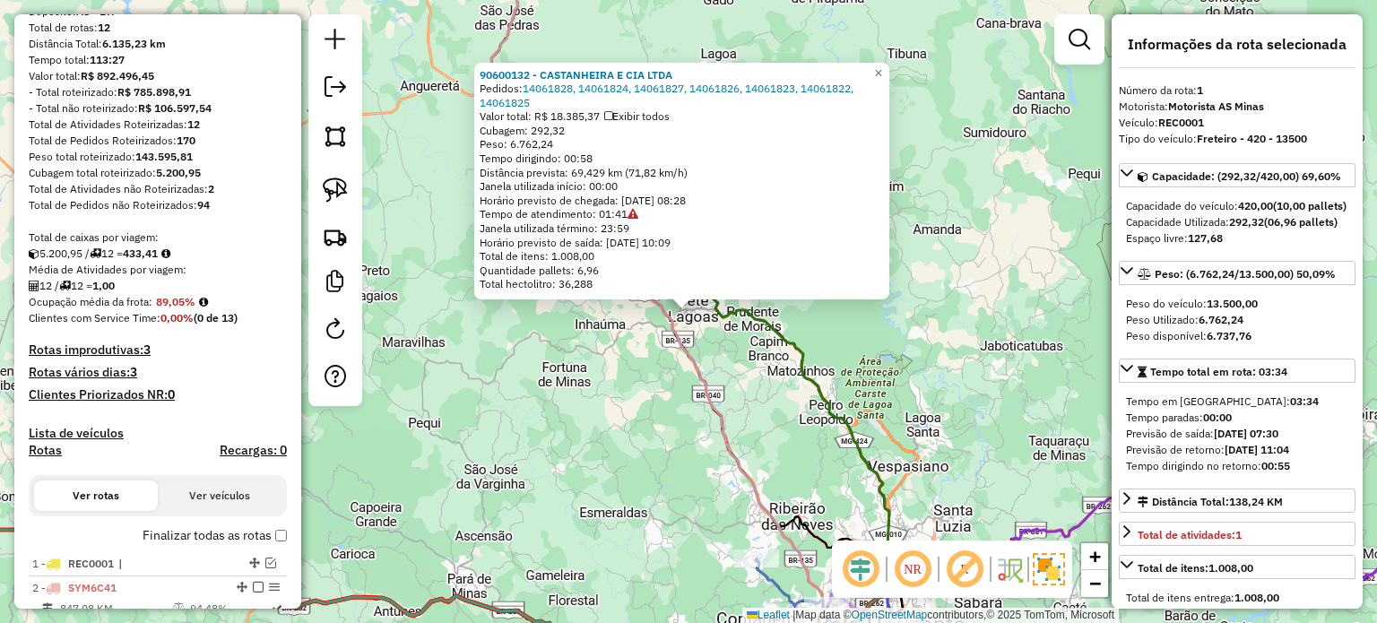
scroll to position [358, 0]
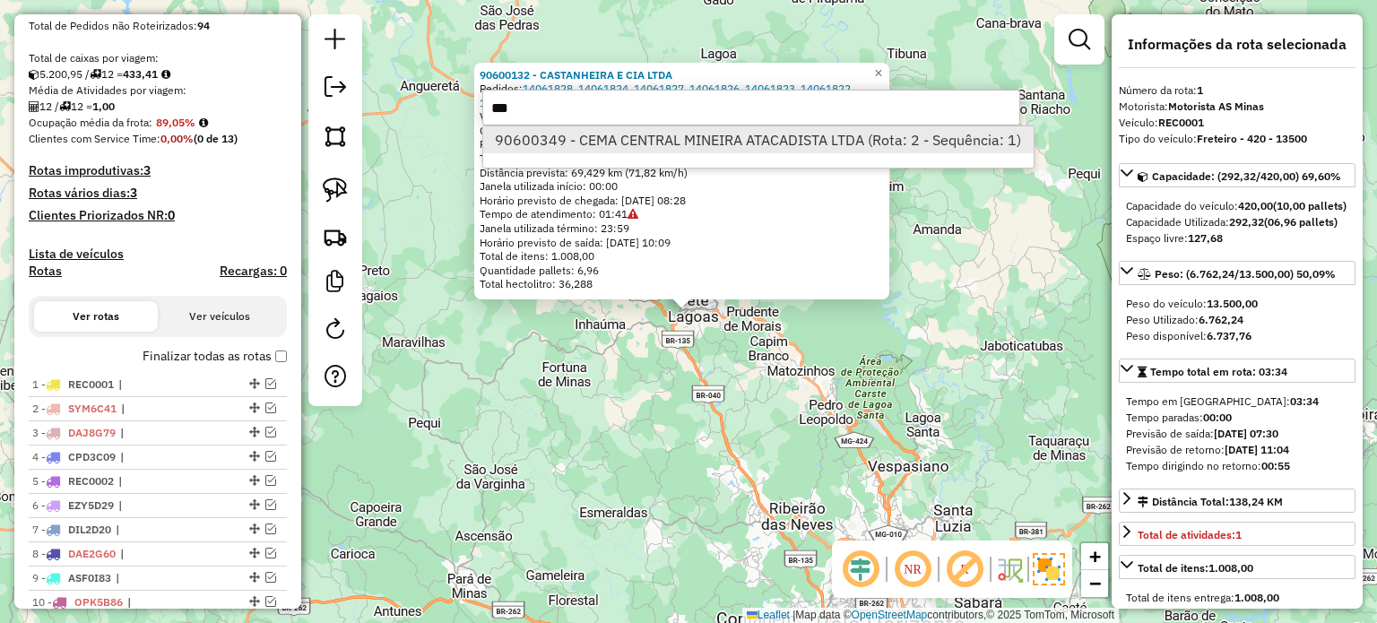
type input "***"
click at [556, 151] on li "90600349 - CEMA CENTRAL MINEIRA ATACADISTA LTDA (Rota: 2 - Sequência: 1)" at bounding box center [758, 139] width 550 height 27
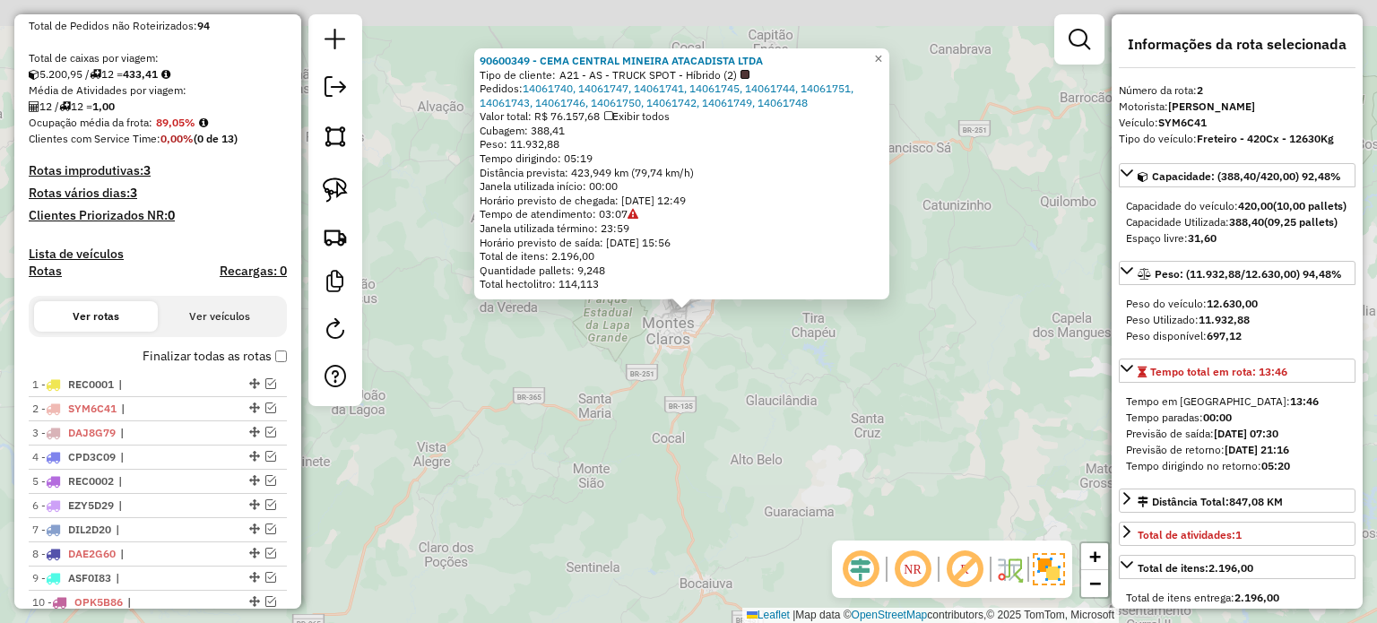
scroll to position [740, 0]
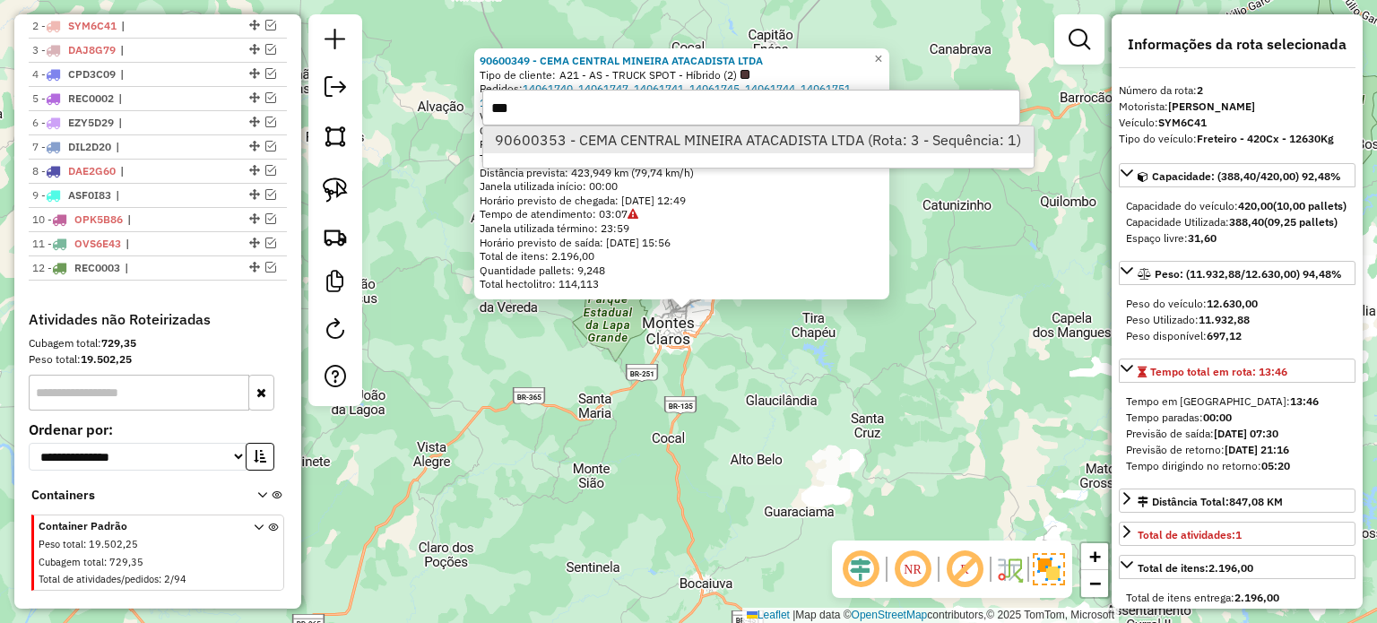
type input "***"
click at [550, 144] on li "90600353 - CEMA CENTRAL MINEIRA ATACADISTA LTDA (Rota: 3 - Sequência: 1)" at bounding box center [758, 139] width 550 height 27
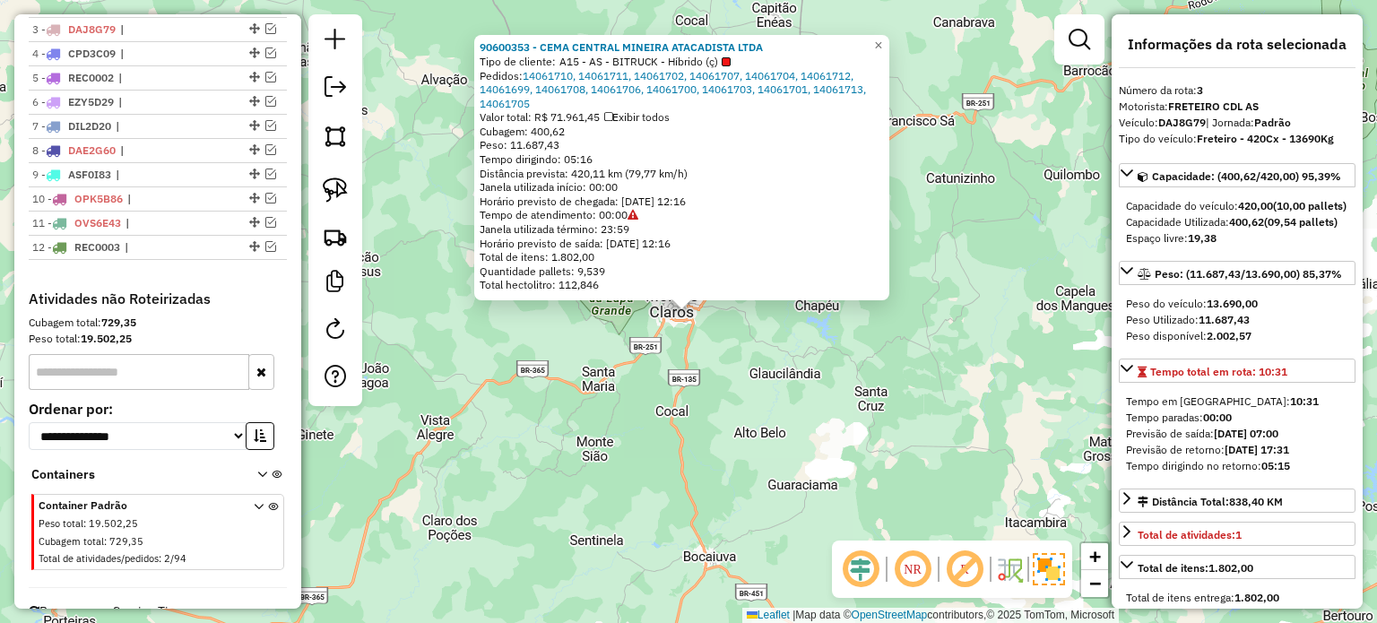
scroll to position [764, 0]
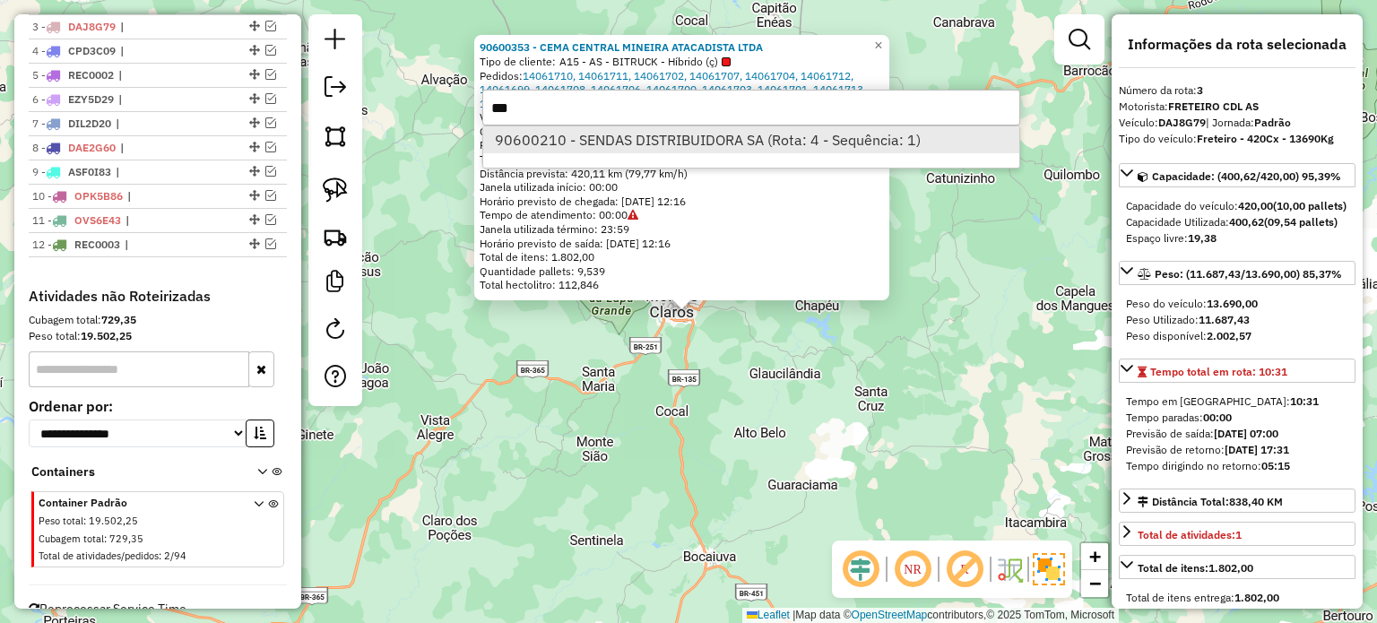
type input "***"
click at [544, 131] on li "90600210 - SENDAS DISTRIBUIDORA SA (Rota: 4 - Sequência: 1)" at bounding box center [751, 139] width 536 height 27
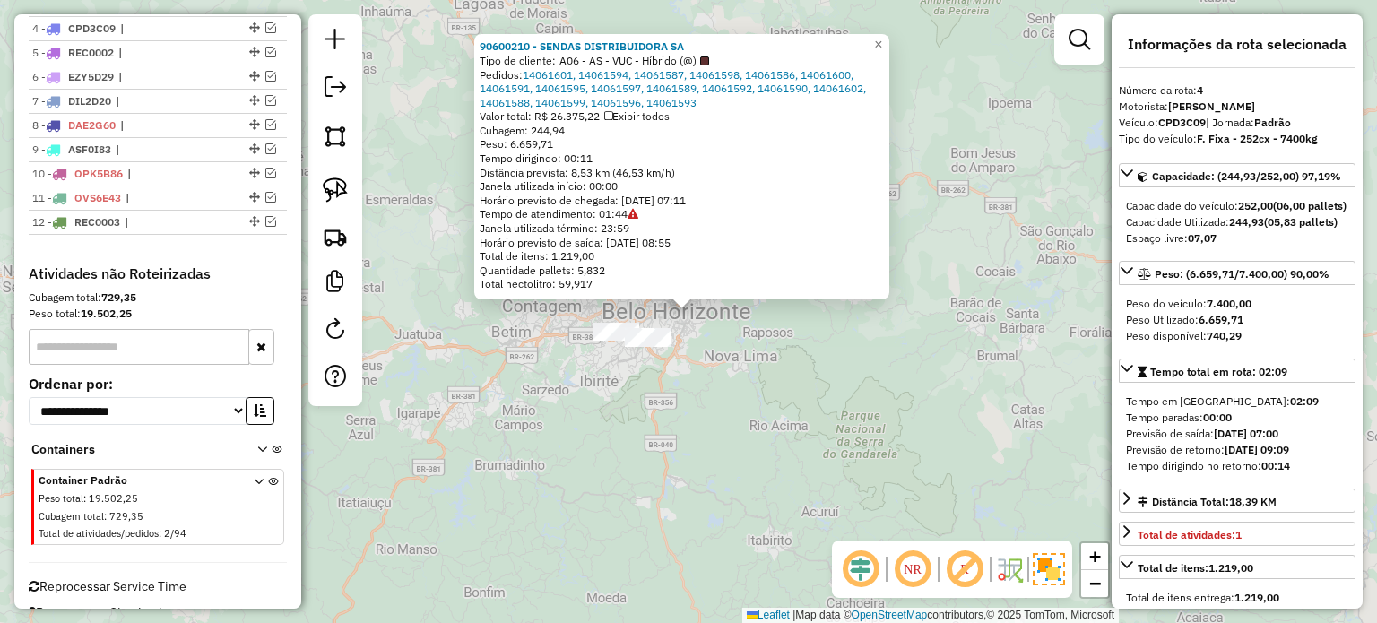
scroll to position [788, 0]
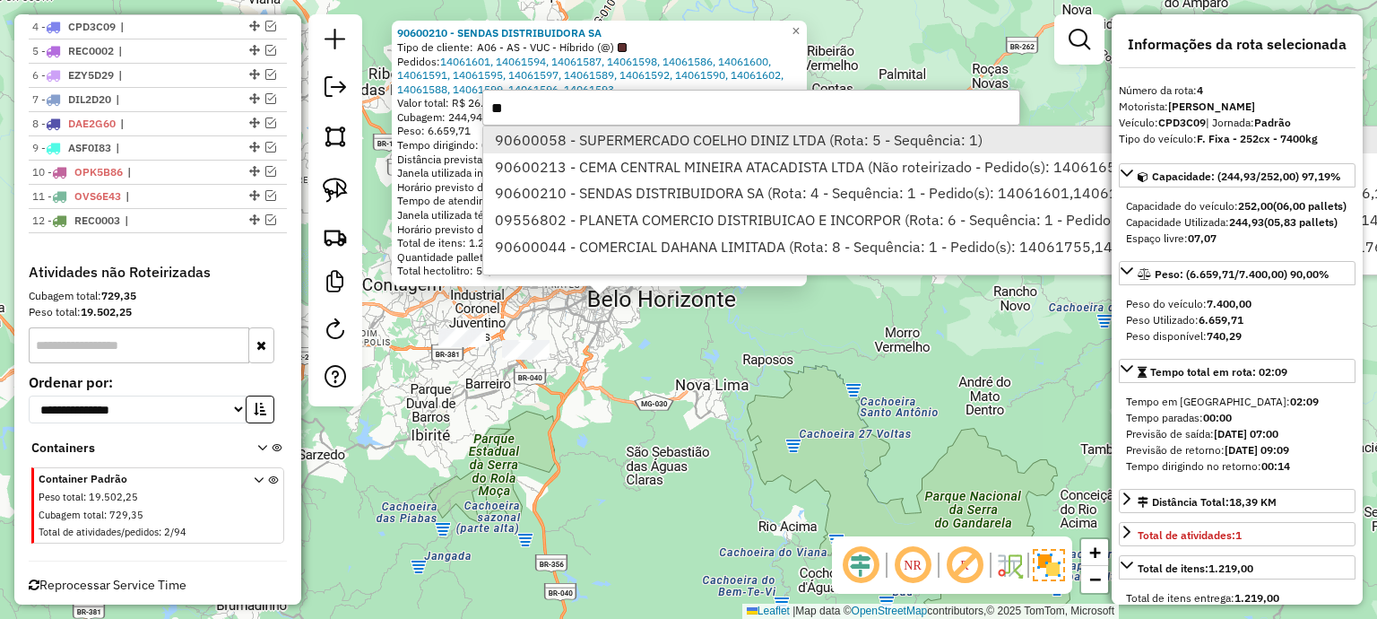
type input "**"
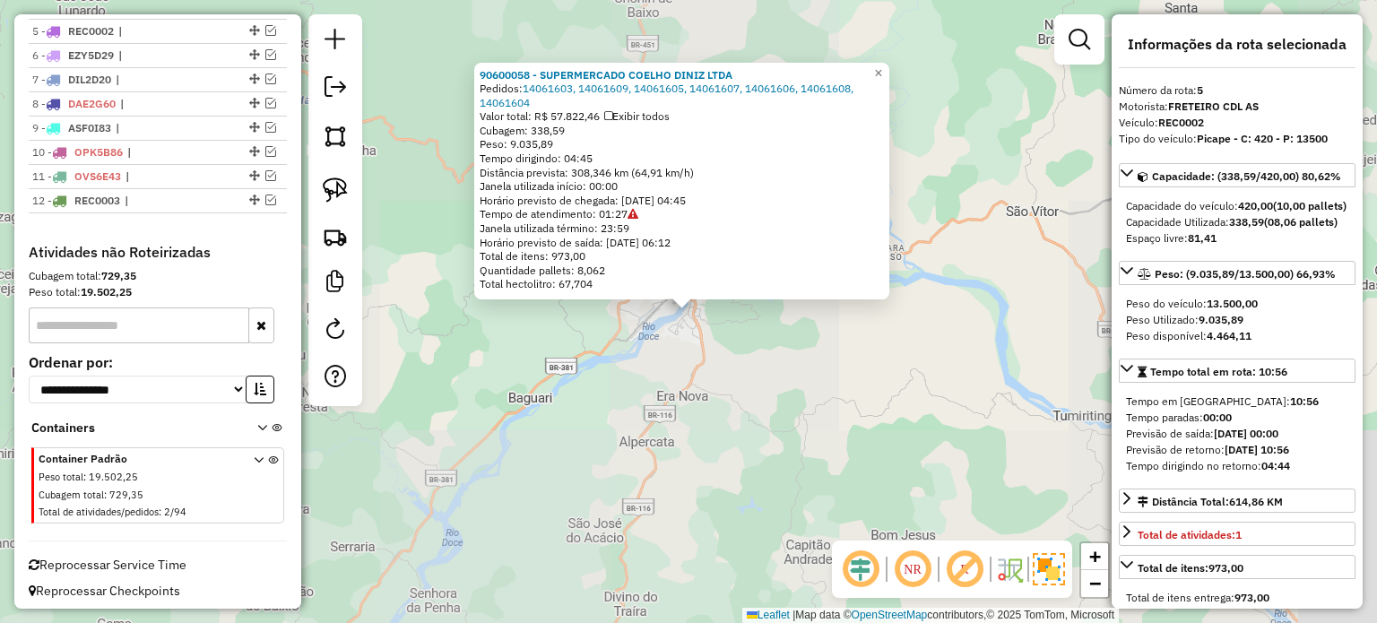
scroll to position [810, 0]
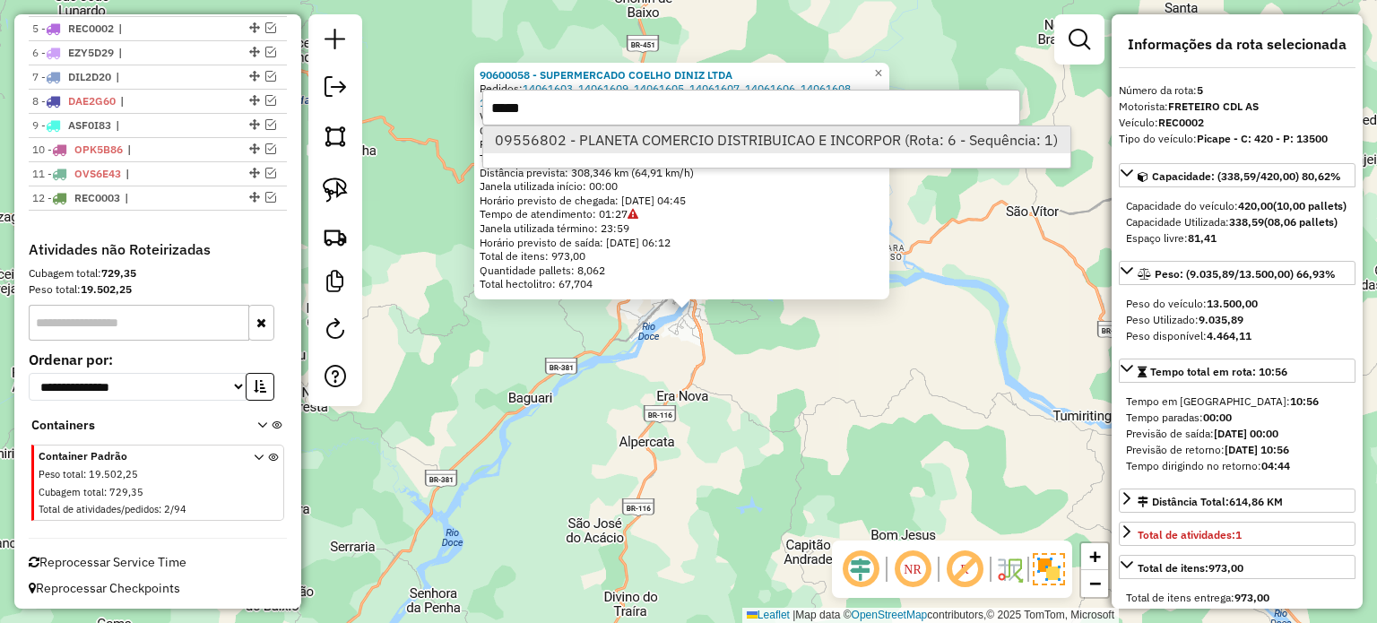
type input "*****"
click at [545, 140] on li "09556802 - PLANETA COMERCIO DISTRIBUICAO E INCORPOR (Rota: 6 - Sequência: 1)" at bounding box center [776, 139] width 587 height 27
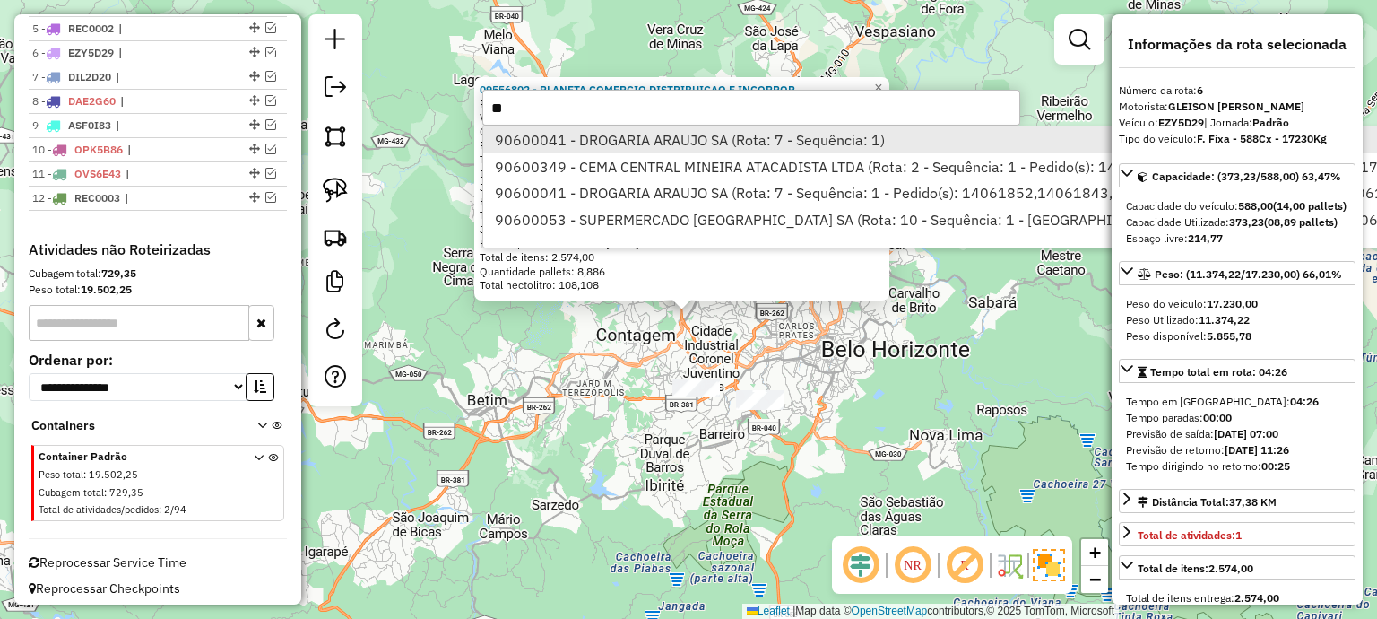
type input "**"
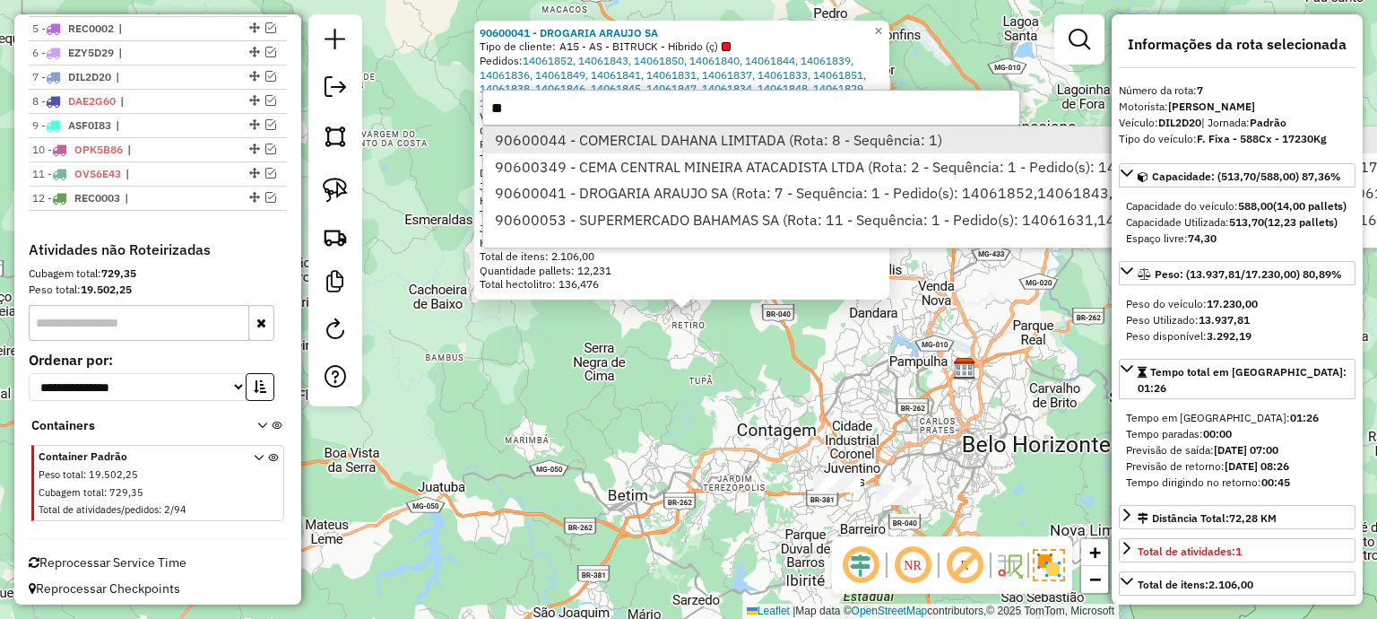
type input "**"
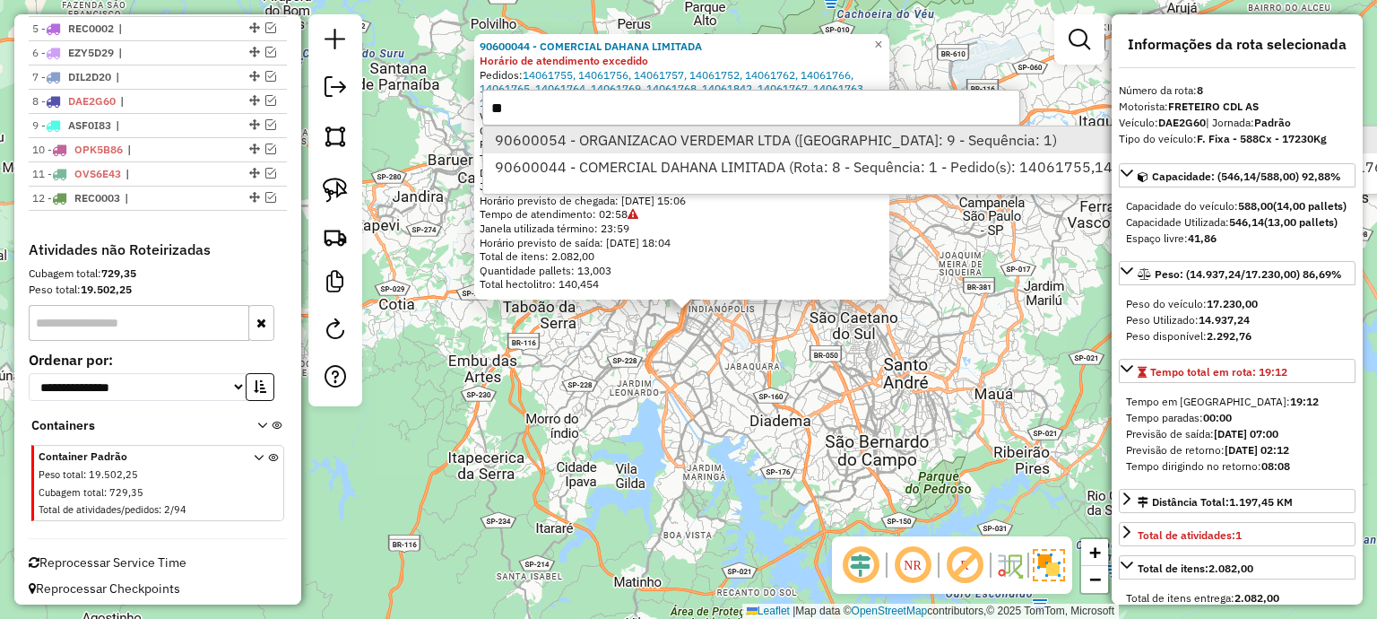
type input "**"
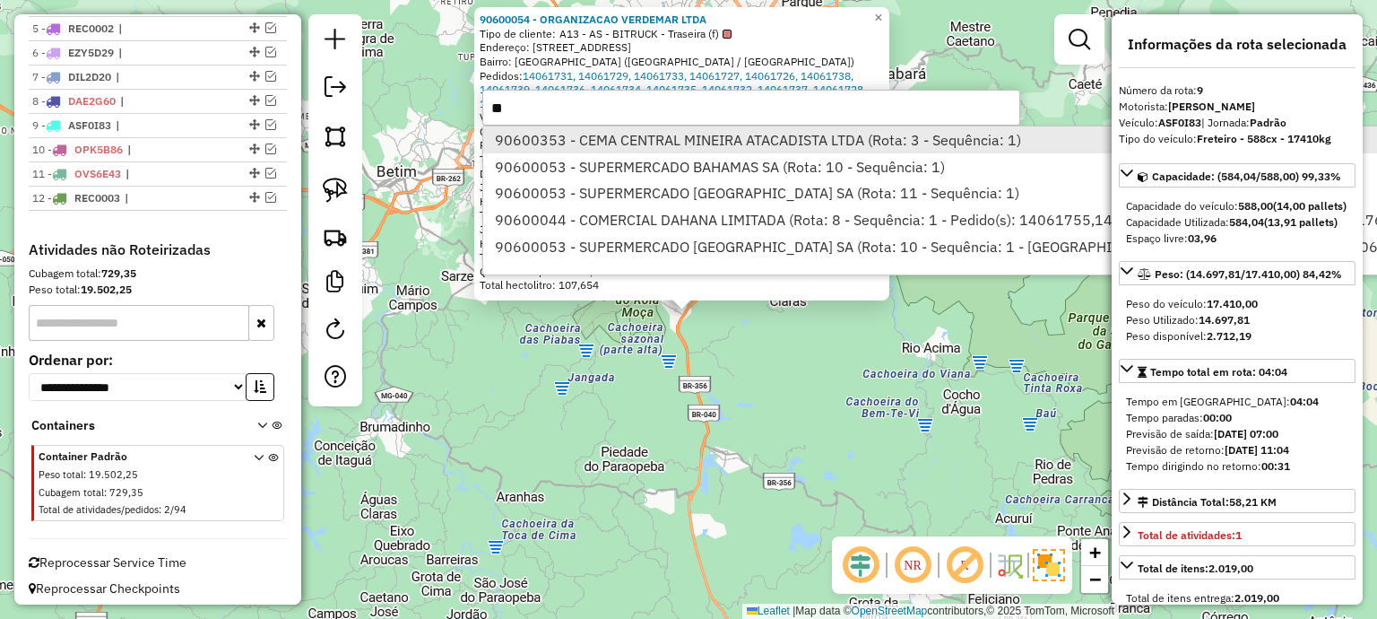
type input "**"
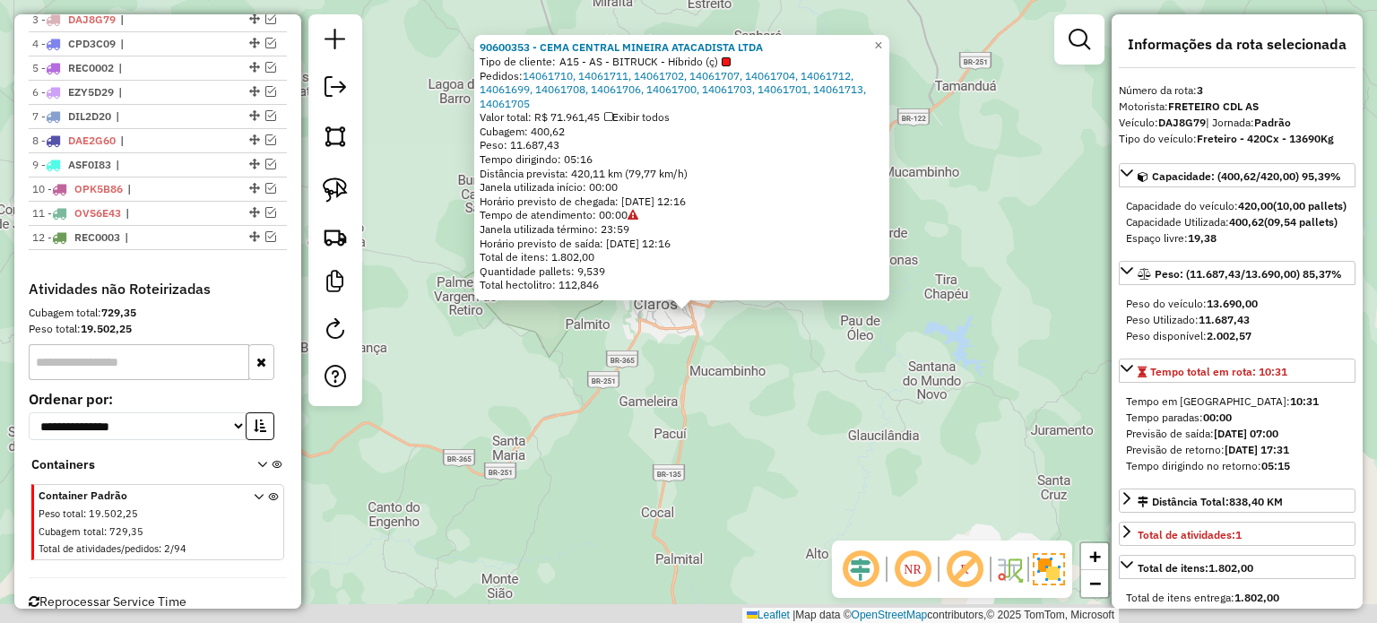
scroll to position [764, 0]
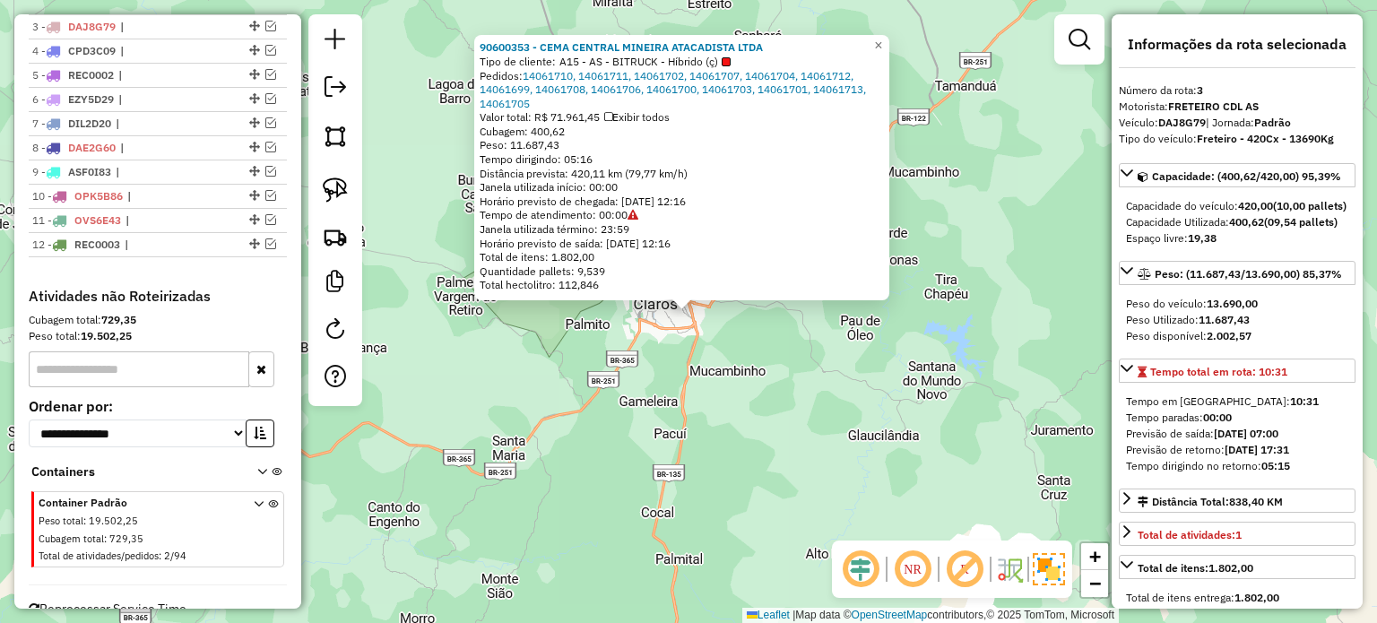
click at [653, 383] on div "90600353 - CEMA CENTRAL MINEIRA ATACADISTA LTDA Tipo de cliente: A15 - AS - BIT…" at bounding box center [688, 311] width 1377 height 623
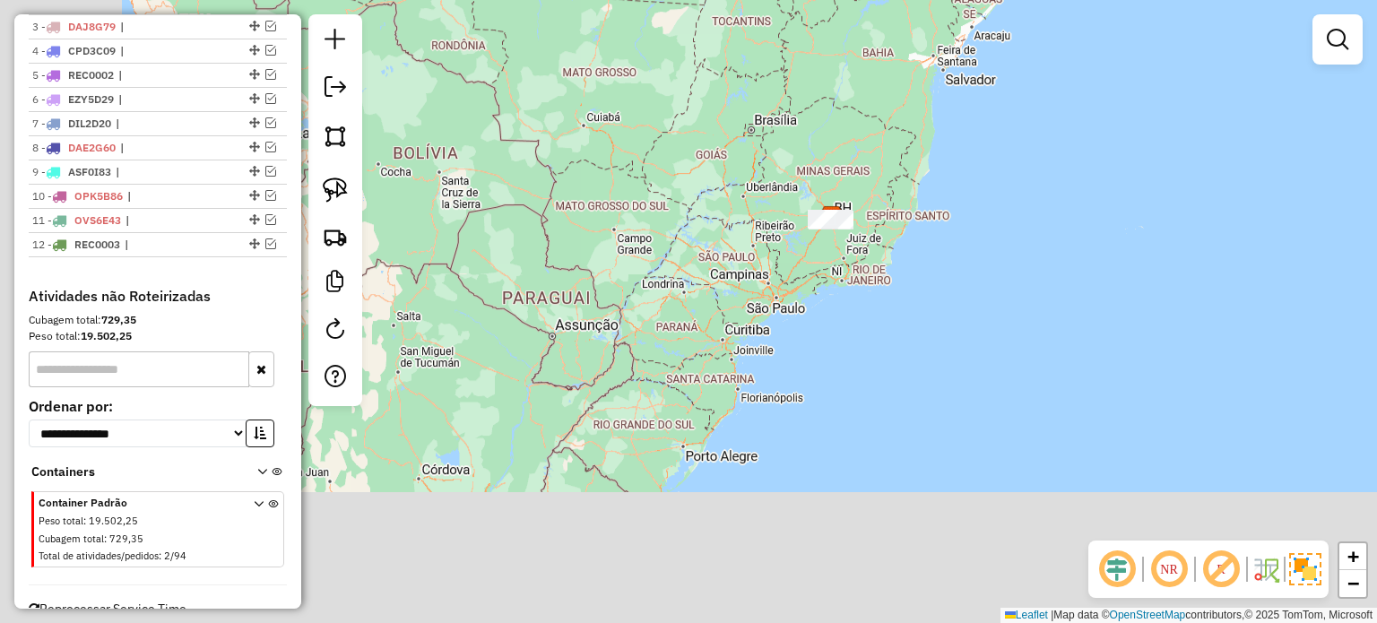
drag, startPoint x: 659, startPoint y: 413, endPoint x: 829, endPoint y: 254, distance: 233.4
click at [832, 250] on div "Janela de atendimento Grade de atendimento Capacidade Transportadoras Veículos …" at bounding box center [688, 311] width 1377 height 623
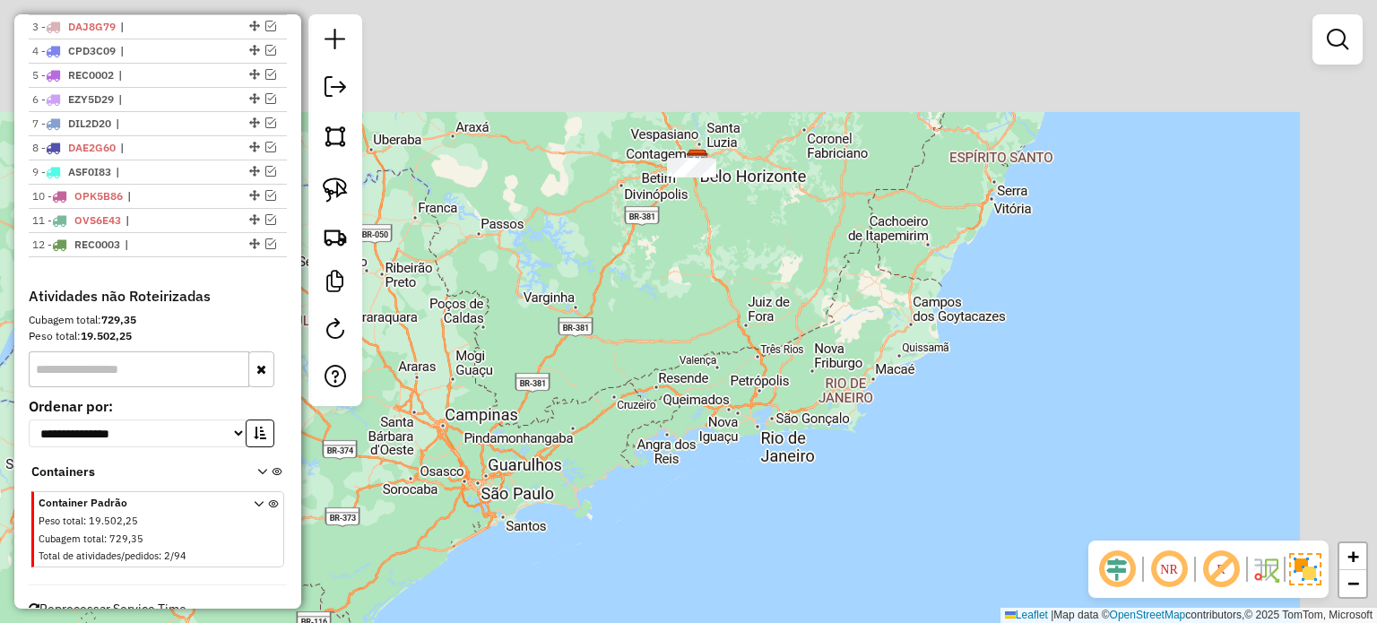
drag, startPoint x: 807, startPoint y: 190, endPoint x: 566, endPoint y: 443, distance: 349.4
click at [544, 474] on div "Janela de atendimento Grade de atendimento Capacidade Transportadoras Veículos …" at bounding box center [688, 311] width 1377 height 623
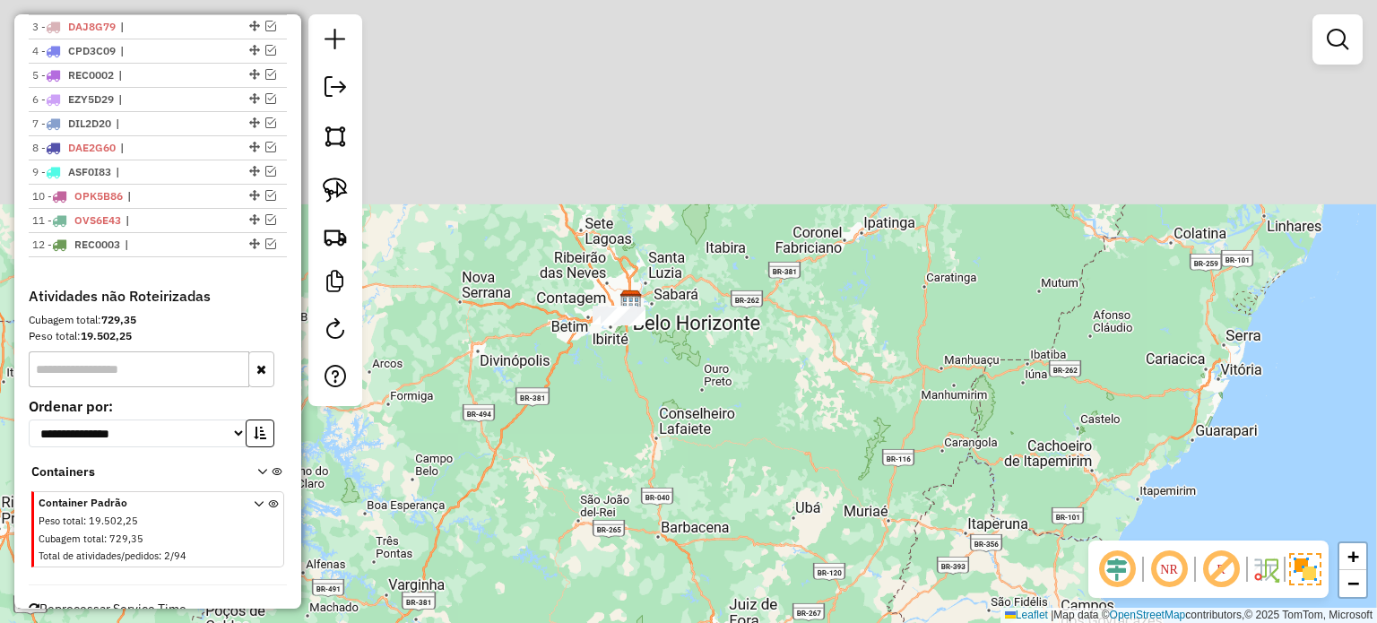
drag, startPoint x: 638, startPoint y: 429, endPoint x: 567, endPoint y: 592, distance: 177.0
click at [561, 615] on div "Janela de atendimento Grade de atendimento Capacidade Transportadoras Veículos …" at bounding box center [688, 311] width 1377 height 623
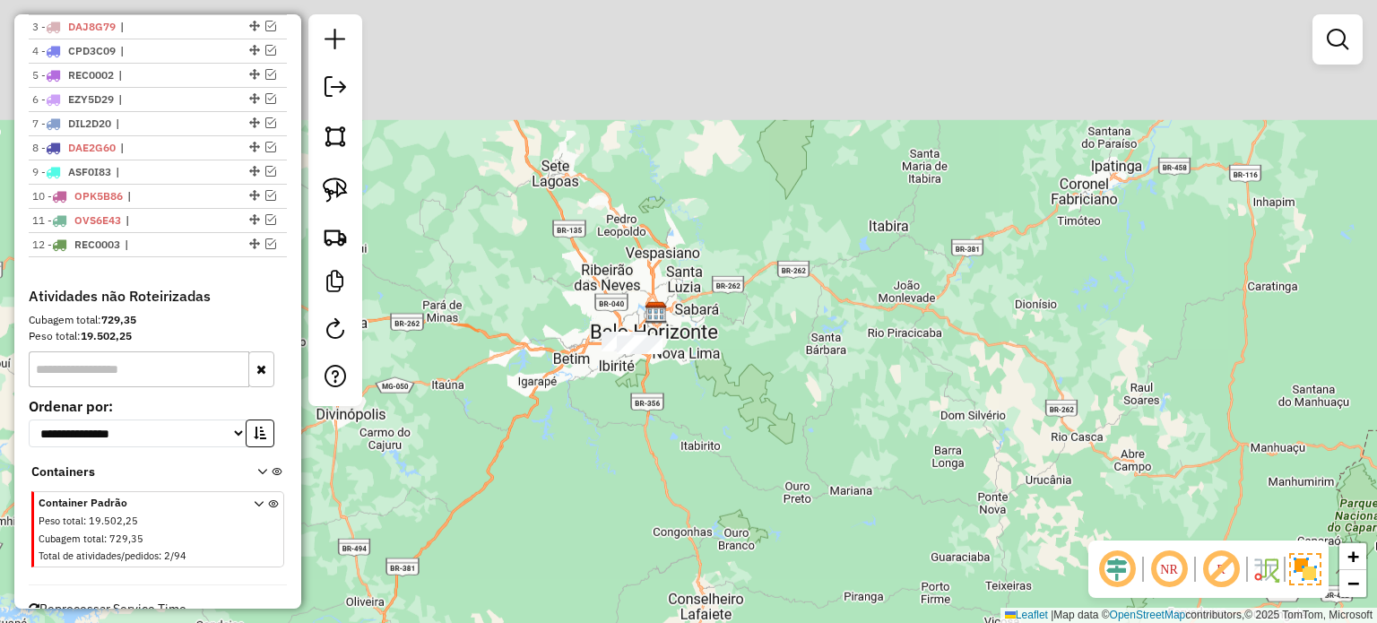
drag, startPoint x: 608, startPoint y: 343, endPoint x: 595, endPoint y: 581, distance: 237.9
click at [587, 587] on div "Janela de atendimento Grade de atendimento Capacidade Transportadoras Veículos …" at bounding box center [688, 311] width 1377 height 623
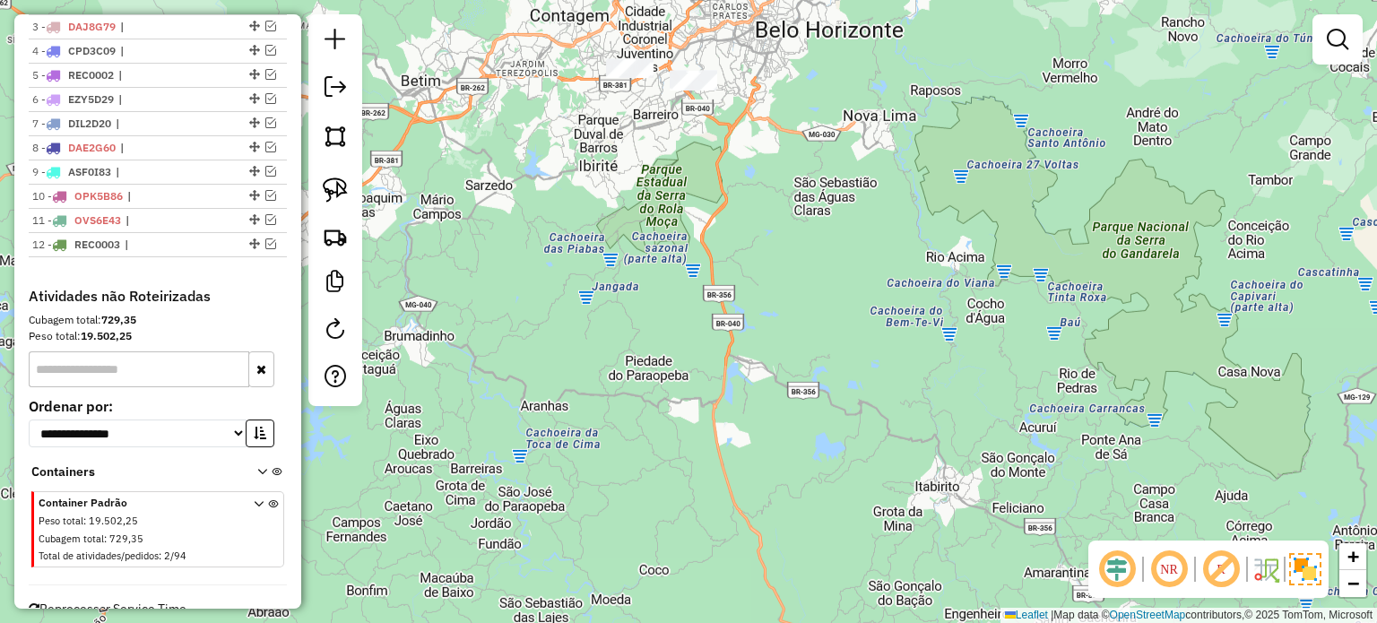
drag, startPoint x: 652, startPoint y: 244, endPoint x: 563, endPoint y: 665, distance: 430.6
click at [563, 622] on html "Aguarde... Pop-up bloqueado! Seu navegador bloqueou automáticamente a abertura …" at bounding box center [688, 311] width 1377 height 623
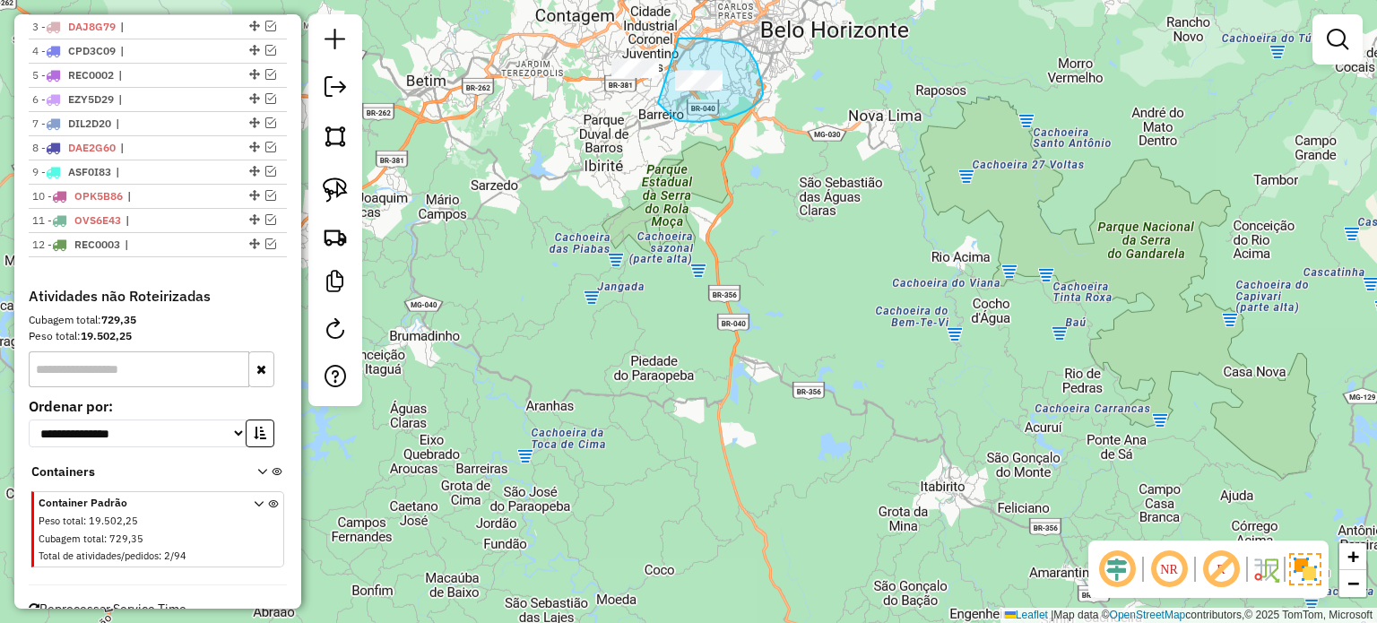
drag, startPoint x: 679, startPoint y: 39, endPoint x: 657, endPoint y: 103, distance: 68.0
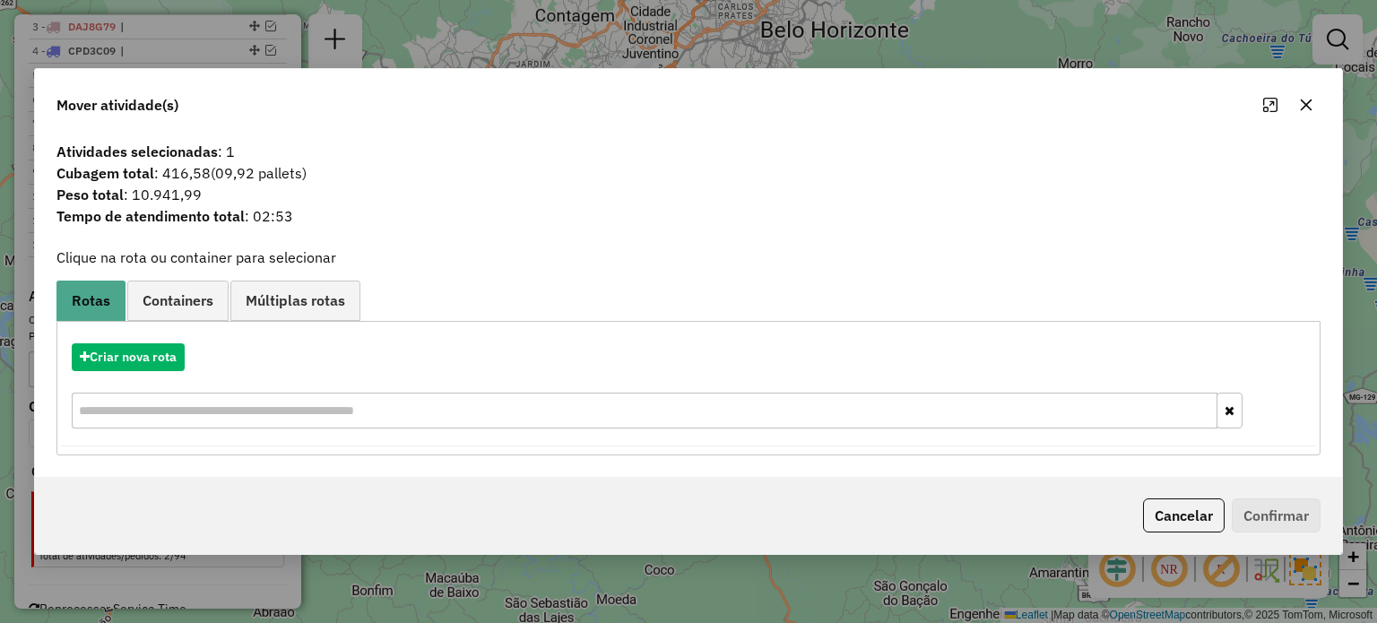
click at [1185, 505] on button "Cancelar" at bounding box center [1184, 515] width 82 height 34
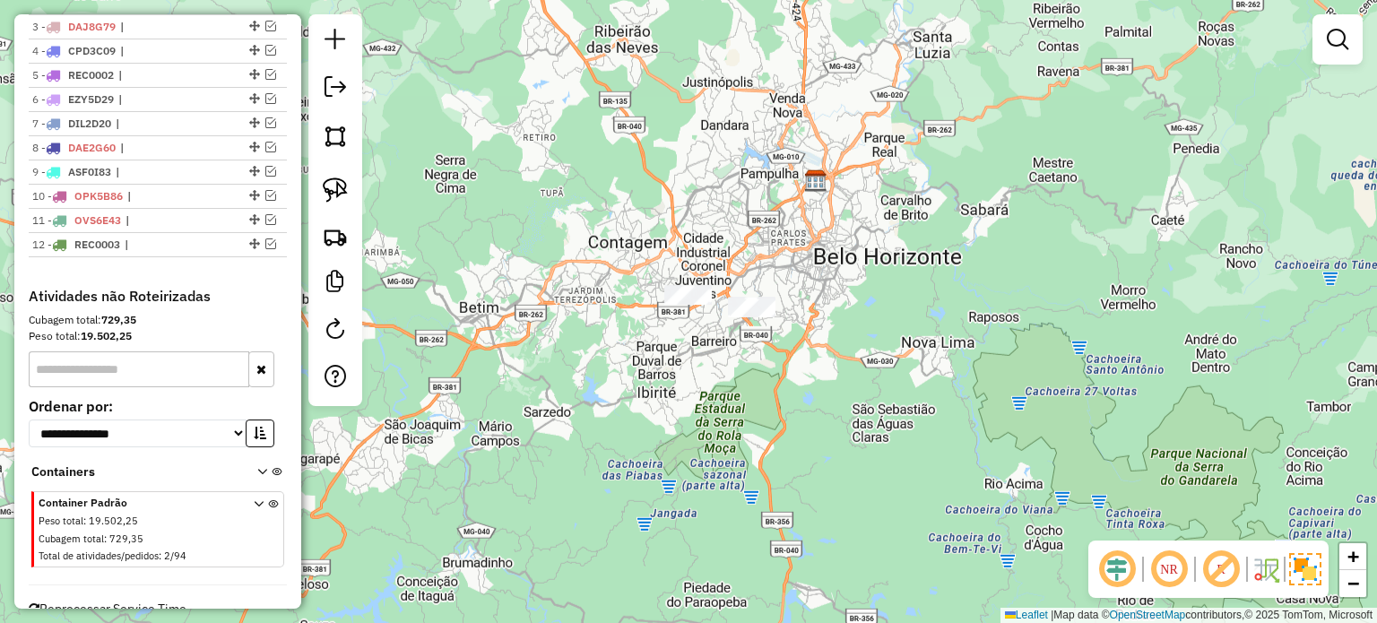
drag, startPoint x: 822, startPoint y: 228, endPoint x: 875, endPoint y: 454, distance: 232.9
click at [875, 454] on div "Janela de atendimento Grade de atendimento Capacidade Transportadoras Veículos …" at bounding box center [688, 311] width 1377 height 623
drag, startPoint x: 654, startPoint y: 257, endPoint x: 620, endPoint y: 342, distance: 90.9
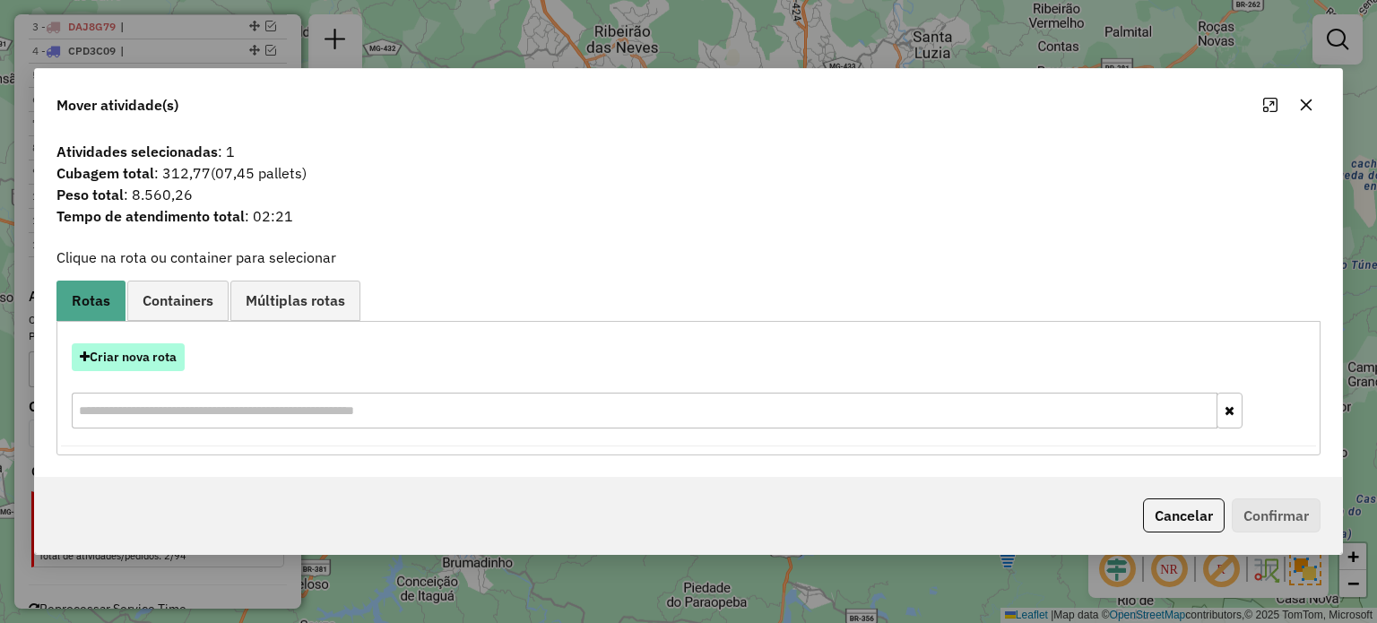
click at [143, 361] on button "Criar nova rota" at bounding box center [128, 357] width 113 height 28
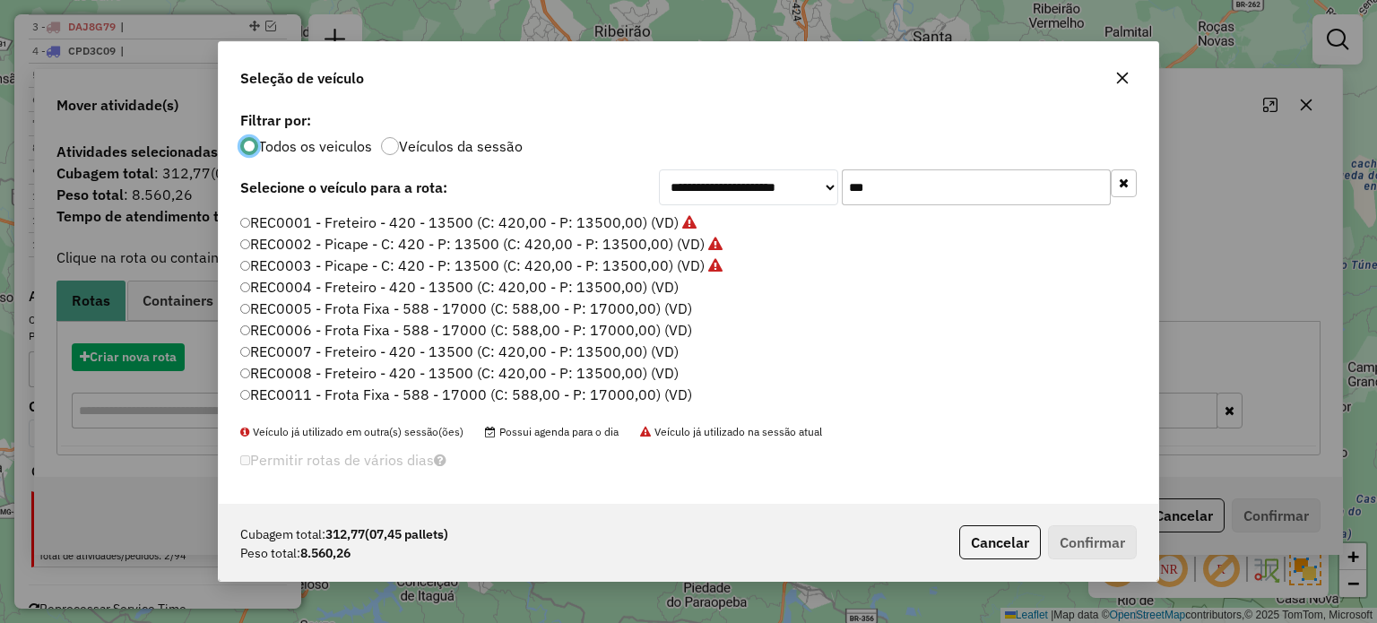
scroll to position [9, 5]
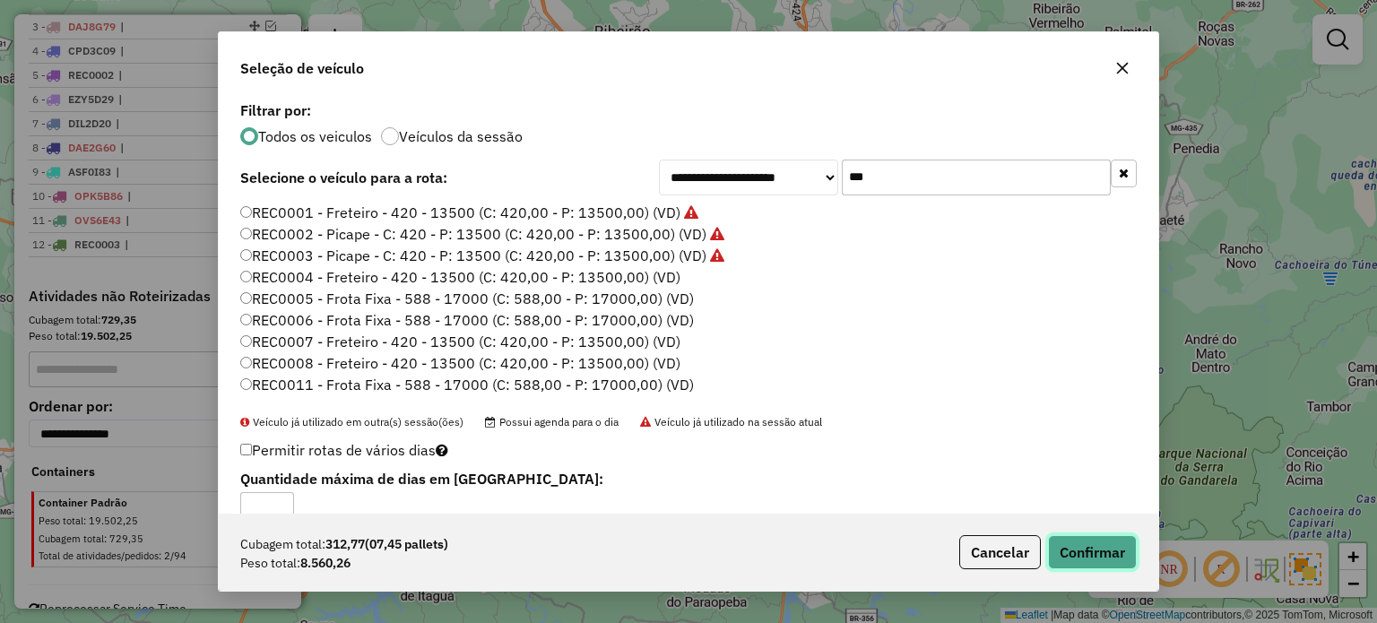
click at [1086, 548] on button "Confirmar" at bounding box center [1092, 552] width 89 height 34
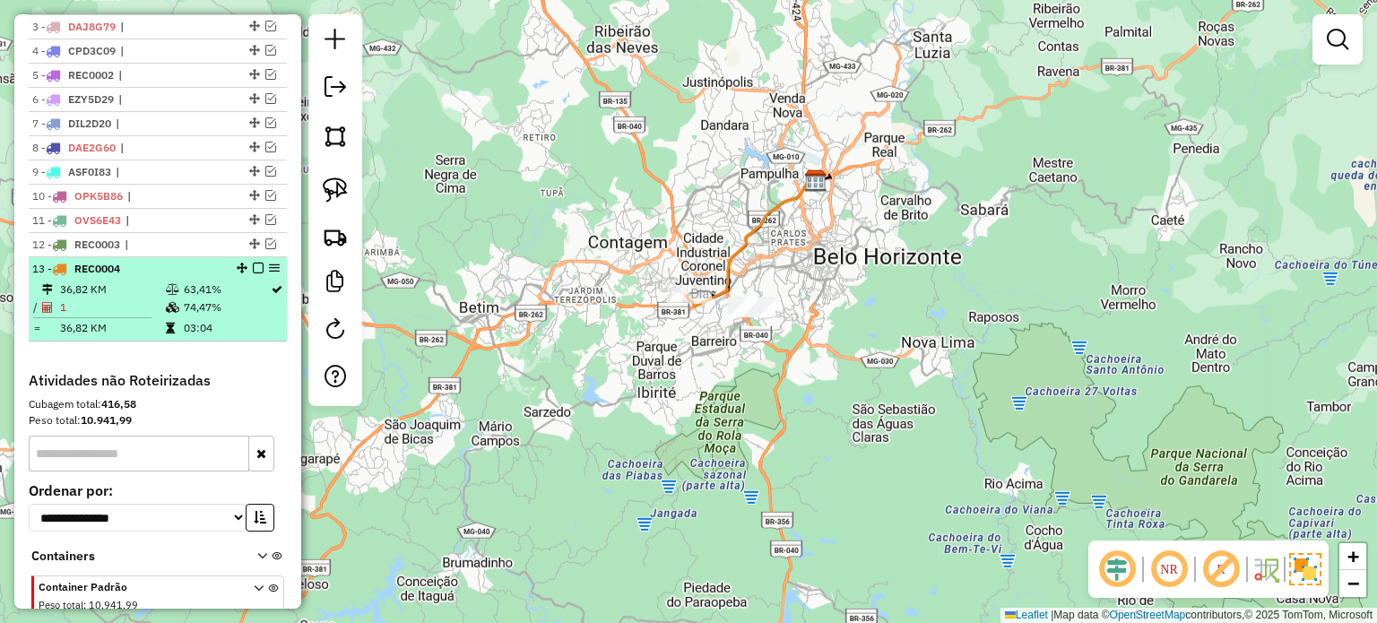
click at [253, 266] on em at bounding box center [258, 268] width 11 height 11
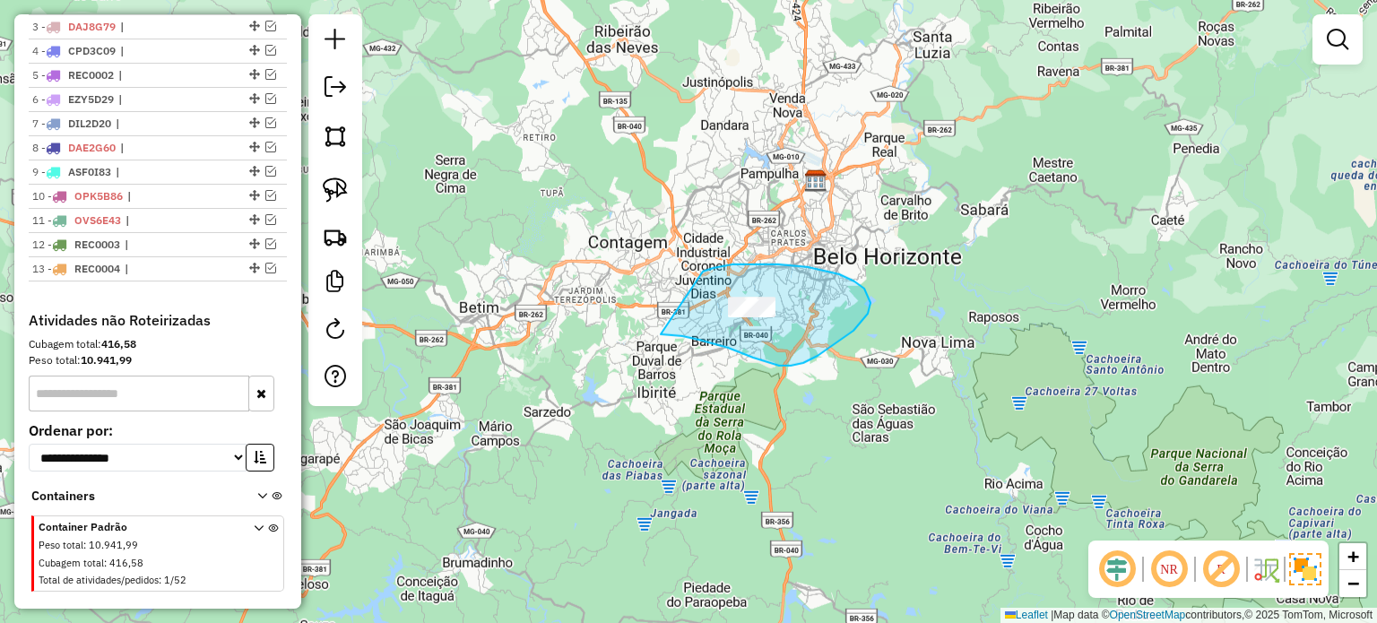
drag, startPoint x: 703, startPoint y: 272, endPoint x: 661, endPoint y: 334, distance: 75.6
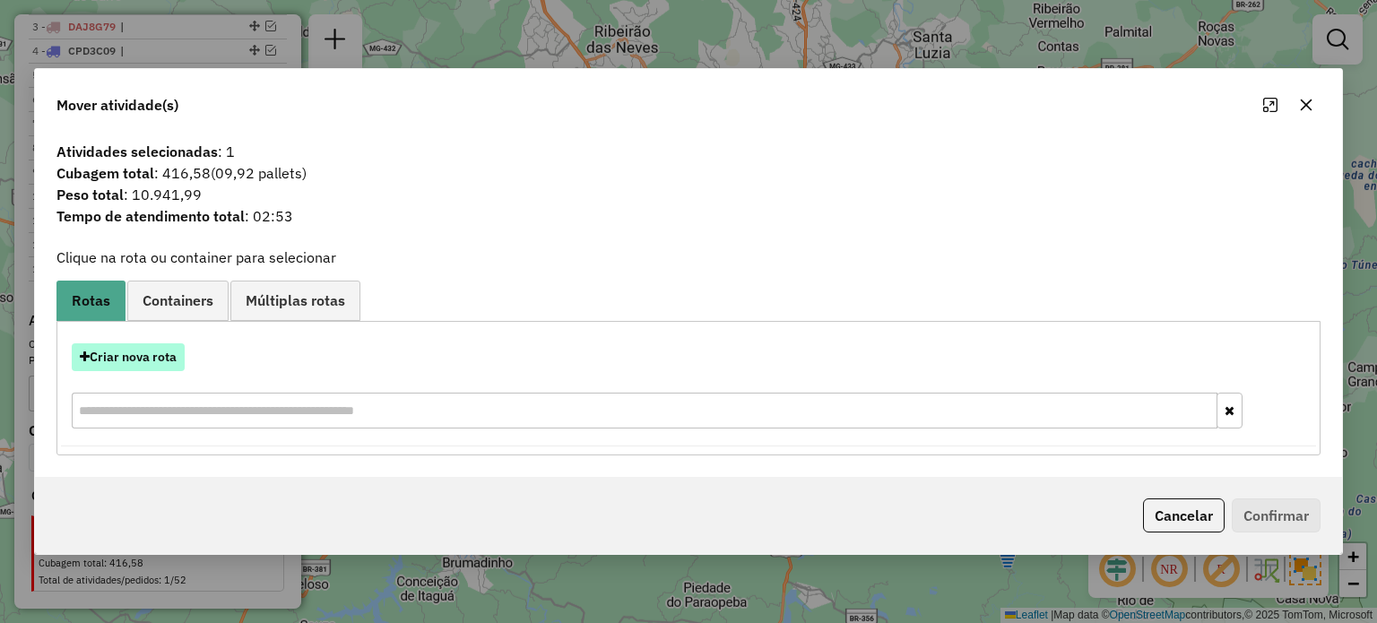
click at [118, 354] on button "Criar nova rota" at bounding box center [128, 357] width 113 height 28
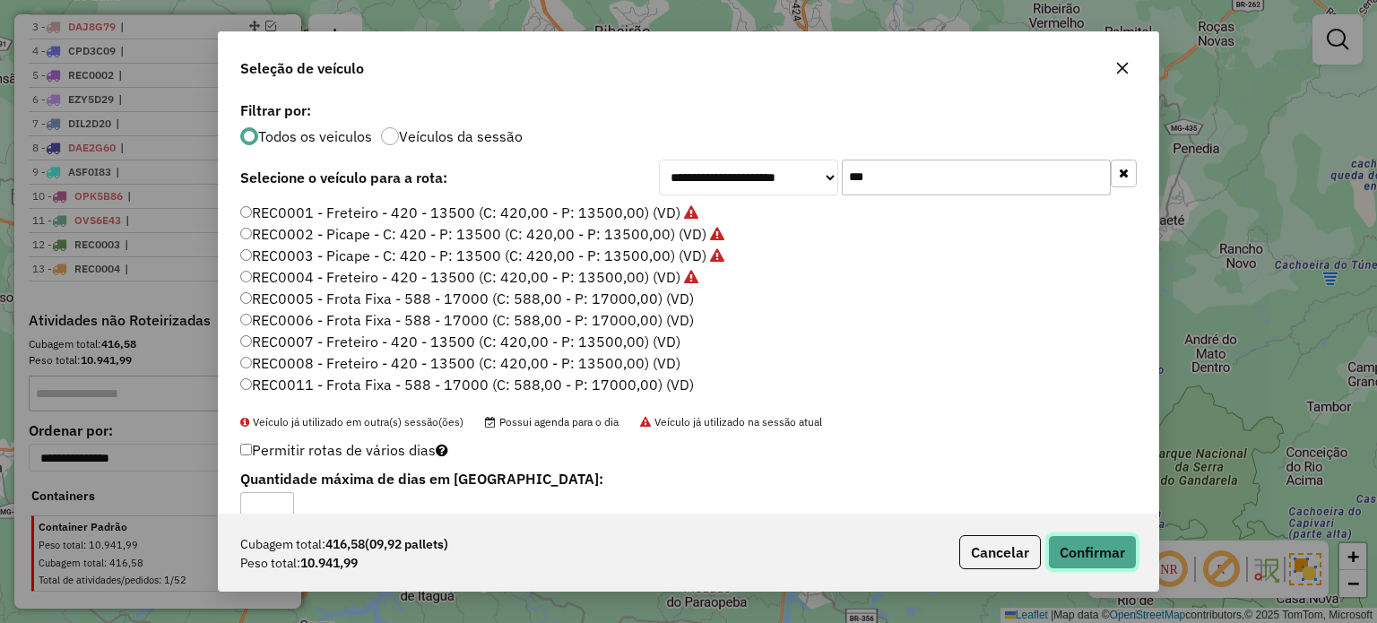
click at [1092, 551] on button "Confirmar" at bounding box center [1092, 552] width 89 height 34
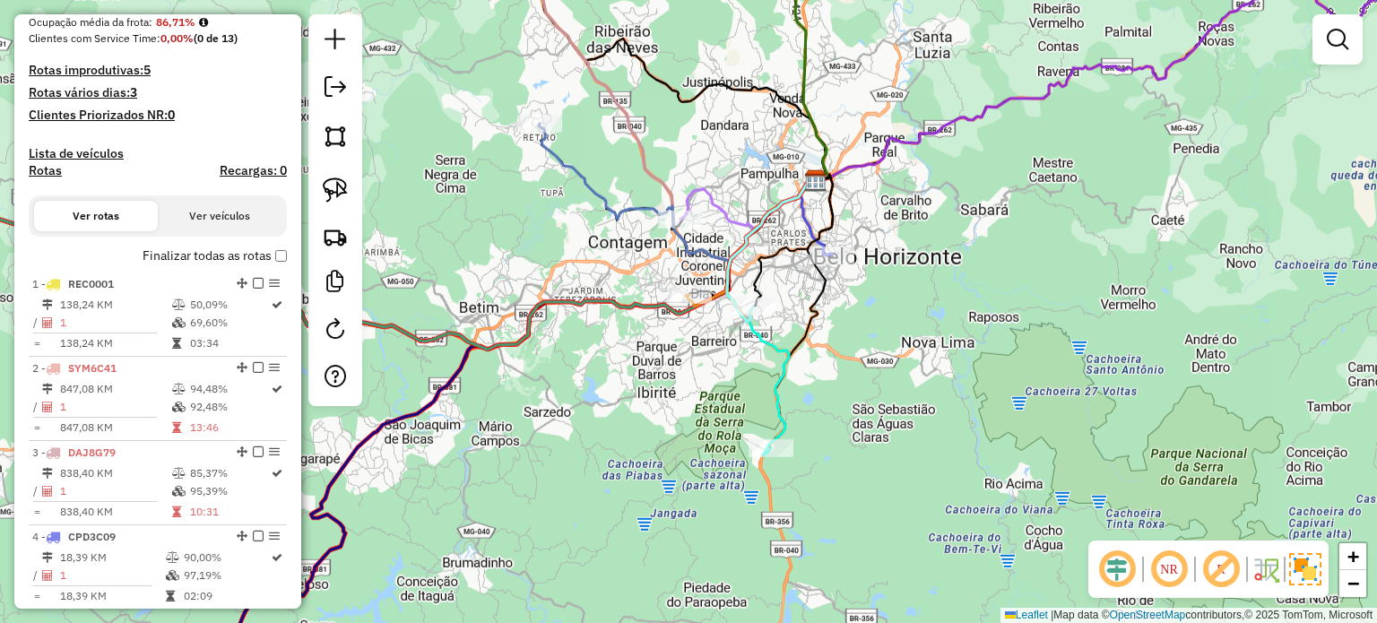
scroll to position [538, 0]
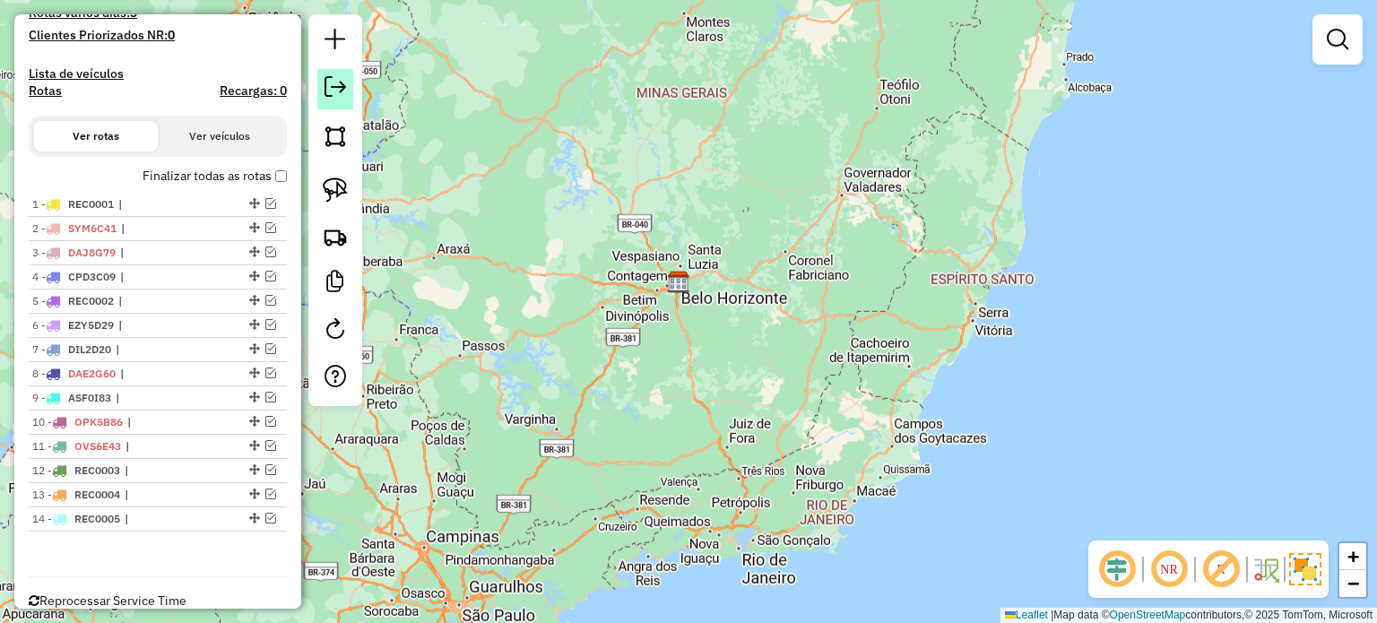
click at [341, 89] on em at bounding box center [336, 87] width 22 height 22
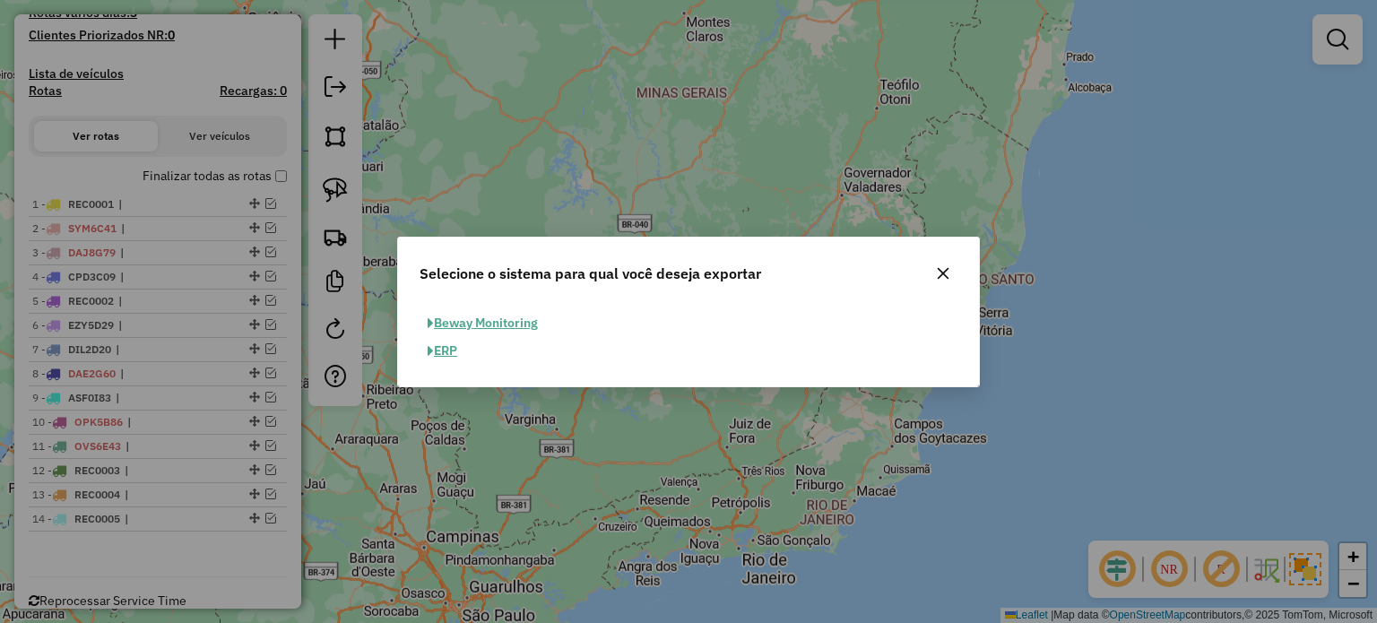
click at [442, 351] on button "ERP" at bounding box center [443, 351] width 46 height 28
select select "**"
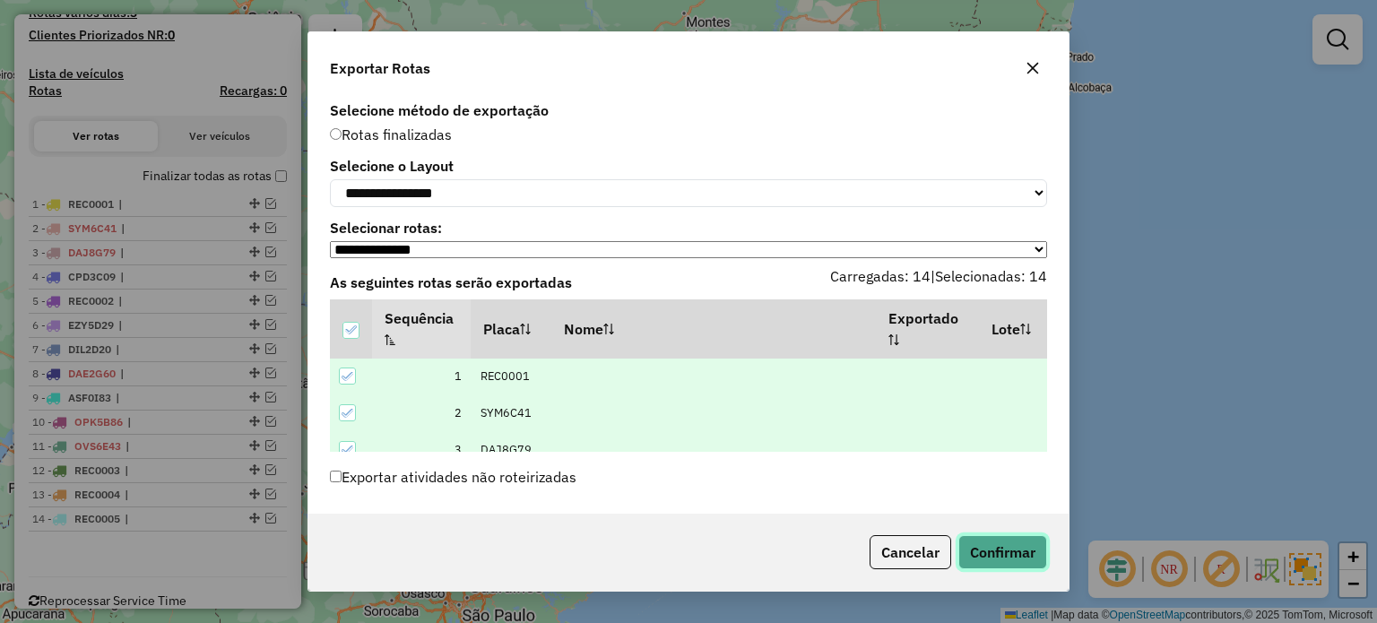
click at [990, 546] on button "Confirmar" at bounding box center [1002, 552] width 89 height 34
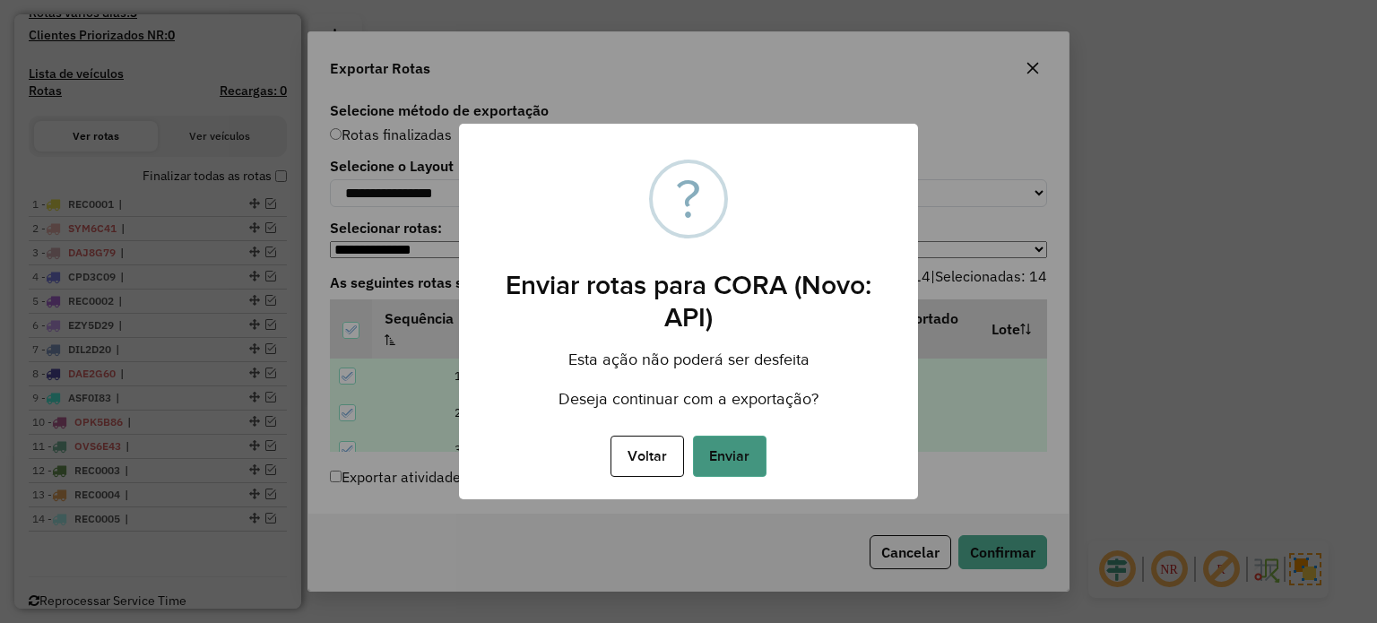
click at [749, 454] on button "Enviar" at bounding box center [730, 456] width 74 height 41
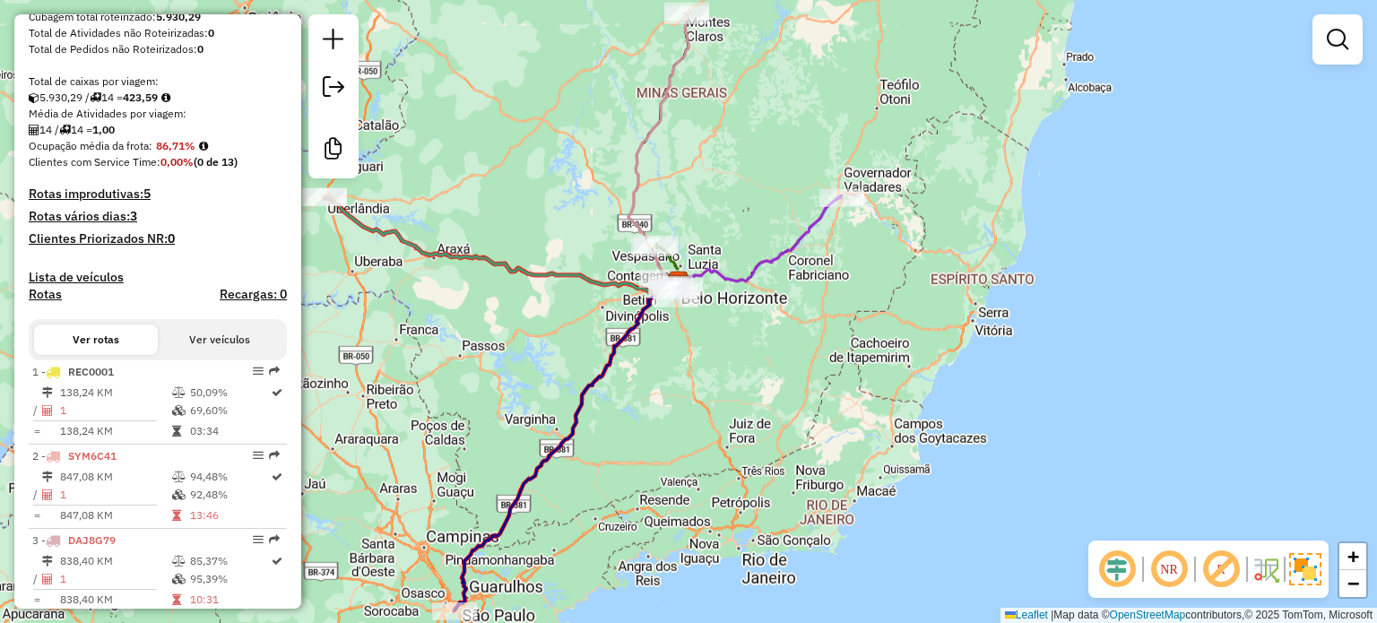
scroll to position [0, 0]
